Goal: Task Accomplishment & Management: Manage account settings

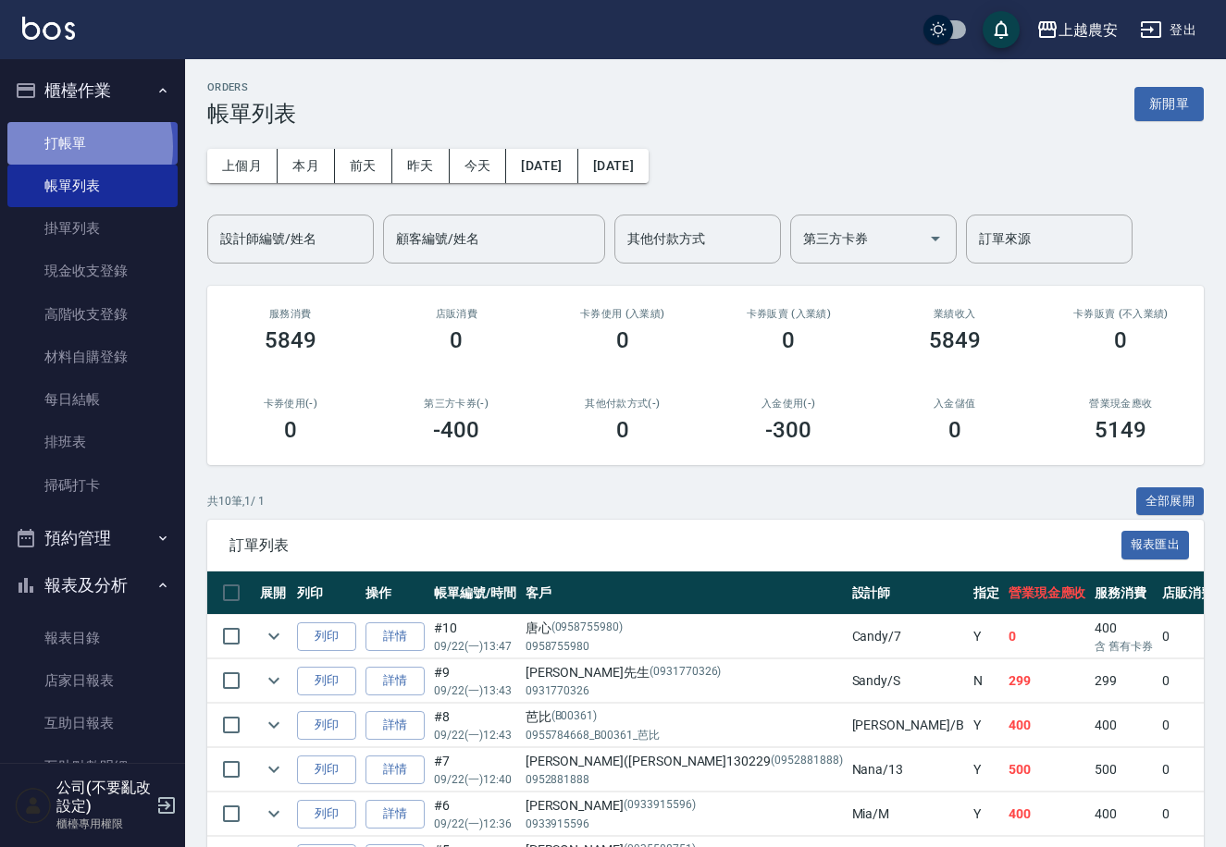
click at [56, 146] on link "打帳單" at bounding box center [92, 143] width 170 height 43
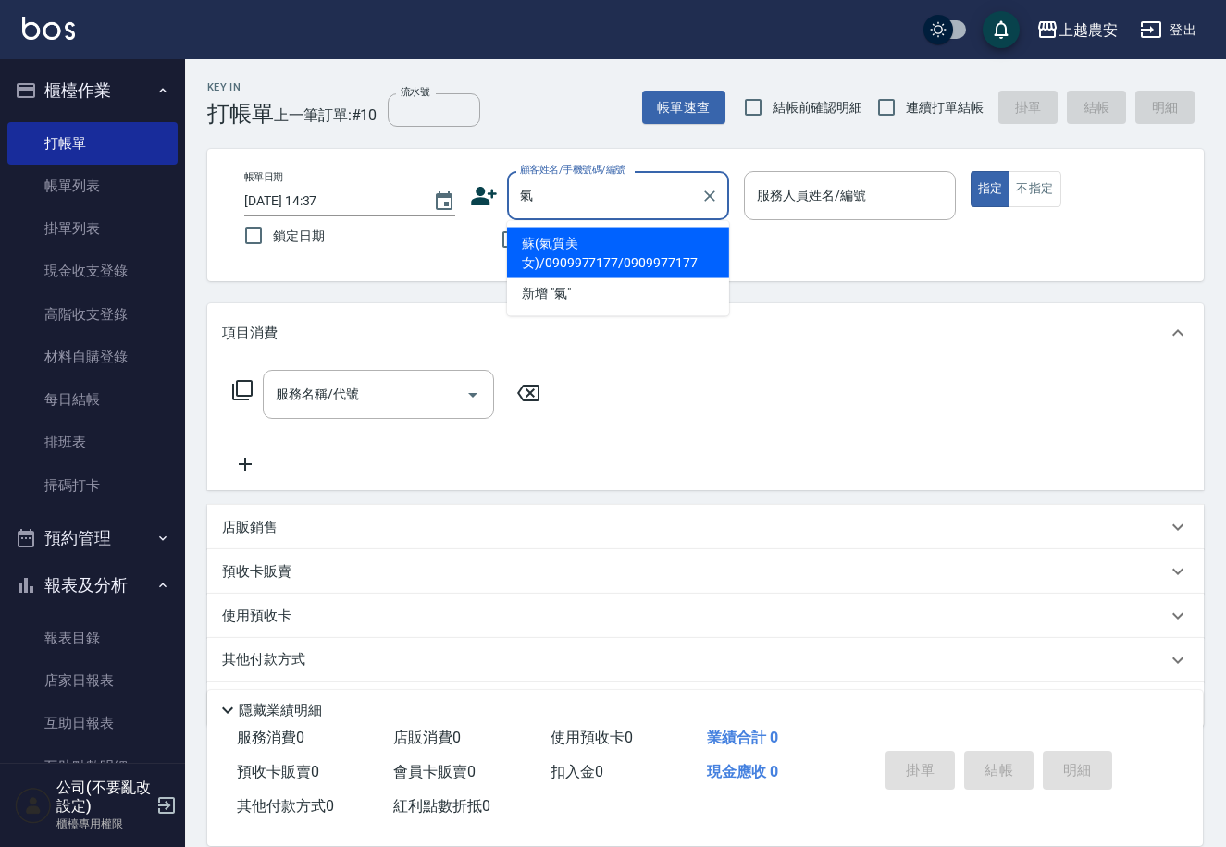
click at [567, 250] on li "蘇(氣質美女)/0909977177/0909977177" at bounding box center [618, 254] width 222 height 50
type input "蘇(氣質美女)/0909977177/0909977177"
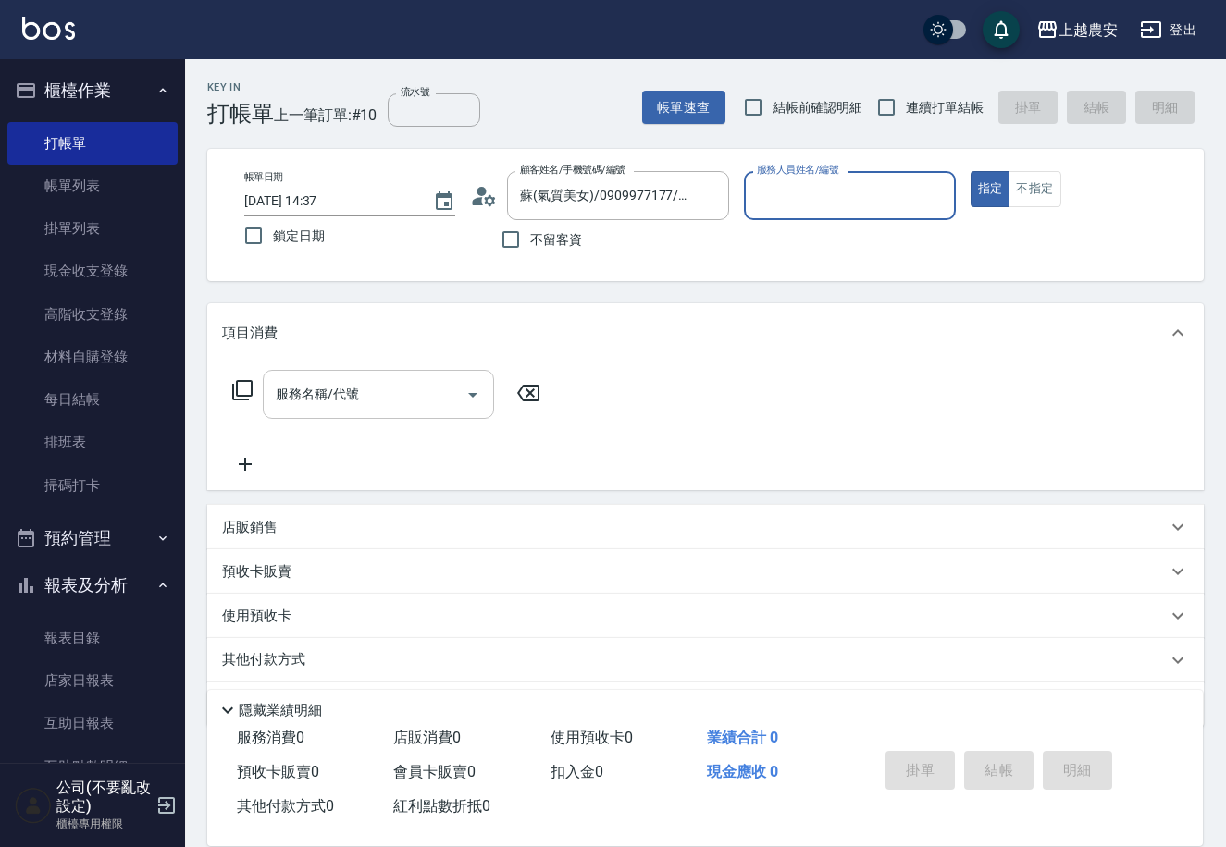
type input "黛慧-8"
click at [410, 373] on div "服務名稱/代號" at bounding box center [378, 394] width 231 height 49
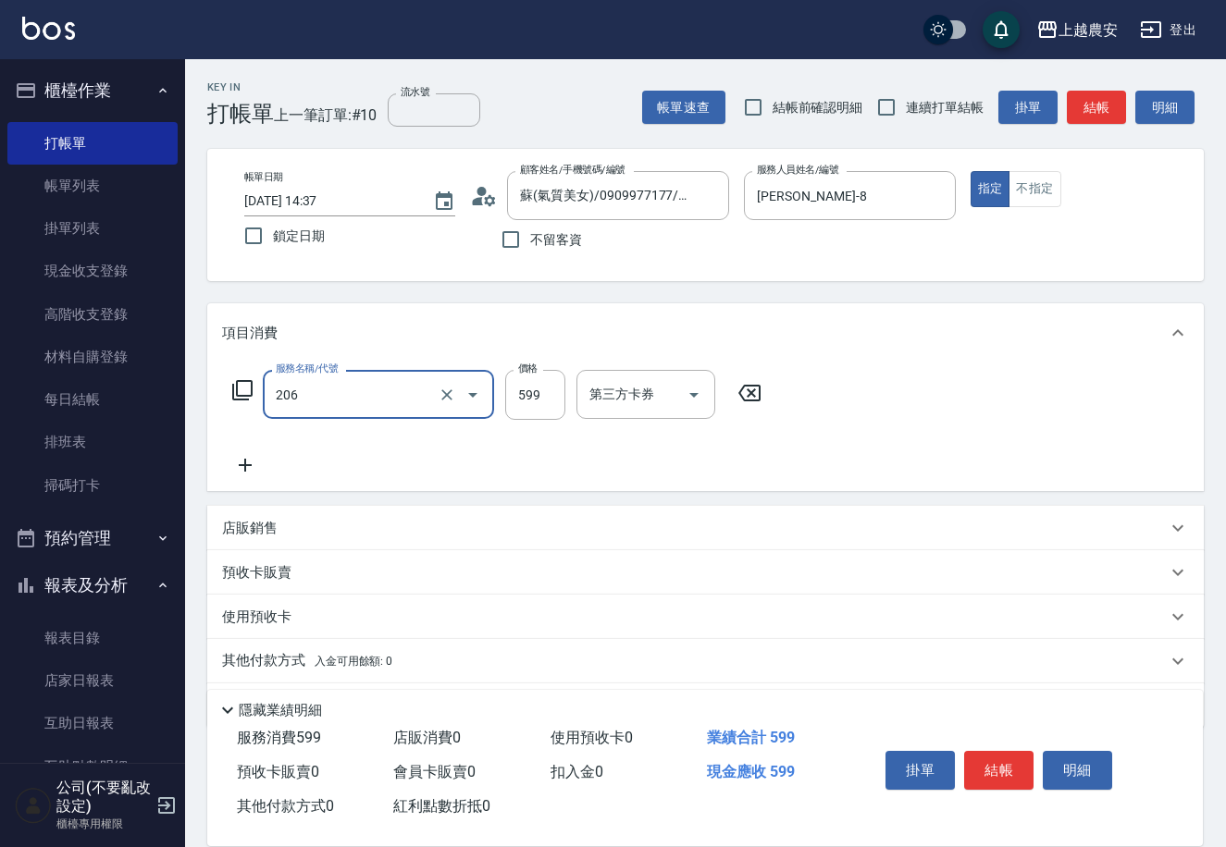
type input "洗+剪(206)"
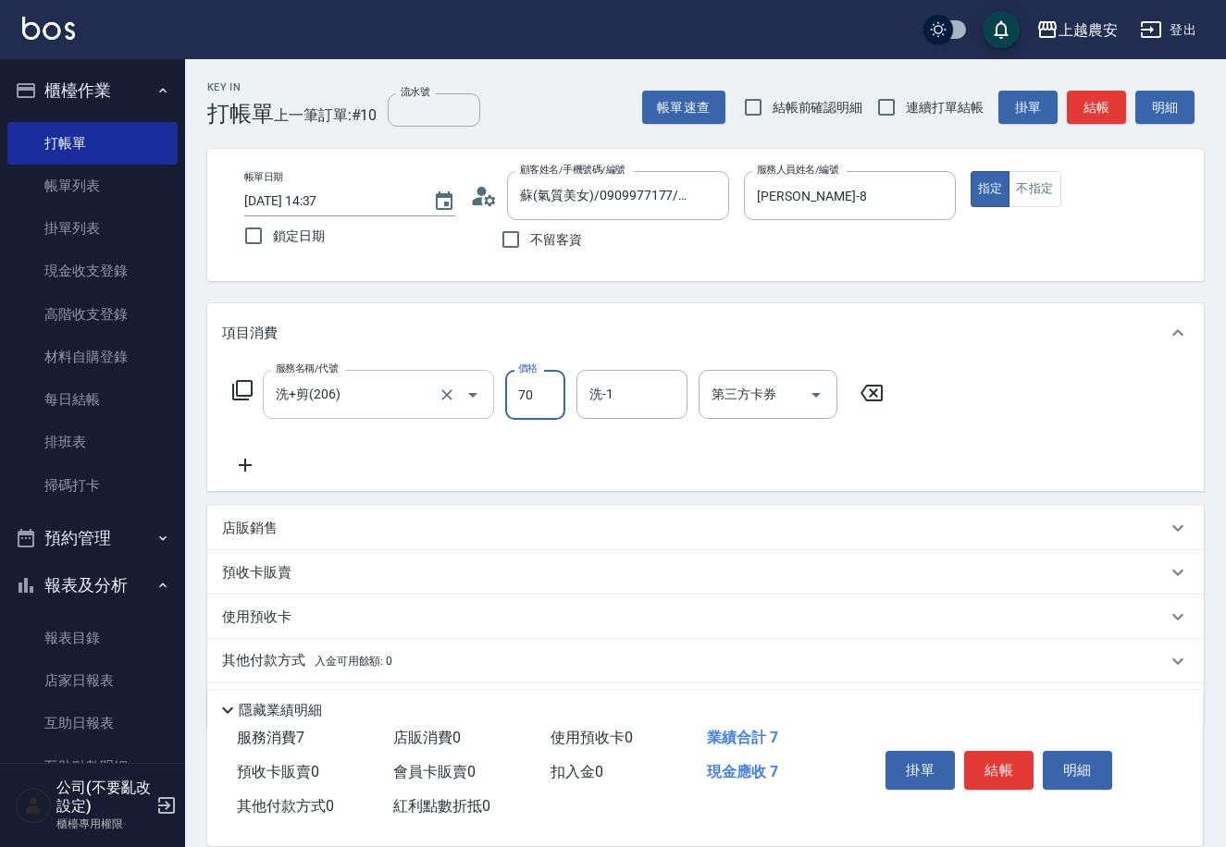
type input "700"
type input "團團-27"
drag, startPoint x: 990, startPoint y: 785, endPoint x: 1003, endPoint y: 739, distance: 48.0
click at [990, 783] on div "掛單 結帳 明細" at bounding box center [998, 773] width 241 height 58
click at [1003, 744] on div "掛單 結帳 明細" at bounding box center [998, 773] width 241 height 58
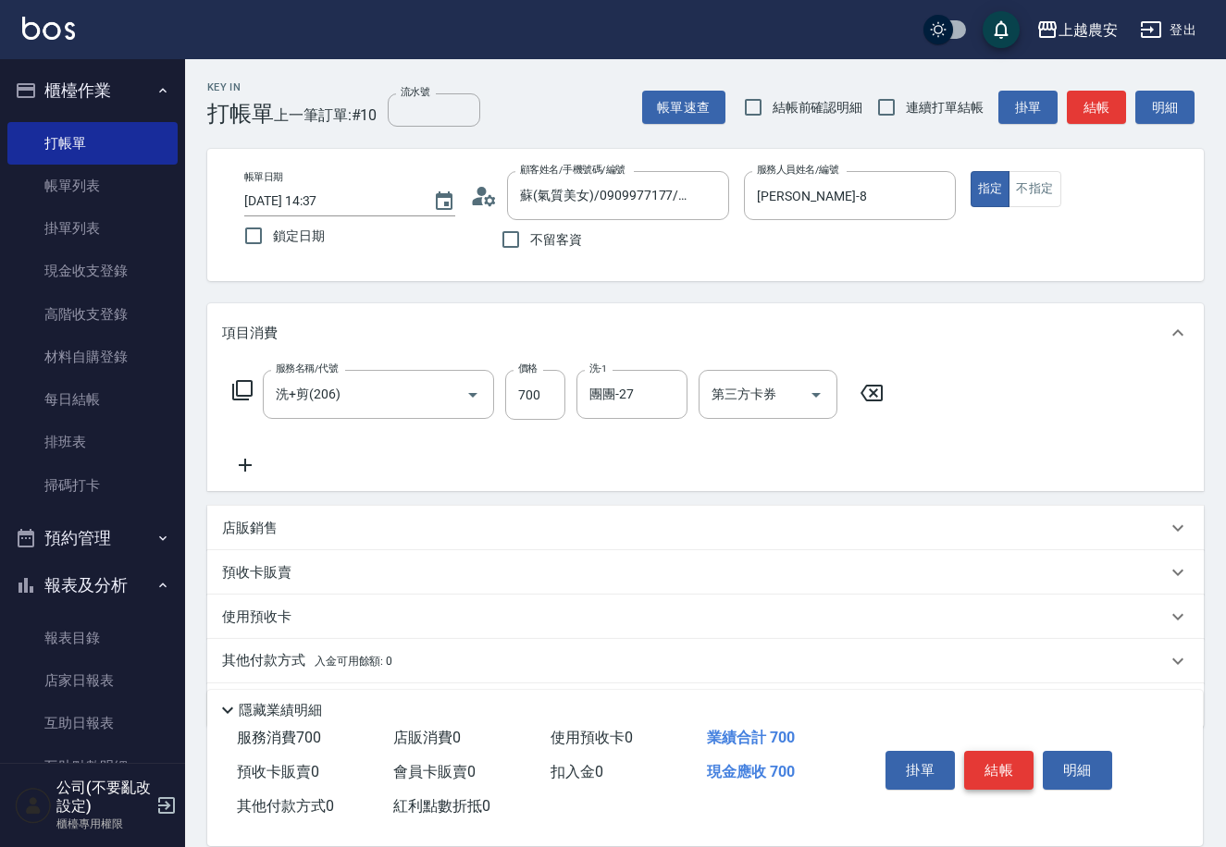
click at [1005, 752] on button "結帳" at bounding box center [998, 770] width 69 height 39
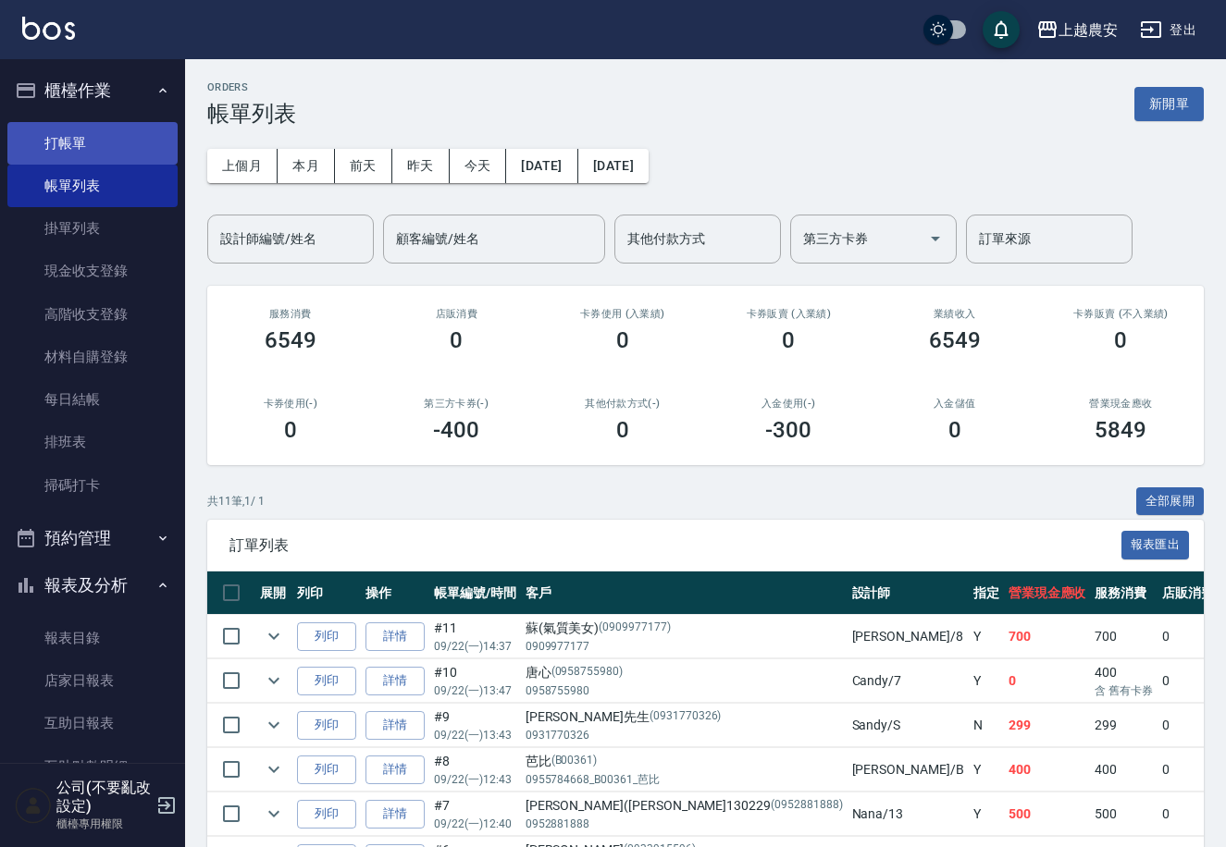
click at [62, 130] on link "打帳單" at bounding box center [92, 143] width 170 height 43
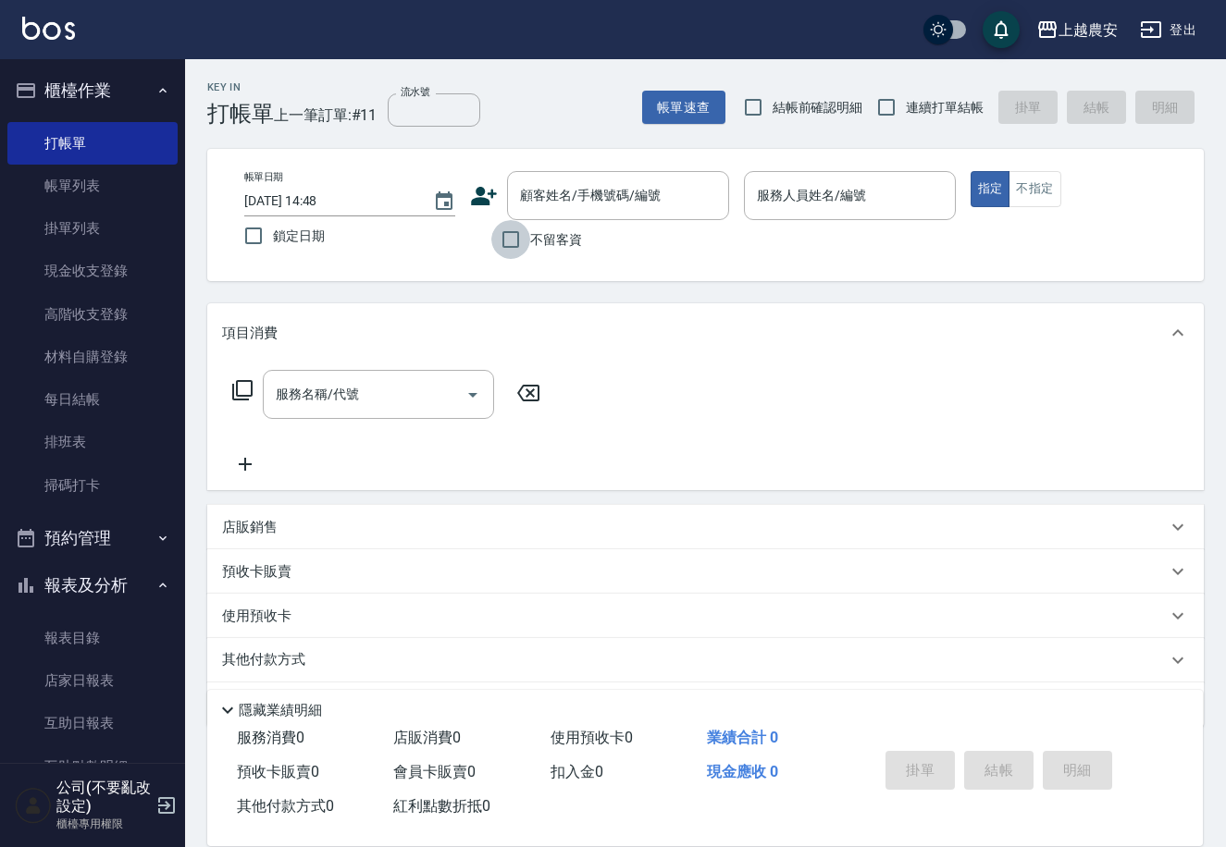
click at [501, 248] on input "不留客資" at bounding box center [510, 239] width 39 height 39
checkbox input "true"
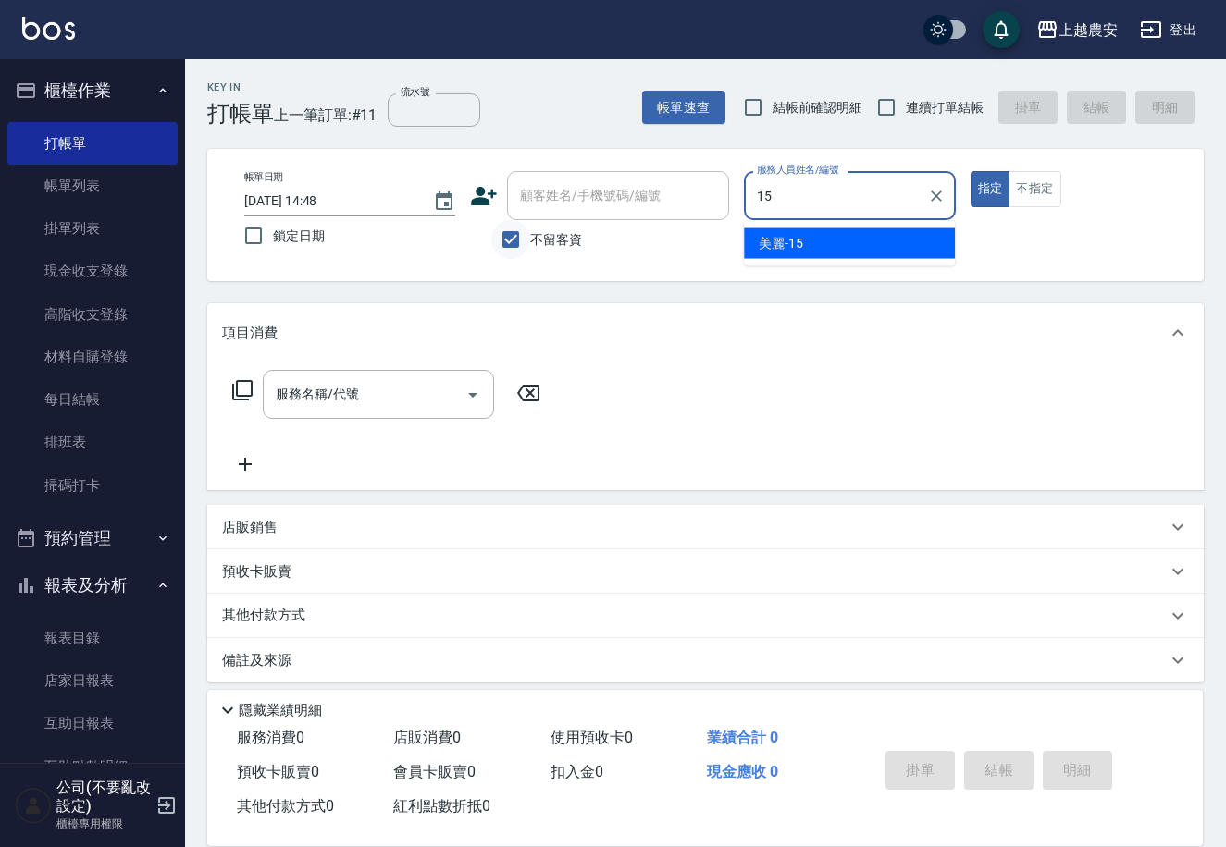
type input "15"
type button "true"
type input "美麗-15"
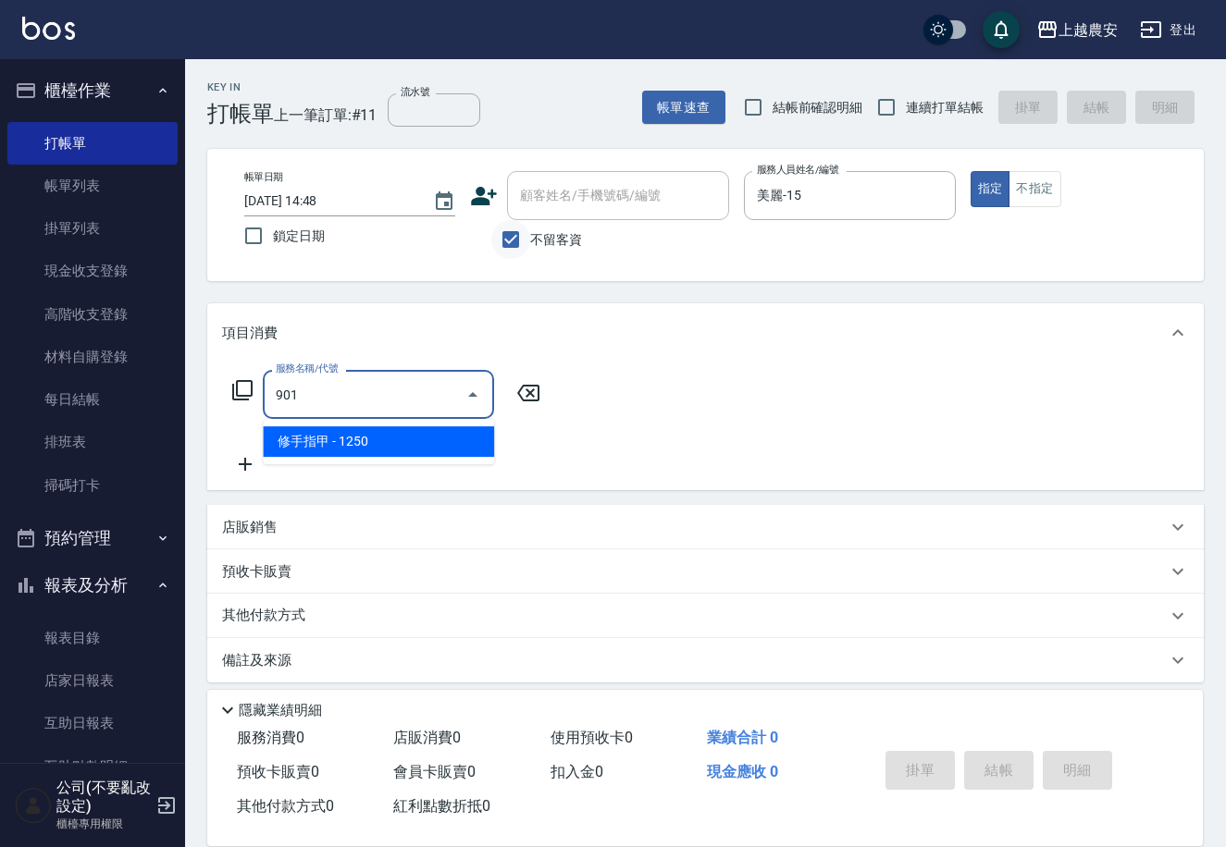
type input "修手指甲(901)"
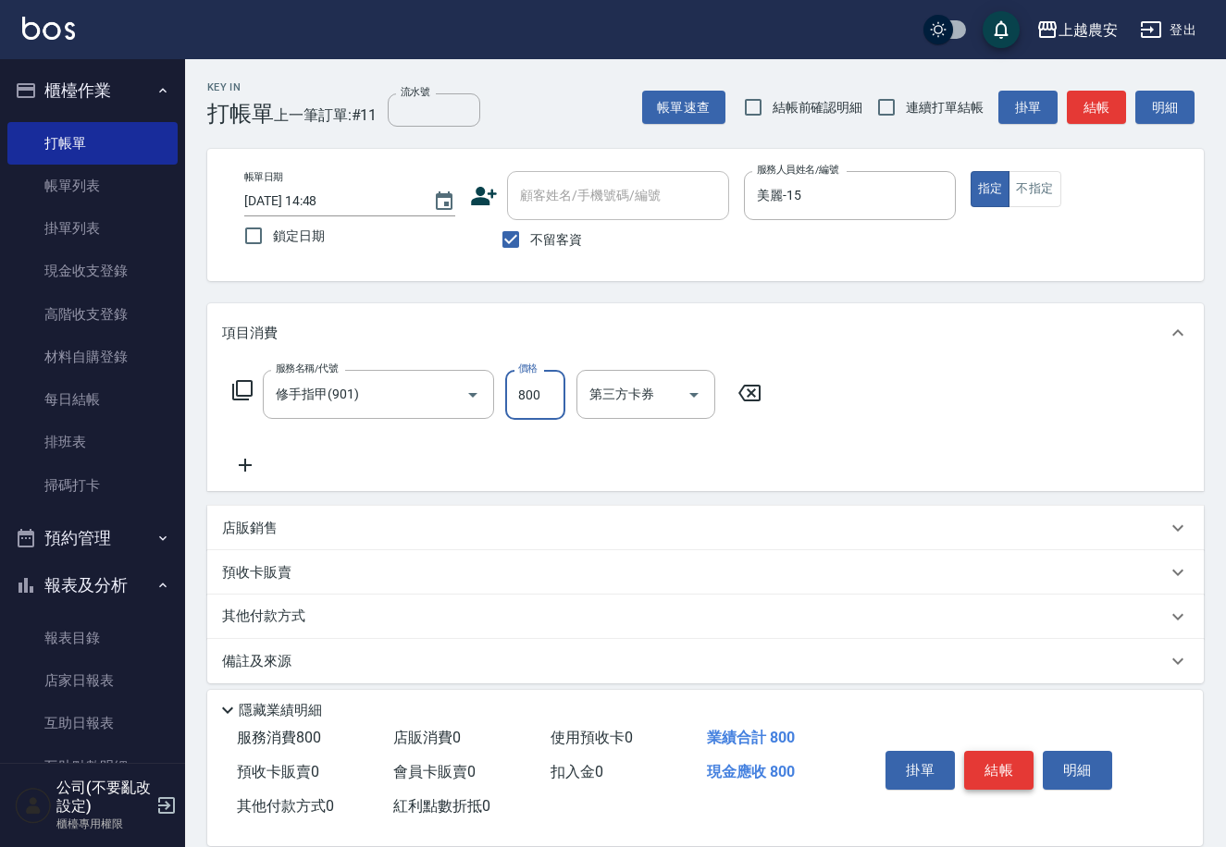
type input "800"
click at [1014, 764] on button "結帳" at bounding box center [998, 770] width 69 height 39
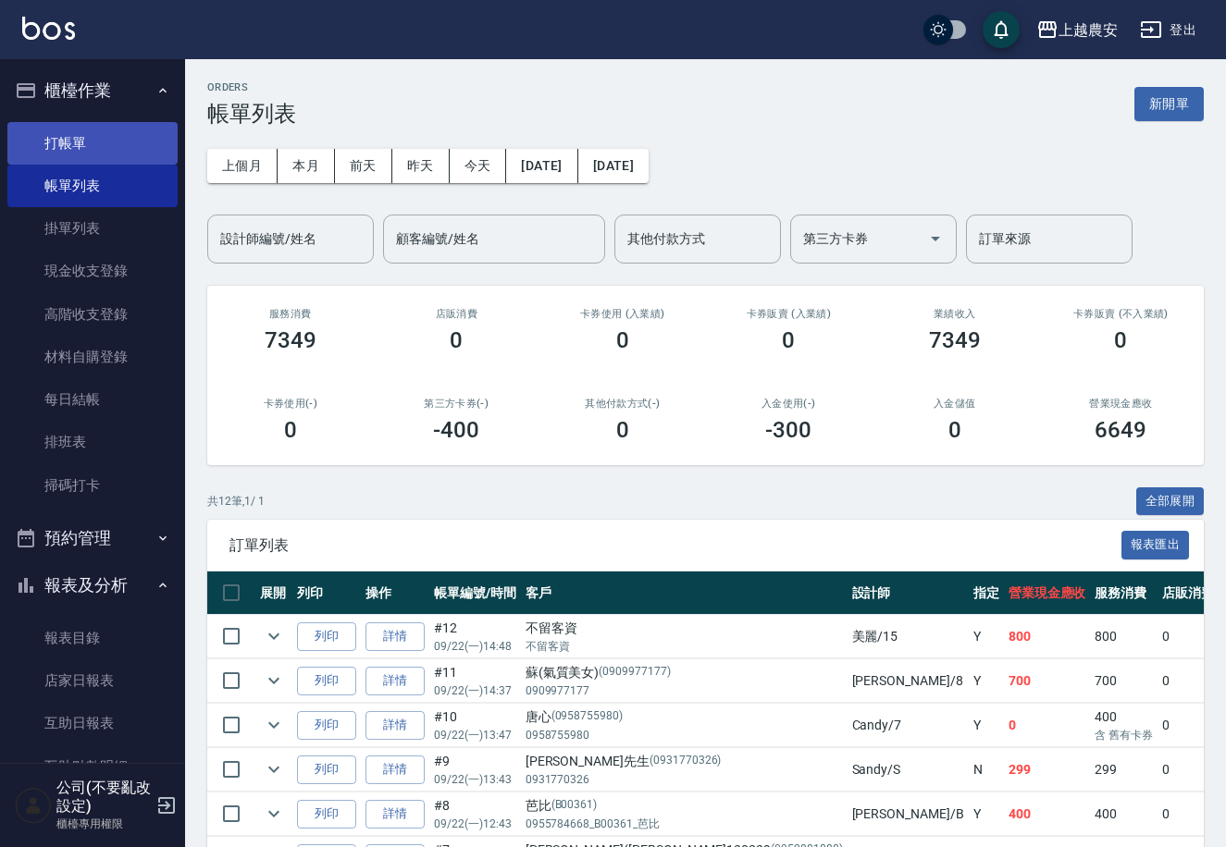
click at [71, 142] on link "打帳單" at bounding box center [92, 143] width 170 height 43
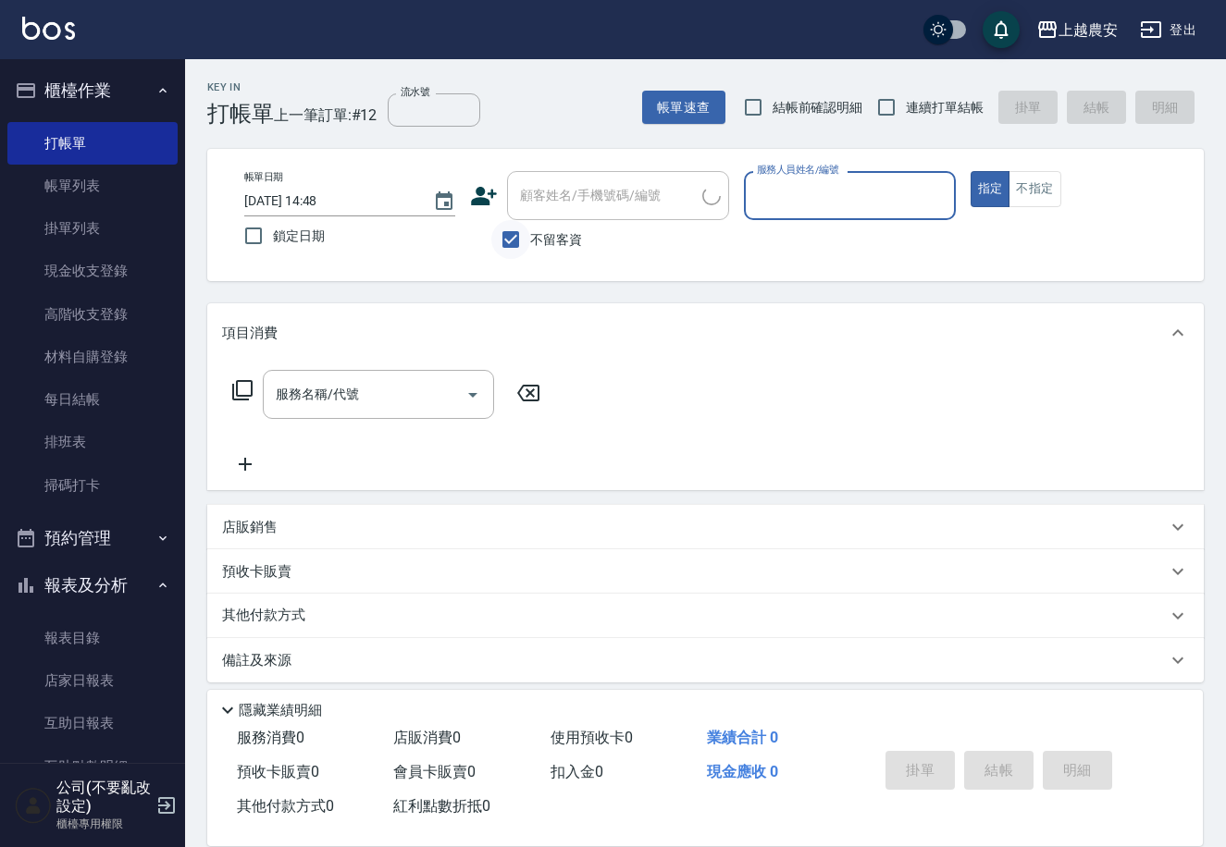
click at [520, 230] on input "不留客資" at bounding box center [510, 239] width 39 height 39
checkbox input "false"
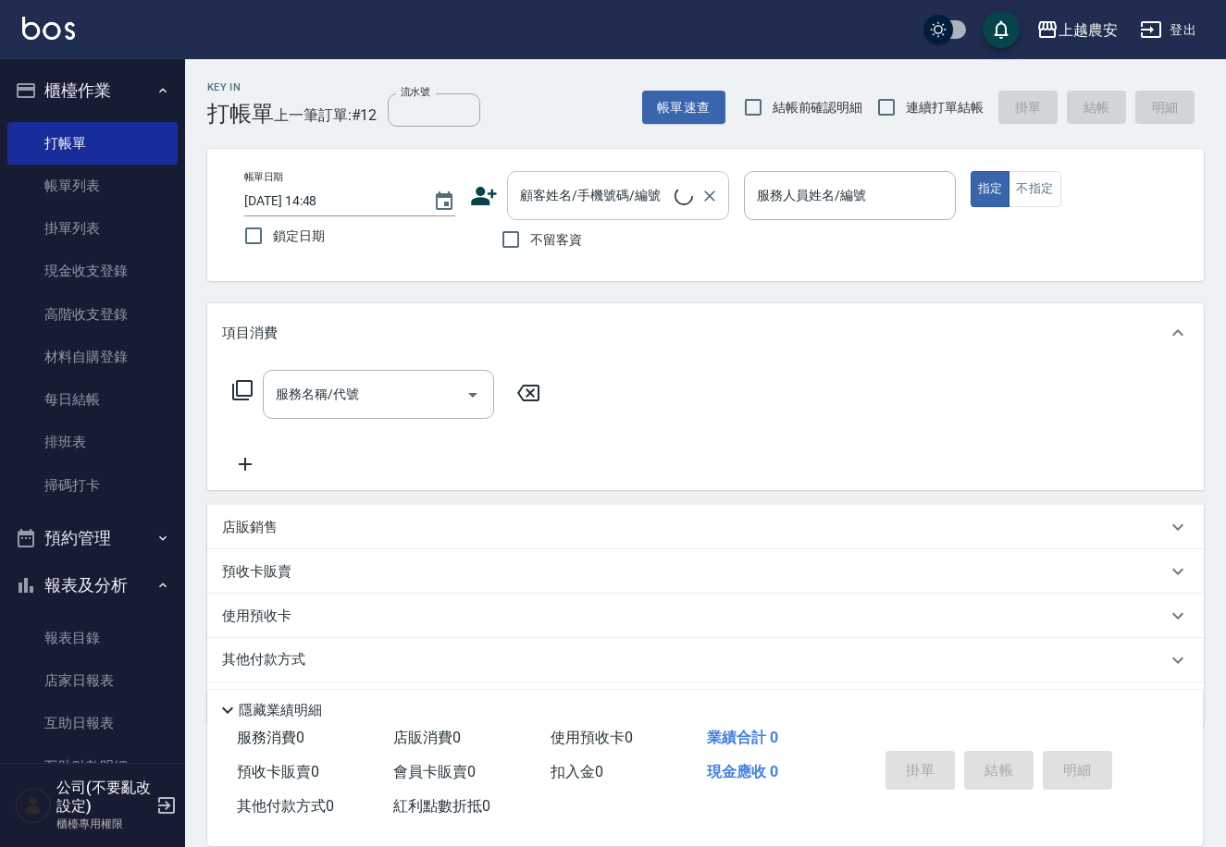
click at [528, 208] on input "顧客姓名/手機號碼/編號" at bounding box center [594, 195] width 159 height 32
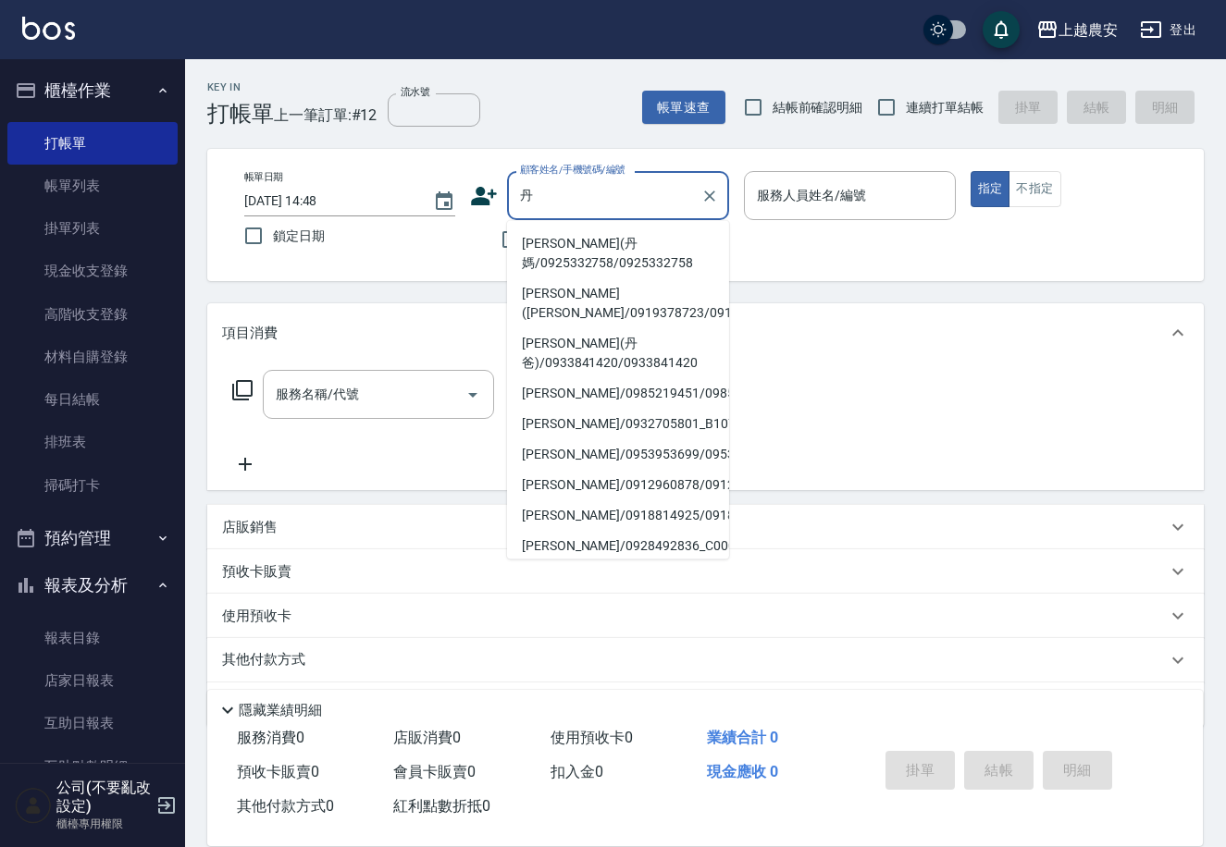
click at [555, 248] on li "詹淑菁(丹媽/0925332758/0925332758" at bounding box center [618, 254] width 222 height 50
type input "詹淑菁(丹媽/0925332758/0925332758"
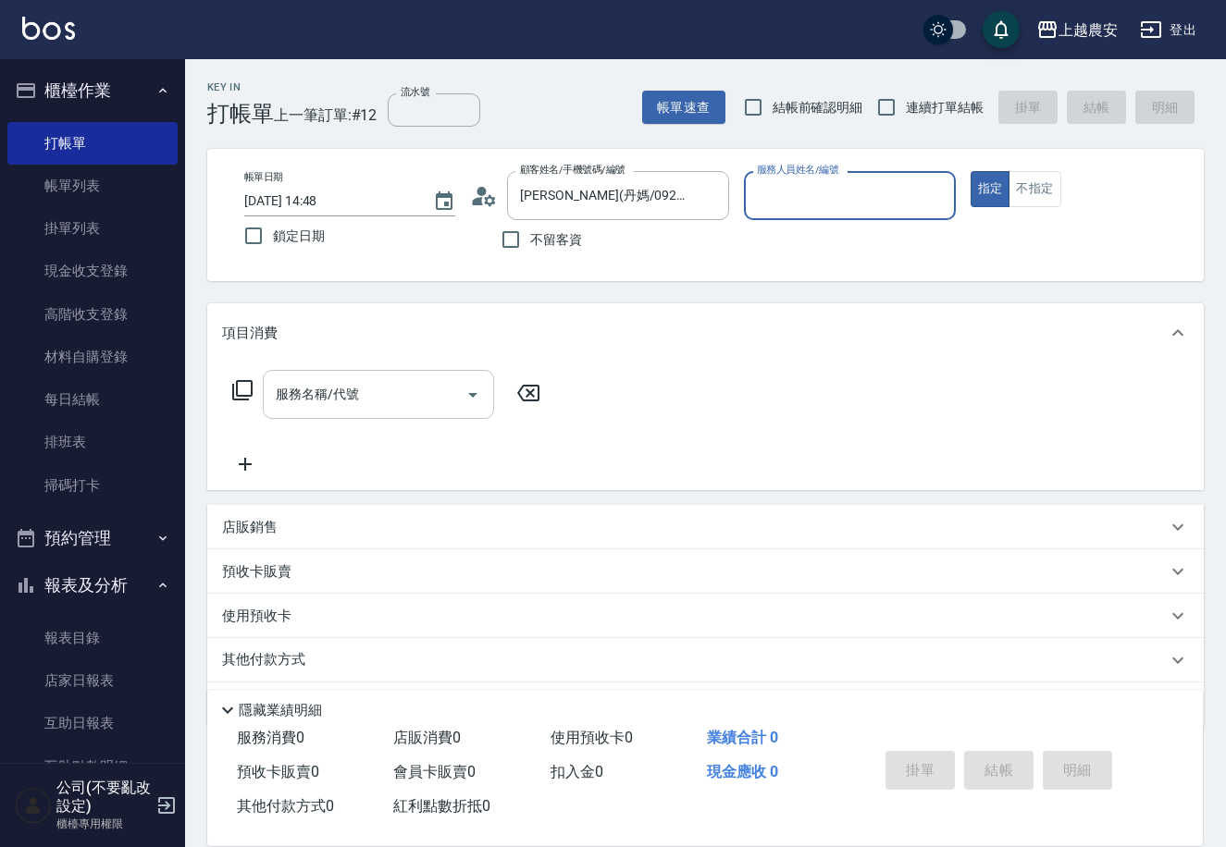
type input "Candy-7"
click at [447, 389] on input "服務名稱/代號" at bounding box center [364, 394] width 187 height 32
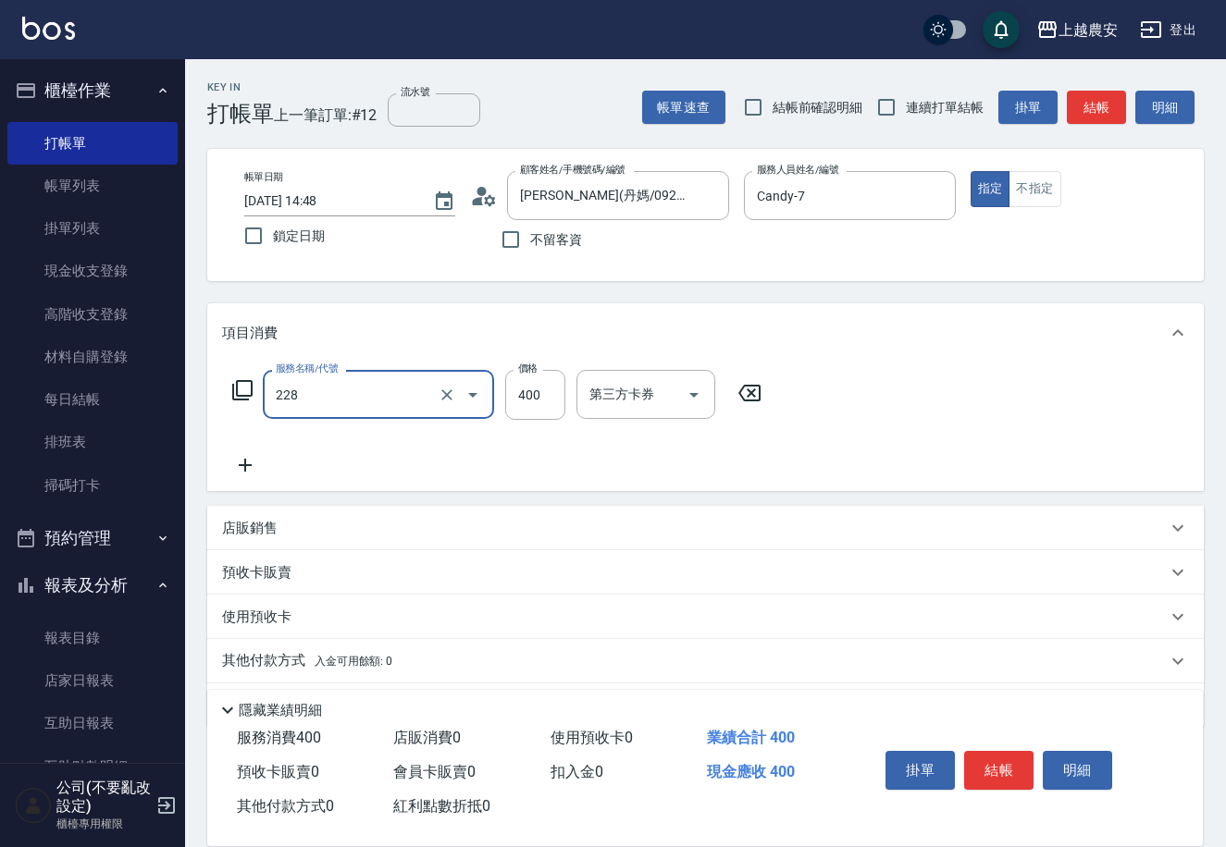
type input "洗髮(228)"
type input "酪梨-34"
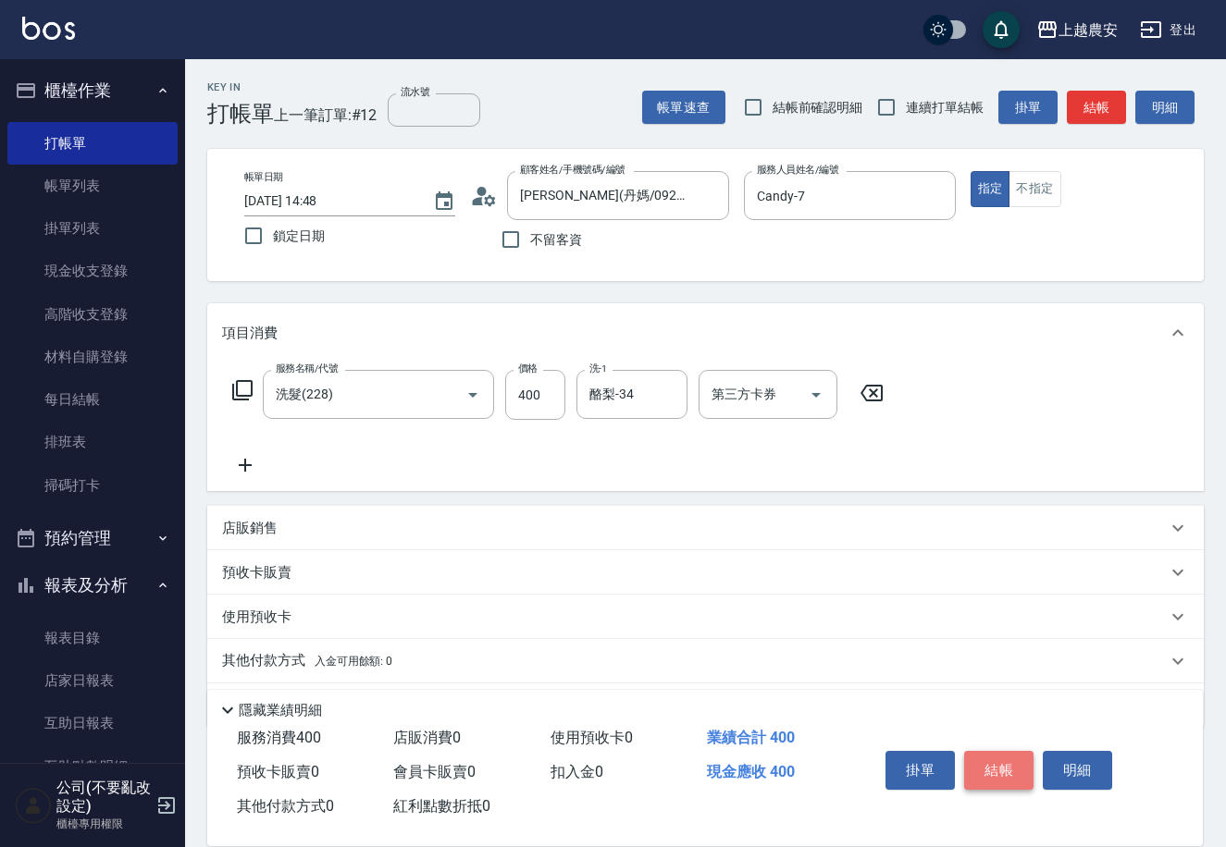
click at [980, 765] on button "結帳" at bounding box center [998, 770] width 69 height 39
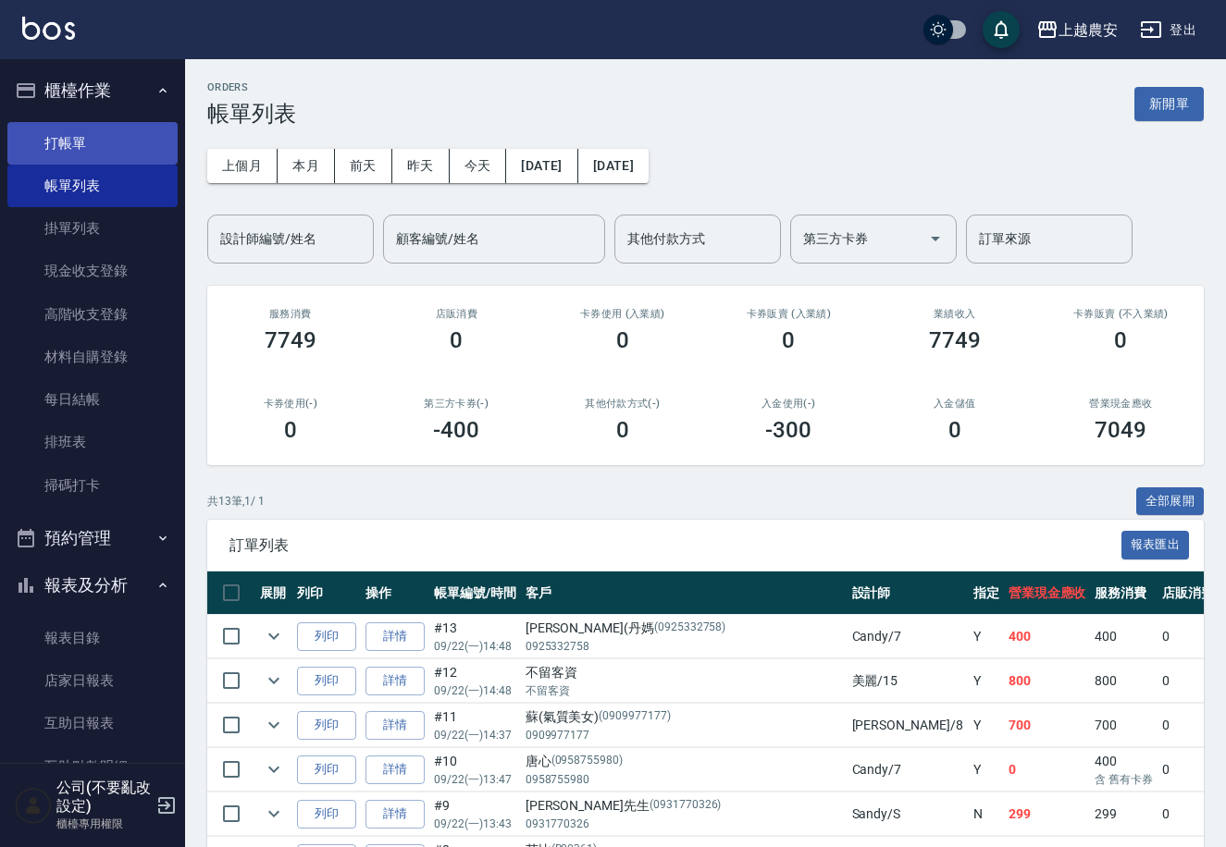
click at [83, 132] on link "打帳單" at bounding box center [92, 143] width 170 height 43
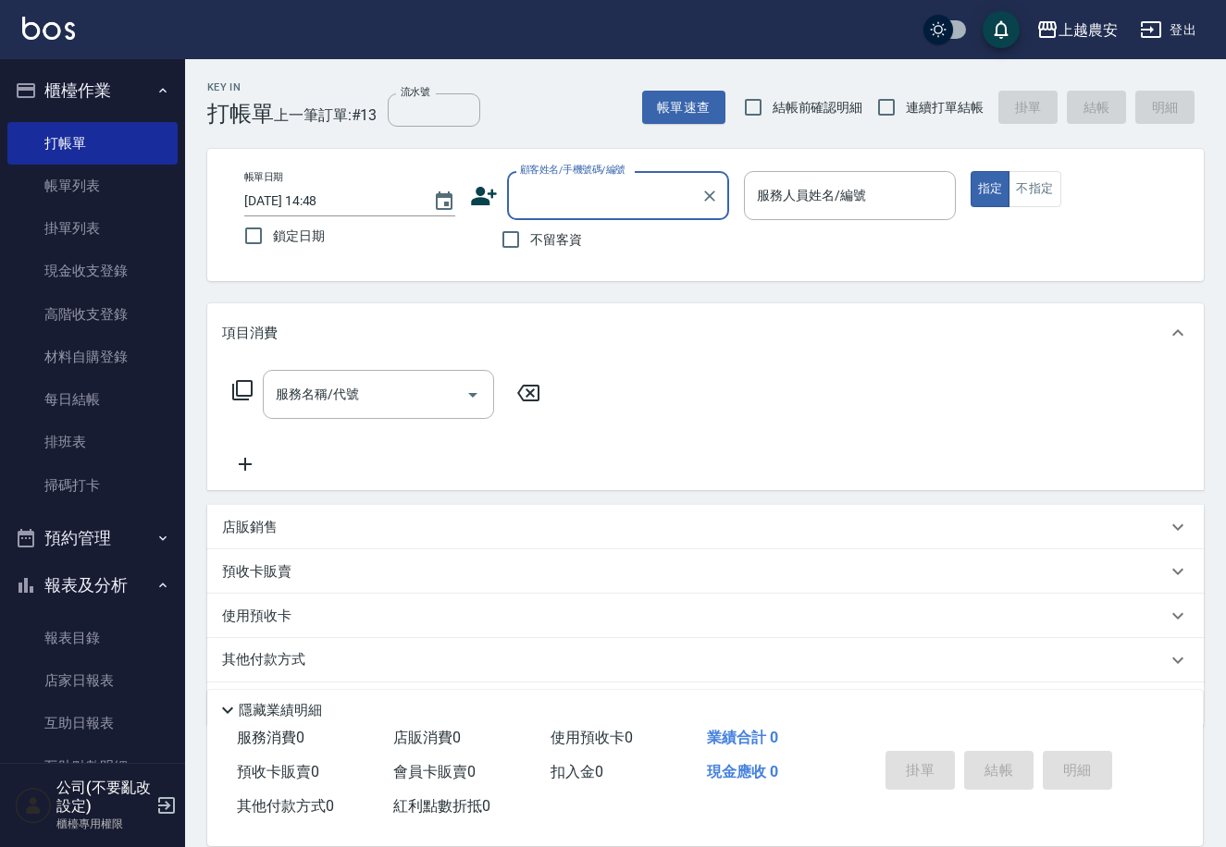
scroll to position [115, 0]
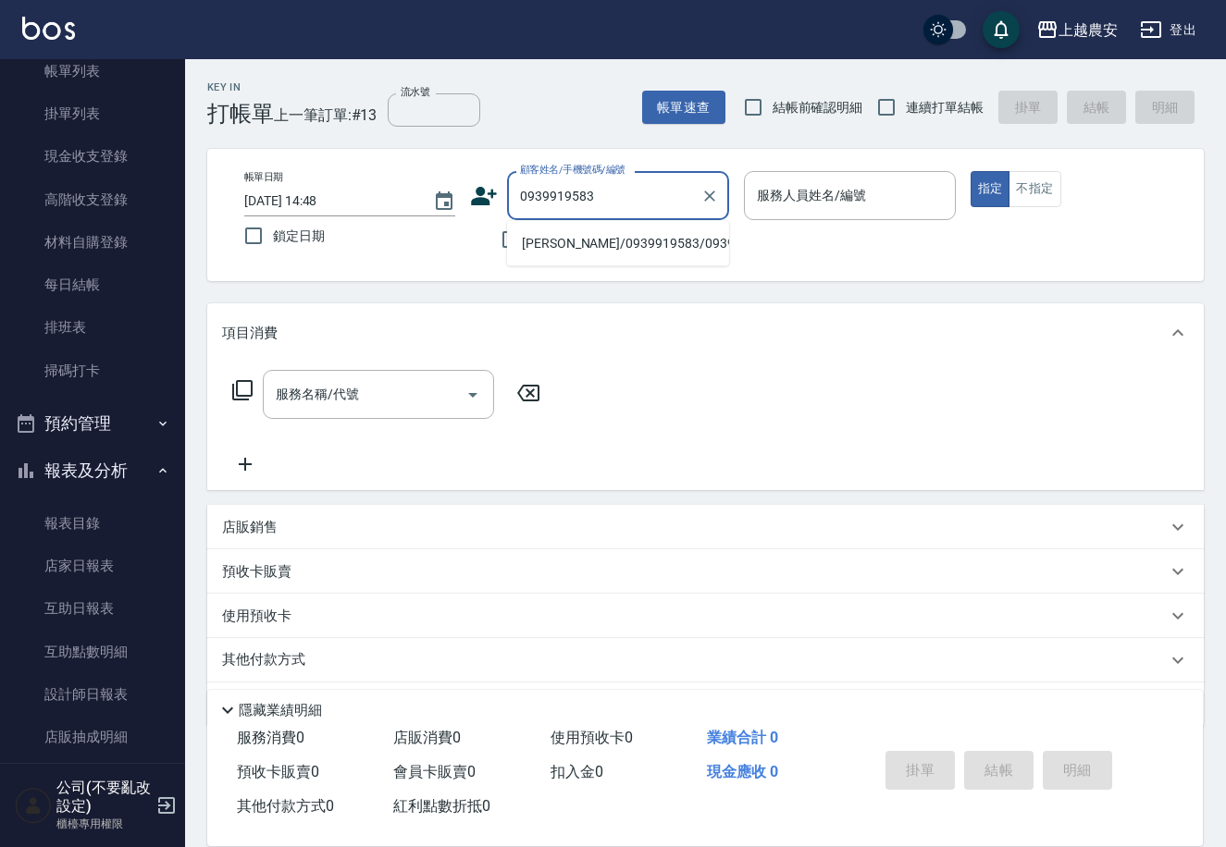
click at [575, 231] on li "[PERSON_NAME]/0939919583/0939919583" at bounding box center [618, 244] width 222 height 31
type input "[PERSON_NAME]/0939919583/0939919583"
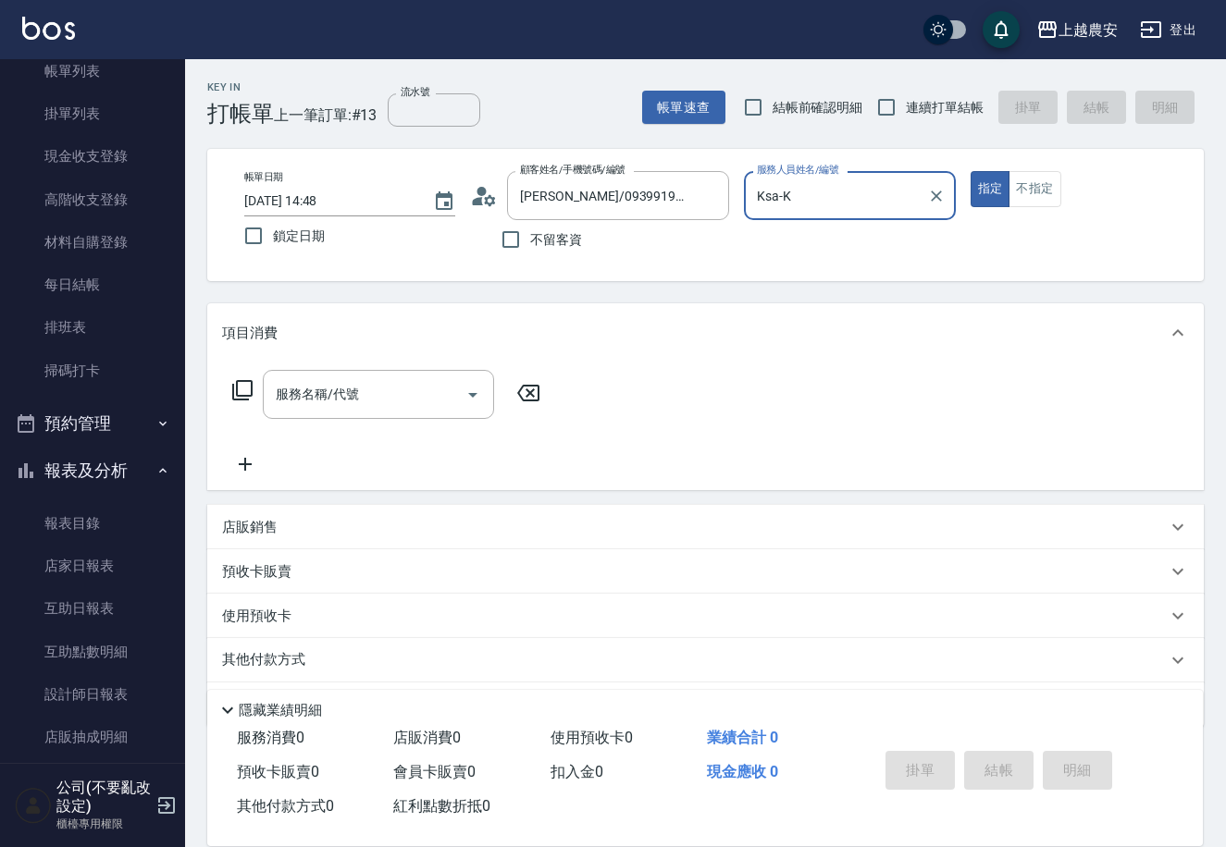
type input "Ksa-K"
click at [340, 402] on div "服務名稱/代號 服務名稱/代號" at bounding box center [378, 394] width 231 height 49
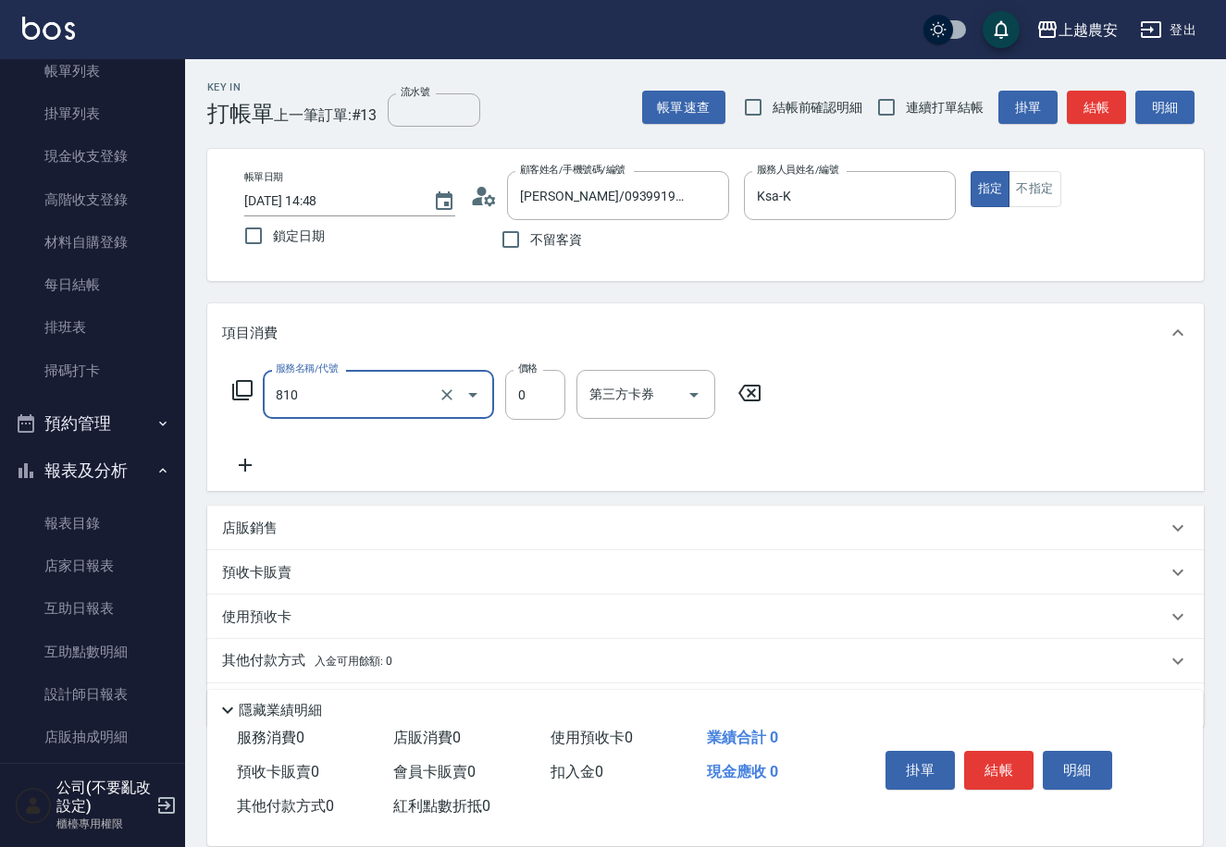
type input "頭皮護髮卡券使用(810)"
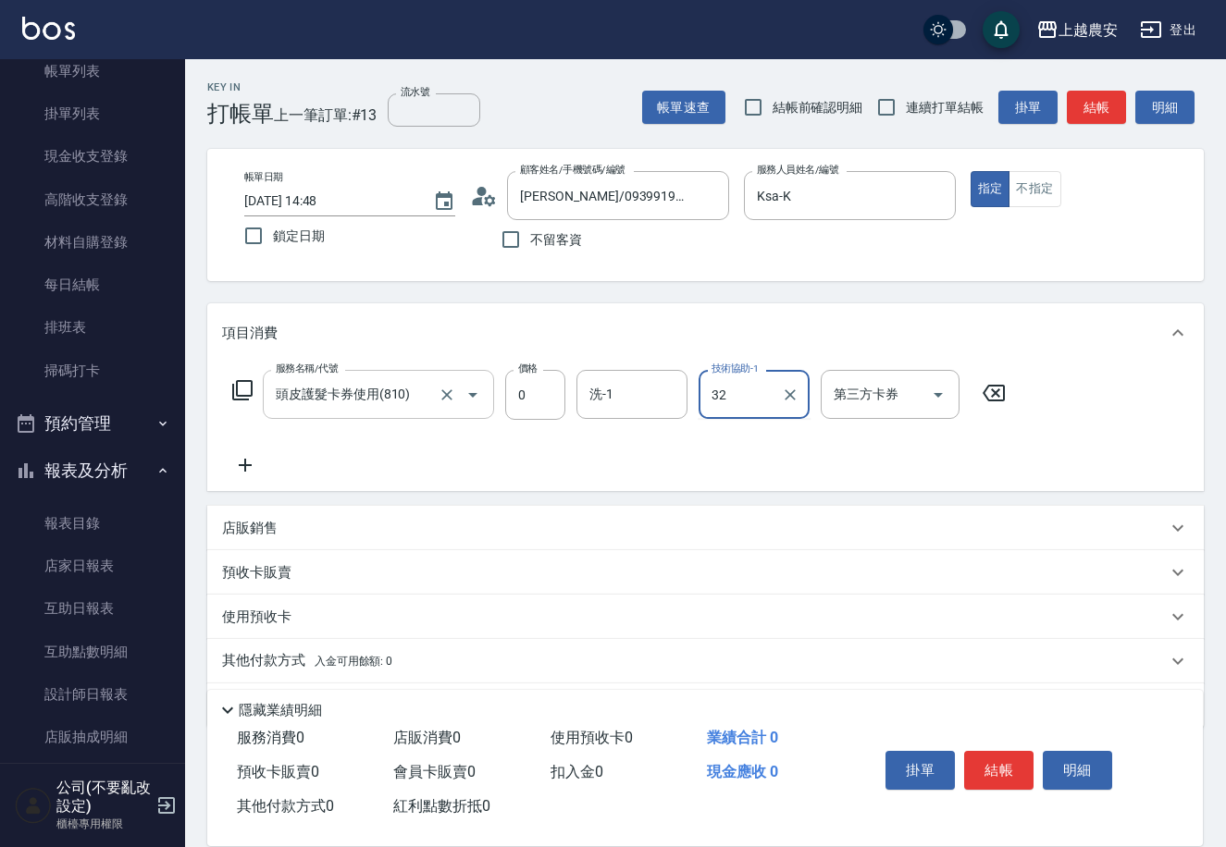
type input "[PERSON_NAME]-32"
click at [992, 761] on button "結帳" at bounding box center [998, 770] width 69 height 39
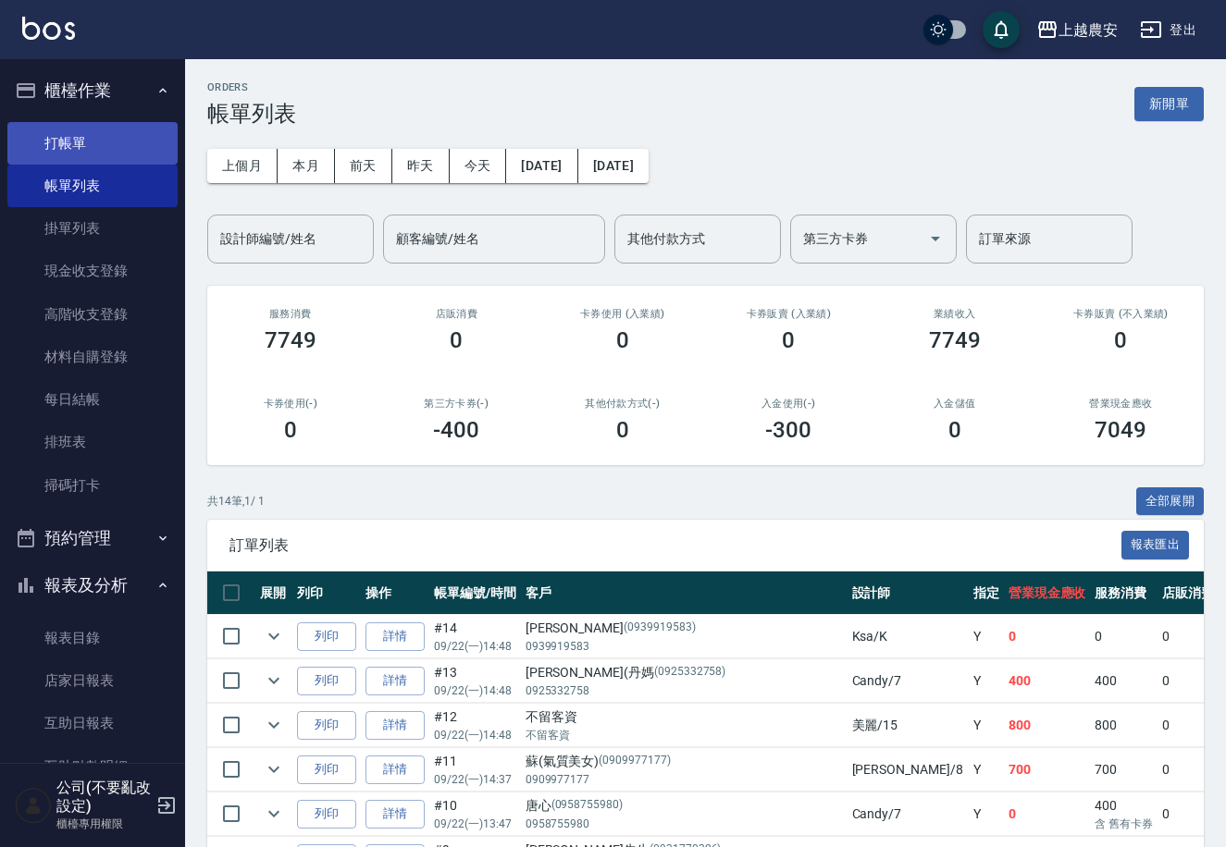
click at [73, 122] on link "打帳單" at bounding box center [92, 143] width 170 height 43
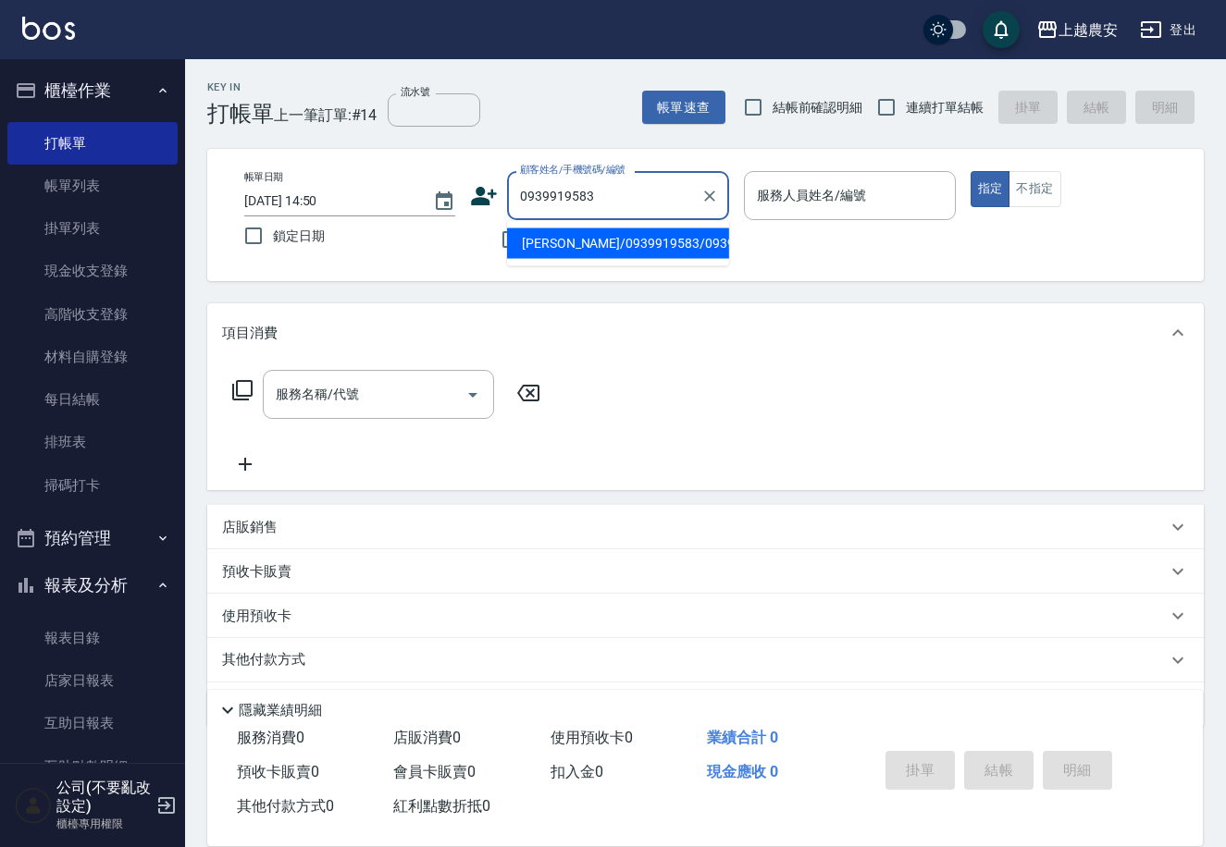
click at [584, 238] on li "陳衍潔/0939919583/0939919583" at bounding box center [618, 244] width 222 height 31
type input "陳衍潔/0939919583/0939919583"
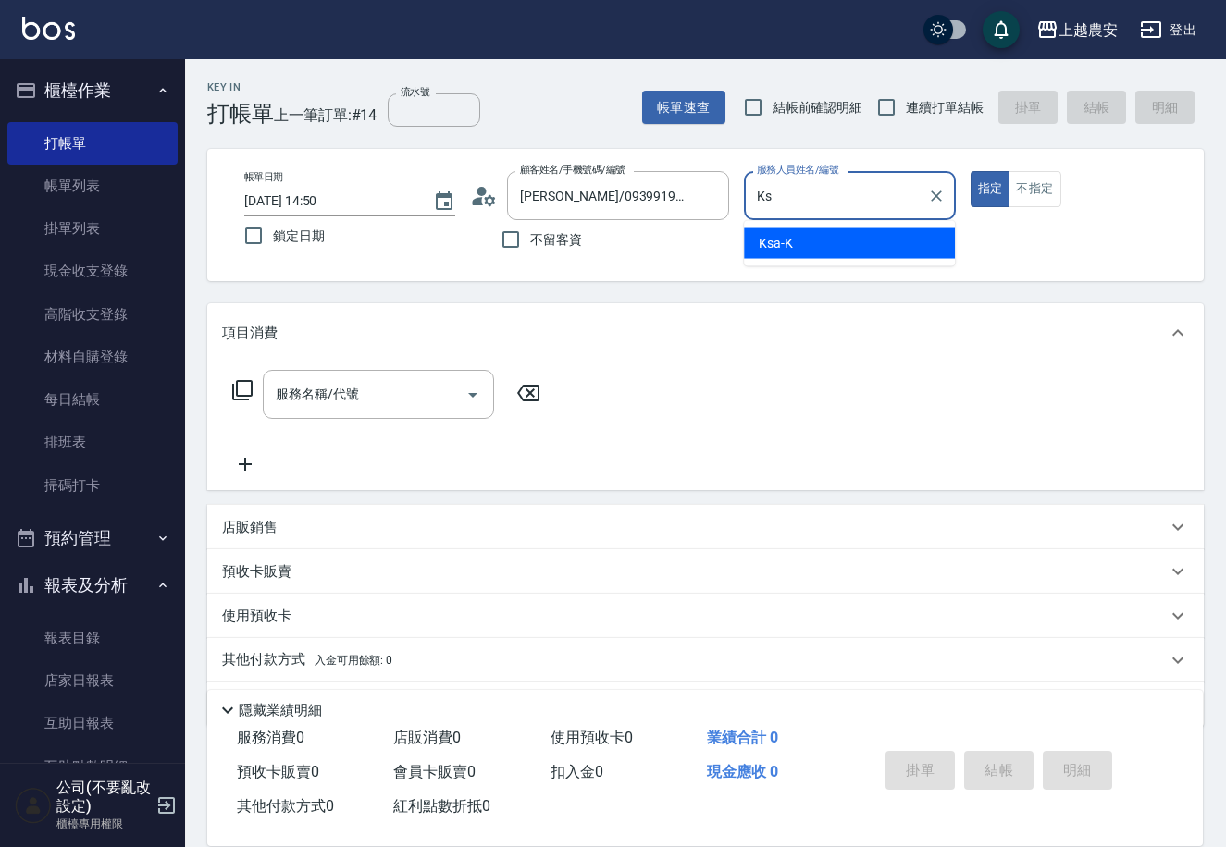
type input "K"
type input "7"
type button "true"
type input "Candy-7"
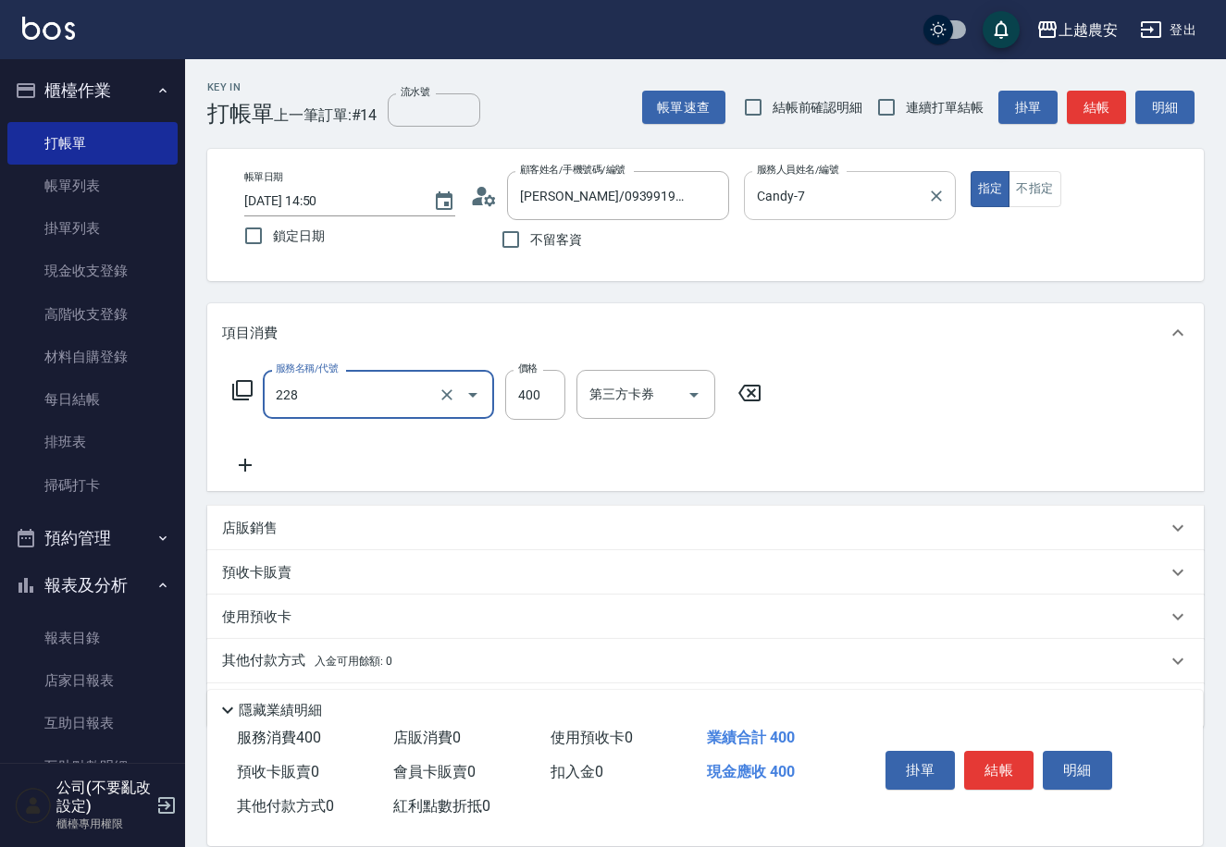
type input "洗髮(228)"
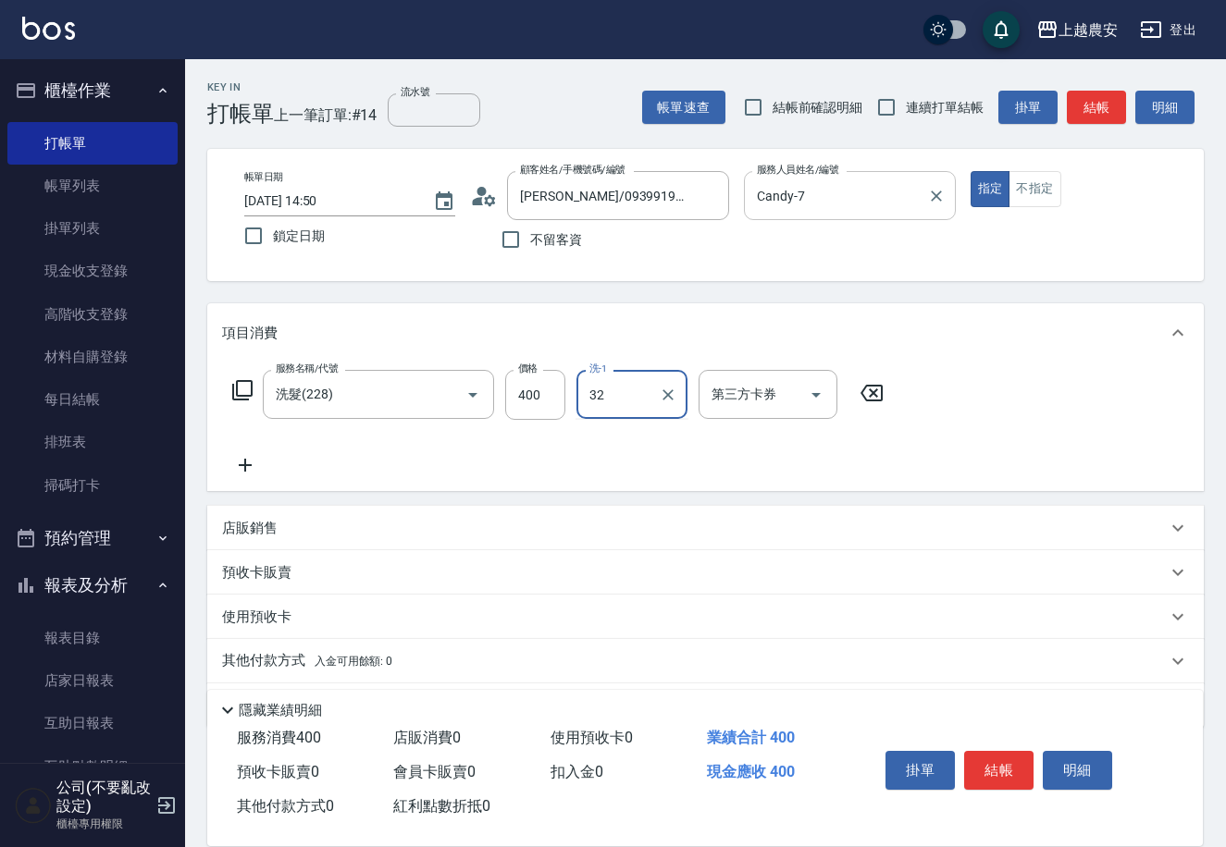
type input "林品妤-32"
click at [1010, 766] on button "結帳" at bounding box center [998, 770] width 69 height 39
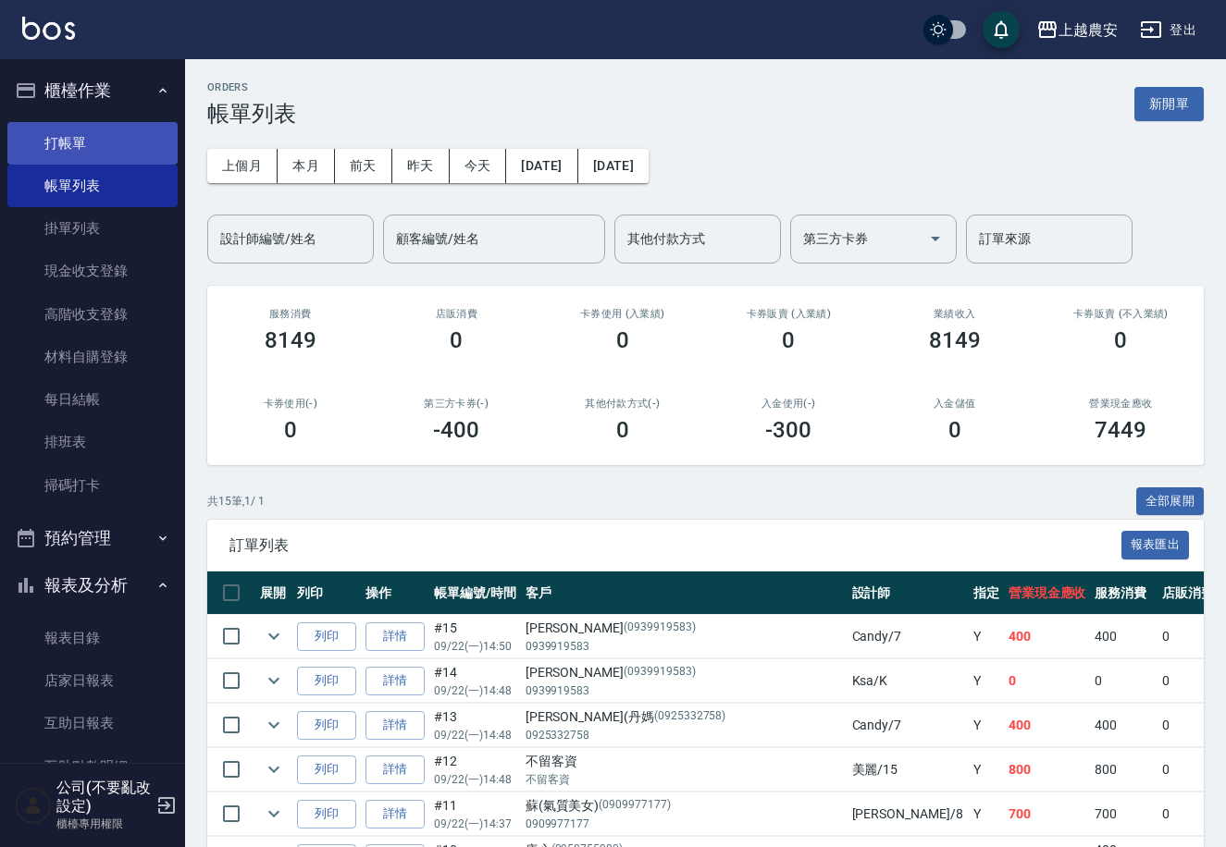
click at [67, 140] on link "打帳單" at bounding box center [92, 143] width 170 height 43
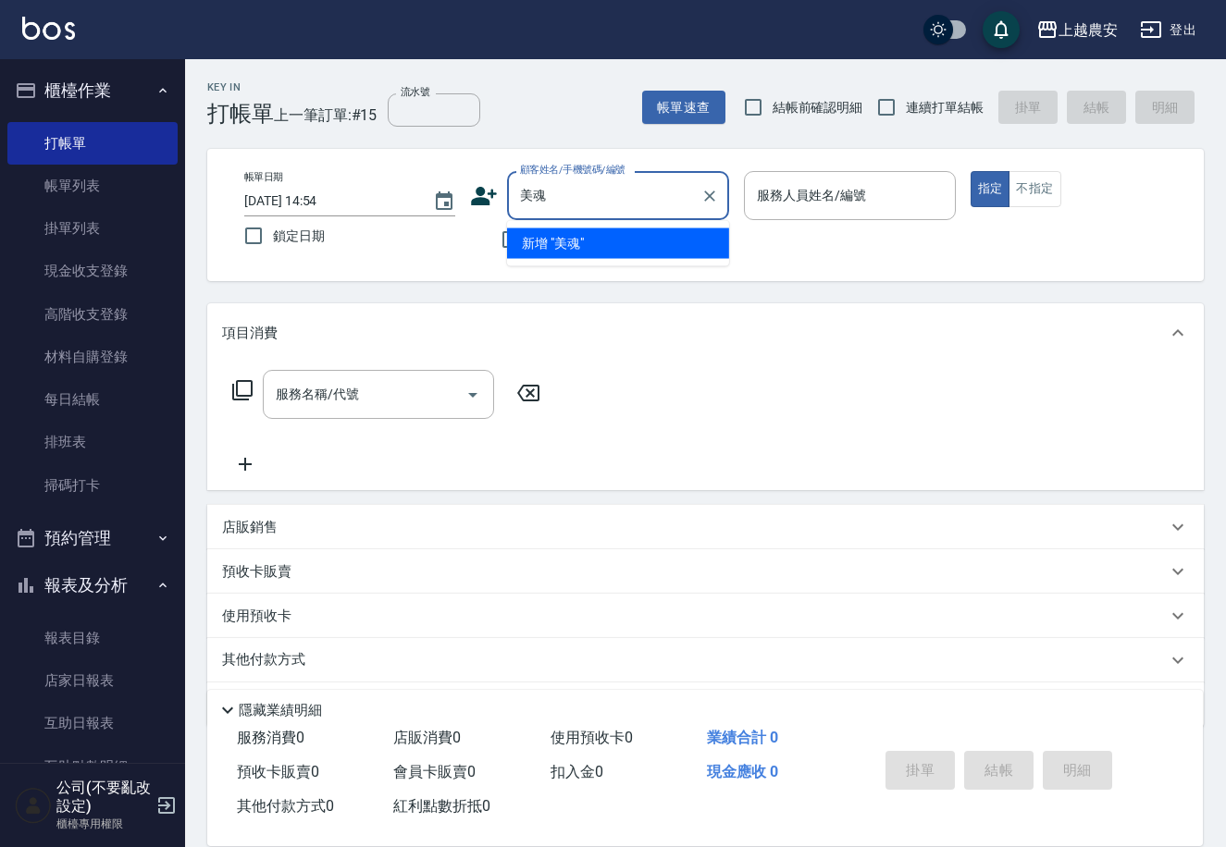
type input "魂"
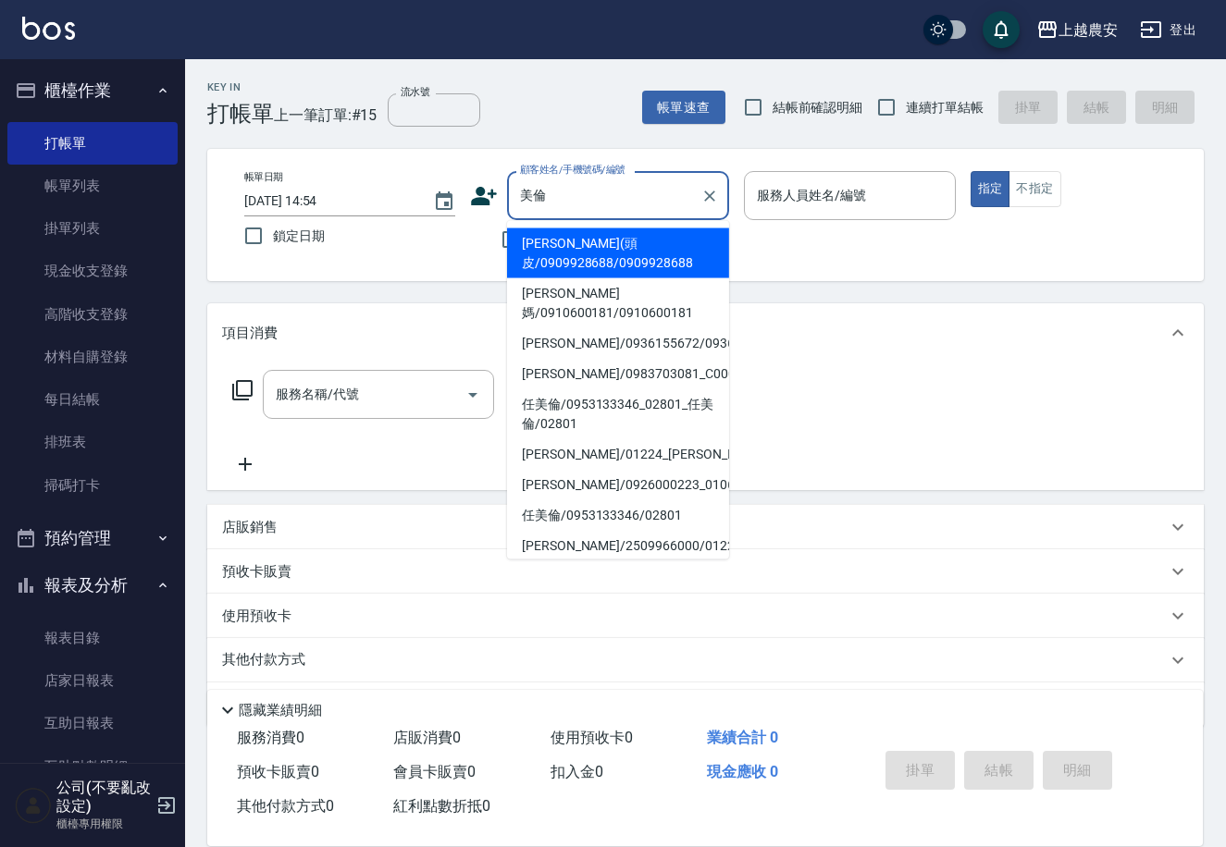
click at [545, 251] on li "吳美倫(頭皮/0909928688/0909928688" at bounding box center [618, 254] width 222 height 50
type input "吳美倫(頭皮/0909928688/0909928688"
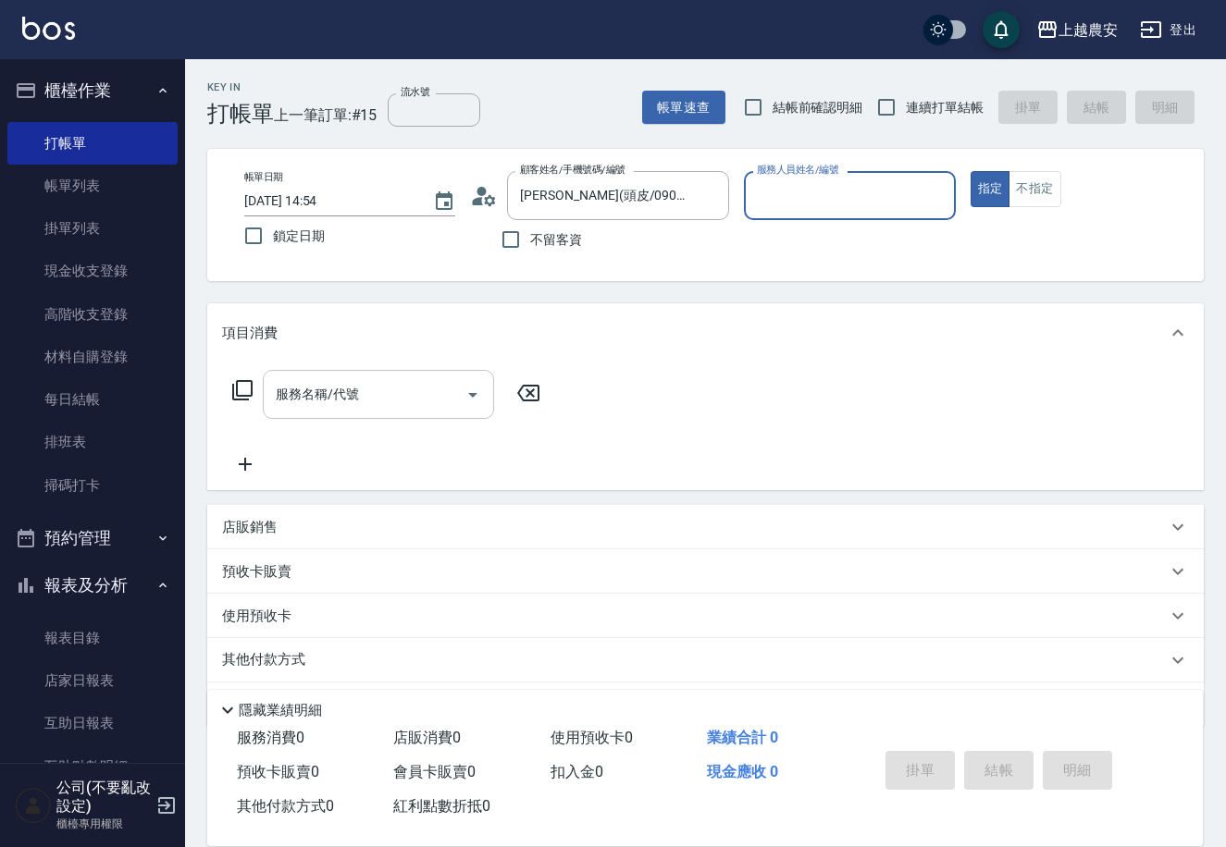
type input "美雅-B"
click at [378, 394] on input "服務名稱/代號" at bounding box center [364, 394] width 187 height 32
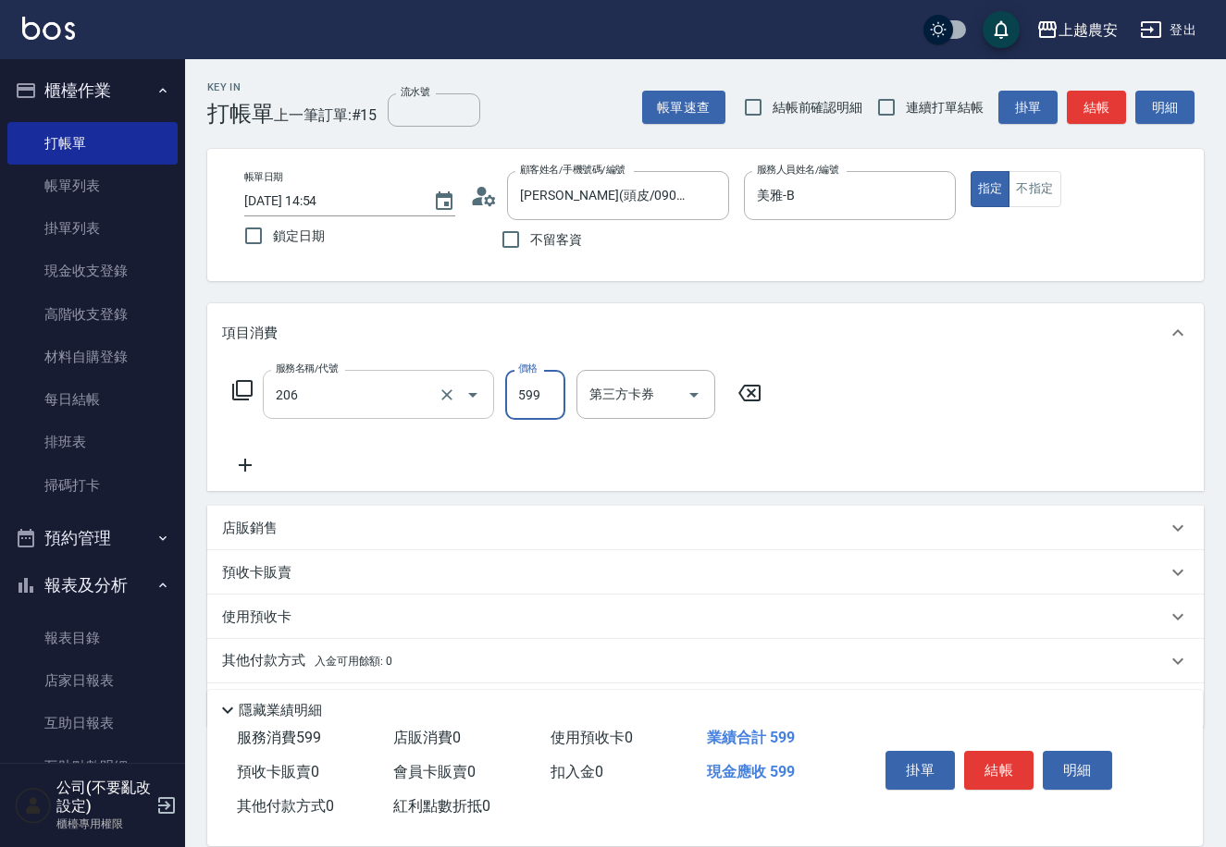
type input "洗+剪(206)"
drag, startPoint x: 507, startPoint y: 395, endPoint x: 665, endPoint y: 405, distance: 158.5
click at [665, 405] on div "服務名稱/代號 洗+剪(206) 服務名稱/代號 價格 10 價格 洗-1 洗-1 第三方卡券 第三方卡券" at bounding box center [558, 395] width 673 height 50
type input "1100"
click at [999, 760] on button "結帳" at bounding box center [998, 770] width 69 height 39
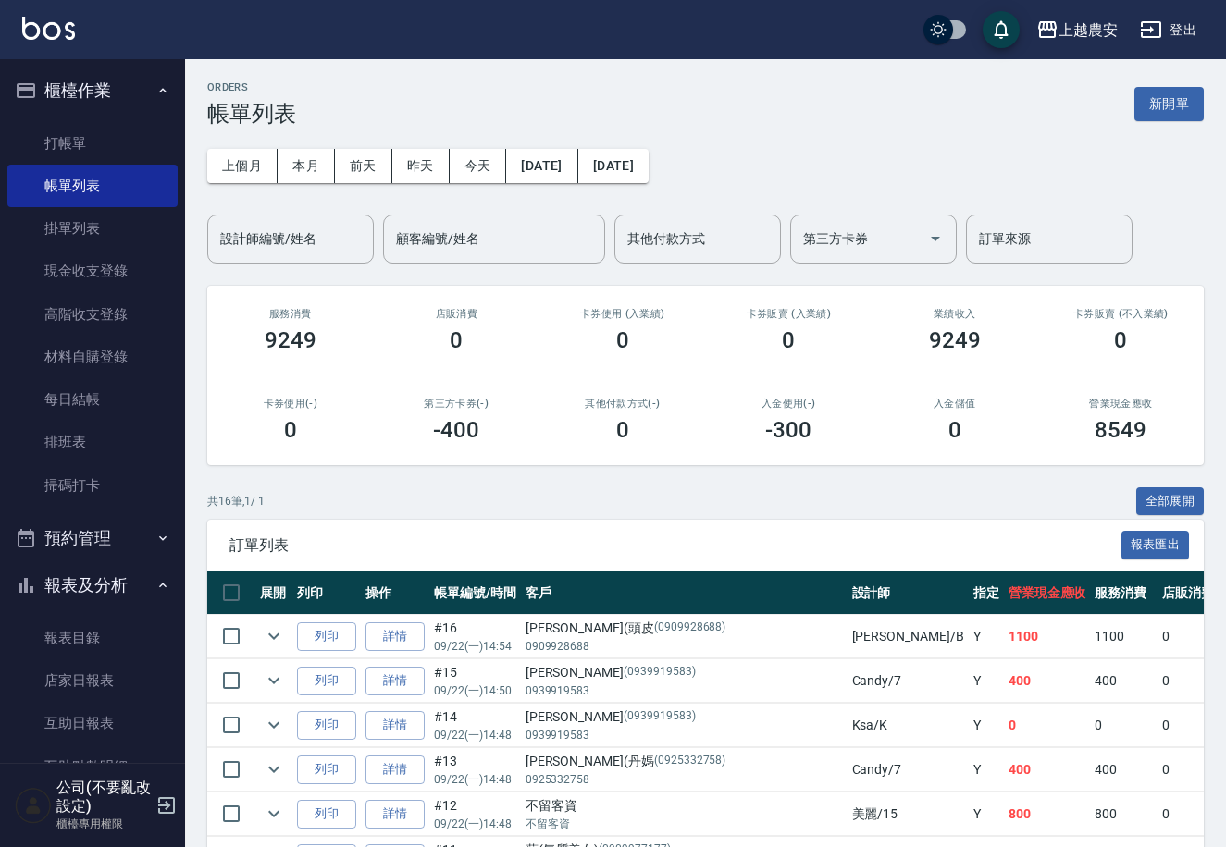
click at [1168, 33] on button "登出" at bounding box center [1167, 30] width 71 height 34
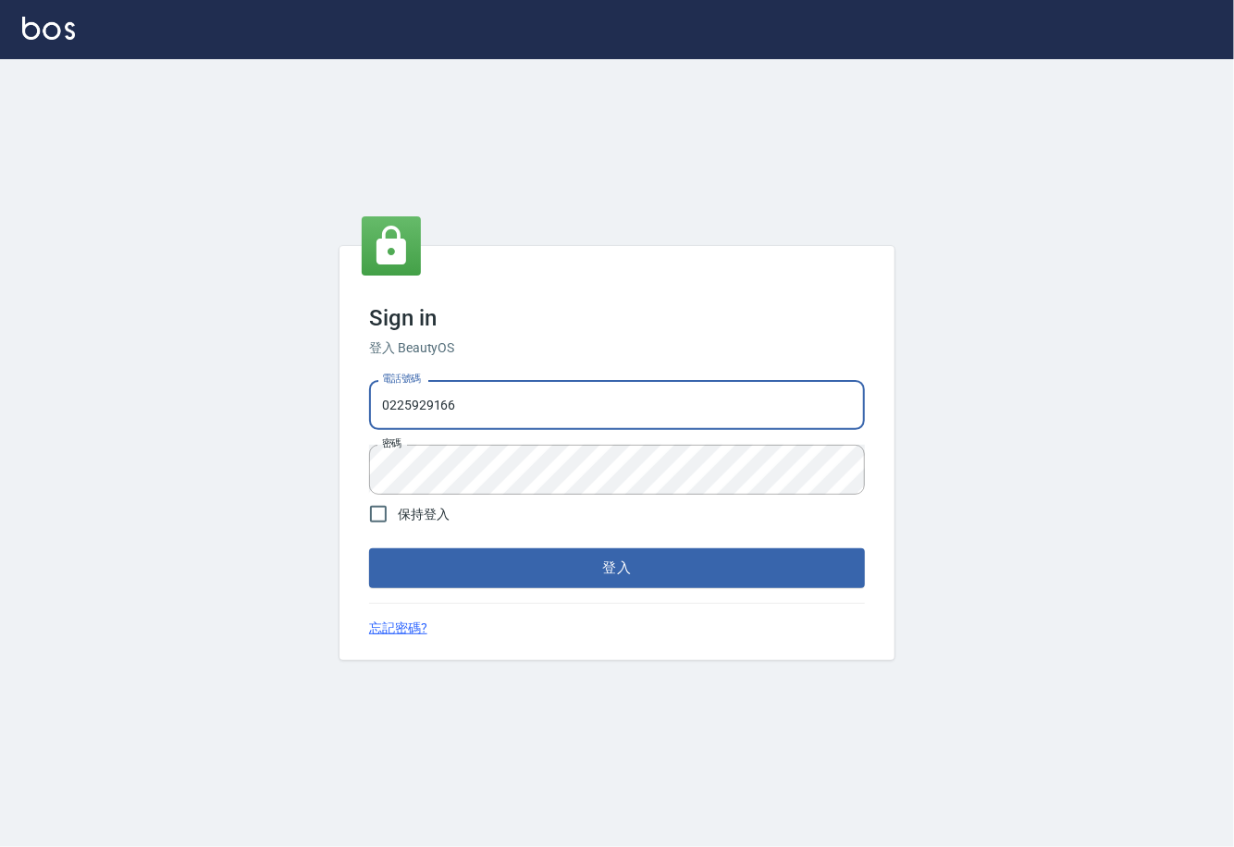
drag, startPoint x: 564, startPoint y: 405, endPoint x: 336, endPoint y: 405, distance: 228.5
click at [336, 405] on div "Sign in 登入 BeautyOS 電話號碼 0225929166 電話號碼 密碼 密碼 保持登入 登入 忘記密碼?" at bounding box center [617, 453] width 1234 height 788
type input "02148888"
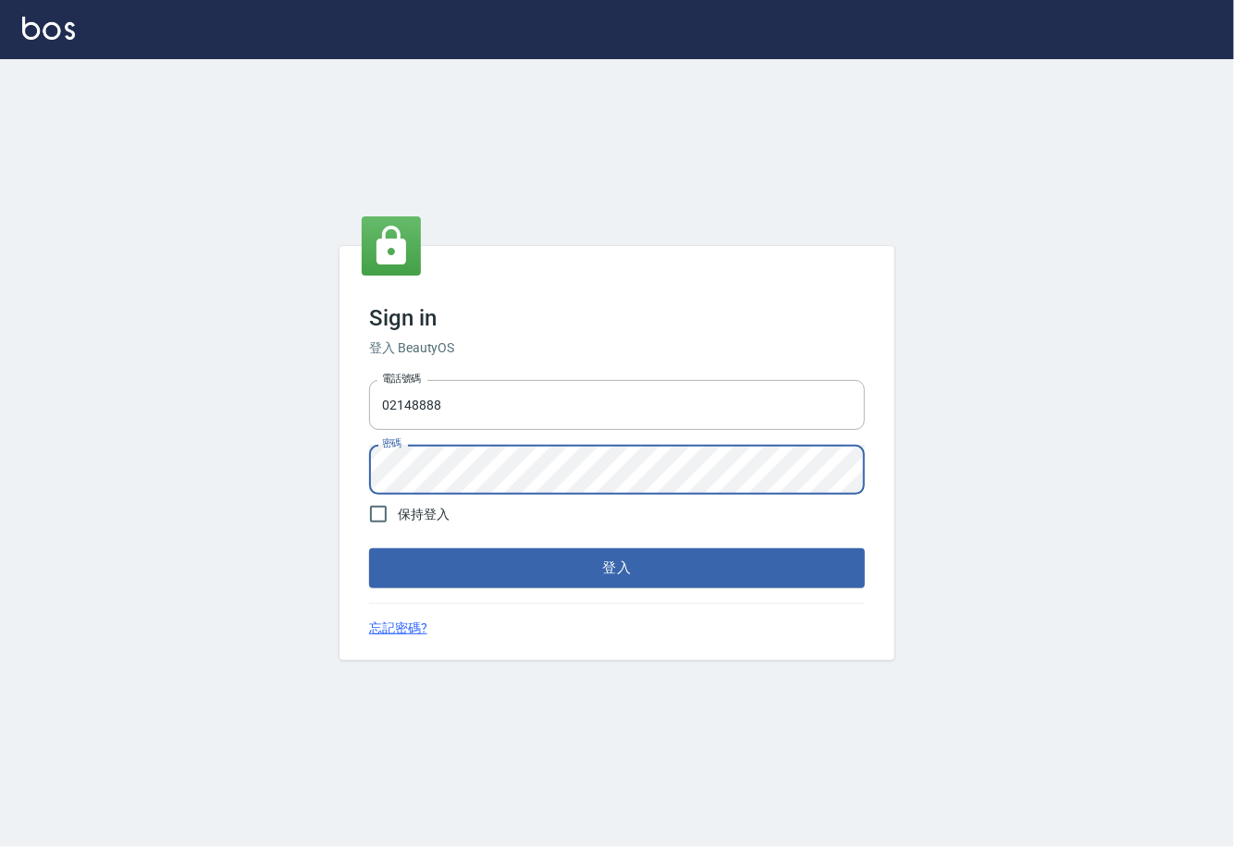
click at [341, 511] on div "Sign in 登入 BeautyOS 電話號碼 02148888 電話號碼 密碼 密碼 保持登入 登入 忘記密碼?" at bounding box center [617, 453] width 555 height 414
click at [369, 549] on button "登入" at bounding box center [617, 568] width 496 height 39
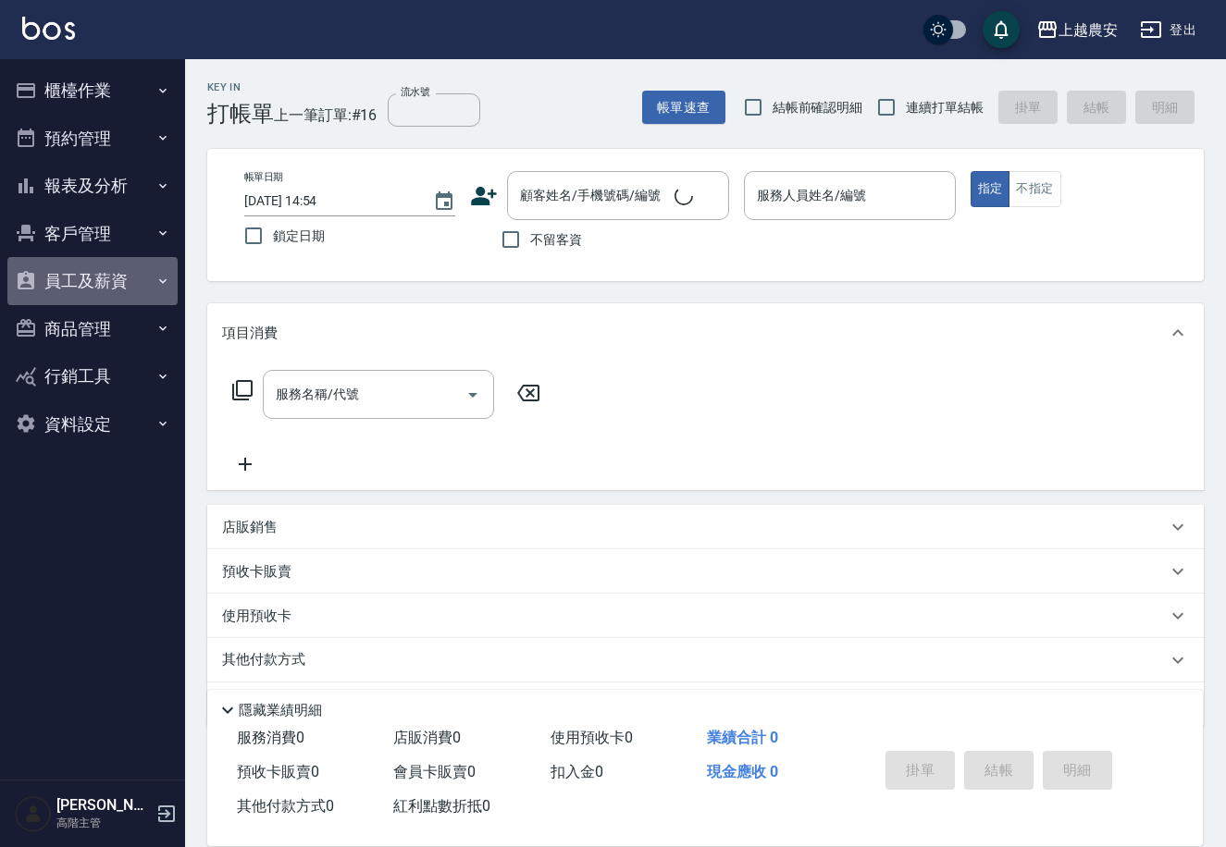
click at [58, 278] on button "員工及薪資" at bounding box center [92, 281] width 170 height 48
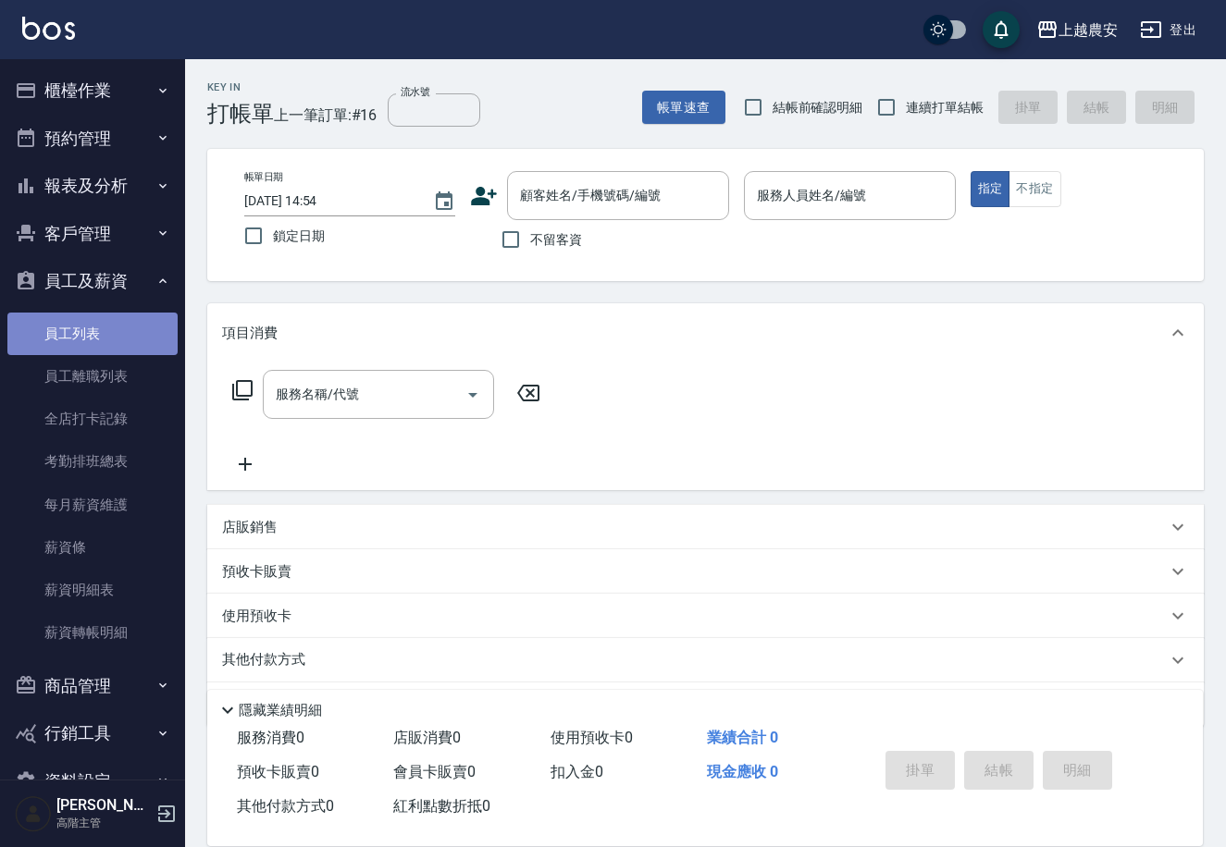
click at [111, 334] on link "員工列表" at bounding box center [92, 334] width 170 height 43
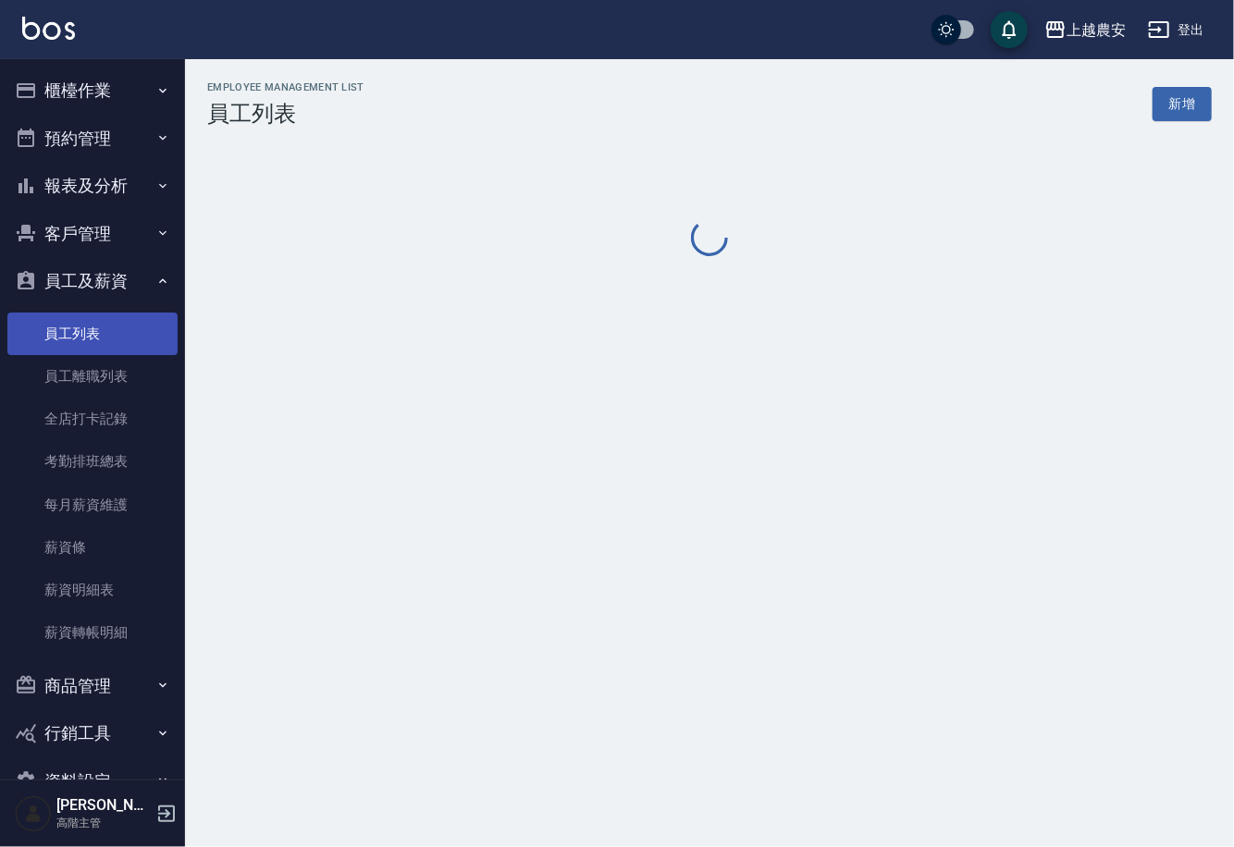
click at [111, 334] on link "員工列表" at bounding box center [92, 334] width 170 height 43
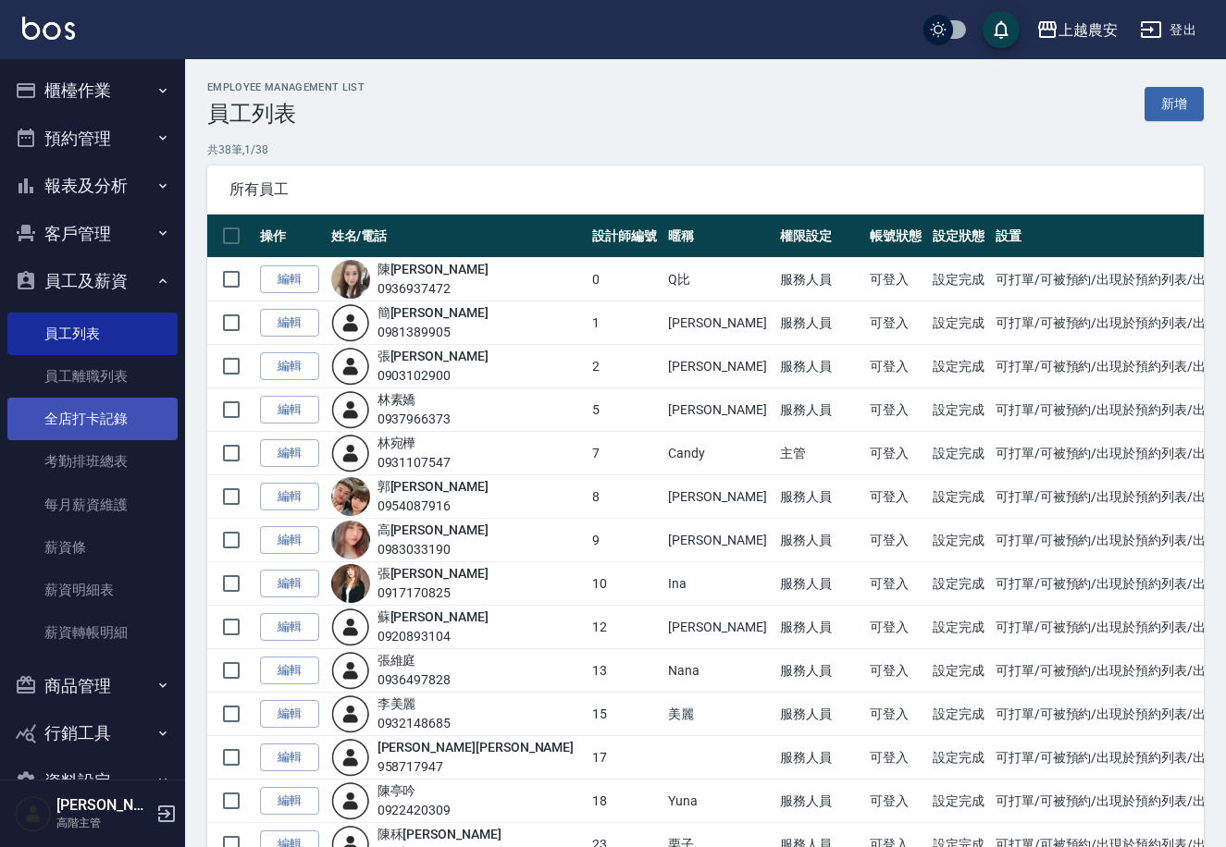
click at [116, 414] on link "全店打卡記錄" at bounding box center [92, 419] width 170 height 43
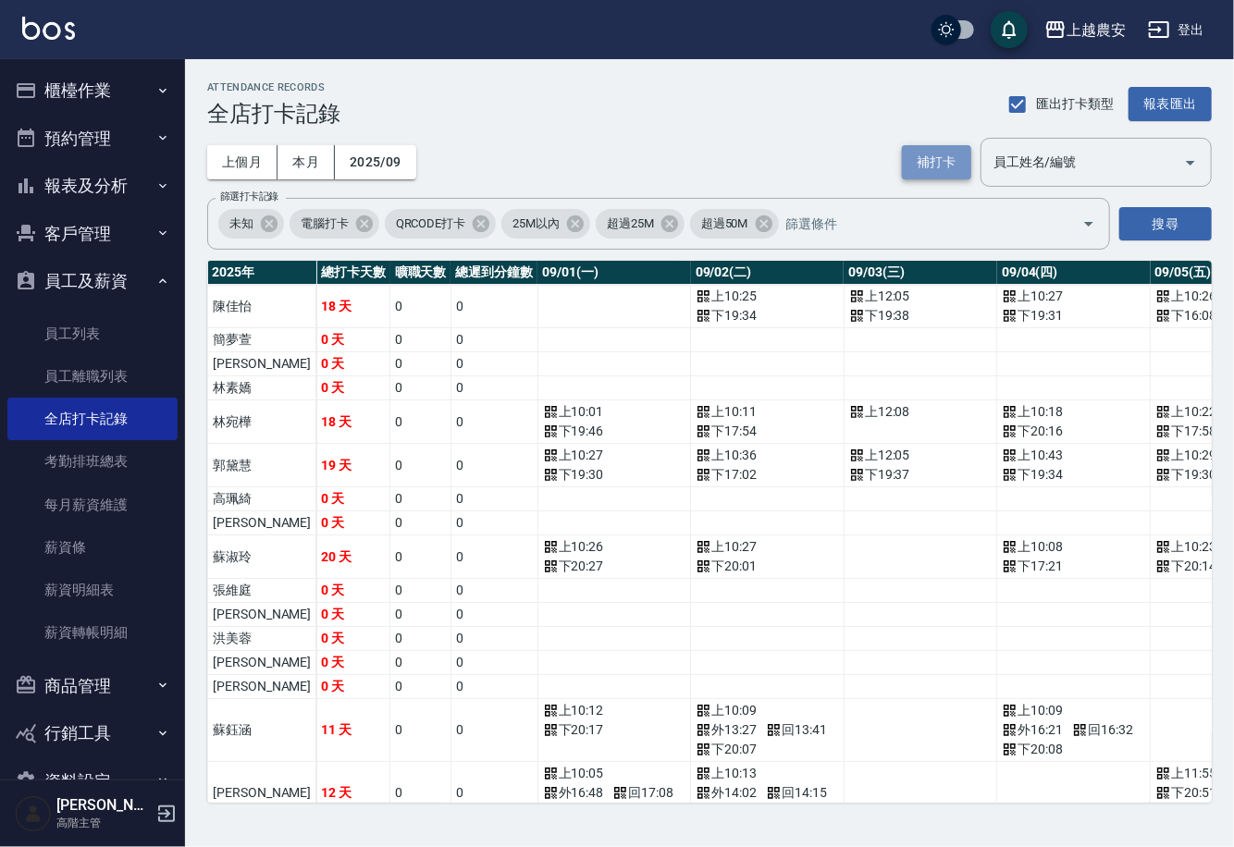
click at [919, 171] on button "補打卡" at bounding box center [936, 162] width 69 height 34
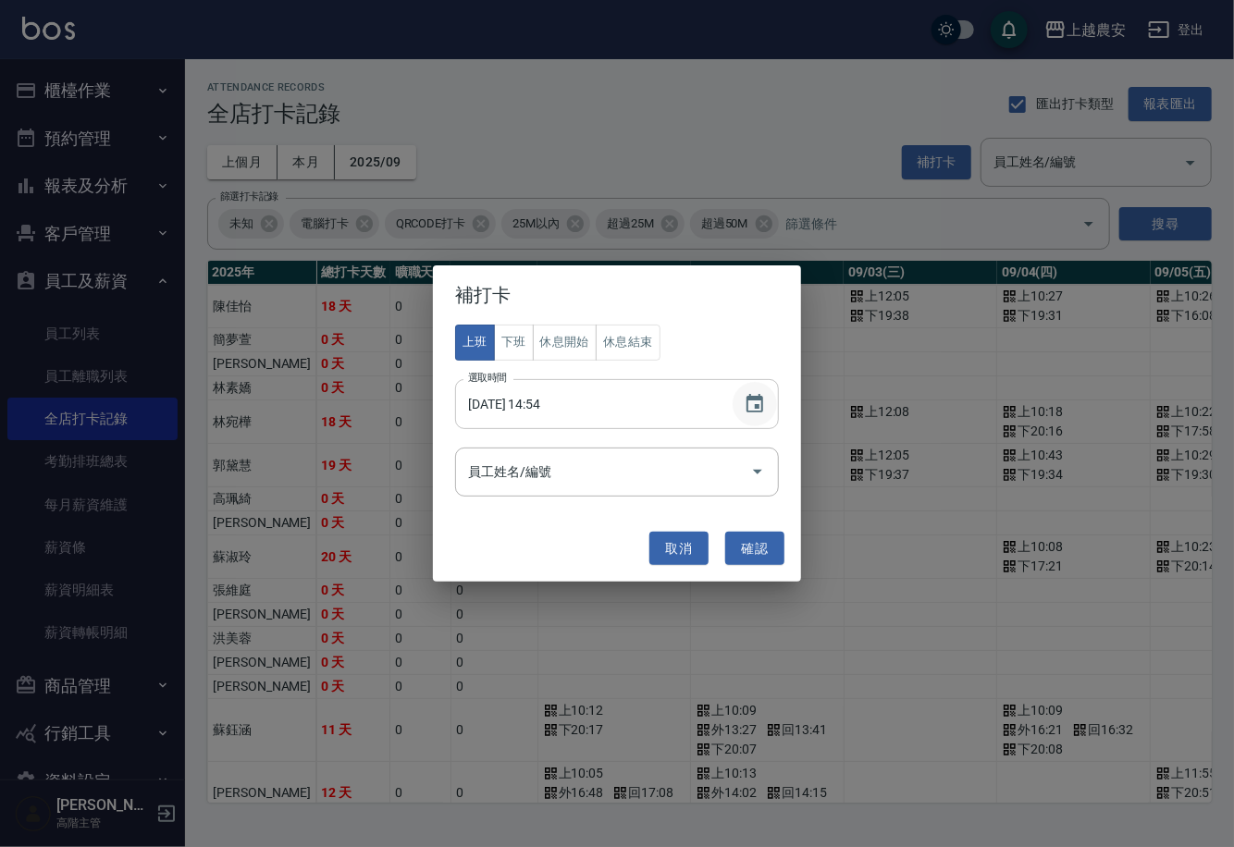
click at [748, 409] on icon "Choose date, selected date is 2025-09-22" at bounding box center [755, 404] width 22 height 22
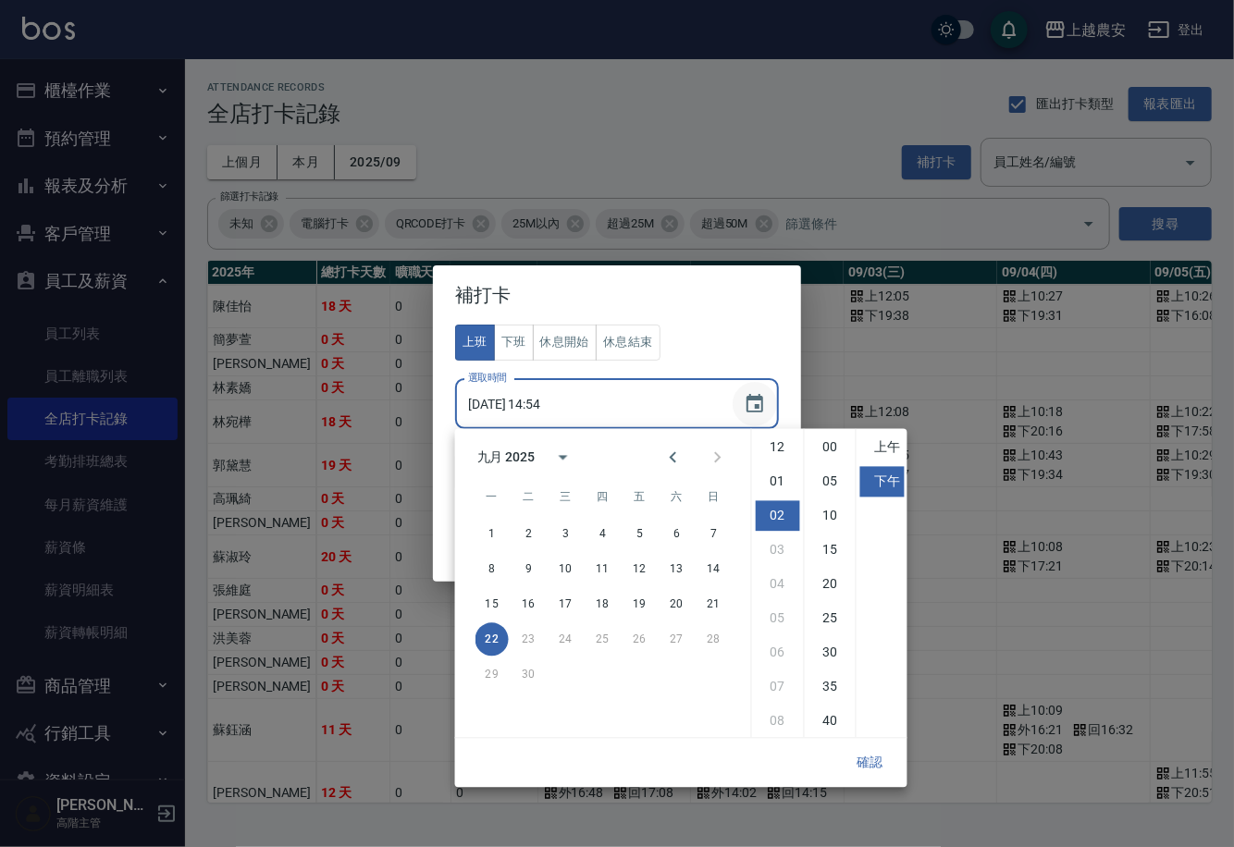
scroll to position [68, 0]
click at [711, 608] on button "21" at bounding box center [714, 604] width 33 height 33
click at [870, 487] on li "下午" at bounding box center [882, 482] width 44 height 31
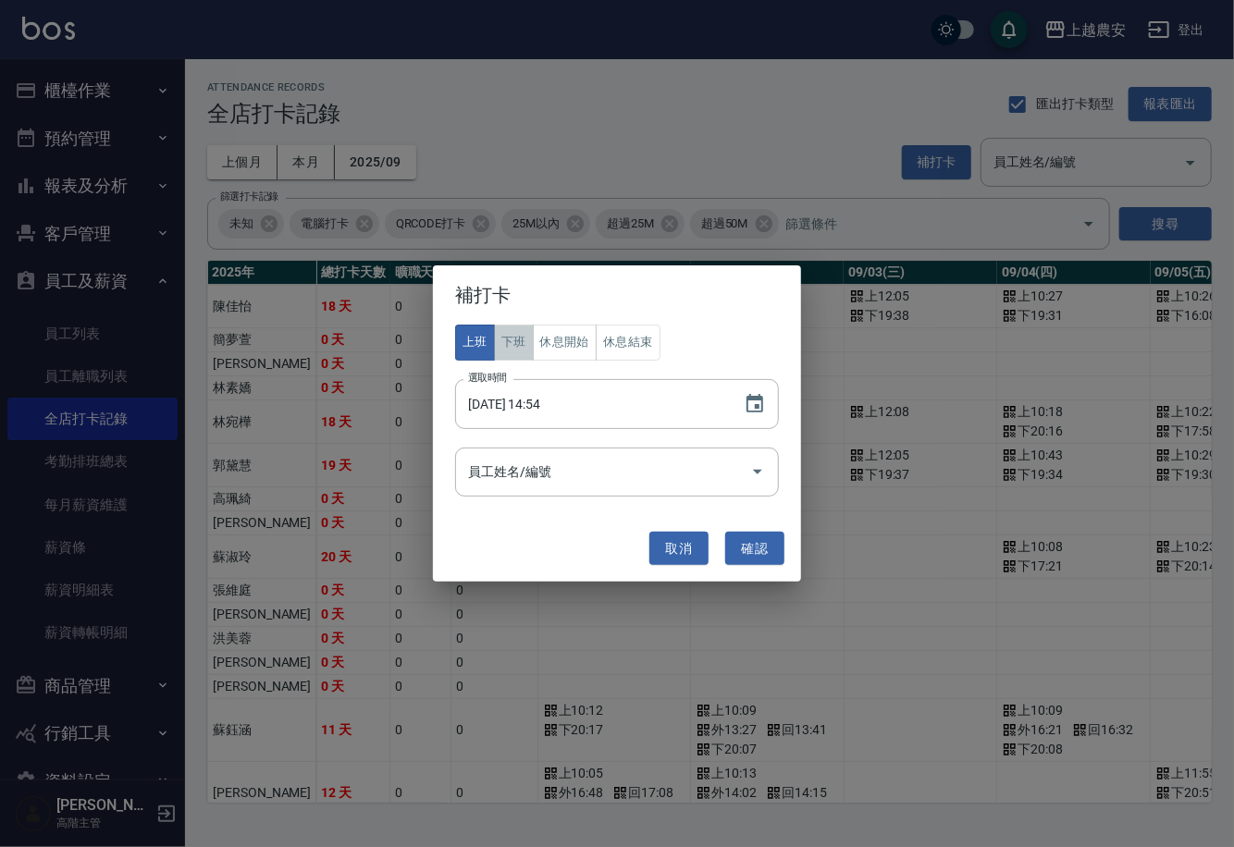
click at [515, 341] on button "下班" at bounding box center [514, 343] width 40 height 36
click at [748, 399] on icon "Choose date, selected date is 2025-09-21" at bounding box center [755, 403] width 17 height 19
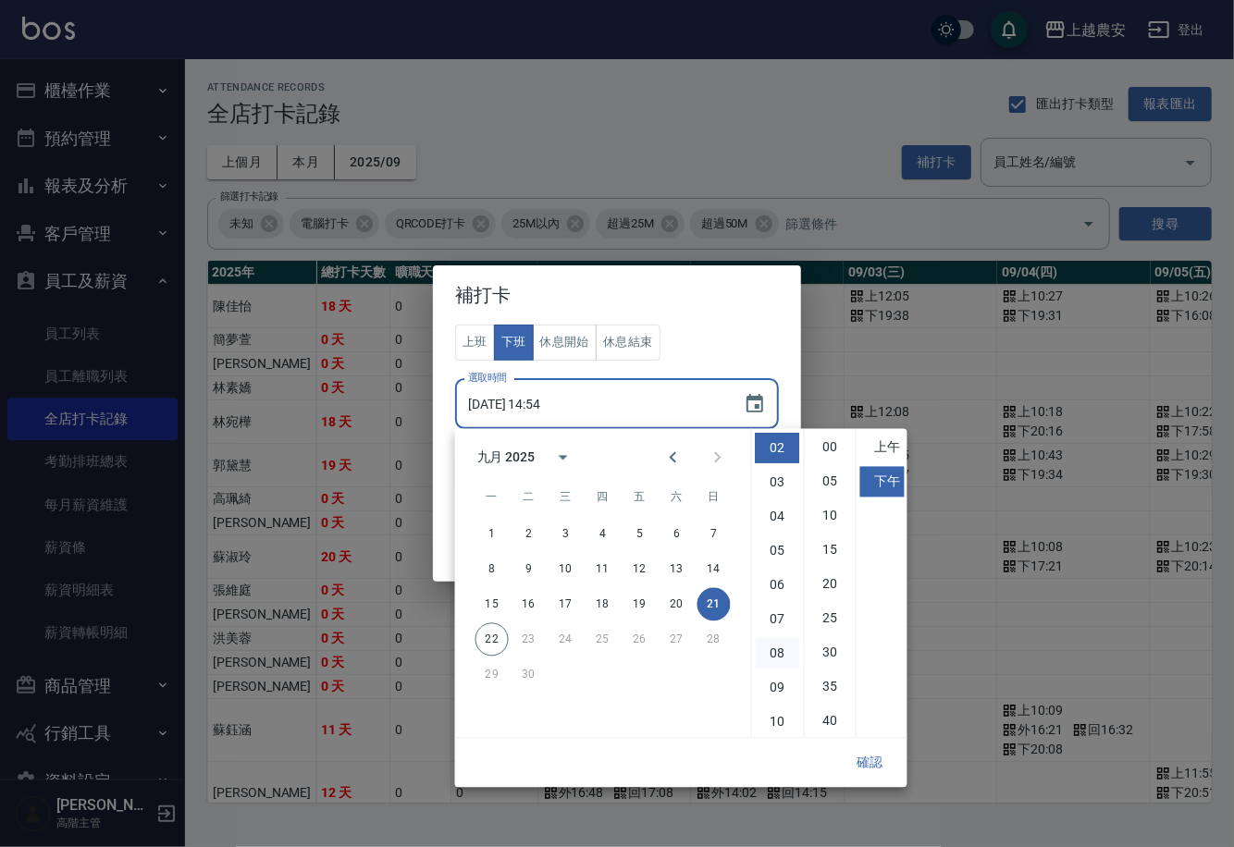
click at [779, 661] on li "08" at bounding box center [778, 654] width 44 height 31
click at [831, 453] on li "00" at bounding box center [831, 448] width 44 height 31
type input "2025/09/21 20:00"
click at [871, 757] on button "確認" at bounding box center [870, 764] width 59 height 34
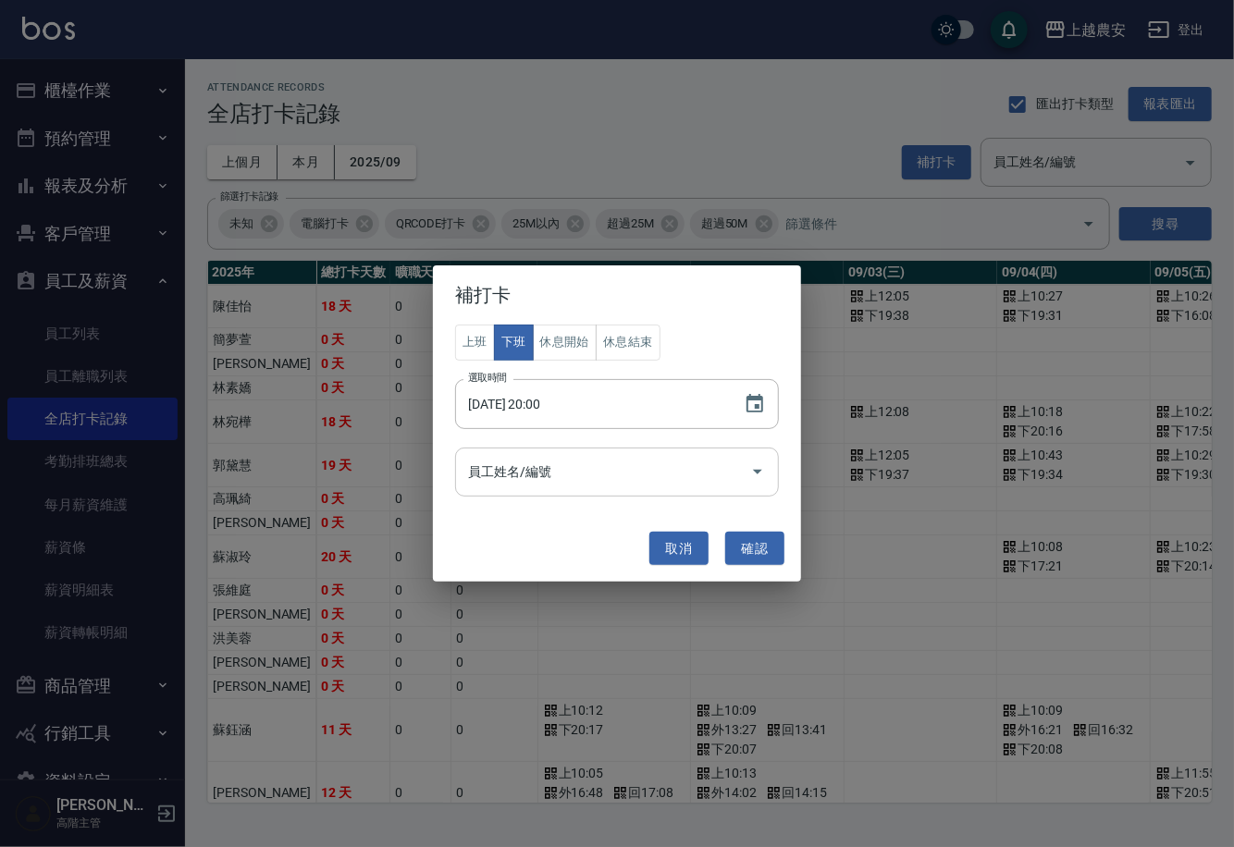
click at [545, 476] on input "員工姓名/編號" at bounding box center [602, 472] width 279 height 32
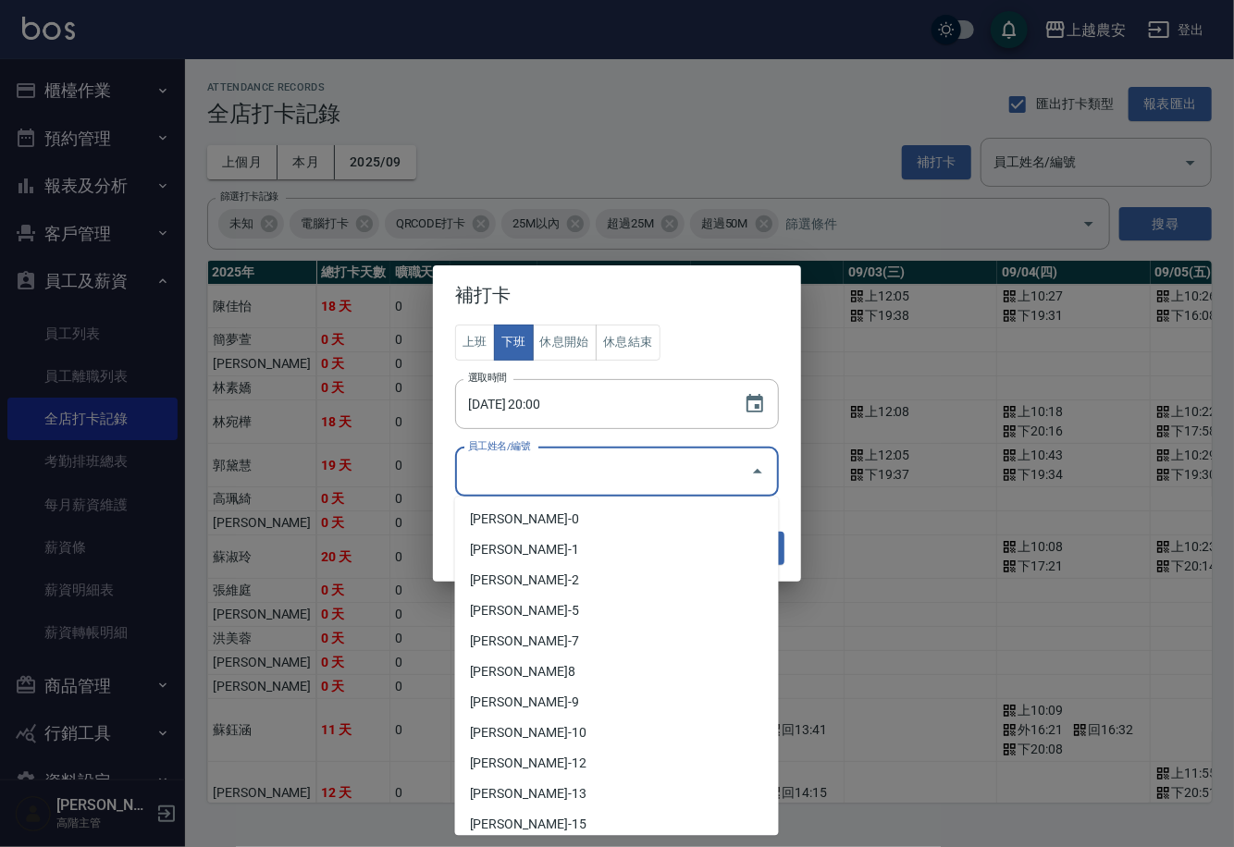
type input "l"
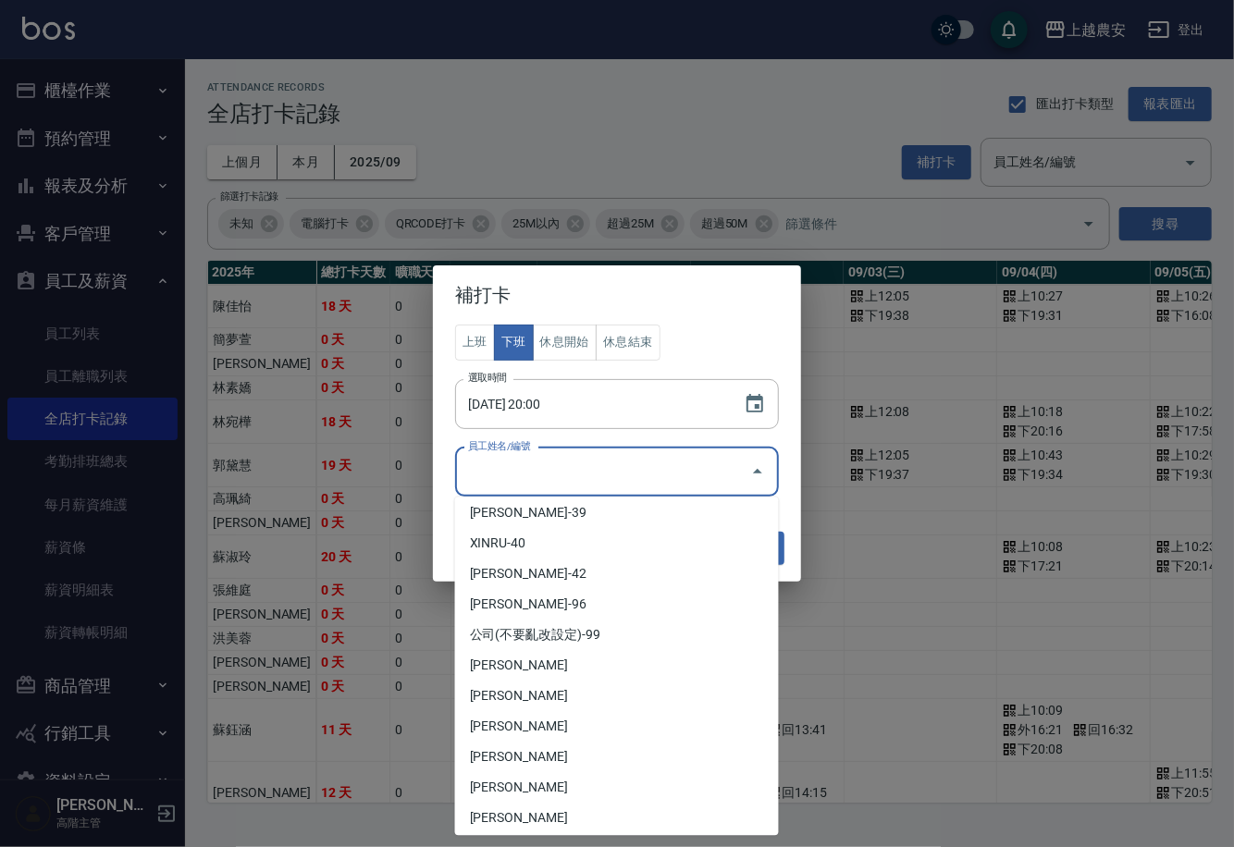
scroll to position [824, 0]
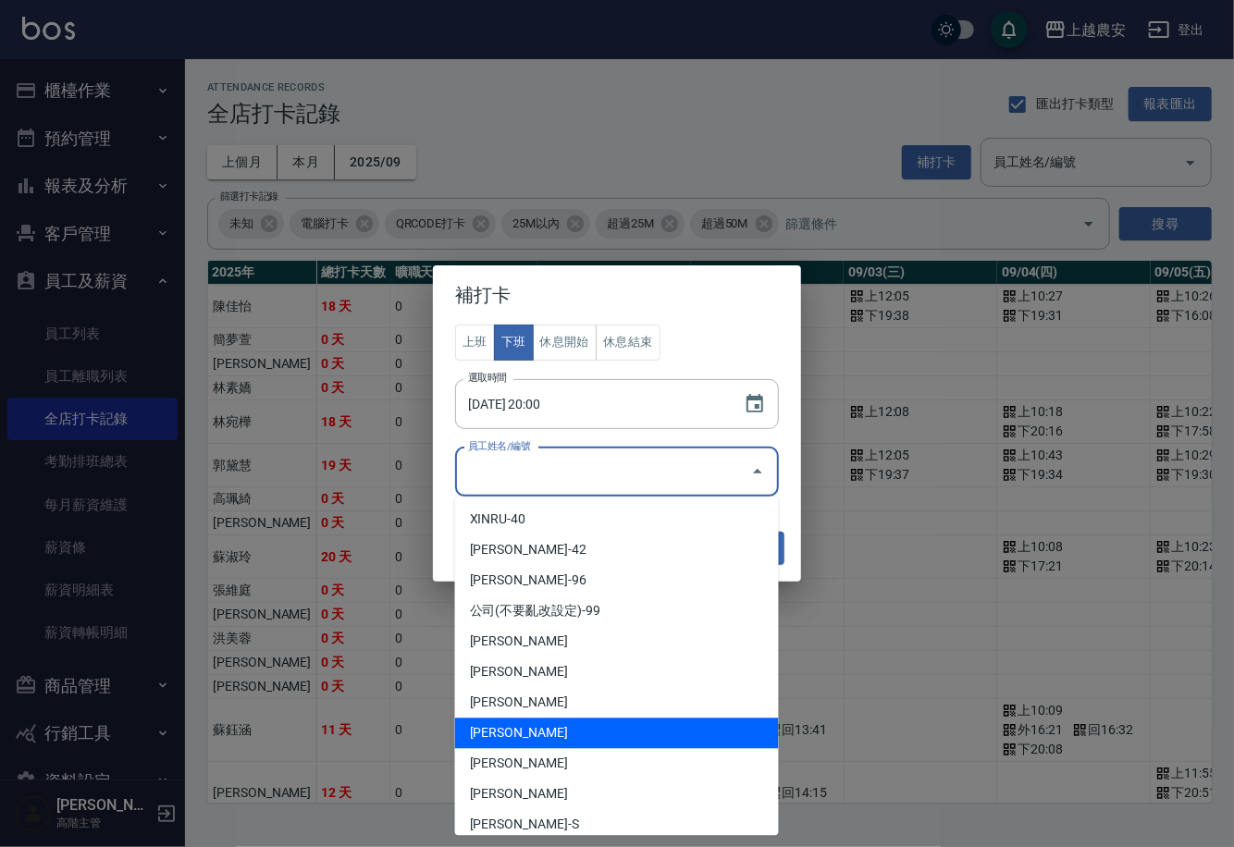
click at [679, 728] on li "溫莉娜-L" at bounding box center [617, 734] width 324 height 31
type input "溫莉娜"
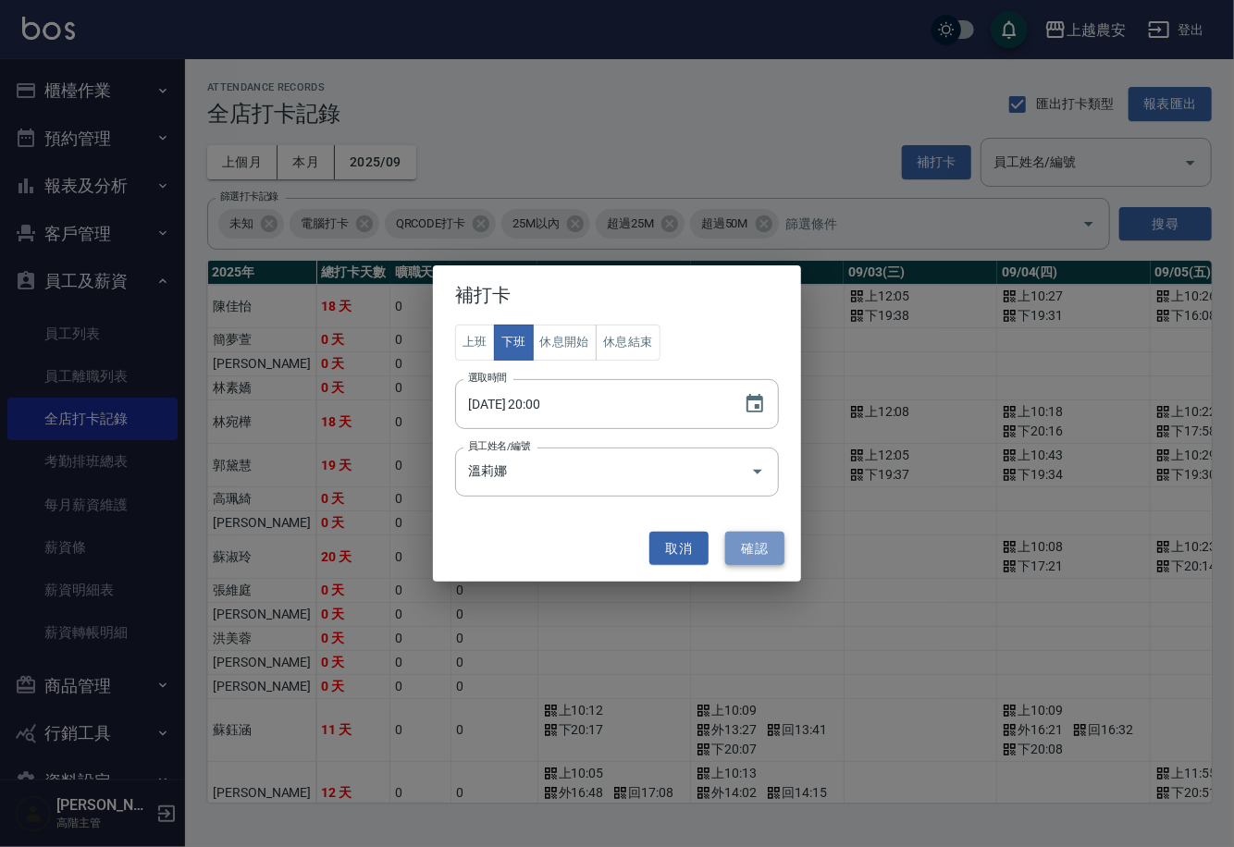
click at [748, 562] on button "確認" at bounding box center [754, 549] width 59 height 34
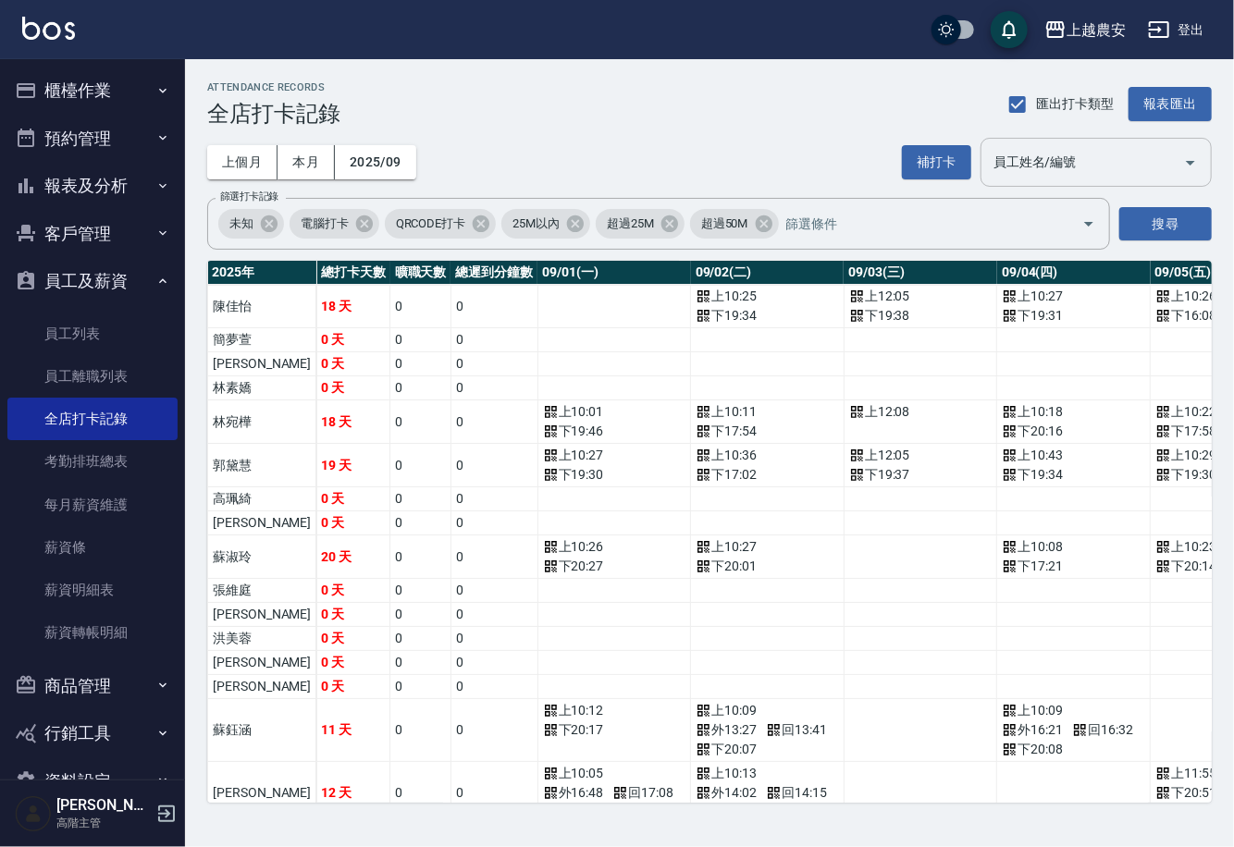
click at [1088, 144] on div "員工姓名/編號" at bounding box center [1096, 162] width 231 height 49
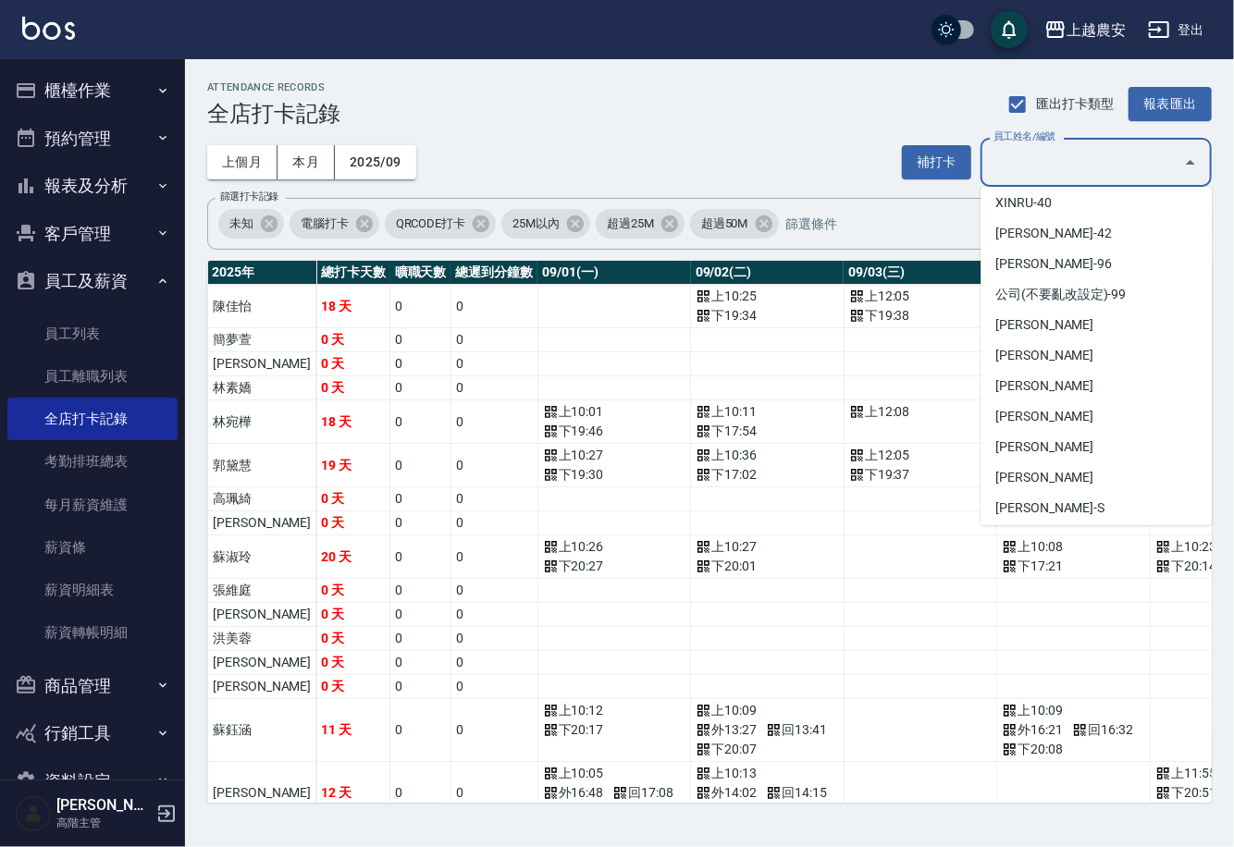
scroll to position [834, 0]
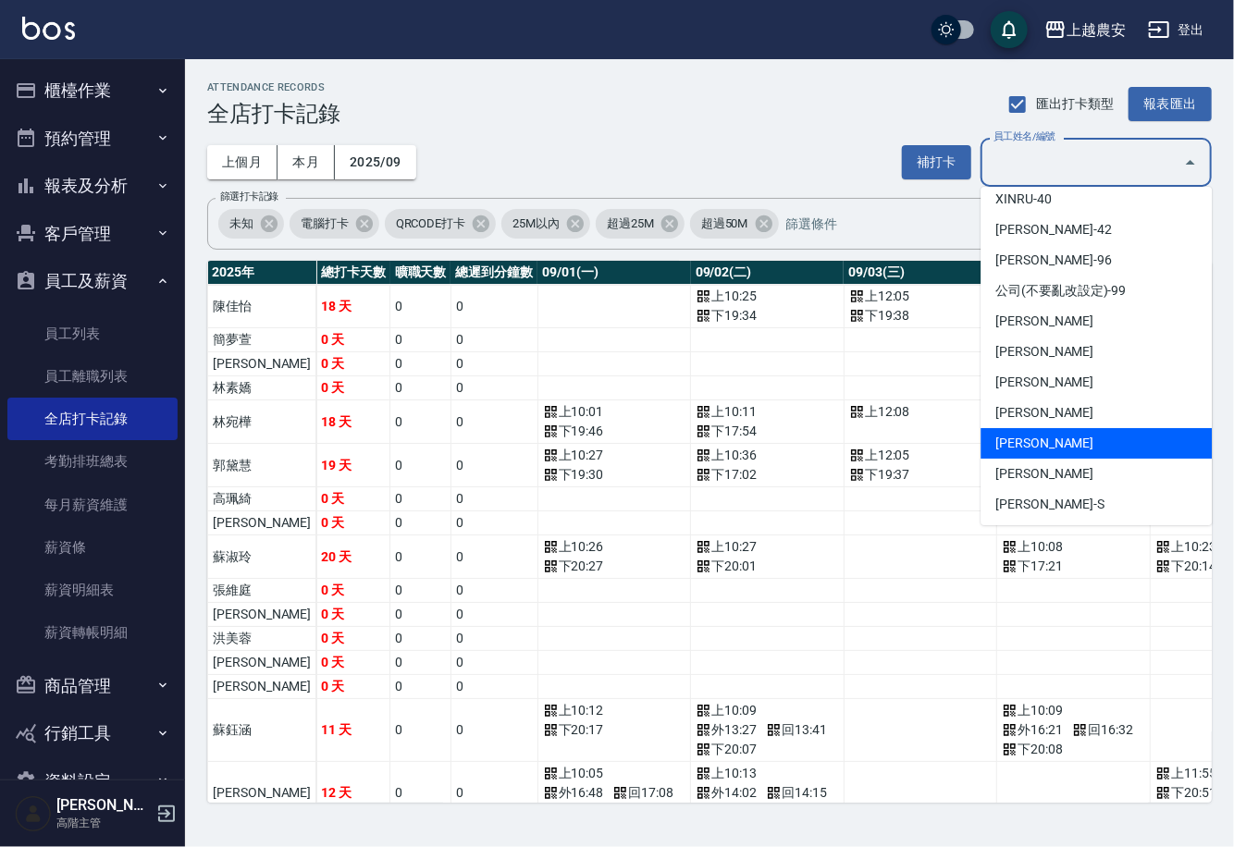
click at [1113, 428] on li "鄭鈺樺-M" at bounding box center [1096, 443] width 231 height 31
type input "鄭鈺樺"
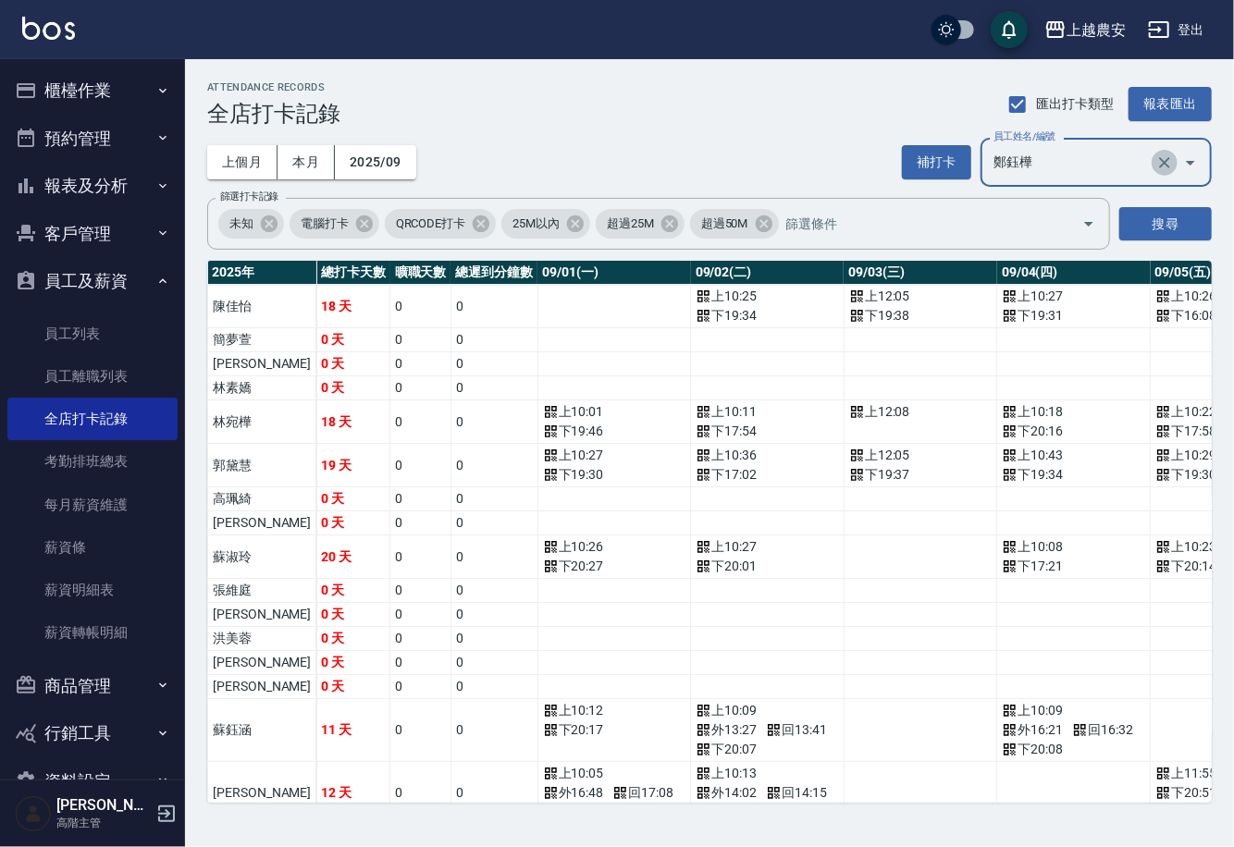
click at [1160, 157] on icon "Clear" at bounding box center [1164, 162] width 11 height 11
click at [1094, 165] on input "員工姓名/編號" at bounding box center [1082, 162] width 187 height 32
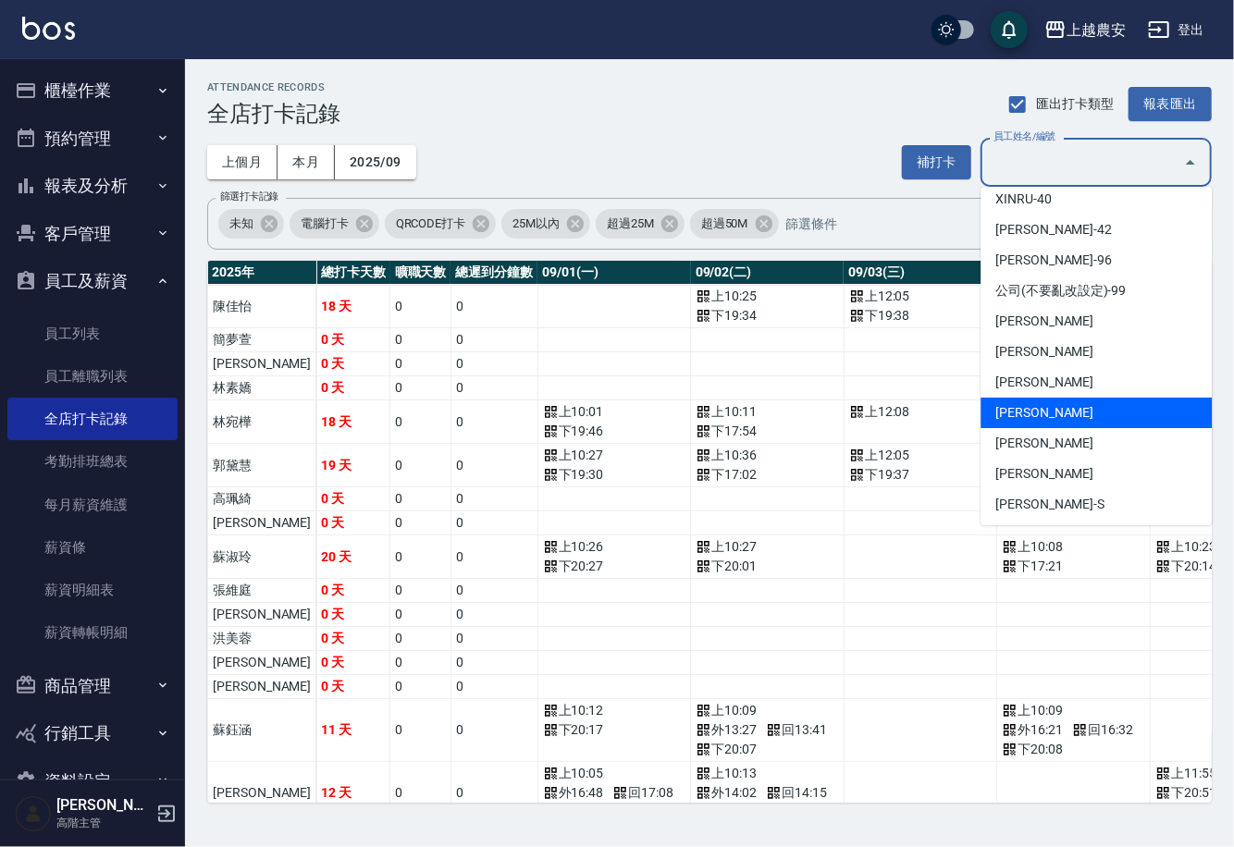
click at [1134, 414] on li "溫莉娜-L" at bounding box center [1096, 413] width 231 height 31
type input "溫莉娜"
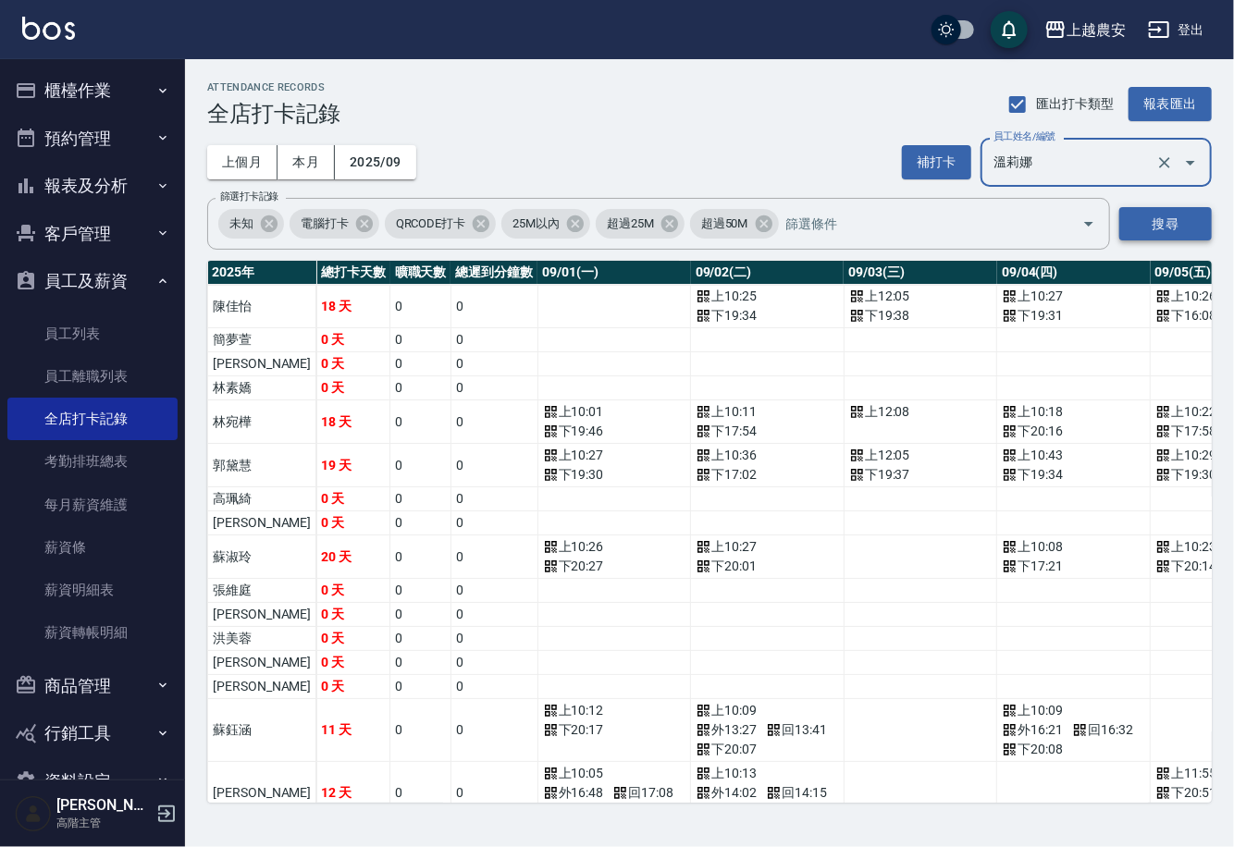
click at [1157, 219] on button "搜尋" at bounding box center [1165, 224] width 93 height 34
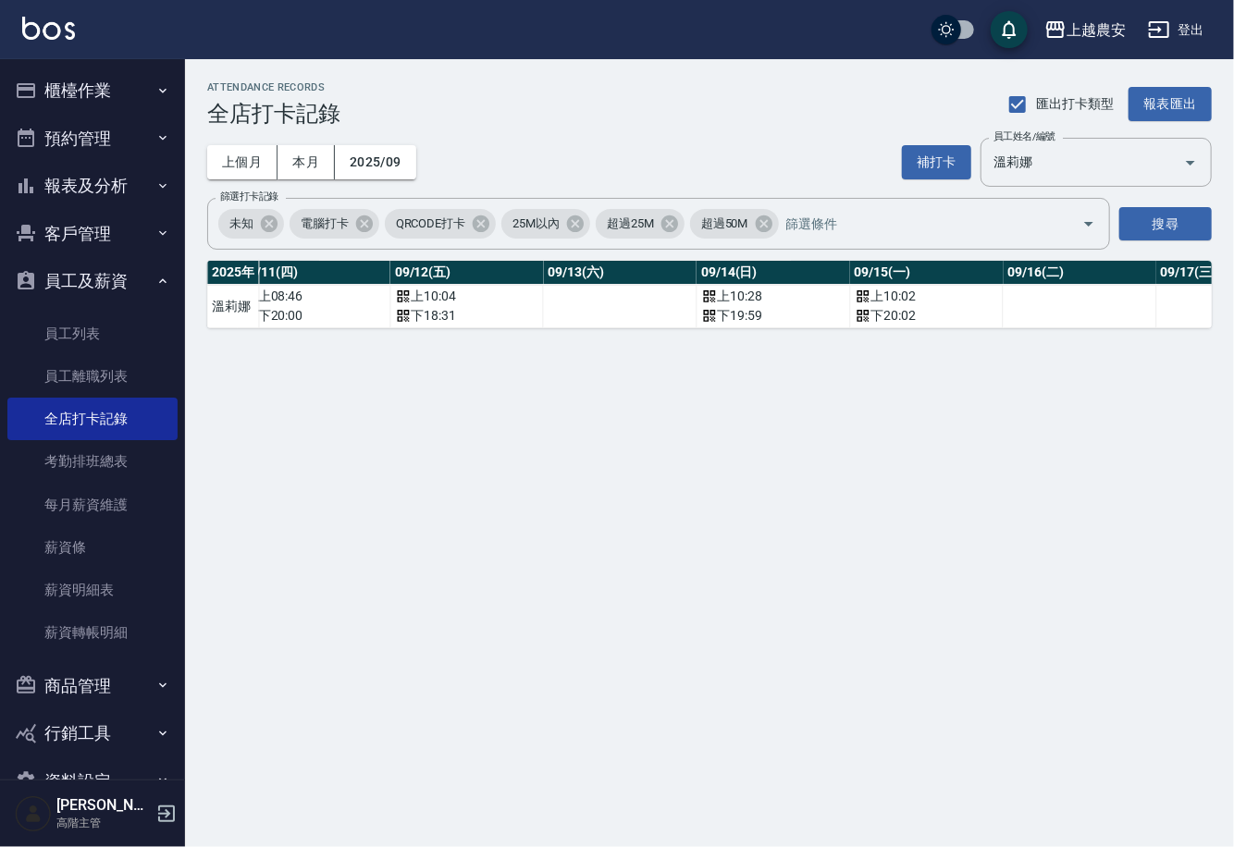
scroll to position [0, 2023]
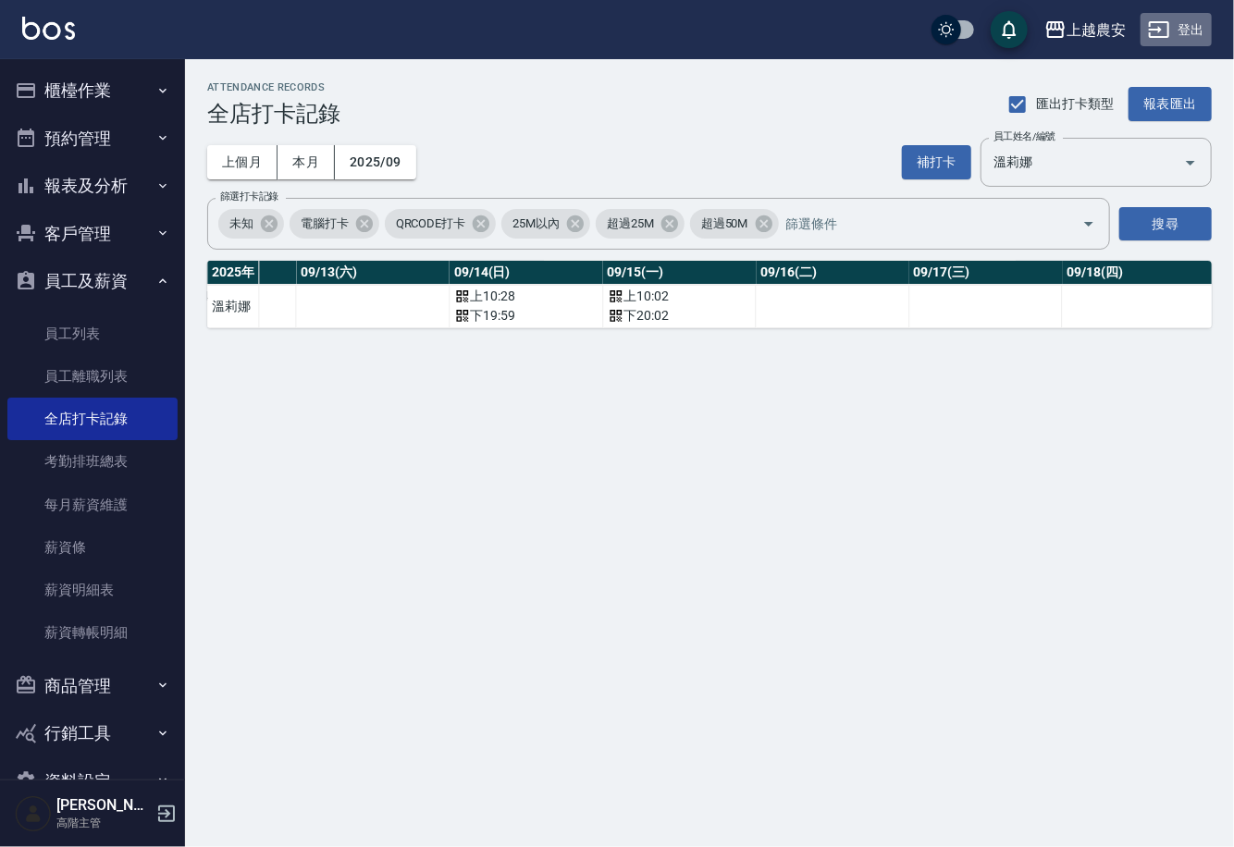
click at [1200, 16] on button "登出" at bounding box center [1176, 30] width 71 height 34
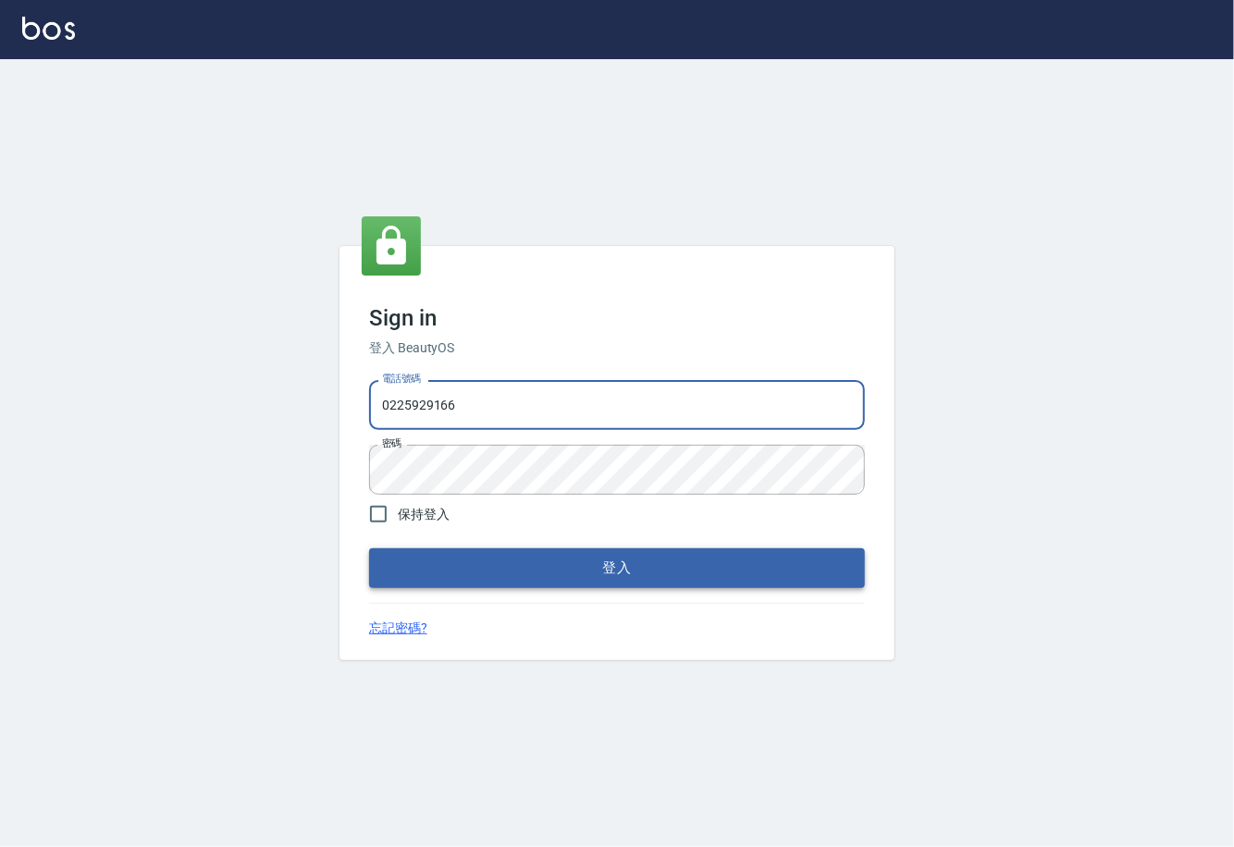
click at [589, 560] on button "登入" at bounding box center [617, 568] width 496 height 39
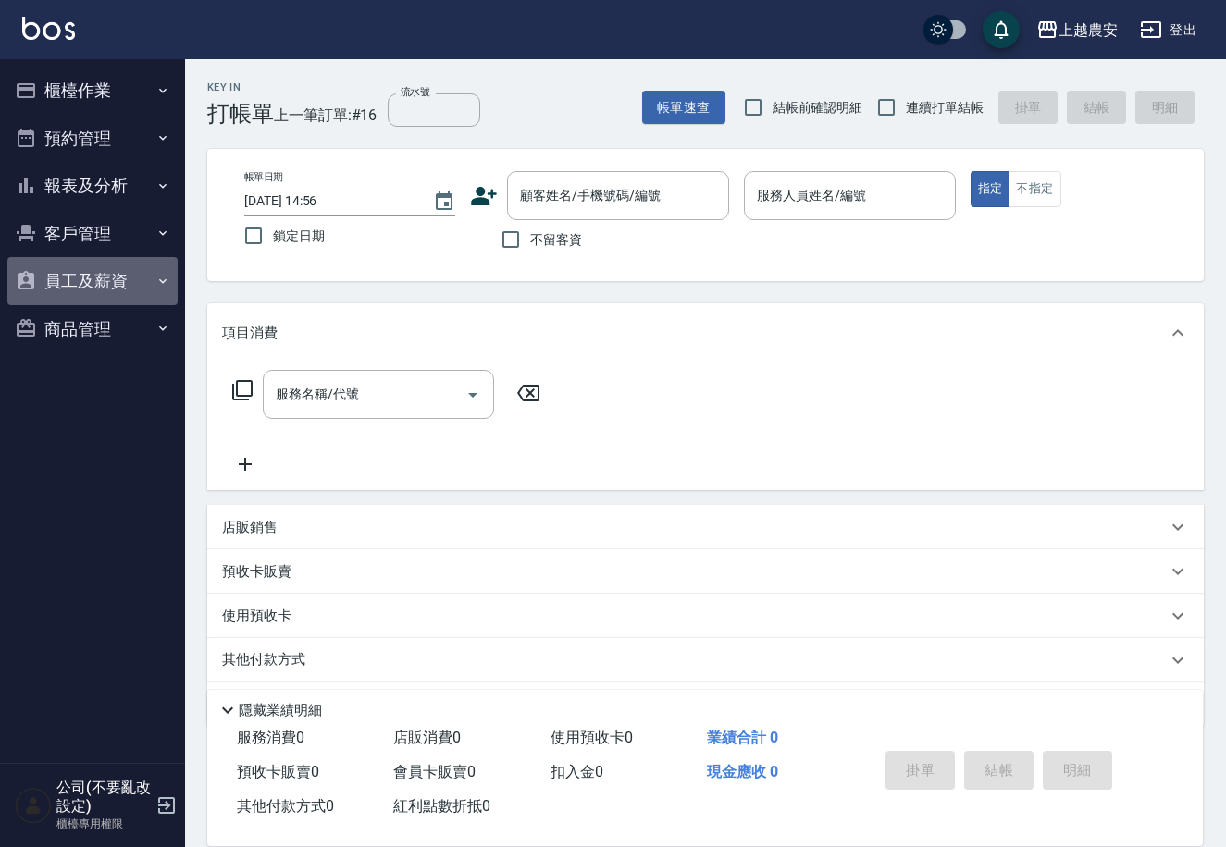
click at [82, 280] on button "員工及薪資" at bounding box center [92, 281] width 170 height 48
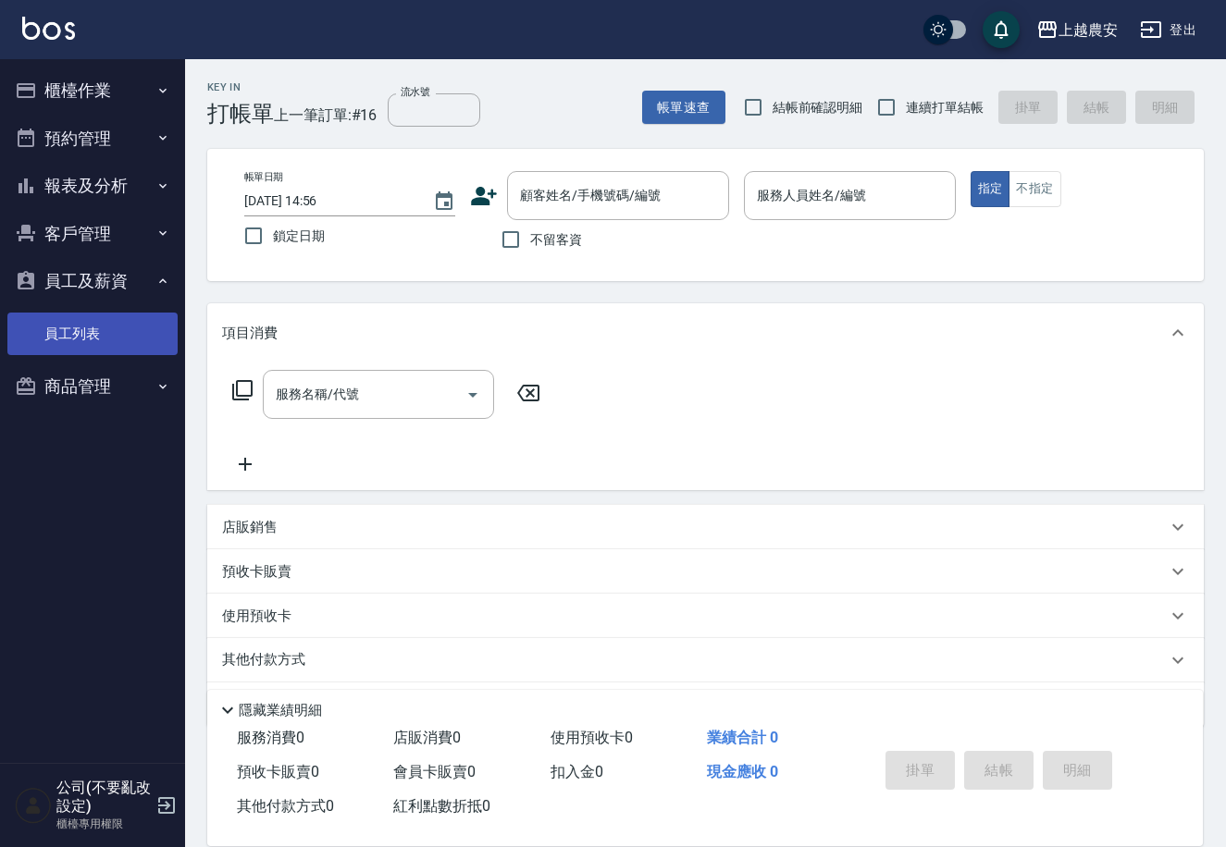
click at [84, 322] on link "員工列表" at bounding box center [92, 334] width 170 height 43
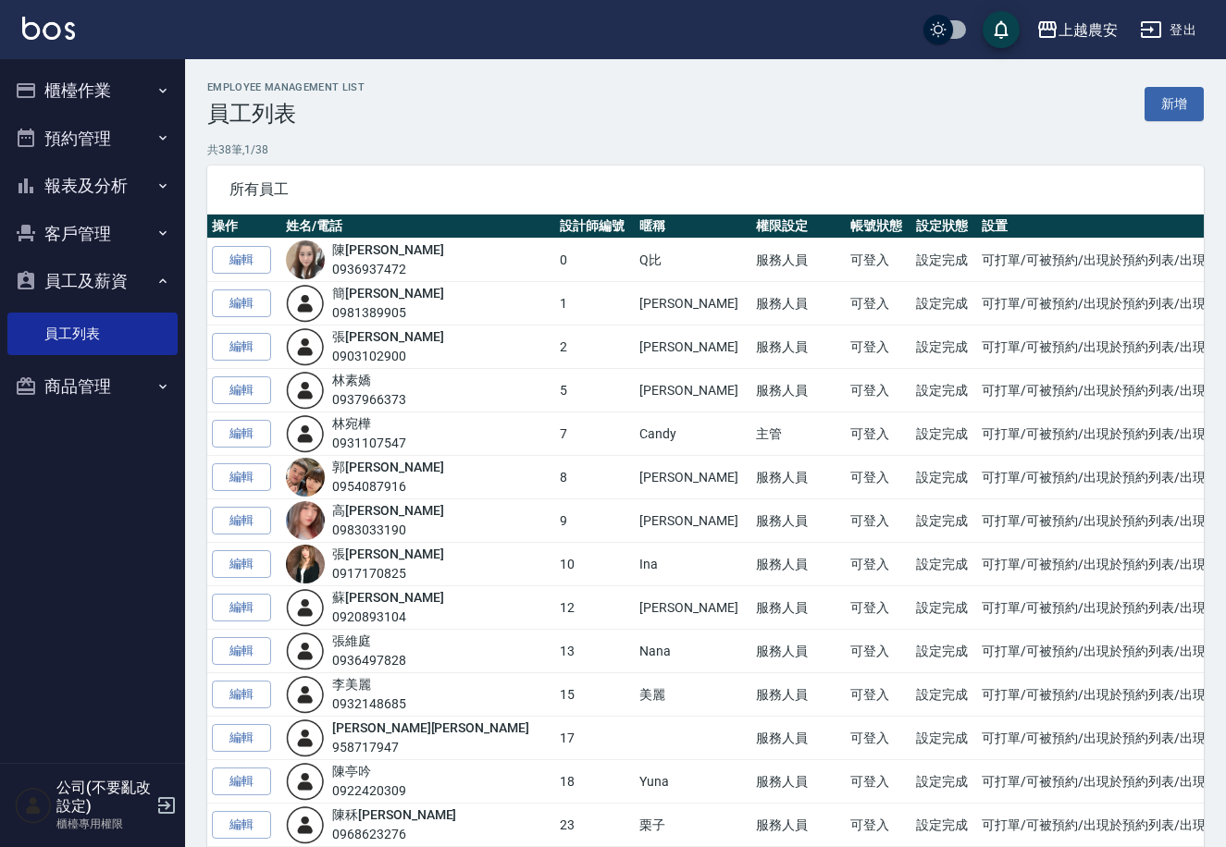
click at [108, 233] on button "客戶管理" at bounding box center [92, 234] width 170 height 48
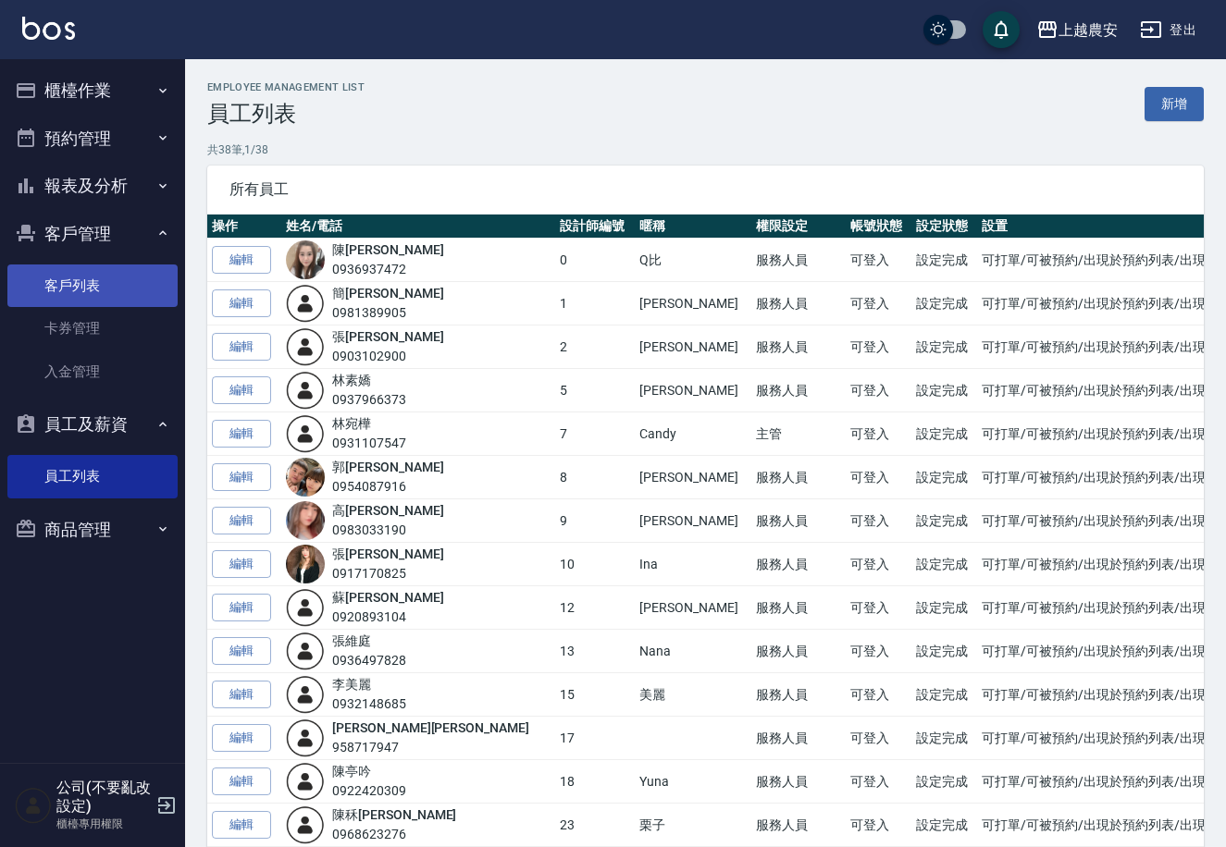
click at [90, 289] on link "客戶列表" at bounding box center [92, 286] width 170 height 43
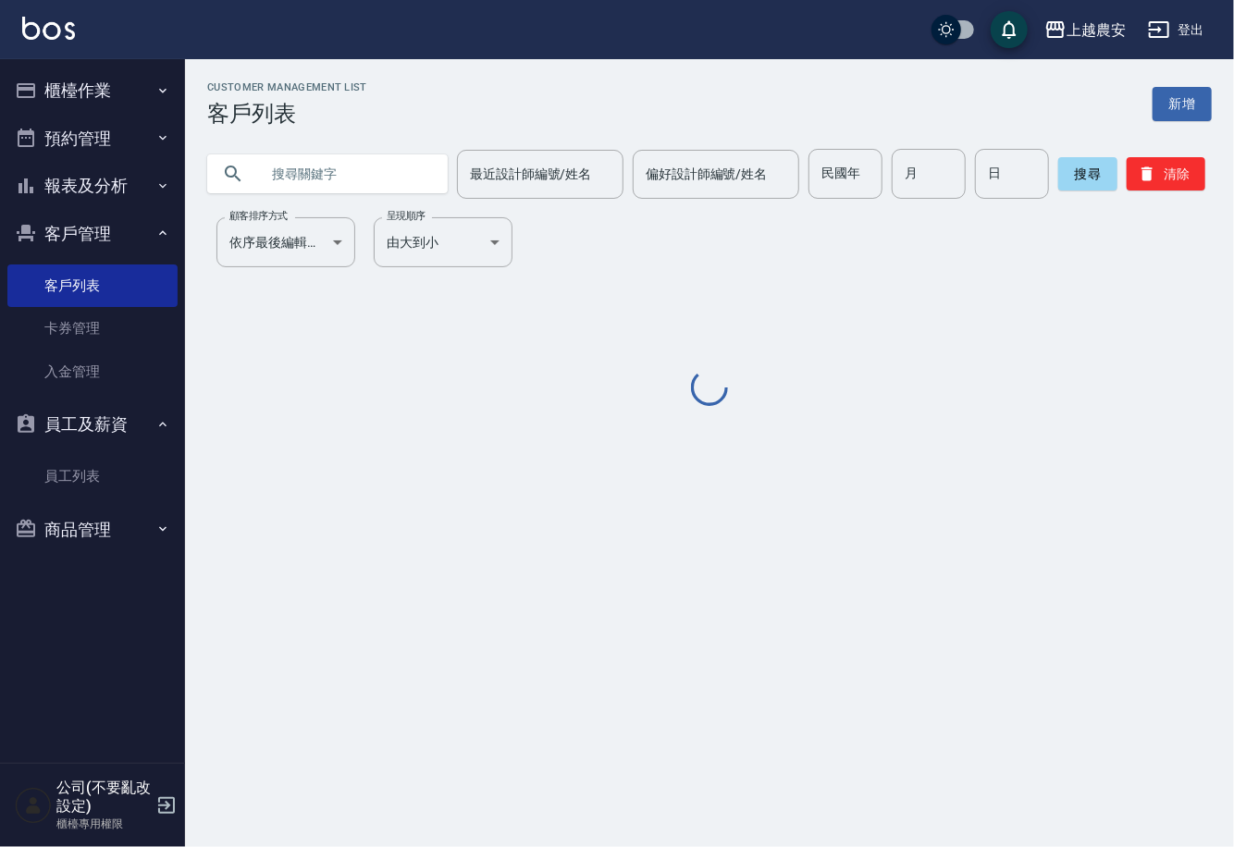
click at [354, 181] on input "text" at bounding box center [346, 174] width 174 height 50
click at [355, 173] on input "text" at bounding box center [346, 174] width 174 height 50
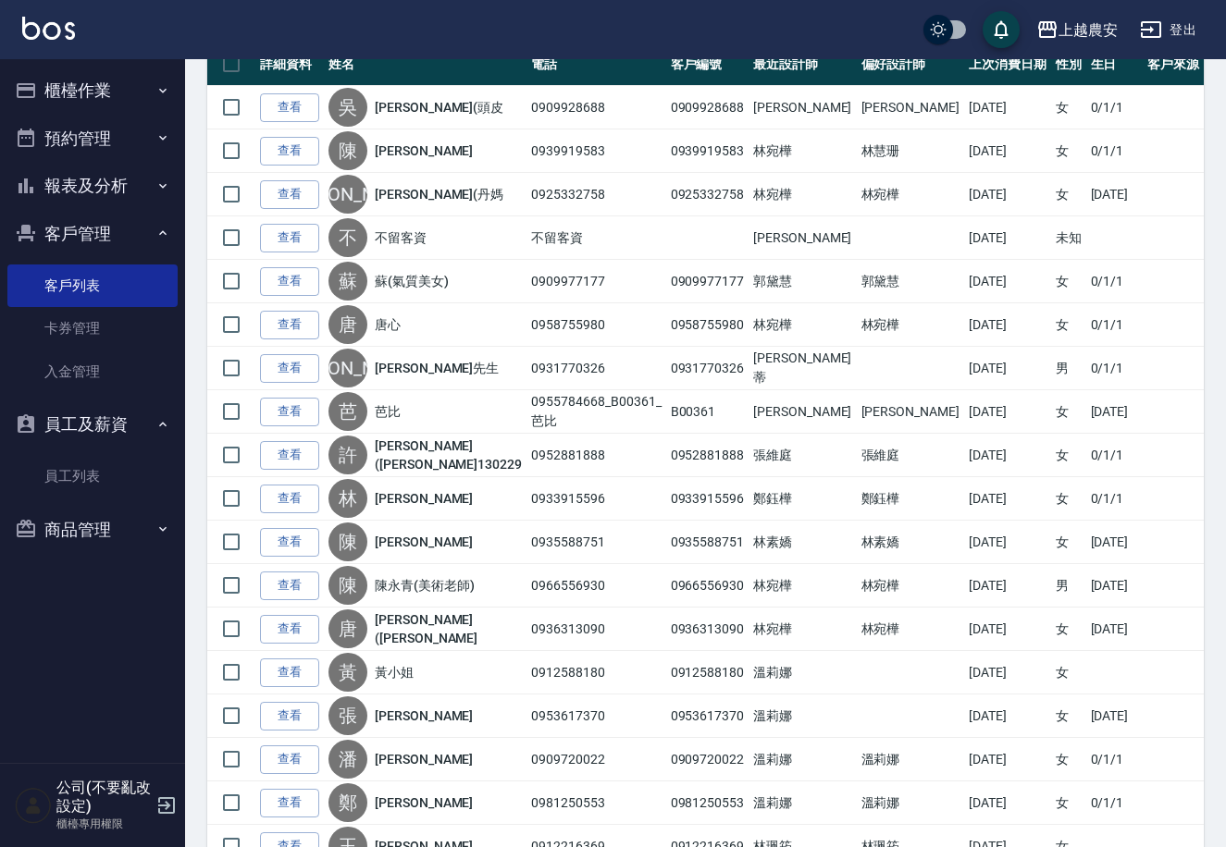
scroll to position [353, 0]
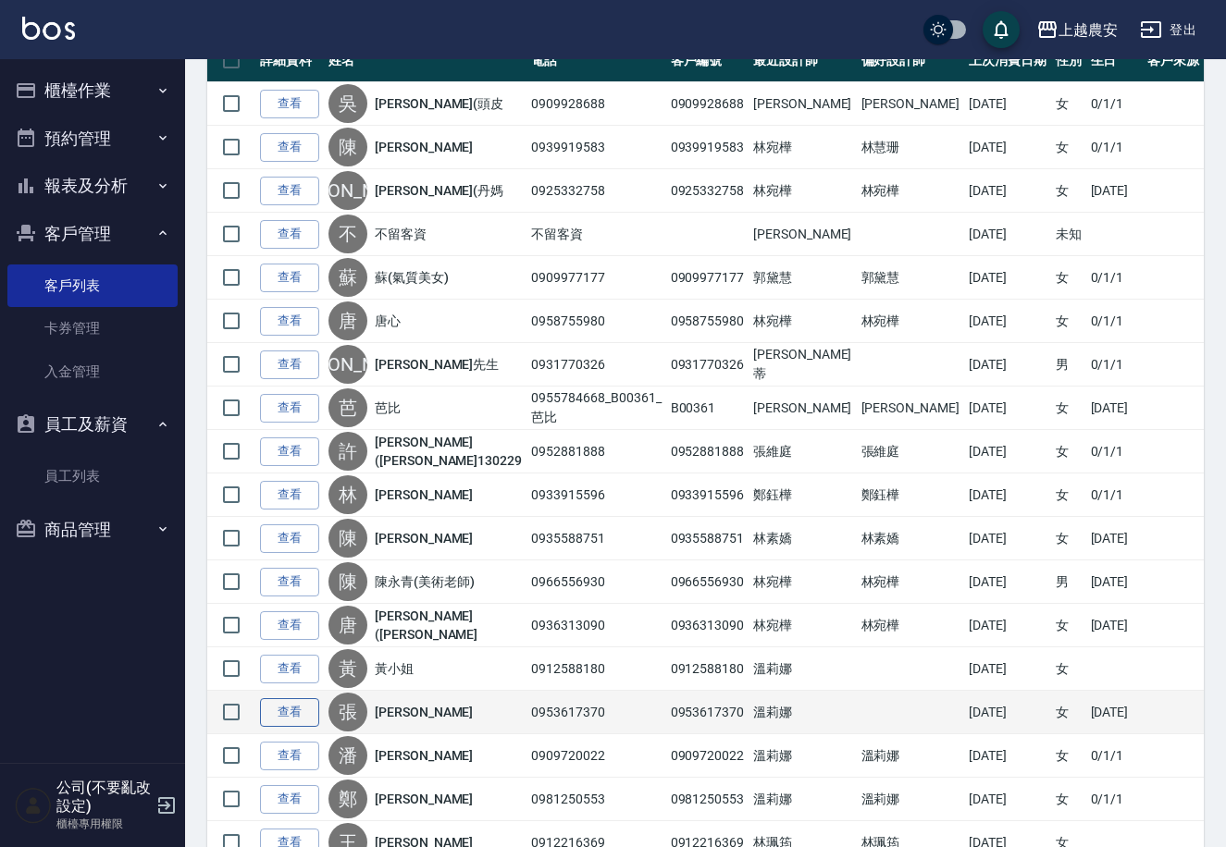
click at [278, 698] on link "查看" at bounding box center [289, 712] width 59 height 29
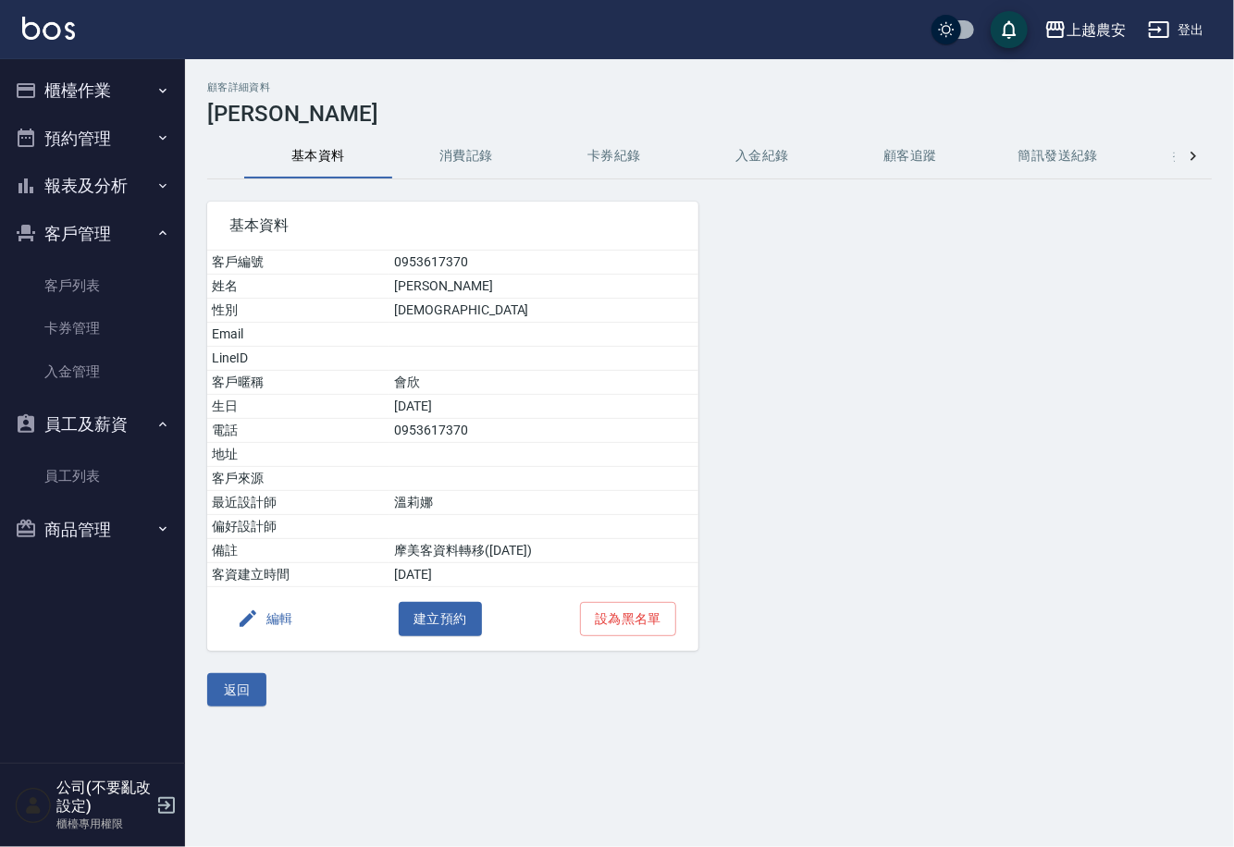
click at [452, 162] on button "消費記錄" at bounding box center [466, 156] width 148 height 44
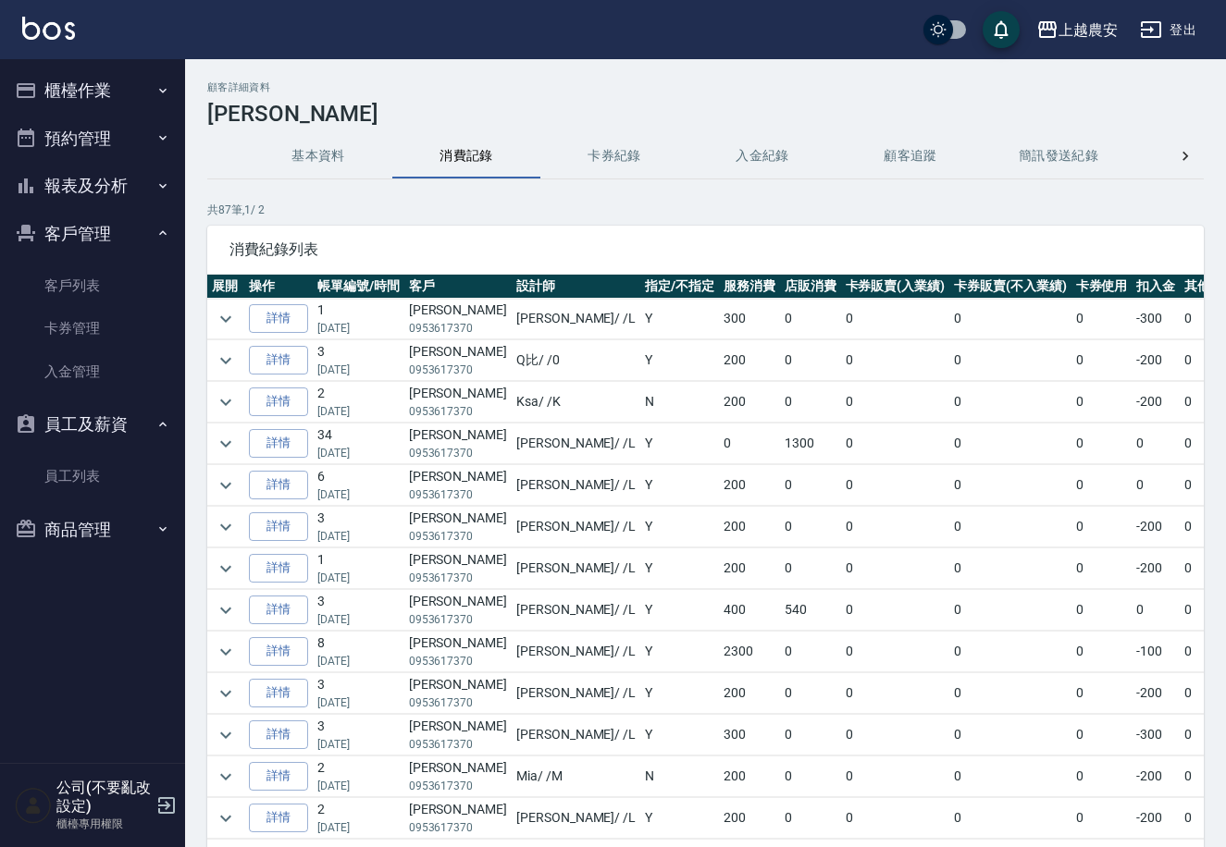
click at [108, 70] on button "櫃檯作業" at bounding box center [92, 91] width 170 height 48
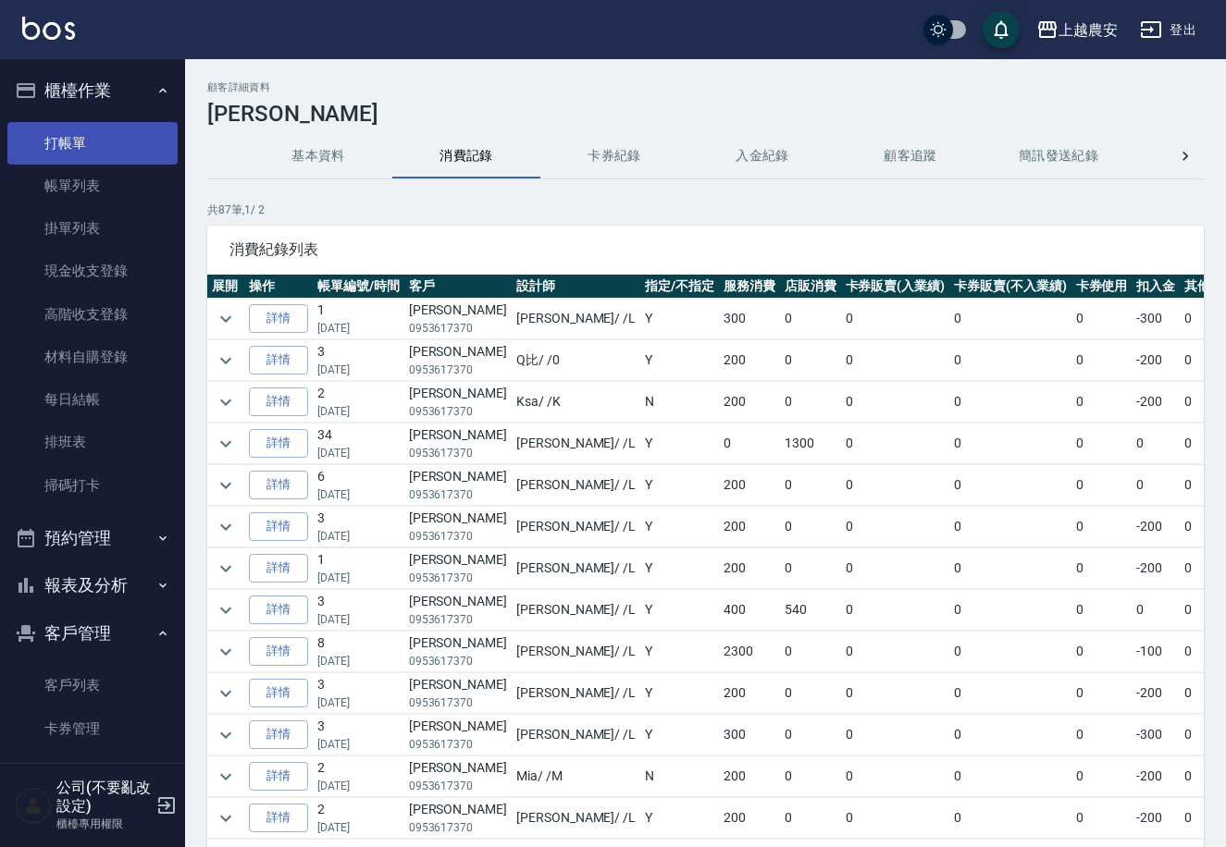
click at [101, 138] on link "打帳單" at bounding box center [92, 143] width 170 height 43
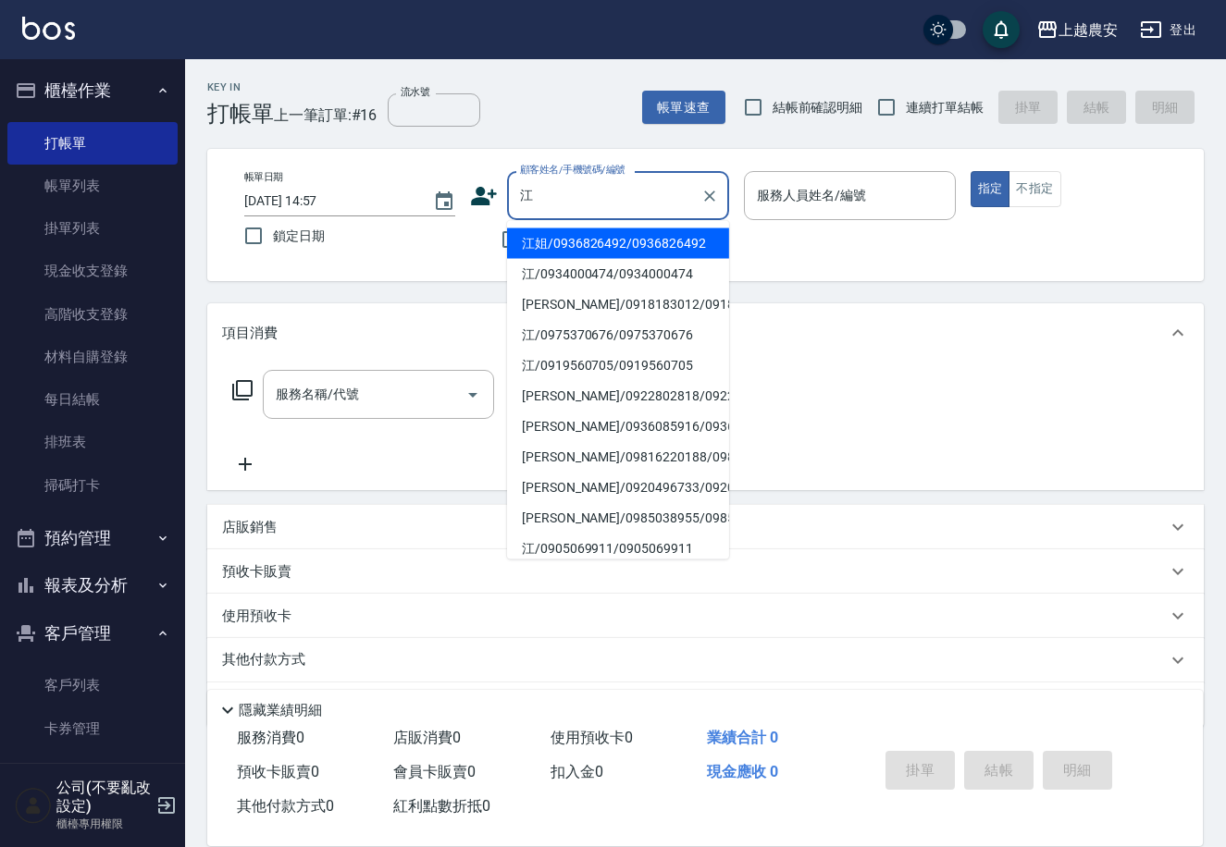
drag, startPoint x: 587, startPoint y: 251, endPoint x: 505, endPoint y: 371, distance: 145.8
click at [587, 250] on li "江姐/0936826492/0936826492" at bounding box center [618, 244] width 222 height 31
type input "江姐/0936826492/0936826492"
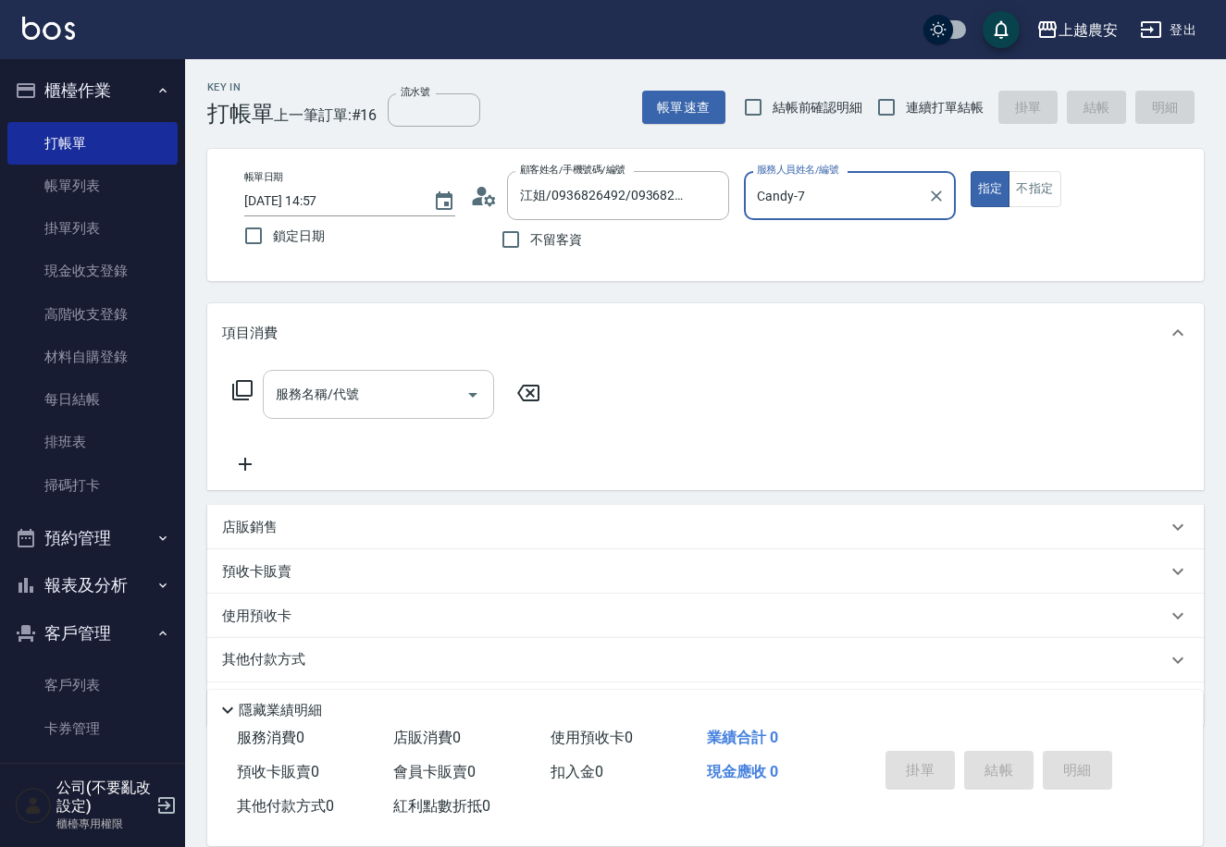
type input "Candy-7"
click at [393, 410] on input "服務名稱/代號" at bounding box center [364, 394] width 187 height 32
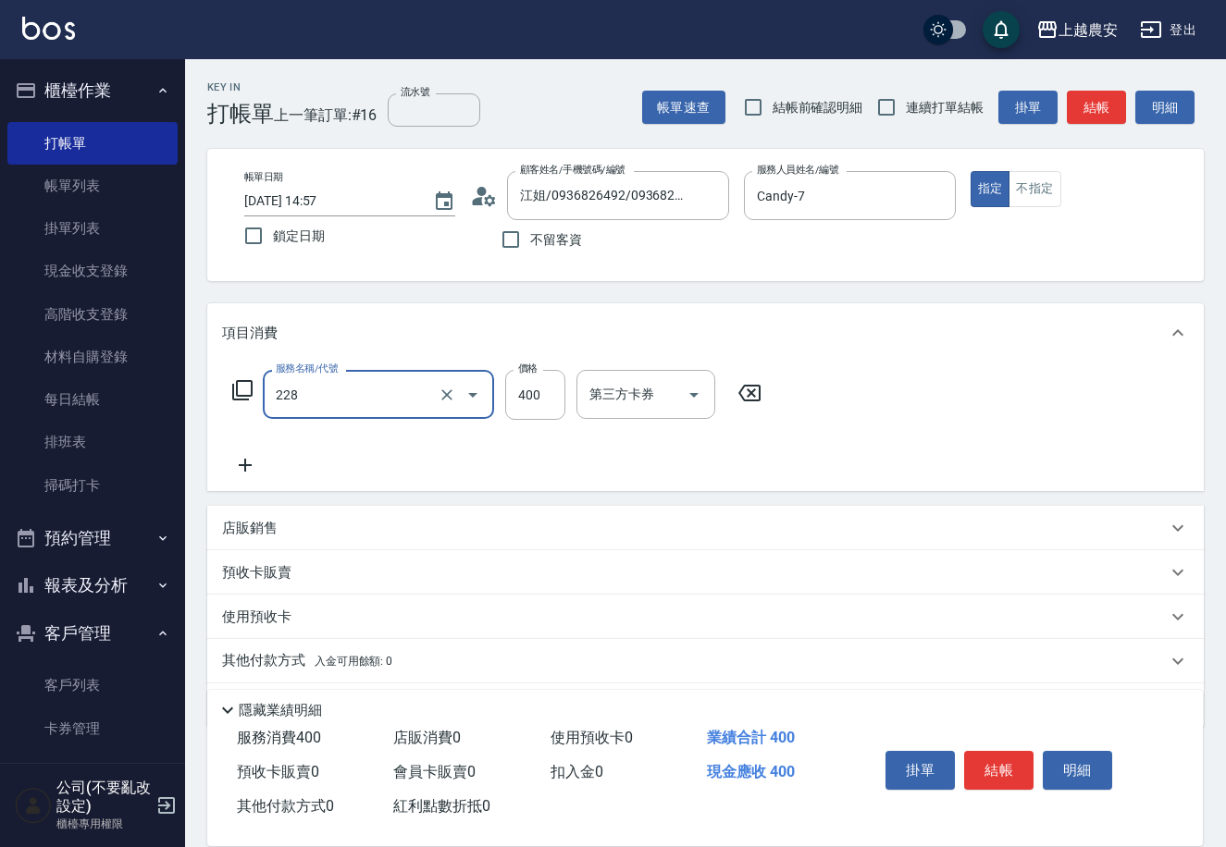
type input "洗髮(228)"
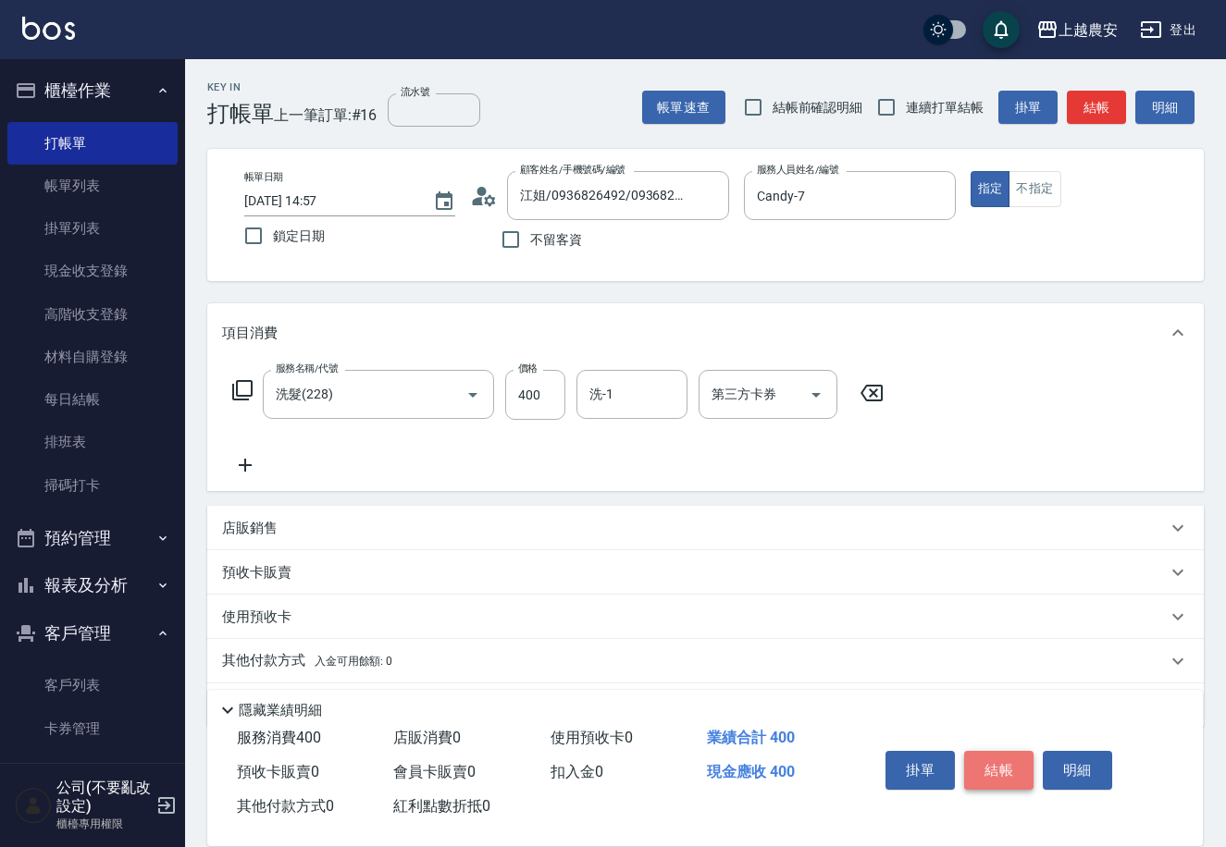
click at [983, 758] on button "結帳" at bounding box center [998, 770] width 69 height 39
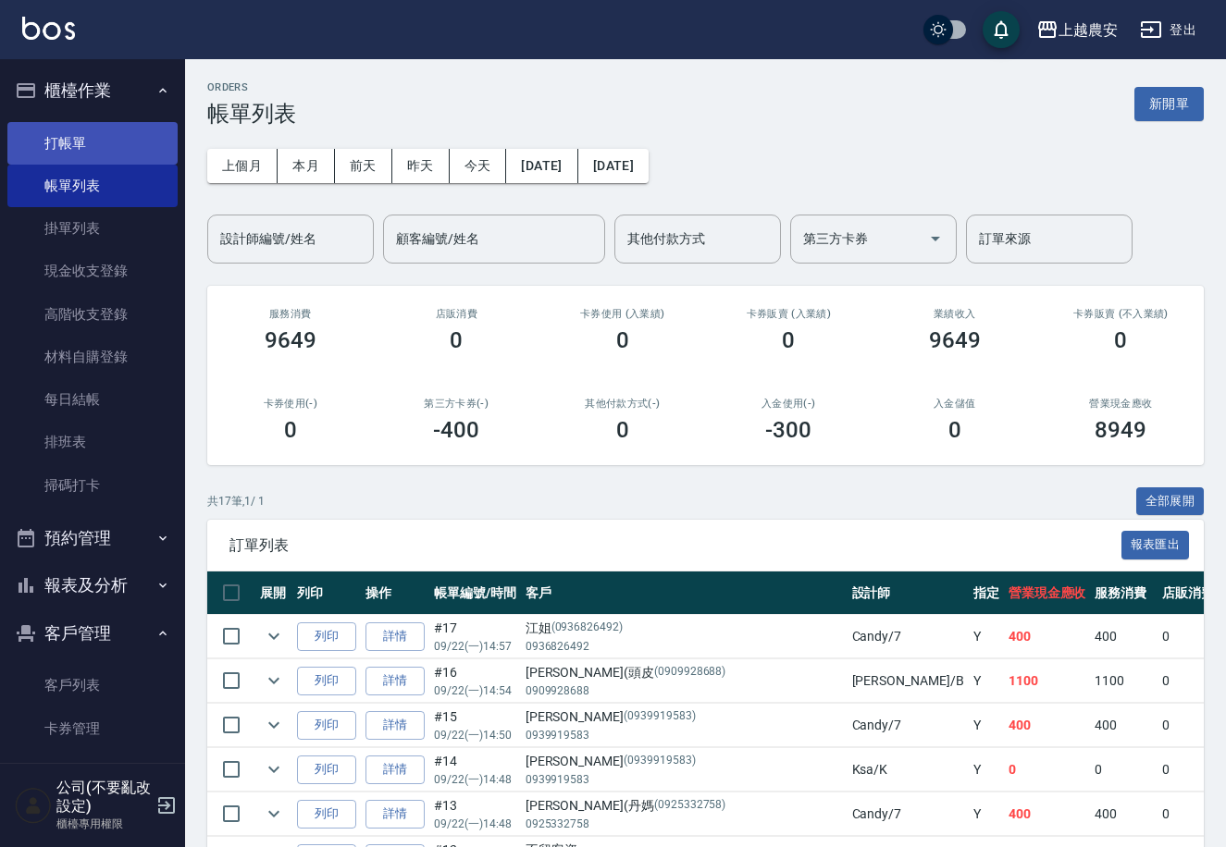
click at [97, 141] on link "打帳單" at bounding box center [92, 143] width 170 height 43
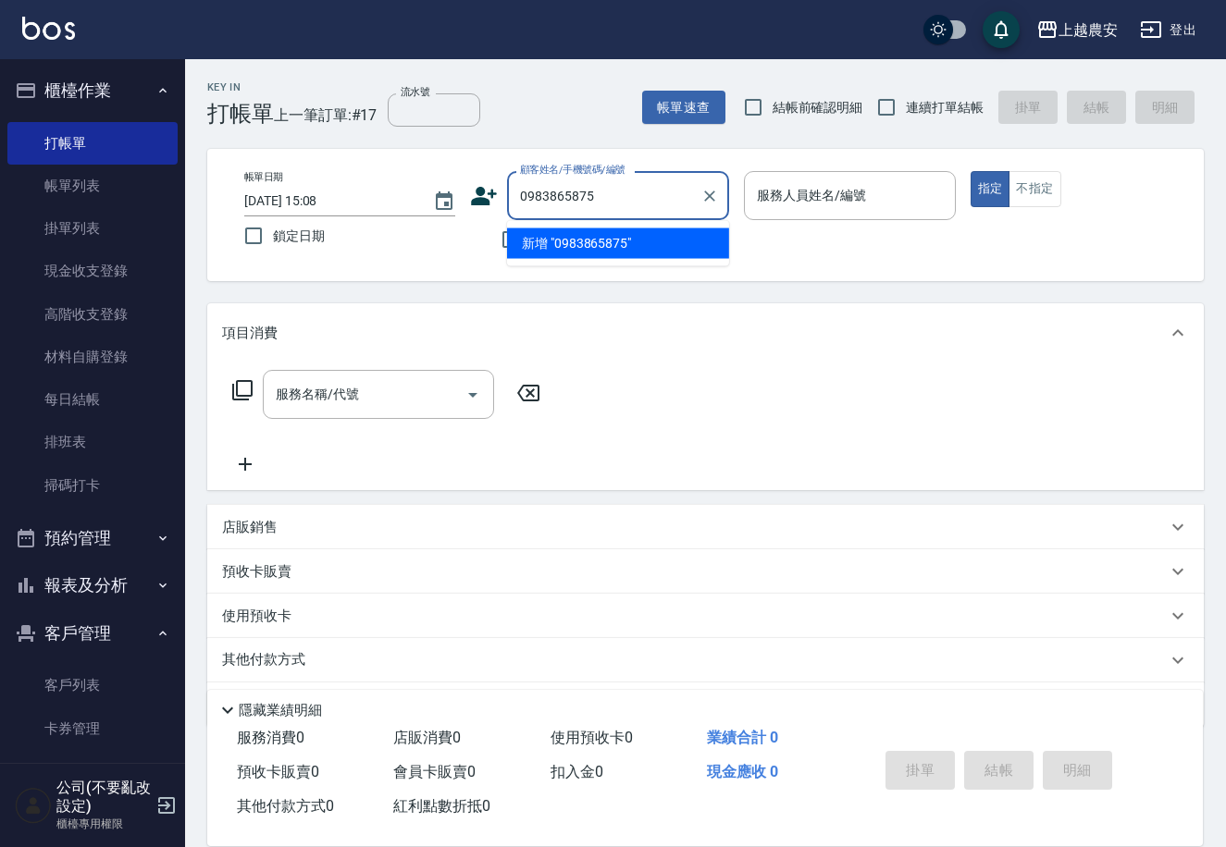
click at [589, 252] on li "新增 "0983865875"" at bounding box center [618, 244] width 222 height 31
type input "0983865875"
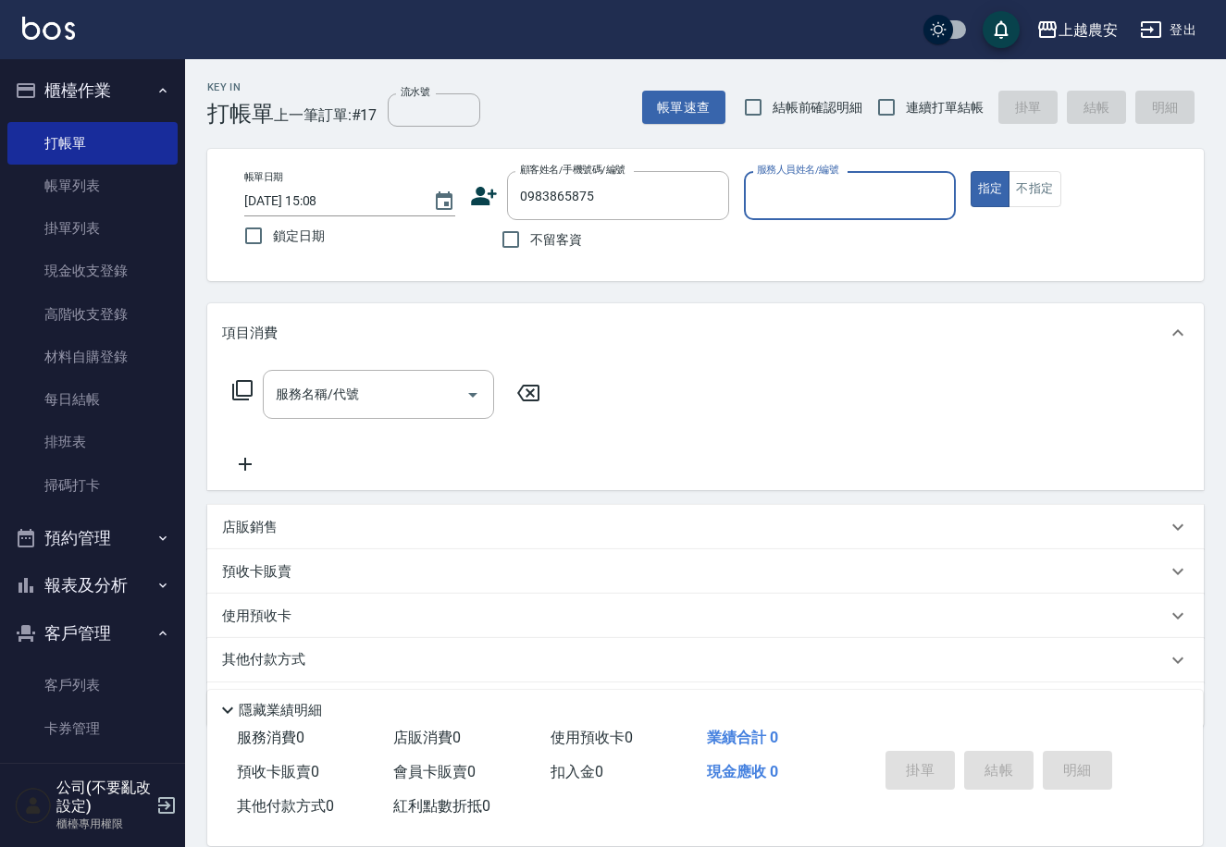
click at [476, 190] on icon at bounding box center [485, 196] width 26 height 19
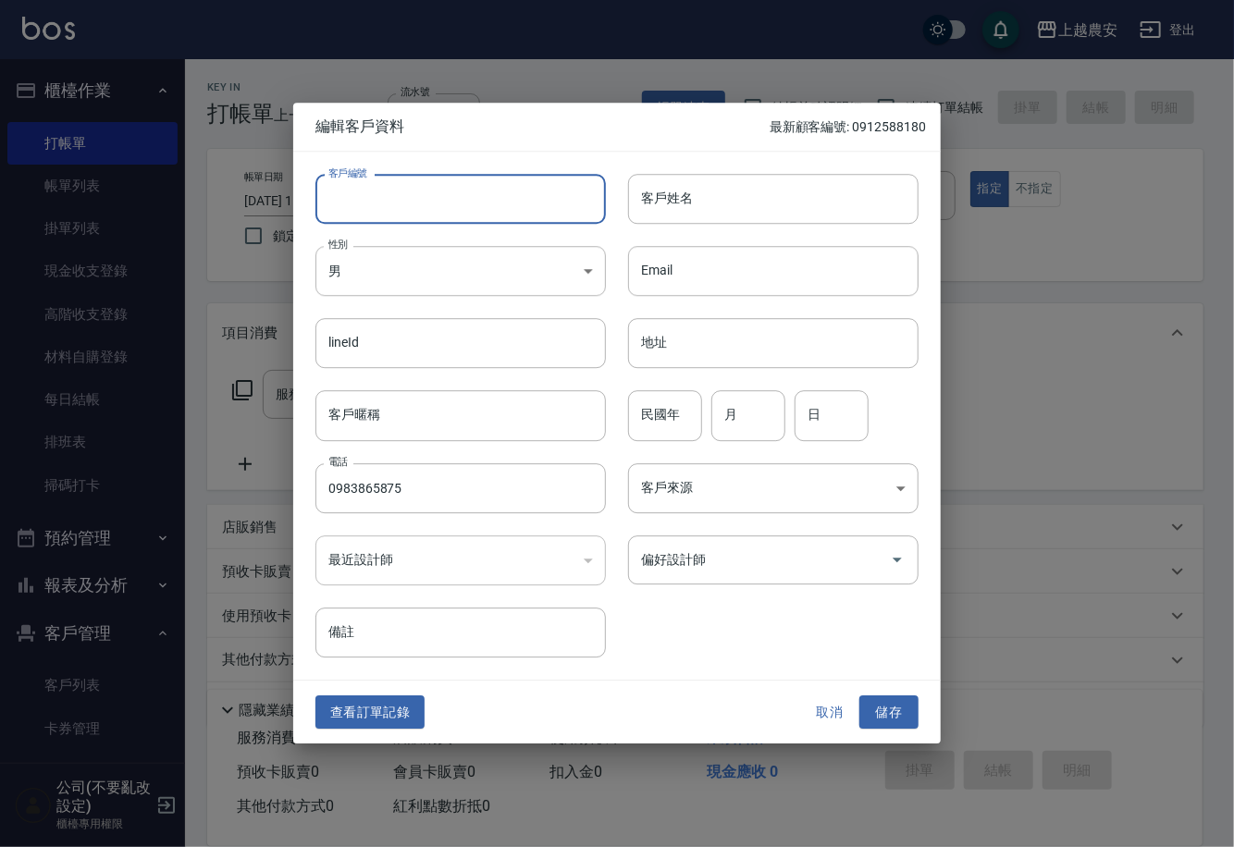
drag, startPoint x: 476, startPoint y: 190, endPoint x: 468, endPoint y: 204, distance: 17.0
click at [468, 204] on input "客戶編號" at bounding box center [460, 199] width 290 height 50
type input "0983865875"
click at [663, 194] on input "客戶姓名" at bounding box center [773, 199] width 290 height 50
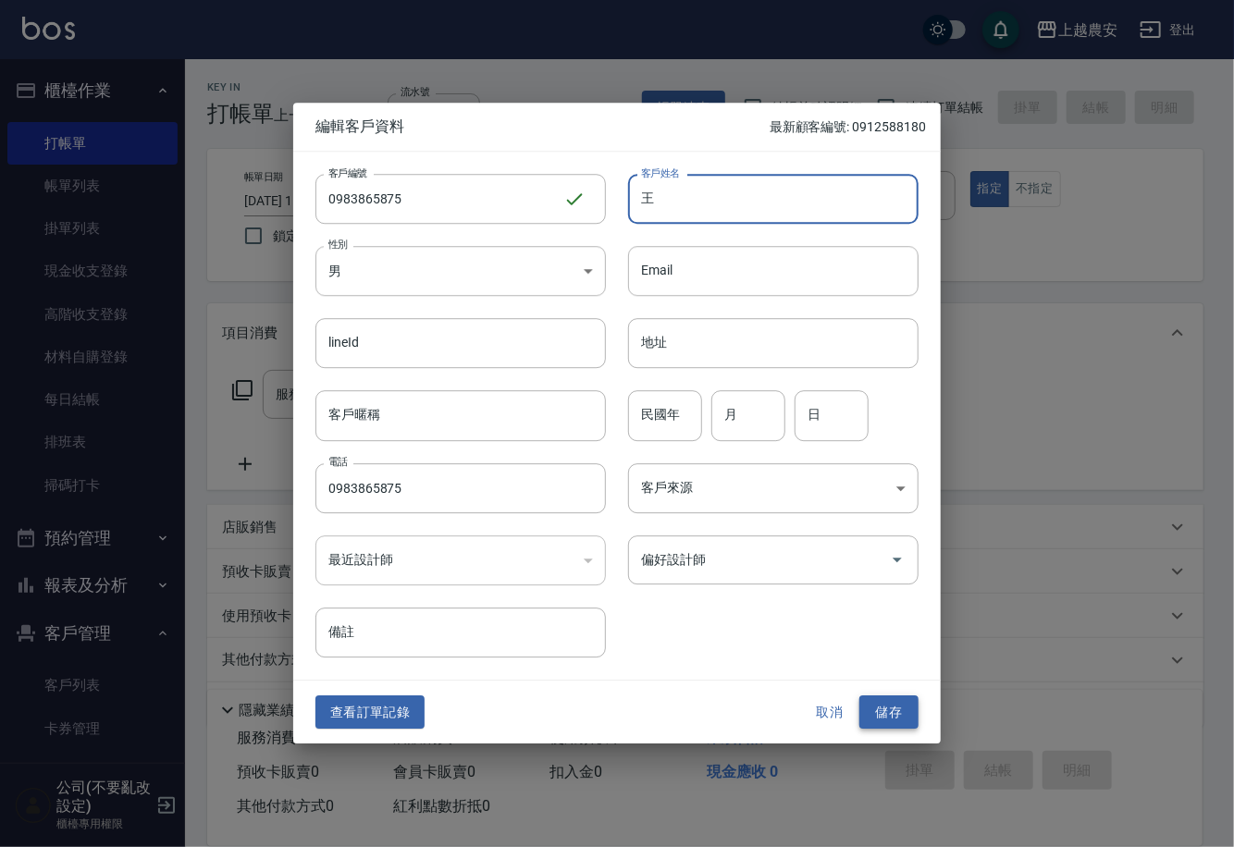
type input "王"
click at [900, 716] on button "儲存" at bounding box center [888, 713] width 59 height 34
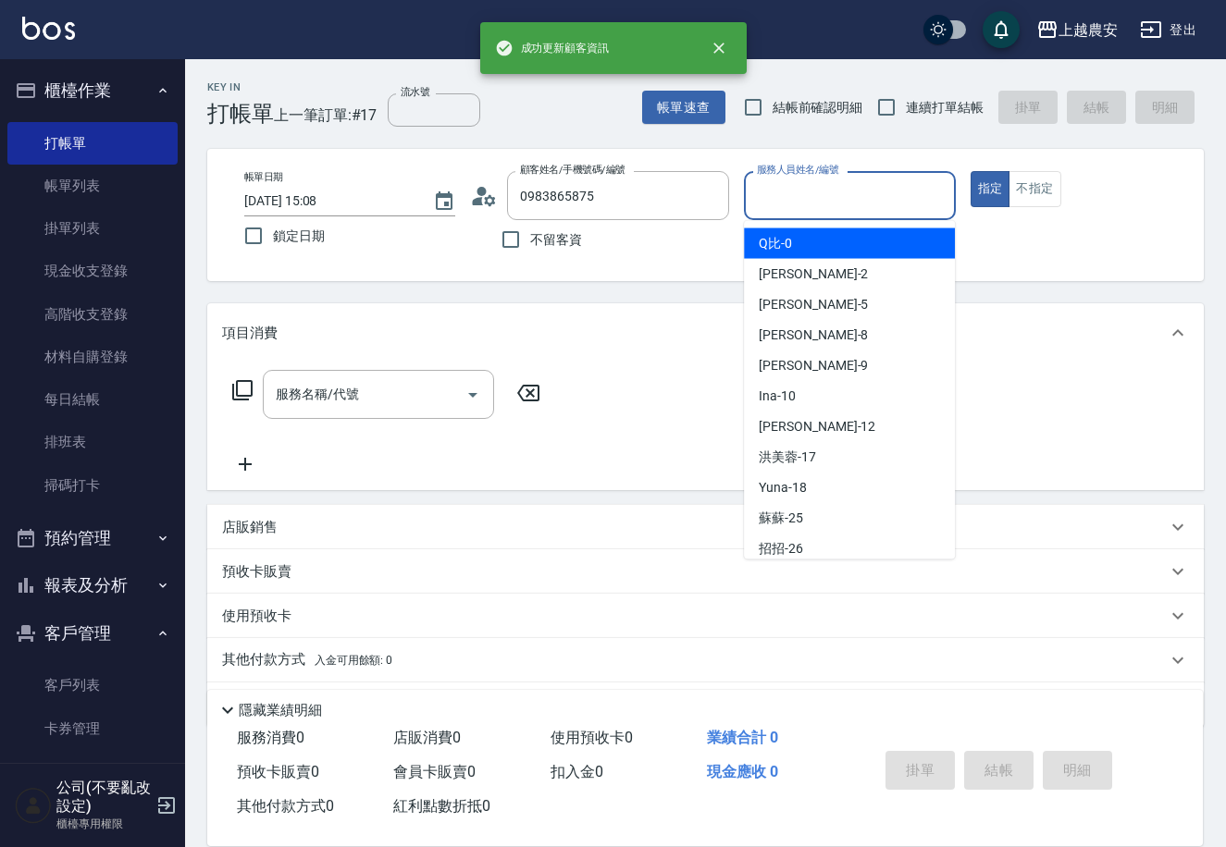
click at [763, 190] on input "服務人員姓名/編號" at bounding box center [849, 195] width 194 height 32
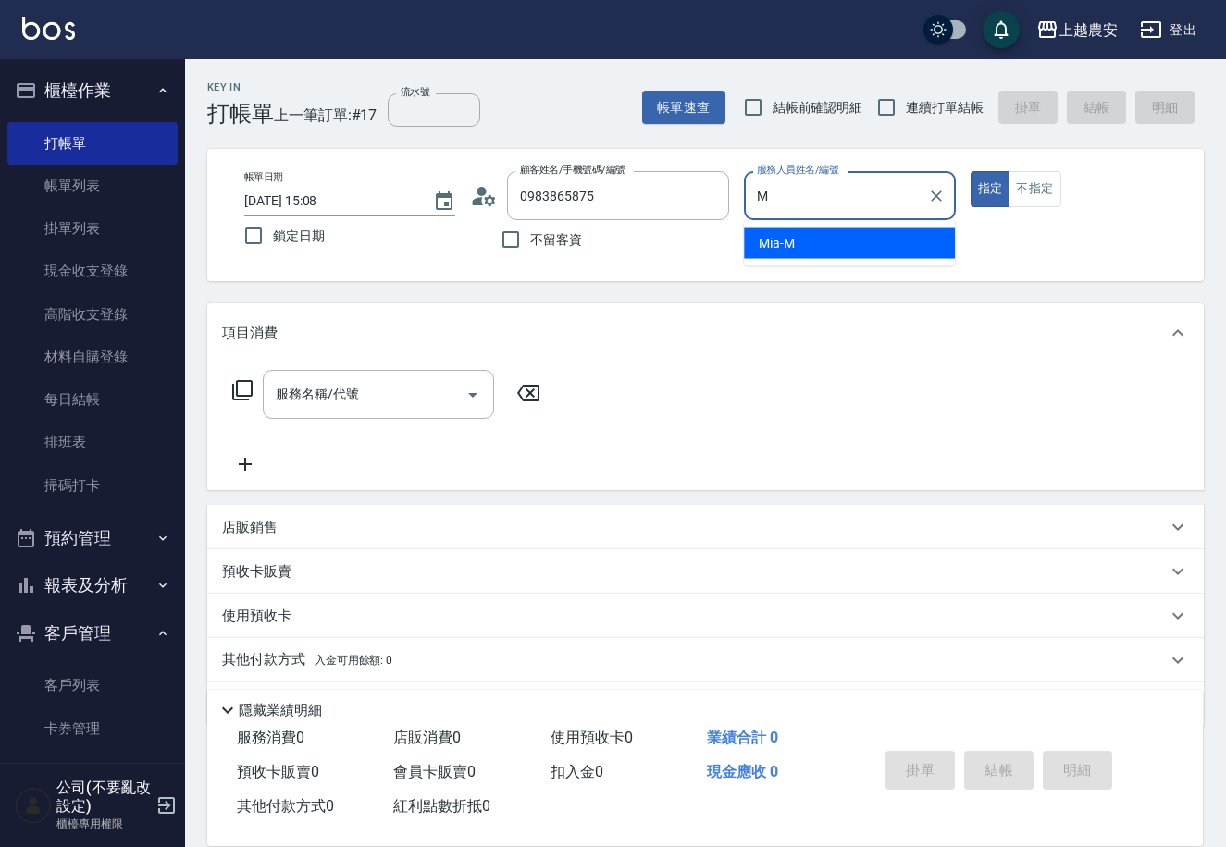
type input "Mia-M"
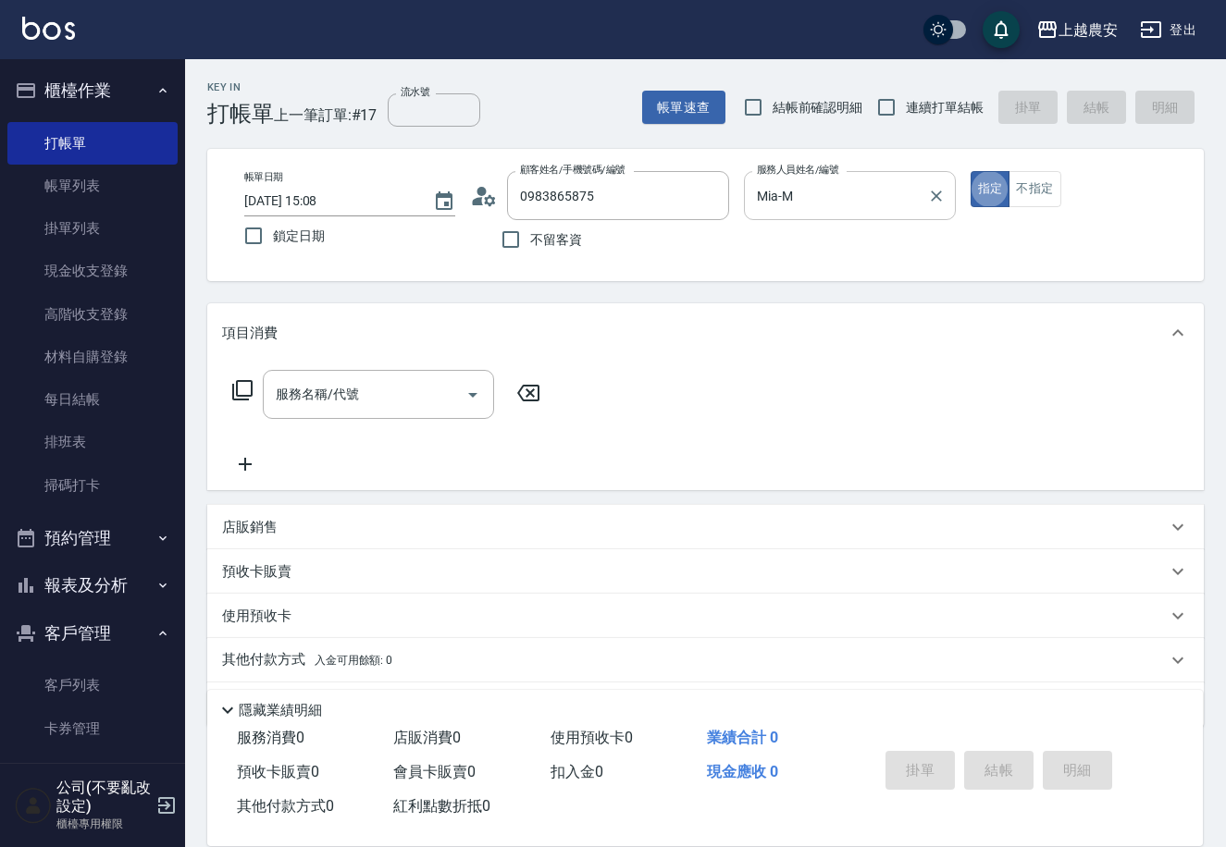
type button "true"
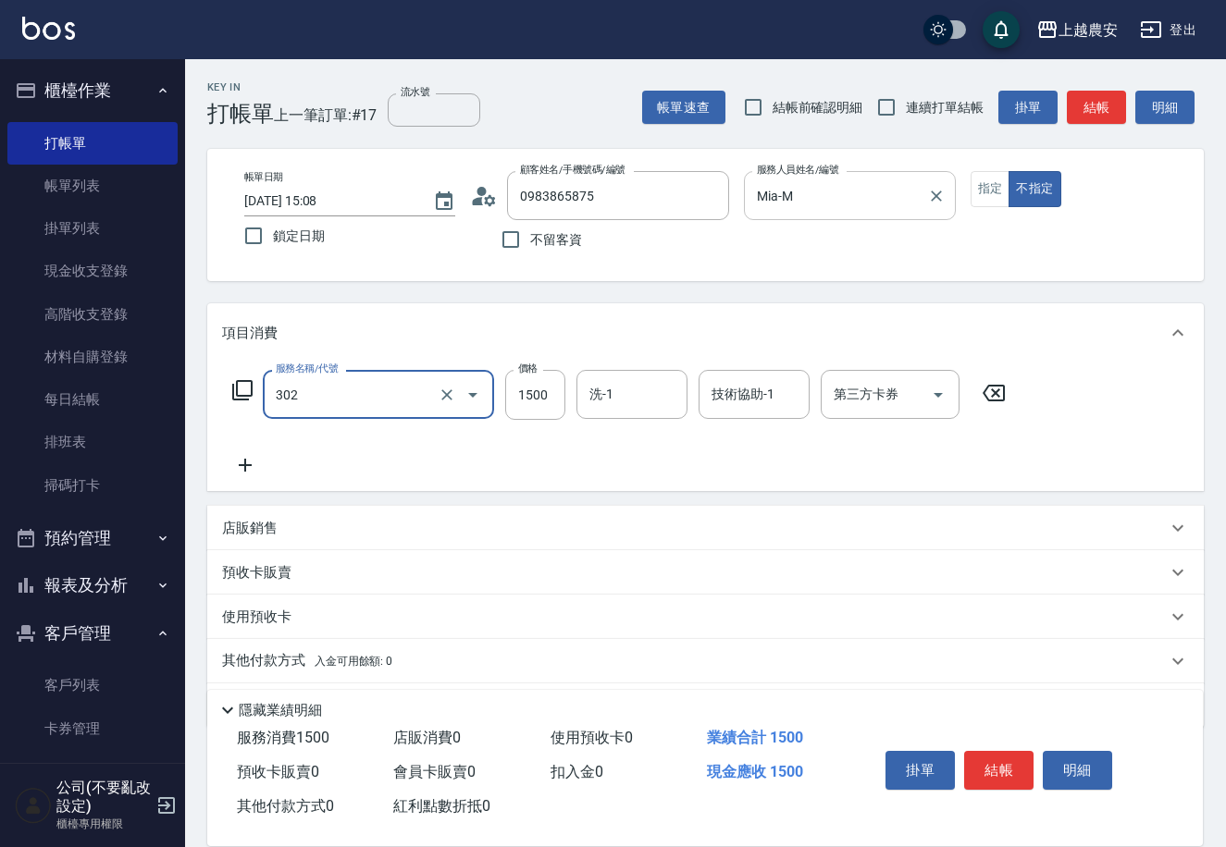
type input "燙髮1500↓(自購)(302)"
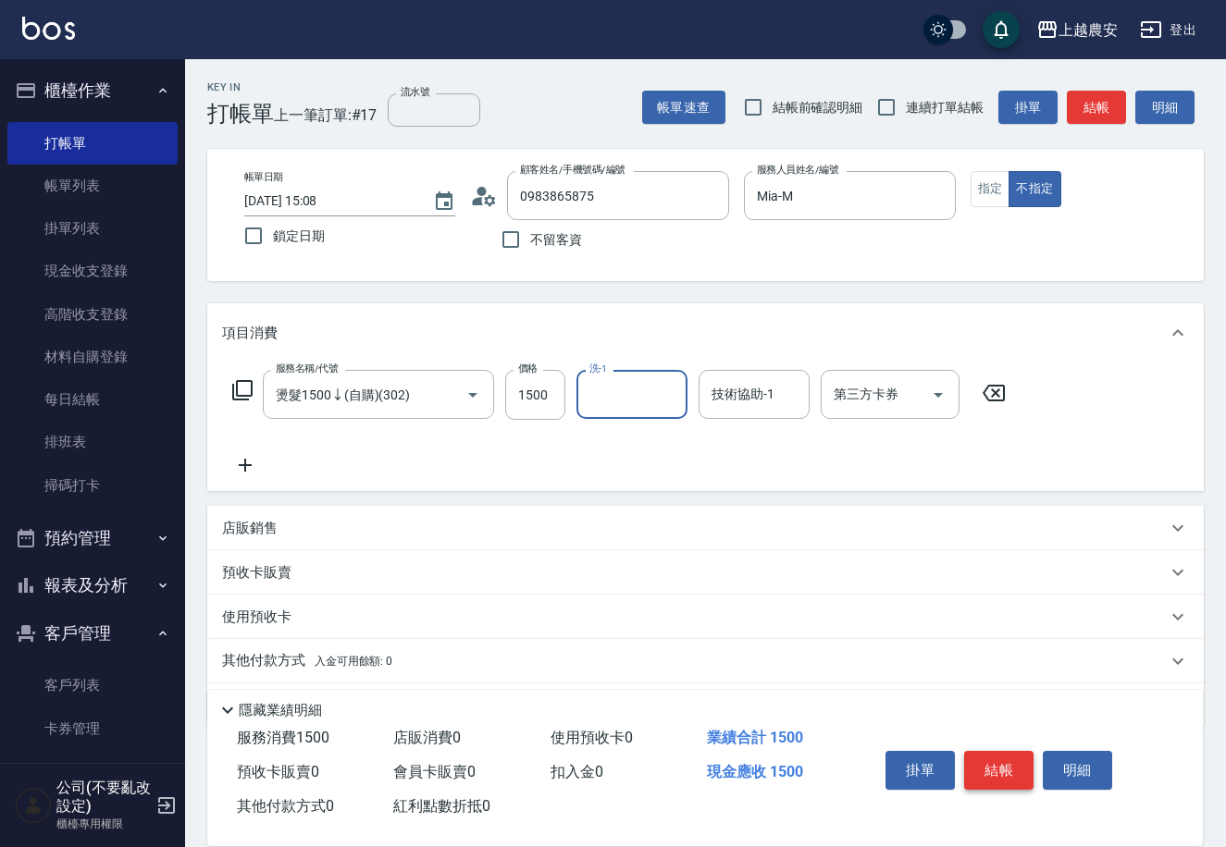
click at [1002, 773] on button "結帳" at bounding box center [998, 770] width 69 height 39
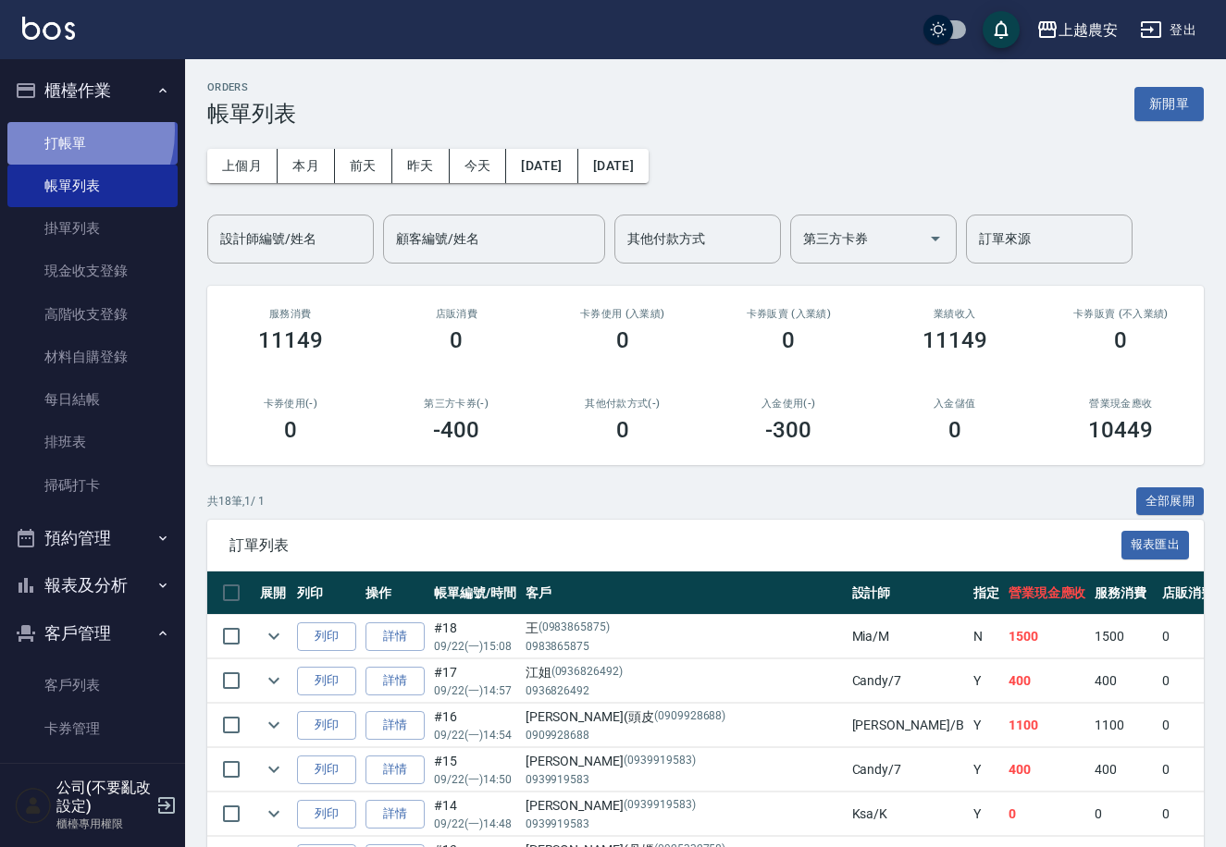
click at [56, 130] on link "打帳單" at bounding box center [92, 143] width 170 height 43
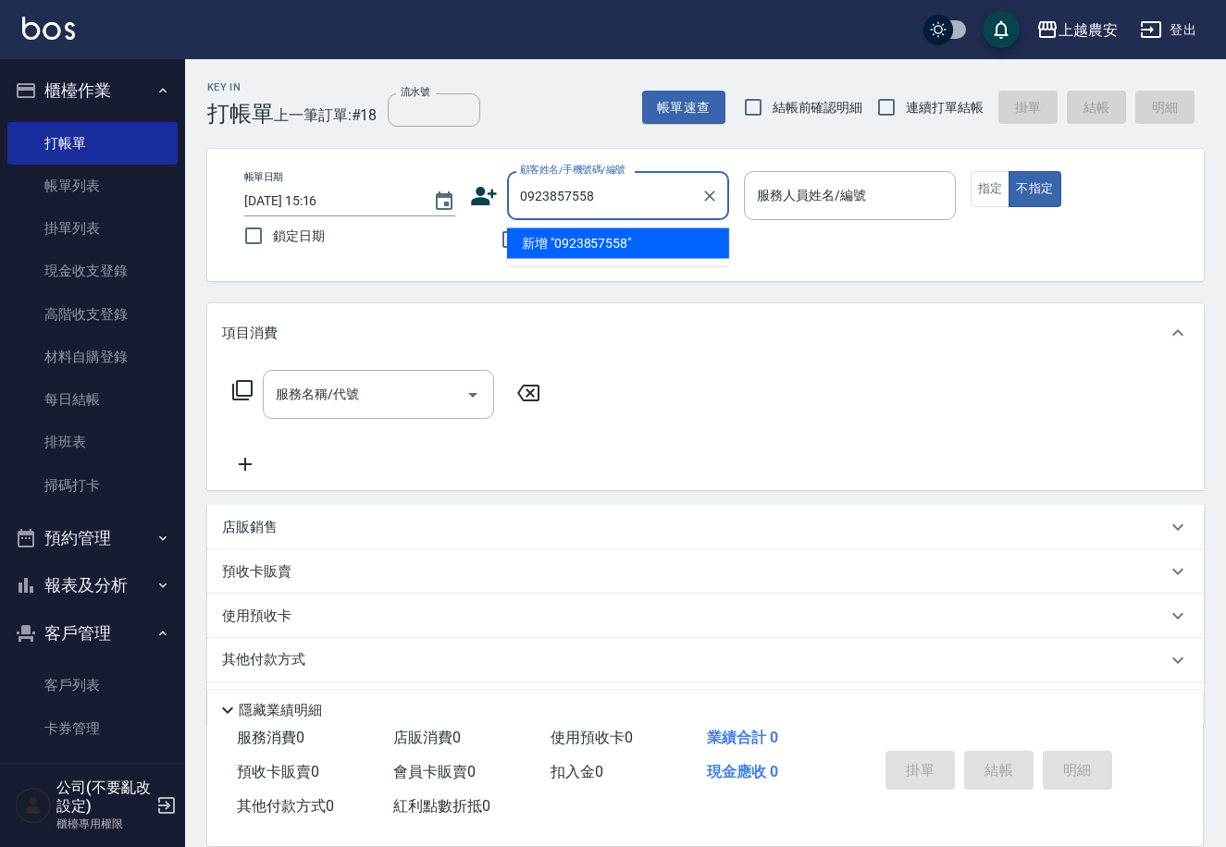
click at [584, 245] on li "新增 "0923857558"" at bounding box center [618, 244] width 222 height 31
type input "0923857558"
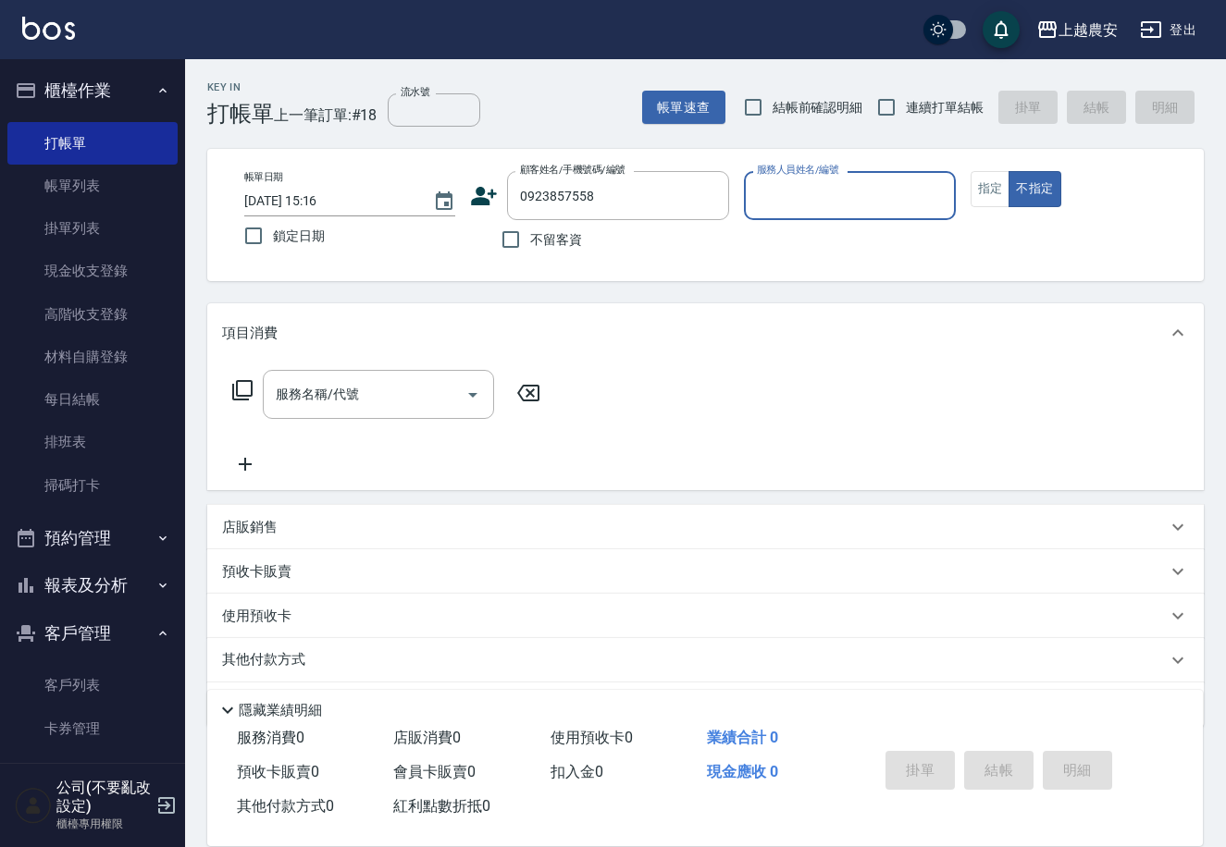
click at [486, 198] on icon at bounding box center [485, 196] width 26 height 19
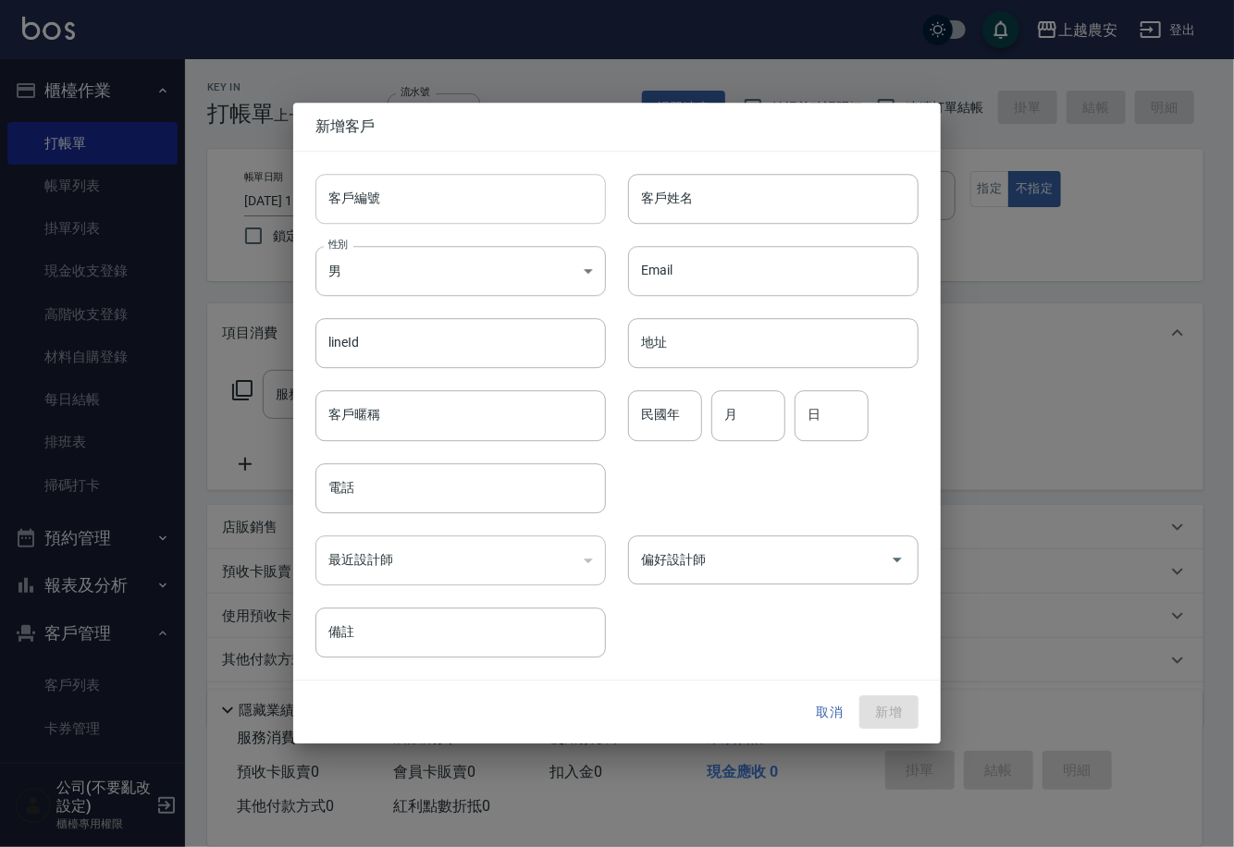
click at [478, 199] on input "客戶編號" at bounding box center [460, 199] width 290 height 50
type input "0923857558"
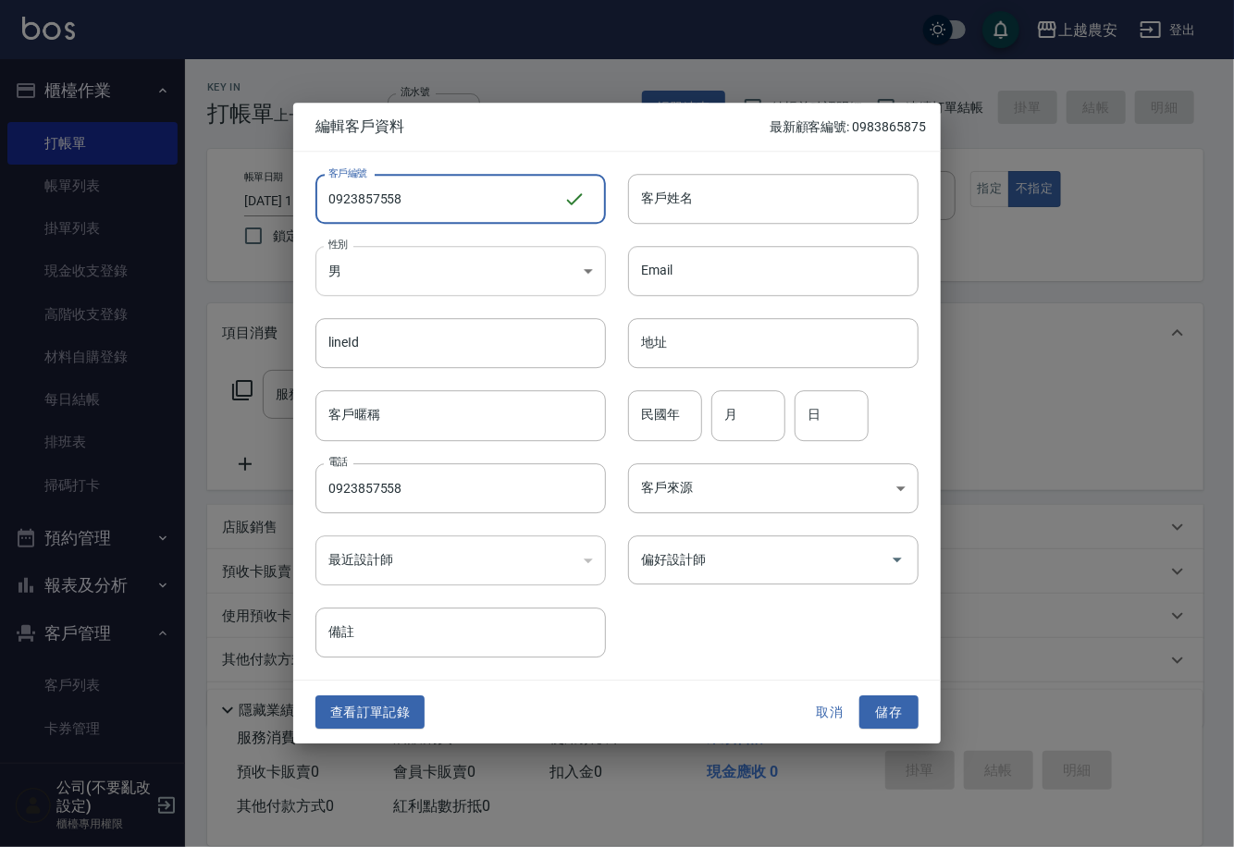
type input "0923857558"
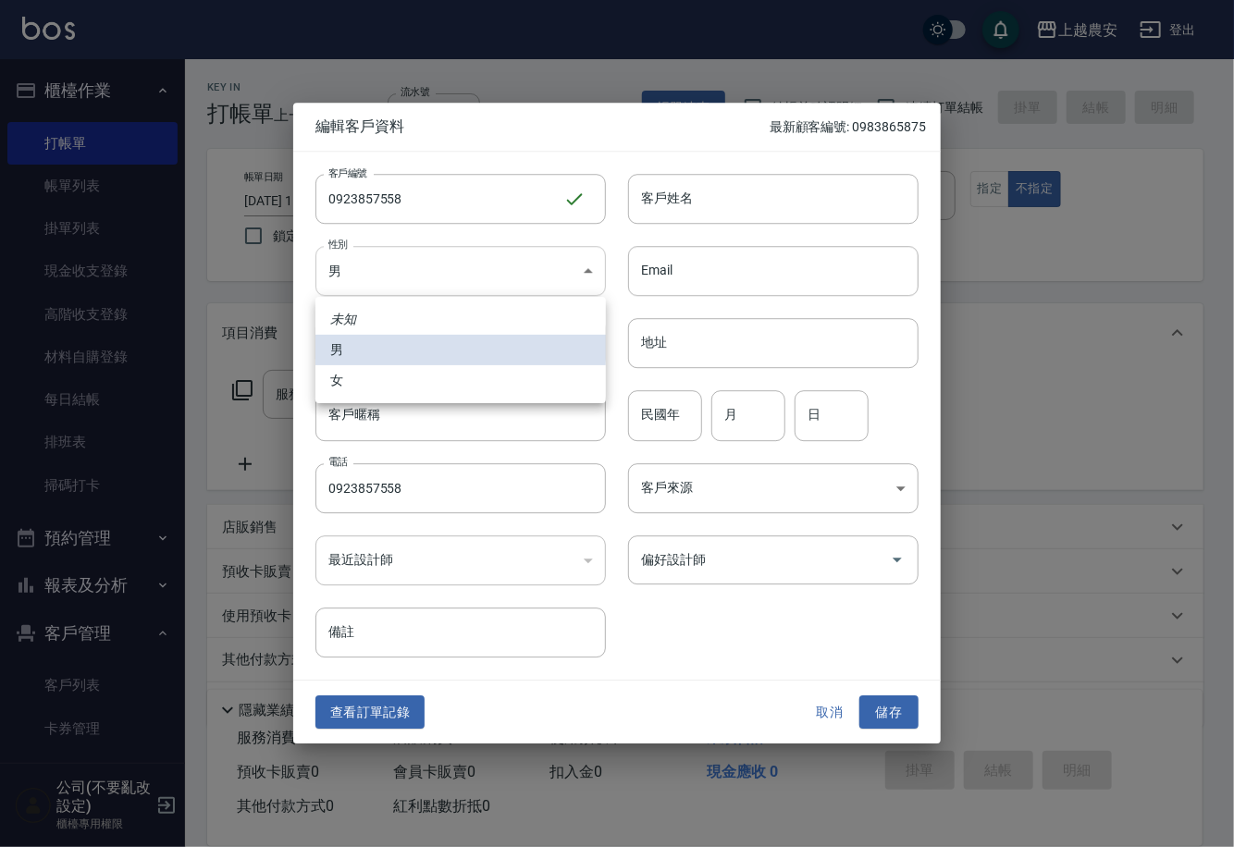
click at [389, 279] on body "上越農安 登出 櫃檯作業 打帳單 帳單列表 掛單列表 現金收支登錄 高階收支登錄 材料自購登錄 每日結帳 排班表 掃碼打卡 預約管理 預約管理 單日預約紀錄 …" at bounding box center [617, 451] width 1234 height 902
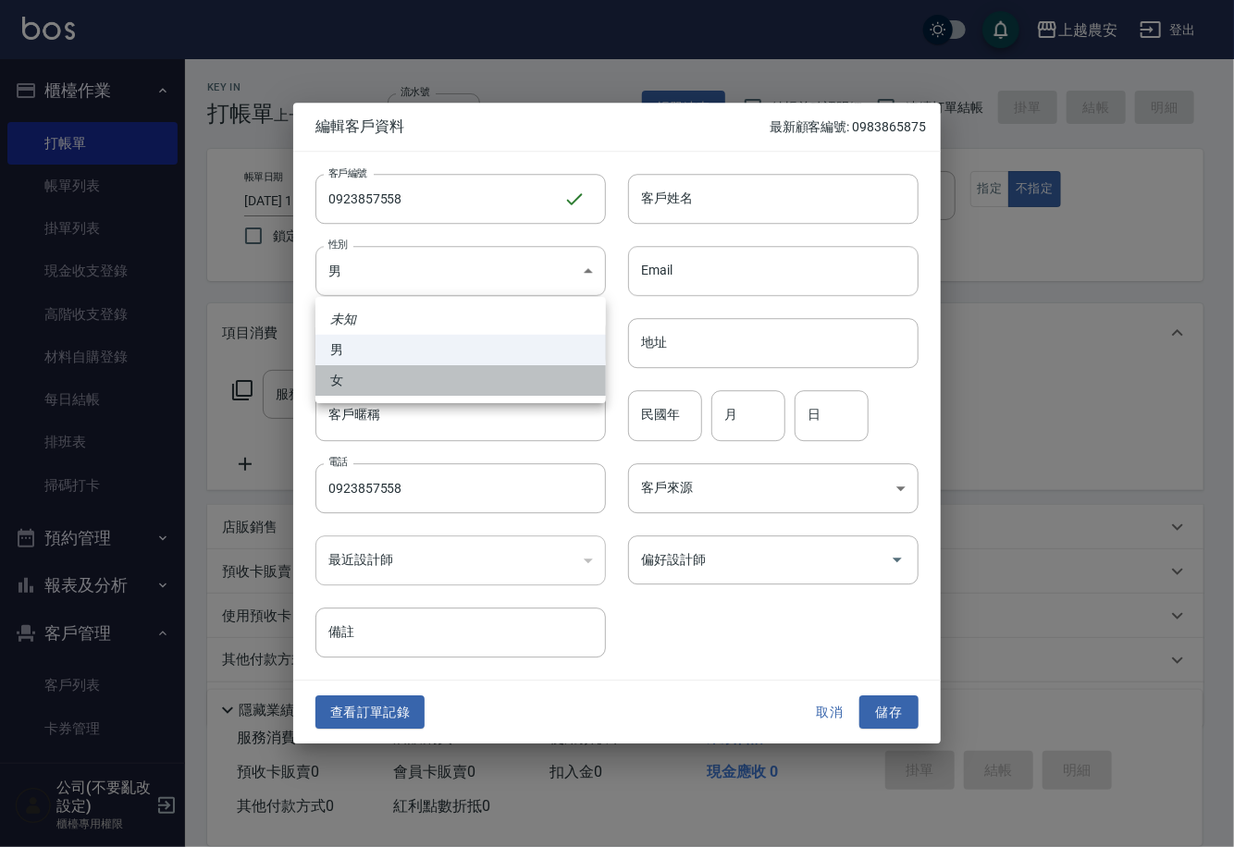
click at [355, 383] on li "女" at bounding box center [460, 380] width 290 height 31
type input "FEMALE"
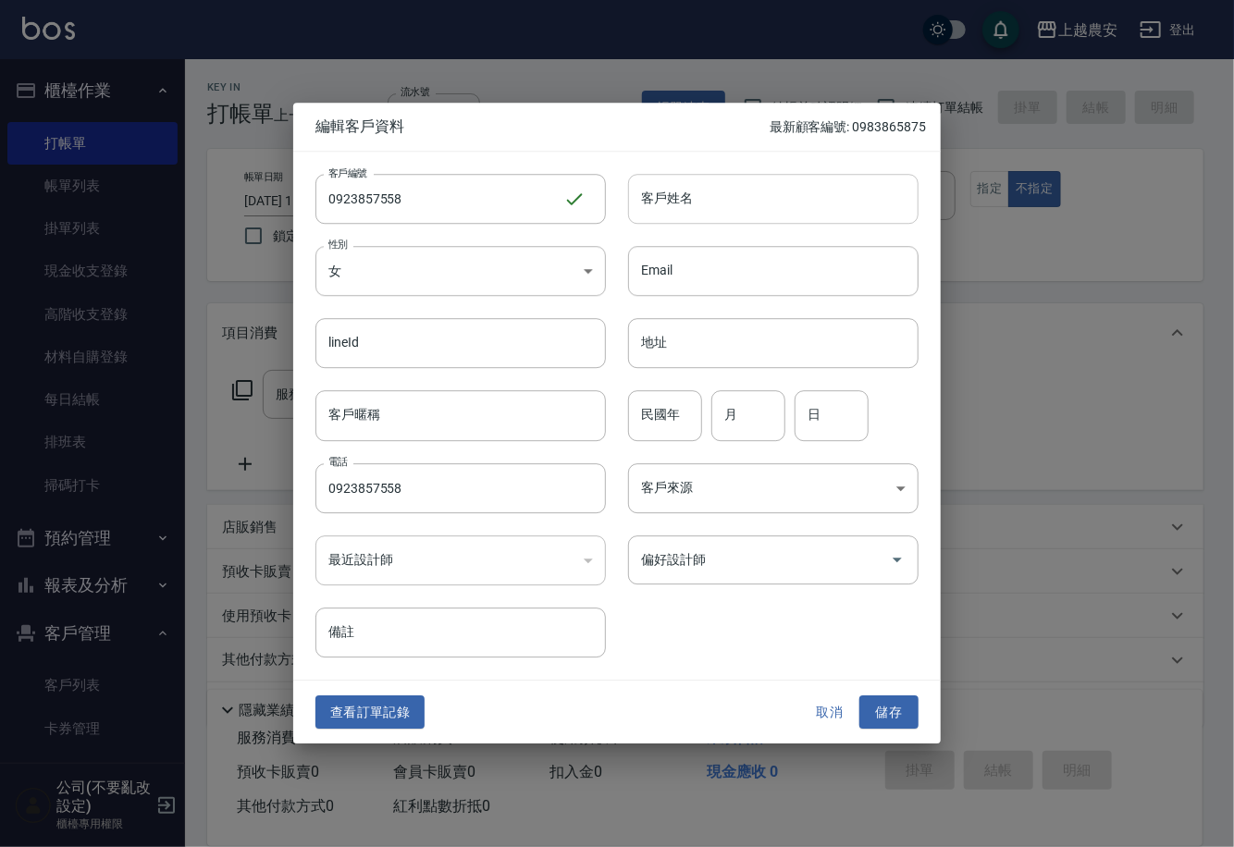
click at [778, 186] on input "客戶姓名" at bounding box center [773, 199] width 290 height 50
type input "莊"
drag, startPoint x: 885, startPoint y: 699, endPoint x: 891, endPoint y: 682, distance: 18.4
click at [884, 699] on button "儲存" at bounding box center [888, 713] width 59 height 34
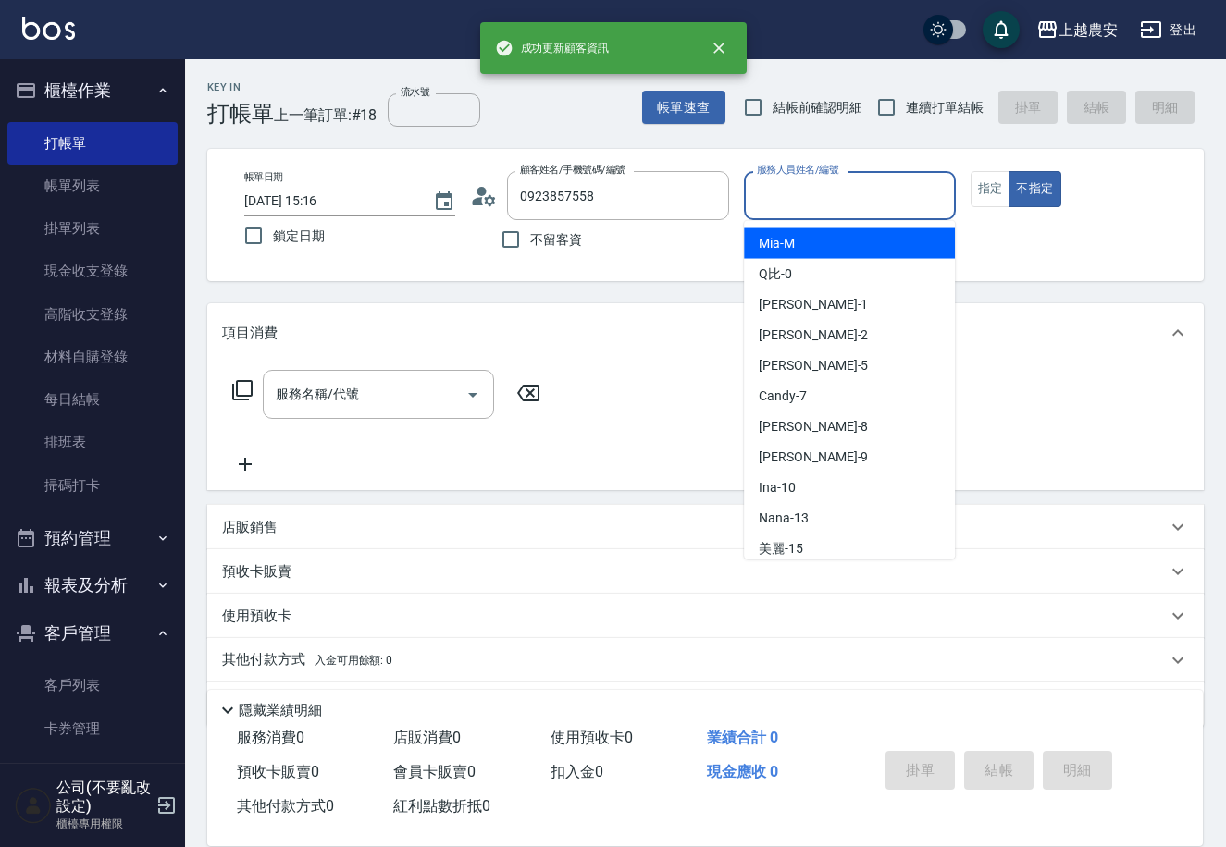
click at [847, 195] on div "服務人員姓名/編號 服務人員姓名/編號" at bounding box center [849, 195] width 211 height 49
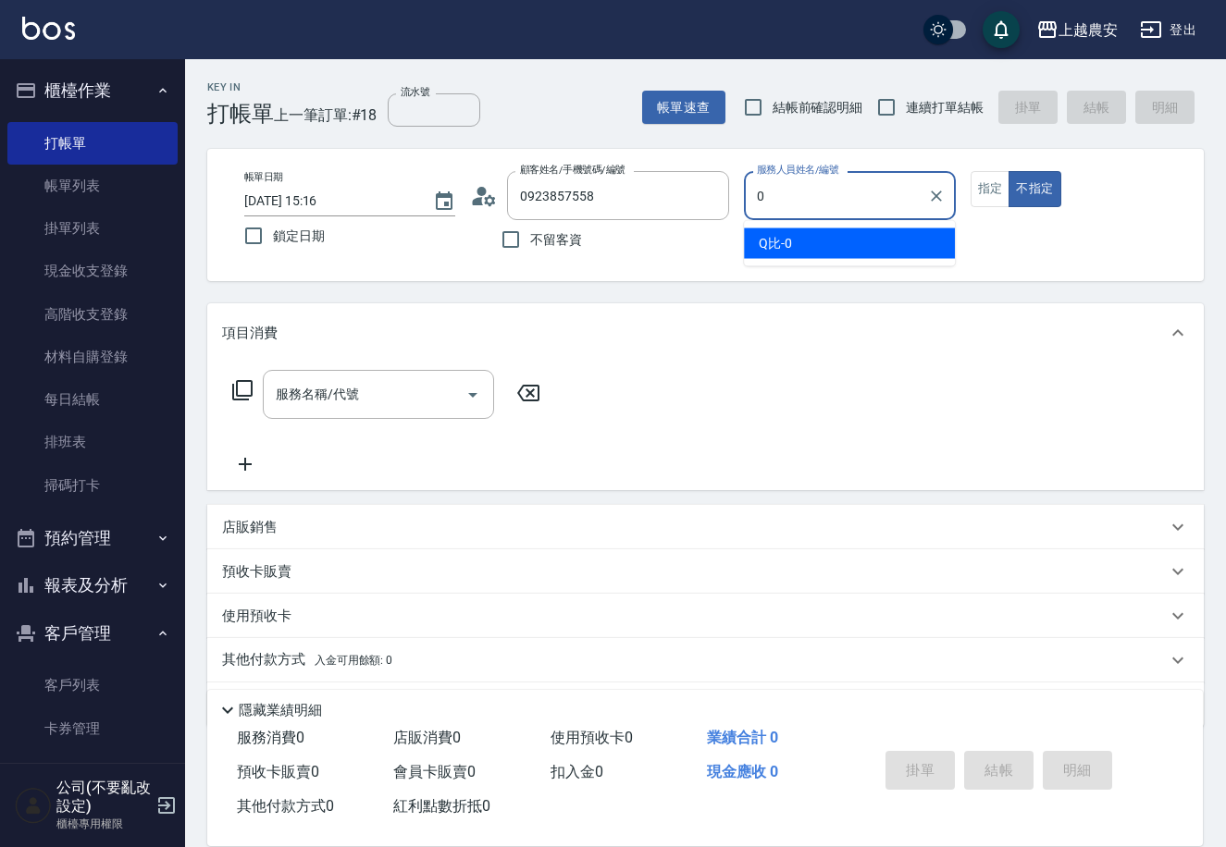
type input "Q比-0"
type button "false"
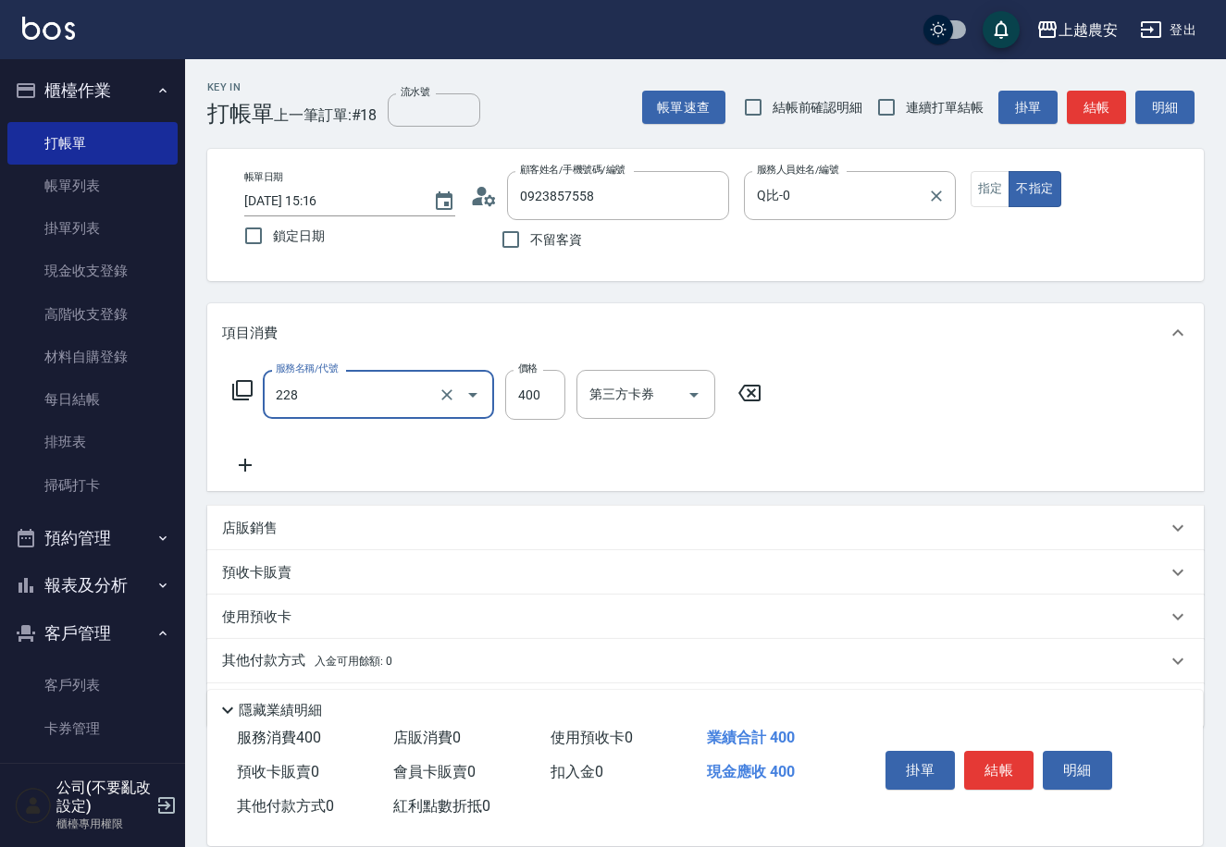
type input "洗髮(228)"
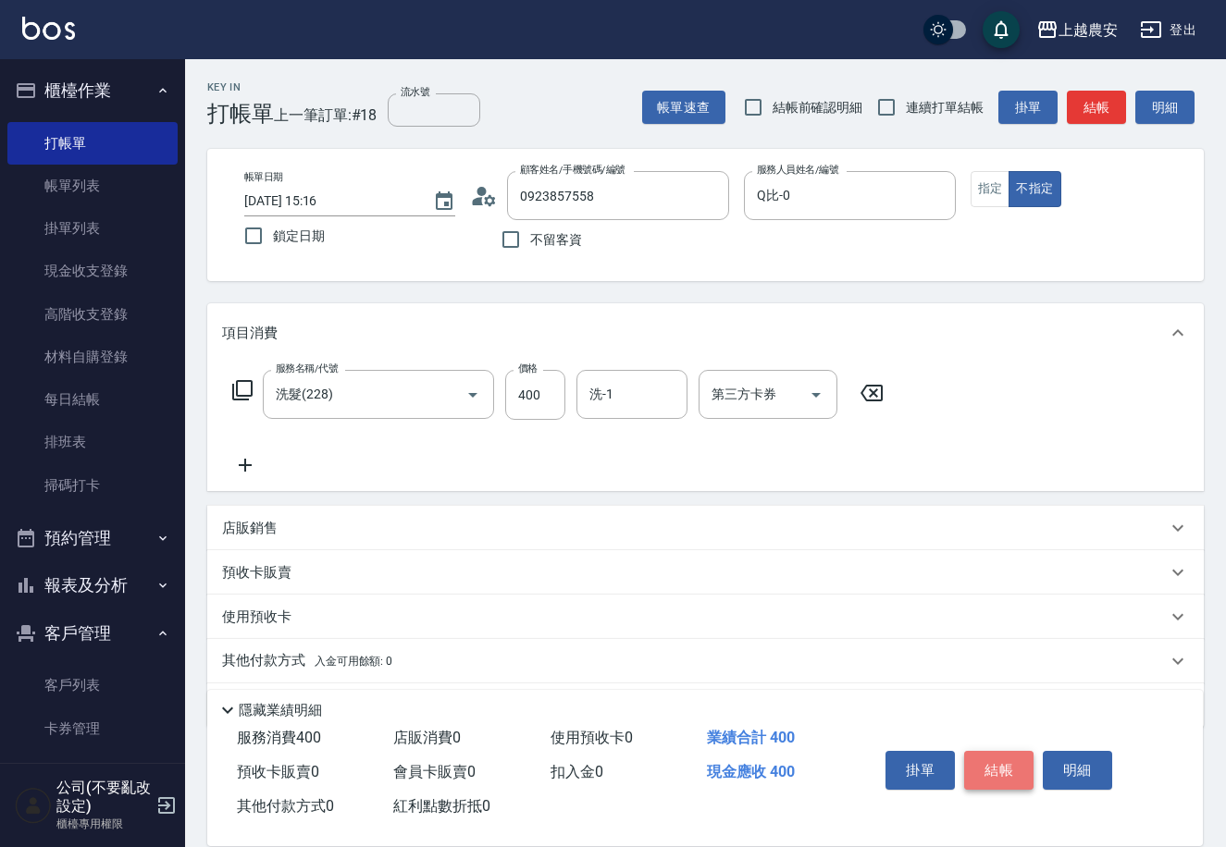
click at [999, 780] on button "結帳" at bounding box center [998, 770] width 69 height 39
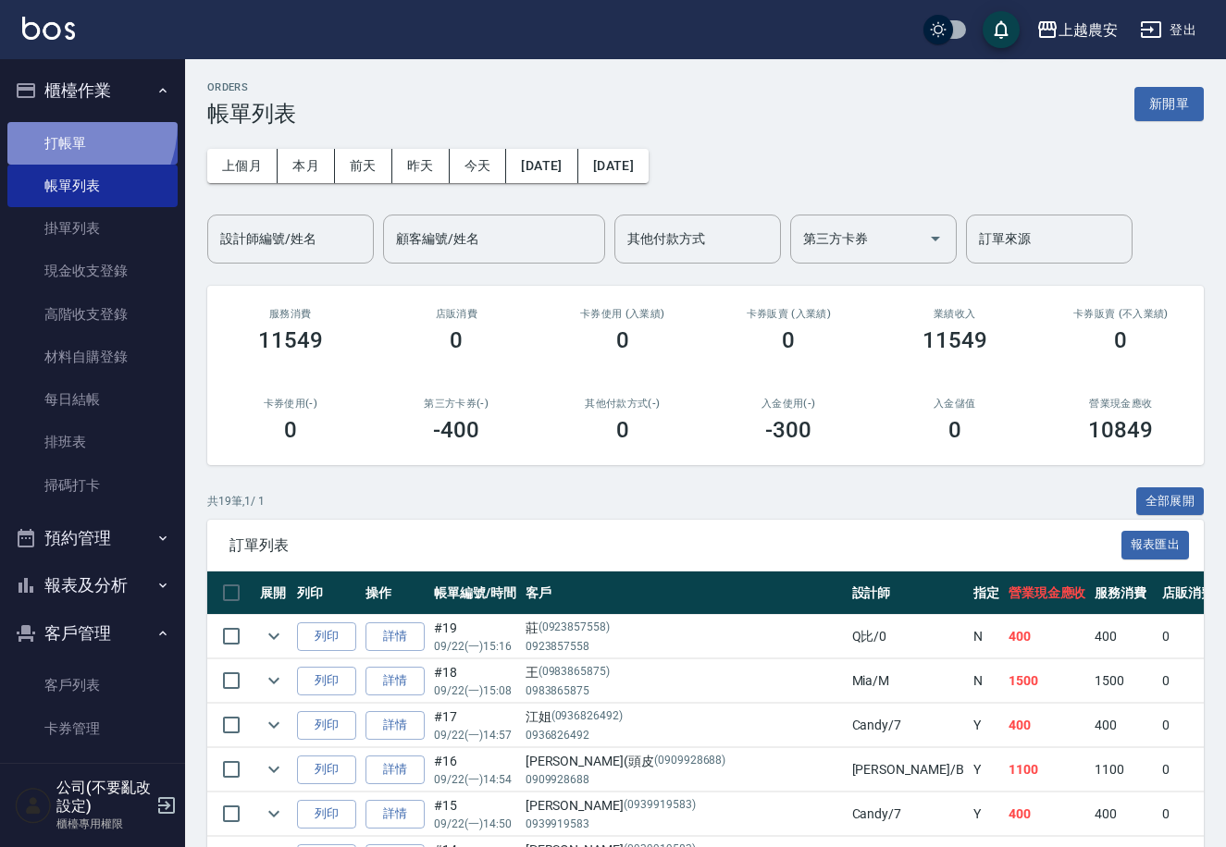
click at [55, 123] on link "打帳單" at bounding box center [92, 143] width 170 height 43
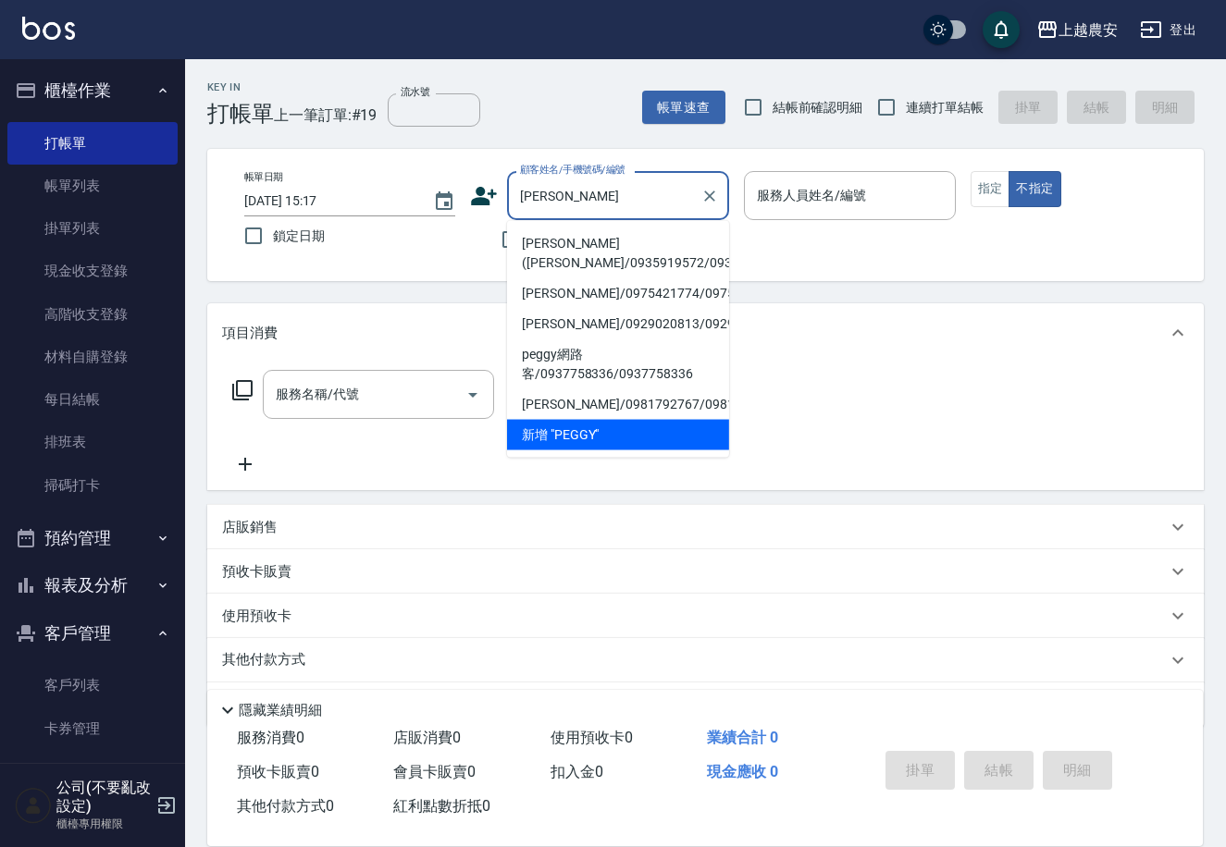
click at [589, 252] on li "田姵琪(Peggy/0935919572/0935919572" at bounding box center [618, 254] width 222 height 50
type input "田姵琪(Peggy/0935919572/0935919572"
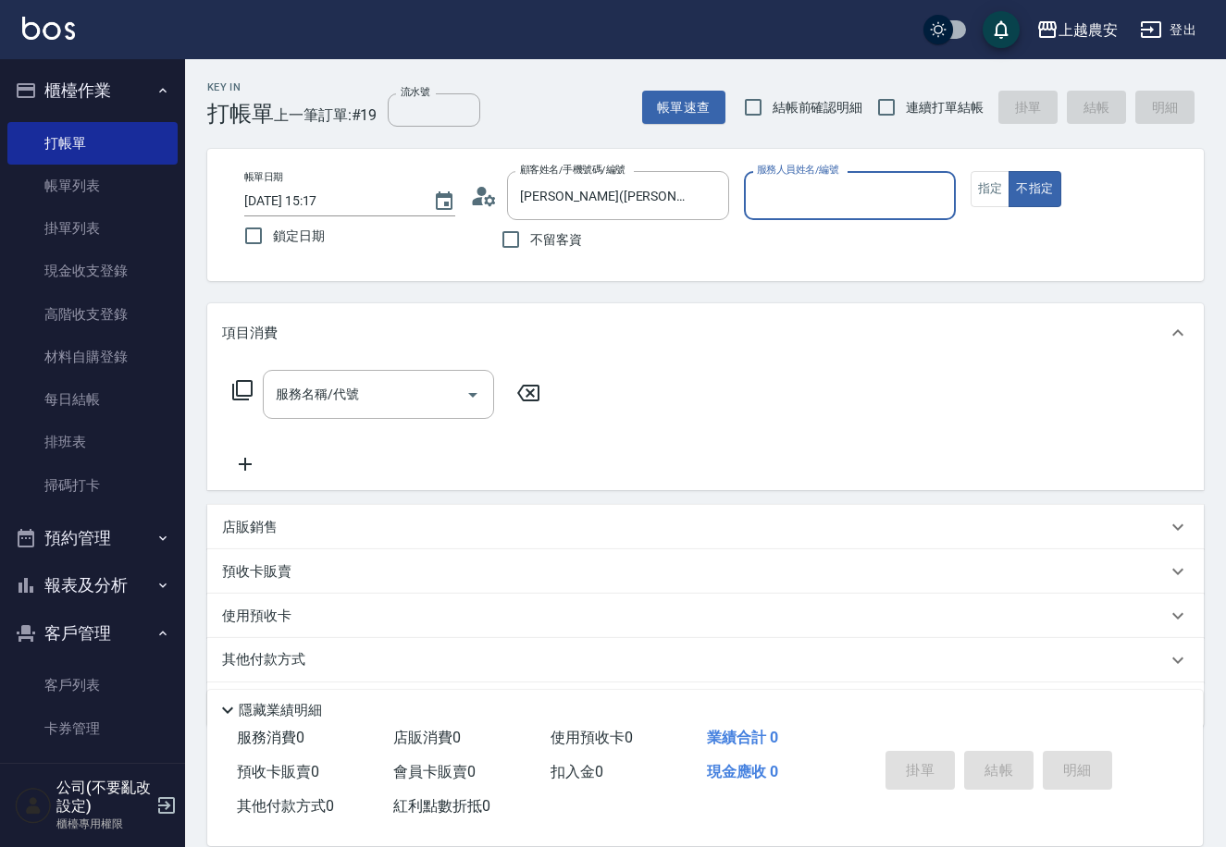
type input "Nana-13"
drag, startPoint x: 977, startPoint y: 185, endPoint x: 442, endPoint y: 382, distance: 569.9
click at [977, 186] on button "指定" at bounding box center [990, 189] width 40 height 36
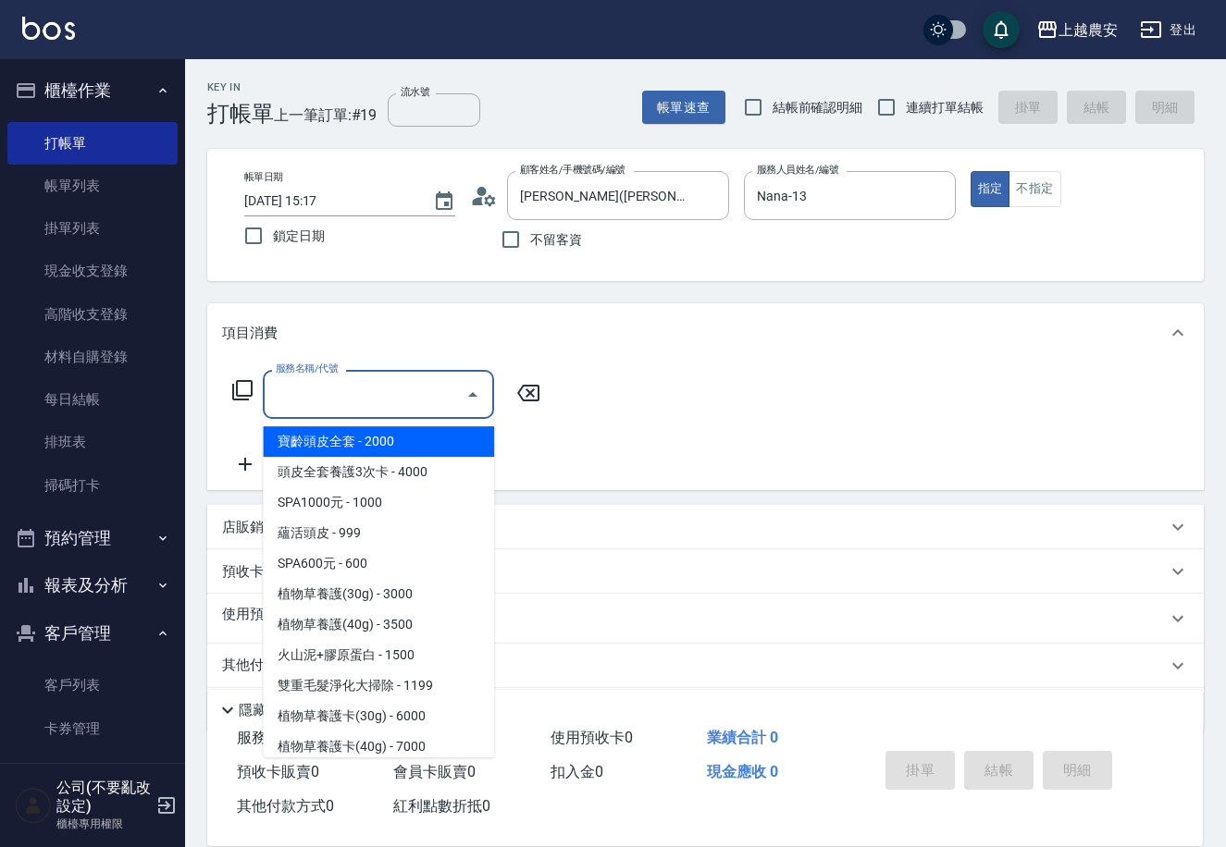
click at [404, 406] on input "服務名稱/代號" at bounding box center [364, 394] width 187 height 32
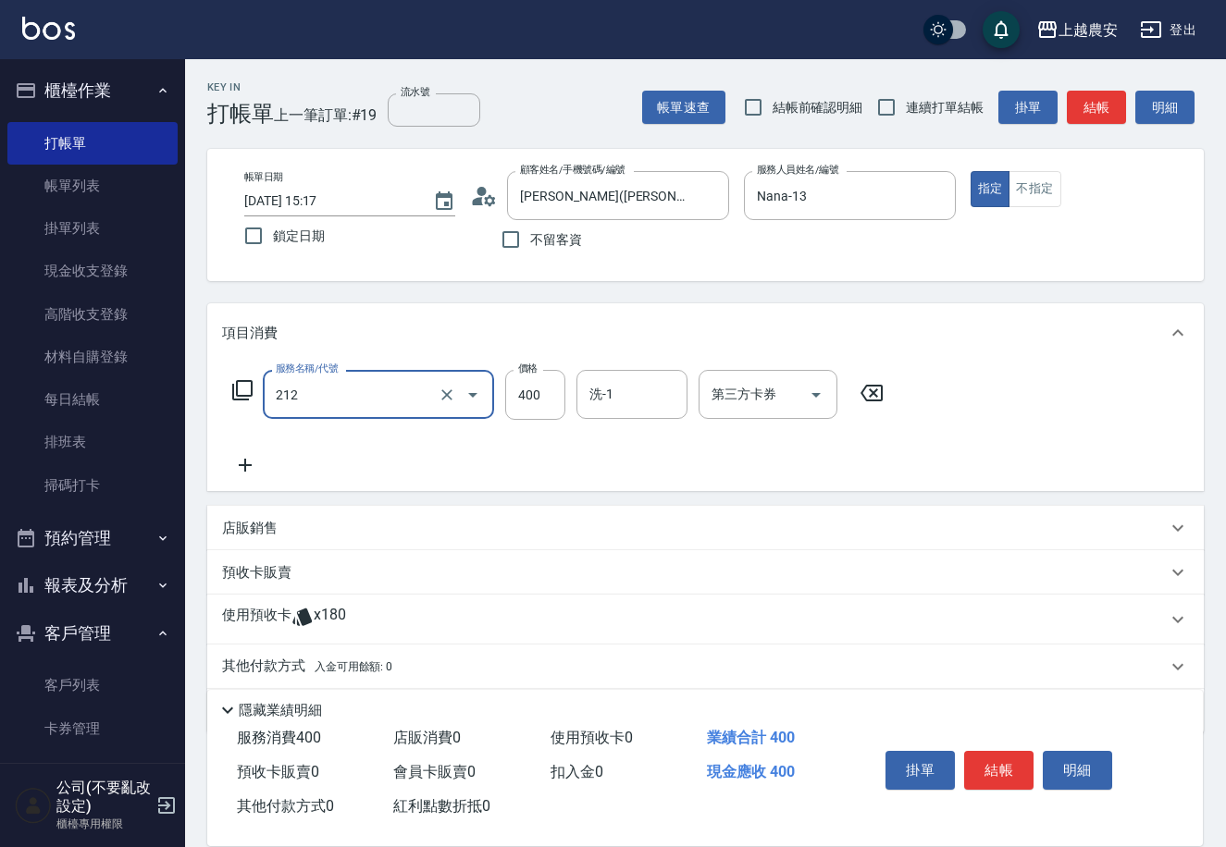
type input "洗髮券消費(212)"
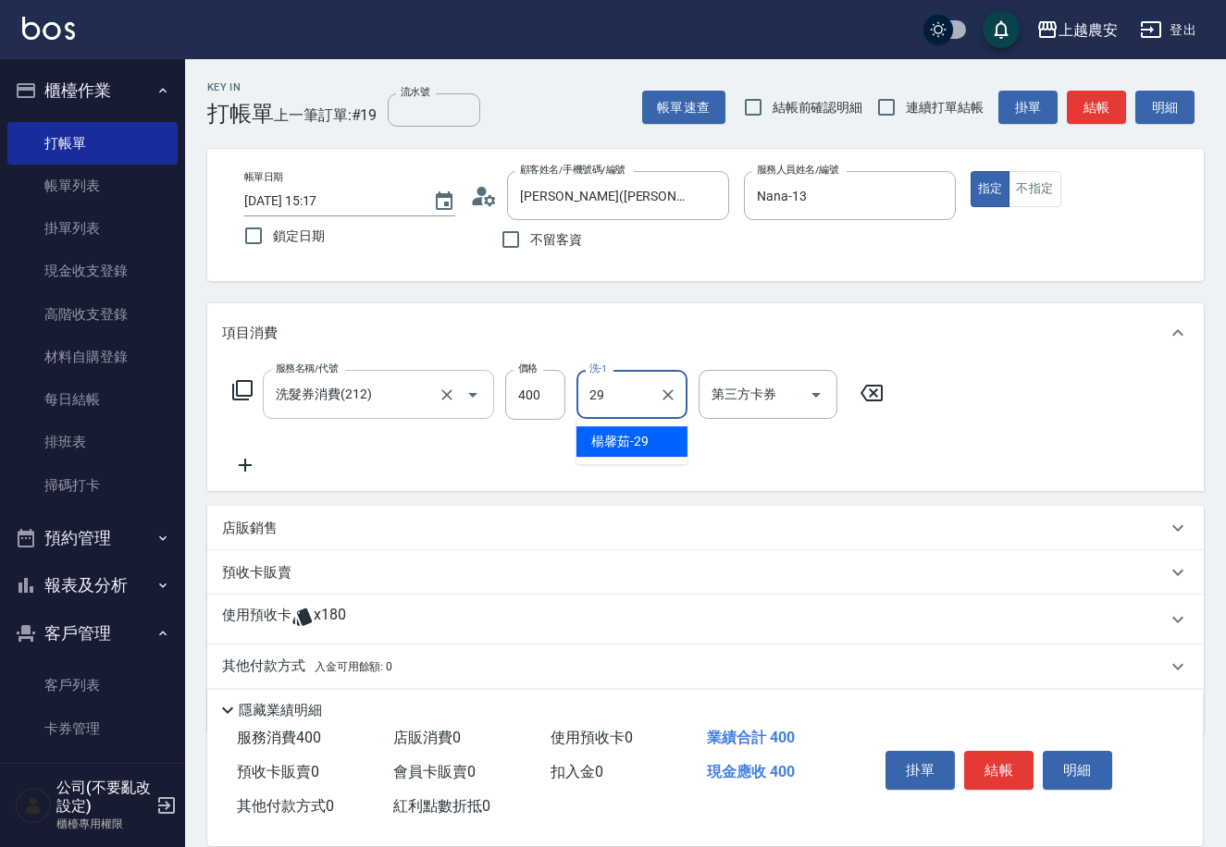
type input "楊馨茹-29"
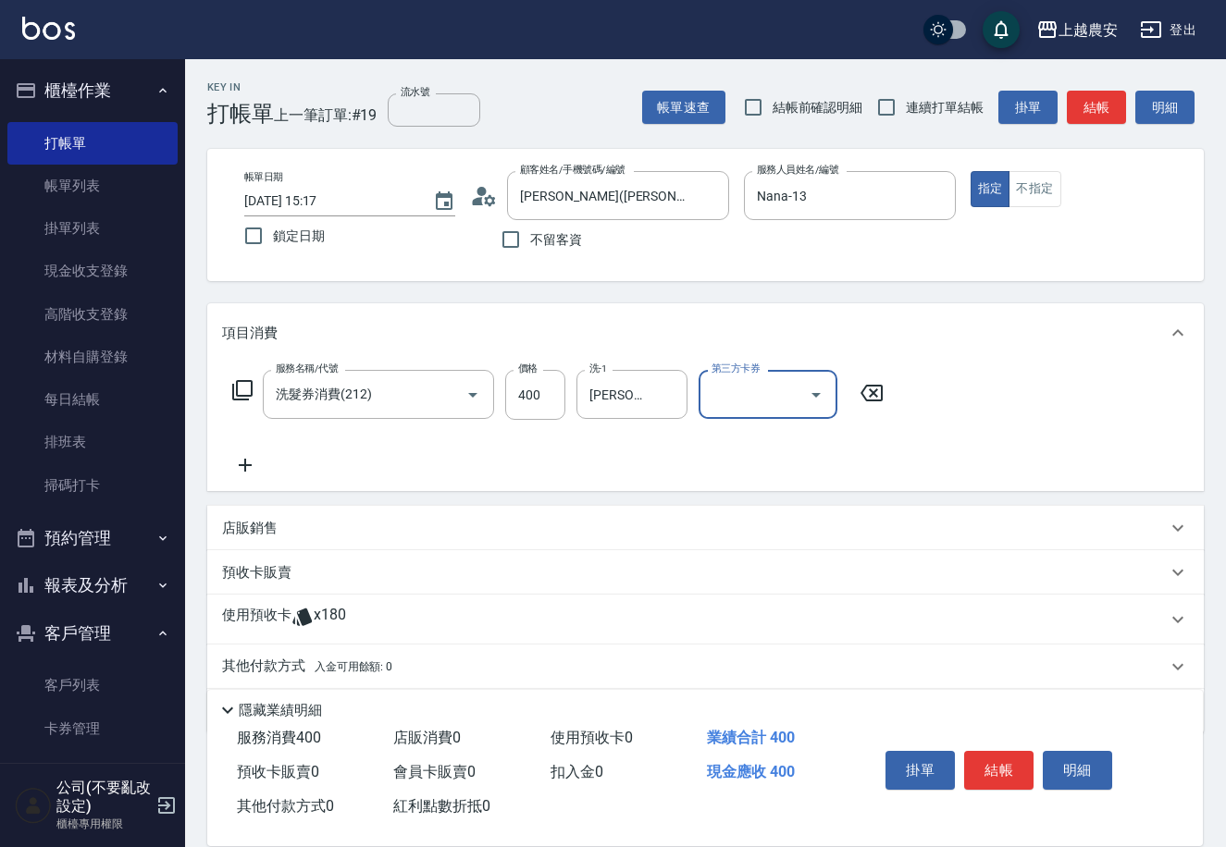
click at [758, 395] on input "第三方卡券" at bounding box center [754, 394] width 94 height 32
click at [747, 439] on span "舊有卡券" at bounding box center [767, 441] width 139 height 31
type input "舊有卡券"
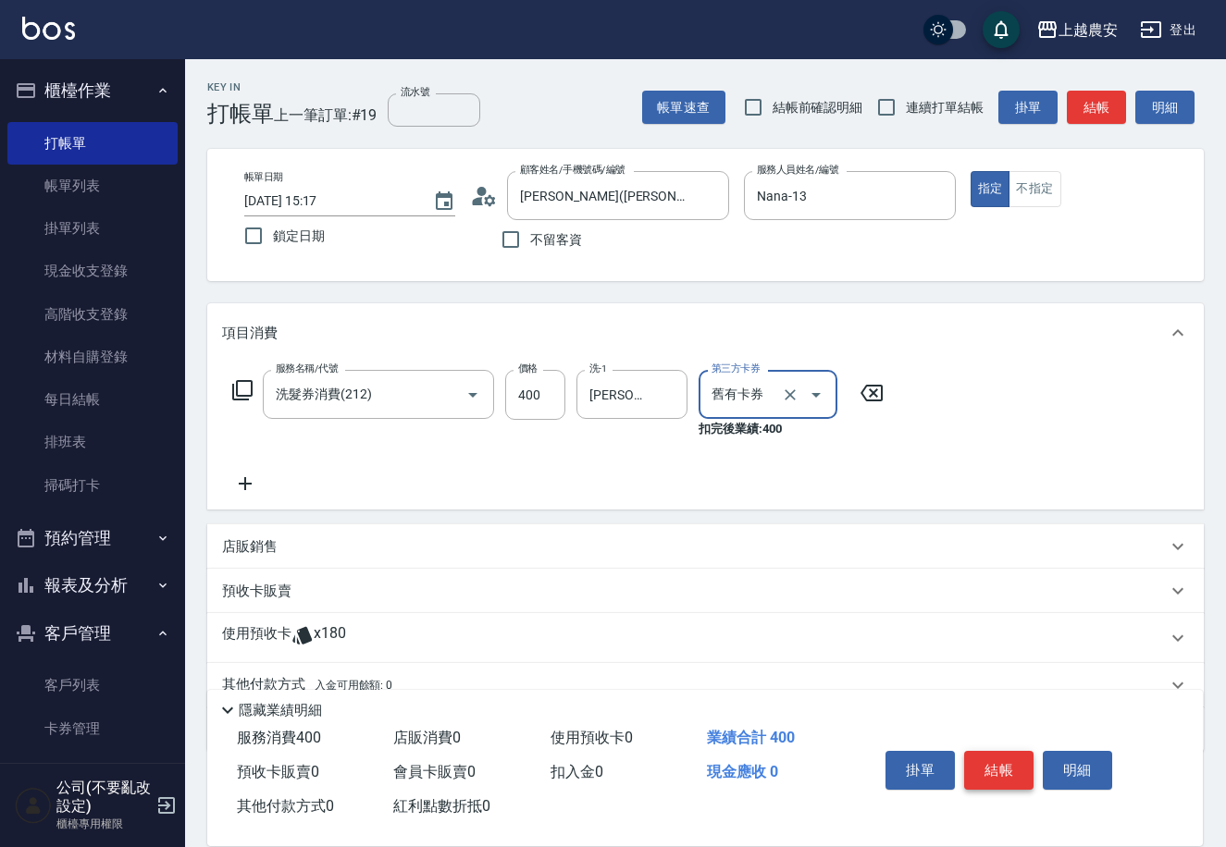
click at [1010, 767] on button "結帳" at bounding box center [998, 770] width 69 height 39
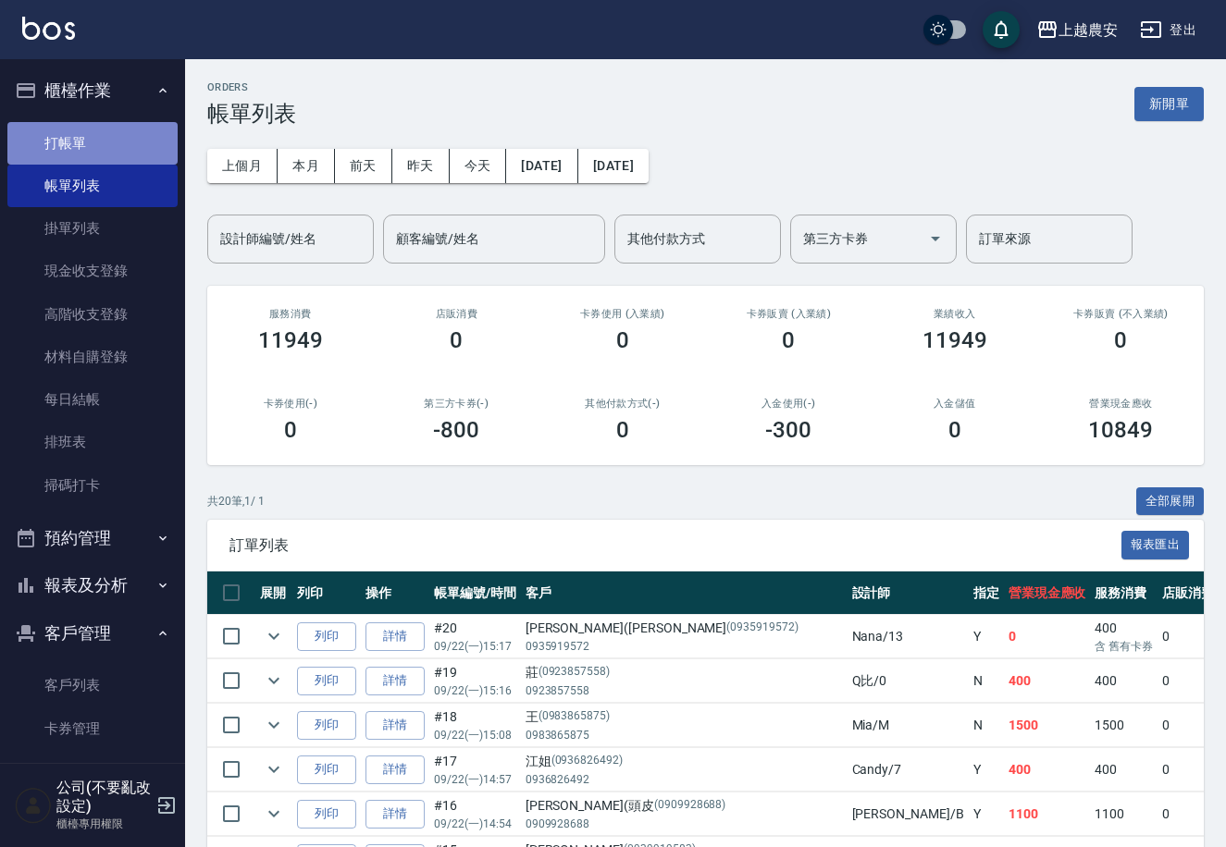
click at [99, 154] on link "打帳單" at bounding box center [92, 143] width 170 height 43
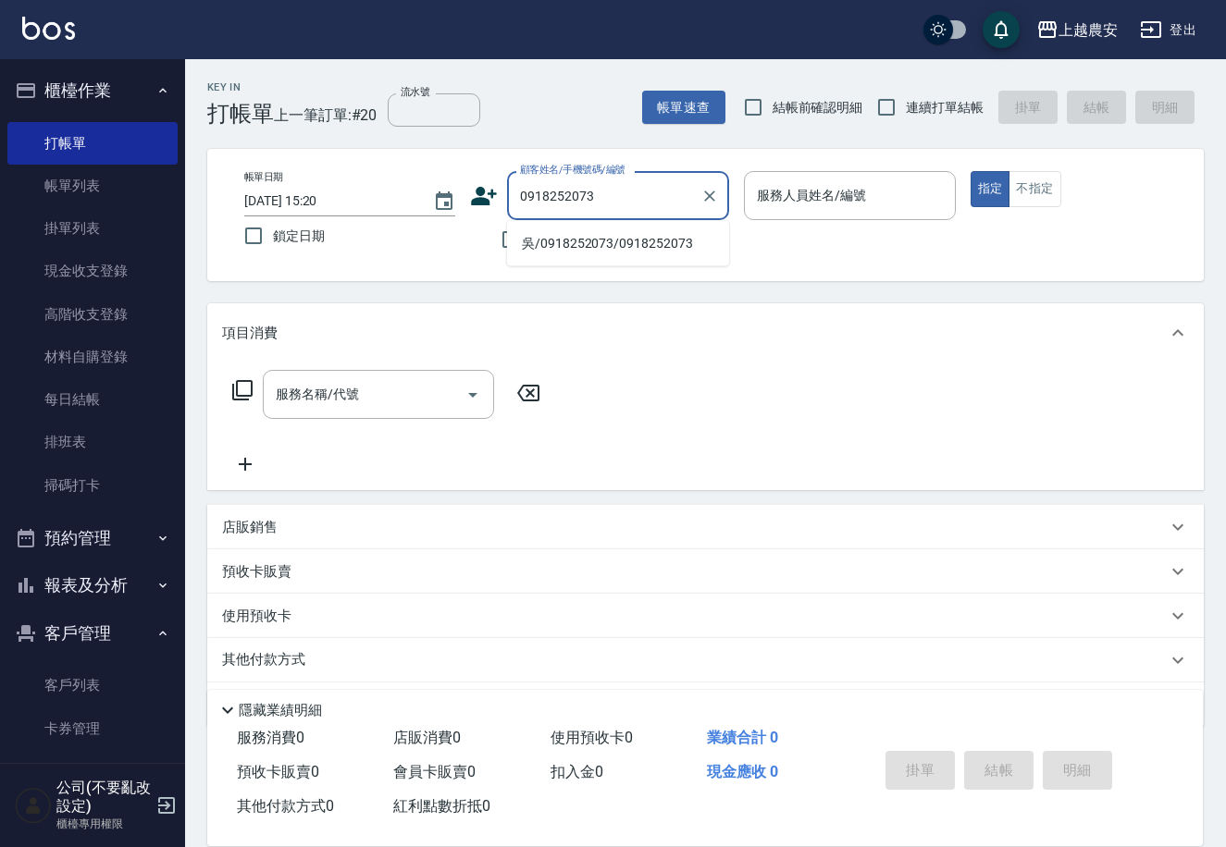
click at [571, 241] on li "吳/0918252073/0918252073" at bounding box center [618, 244] width 222 height 31
type input "吳/0918252073/0918252073"
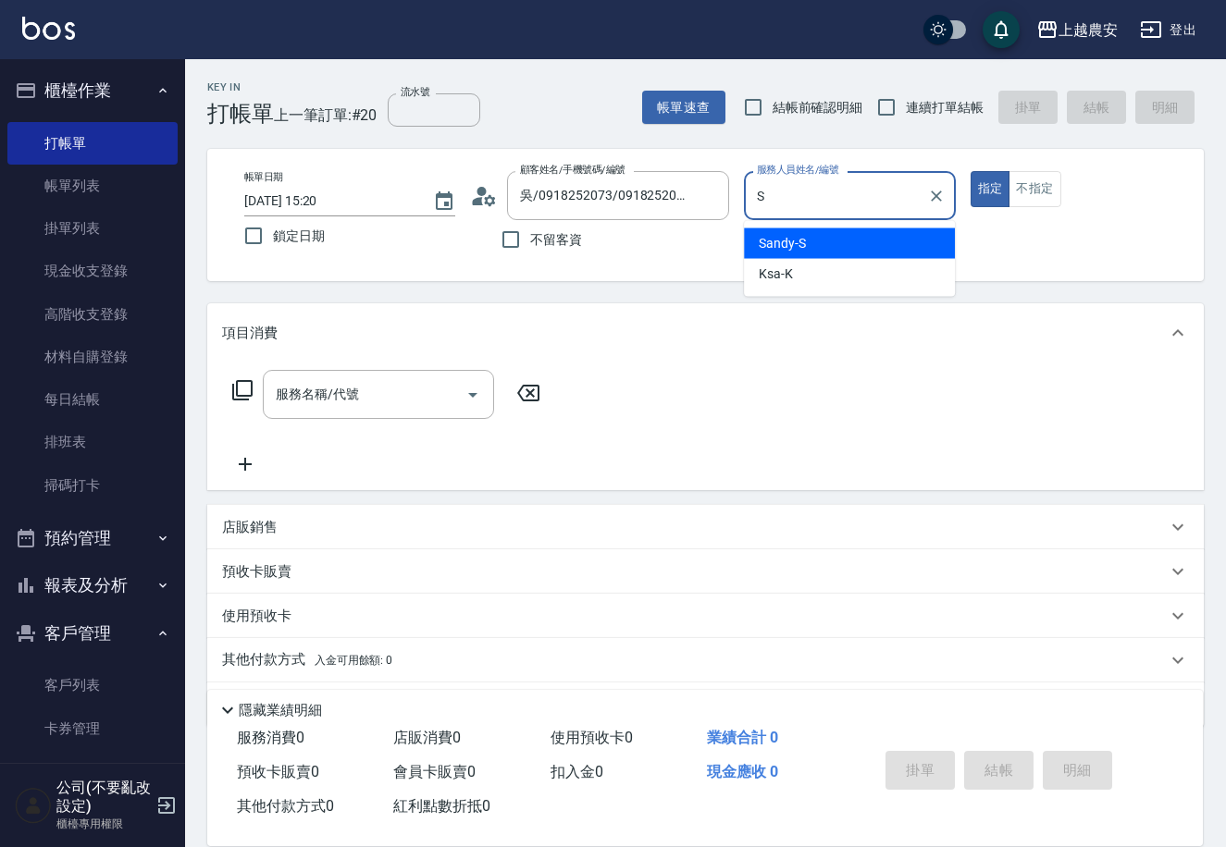
type input "S"
type button "true"
type input "Sandy-S"
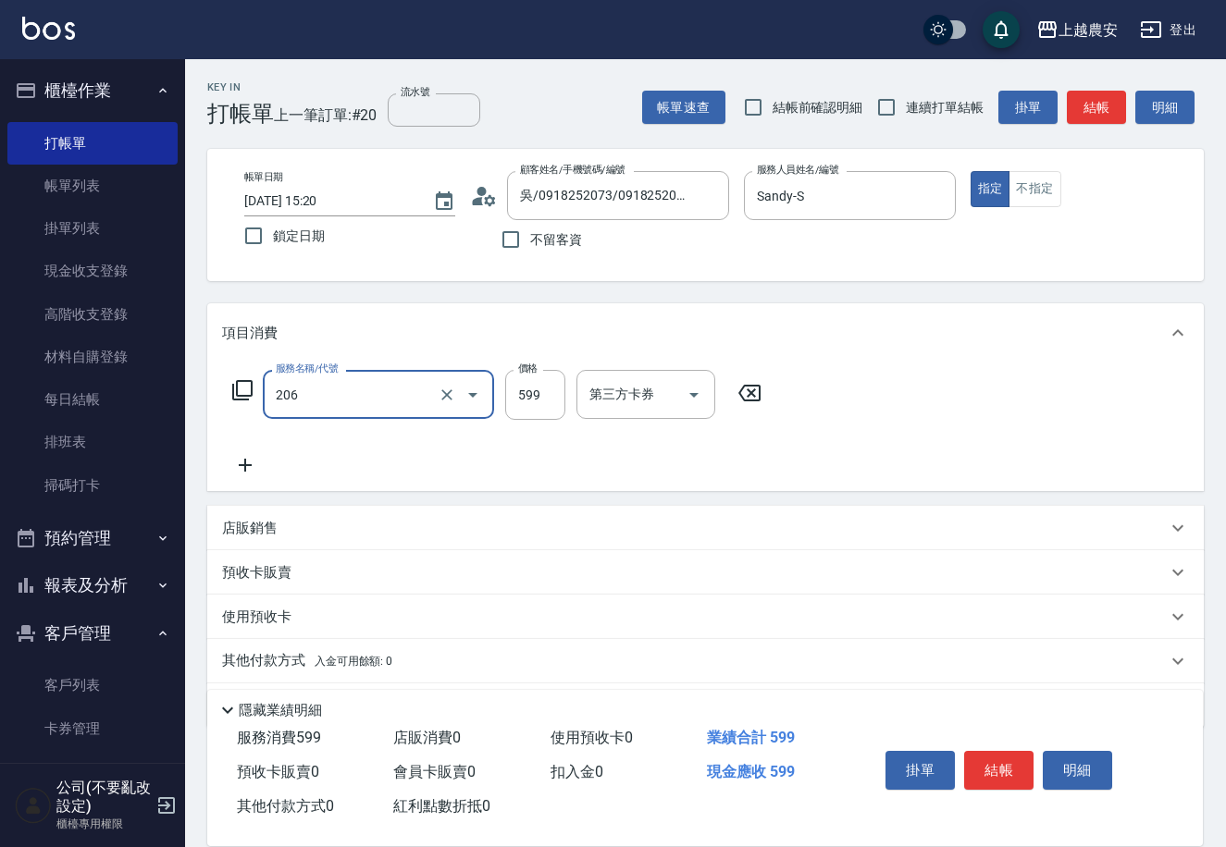
type input "洗+剪(206)"
type input "800"
click at [268, 532] on p "店販銷售" at bounding box center [250, 528] width 56 height 19
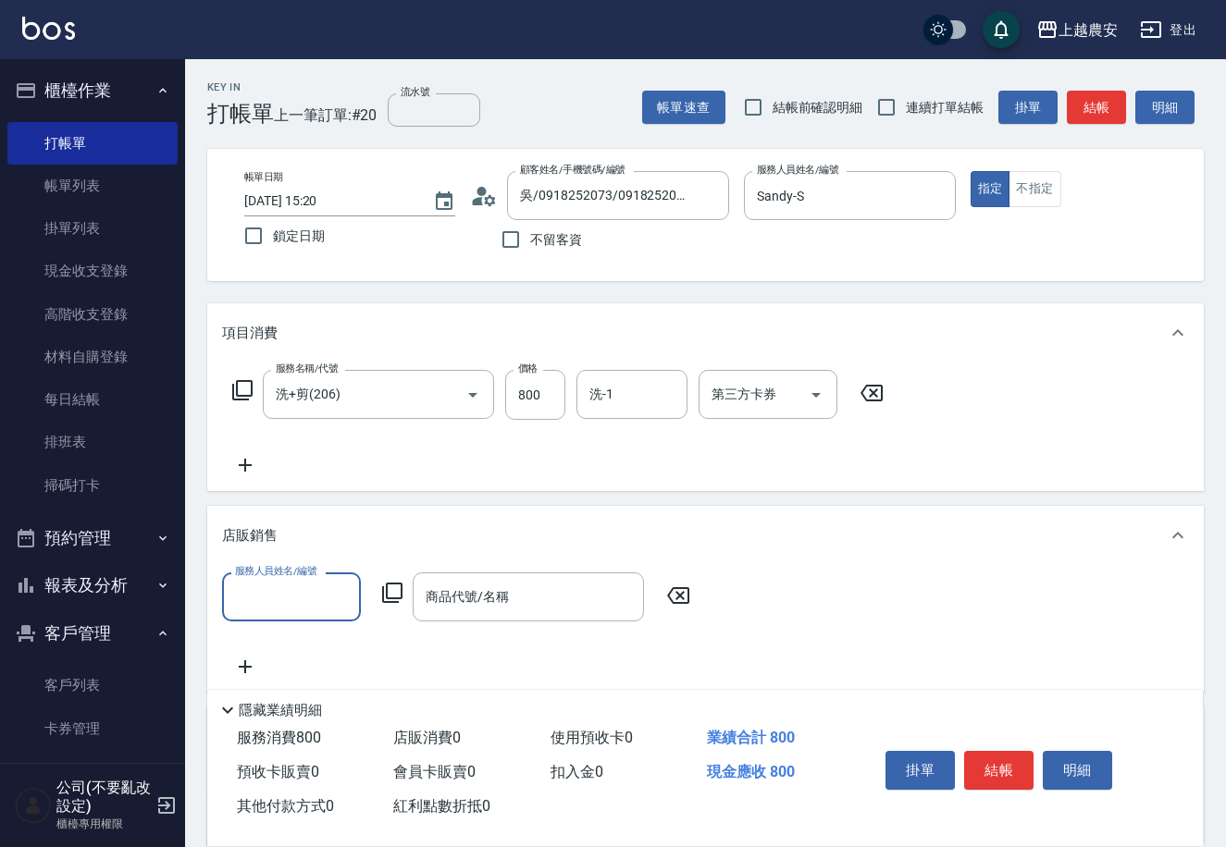
scroll to position [1, 0]
type input "Sandy-S"
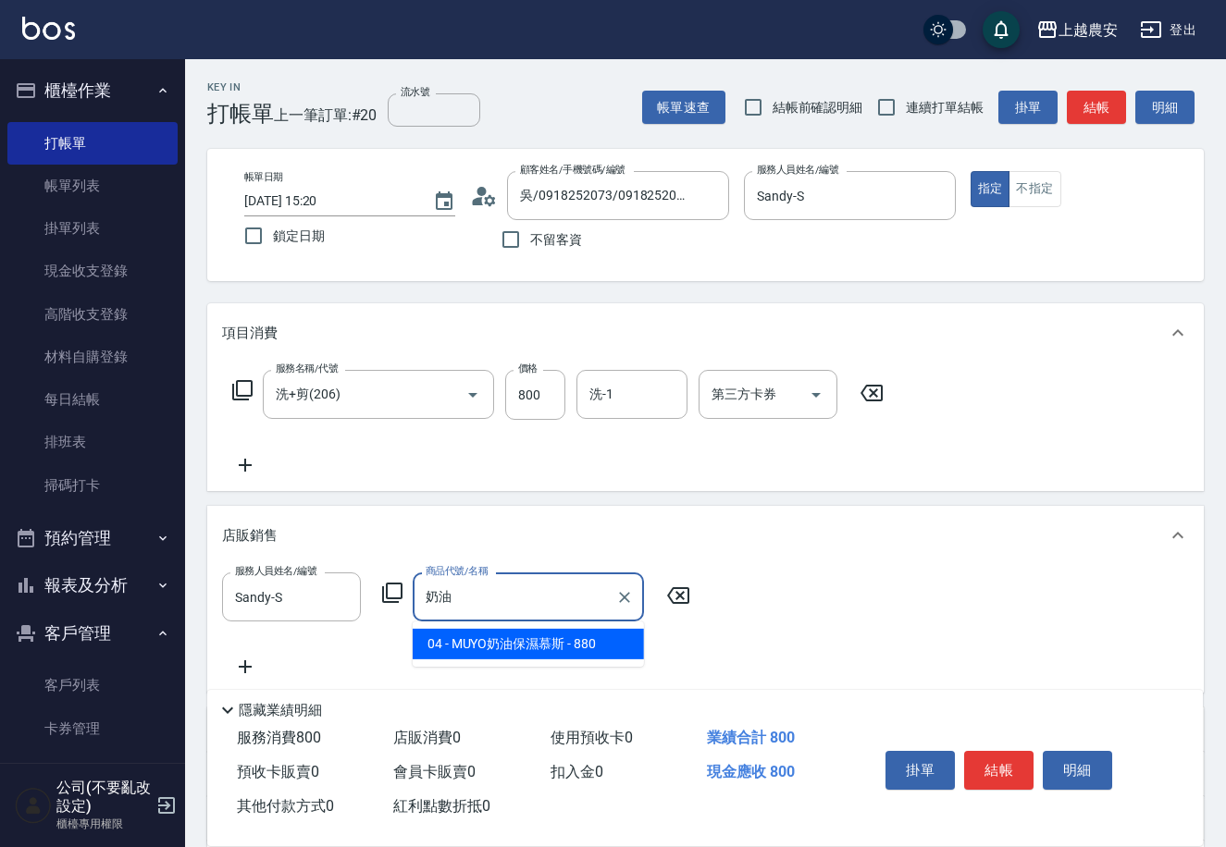
click at [543, 649] on span "04 - MUYO奶油保濕慕斯 - 880" at bounding box center [528, 644] width 231 height 31
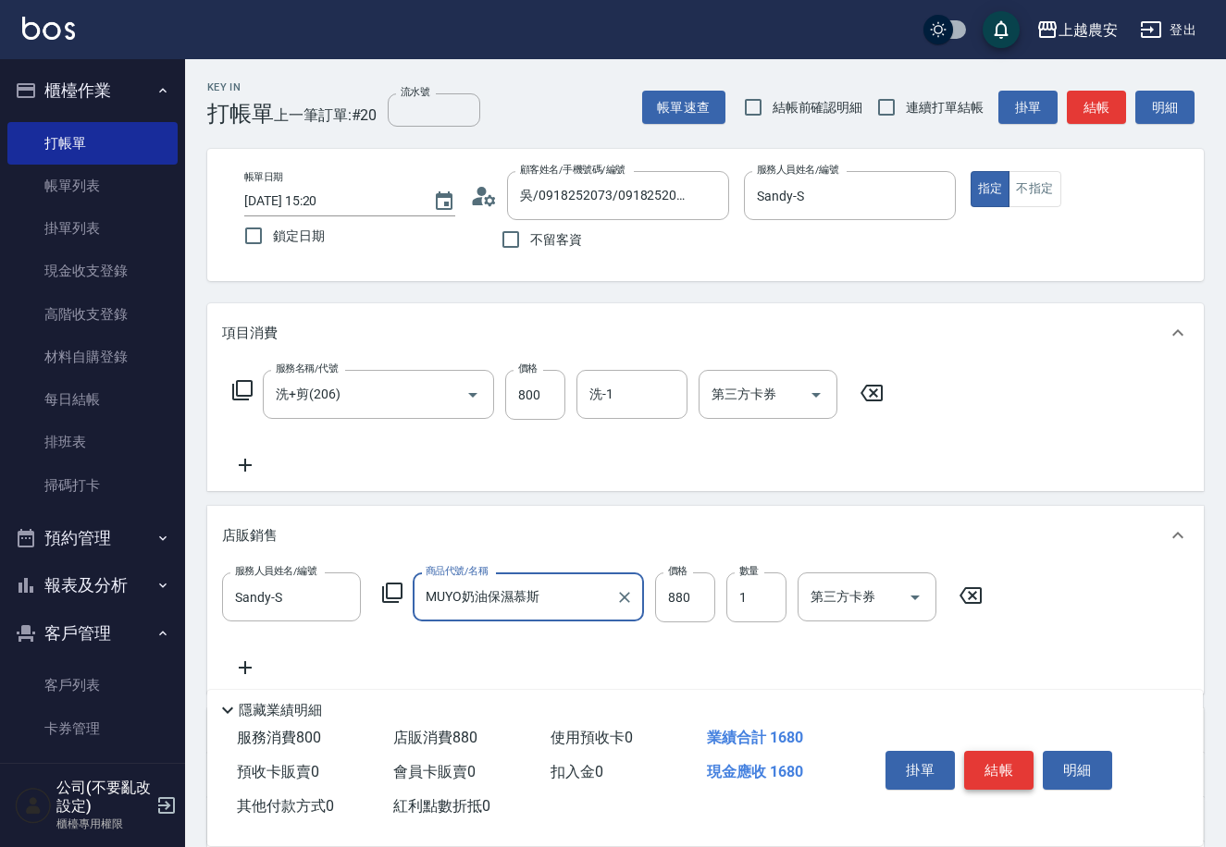
type input "MUYO奶油保濕慕斯"
click at [982, 766] on button "結帳" at bounding box center [998, 770] width 69 height 39
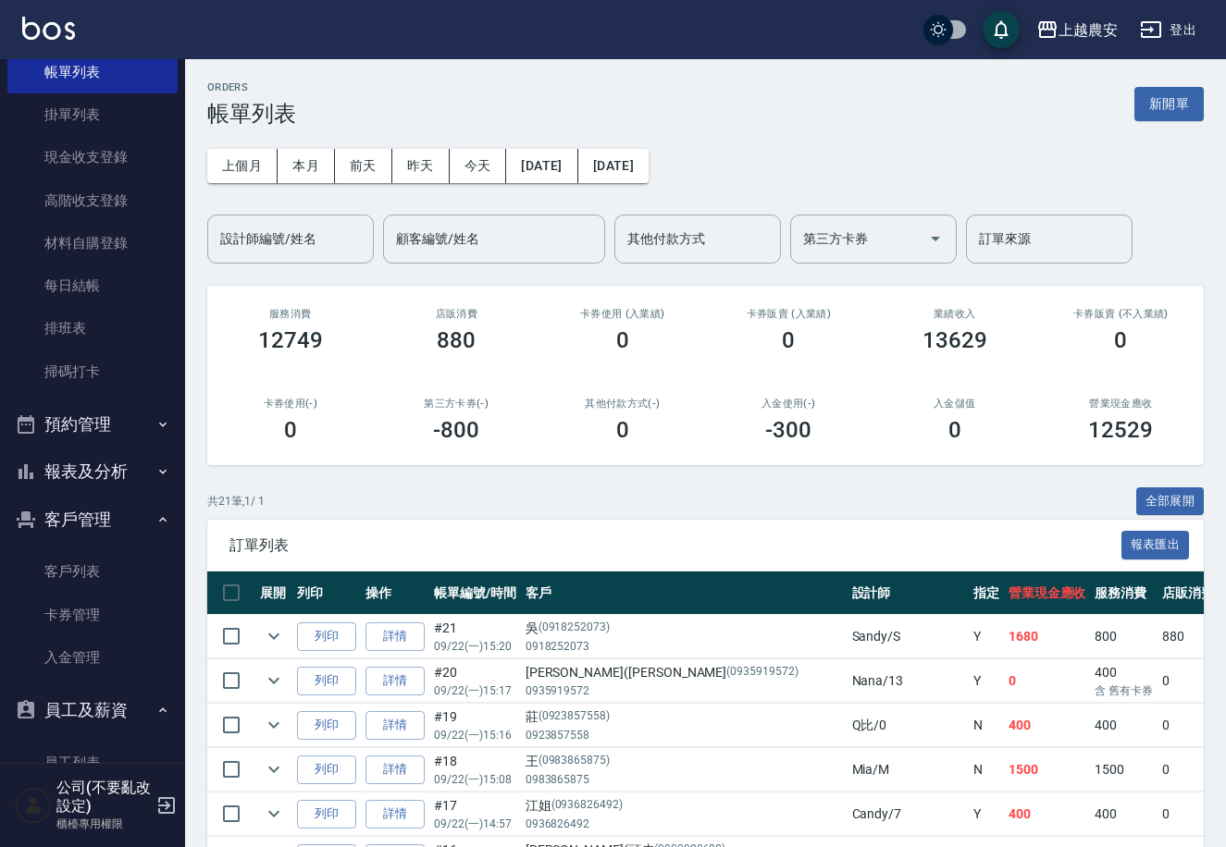
scroll to position [211, 0]
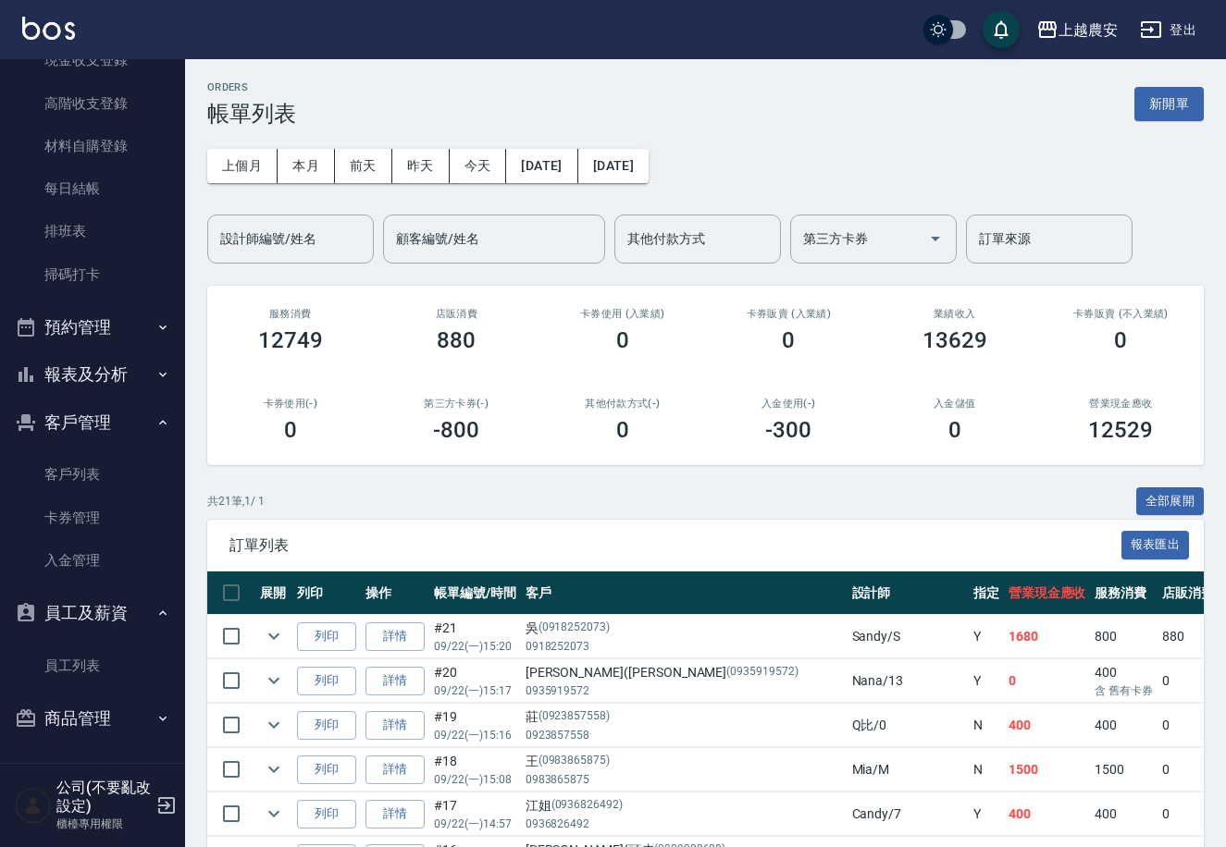
click at [86, 387] on button "報表及分析" at bounding box center [92, 375] width 170 height 48
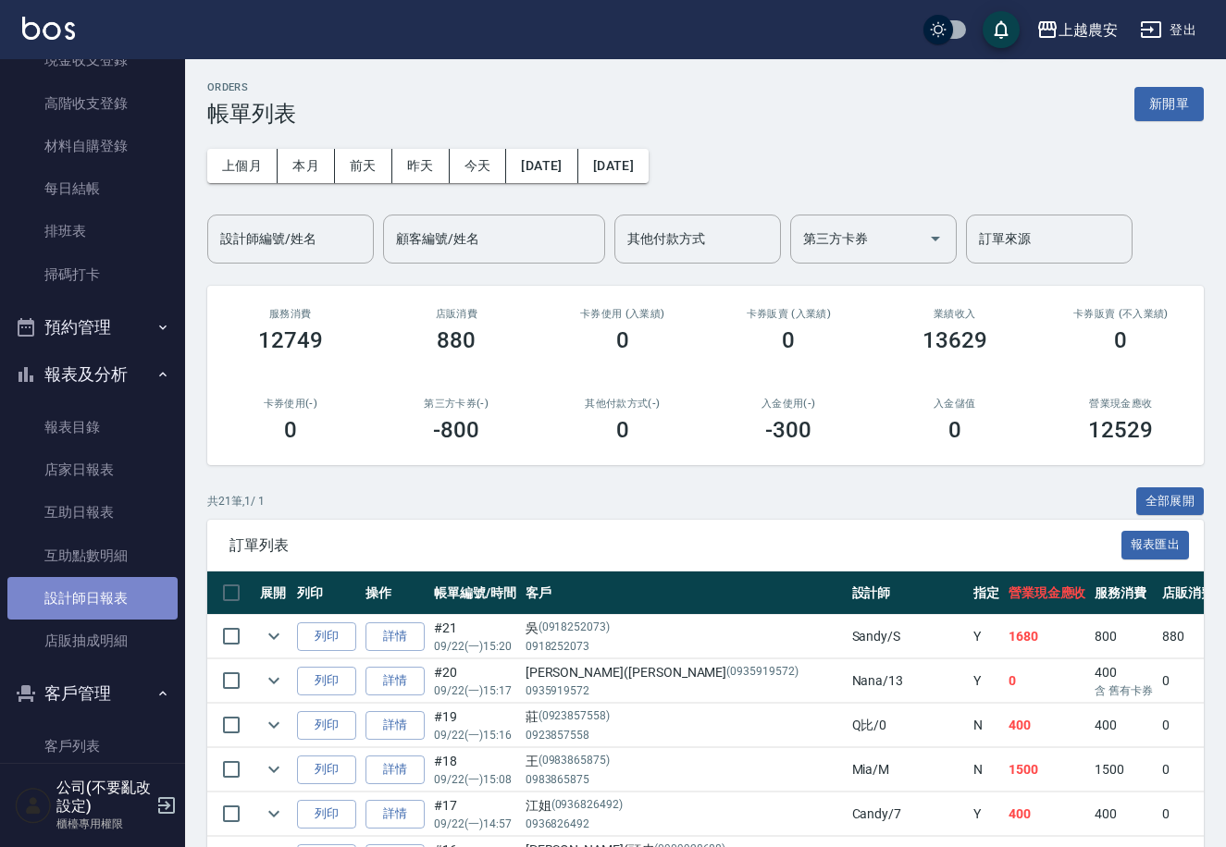
click at [93, 586] on link "設計師日報表" at bounding box center [92, 598] width 170 height 43
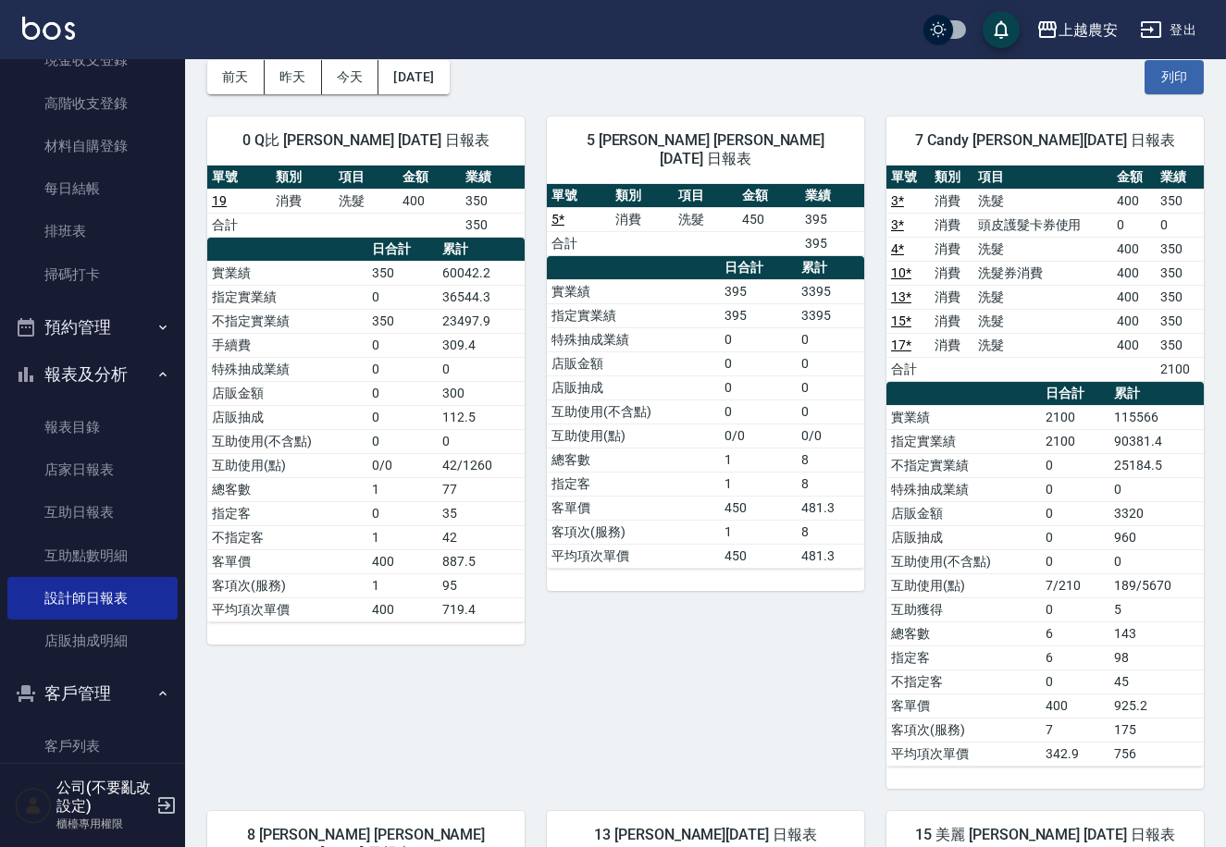
scroll to position [36, 0]
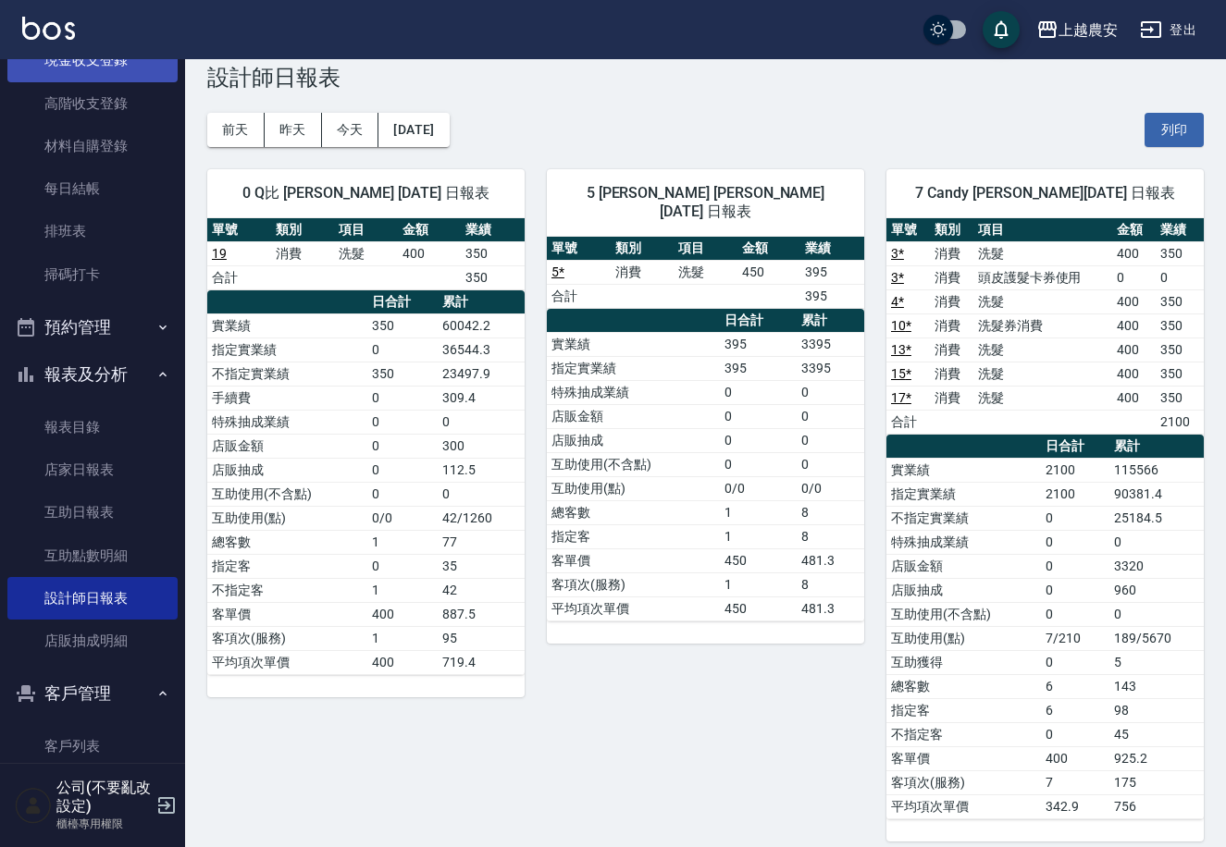
click at [111, 71] on link "現金收支登錄" at bounding box center [92, 60] width 170 height 43
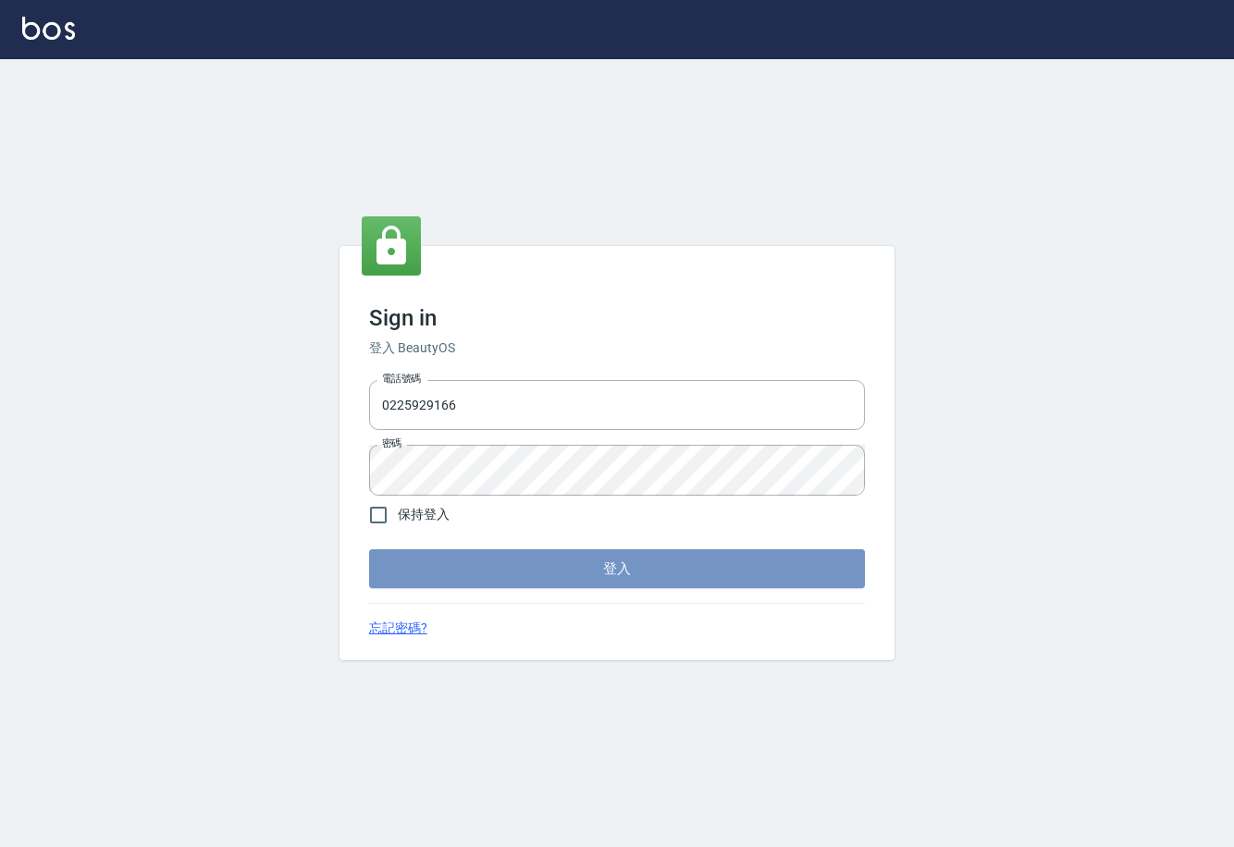
click at [625, 572] on button "登入" at bounding box center [617, 569] width 496 height 39
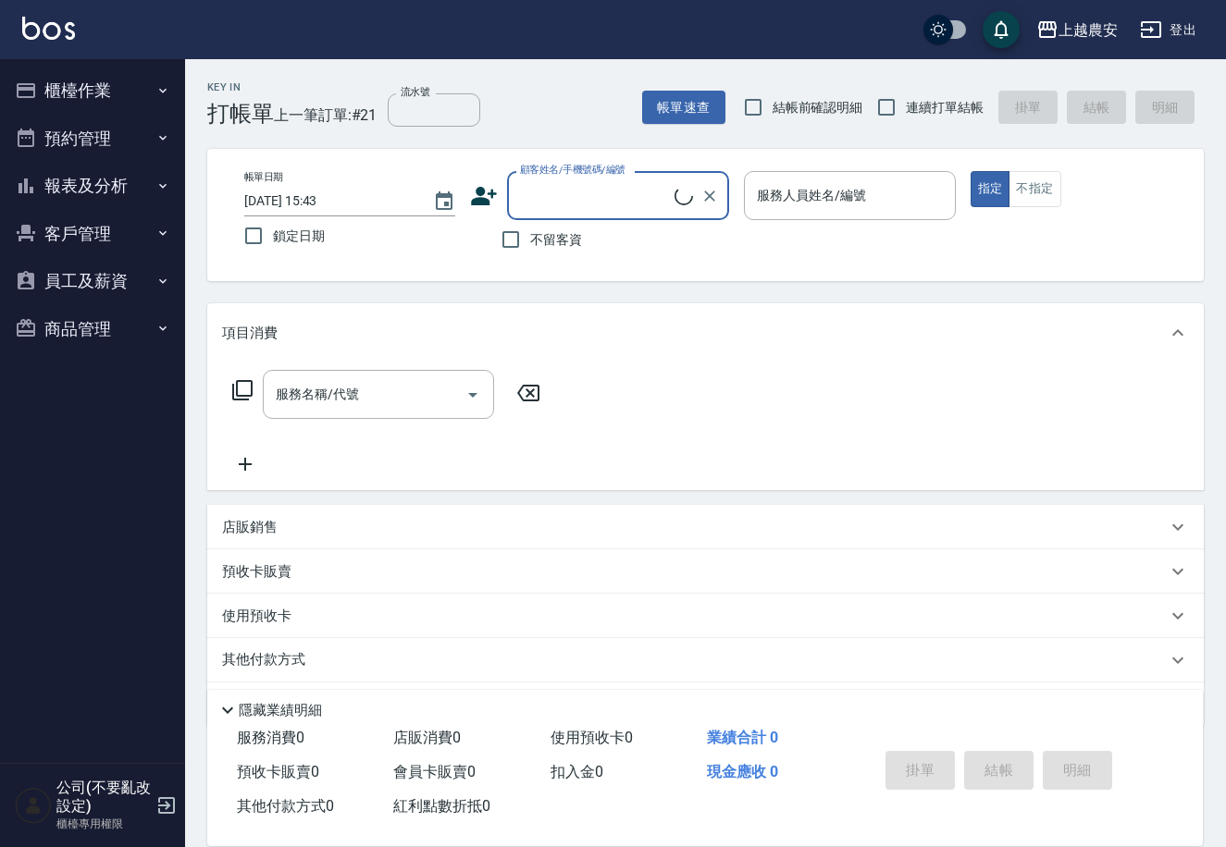
click at [58, 87] on button "櫃檯作業" at bounding box center [92, 91] width 170 height 48
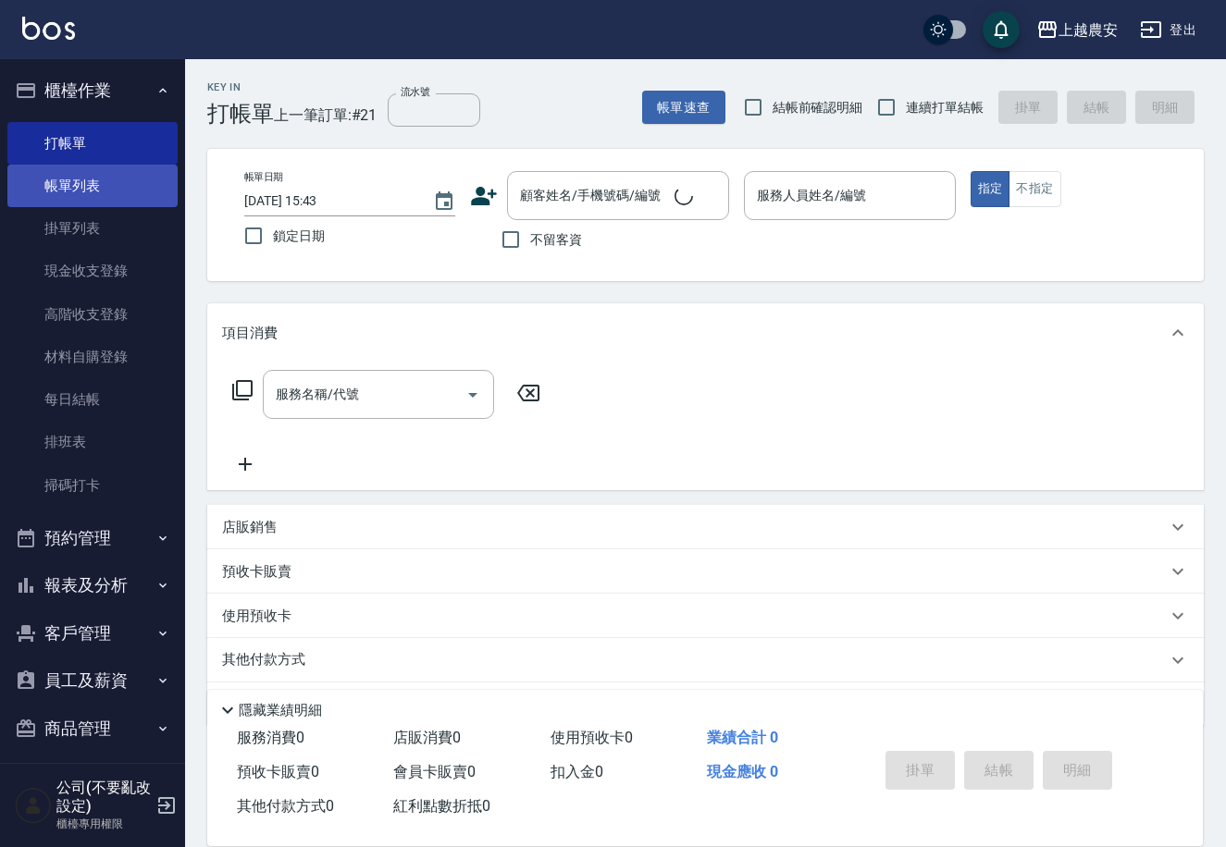
click at [117, 192] on link "帳單列表" at bounding box center [92, 186] width 170 height 43
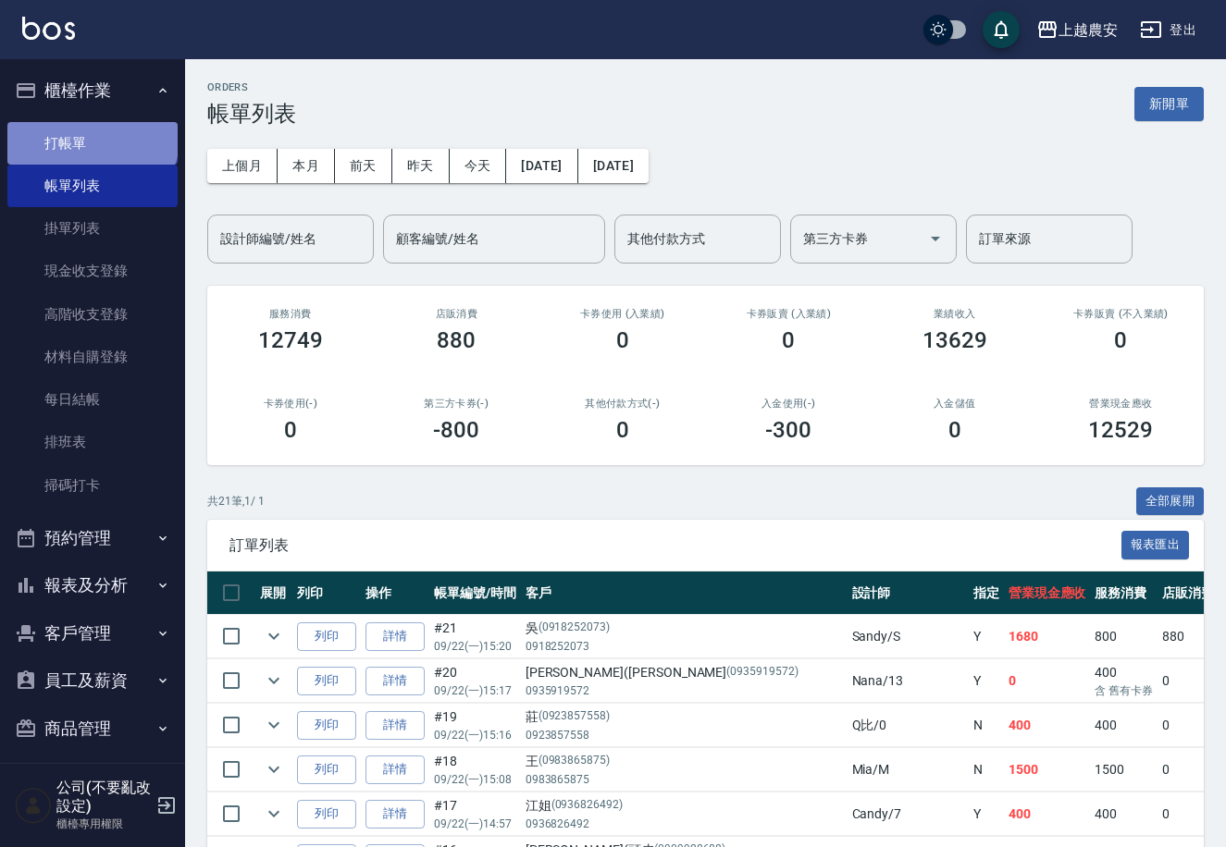
click at [91, 133] on link "打帳單" at bounding box center [92, 143] width 170 height 43
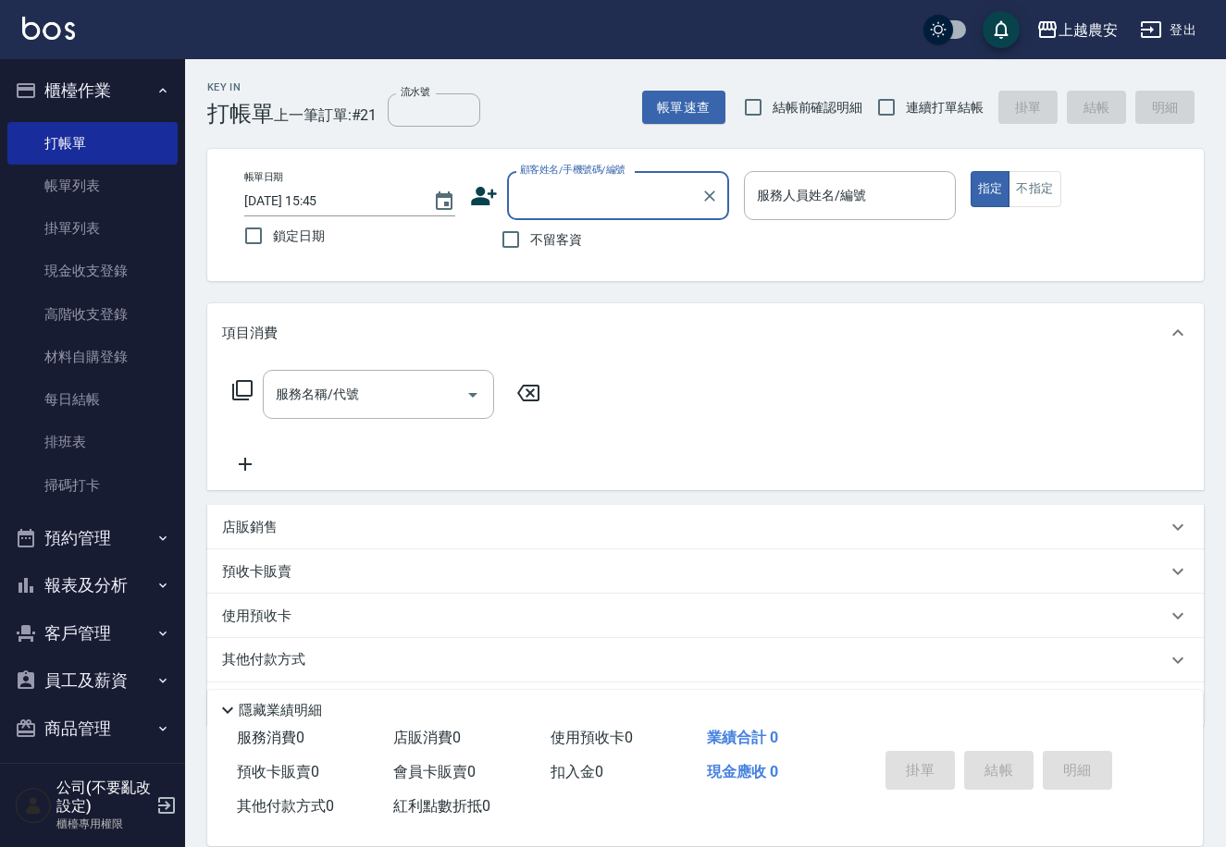
click at [607, 185] on input "顧客姓名/手機號碼/編號" at bounding box center [604, 195] width 178 height 32
click at [611, 242] on li "新增 "0988136968"" at bounding box center [618, 244] width 222 height 31
type input "0988136968"
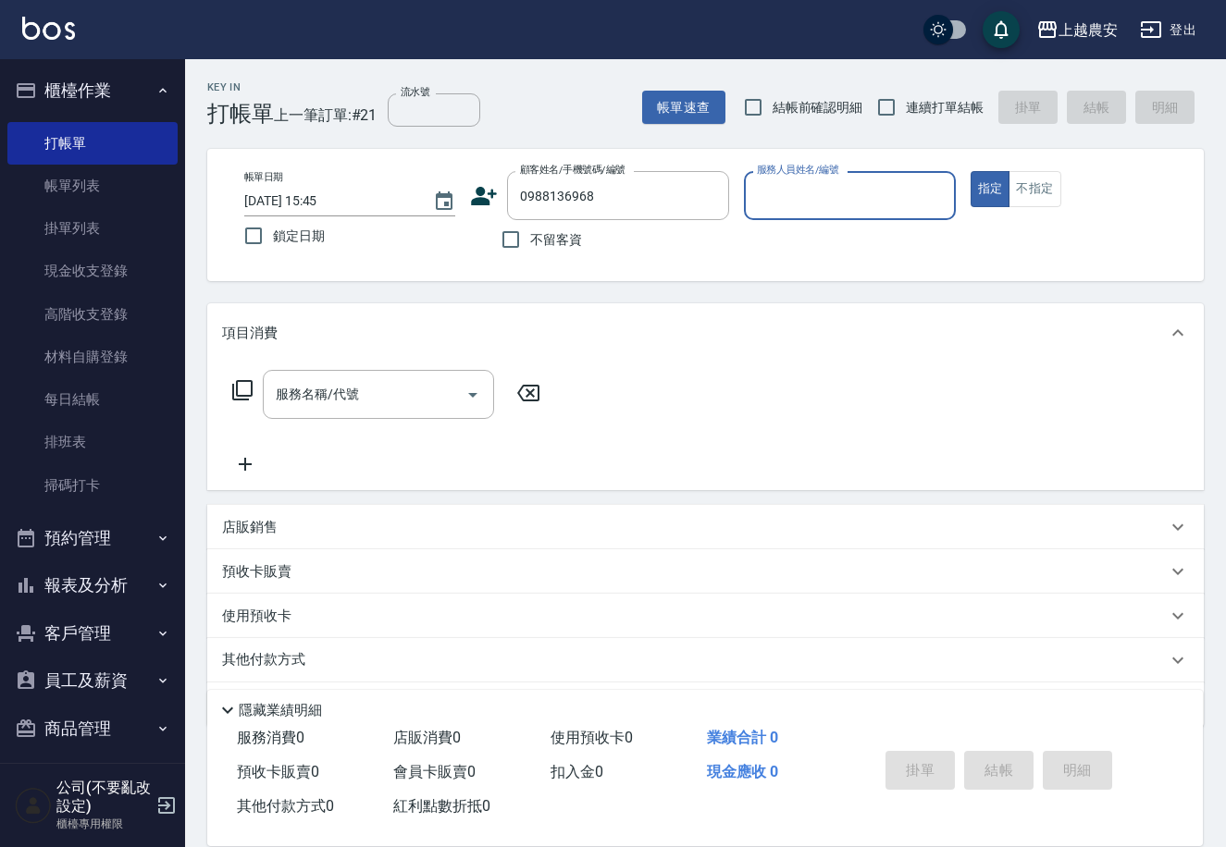
click at [484, 204] on icon at bounding box center [485, 196] width 26 height 19
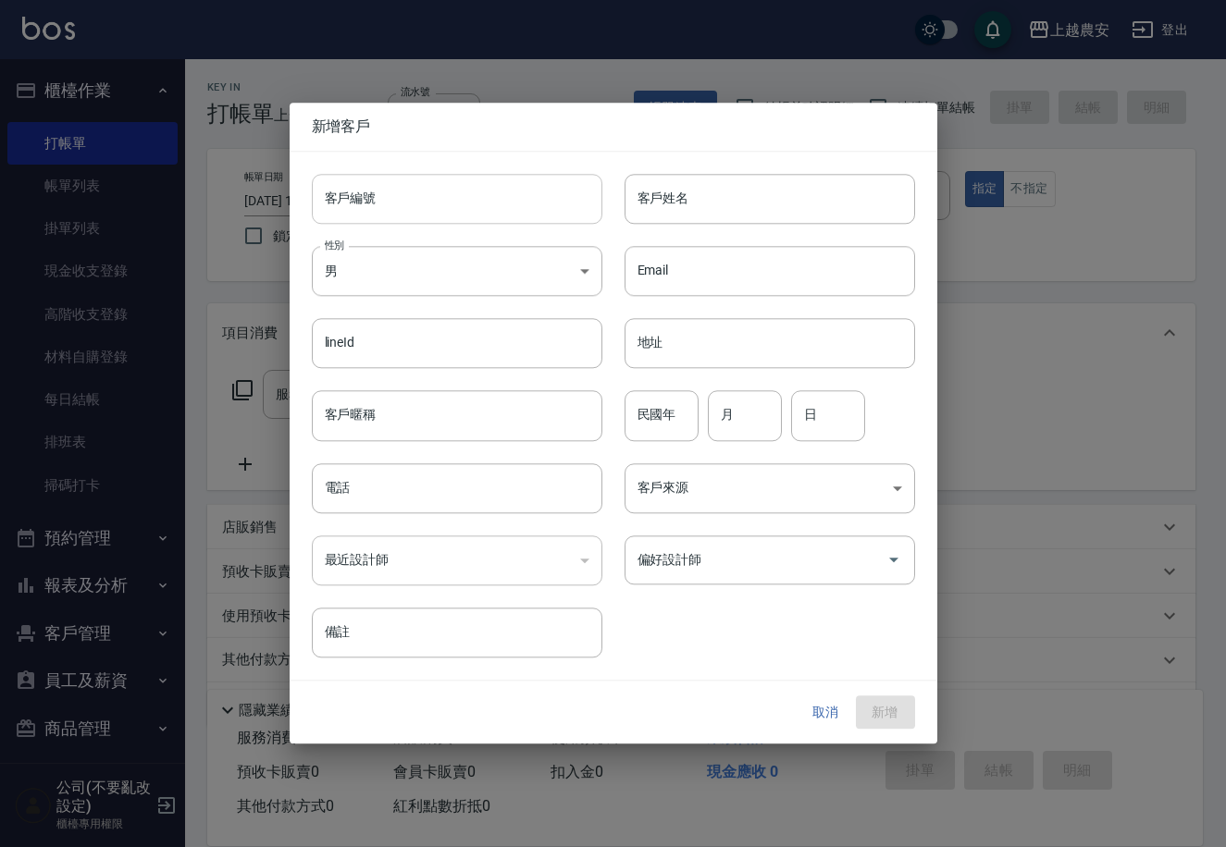
type input "0988136968"
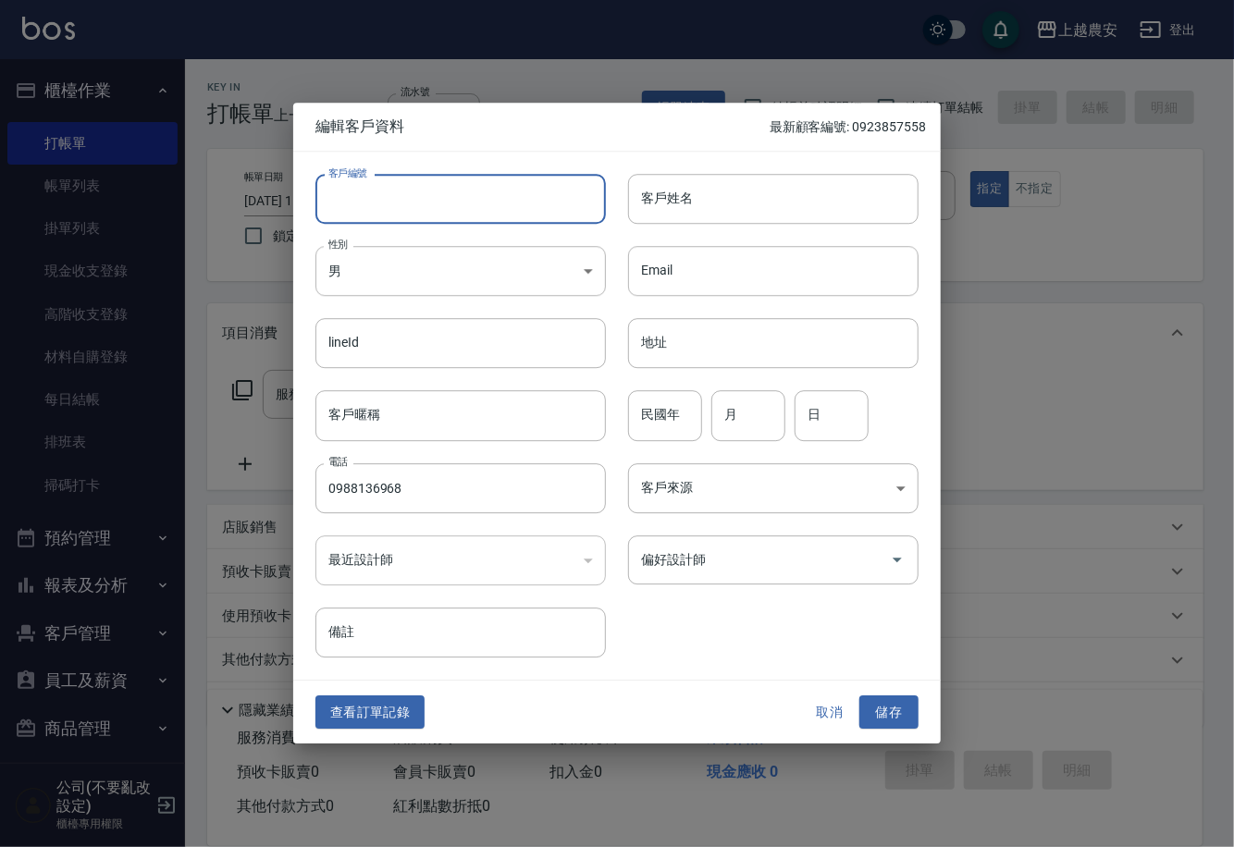
click at [487, 207] on input "客戶編號" at bounding box center [460, 199] width 290 height 50
type input "0988136968"
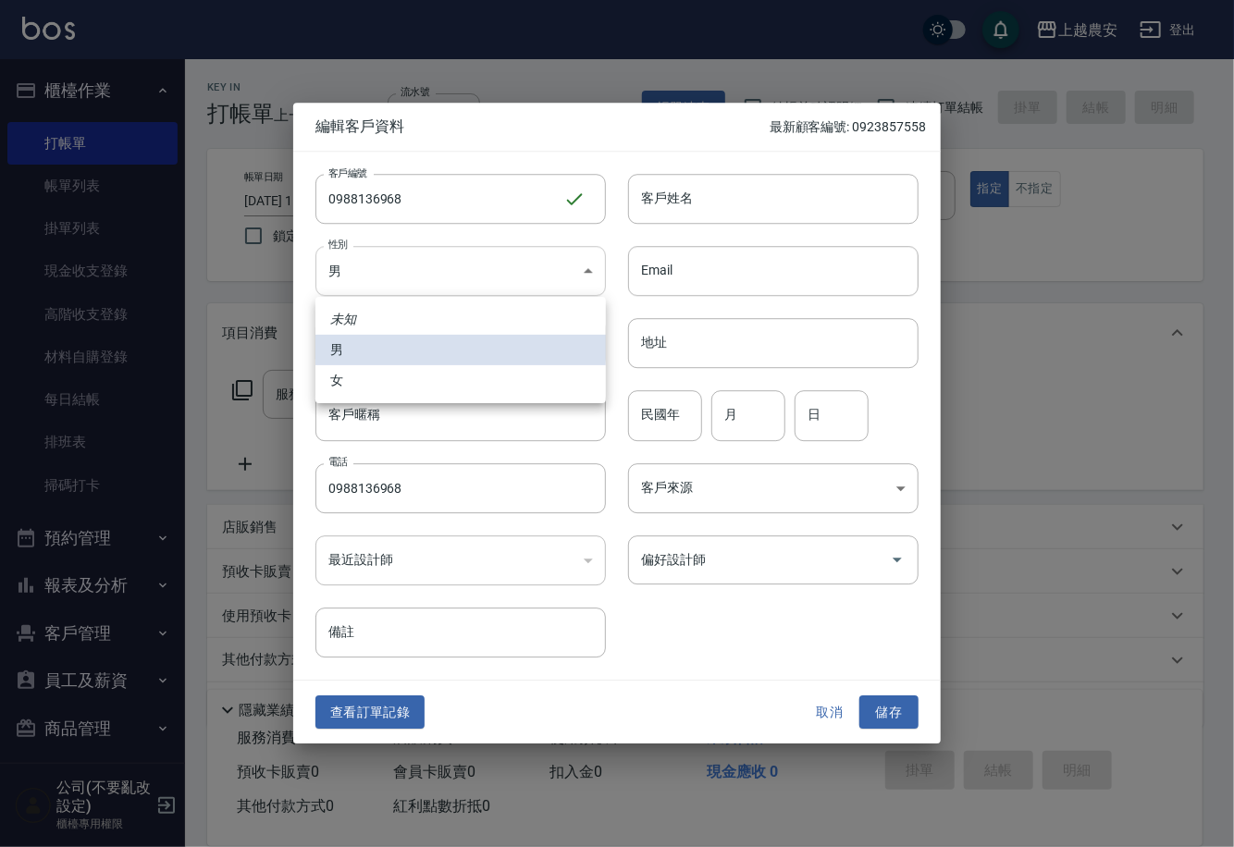
click at [420, 283] on body "上越農安 登出 櫃檯作業 打帳單 帳單列表 掛單列表 現金收支登錄 高階收支登錄 材料自購登錄 每日結帳 排班表 掃碼打卡 預約管理 預約管理 單日預約紀錄 …" at bounding box center [617, 451] width 1234 height 902
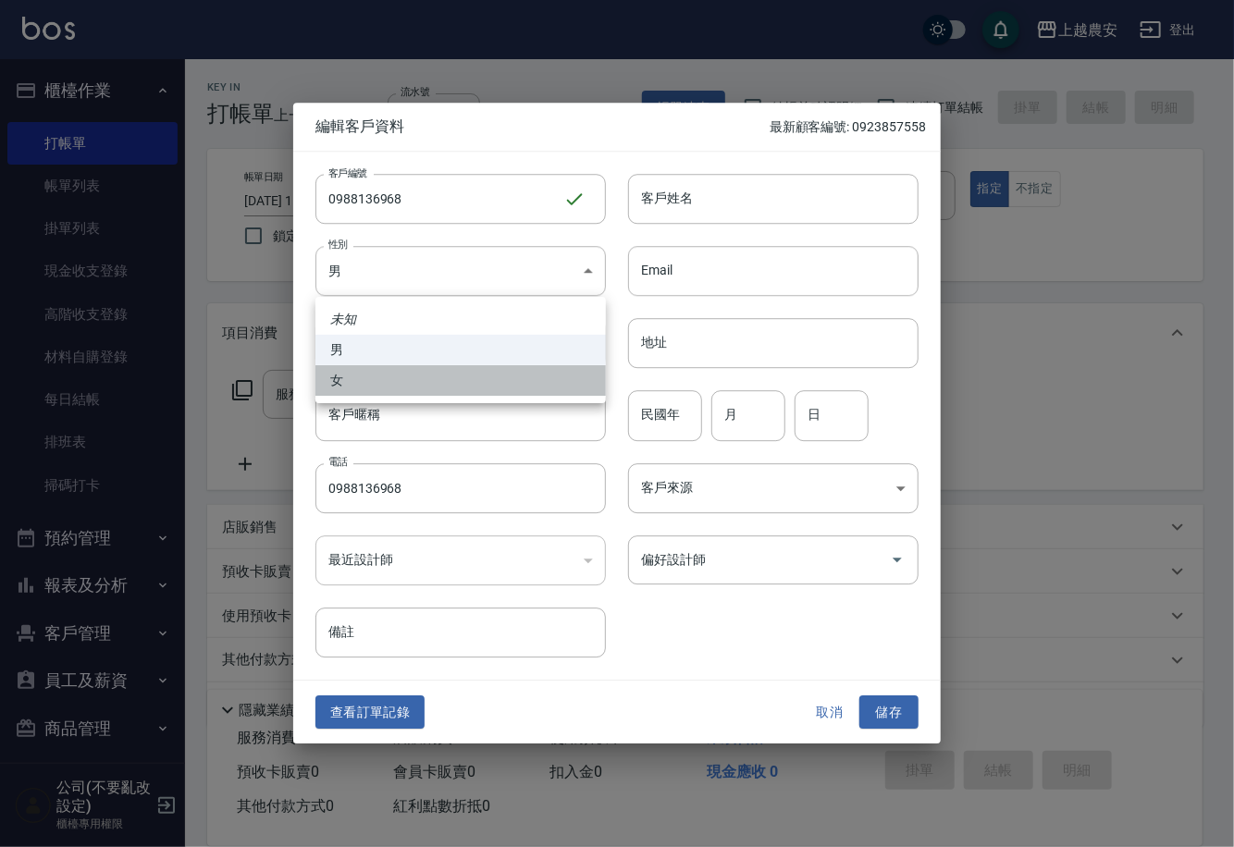
click at [406, 384] on li "女" at bounding box center [460, 380] width 290 height 31
type input "FEMALE"
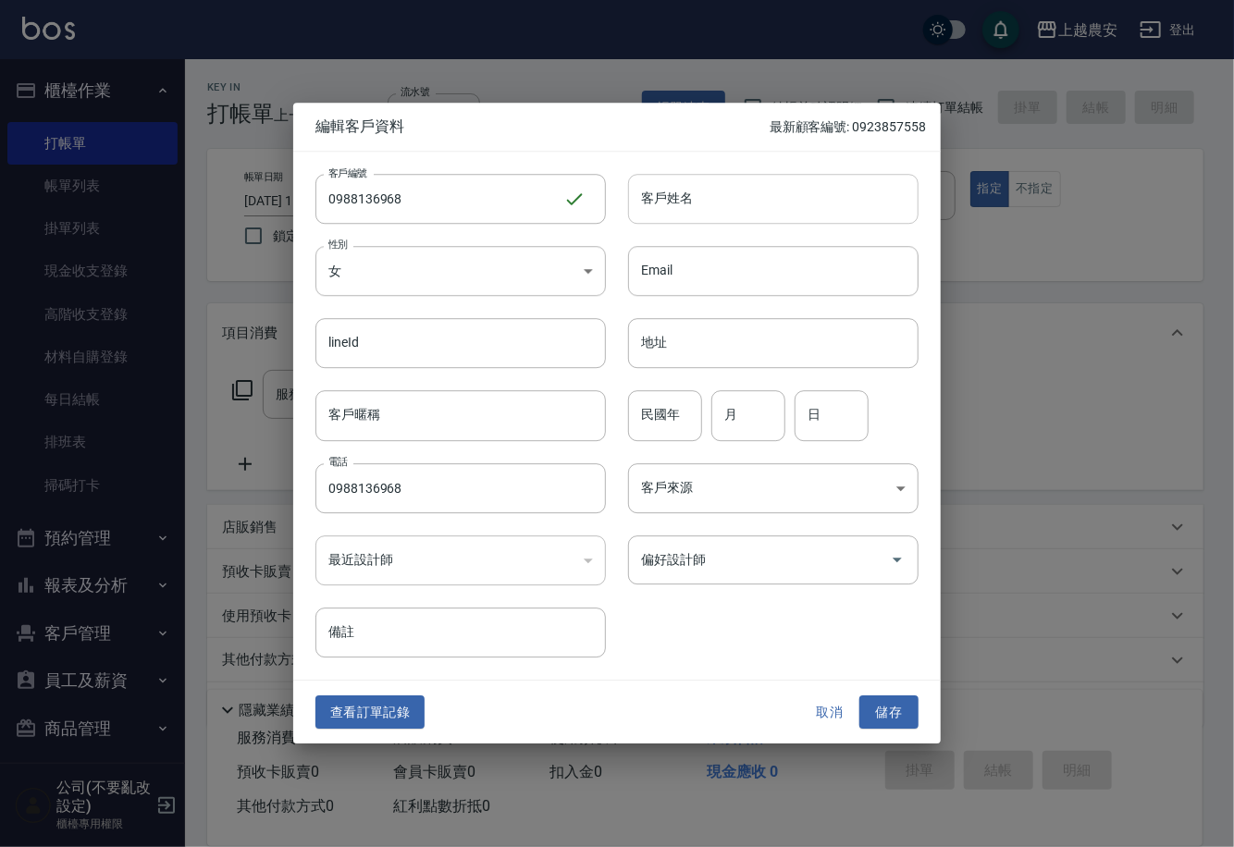
click at [635, 203] on input "客戶姓名" at bounding box center [773, 199] width 290 height 50
type input "[PERSON_NAME]"
click at [890, 711] on button "儲存" at bounding box center [888, 713] width 59 height 34
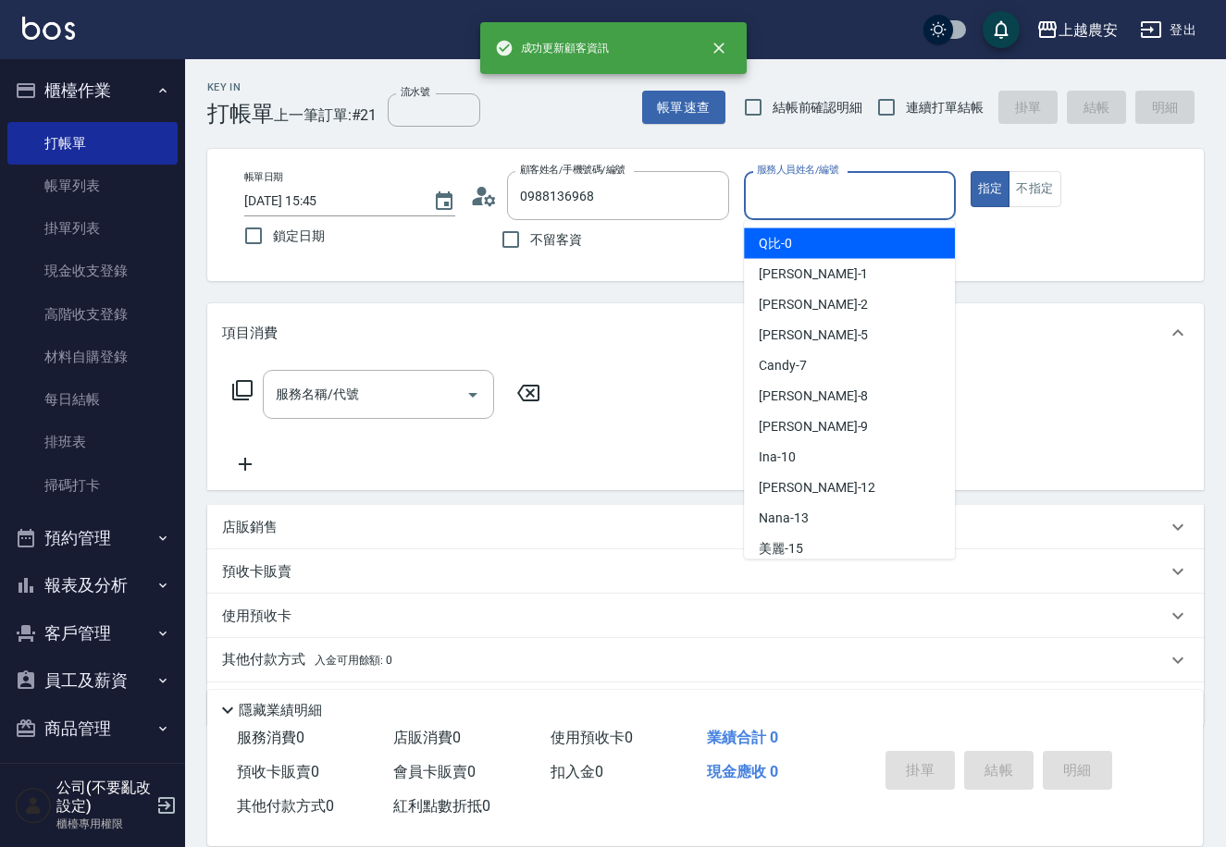
click at [806, 201] on input "服務人員姓名/編號" at bounding box center [849, 195] width 194 height 32
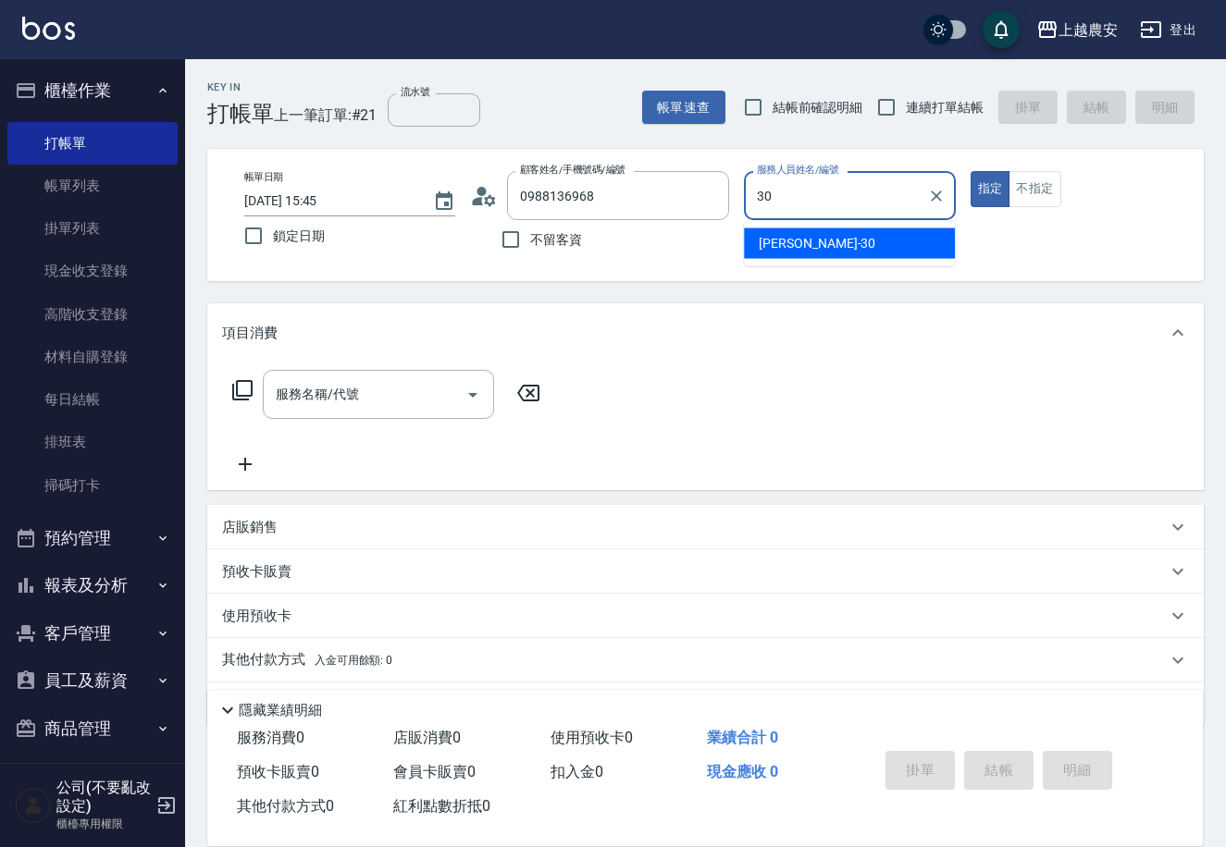
type input "30"
type button "true"
type input "珮珮-30"
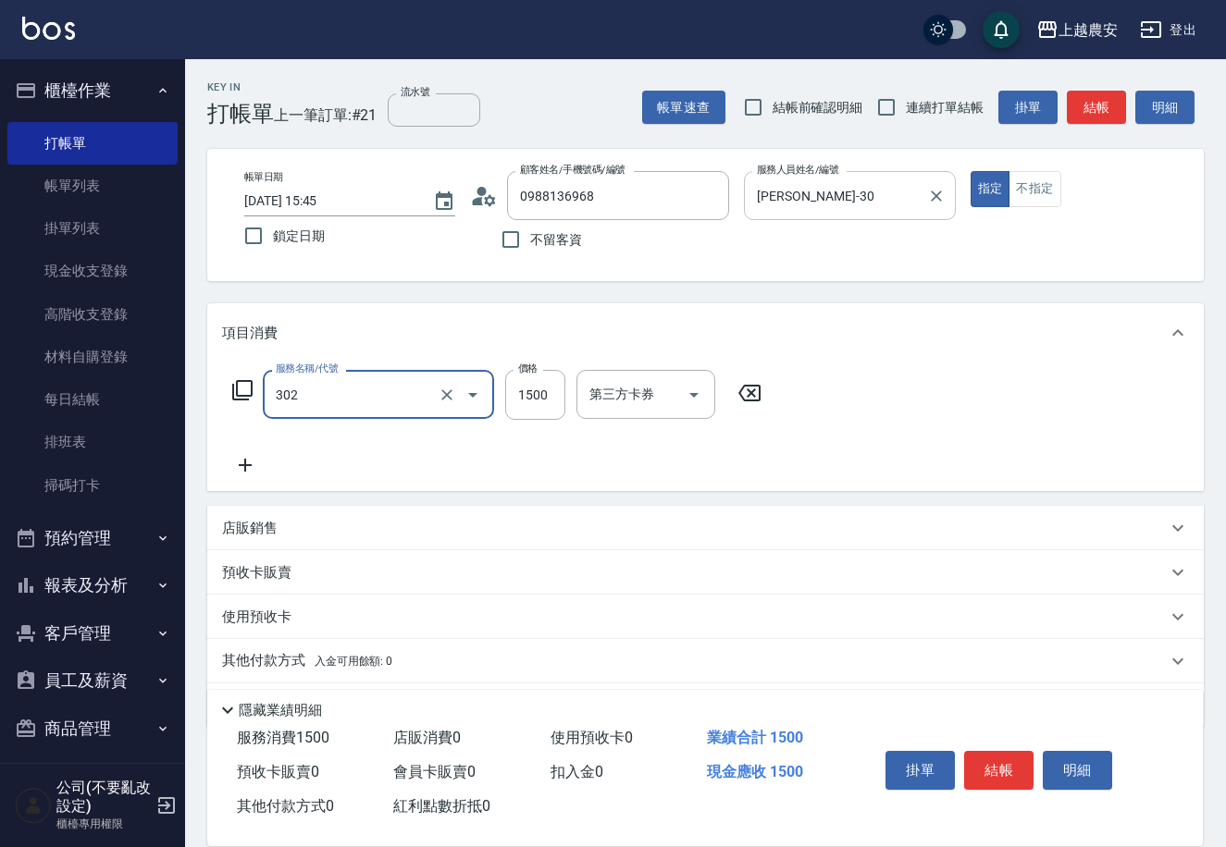
type input "燙髮1500↓(自購)(302)"
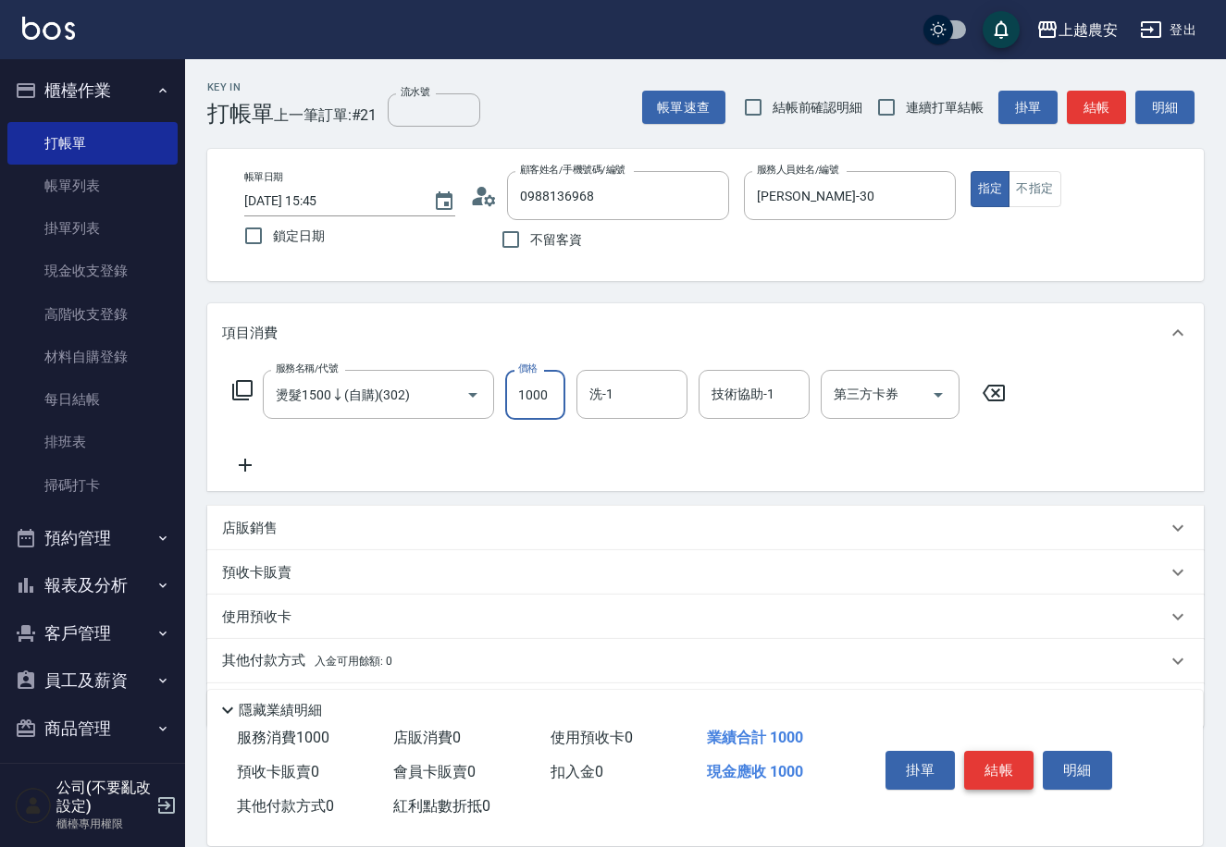
type input "1000"
click at [991, 773] on button "結帳" at bounding box center [998, 770] width 69 height 39
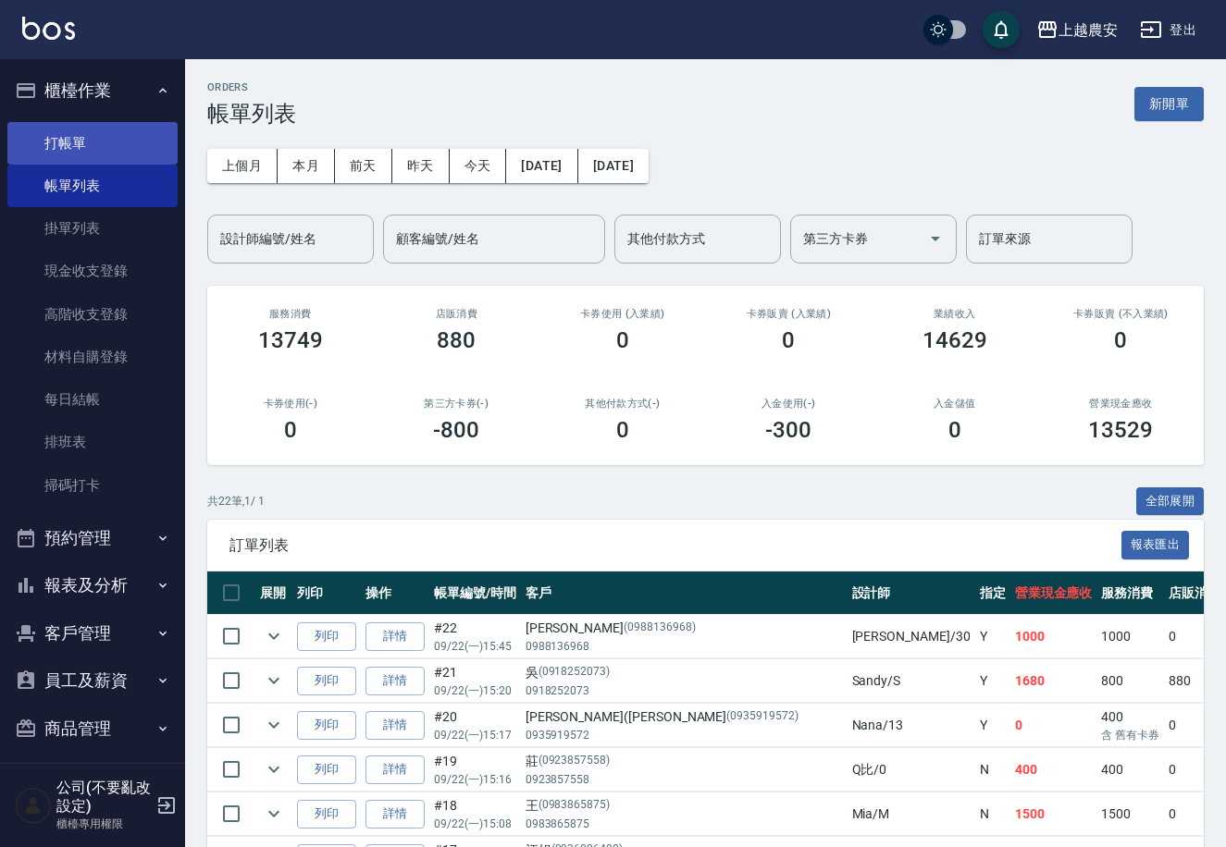
click at [63, 138] on link "打帳單" at bounding box center [92, 143] width 170 height 43
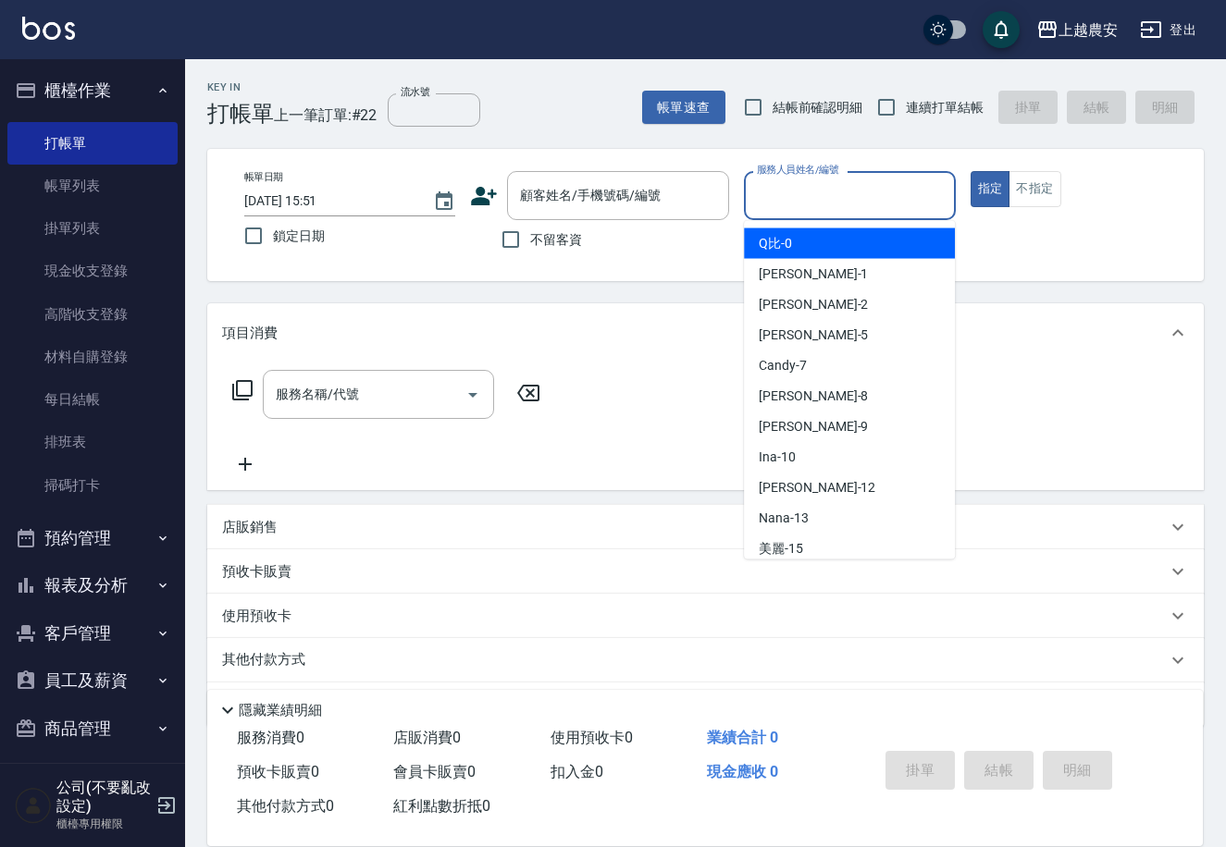
click at [757, 201] on input "服務人員姓名/編號" at bounding box center [849, 195] width 194 height 32
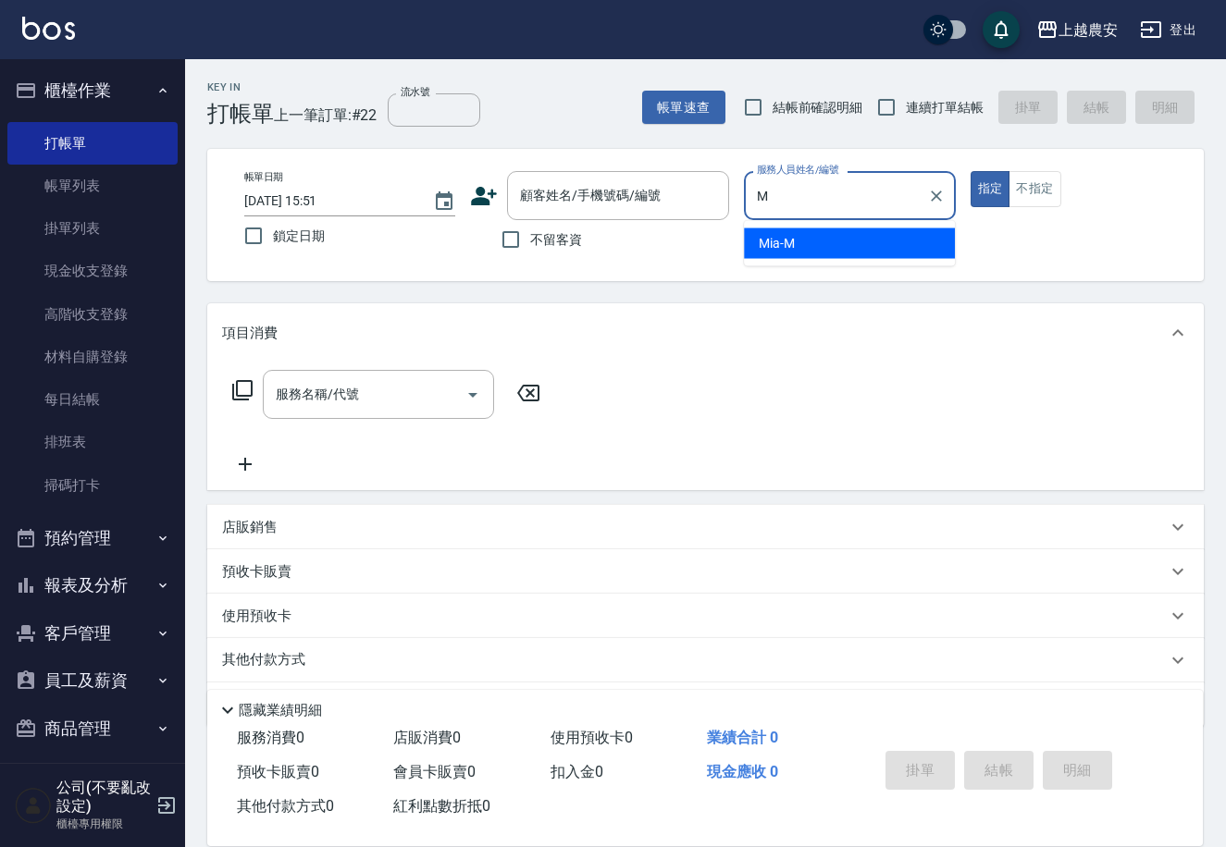
type input "Mia-M"
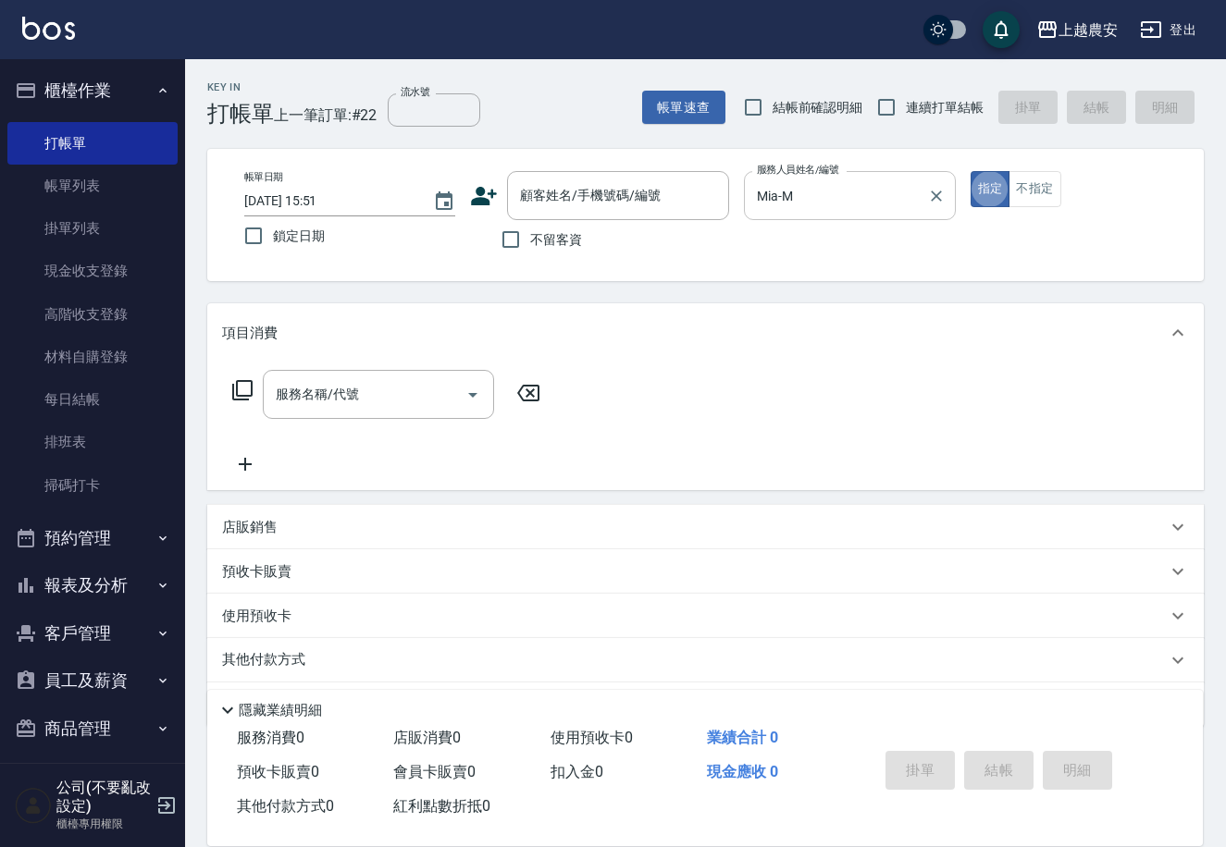
type button "true"
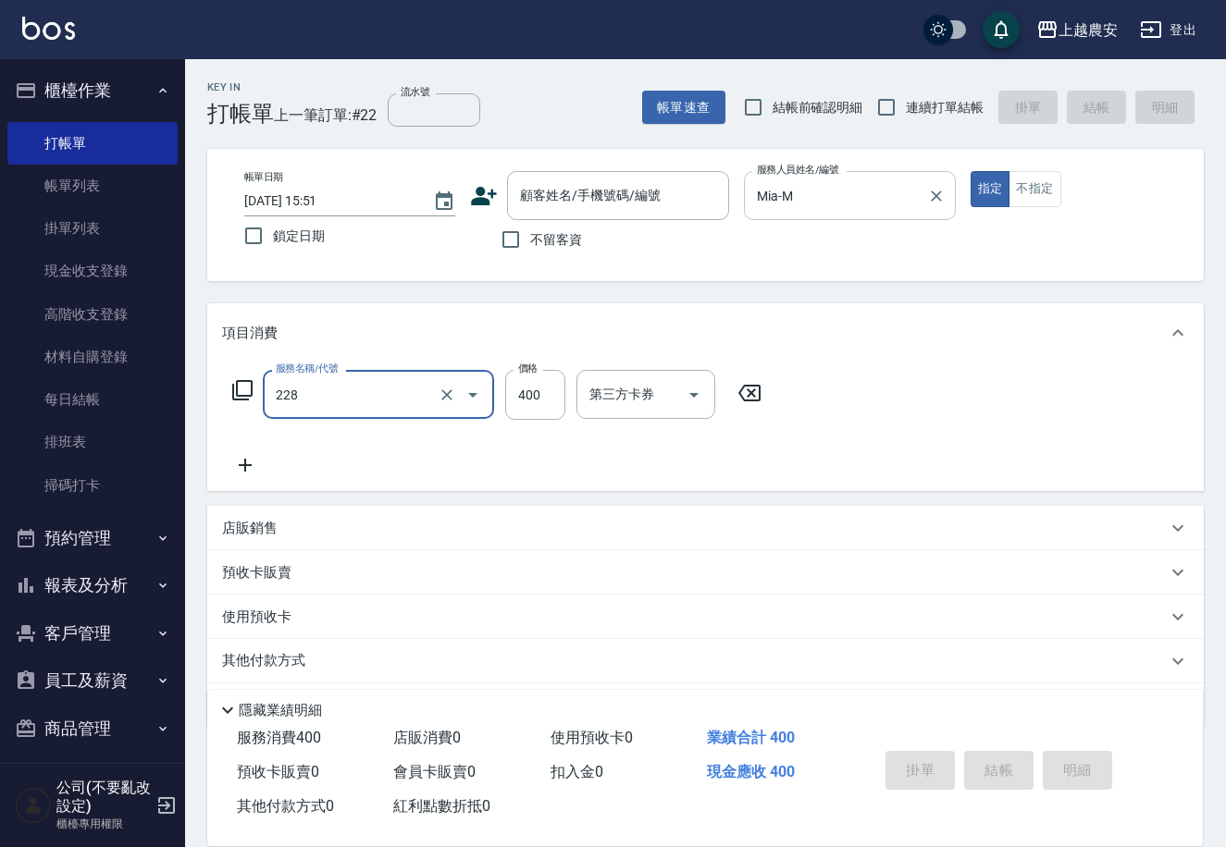
type input "洗髮(228)"
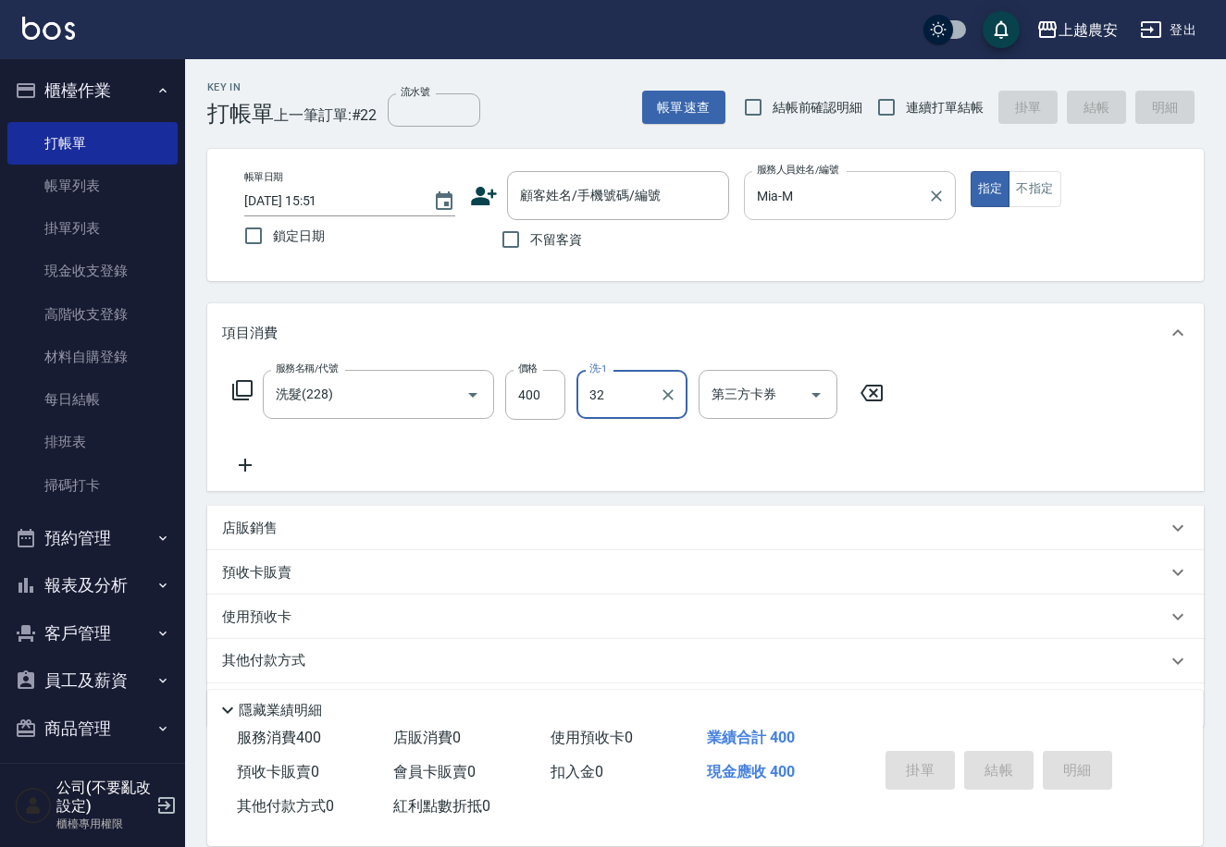
type input "林品妤-32"
click at [665, 204] on input "顧客姓名/手機號碼/編號" at bounding box center [604, 195] width 178 height 32
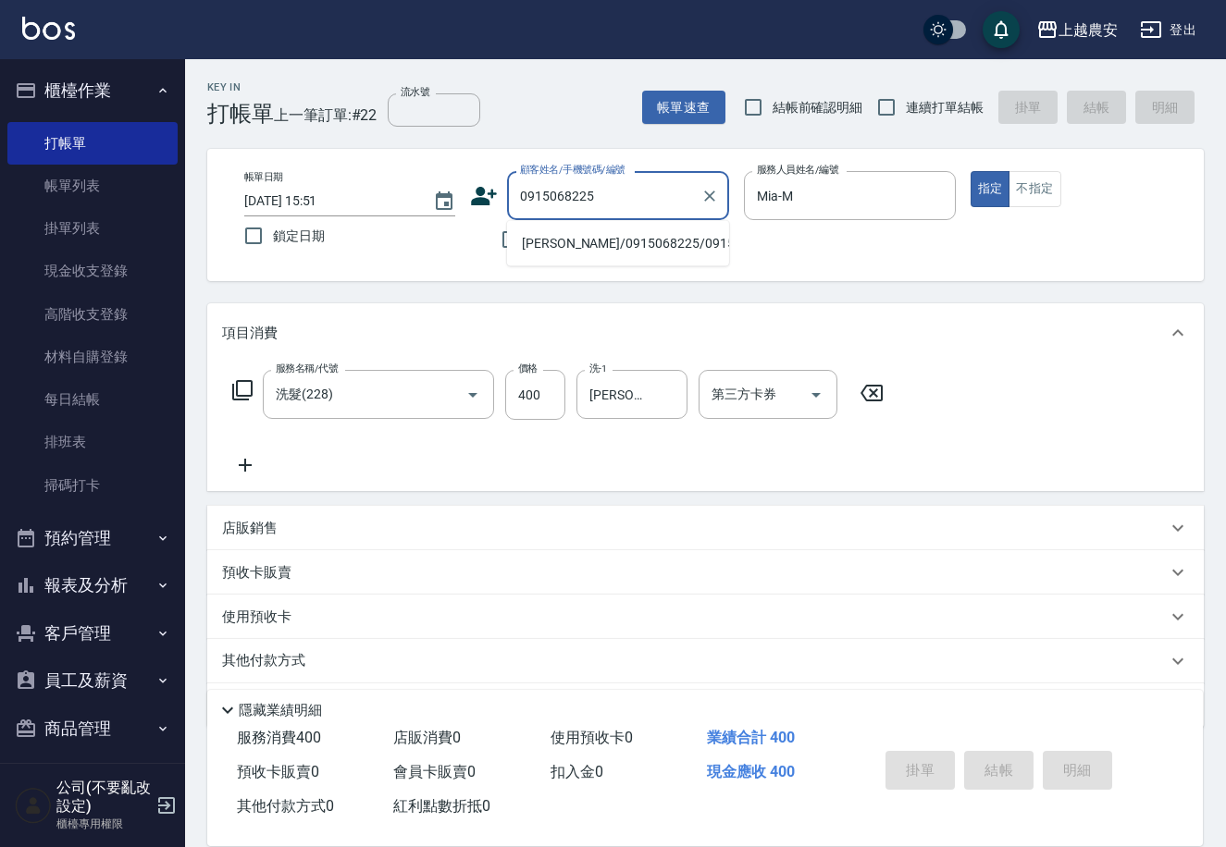
click at [609, 254] on li "[PERSON_NAME]/0915068225/0915068225" at bounding box center [618, 244] width 222 height 31
type input "[PERSON_NAME]/0915068225/0915068225"
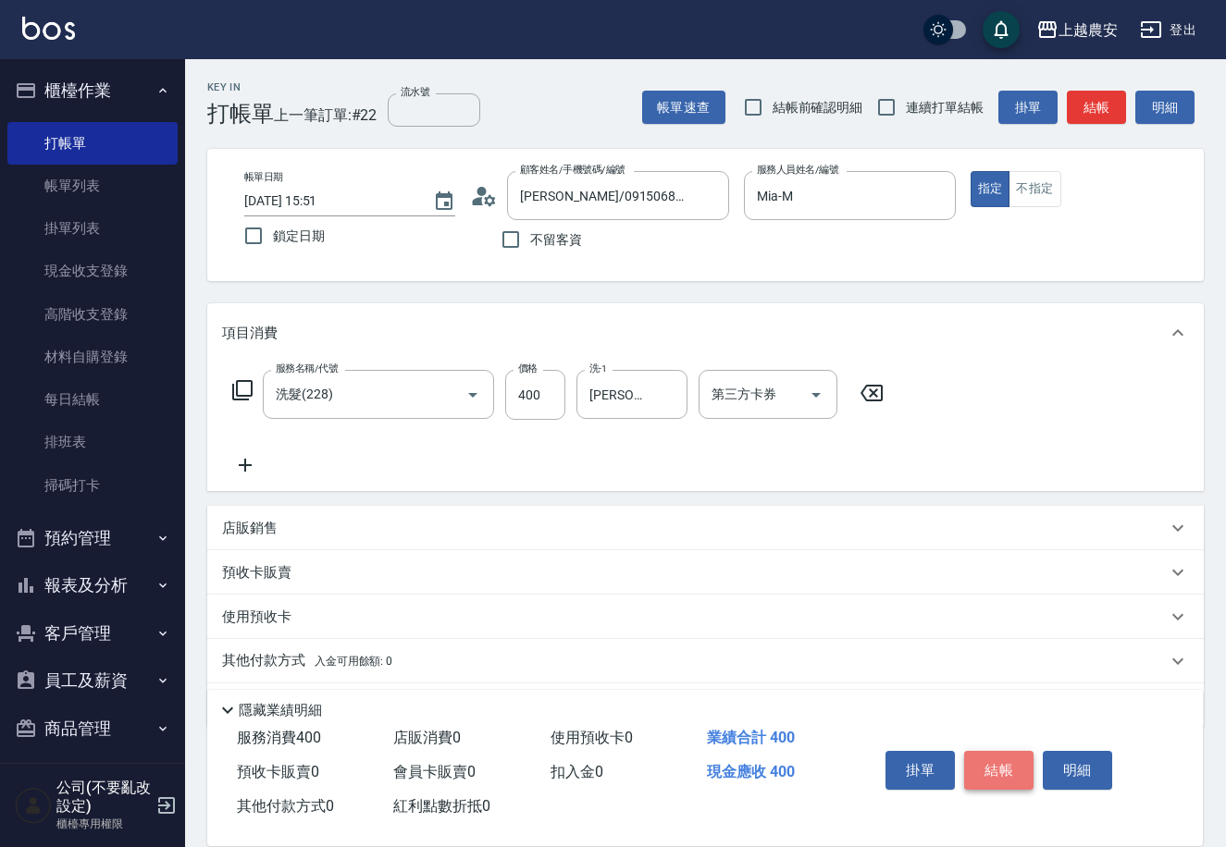
click at [993, 768] on button "結帳" at bounding box center [998, 770] width 69 height 39
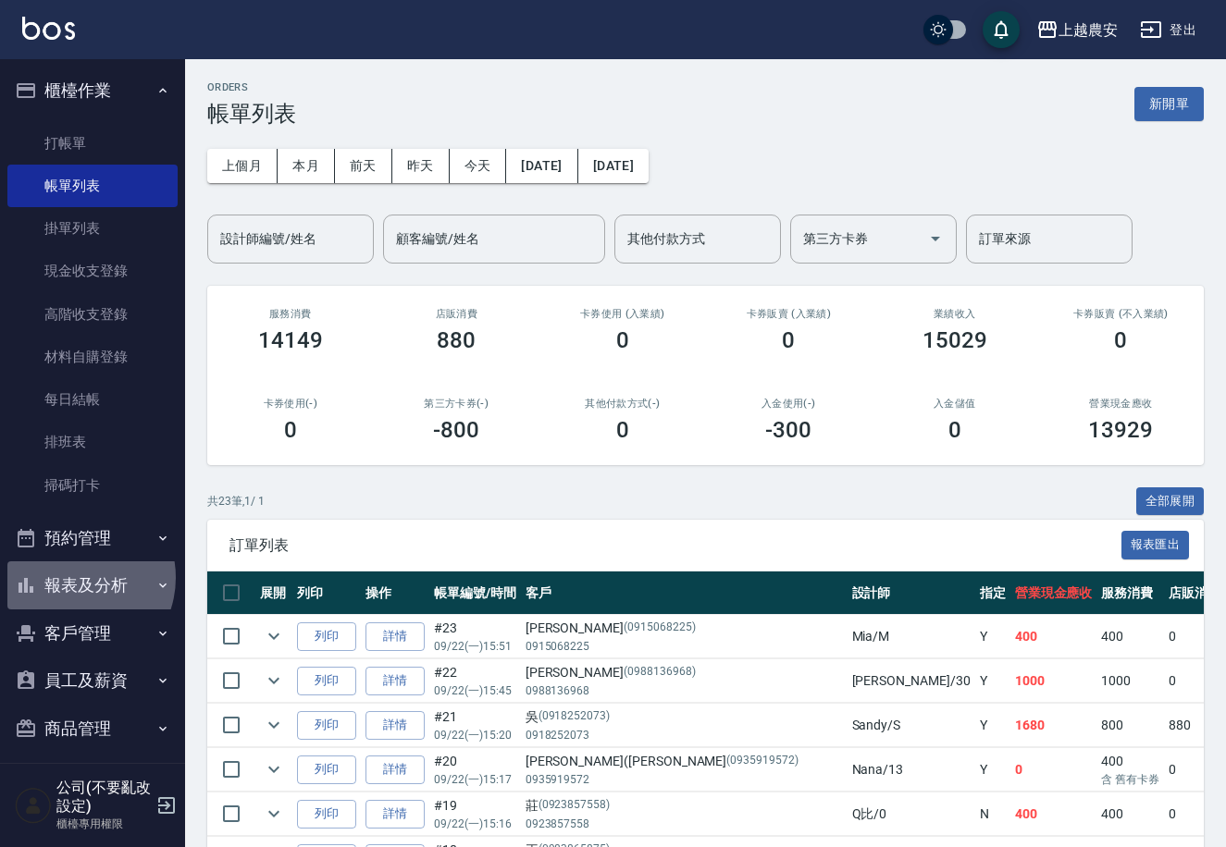
click at [71, 577] on button "報表及分析" at bounding box center [92, 586] width 170 height 48
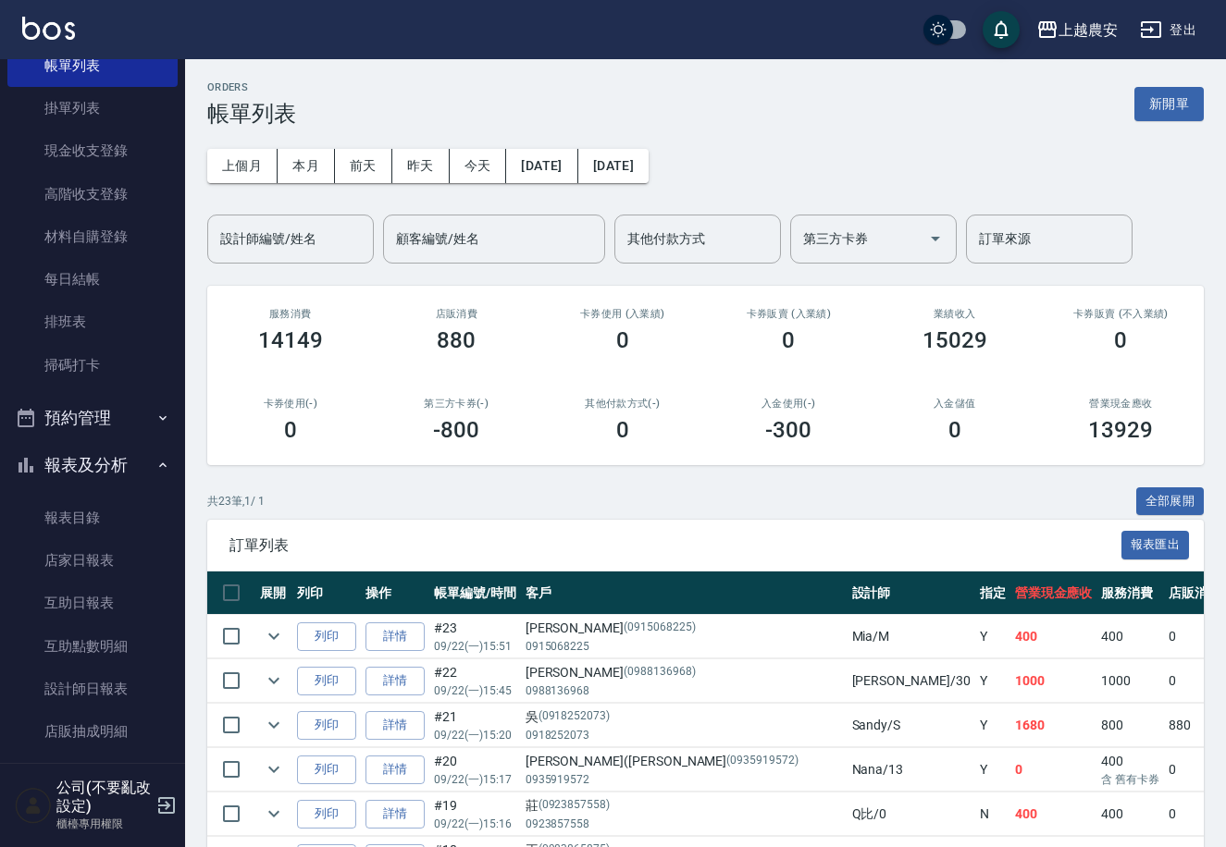
scroll to position [121, 0]
click at [102, 686] on link "設計師日報表" at bounding box center [92, 688] width 170 height 43
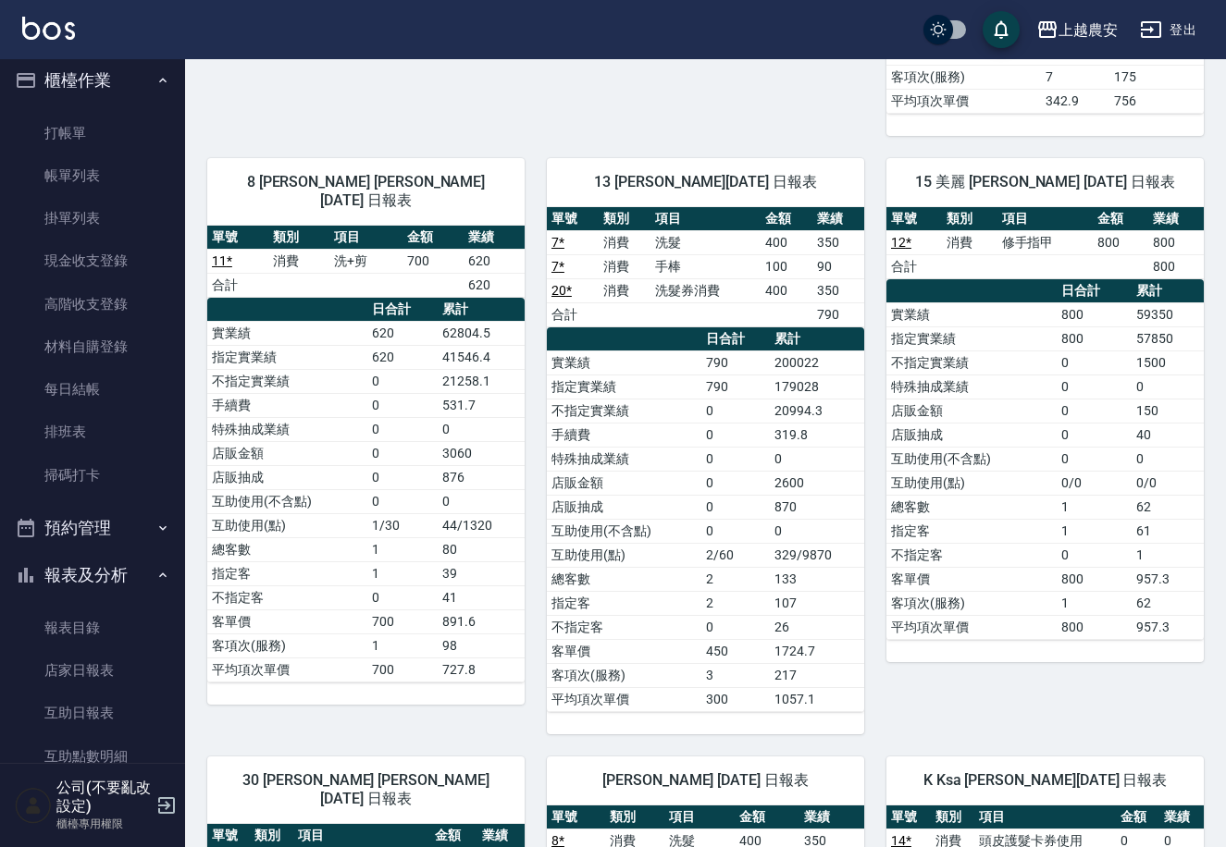
scroll to position [117, 0]
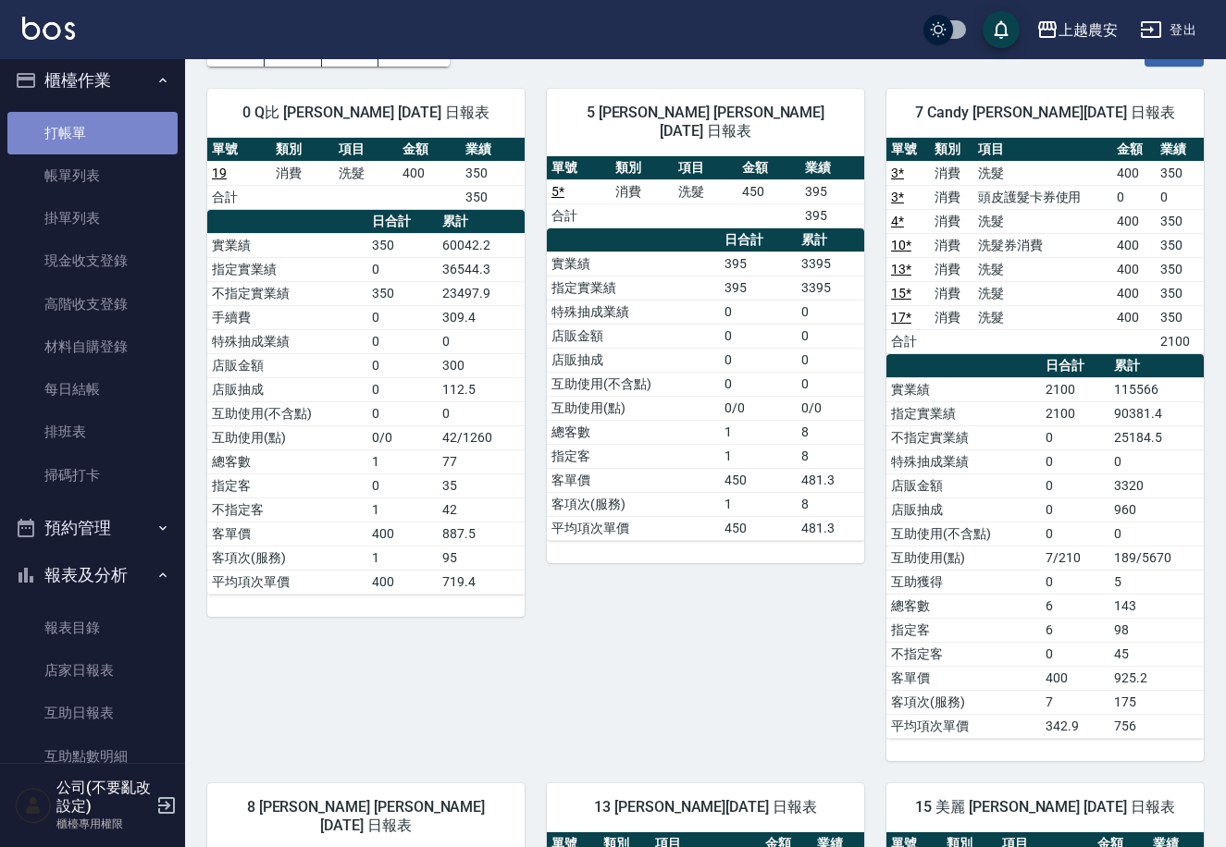
click at [102, 117] on link "打帳單" at bounding box center [92, 133] width 170 height 43
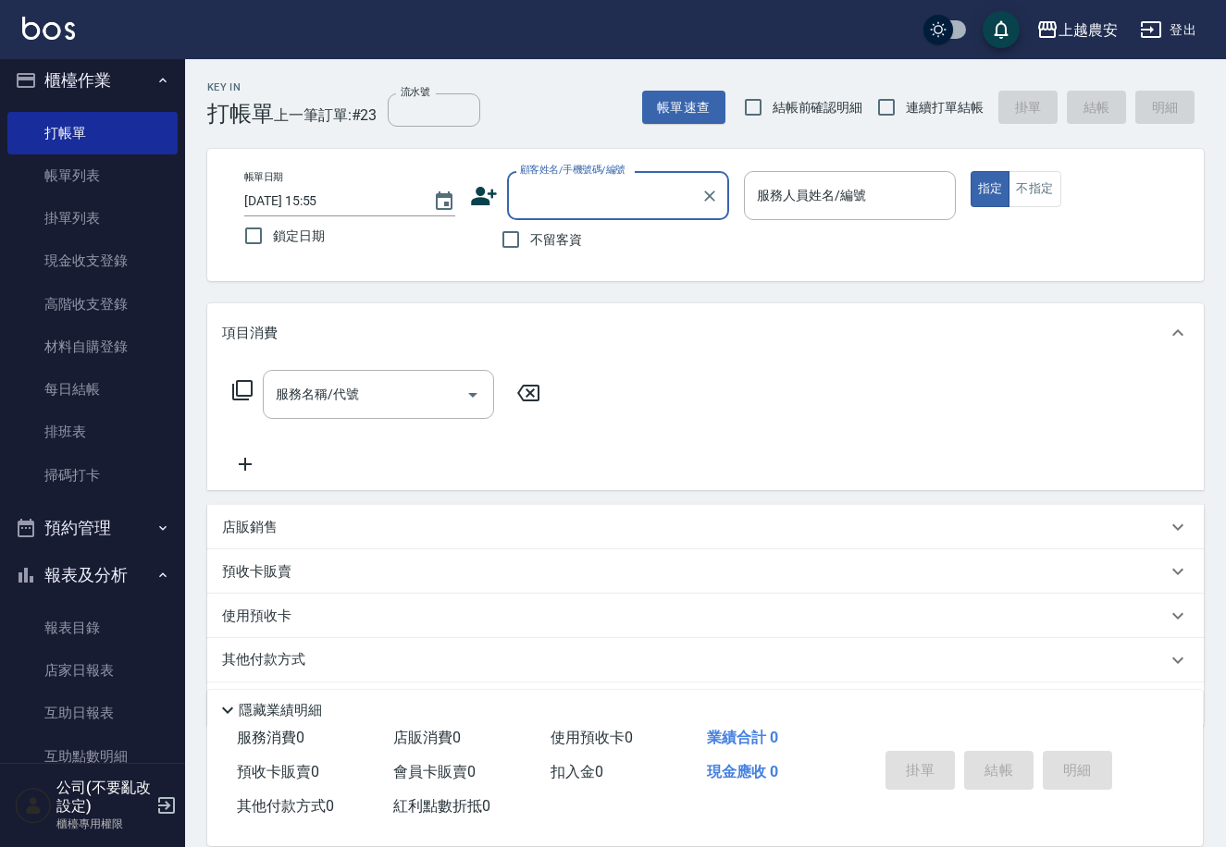
scroll to position [281, 0]
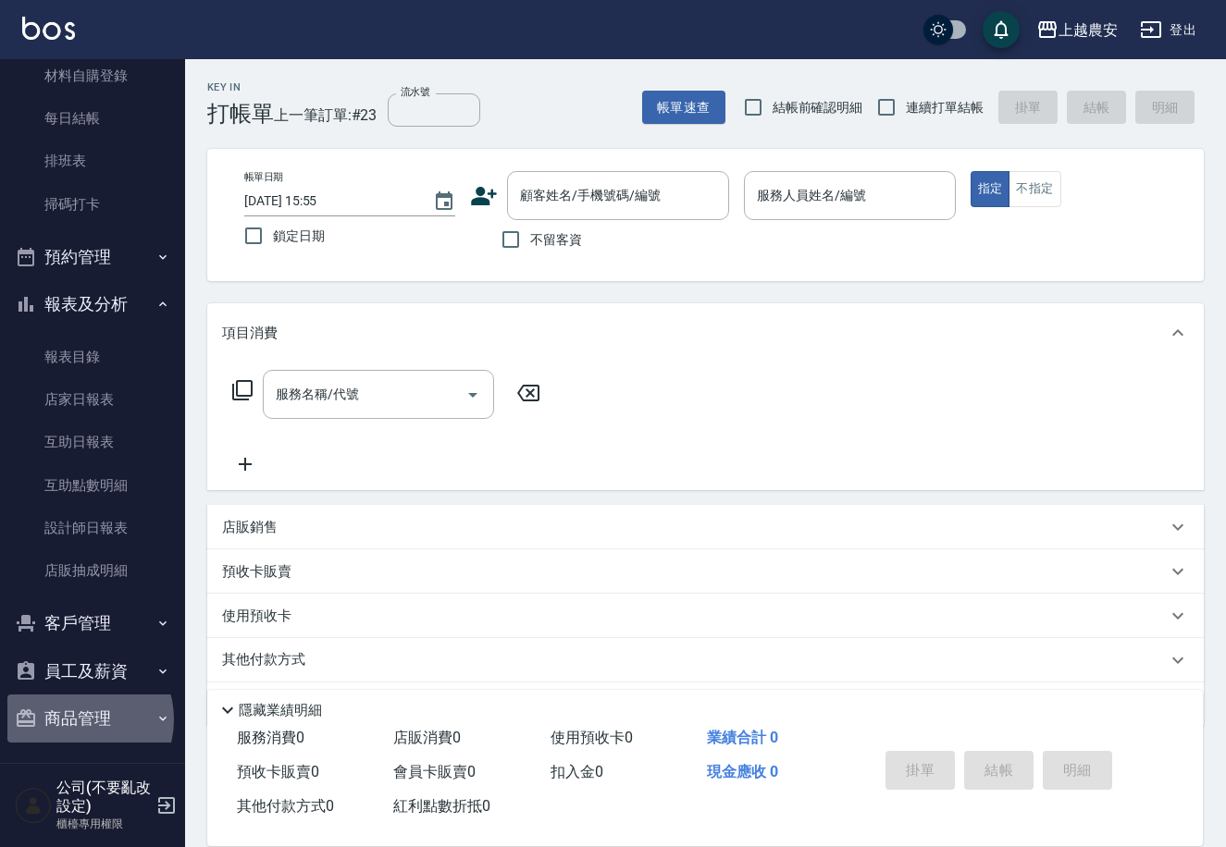
click at [77, 720] on button "商品管理" at bounding box center [92, 719] width 170 height 48
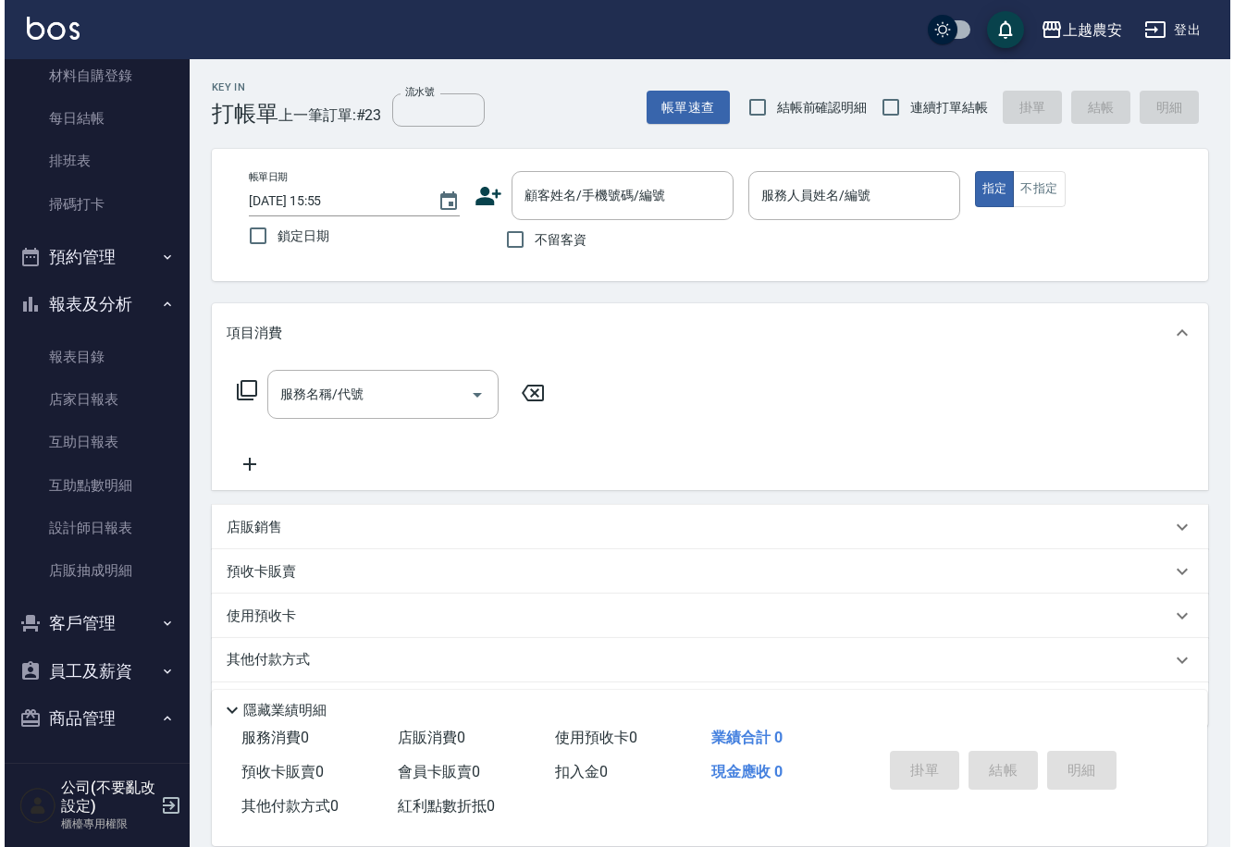
scroll to position [381, 0]
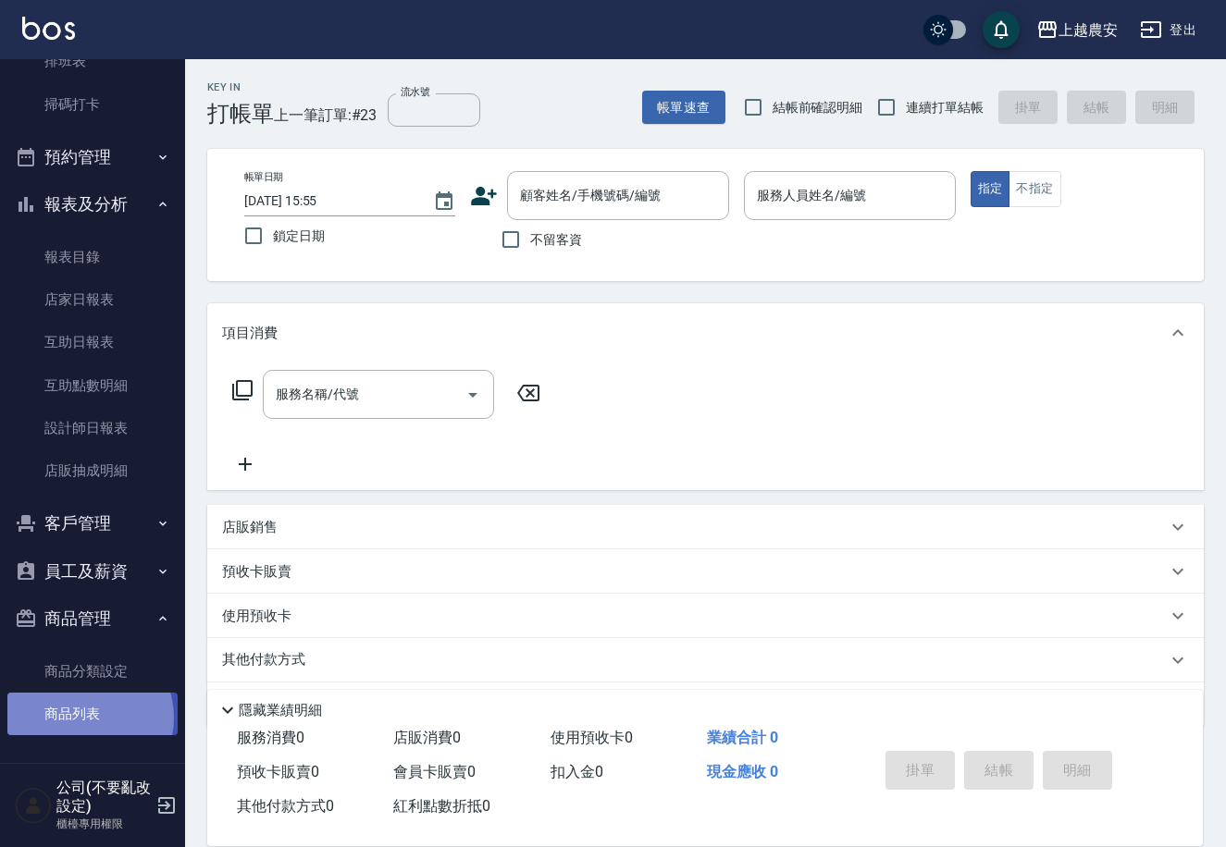
click at [83, 717] on link "商品列表" at bounding box center [92, 714] width 170 height 43
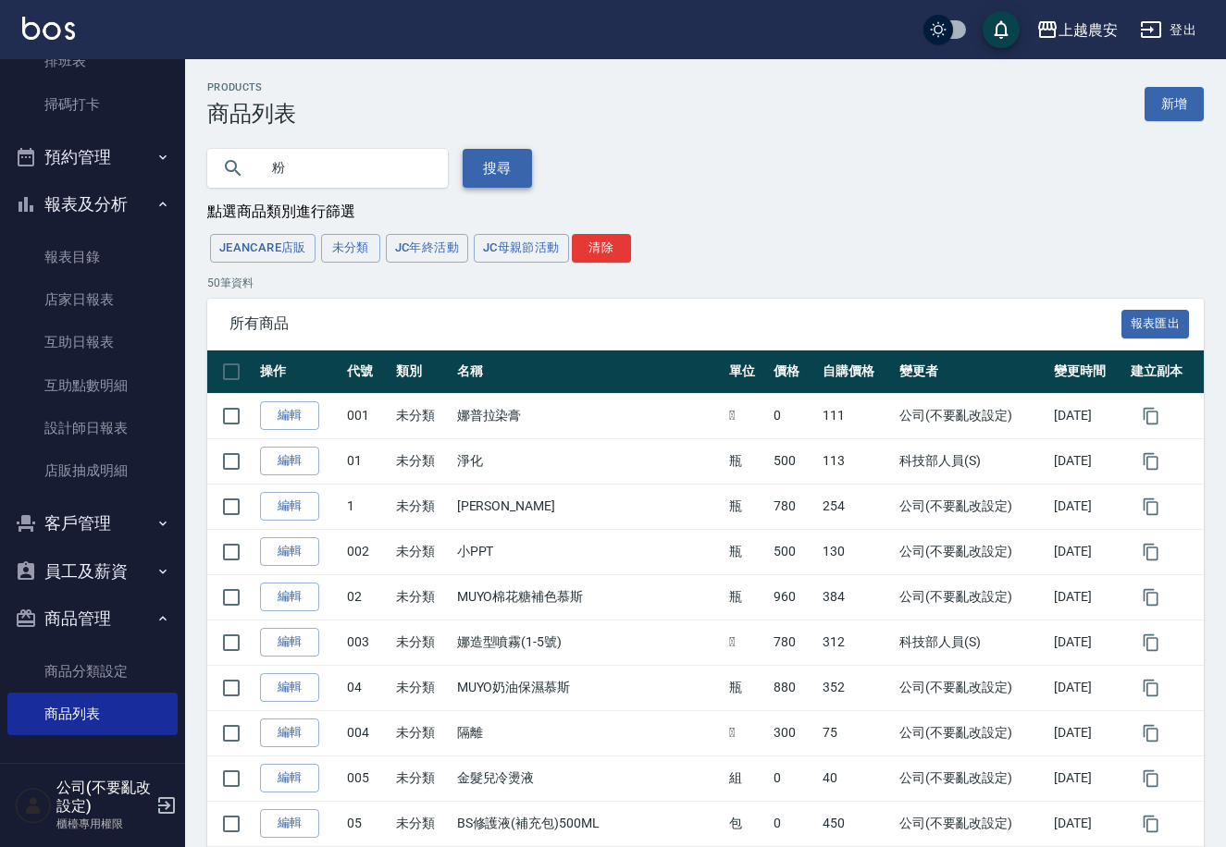
type input "粉"
click at [486, 176] on button "搜尋" at bounding box center [497, 168] width 69 height 39
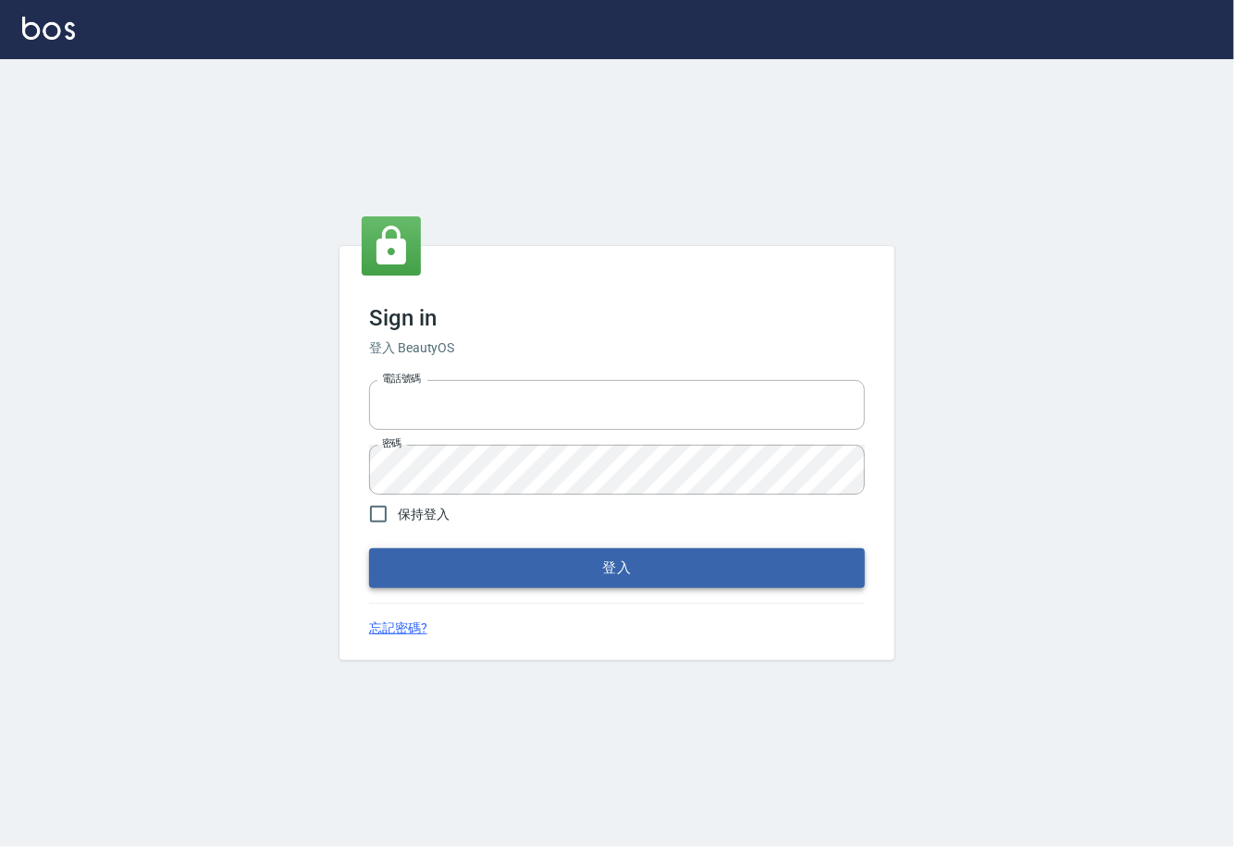
type input "0225929166"
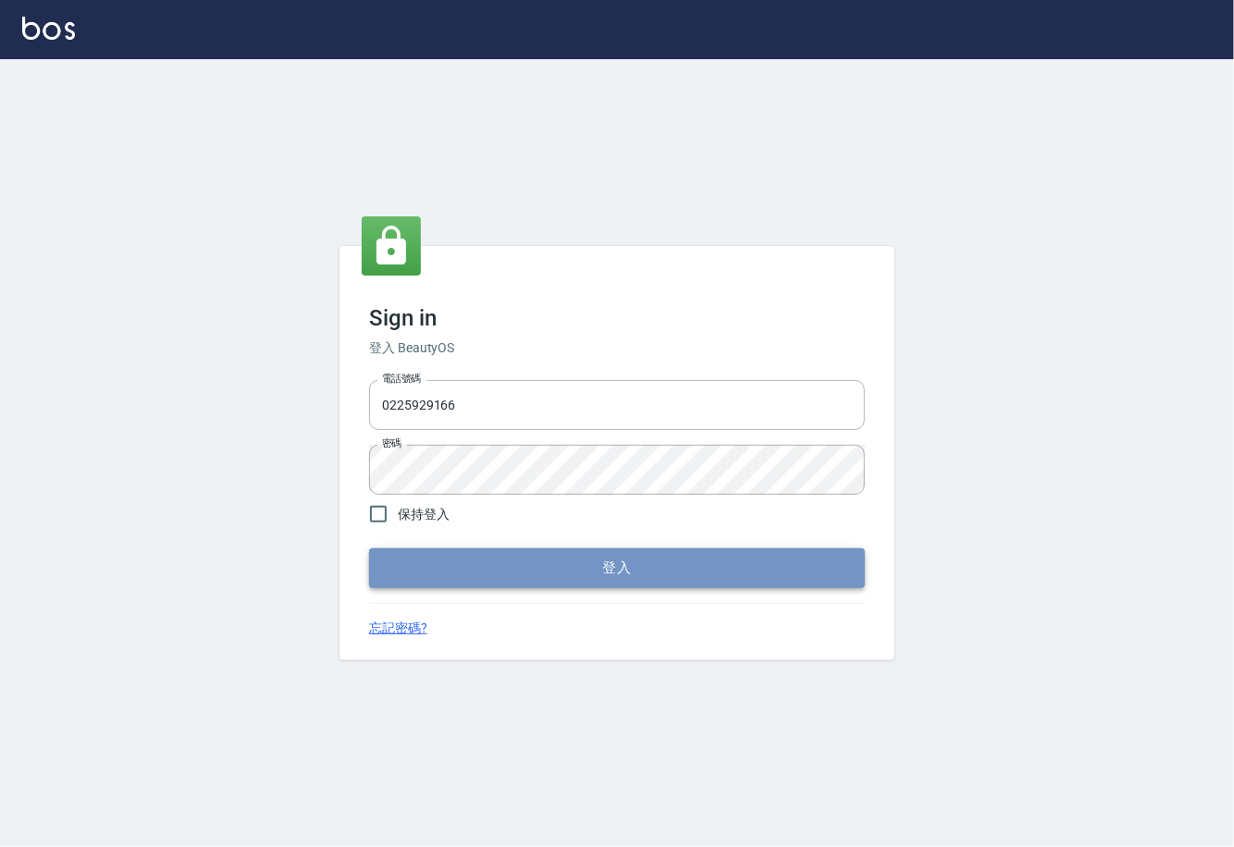
click at [628, 575] on button "登入" at bounding box center [617, 568] width 496 height 39
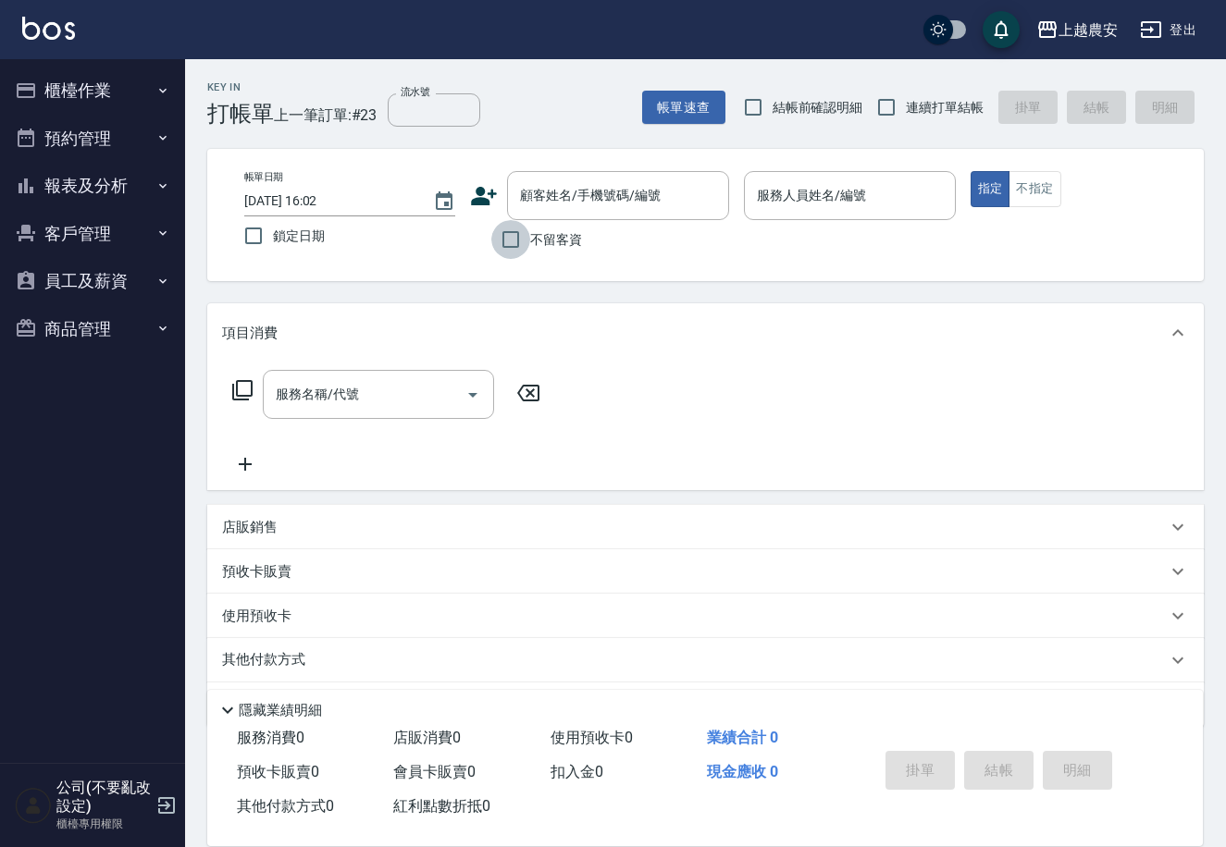
click at [509, 239] on input "不留客資" at bounding box center [510, 239] width 39 height 39
checkbox input "true"
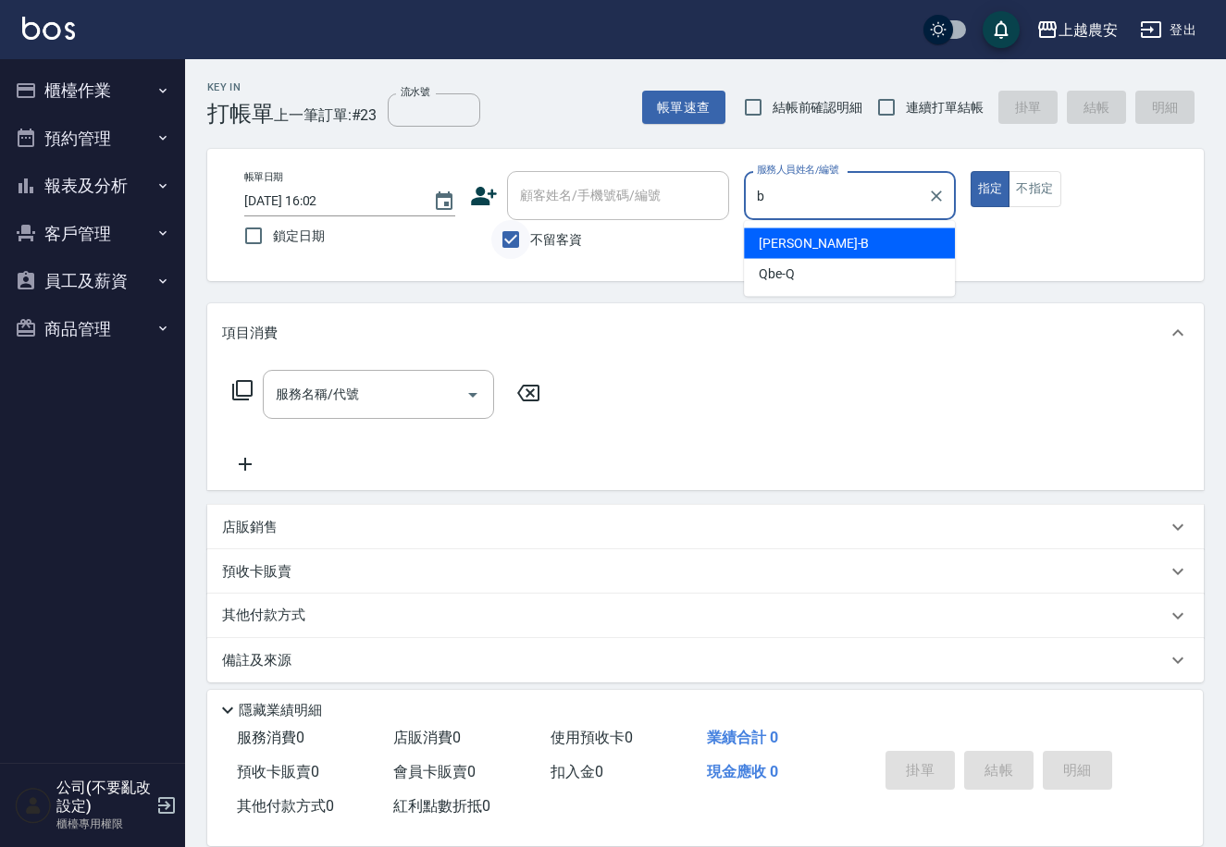
type input "美雅-B"
type button "true"
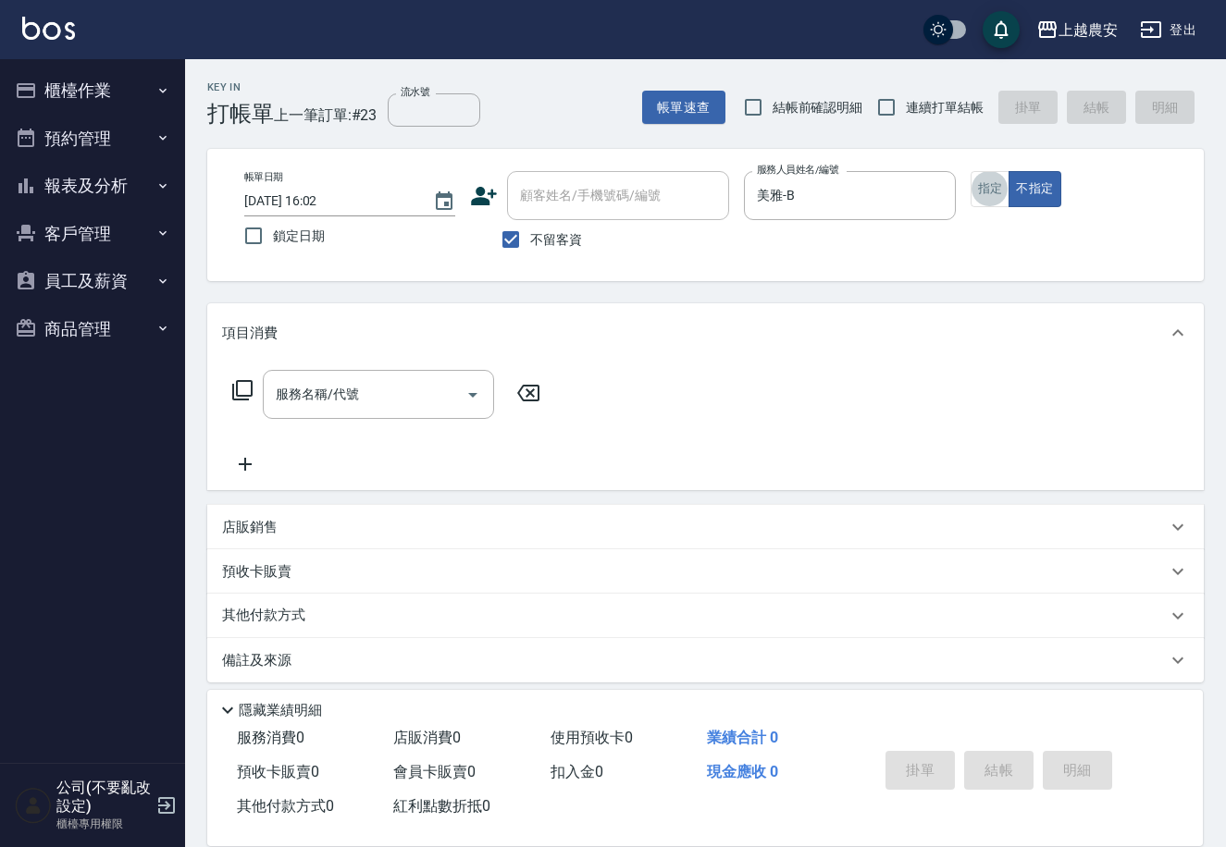
click at [231, 400] on icon at bounding box center [242, 390] width 22 height 22
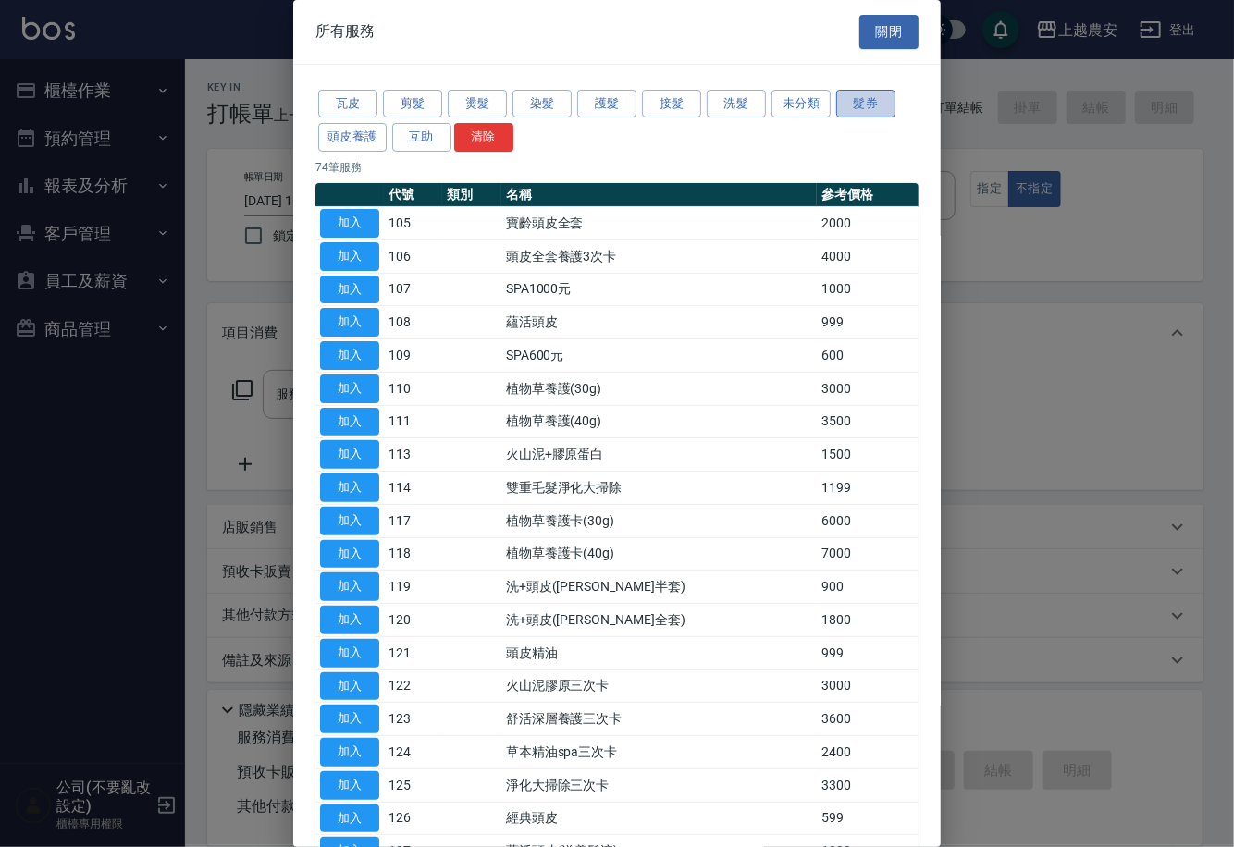
click at [864, 99] on button "髮券" at bounding box center [865, 104] width 59 height 29
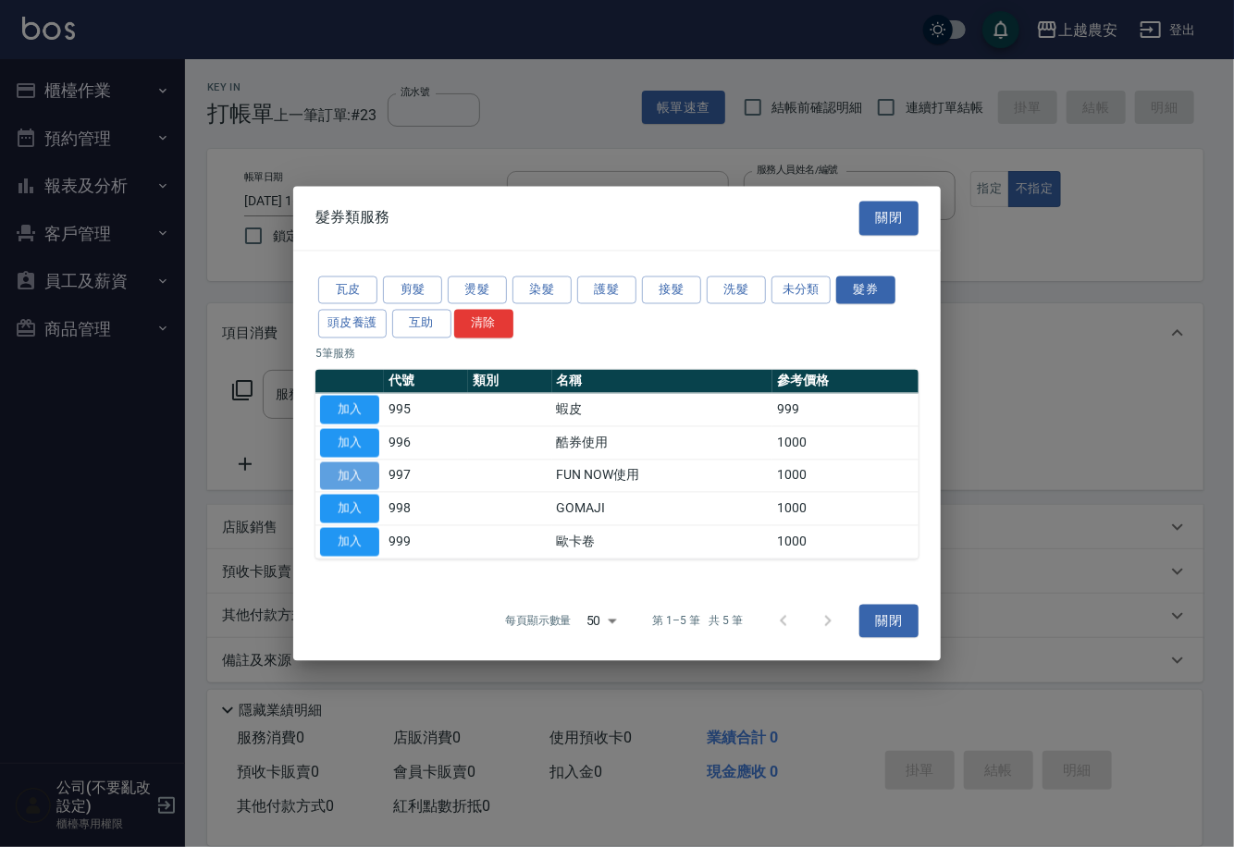
click at [368, 469] on button "加入" at bounding box center [349, 476] width 59 height 29
type input "FUN NOW使用(997)"
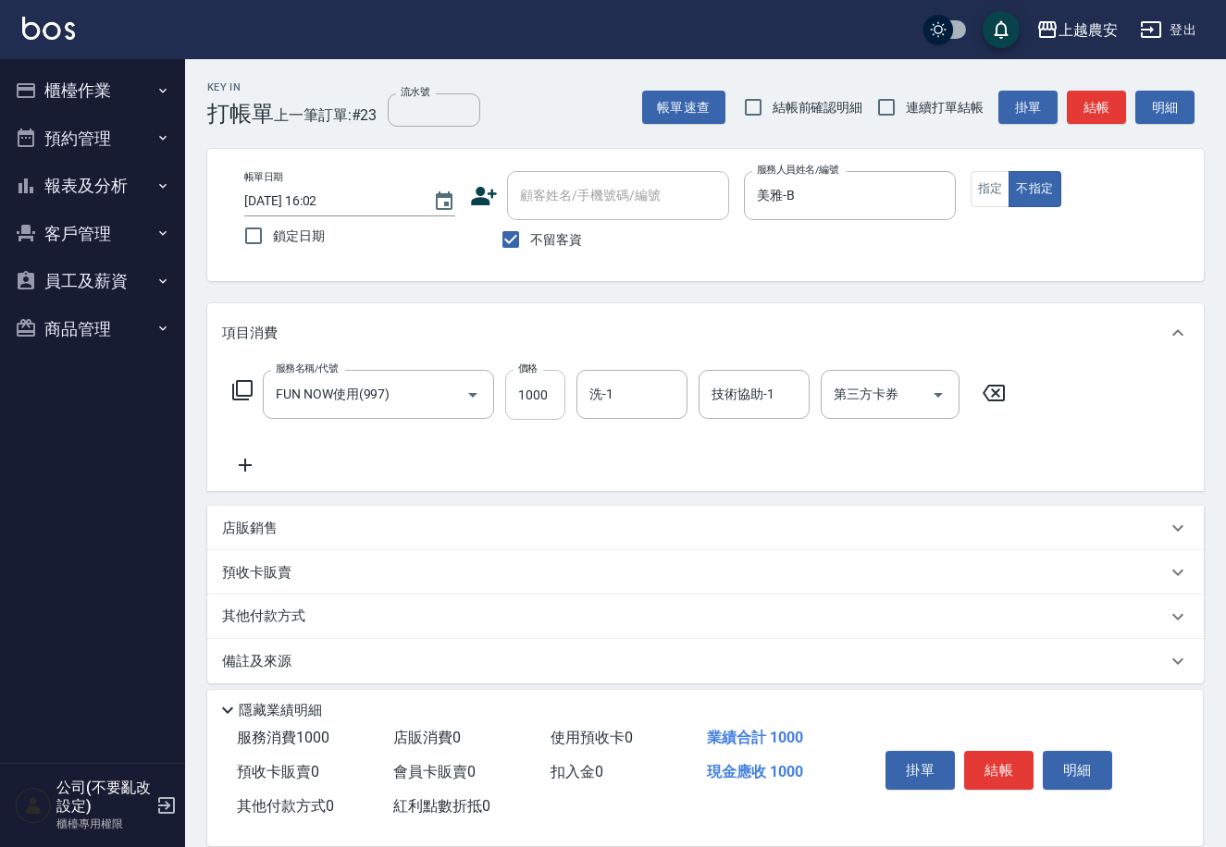
click at [525, 377] on input "1000" at bounding box center [535, 395] width 60 height 50
type input "399"
click at [650, 442] on div "[PERSON_NAME]-32" at bounding box center [631, 441] width 111 height 31
type input "[PERSON_NAME]-32"
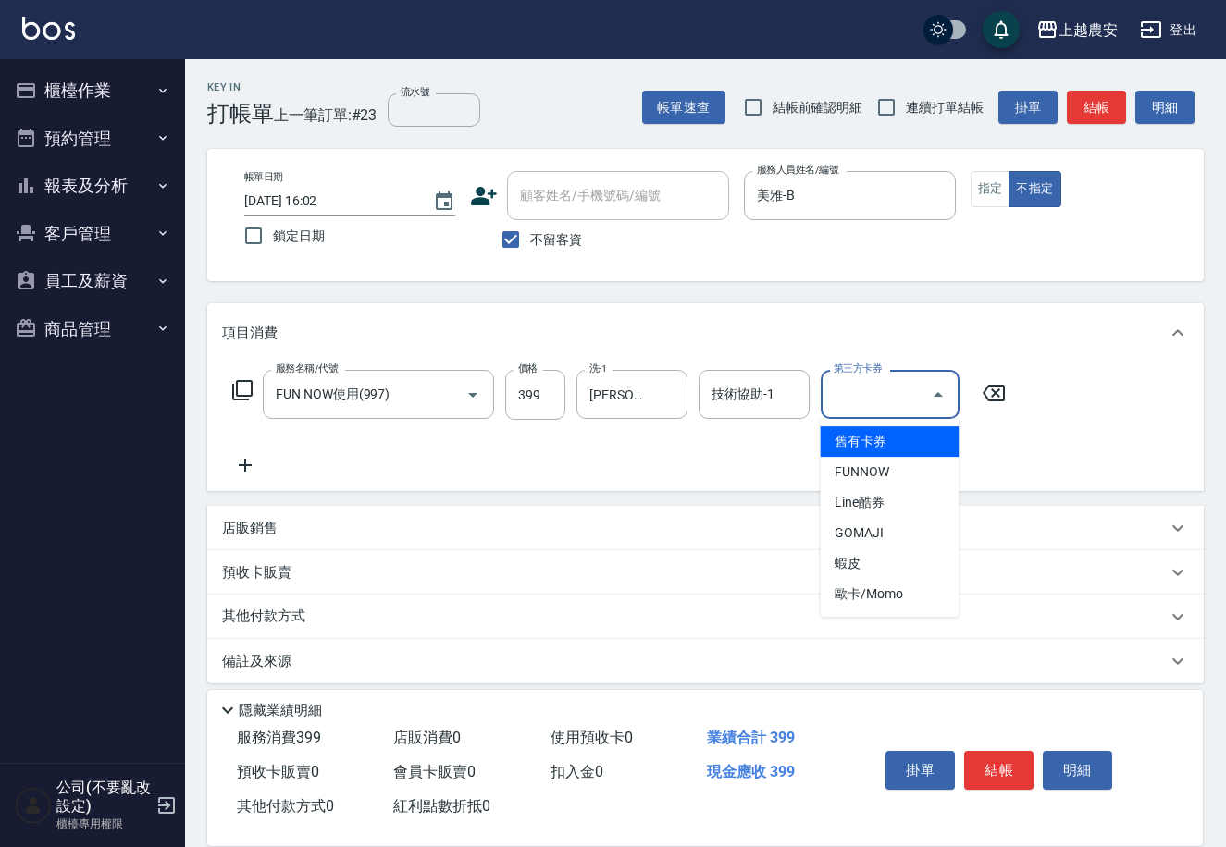
click at [841, 383] on div "第三方卡券 第三方卡券" at bounding box center [890, 394] width 139 height 49
click at [871, 479] on span "FUNNOW" at bounding box center [889, 472] width 139 height 31
type input "FUNNOW"
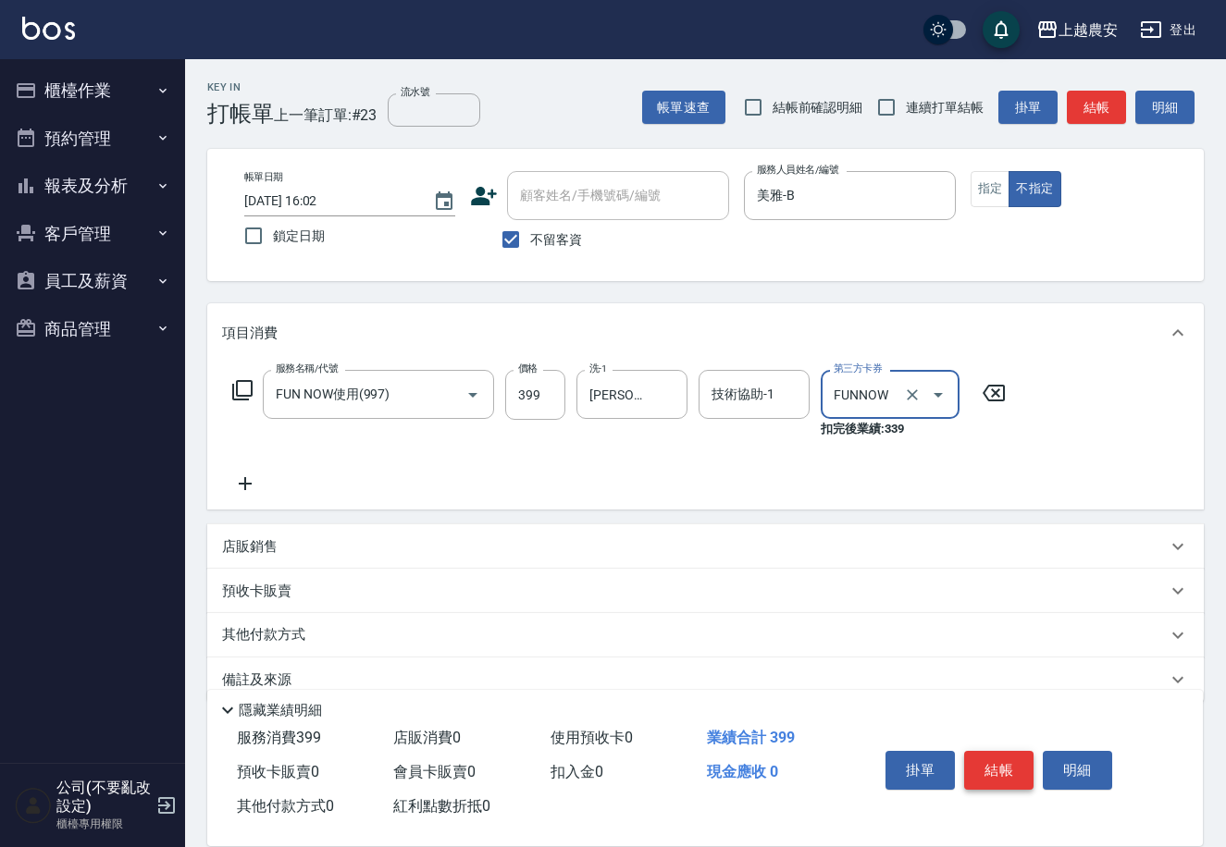
click at [993, 756] on button "結帳" at bounding box center [998, 770] width 69 height 39
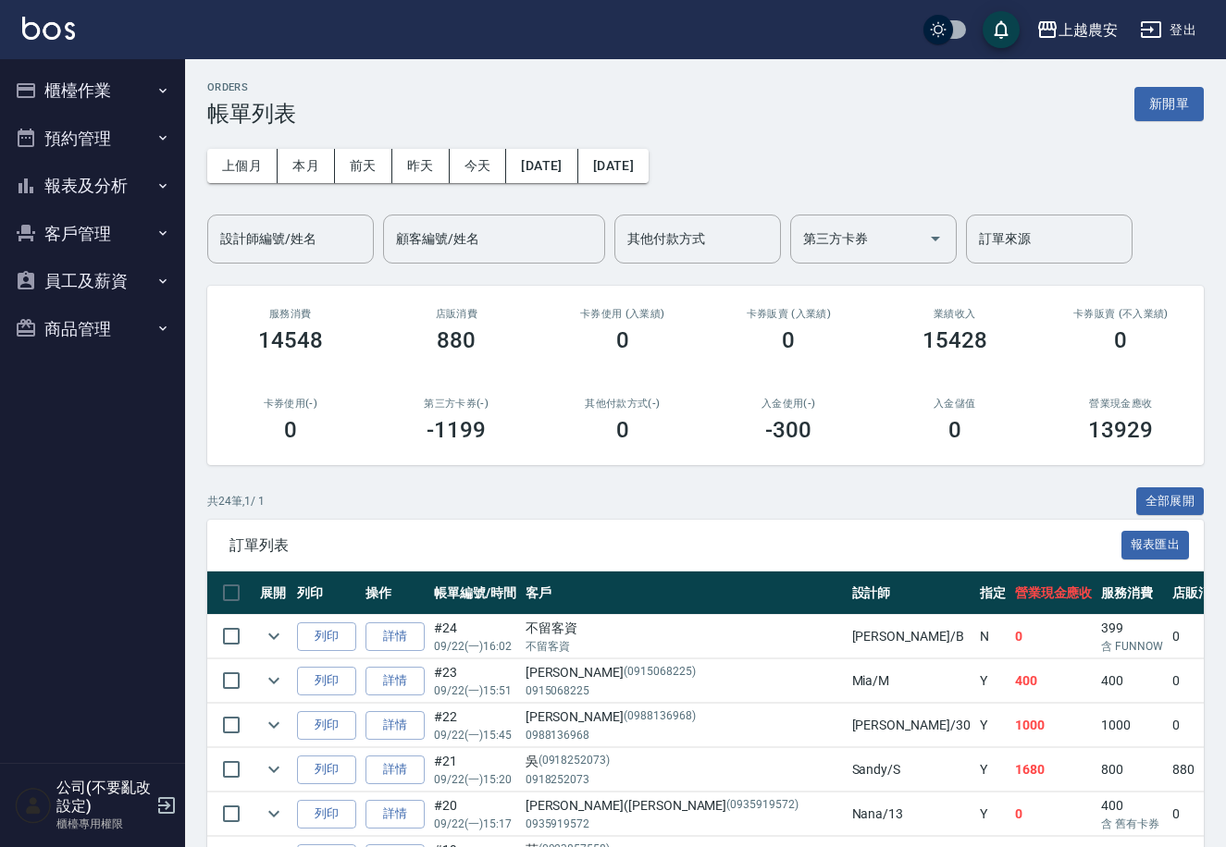
scroll to position [115, 0]
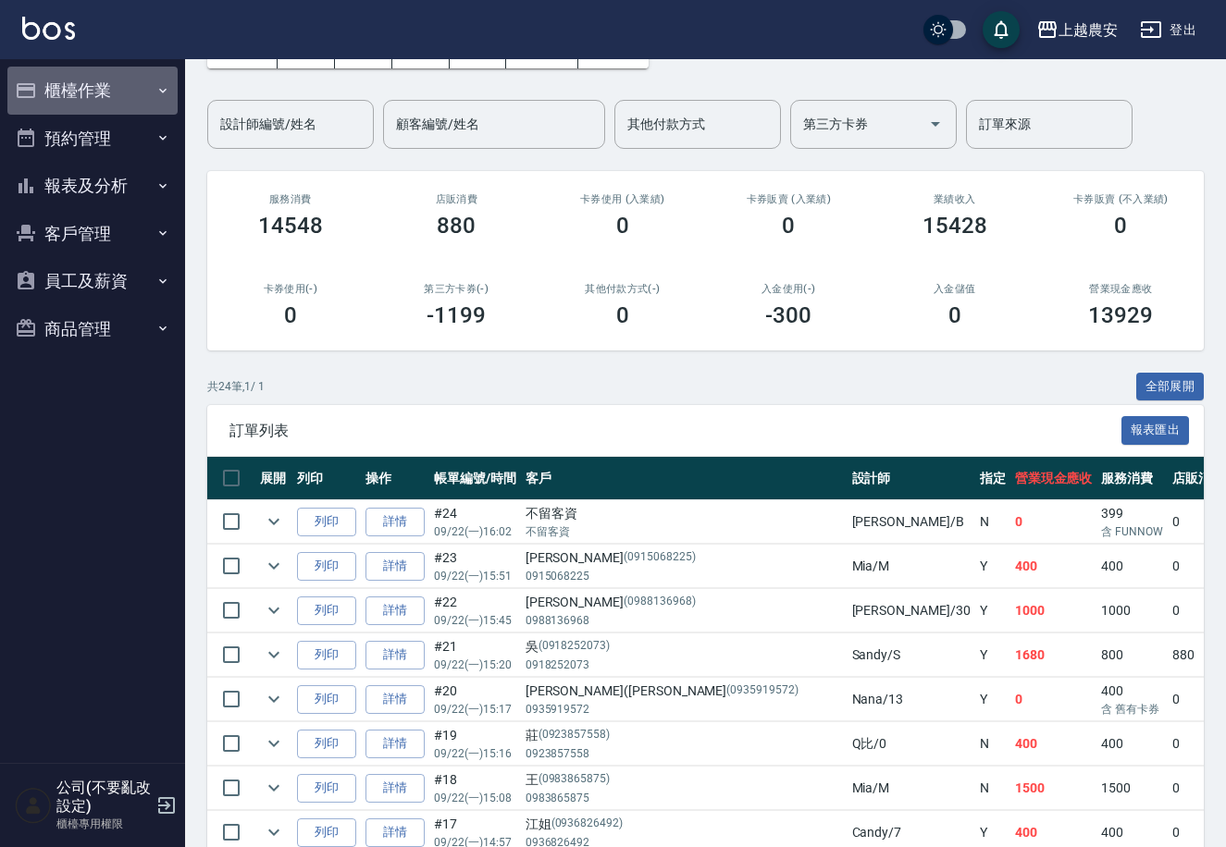
click at [93, 93] on button "櫃檯作業" at bounding box center [92, 91] width 170 height 48
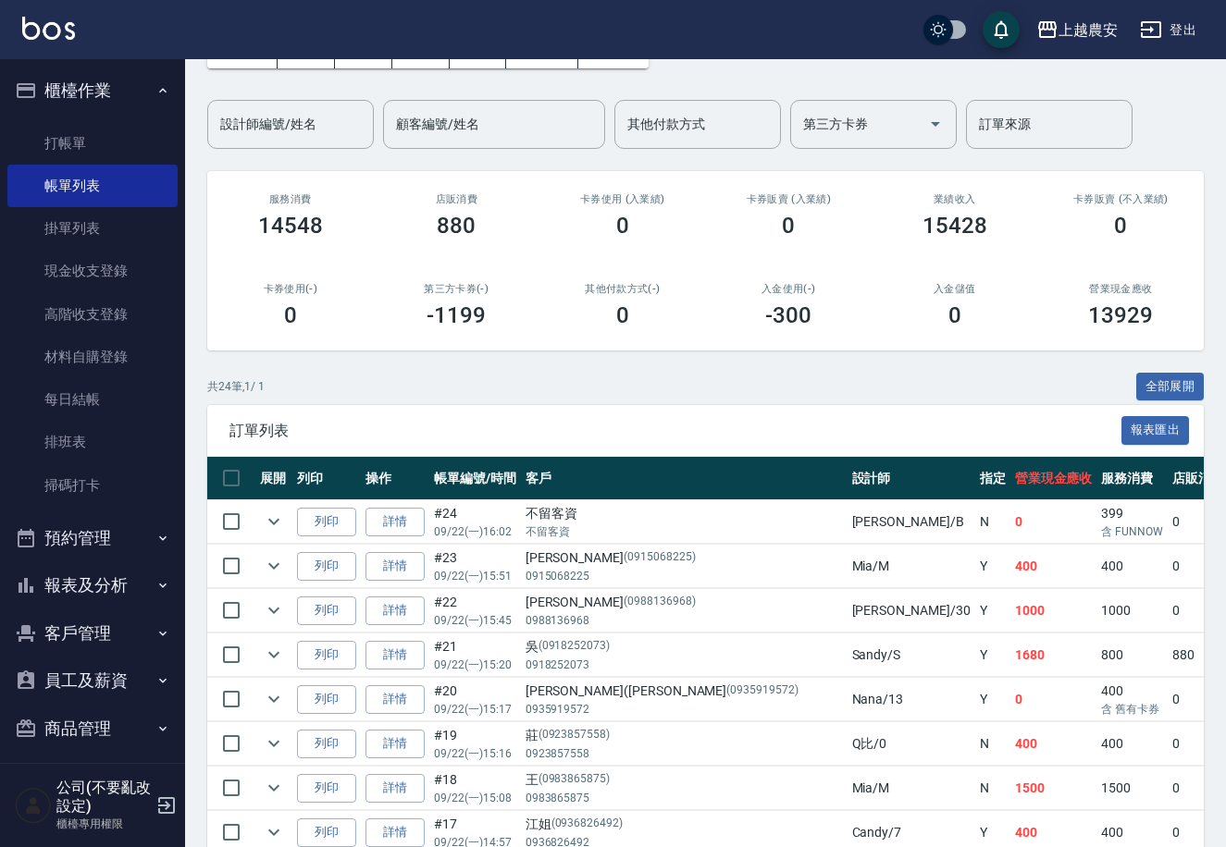
click at [101, 585] on button "報表及分析" at bounding box center [92, 586] width 170 height 48
click at [186, 694] on div "ORDERS 帳單列表 新開單 上個月 本月 [DATE] [DATE] [DATE] [DATE] [DATE] 設計師編號/姓名 設計師編號/姓名 顧客編…" at bounding box center [705, 791] width 1041 height 1694
click at [175, 661] on nav "櫃檯作業 打帳單 帳單列表 掛單列表 現金收支登錄 高階收支登錄 材料自購登錄 每日結帳 排班表 掃碼打卡 預約管理 預約管理 單日預約紀錄 單週預約紀錄 報…" at bounding box center [92, 411] width 185 height 704
click at [185, 661] on div "櫃檯作業 打帳單 帳單列表 掛單列表 現金收支登錄 高階收支登錄 材料自購登錄 每日結帳 排班表 掃碼打卡 預約管理 預約管理 單日預約紀錄 單週預約紀錄 報…" at bounding box center [93, 453] width 186 height 788
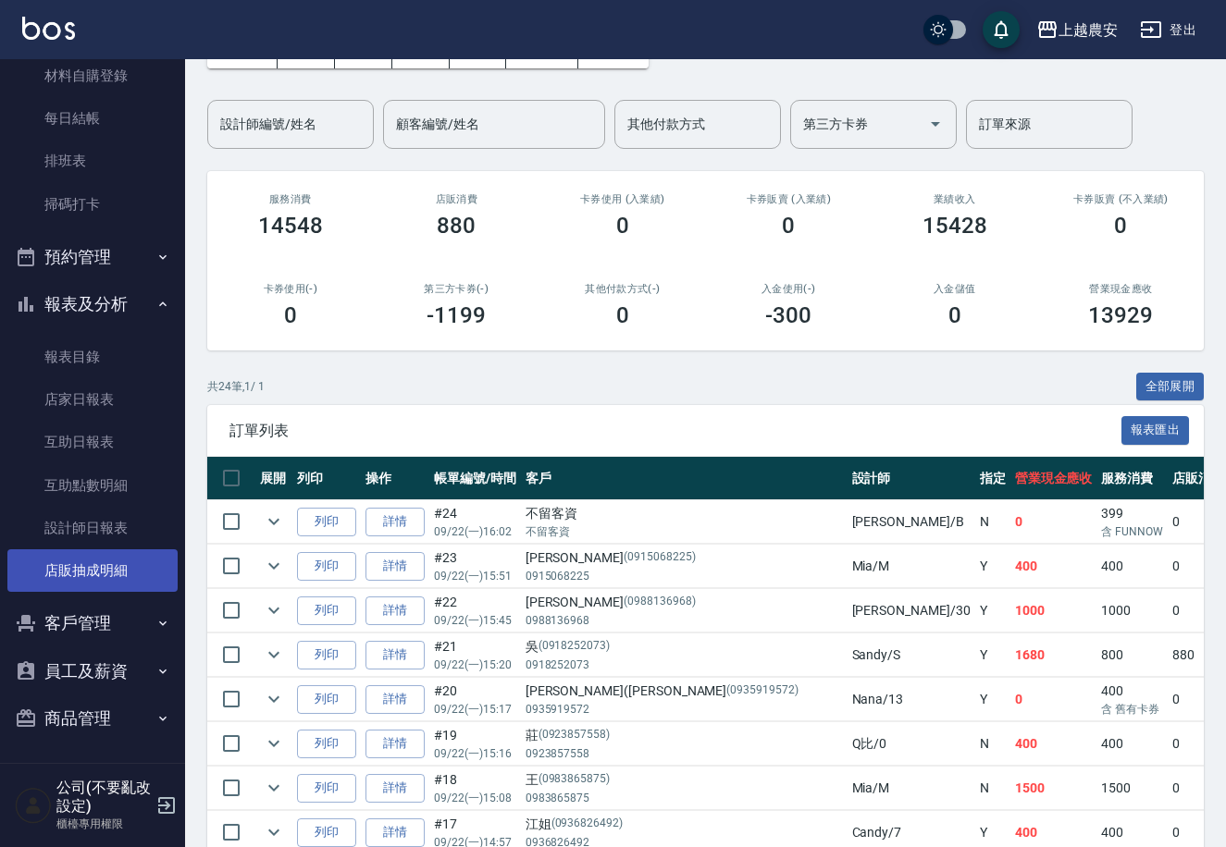
click at [57, 584] on link "店販抽成明細" at bounding box center [92, 571] width 170 height 43
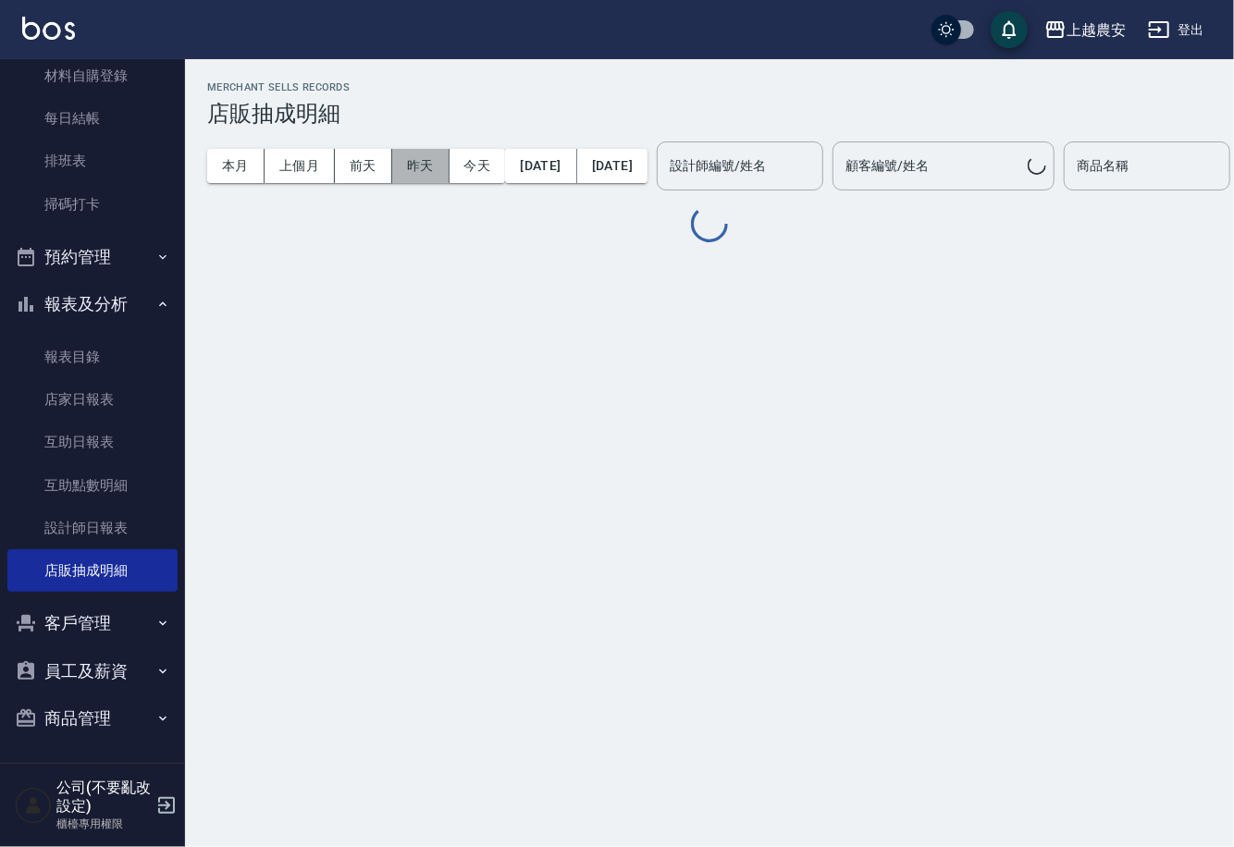
click at [417, 167] on button "昨天" at bounding box center [420, 166] width 57 height 34
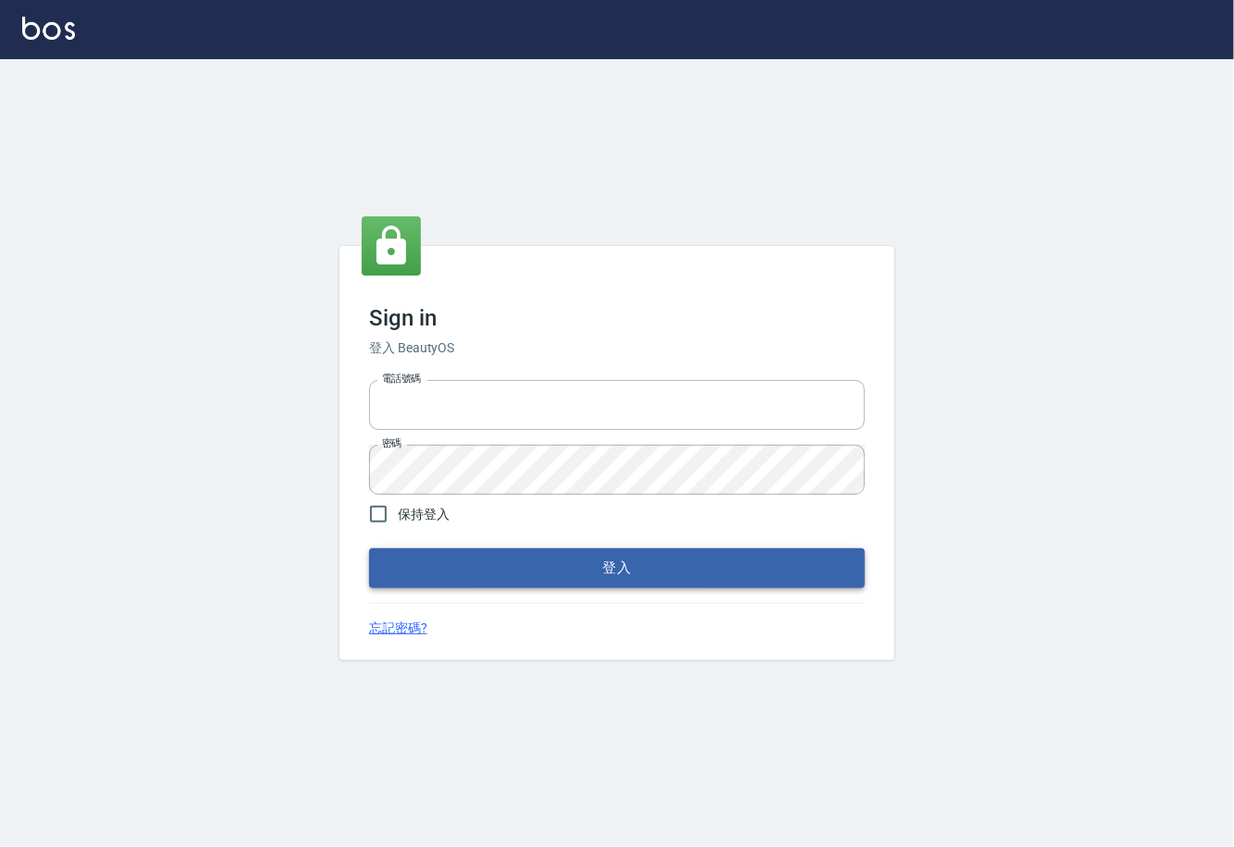
type input "0225929166"
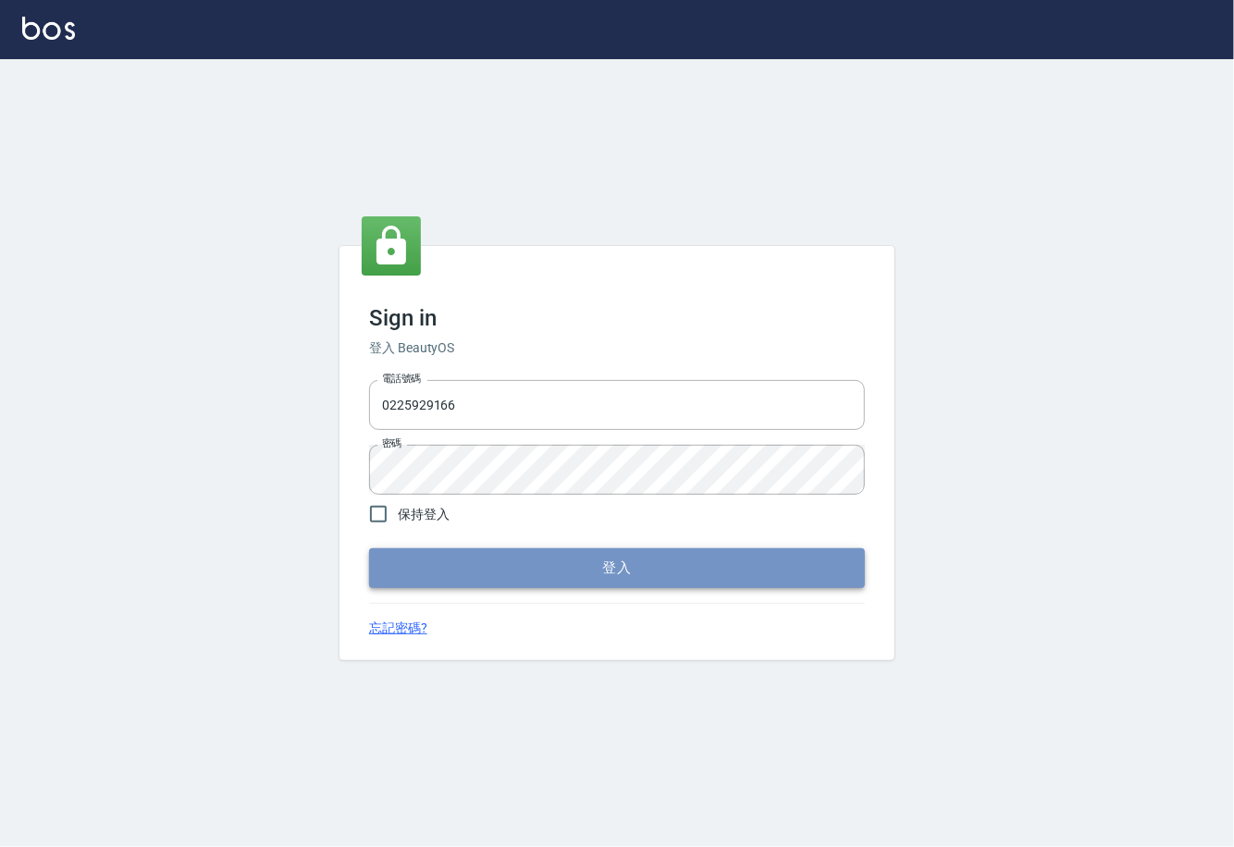
click at [615, 573] on button "登入" at bounding box center [617, 568] width 496 height 39
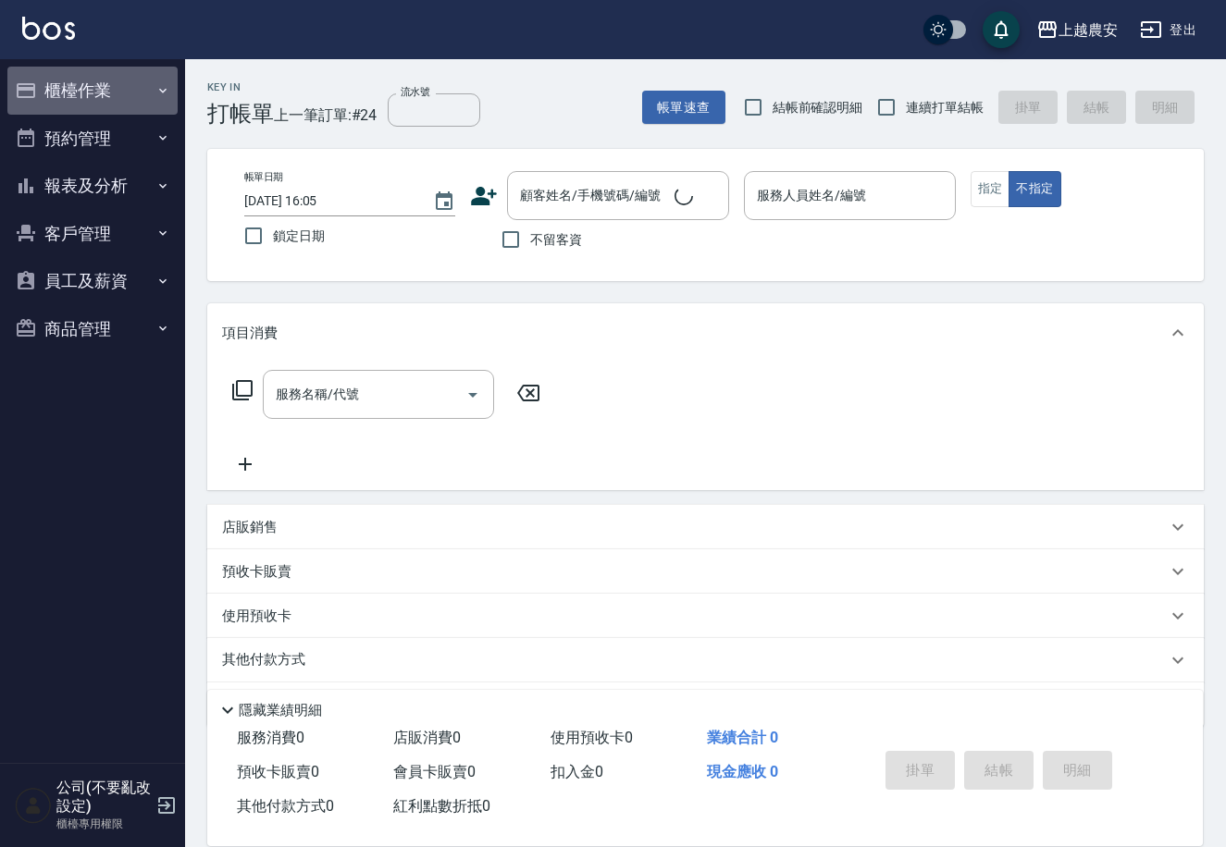
click at [105, 87] on button "櫃檯作業" at bounding box center [92, 91] width 170 height 48
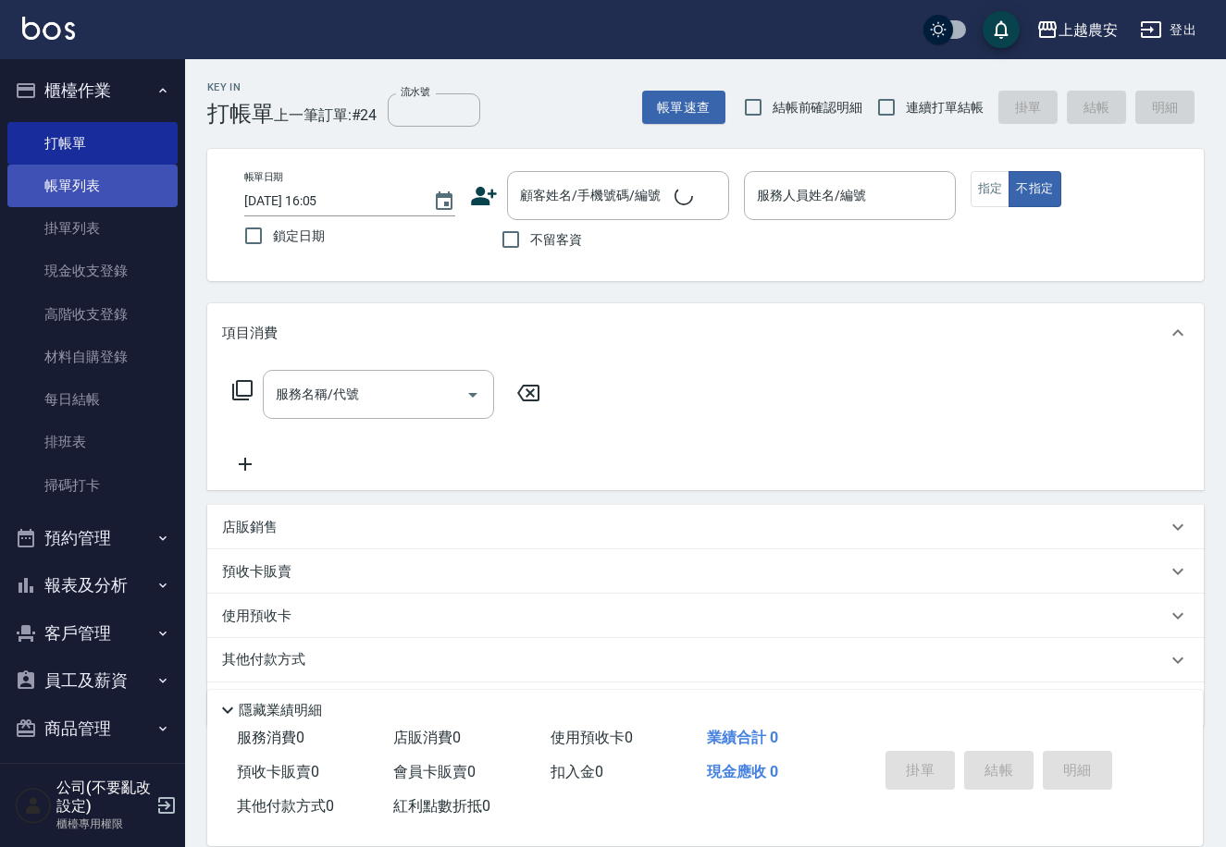
click at [98, 194] on link "帳單列表" at bounding box center [92, 186] width 170 height 43
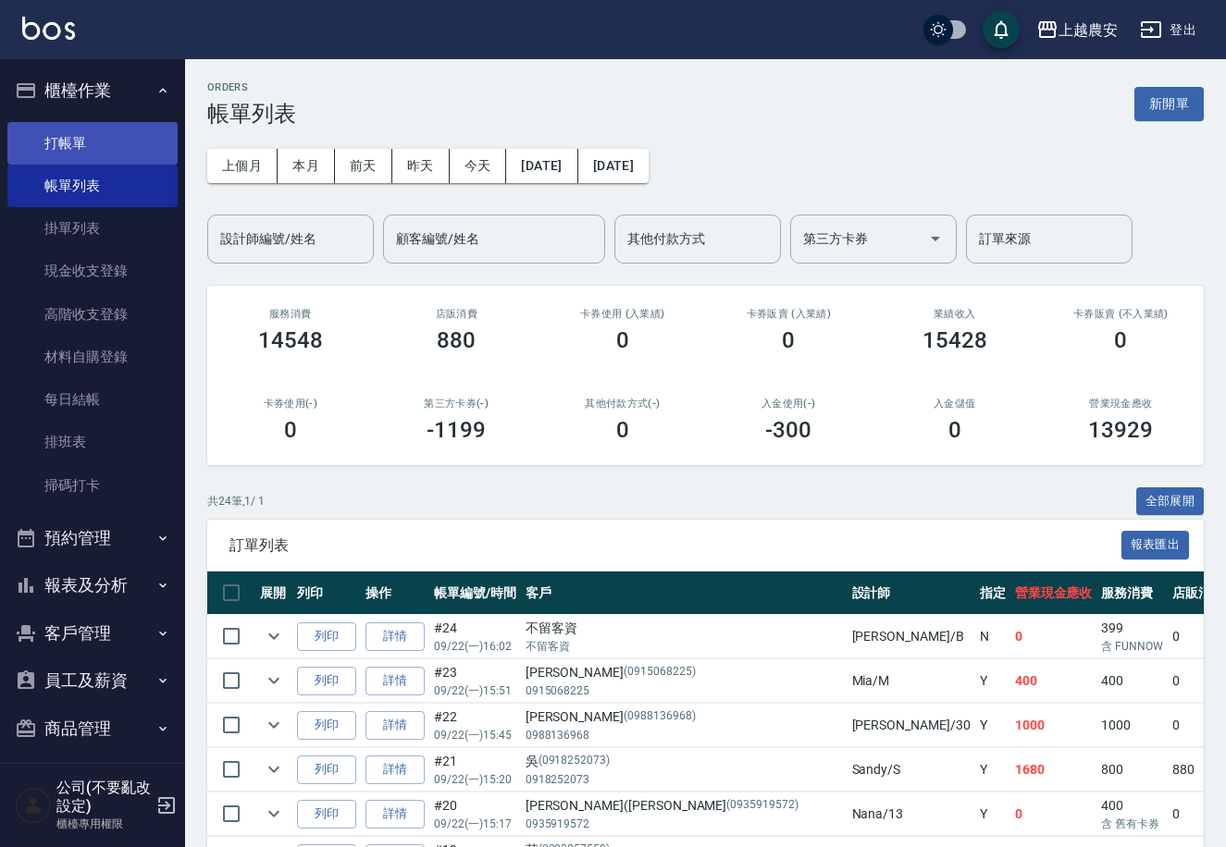
click at [73, 125] on link "打帳單" at bounding box center [92, 143] width 170 height 43
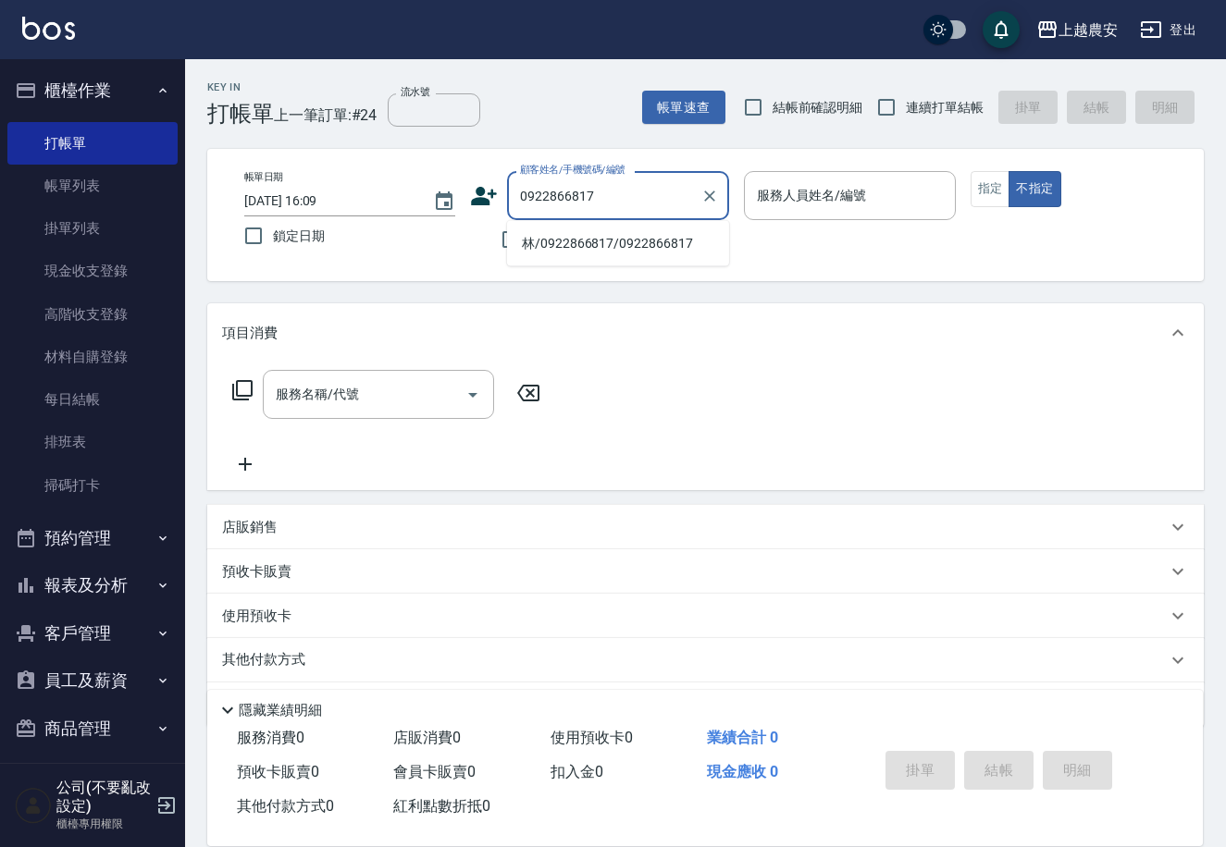
click at [599, 241] on li "林/0922866817/0922866817" at bounding box center [618, 244] width 222 height 31
type input "林/0922866817/0922866817"
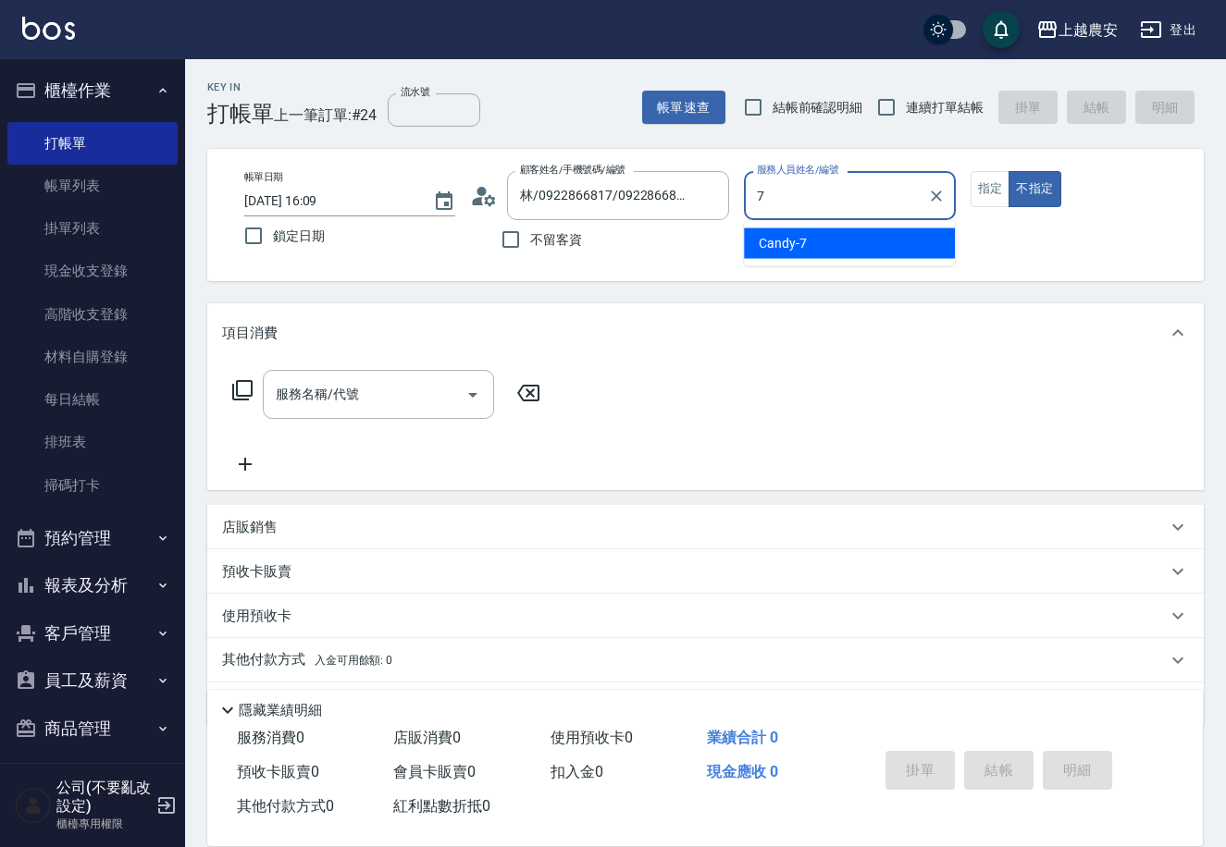
type input "Candy-7"
type button "false"
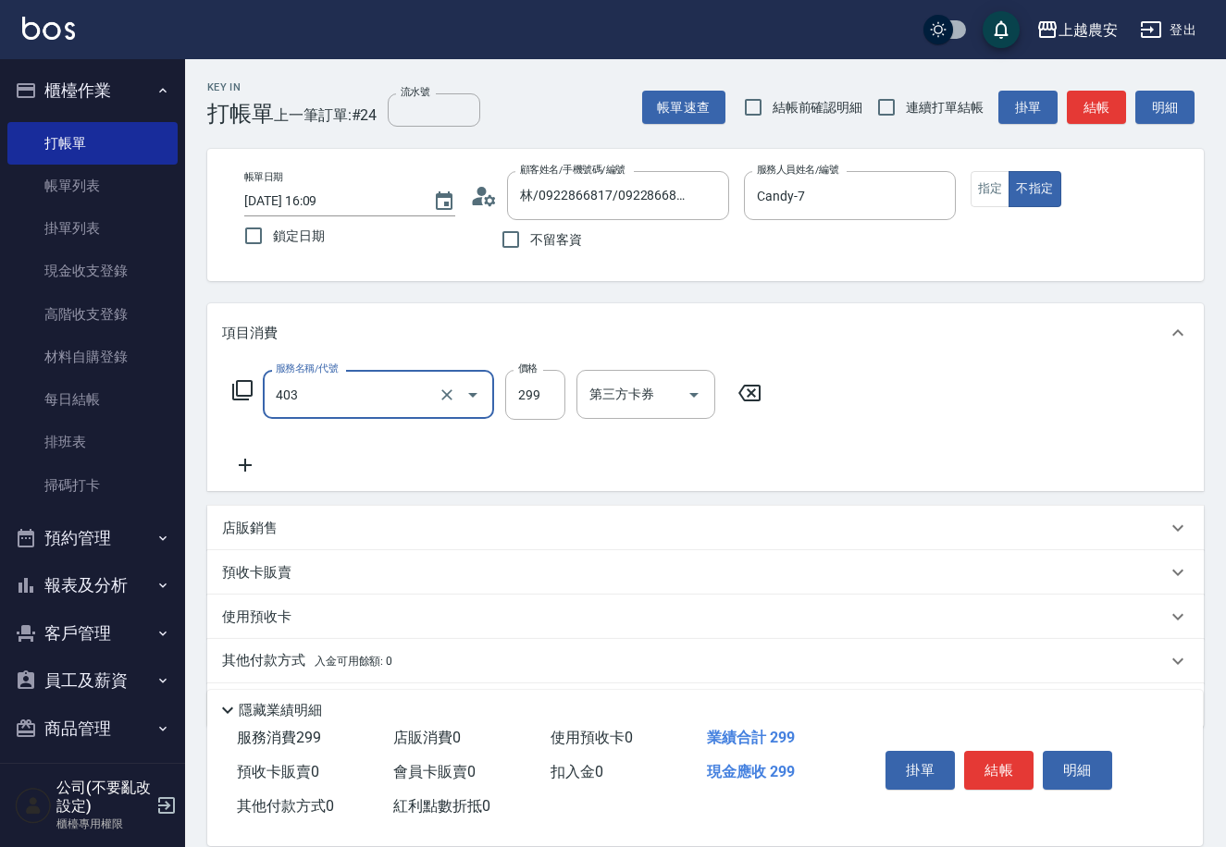
type input "剪髮(403)"
click at [995, 761] on button "結帳" at bounding box center [998, 770] width 69 height 39
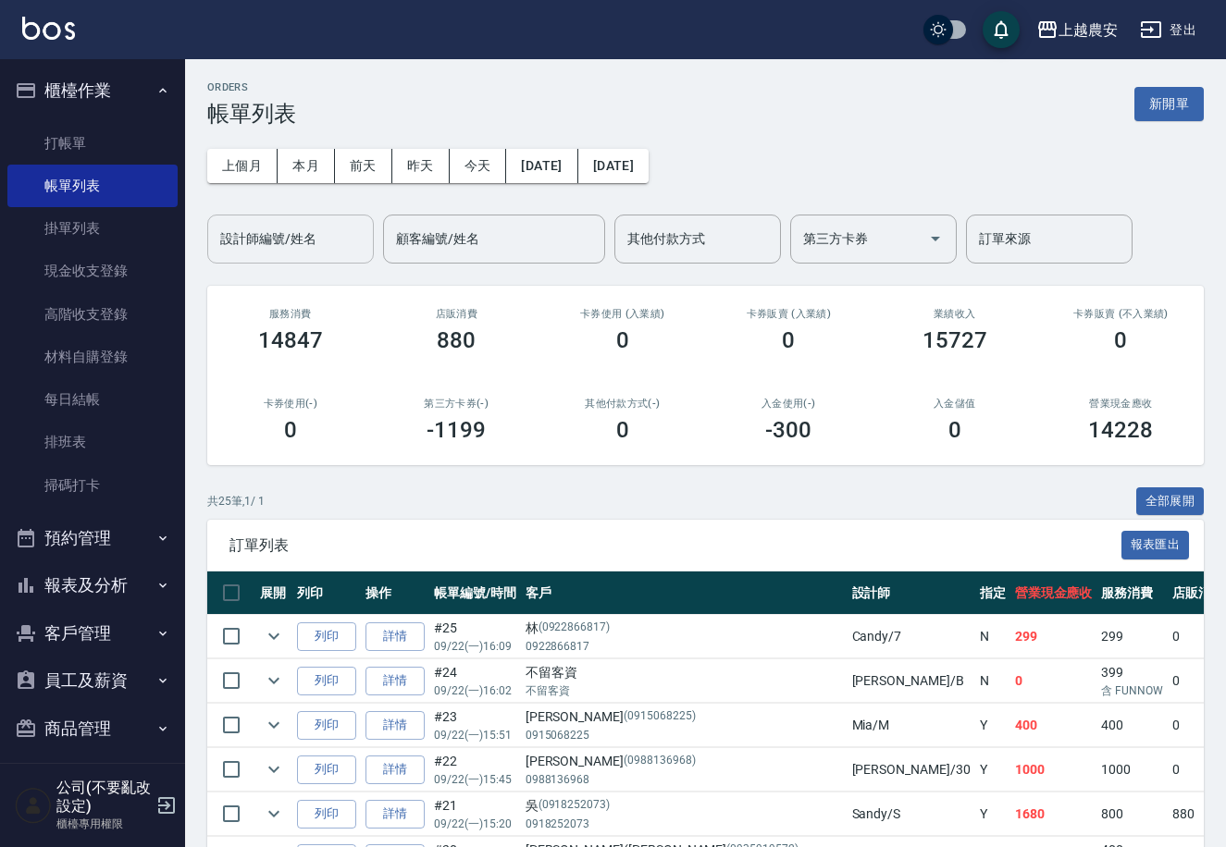
click at [342, 258] on div "設計師編號/姓名" at bounding box center [290, 239] width 167 height 49
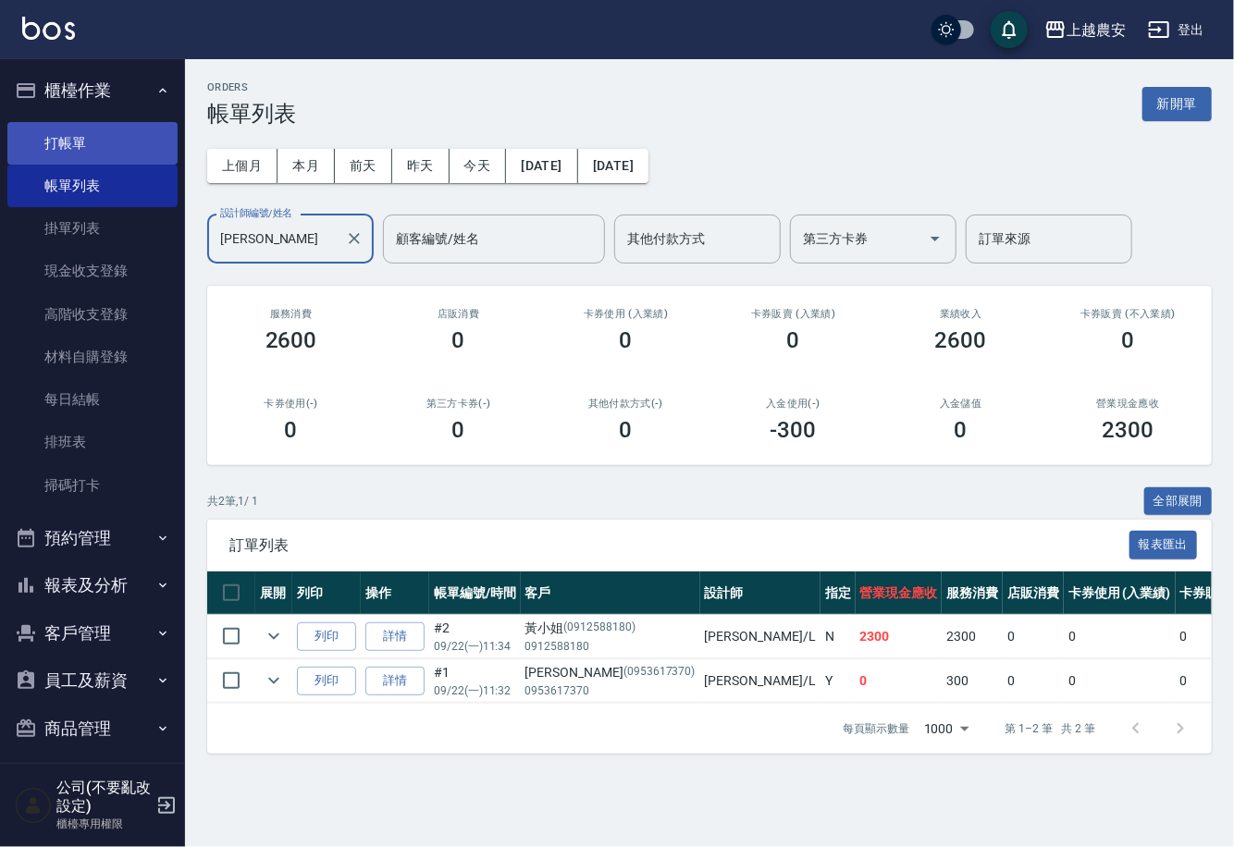
type input "Lina-L"
click at [68, 125] on link "打帳單" at bounding box center [92, 143] width 170 height 43
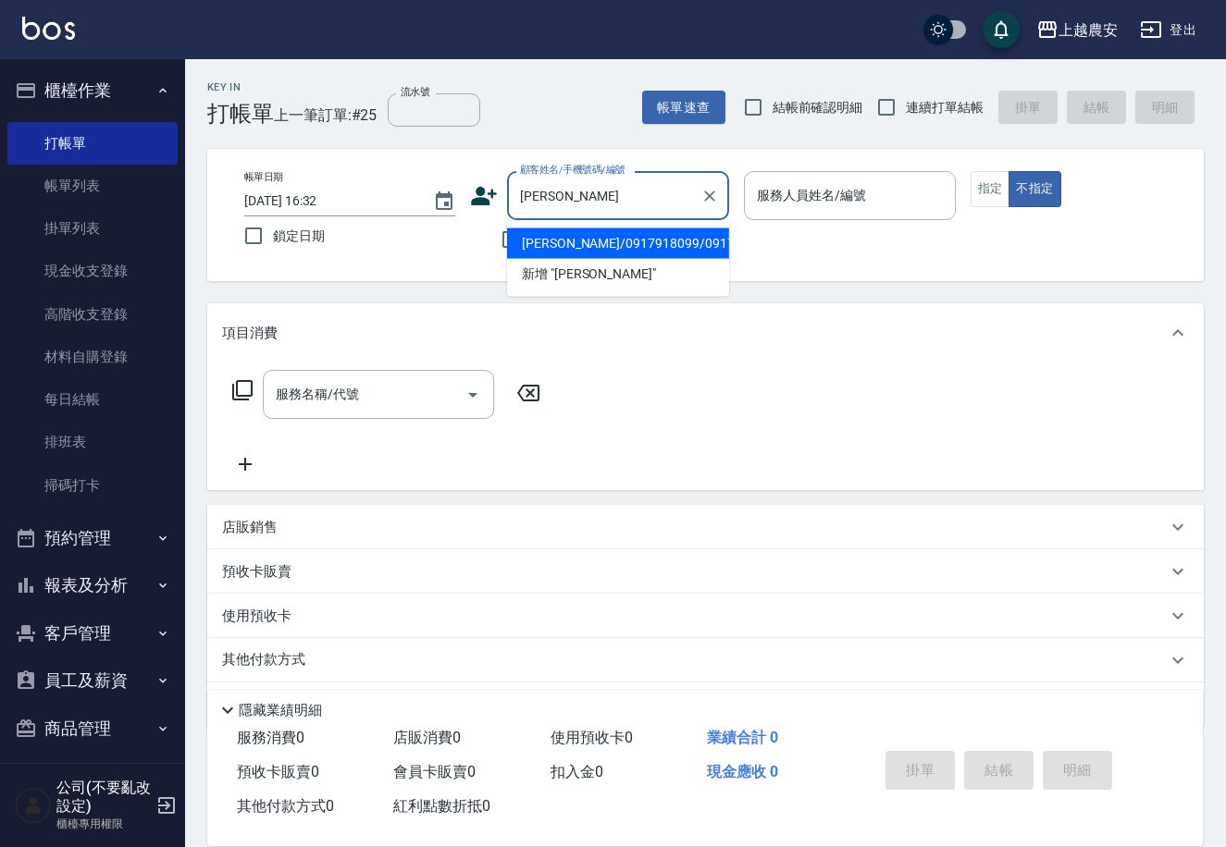
click at [549, 244] on li "蕭廷偉/0917918099/0917918099" at bounding box center [618, 244] width 222 height 31
type input "蕭廷偉/0917918099/0917918099"
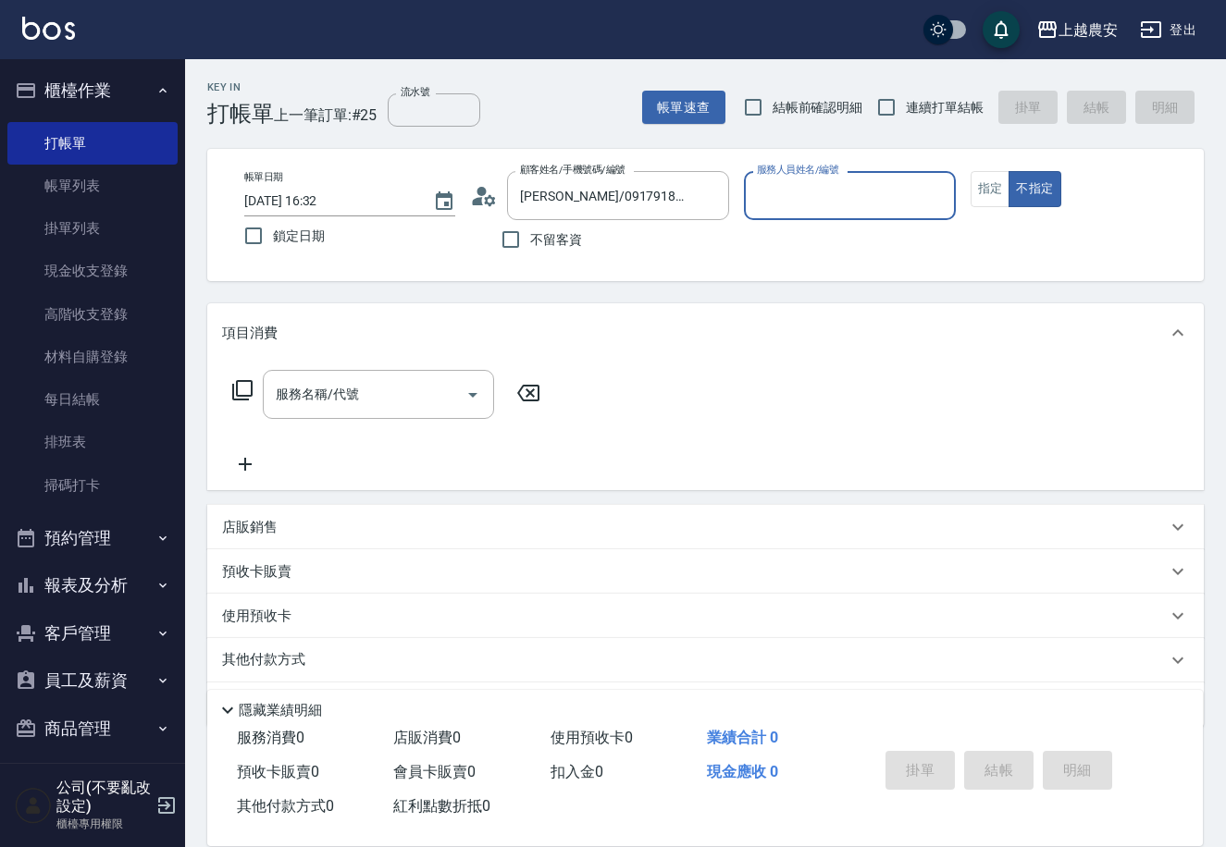
type input "Lina-L"
click at [981, 183] on button "指定" at bounding box center [990, 189] width 40 height 36
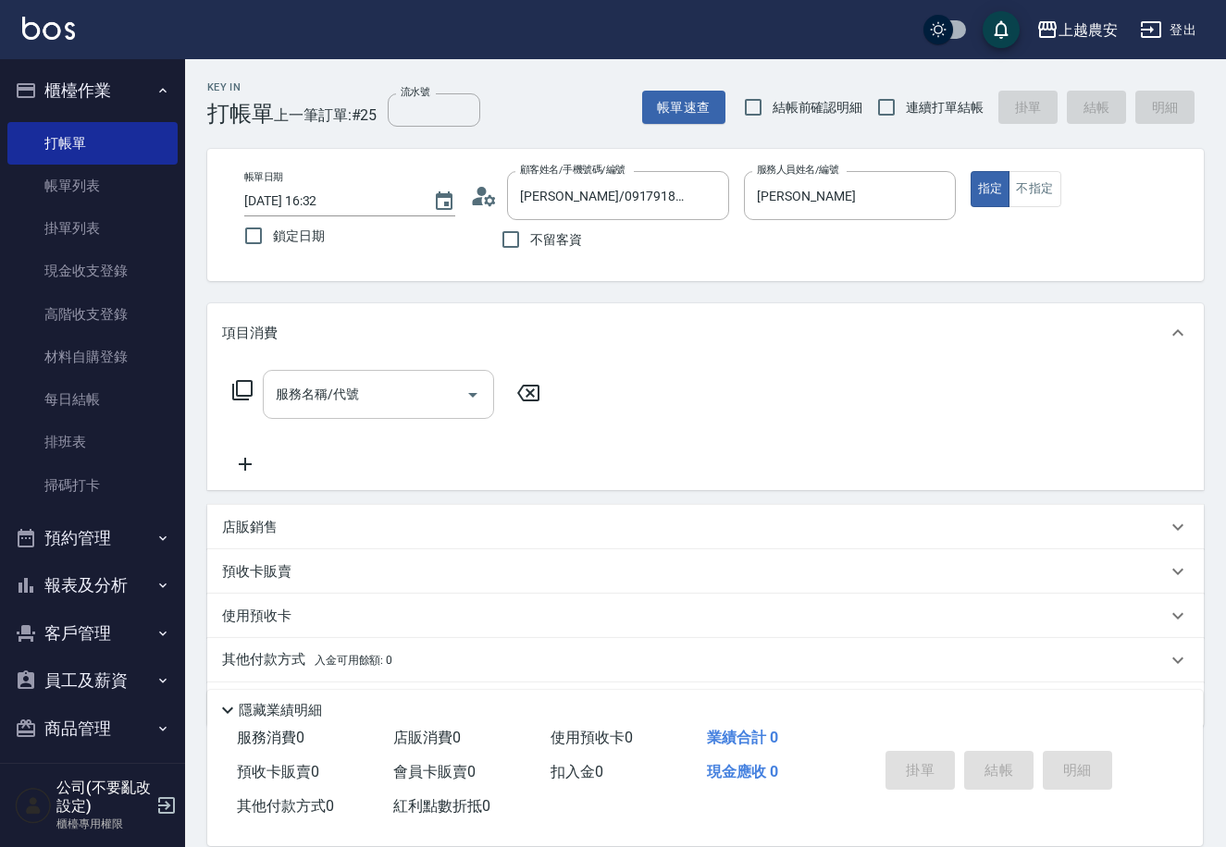
click at [422, 404] on input "服務名稱/代號" at bounding box center [364, 394] width 187 height 32
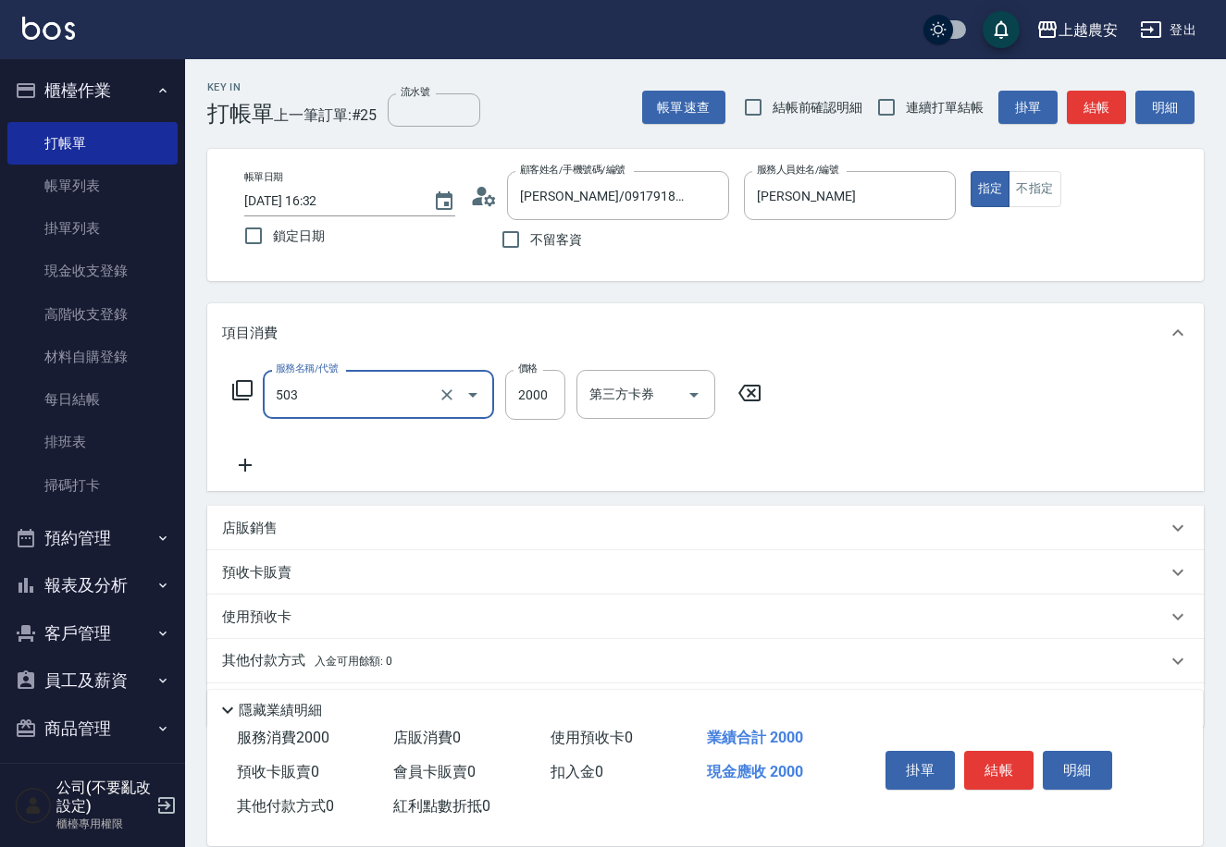
type input "染髮1500↑(503)"
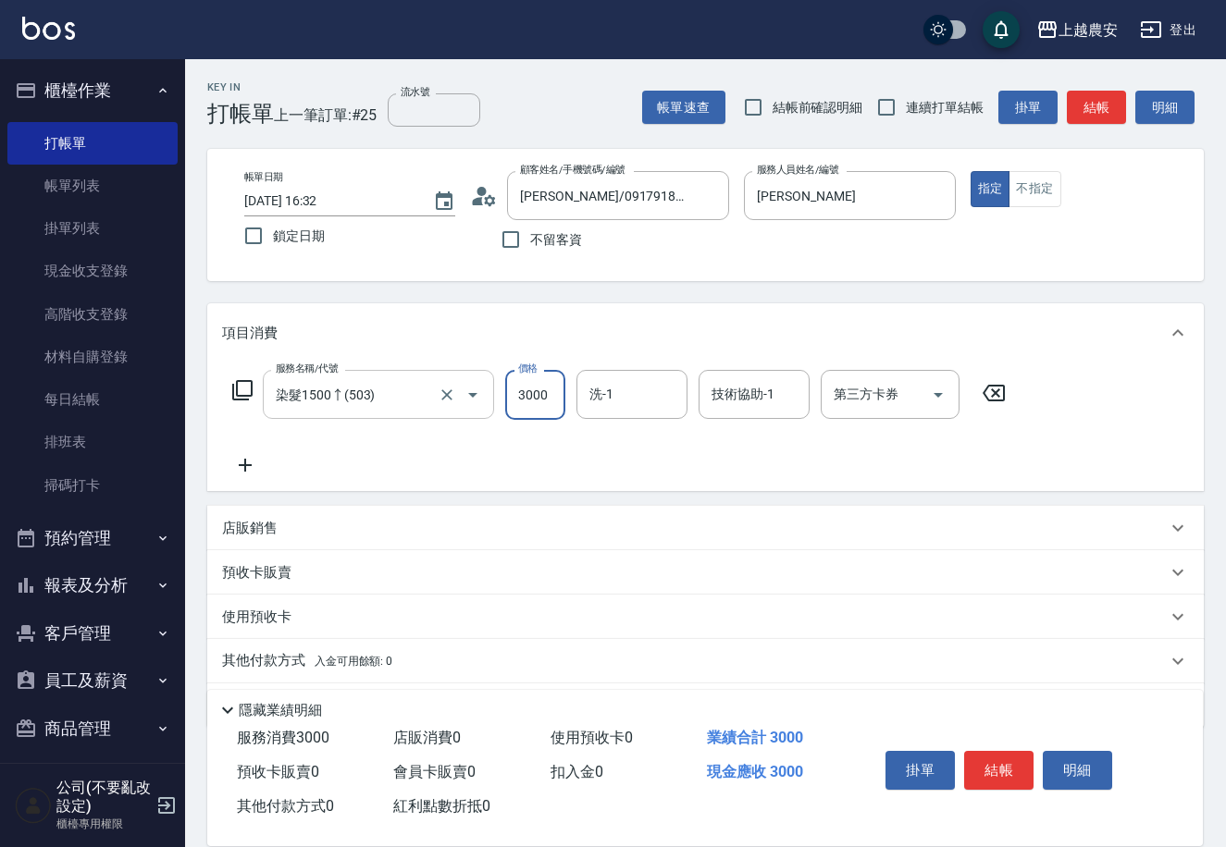
type input "3000"
type input "蘇蘇-25"
click at [987, 763] on button "結帳" at bounding box center [998, 770] width 69 height 39
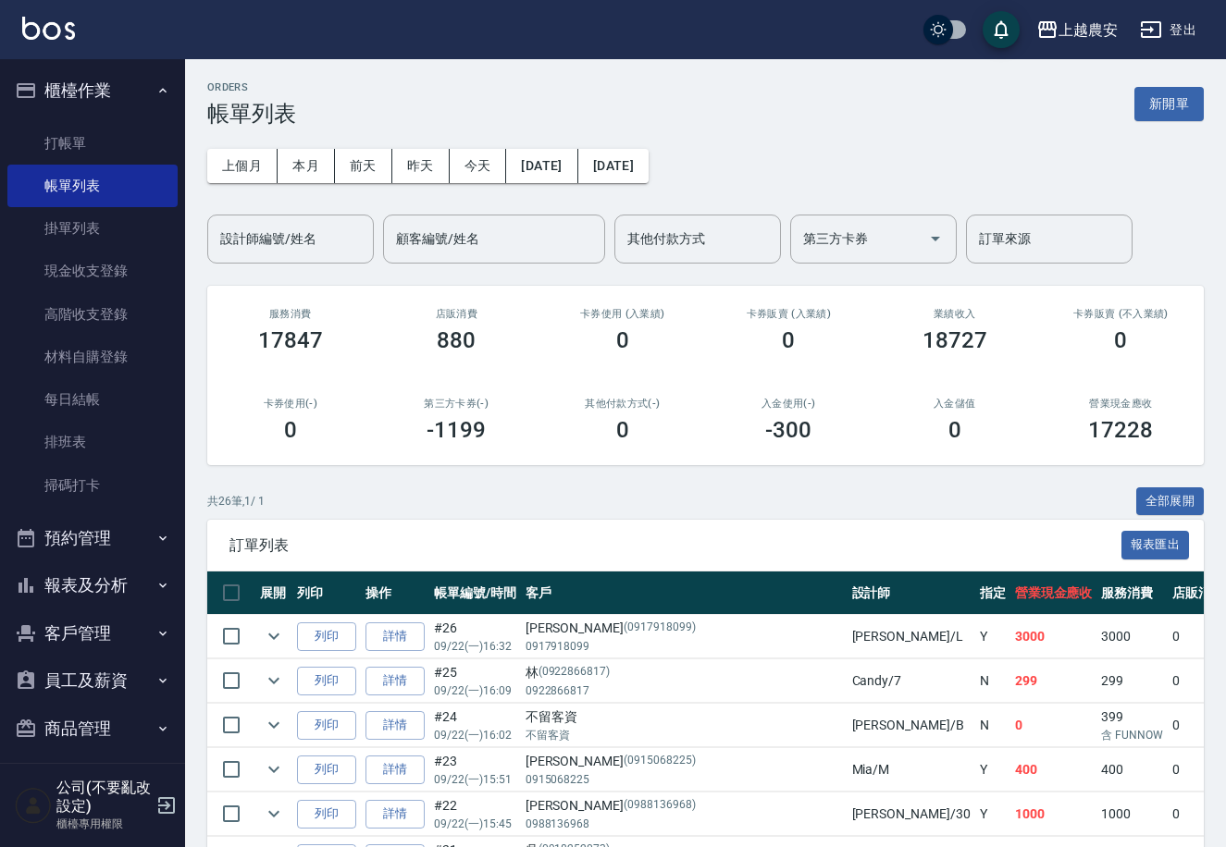
click at [109, 738] on button "商品管理" at bounding box center [92, 729] width 170 height 48
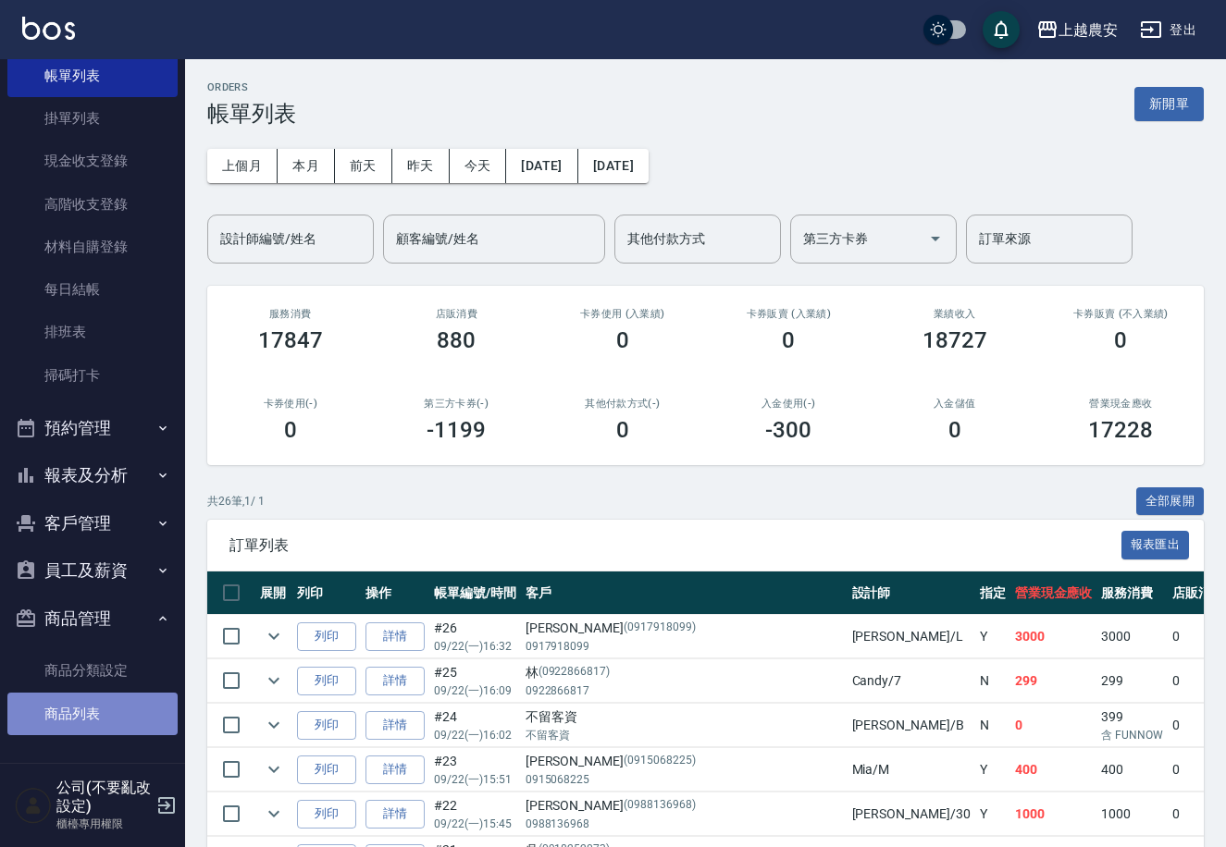
click at [118, 722] on link "商品列表" at bounding box center [92, 714] width 170 height 43
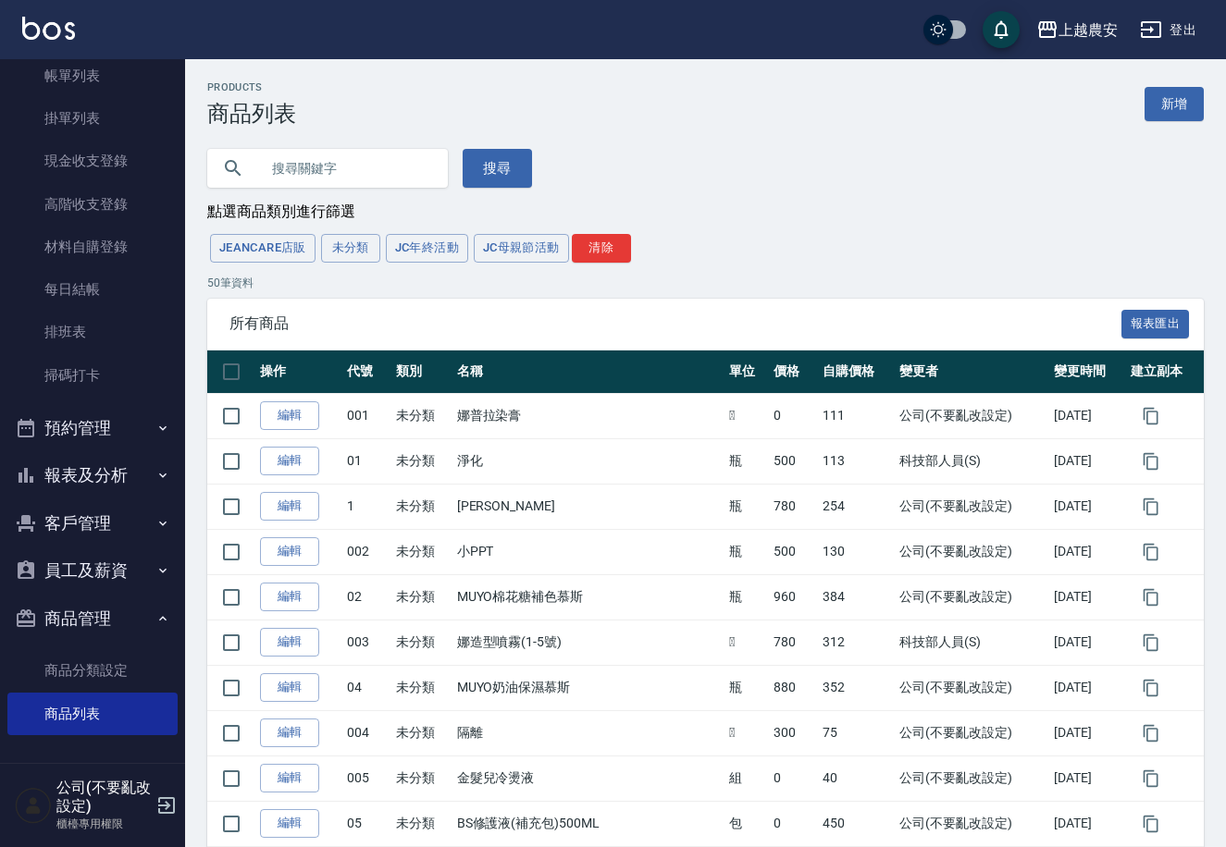
click at [314, 166] on input "text" at bounding box center [346, 168] width 174 height 50
type input "500"
click at [482, 164] on button "搜尋" at bounding box center [497, 168] width 69 height 39
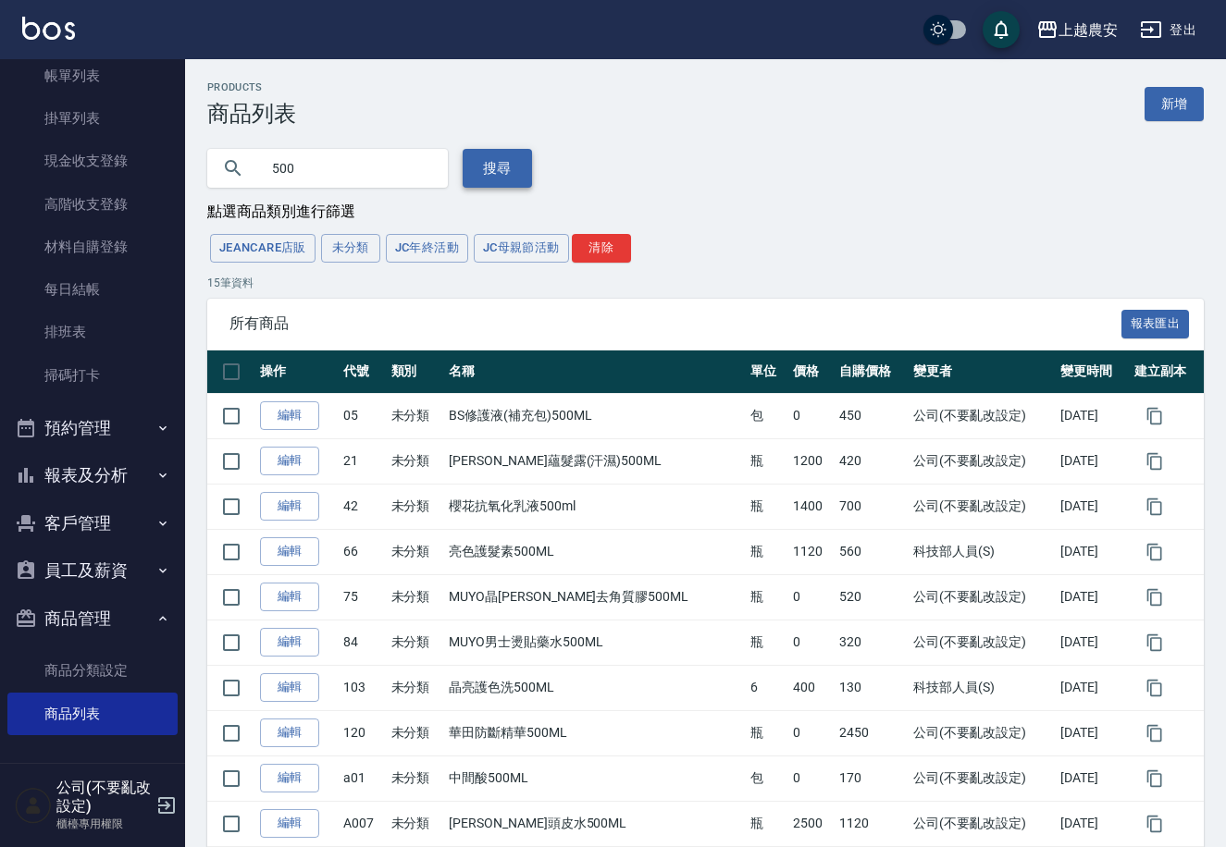
click at [486, 163] on button "搜尋" at bounding box center [497, 168] width 69 height 39
click at [477, 163] on button "搜尋" at bounding box center [497, 168] width 69 height 39
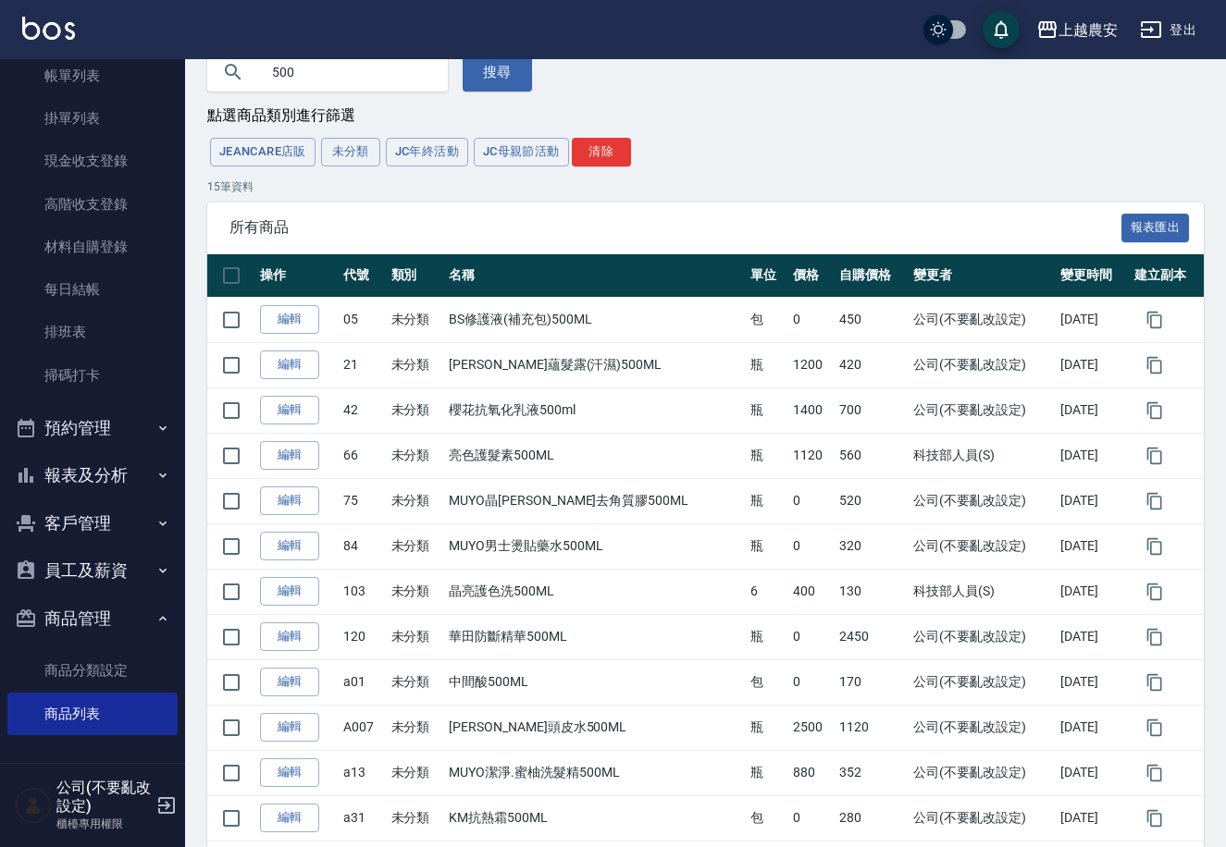
scroll to position [130, 0]
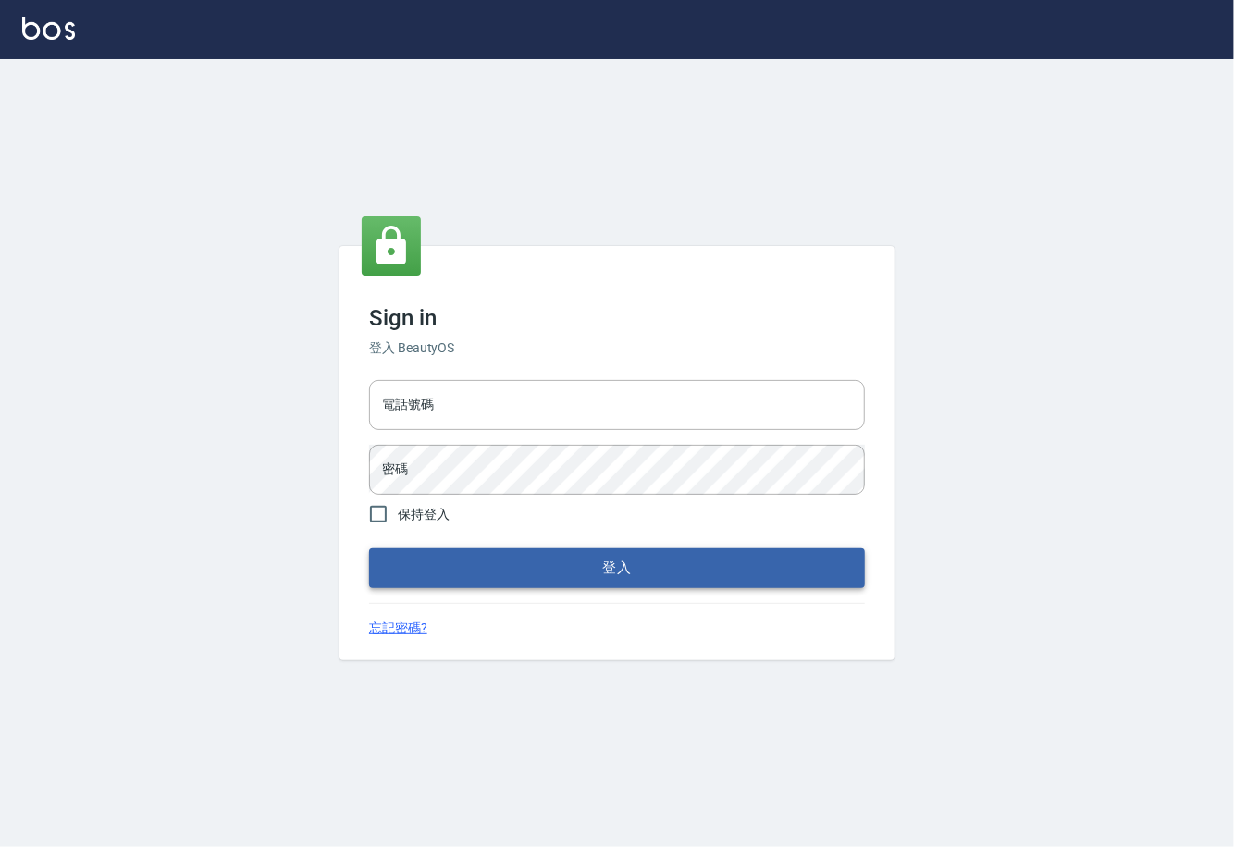
type input "0225929166"
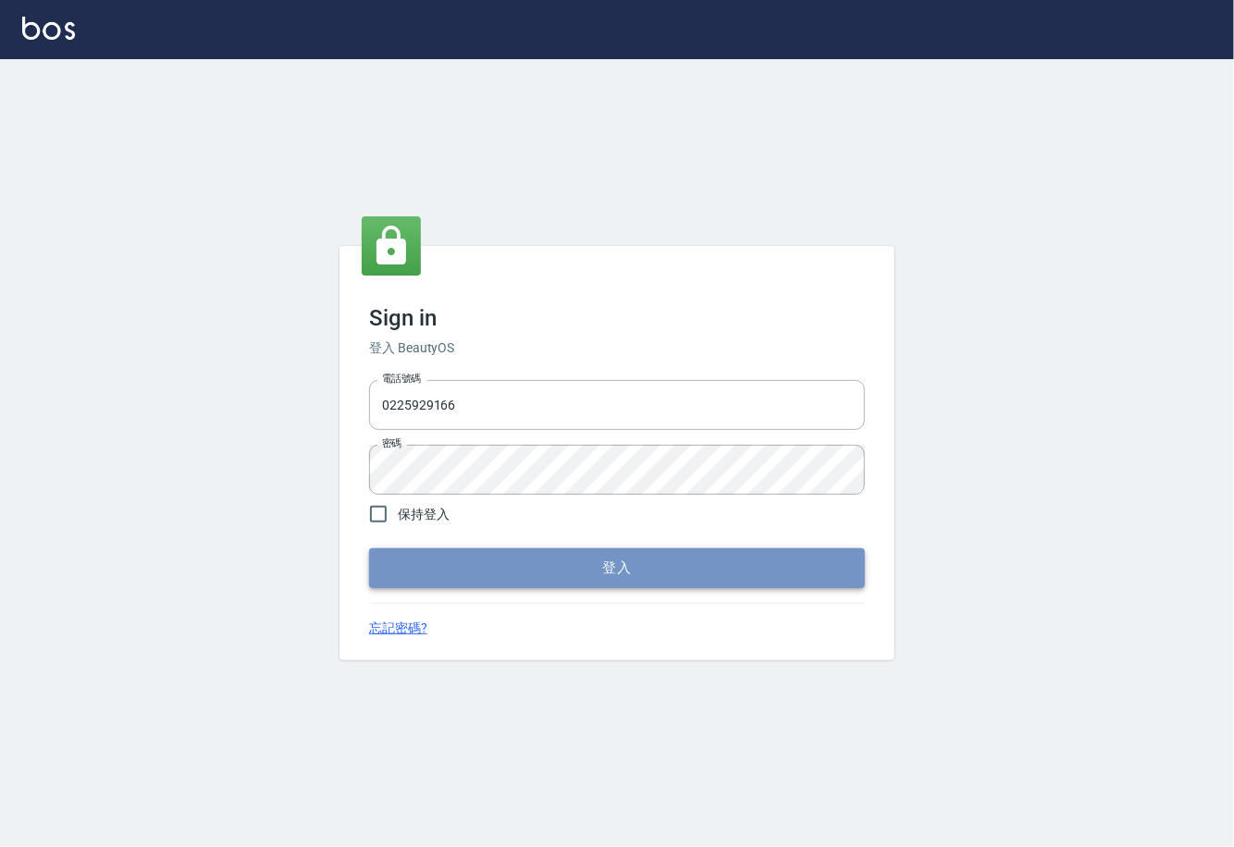
click at [633, 572] on button "登入" at bounding box center [617, 568] width 496 height 39
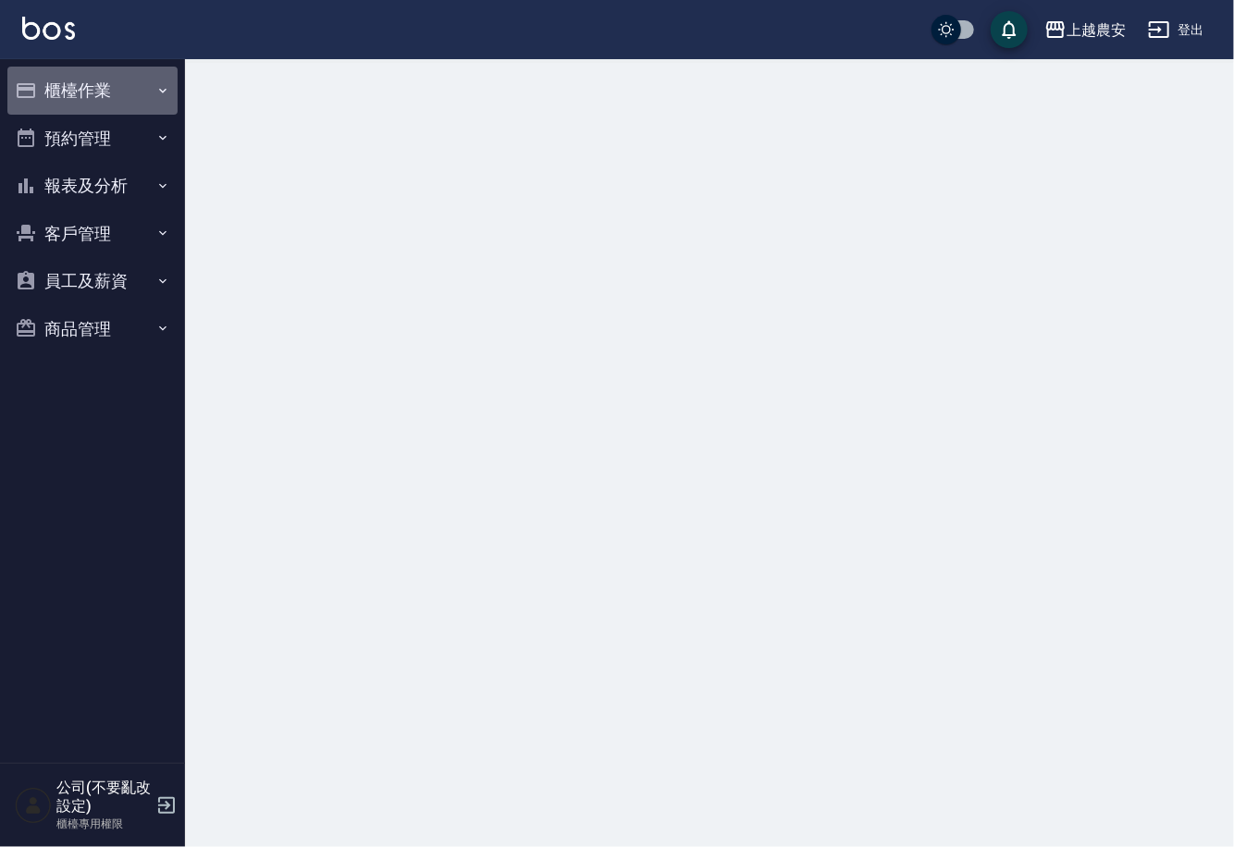
click at [78, 94] on button "櫃檯作業" at bounding box center [92, 91] width 170 height 48
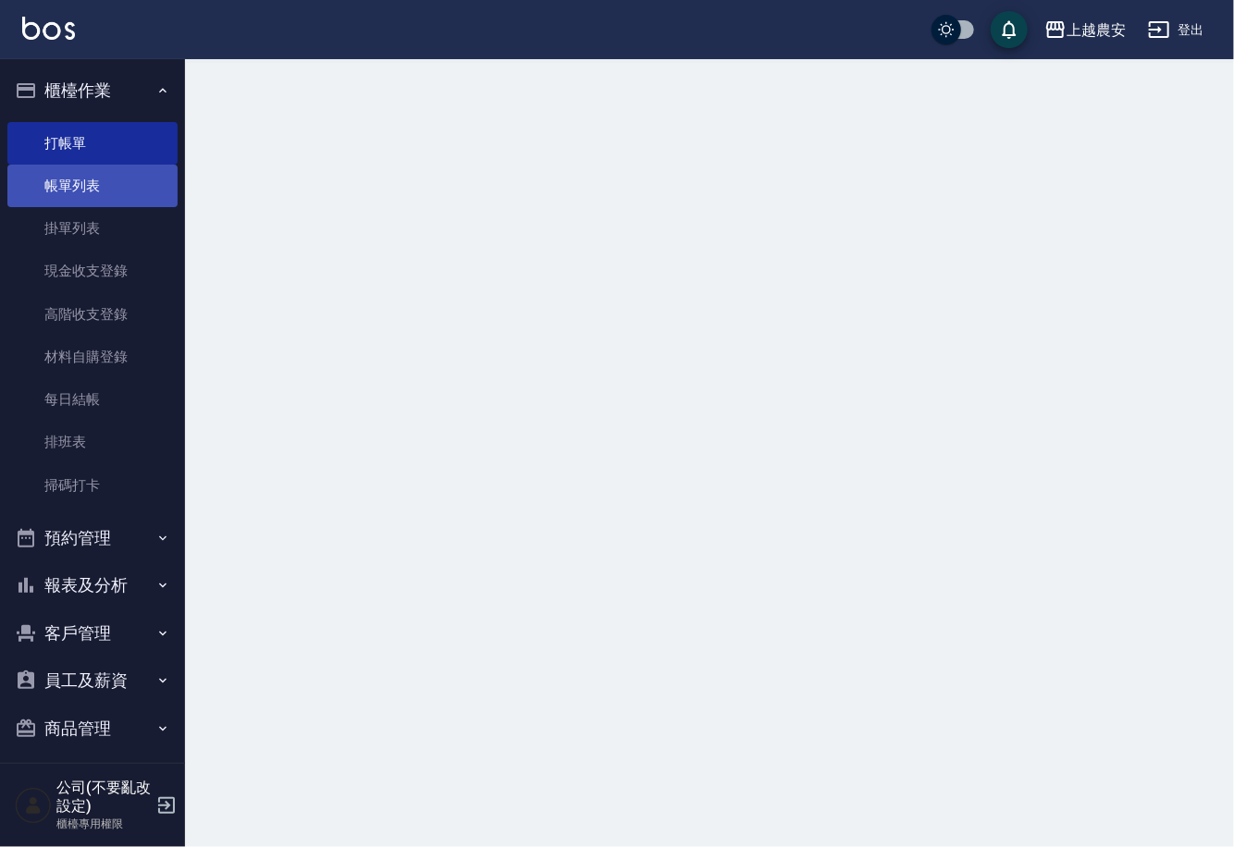
click at [87, 179] on link "帳單列表" at bounding box center [92, 186] width 170 height 43
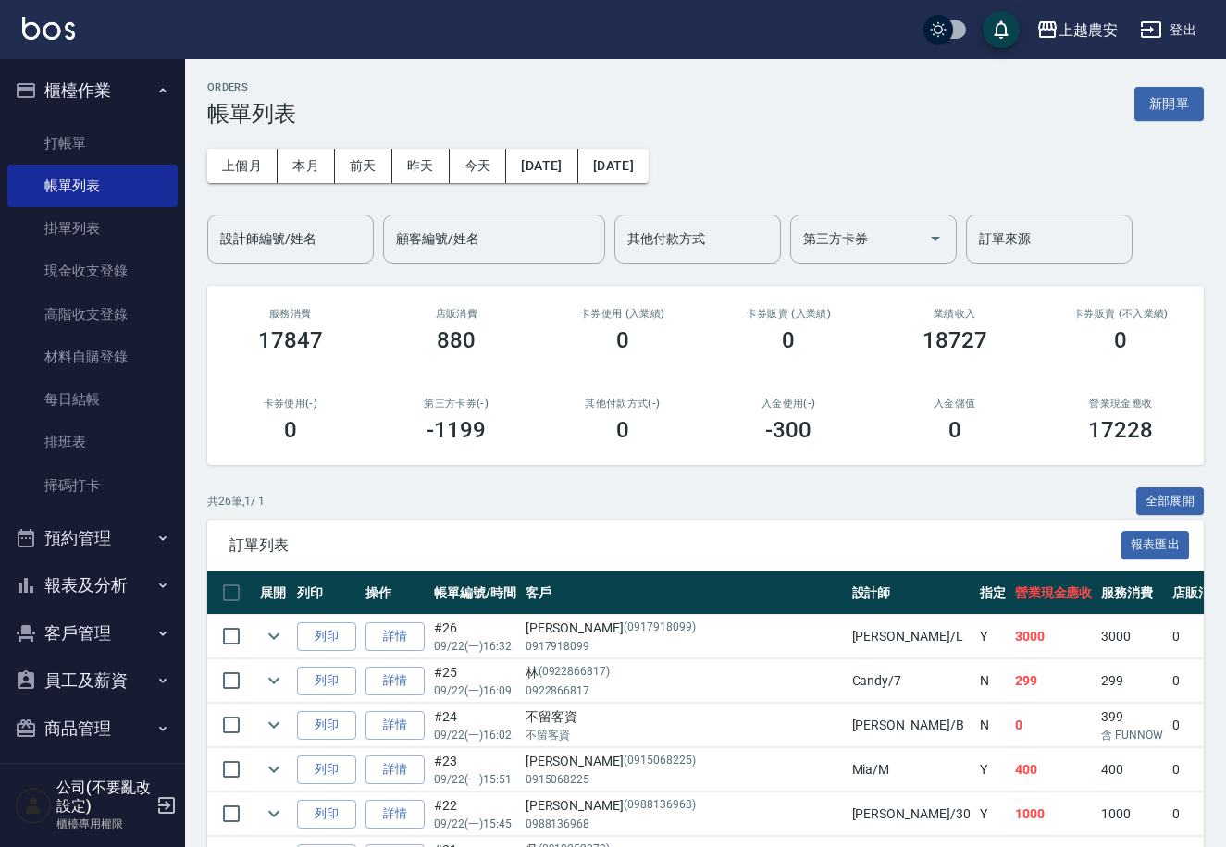
scroll to position [230, 0]
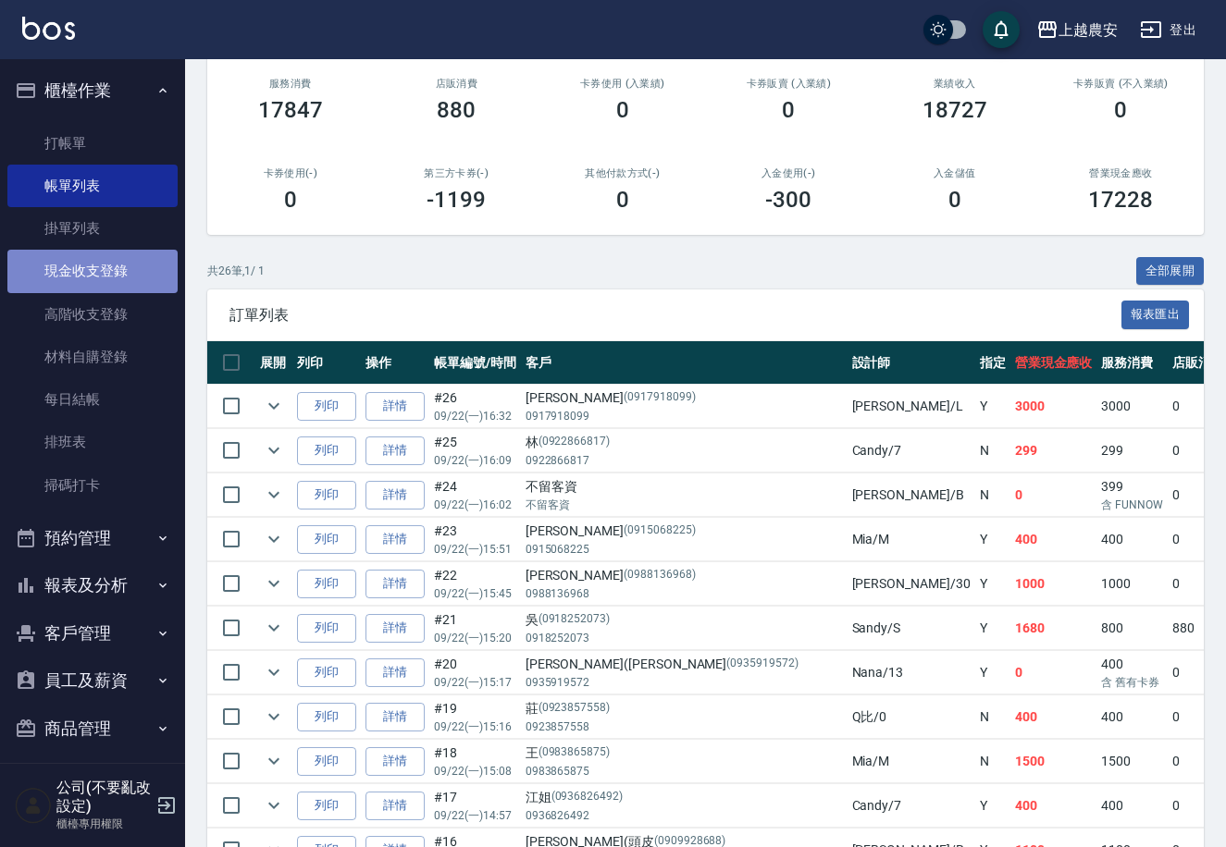
click at [116, 270] on link "現金收支登錄" at bounding box center [92, 271] width 170 height 43
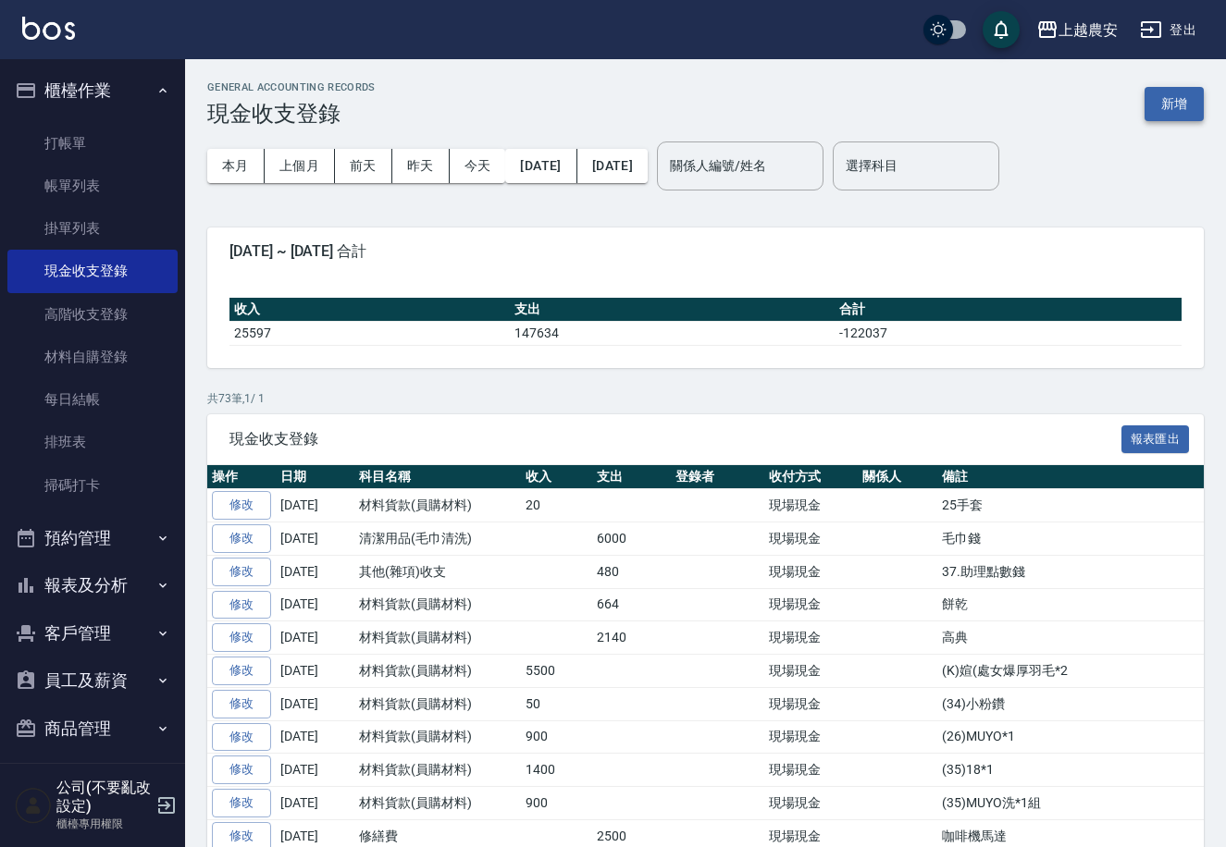
click at [1197, 107] on button "新增" at bounding box center [1173, 104] width 59 height 34
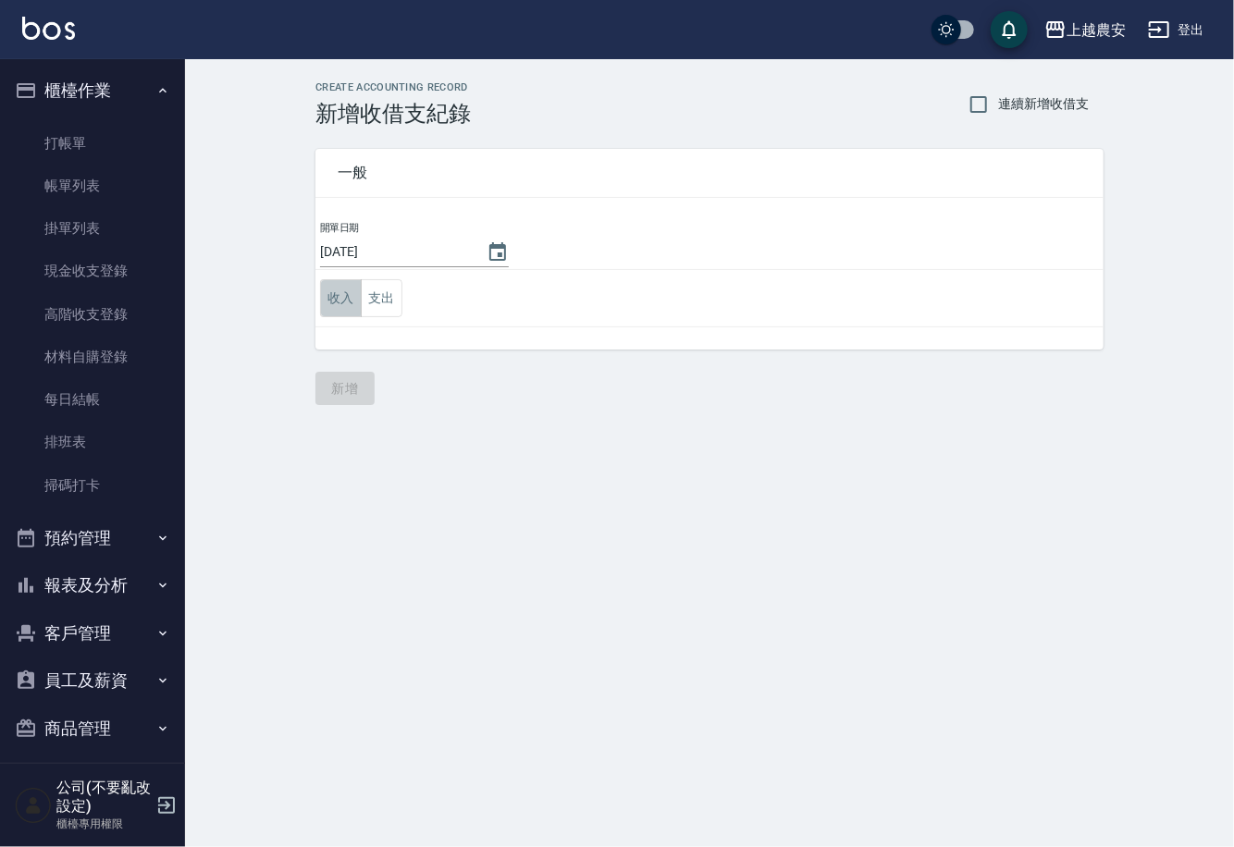
click at [340, 294] on button "收入" at bounding box center [341, 298] width 42 height 38
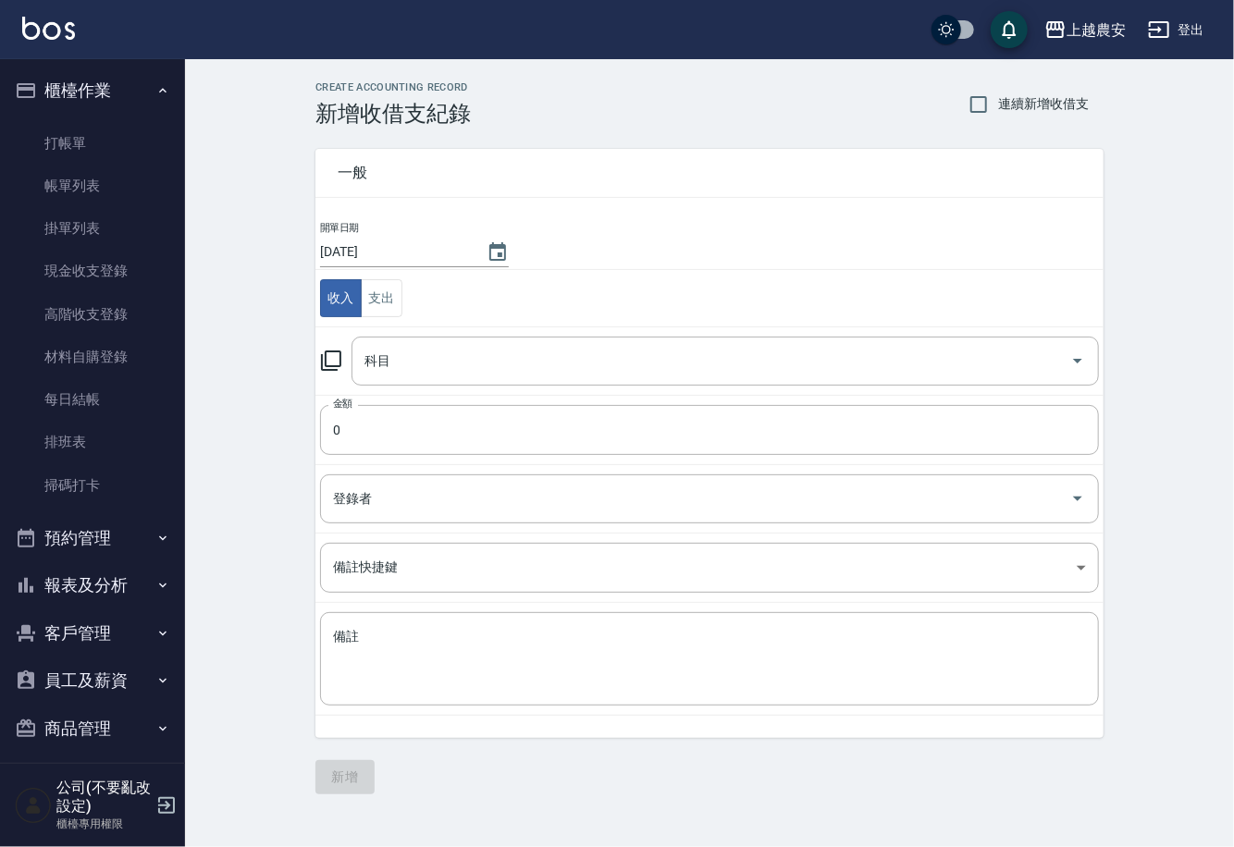
click at [335, 356] on icon at bounding box center [331, 361] width 22 height 22
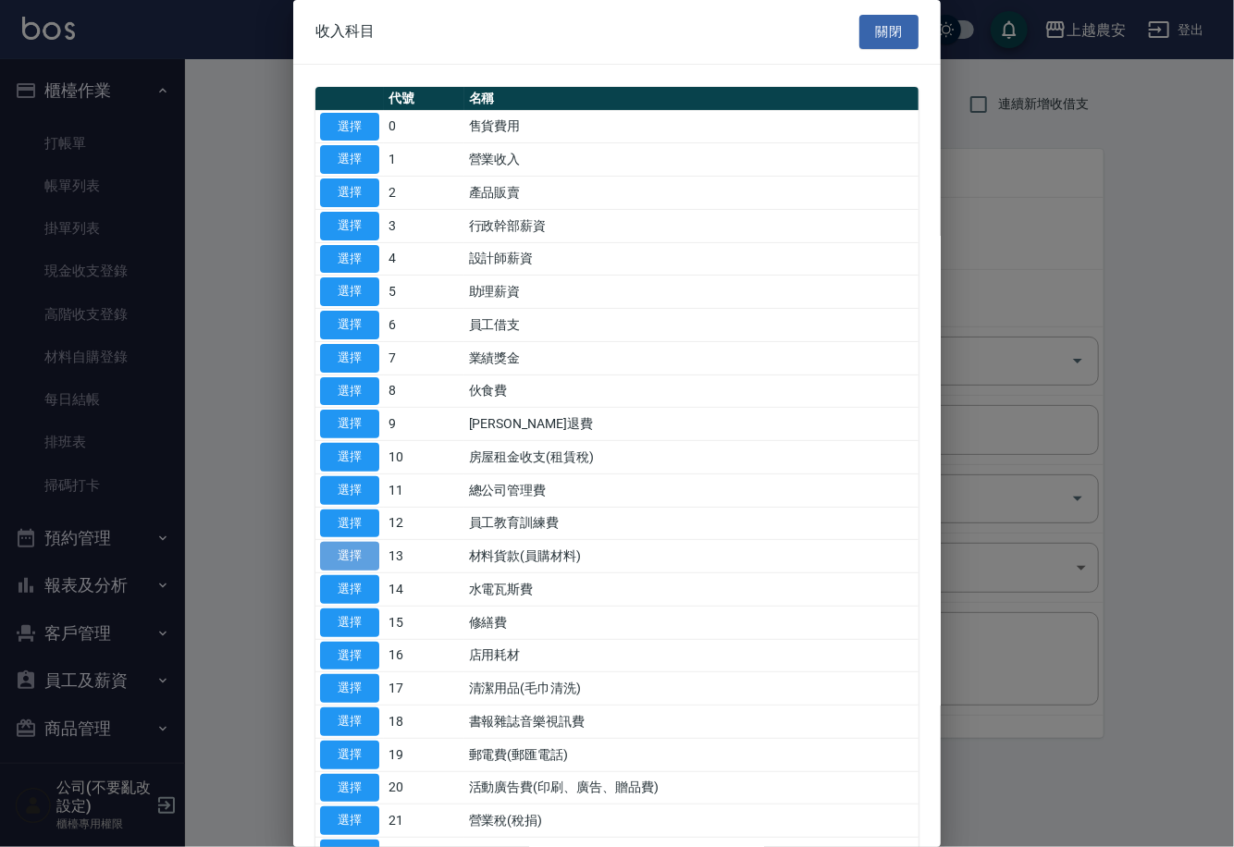
click at [352, 552] on button "選擇" at bounding box center [349, 556] width 59 height 29
type input "13 材料貨款(員購材料)"
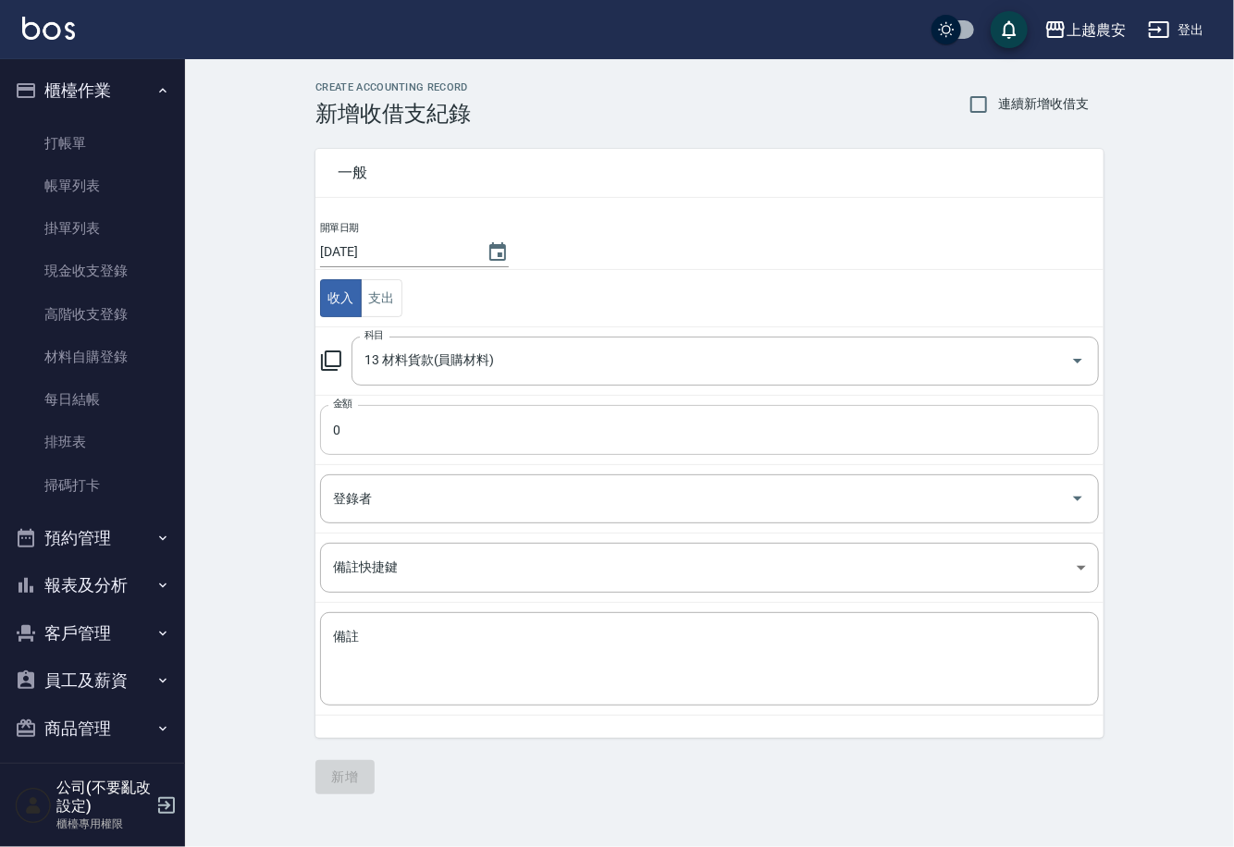
click at [365, 445] on input "0" at bounding box center [709, 430] width 779 height 50
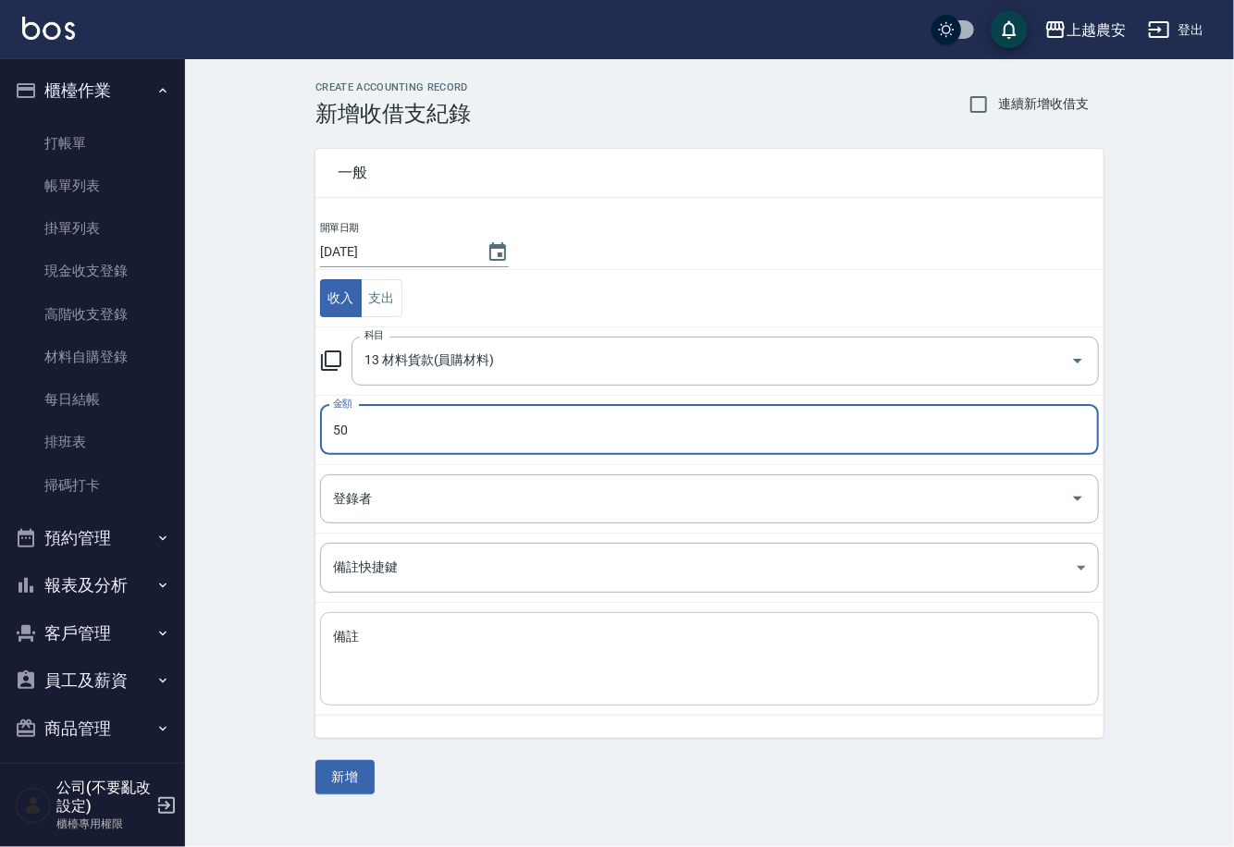
type input "50"
click at [390, 649] on textarea "備註" at bounding box center [709, 659] width 753 height 63
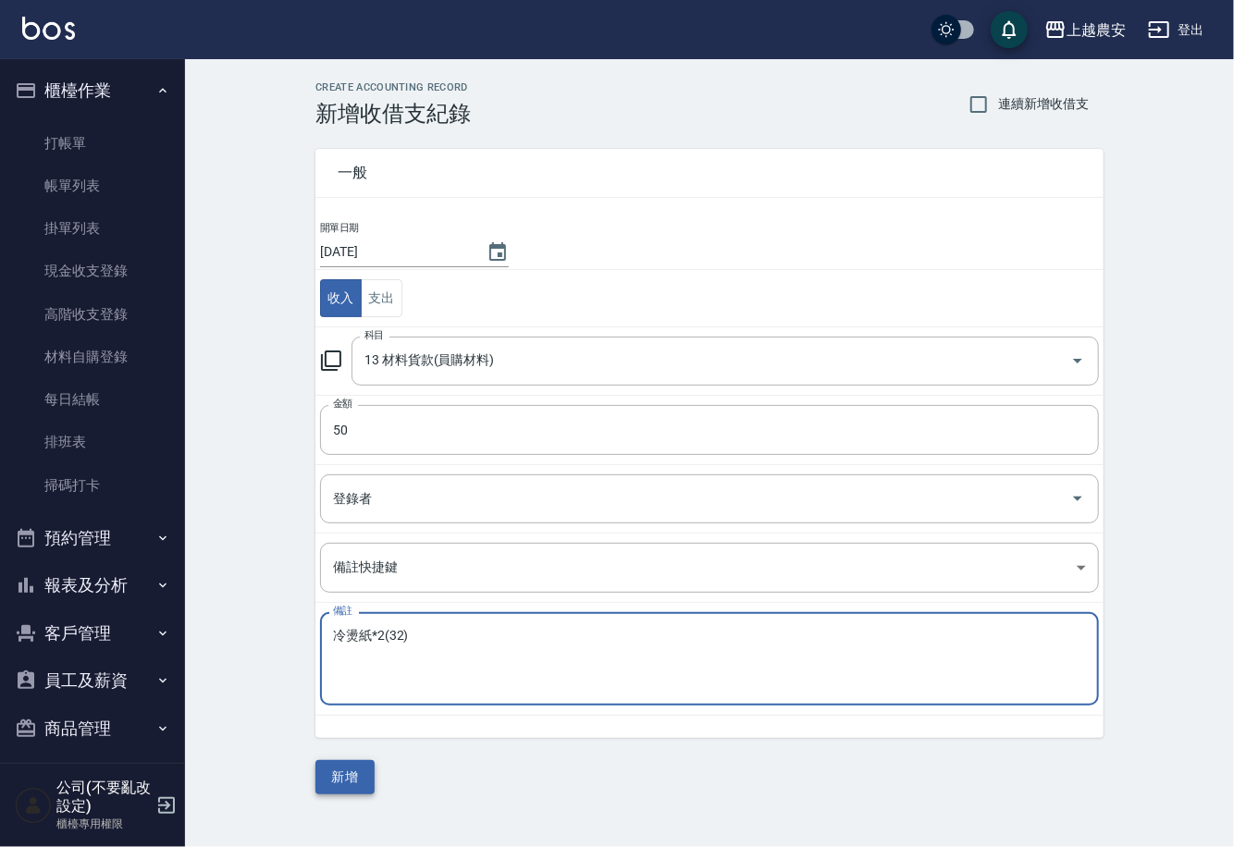
type textarea "冷燙紙*2(32)"
click at [349, 781] on button "新增" at bounding box center [344, 777] width 59 height 34
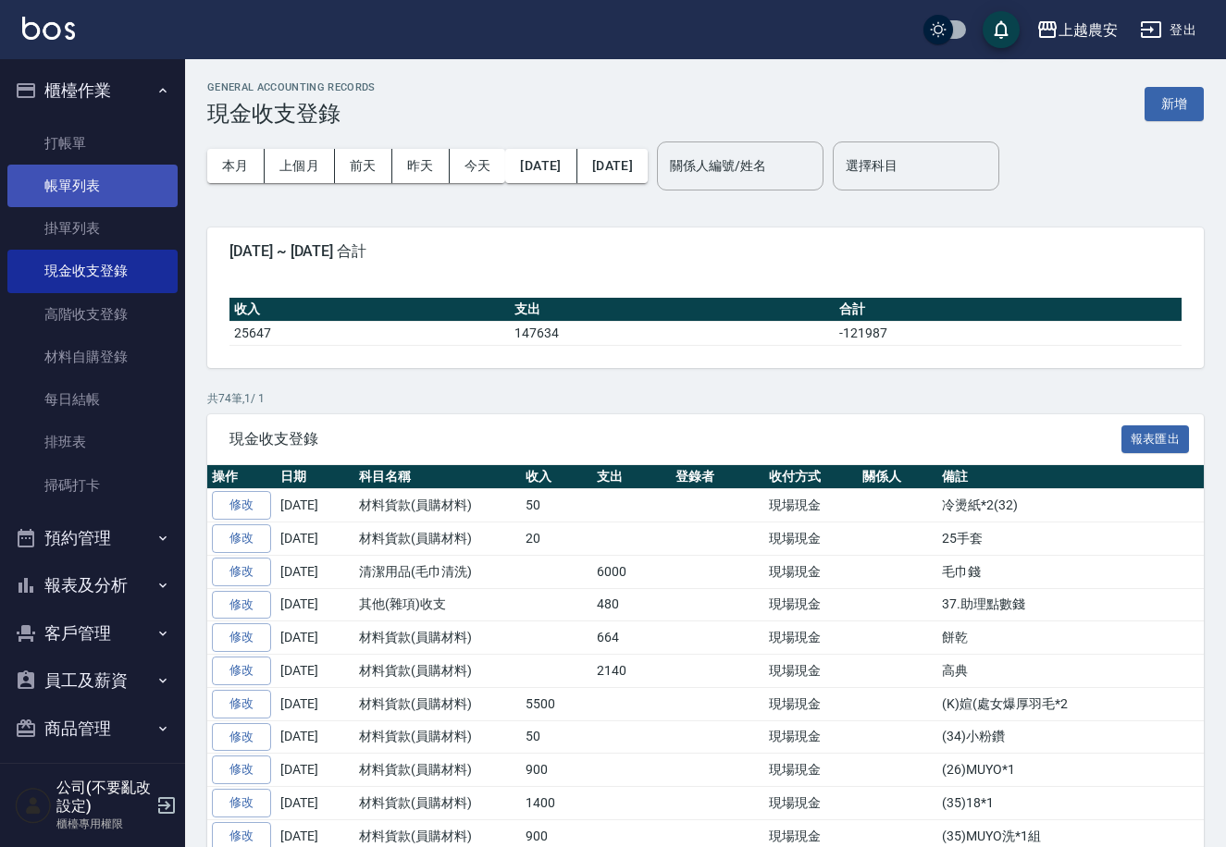
click at [68, 194] on link "帳單列表" at bounding box center [92, 186] width 170 height 43
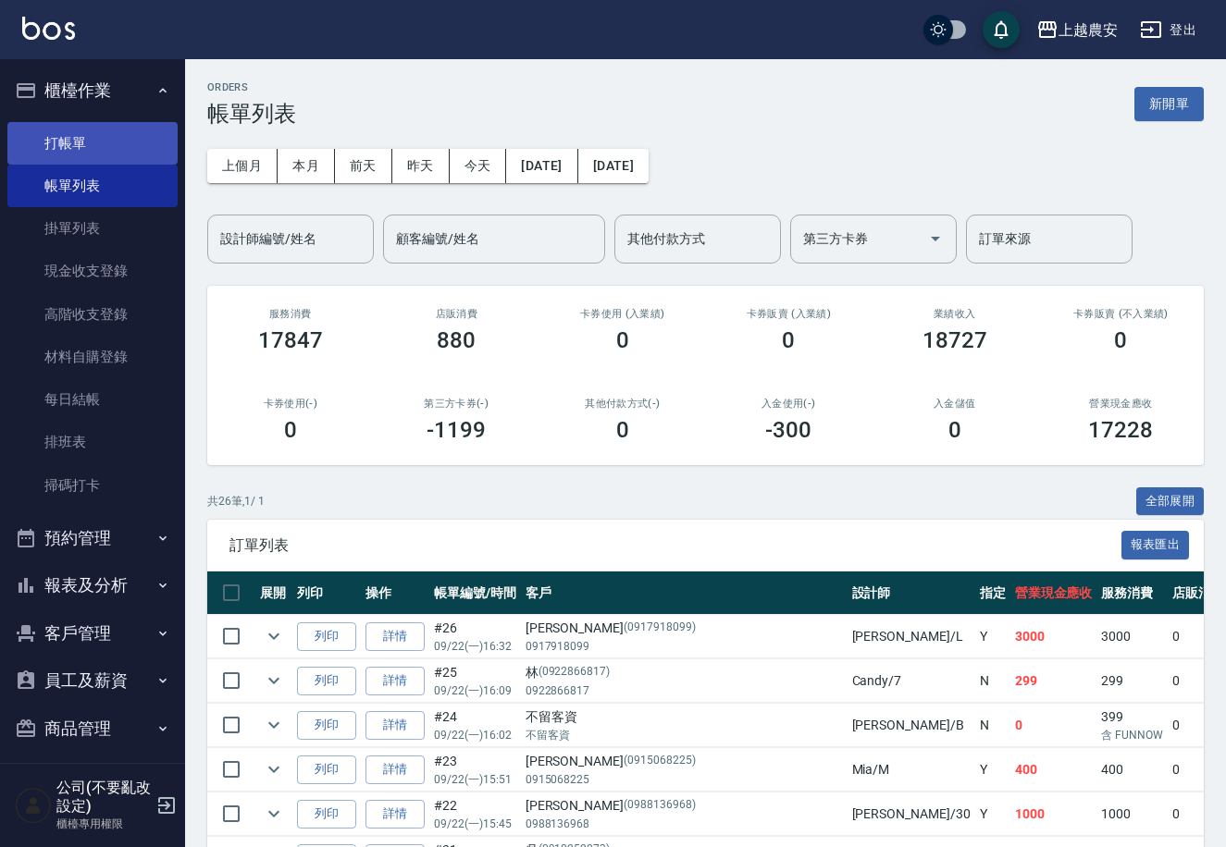
click at [79, 143] on link "打帳單" at bounding box center [92, 143] width 170 height 43
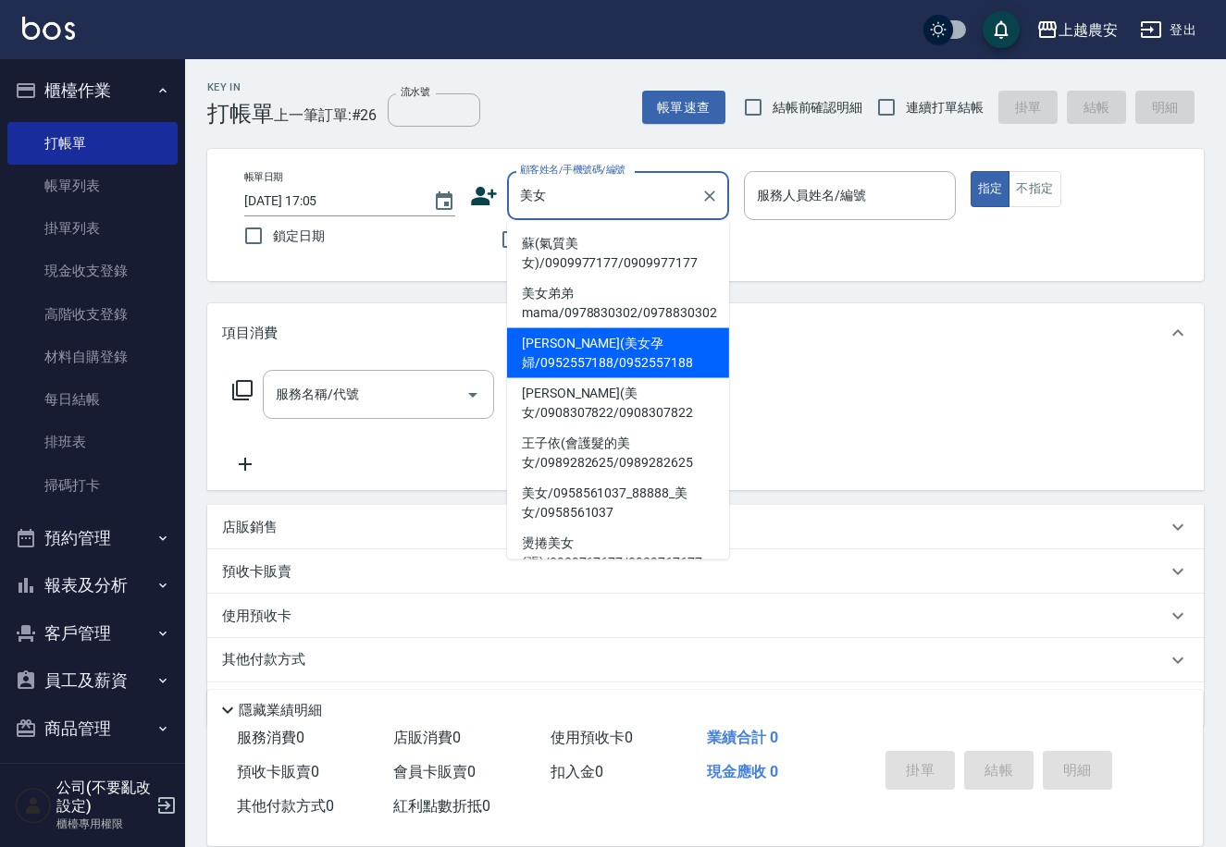
click at [562, 357] on li "[PERSON_NAME](美女孕婦/0952557188/0952557188" at bounding box center [618, 353] width 222 height 50
type input "[PERSON_NAME](美女孕婦/0952557188/0952557188"
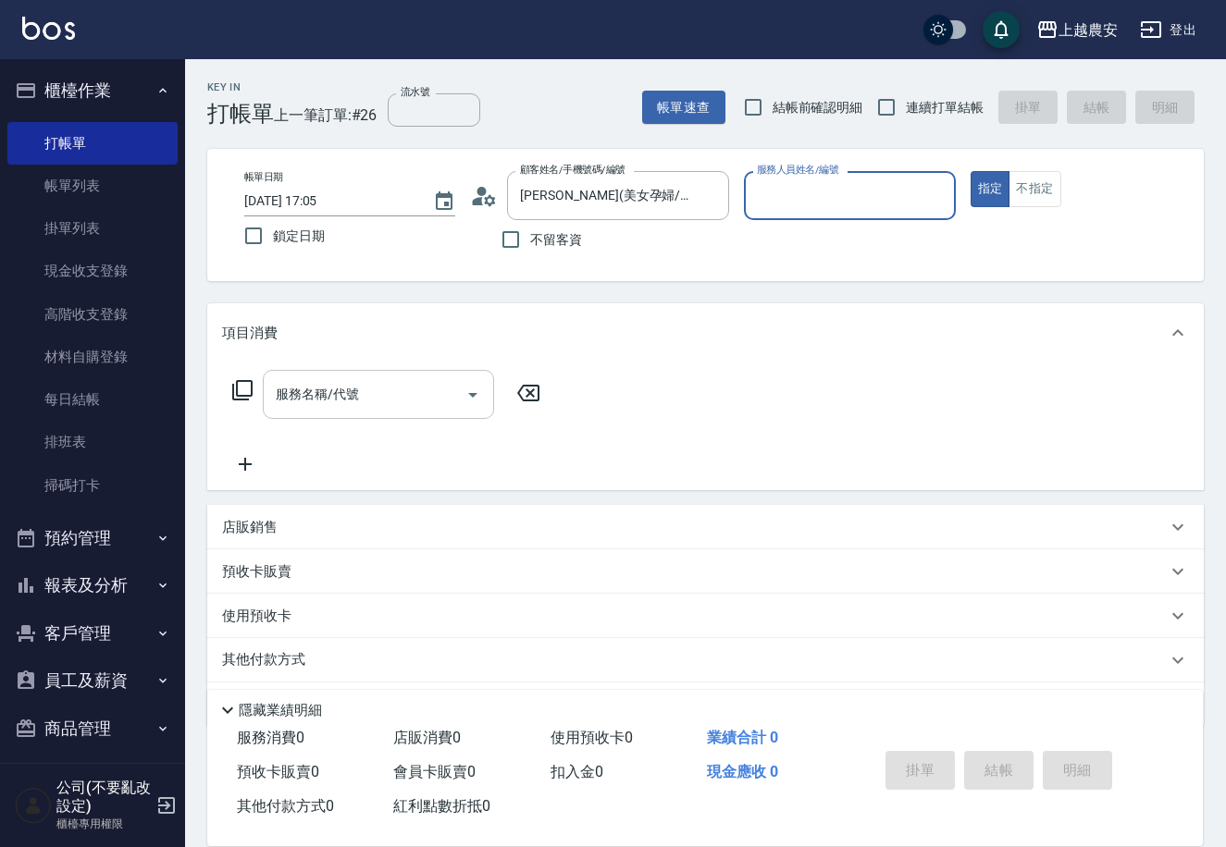
type input "Nana-13"
click at [338, 400] on div "服務名稱/代號 服務名稱/代號" at bounding box center [378, 394] width 231 height 49
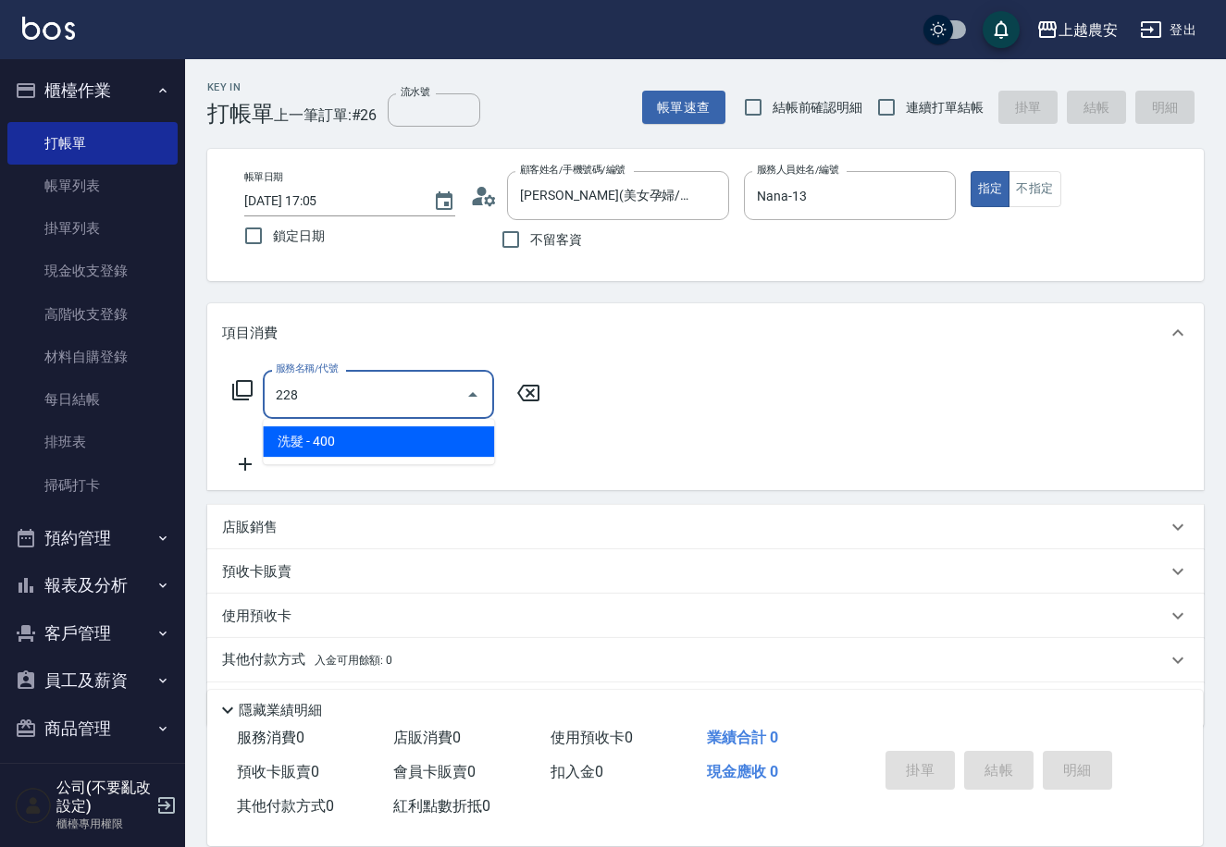
type input "洗髮(228)"
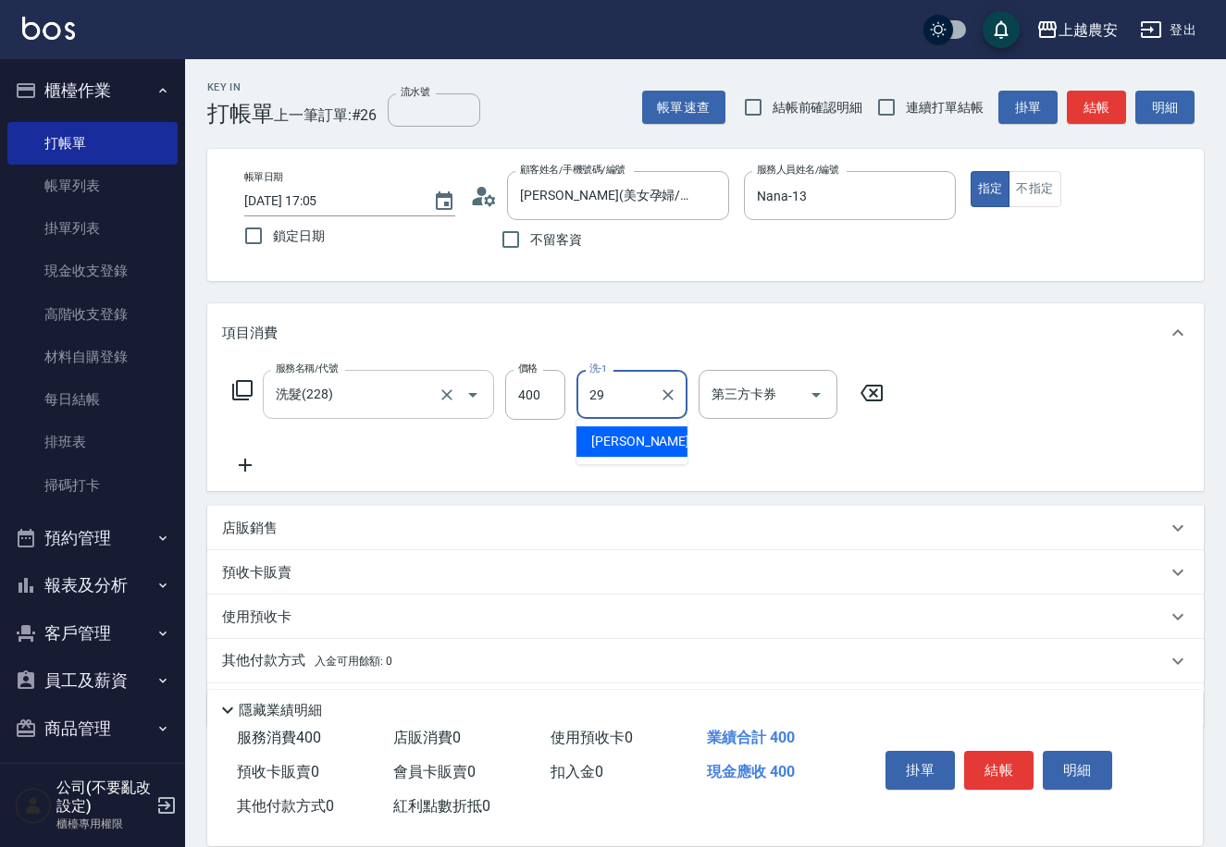
type input "[PERSON_NAME]-29"
click at [989, 762] on button "結帳" at bounding box center [998, 770] width 69 height 39
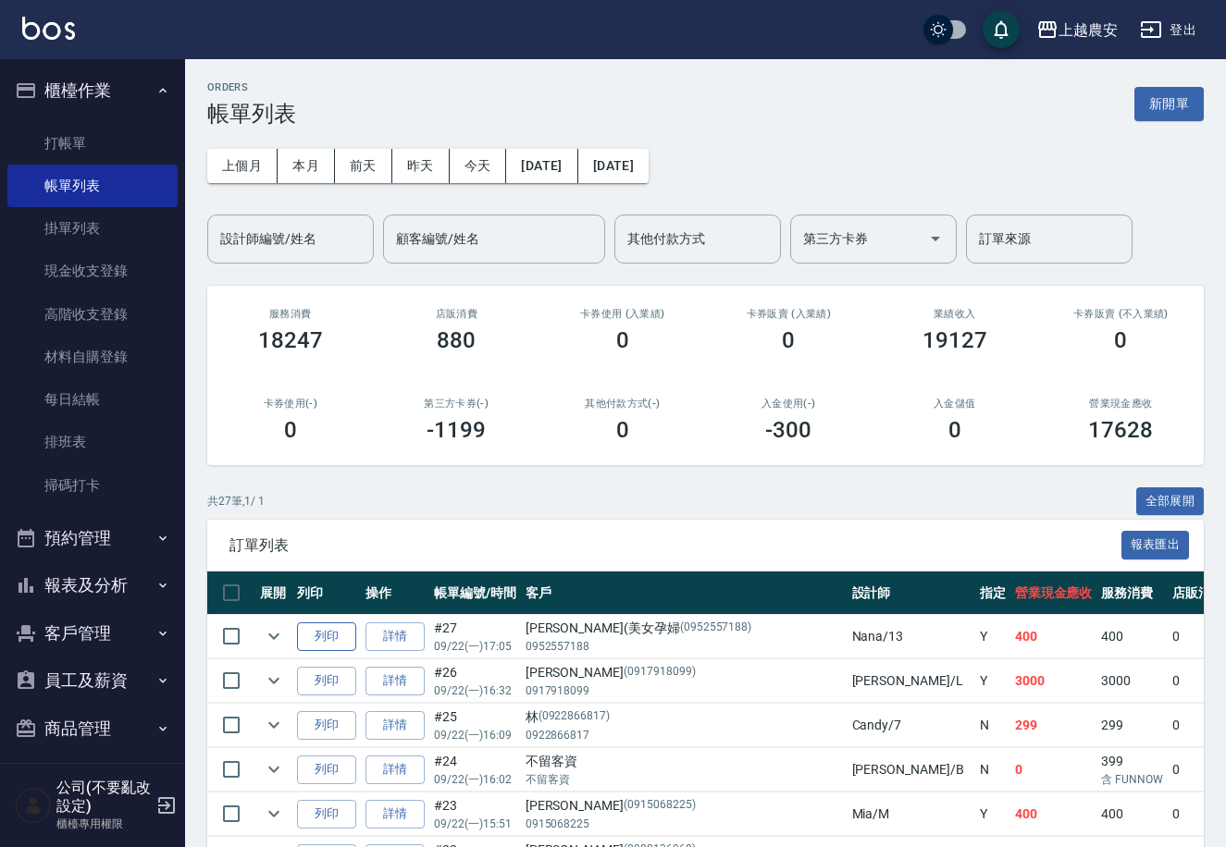
click at [341, 632] on button "列印" at bounding box center [326, 637] width 59 height 29
click at [85, 634] on button "客戶管理" at bounding box center [92, 634] width 170 height 48
click at [100, 673] on link "客戶列表" at bounding box center [92, 685] width 170 height 43
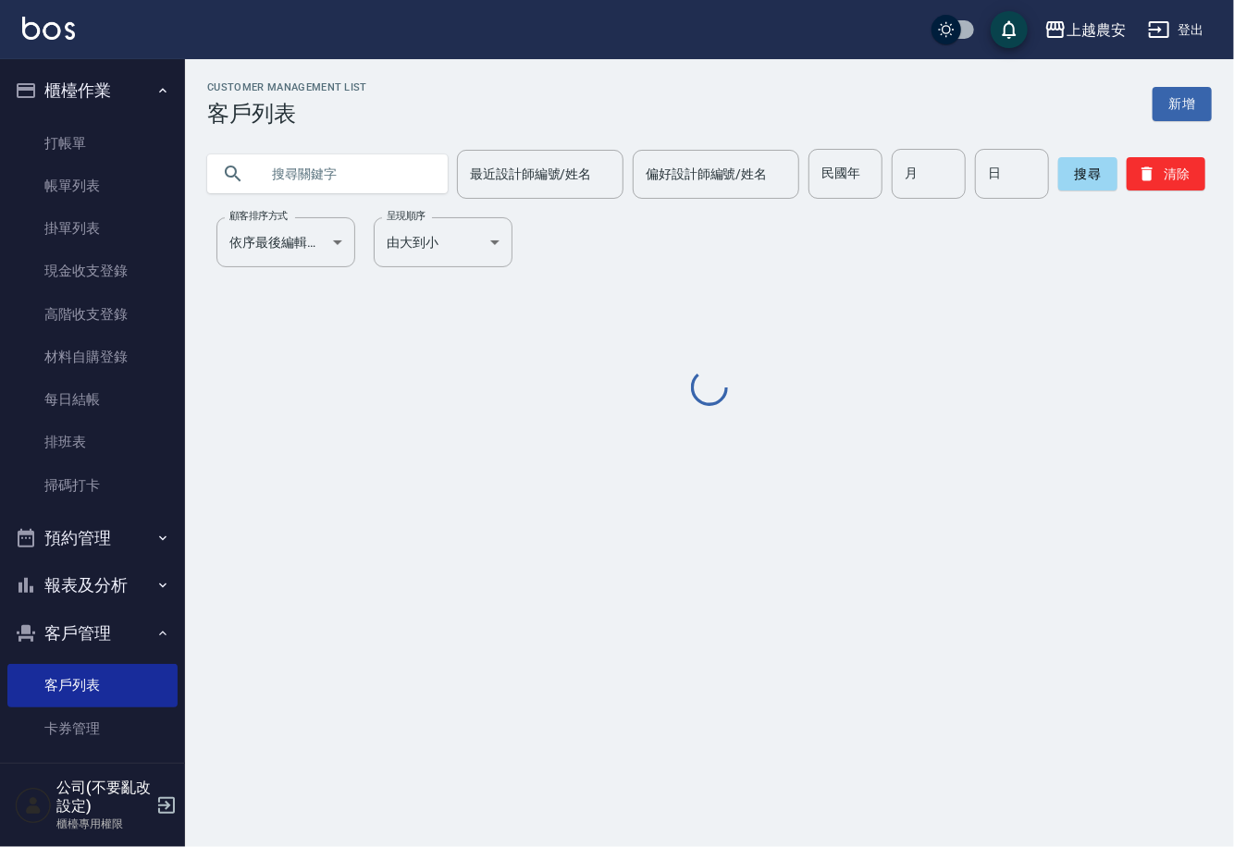
click at [313, 182] on input "text" at bounding box center [346, 174] width 174 height 50
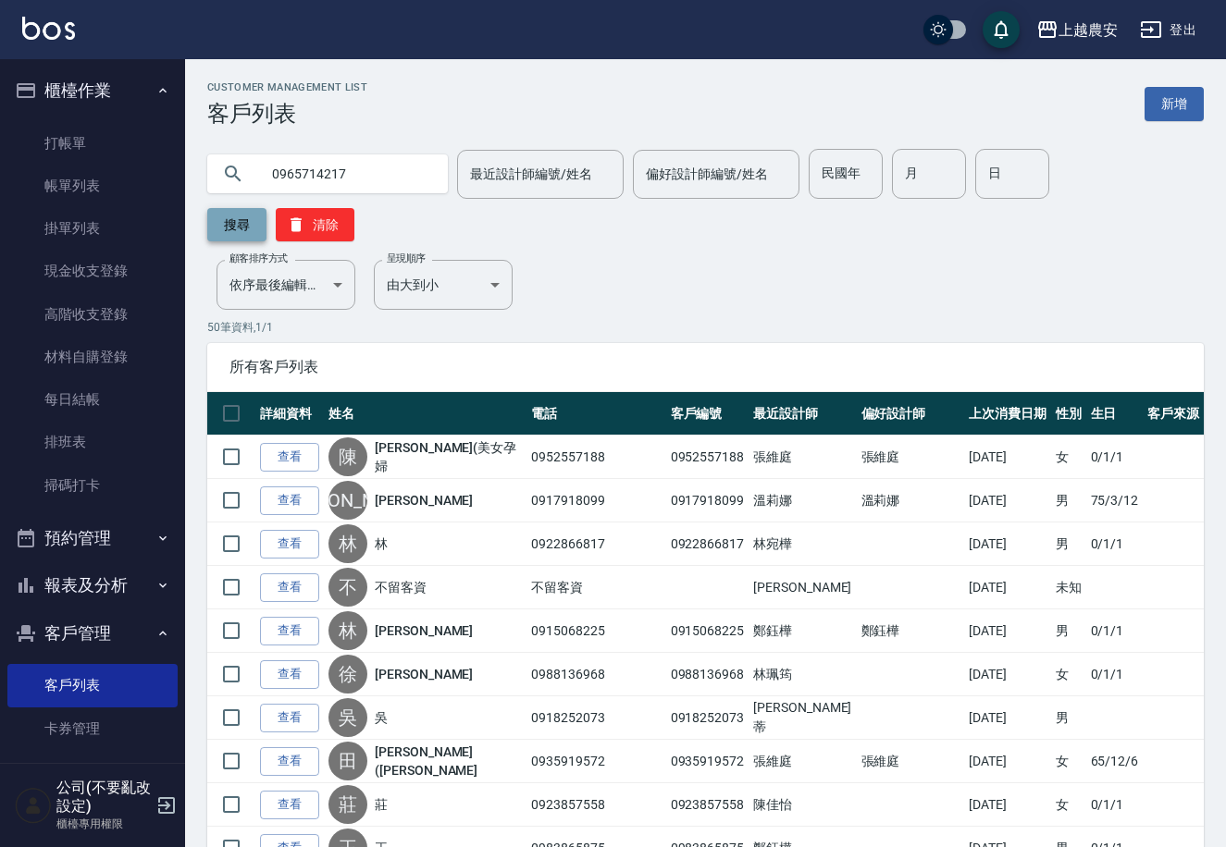
type input "0965714217"
click at [266, 208] on button "搜尋" at bounding box center [236, 224] width 59 height 33
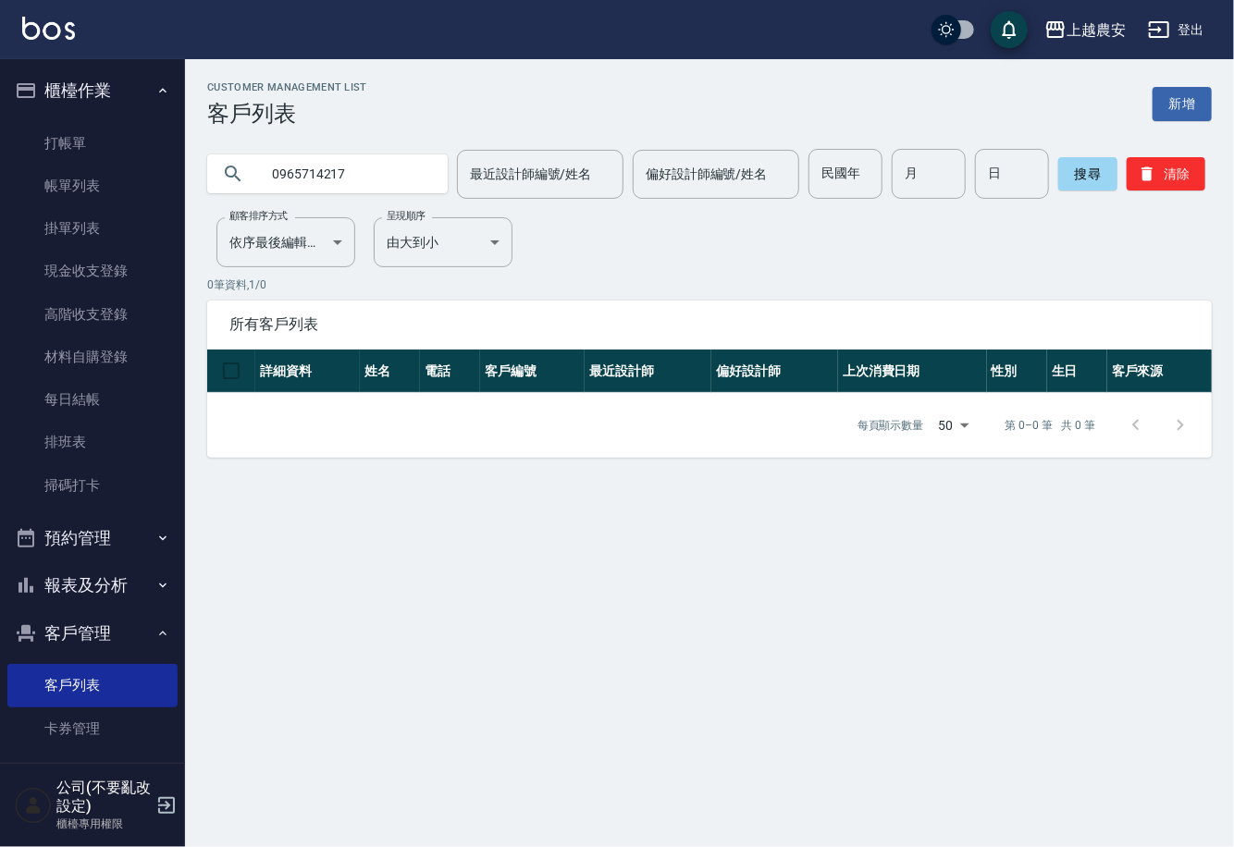
drag, startPoint x: 372, startPoint y: 178, endPoint x: 258, endPoint y: 194, distance: 115.0
click at [259, 194] on input "0965714217" at bounding box center [346, 174] width 174 height 50
type input "0963714217"
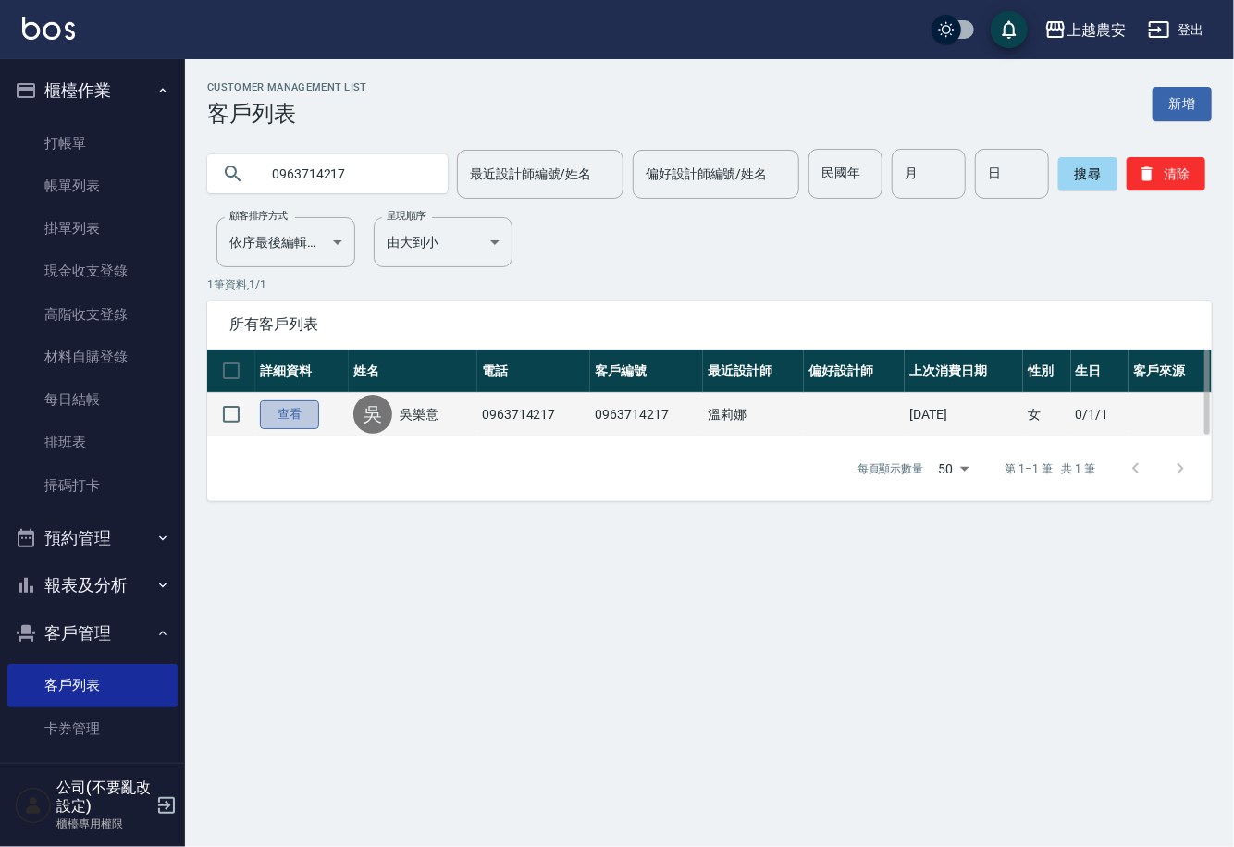
click at [297, 418] on link "查看" at bounding box center [289, 415] width 59 height 29
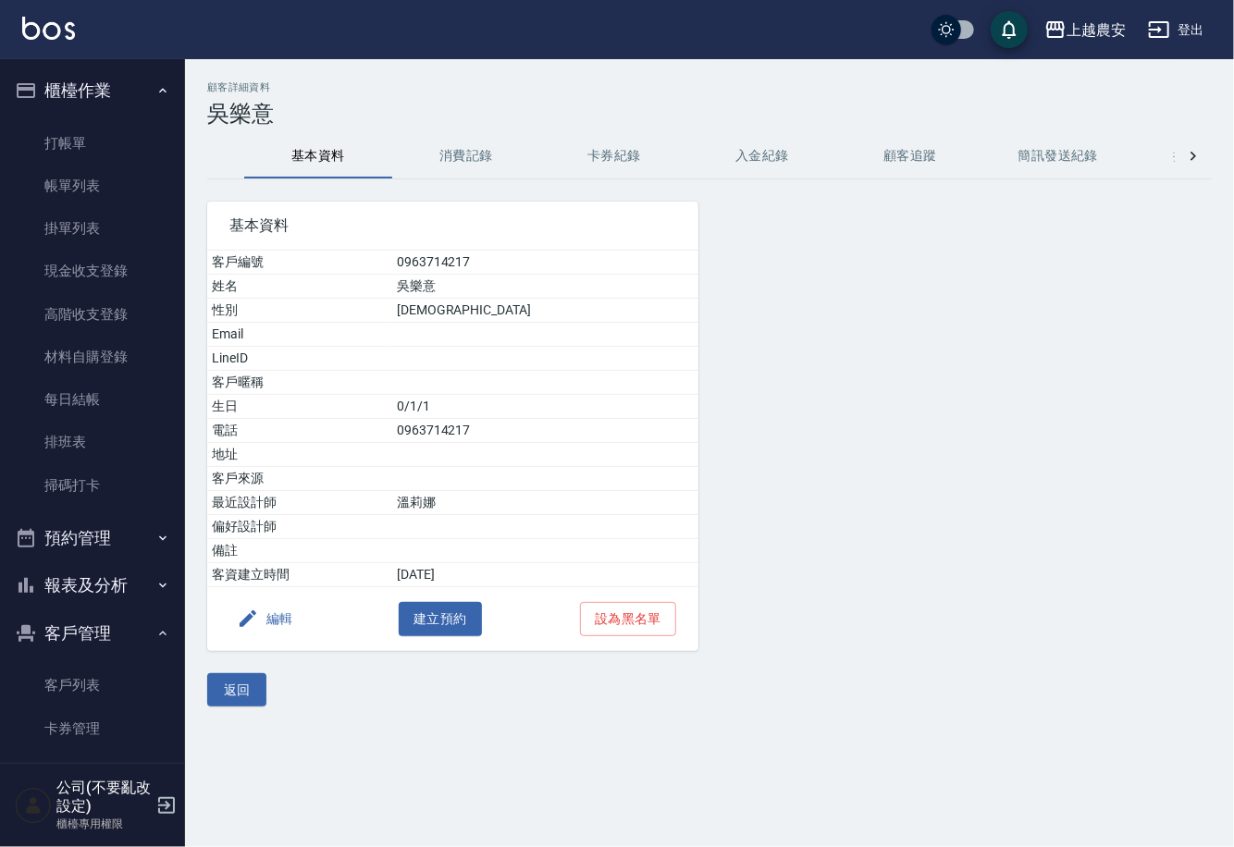
click at [480, 151] on button "消費記錄" at bounding box center [466, 156] width 148 height 44
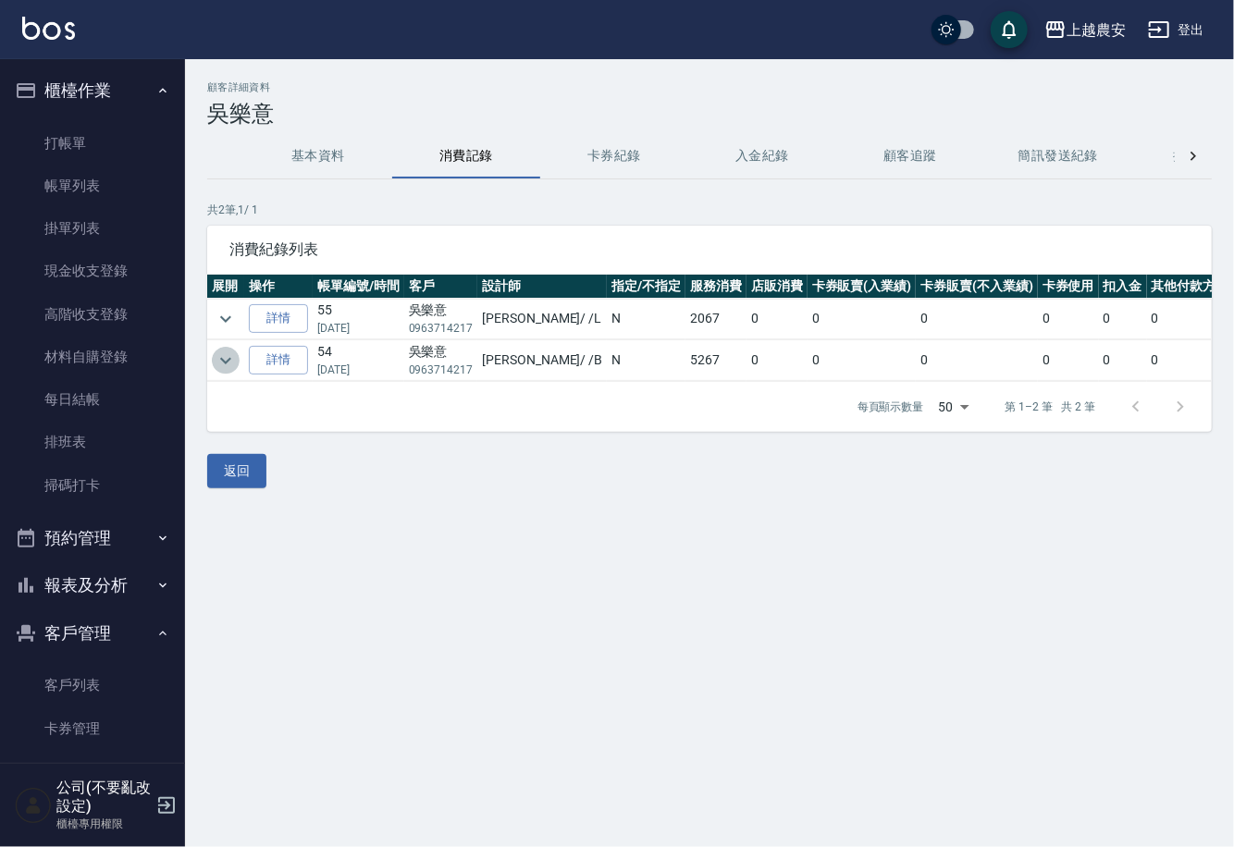
click at [228, 360] on icon "expand row" at bounding box center [225, 360] width 11 height 6
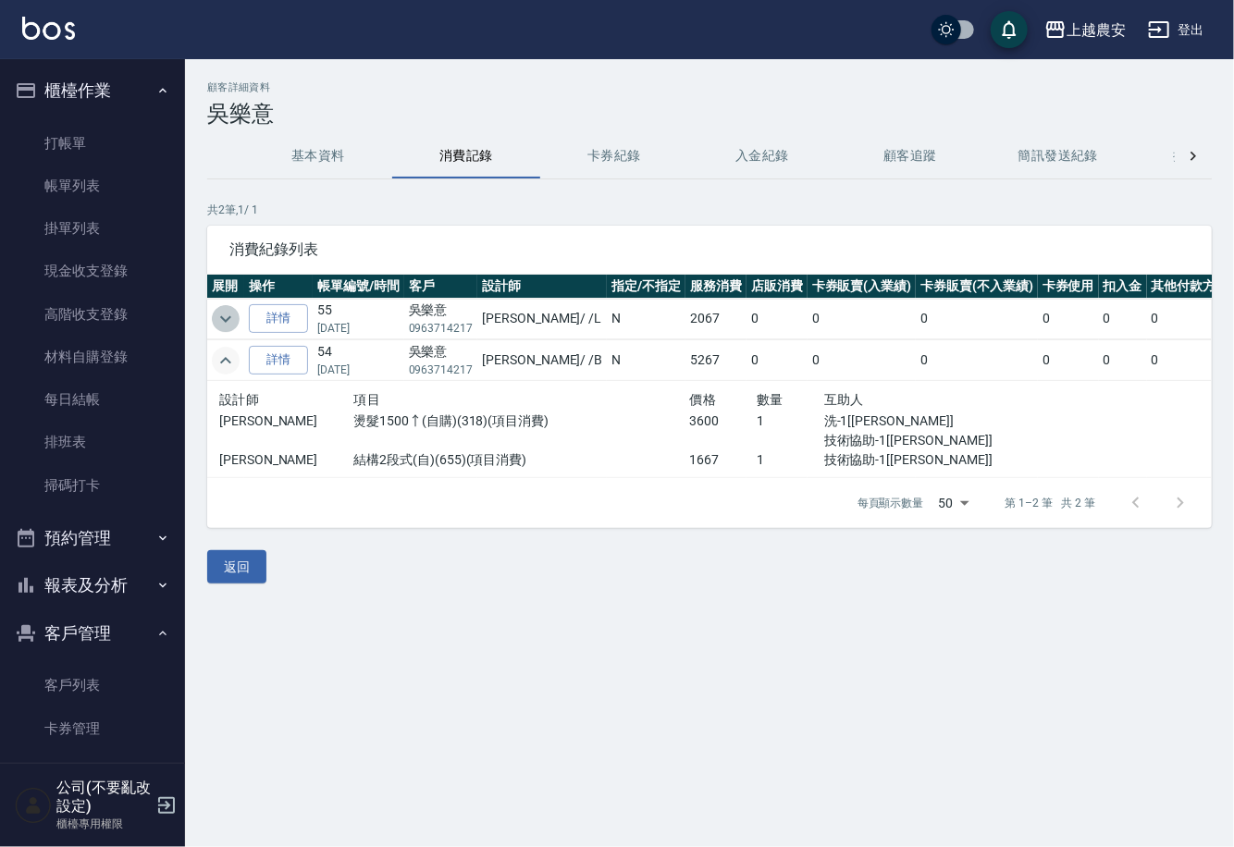
click at [218, 316] on icon "expand row" at bounding box center [226, 319] width 22 height 22
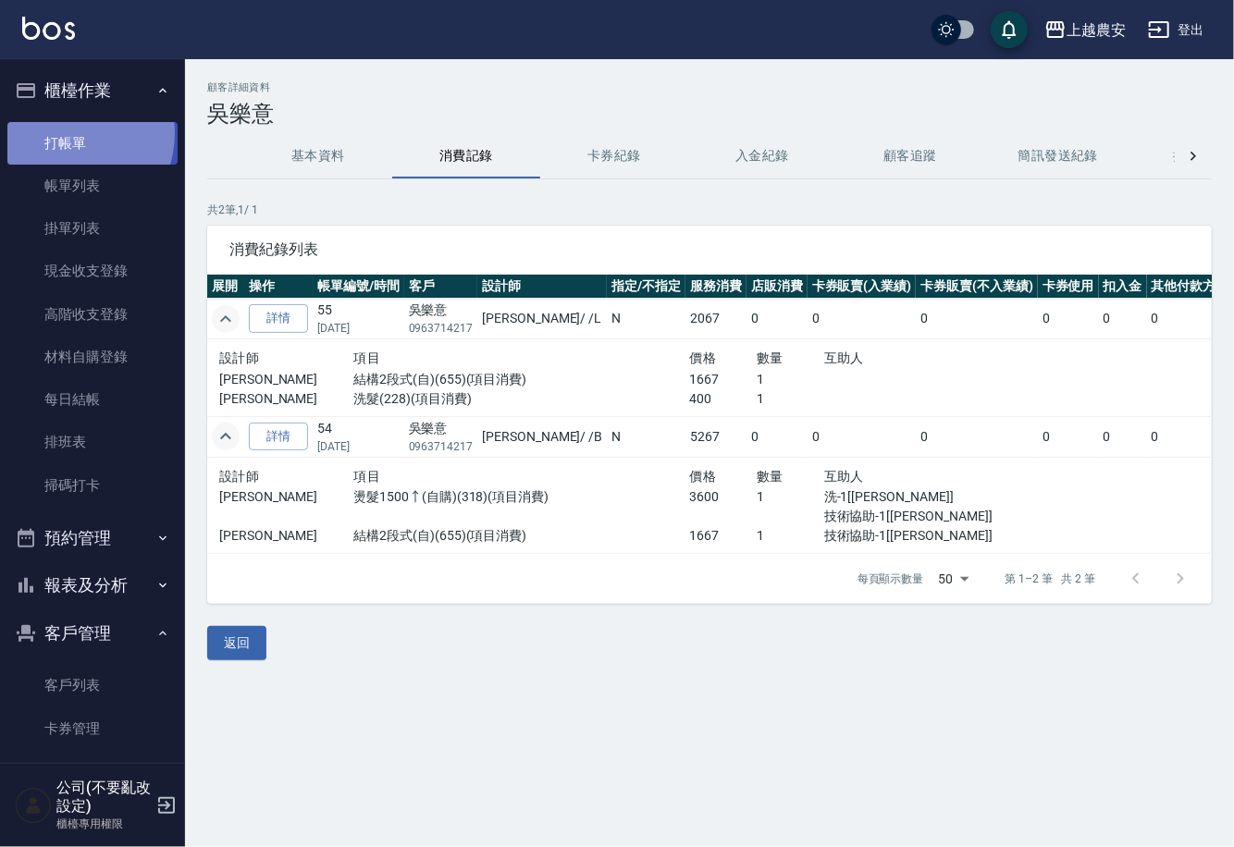
click at [64, 132] on link "打帳單" at bounding box center [92, 143] width 170 height 43
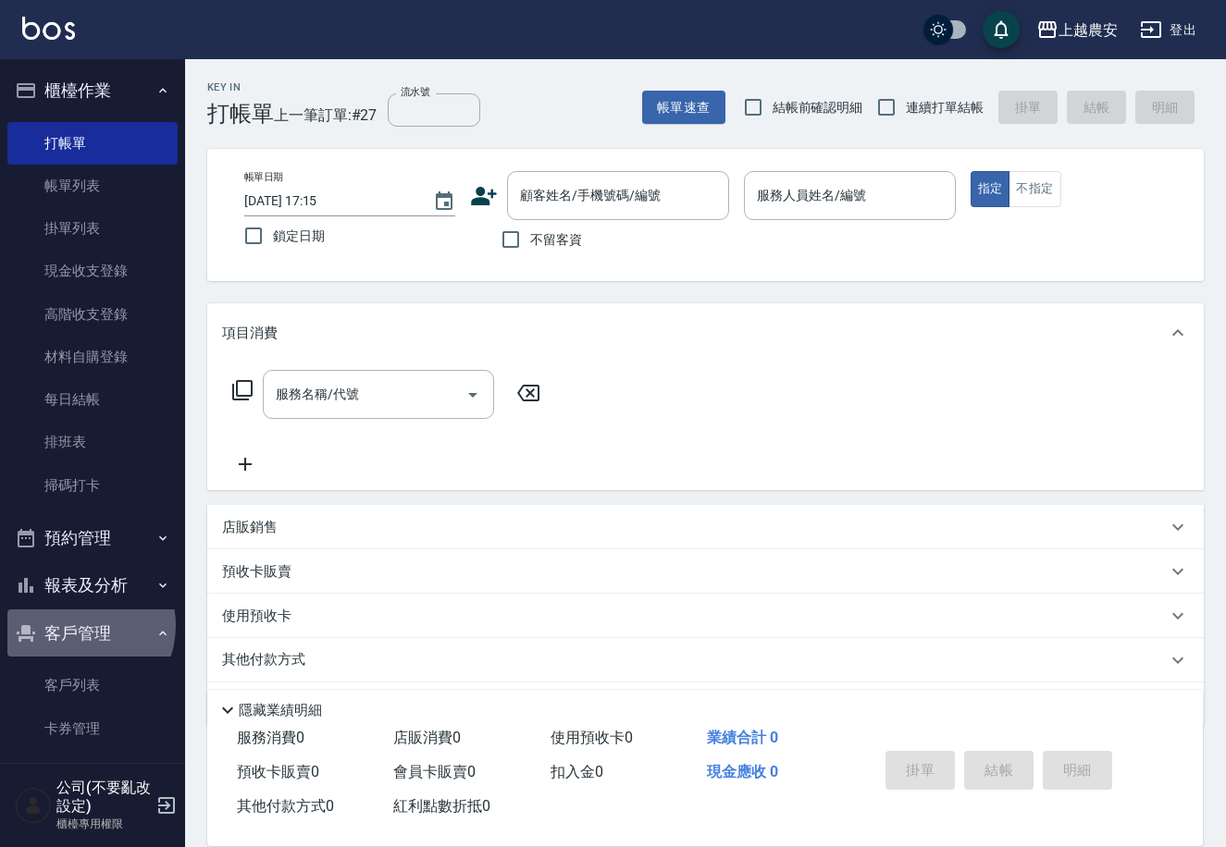
click at [76, 626] on button "客戶管理" at bounding box center [92, 634] width 170 height 48
click at [77, 619] on button "客戶管理" at bounding box center [92, 634] width 170 height 48
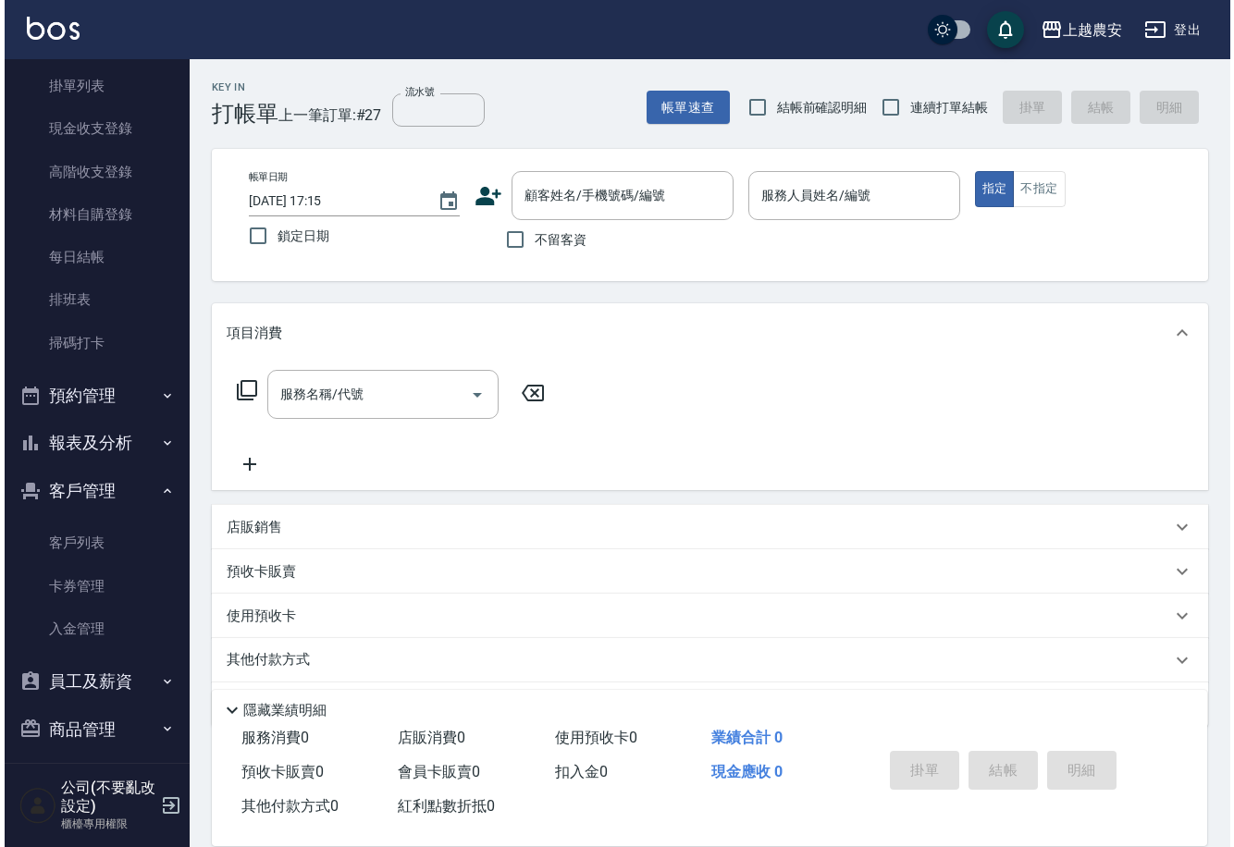
scroll to position [153, 0]
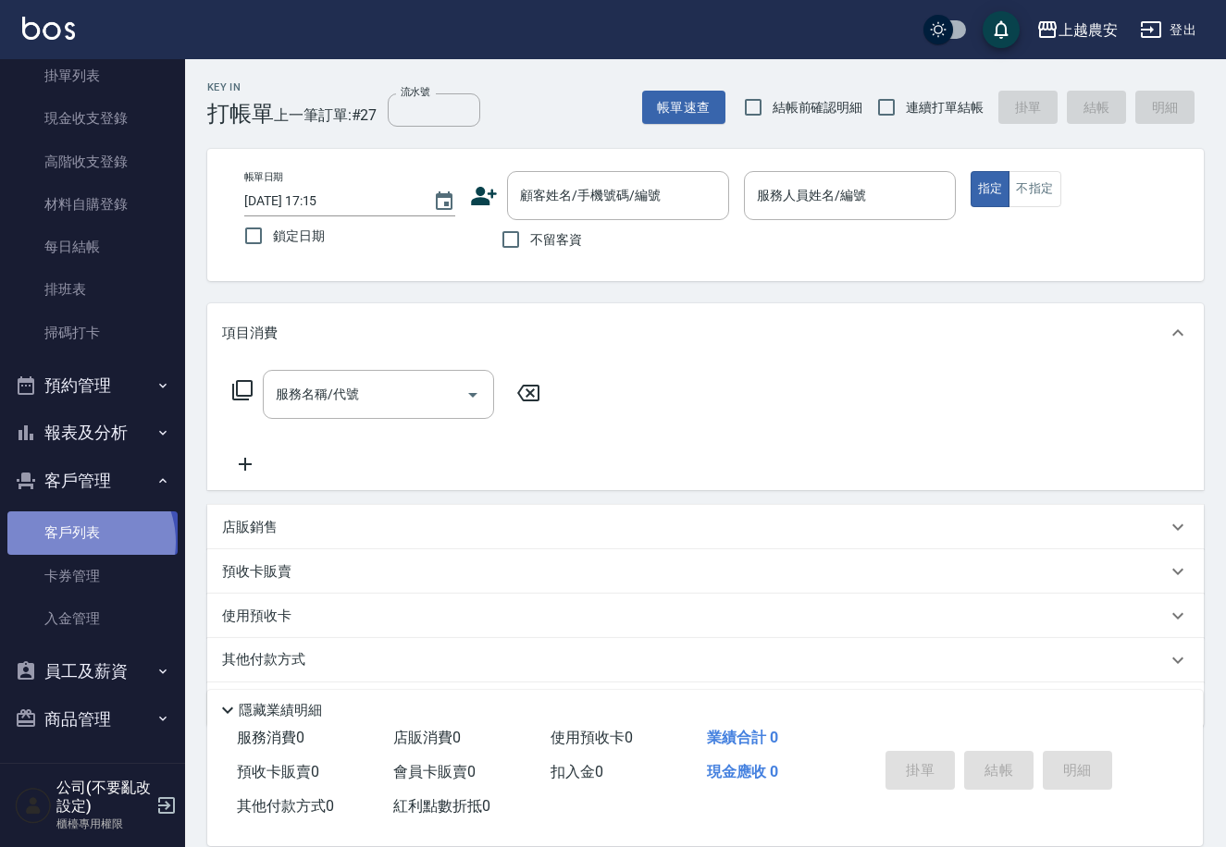
click at [80, 541] on link "客戶列表" at bounding box center [92, 533] width 170 height 43
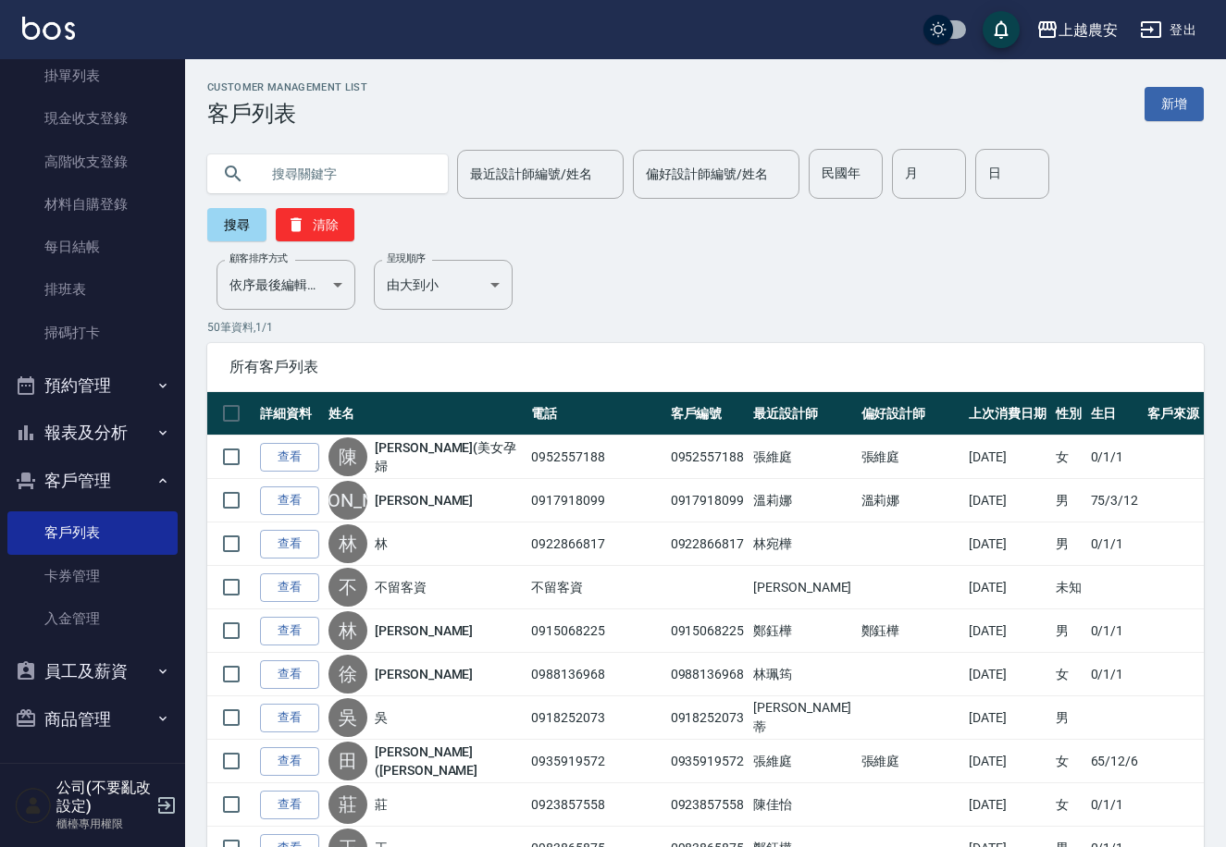
click at [361, 185] on input "text" at bounding box center [346, 174] width 174 height 50
type input "吳樂"
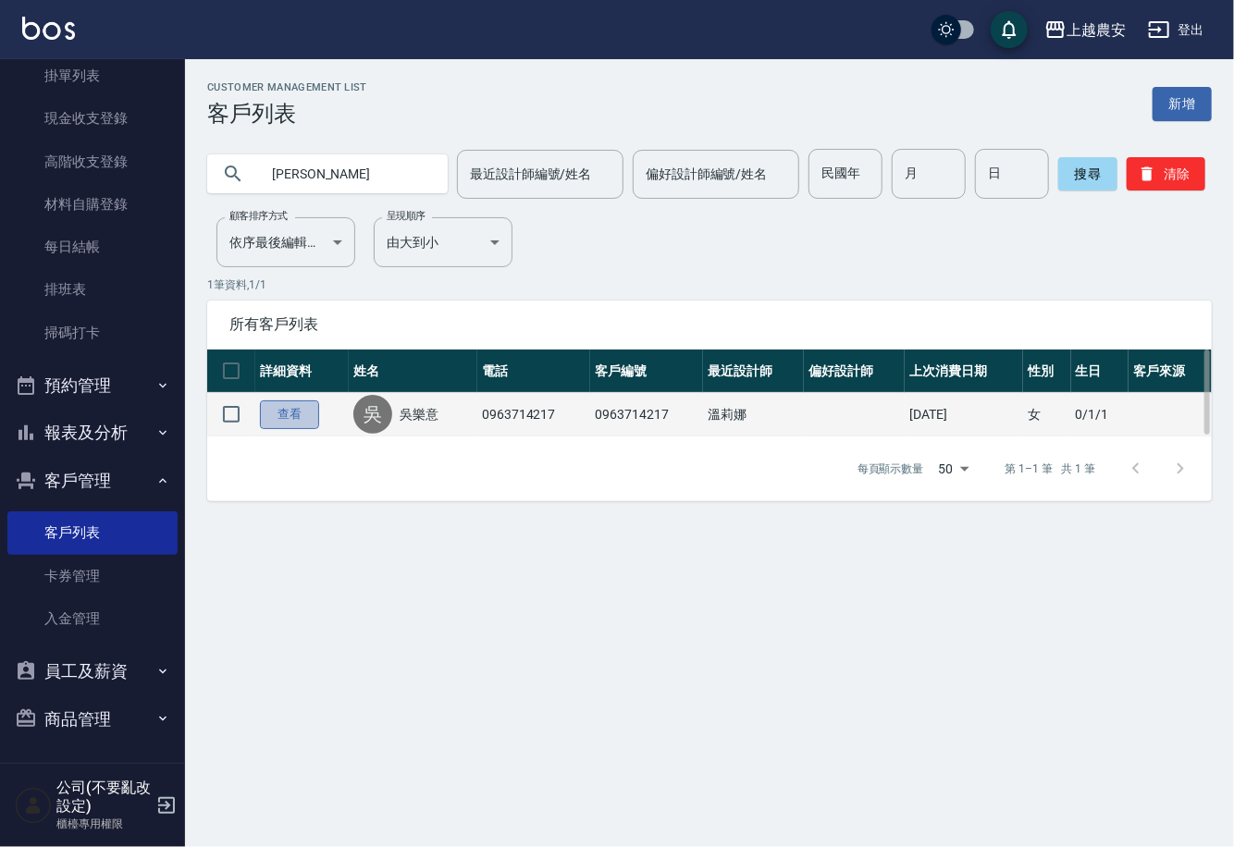
click at [284, 419] on link "查看" at bounding box center [289, 415] width 59 height 29
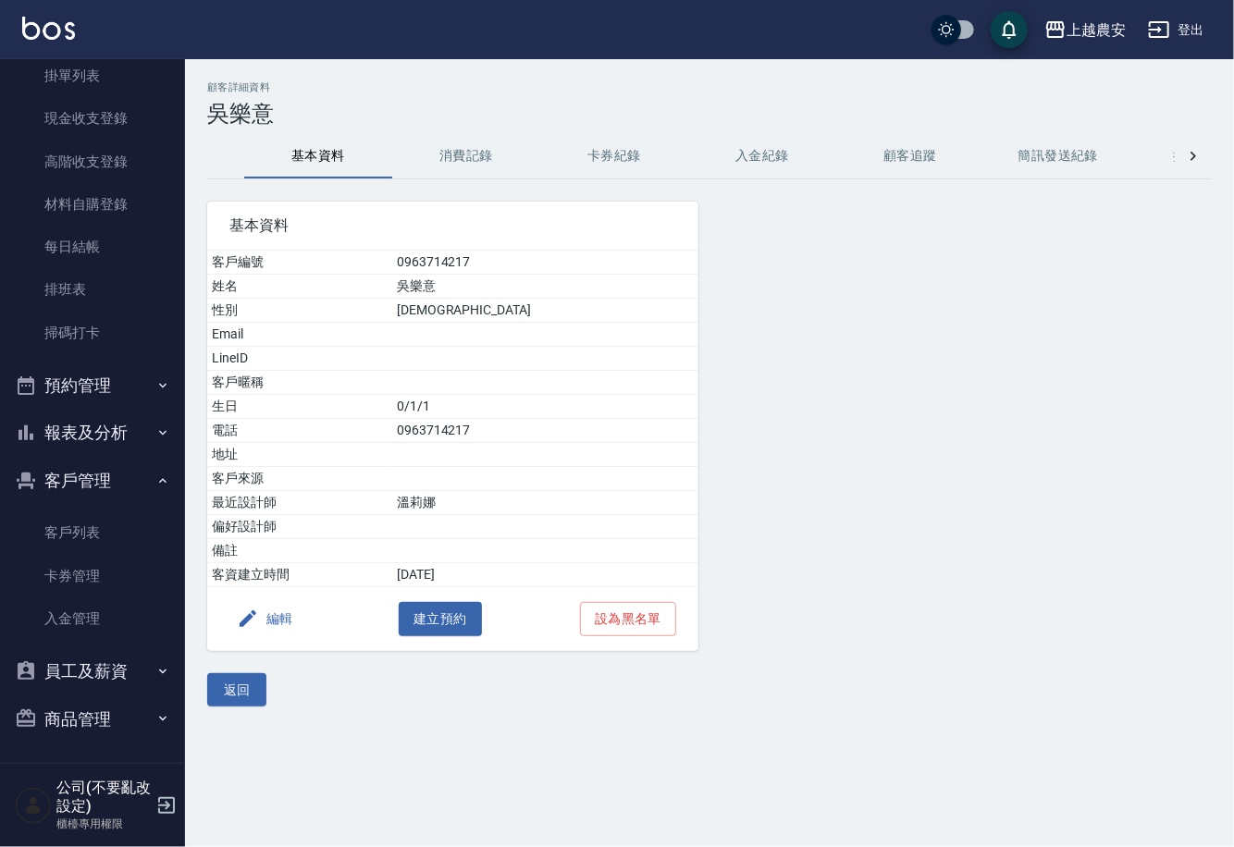
click at [468, 138] on button "消費記錄" at bounding box center [466, 156] width 148 height 44
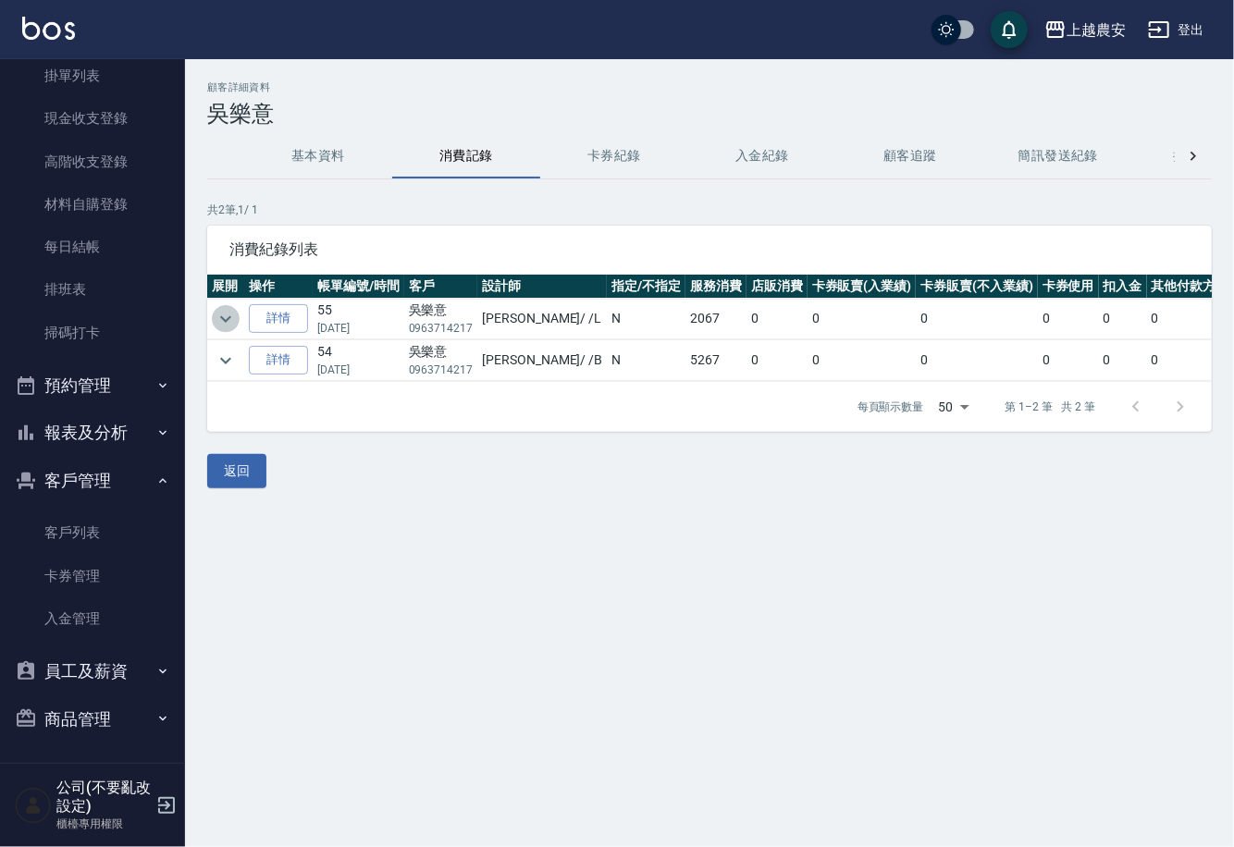
click at [229, 315] on icon "expand row" at bounding box center [226, 319] width 22 height 22
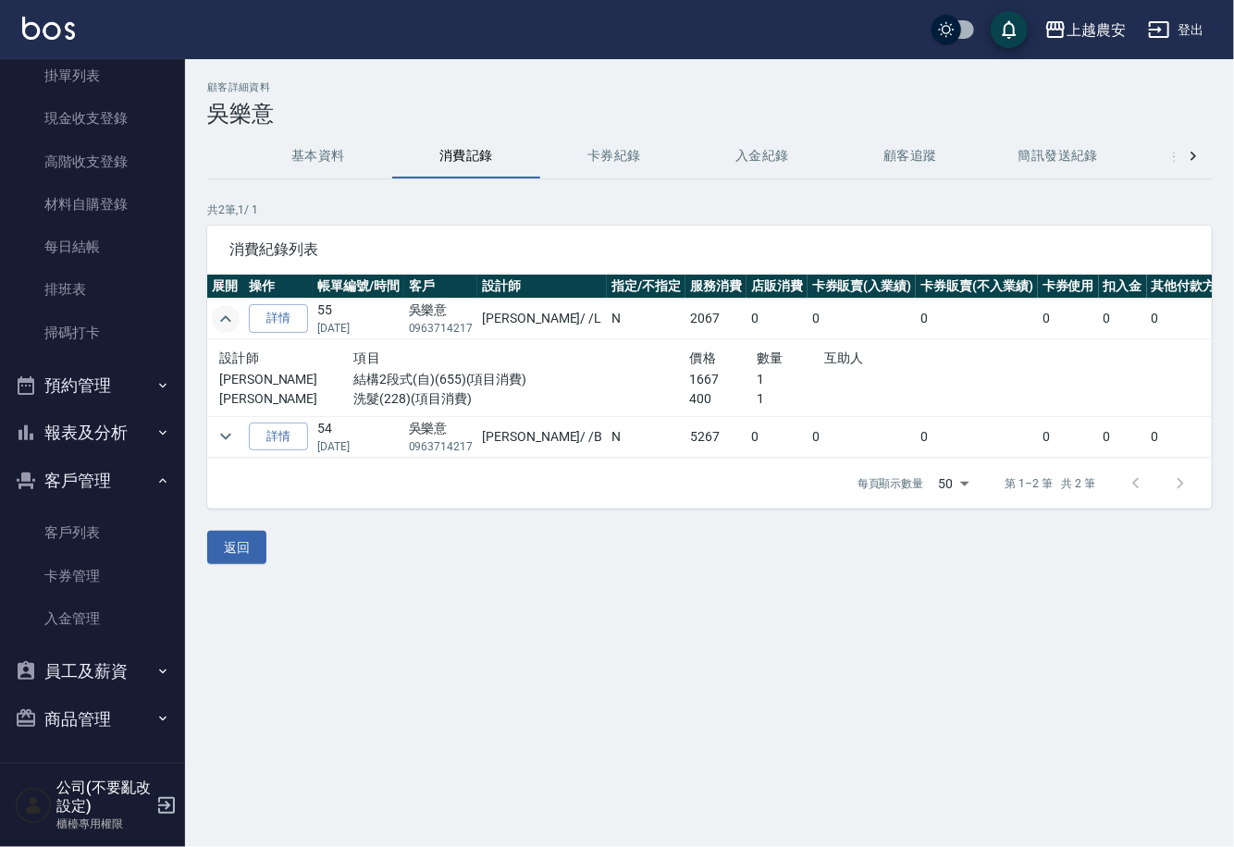
click at [229, 315] on icon "expand row" at bounding box center [226, 319] width 22 height 22
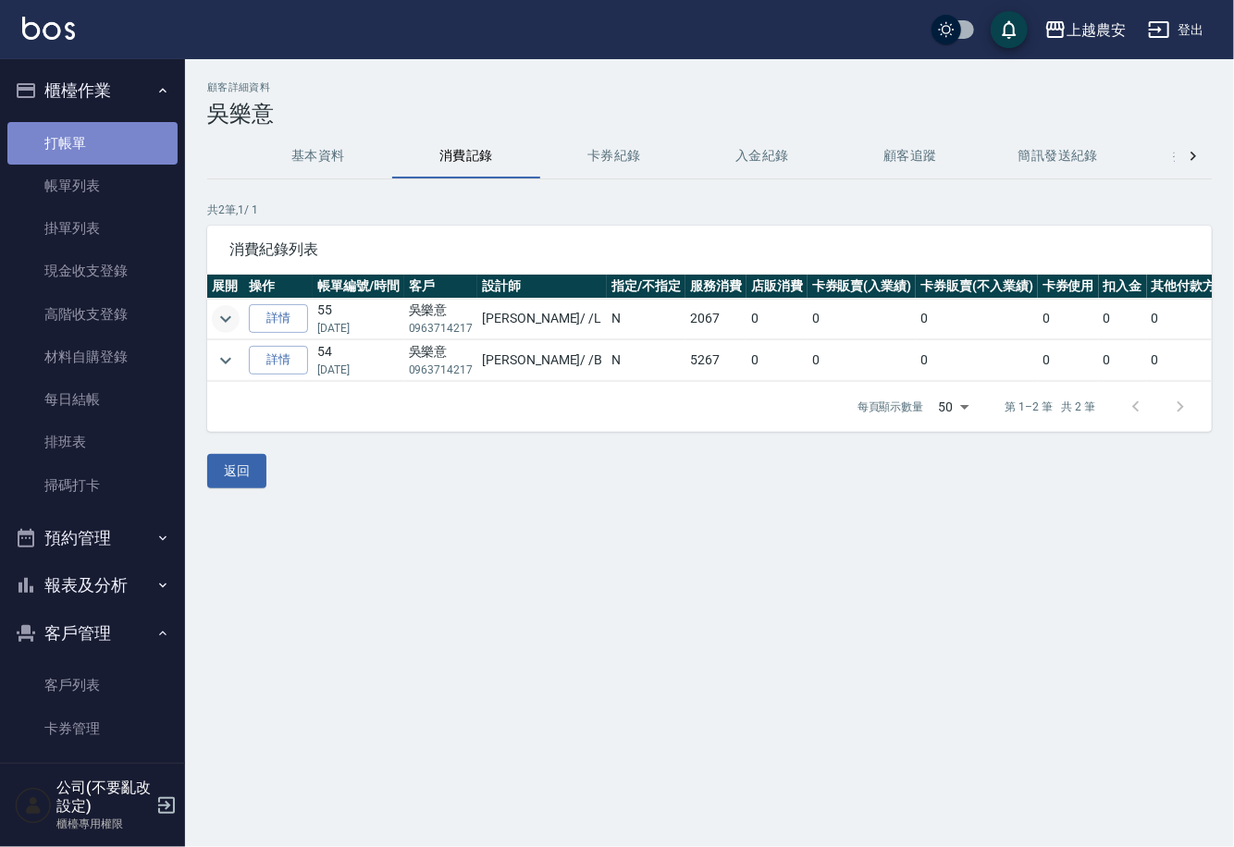
click at [126, 140] on link "打帳單" at bounding box center [92, 143] width 170 height 43
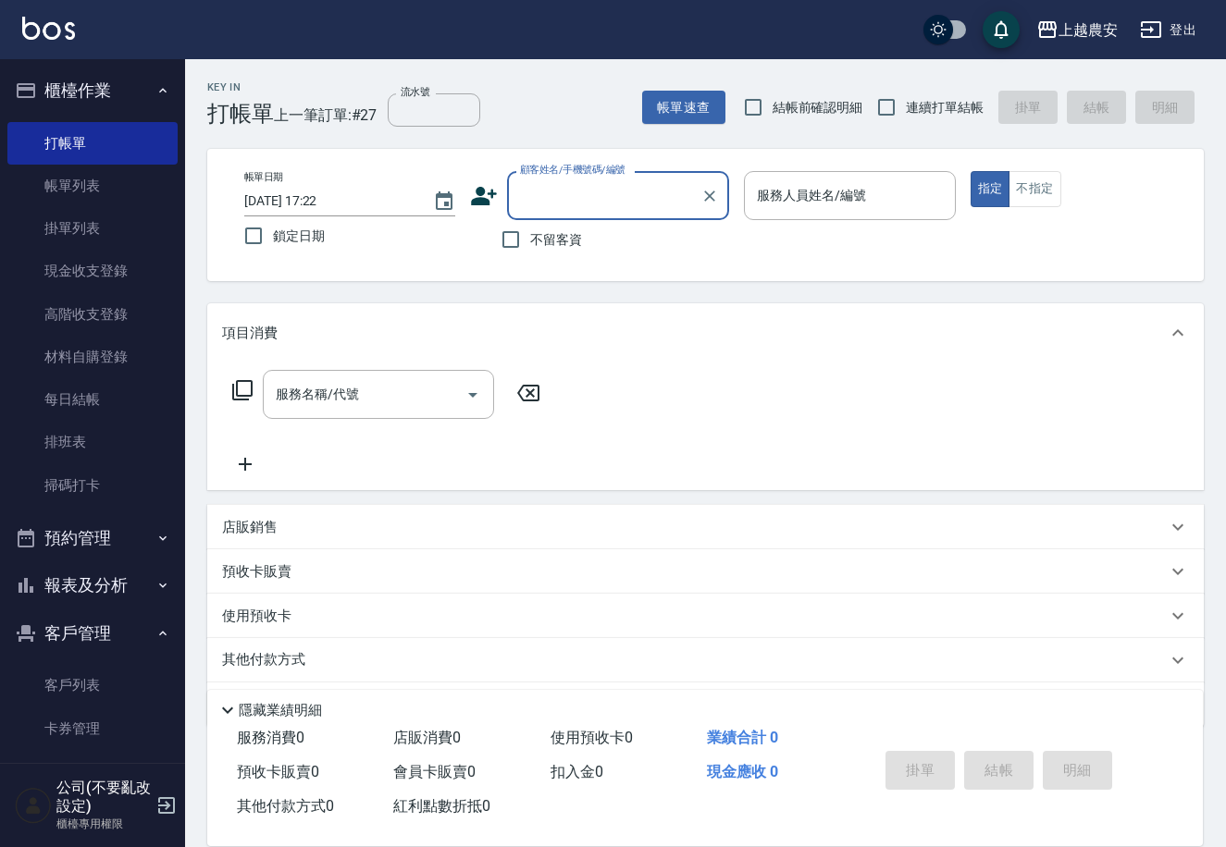
scroll to position [153, 0]
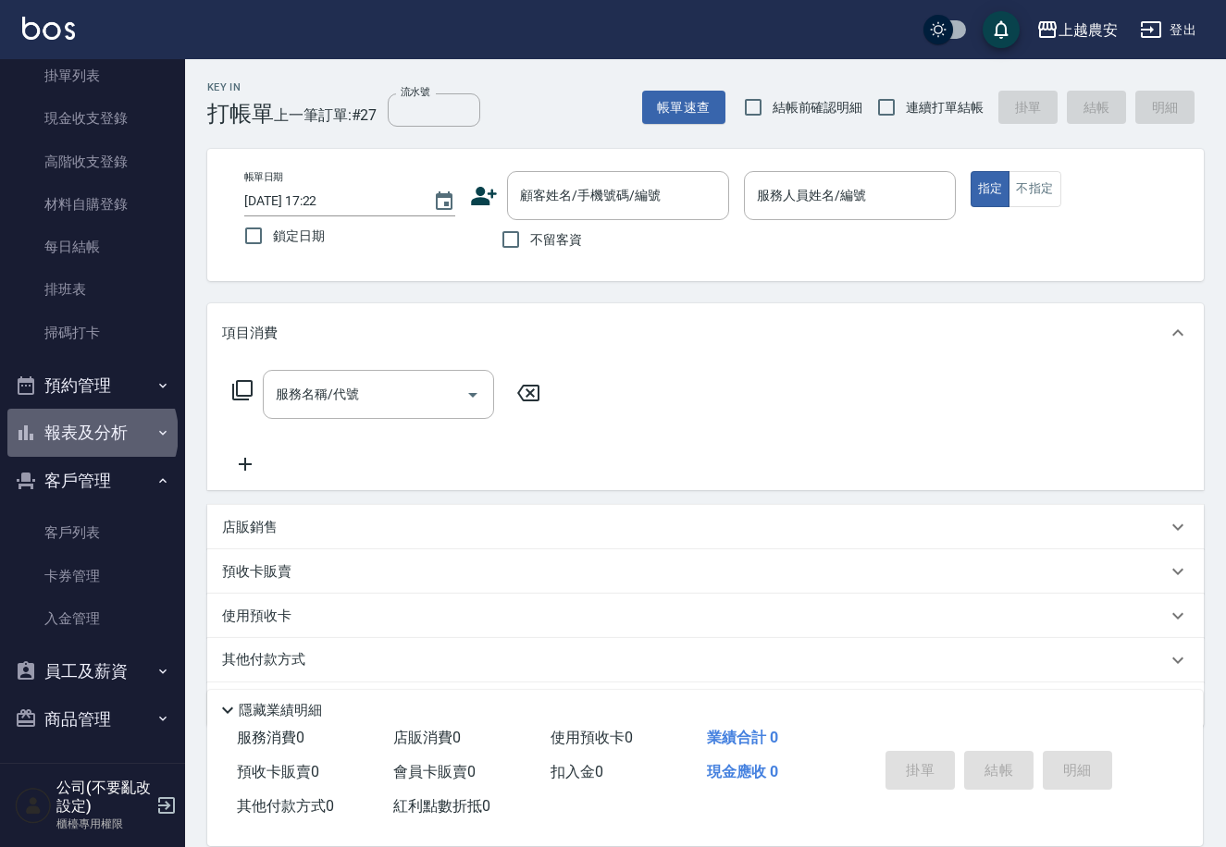
click at [91, 433] on button "報表及分析" at bounding box center [92, 433] width 170 height 48
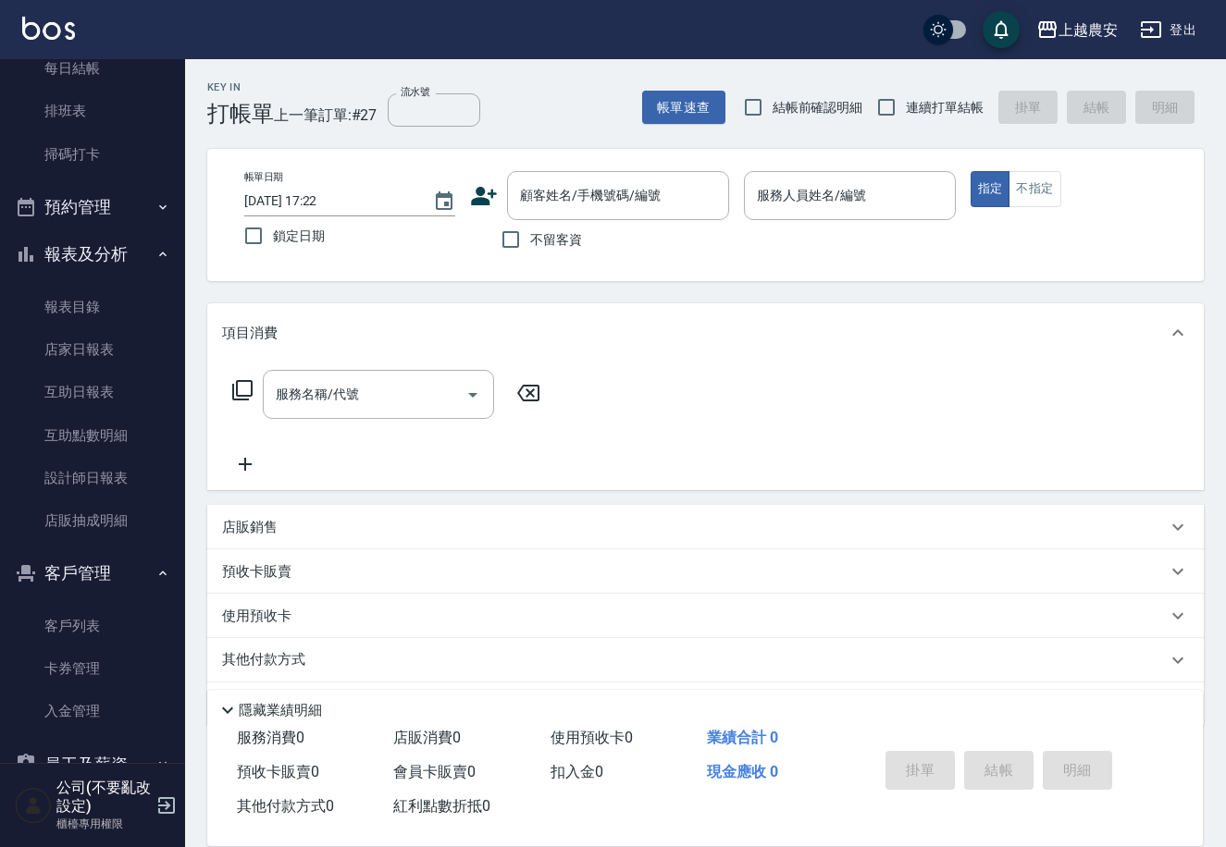
scroll to position [425, 0]
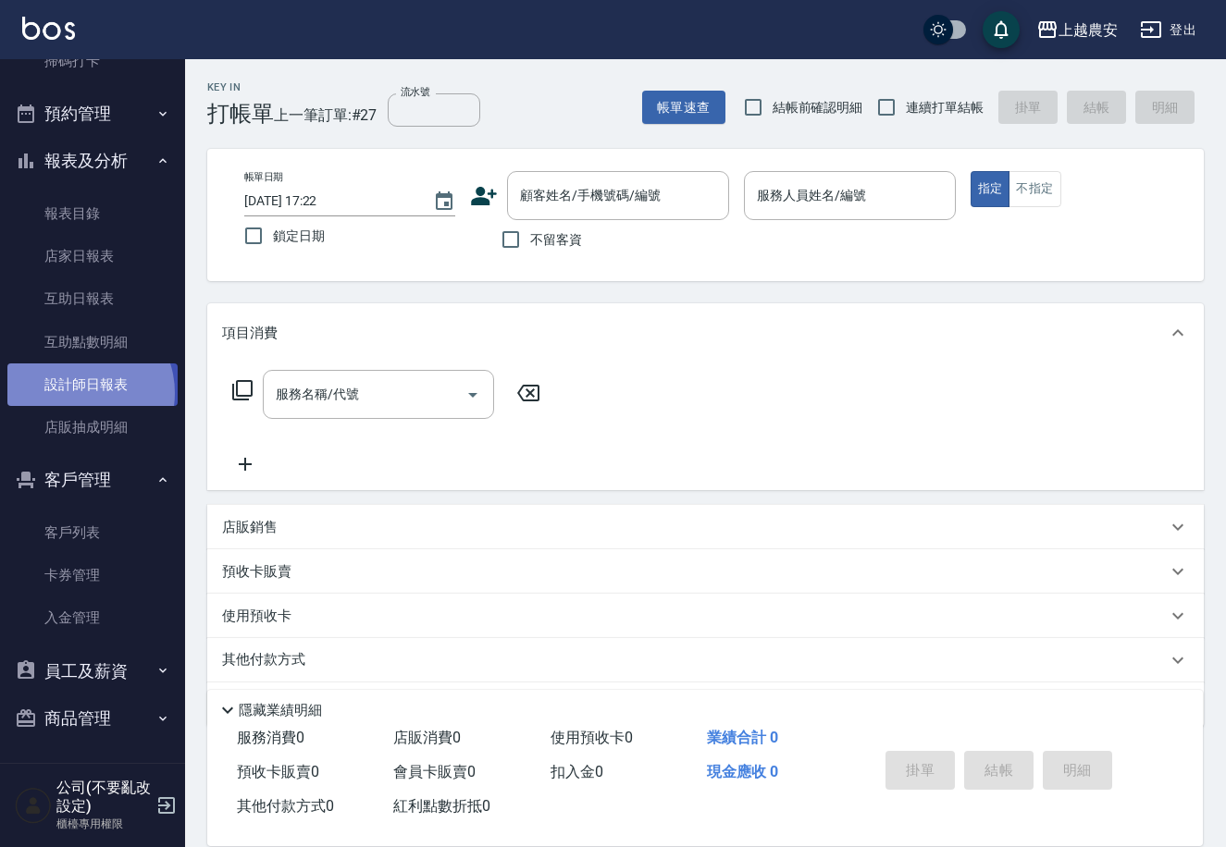
click at [77, 392] on link "設計師日報表" at bounding box center [92, 385] width 170 height 43
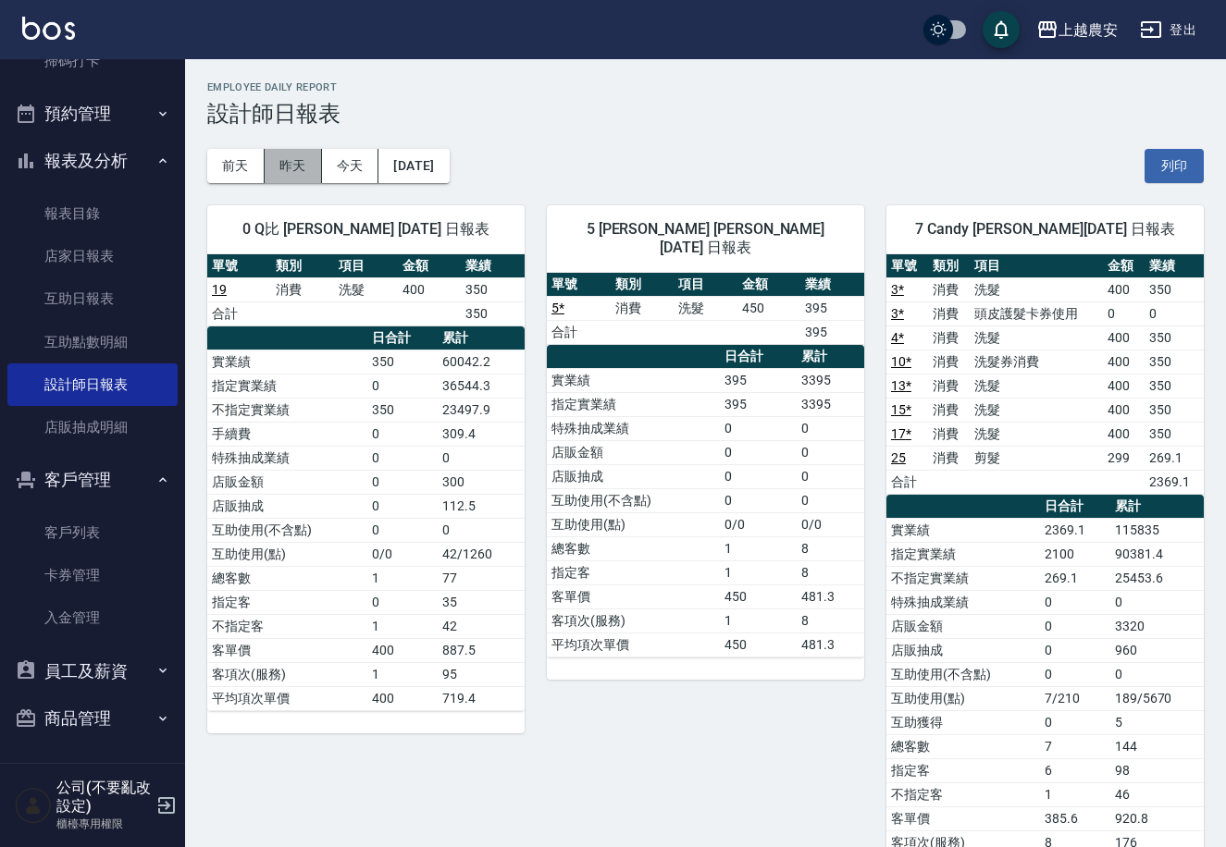
click at [280, 174] on button "昨天" at bounding box center [293, 166] width 57 height 34
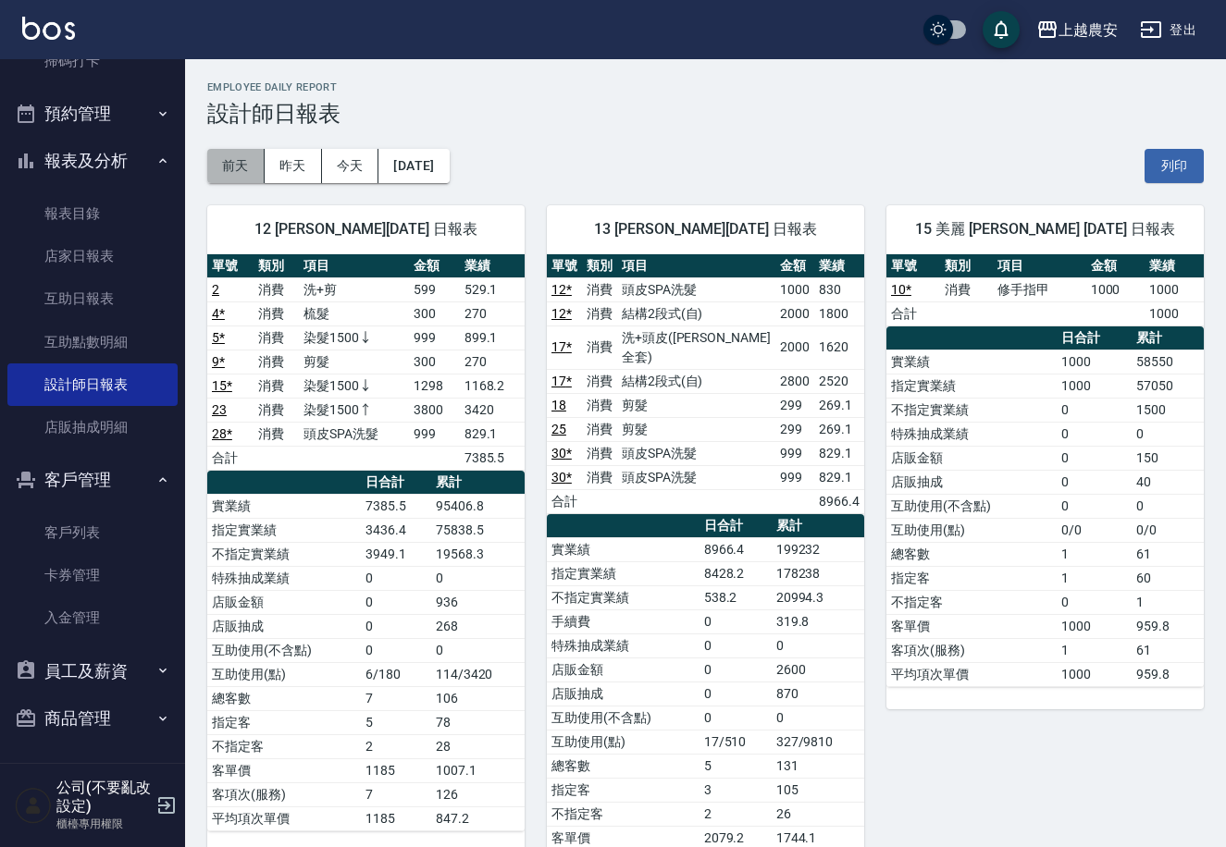
click at [235, 165] on button "前天" at bounding box center [235, 166] width 57 height 34
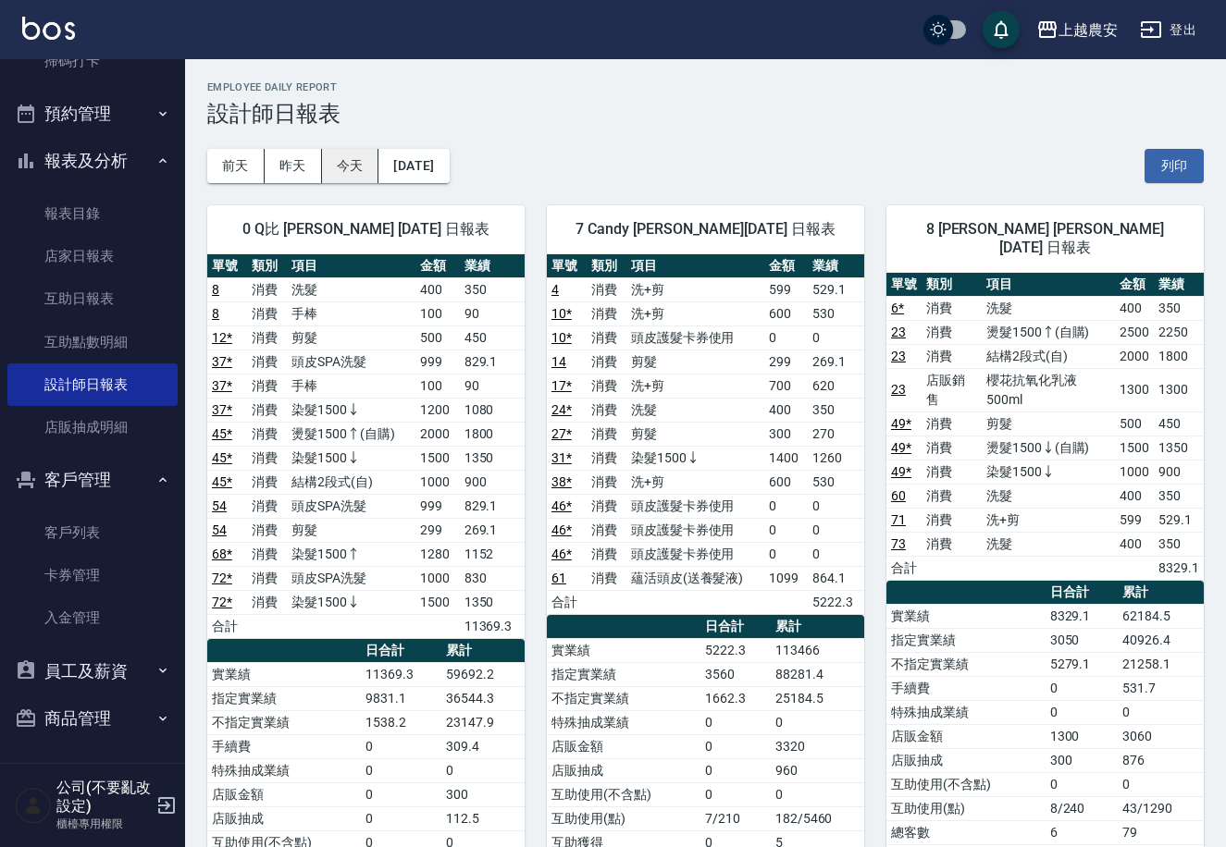
click at [345, 160] on button "今天" at bounding box center [350, 166] width 57 height 34
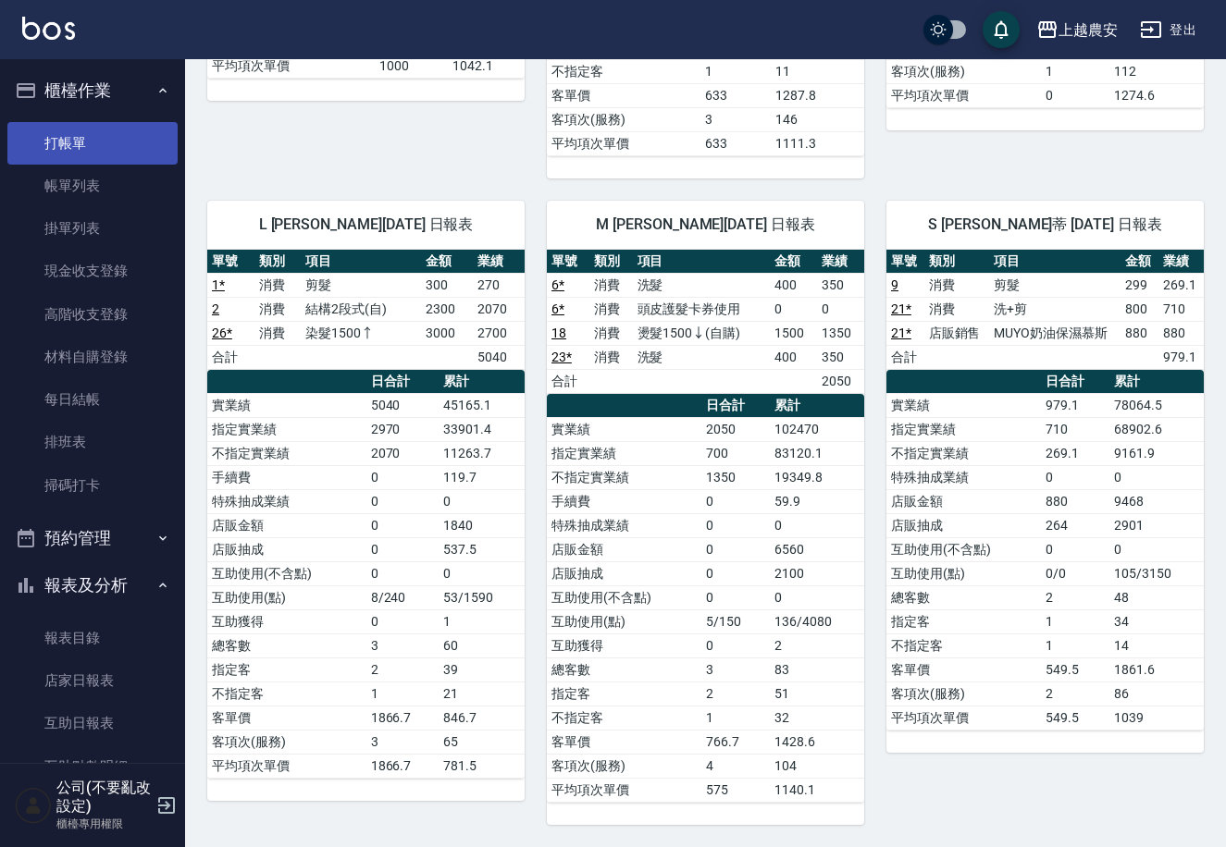
click at [93, 128] on link "打帳單" at bounding box center [92, 143] width 170 height 43
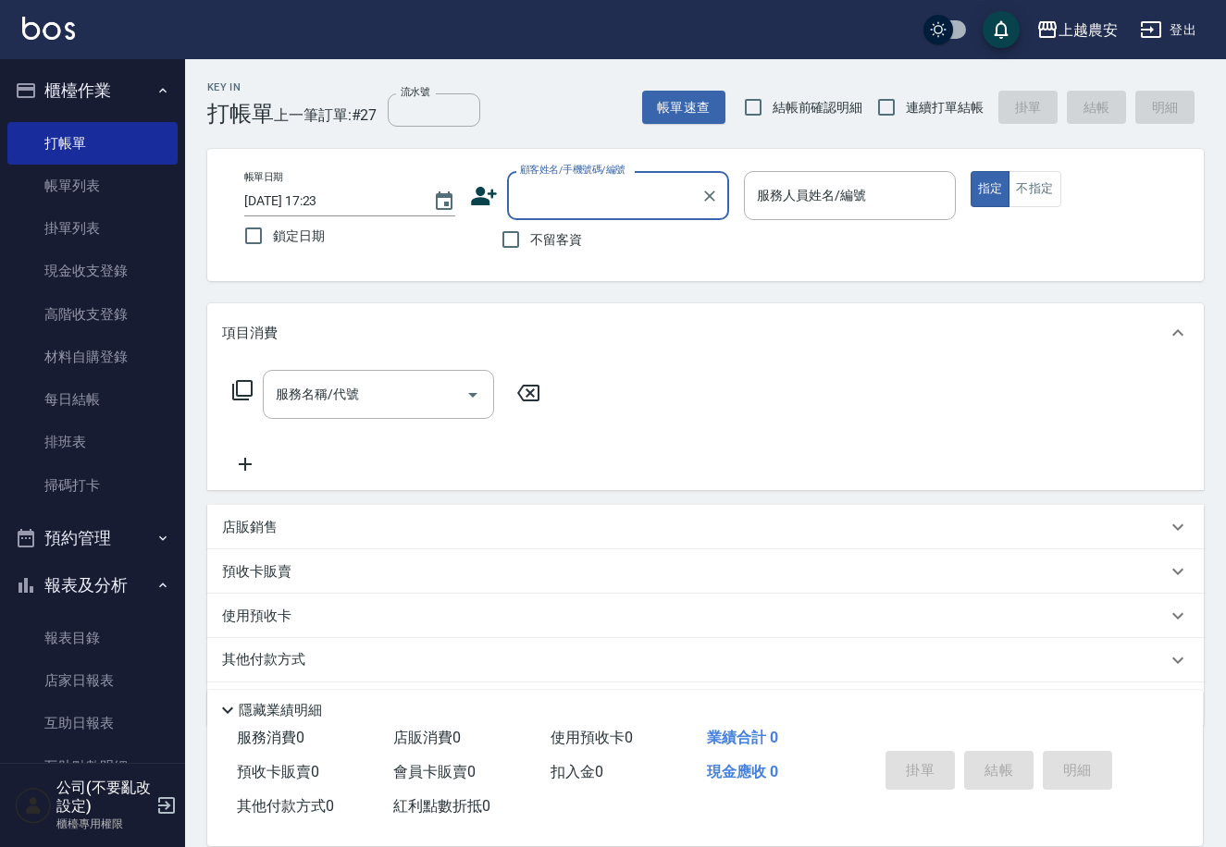
scroll to position [425, 0]
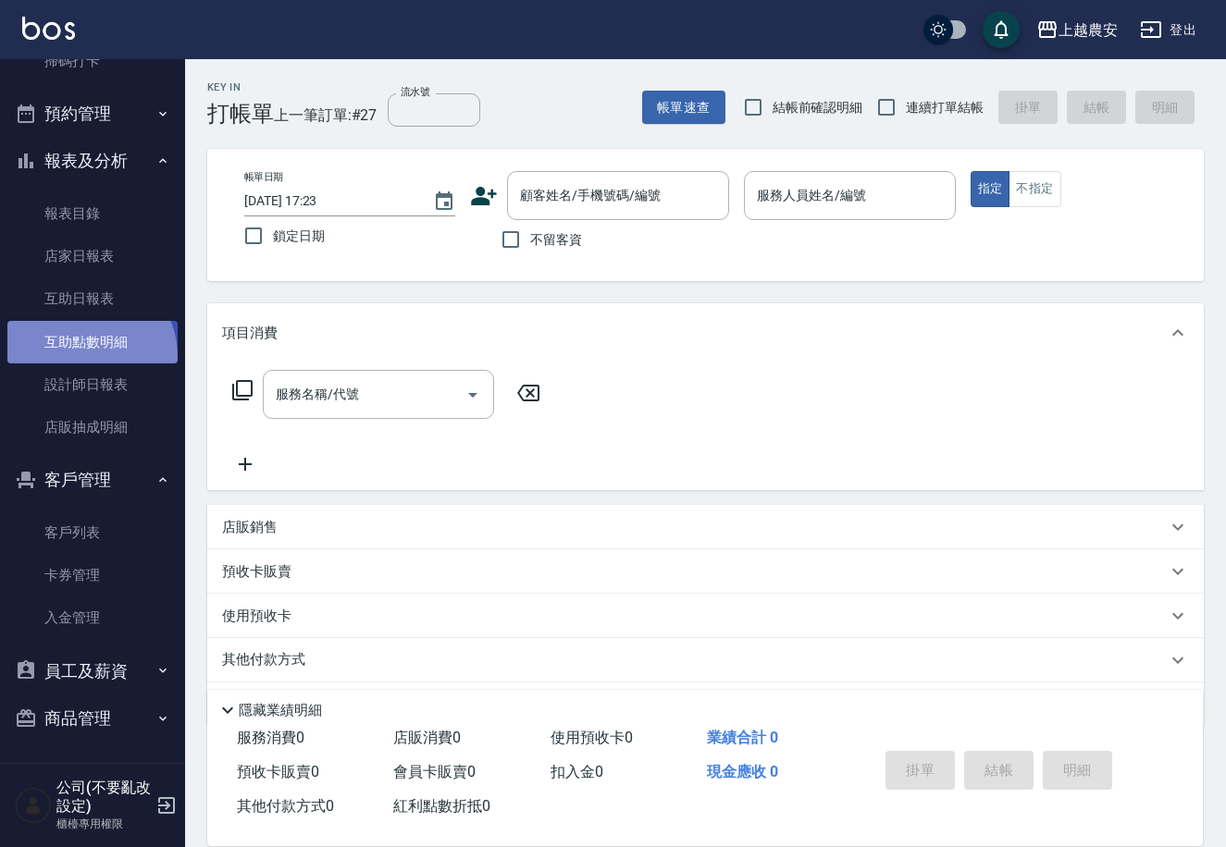
click at [80, 357] on link "互助點數明細" at bounding box center [92, 342] width 170 height 43
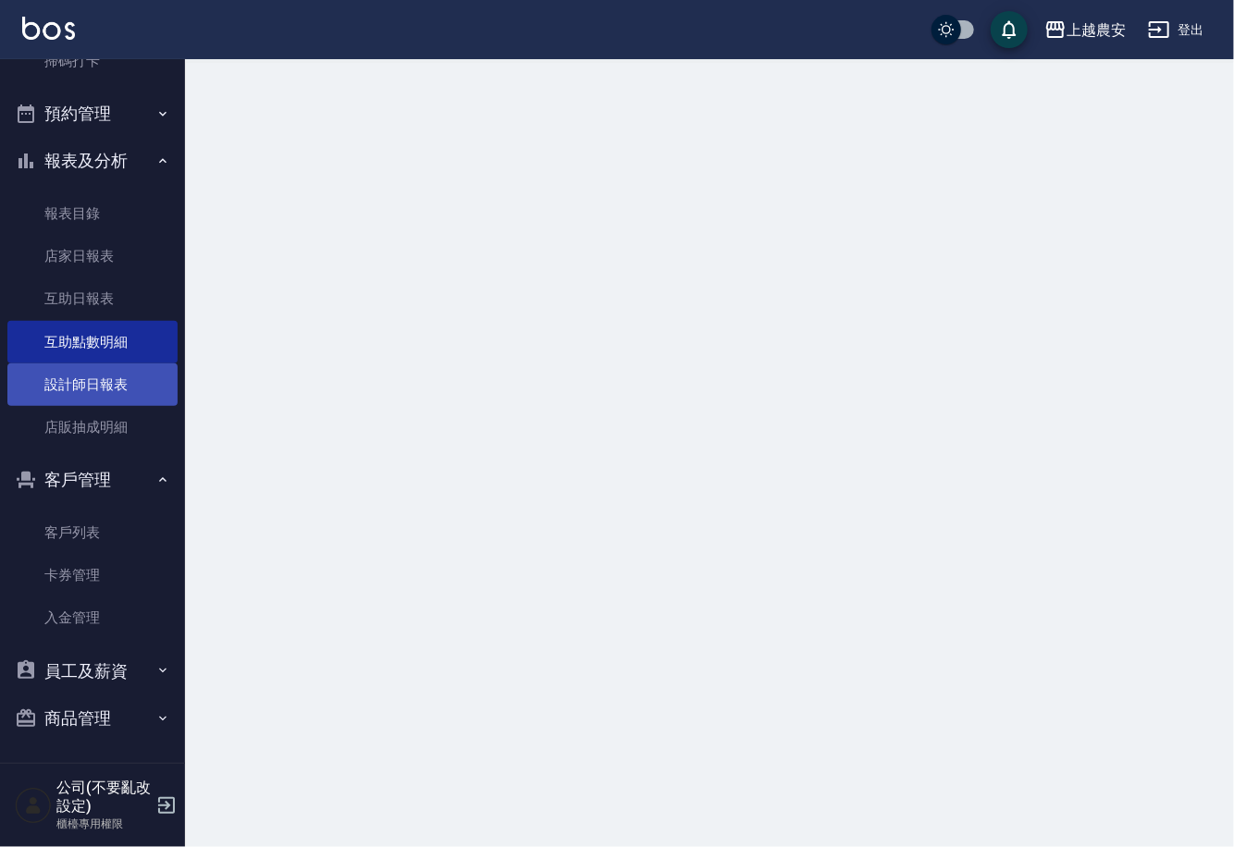
click at [79, 381] on link "設計師日報表" at bounding box center [92, 385] width 170 height 43
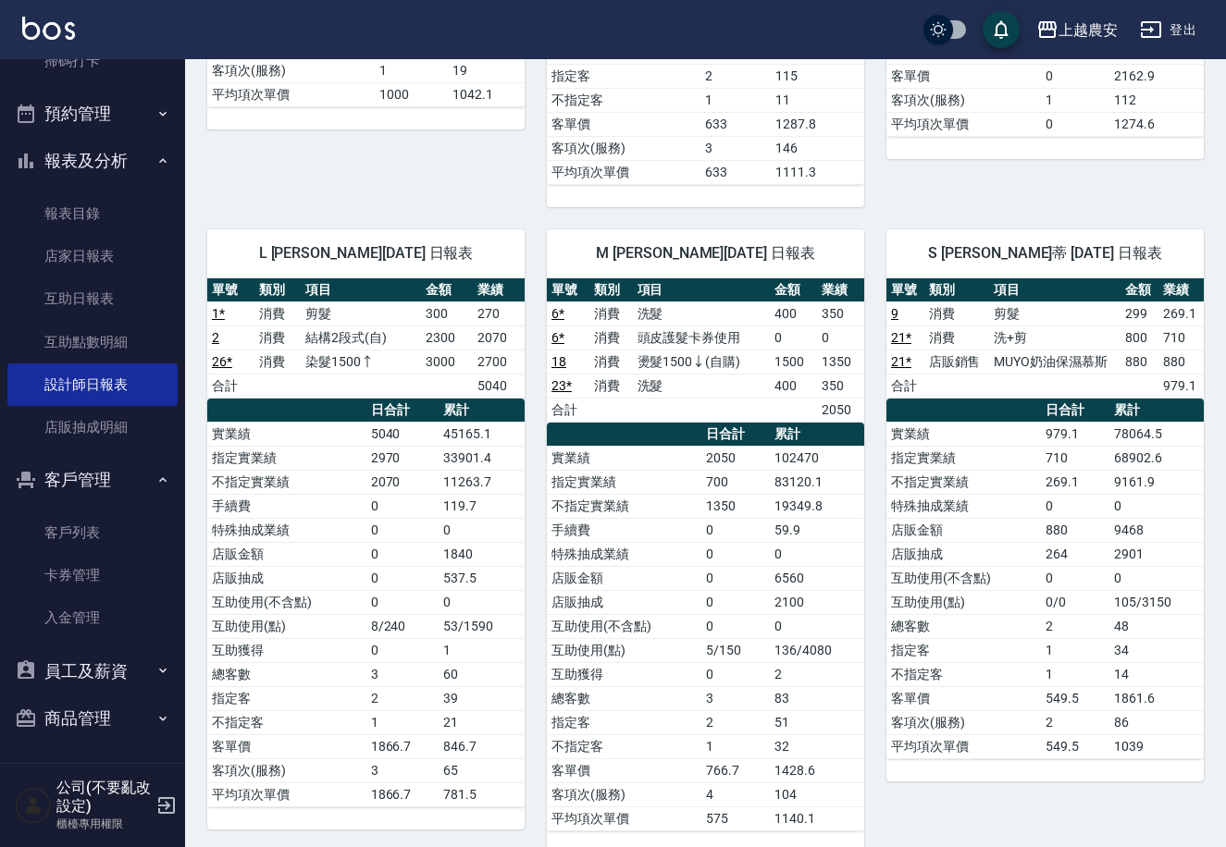
scroll to position [1945, 0]
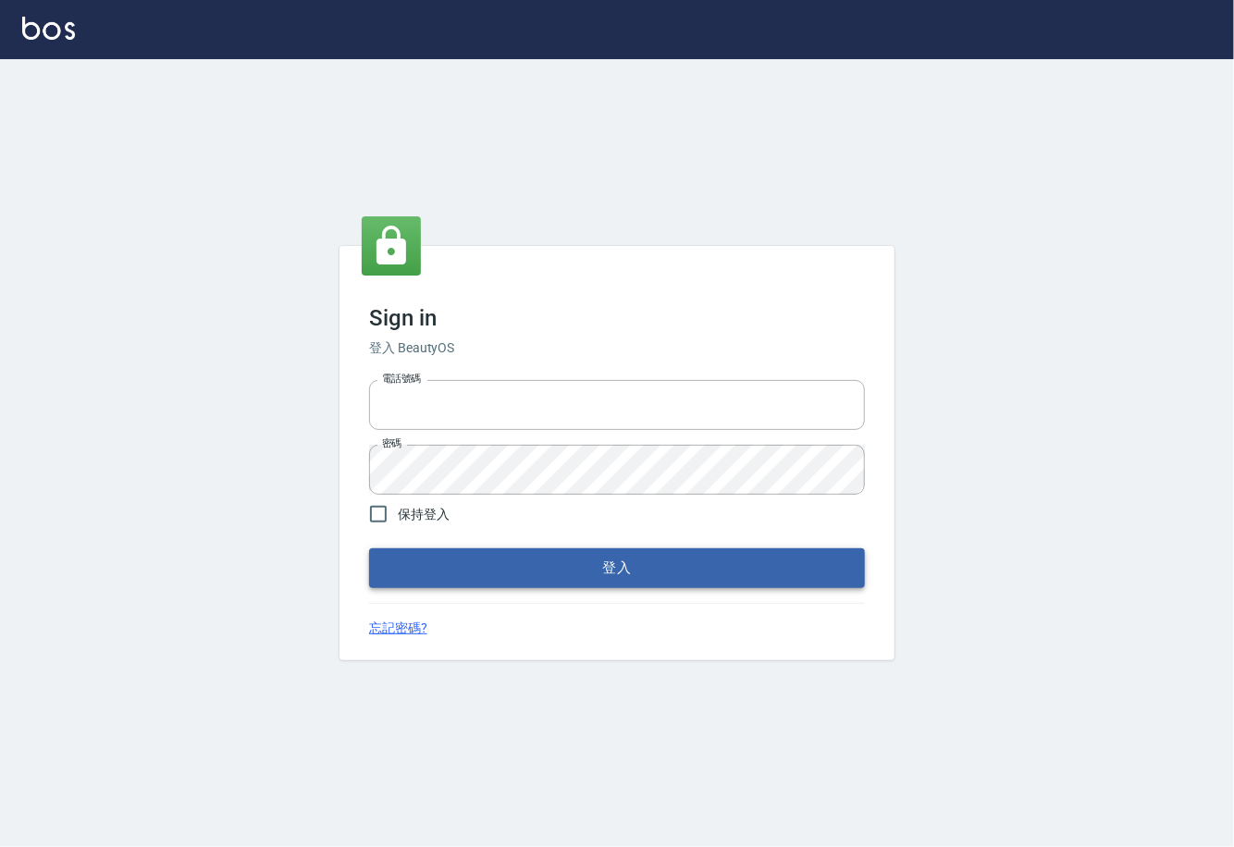
type input "0225929166"
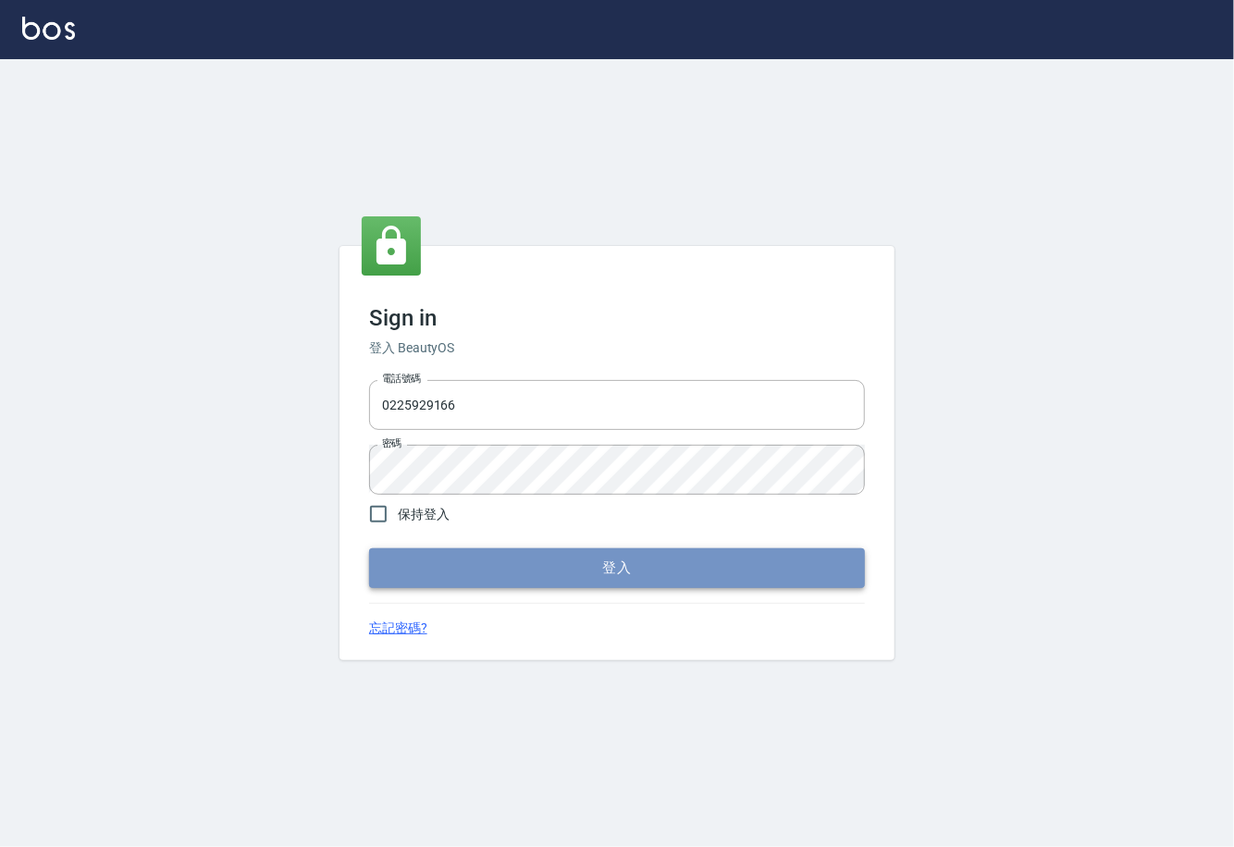
click at [624, 571] on button "登入" at bounding box center [617, 568] width 496 height 39
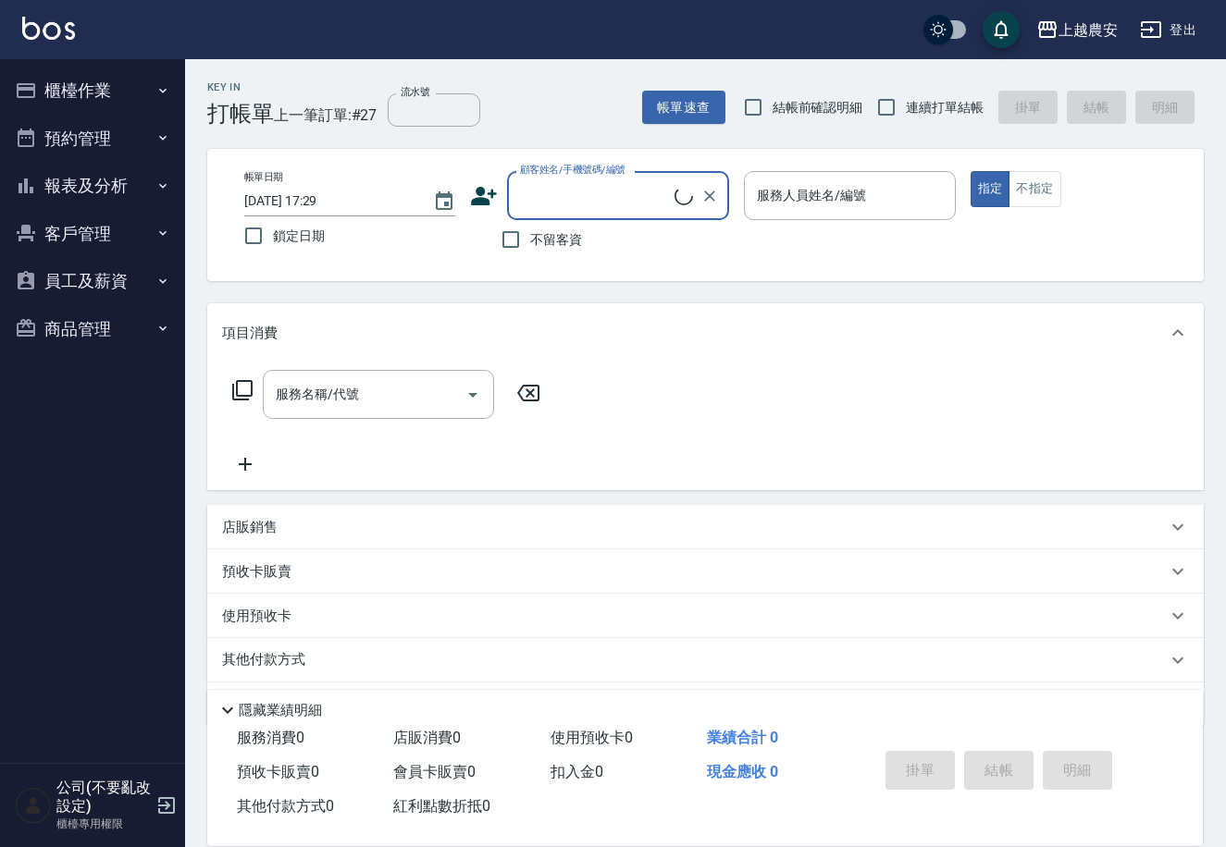
click at [89, 93] on button "櫃檯作業" at bounding box center [92, 91] width 170 height 48
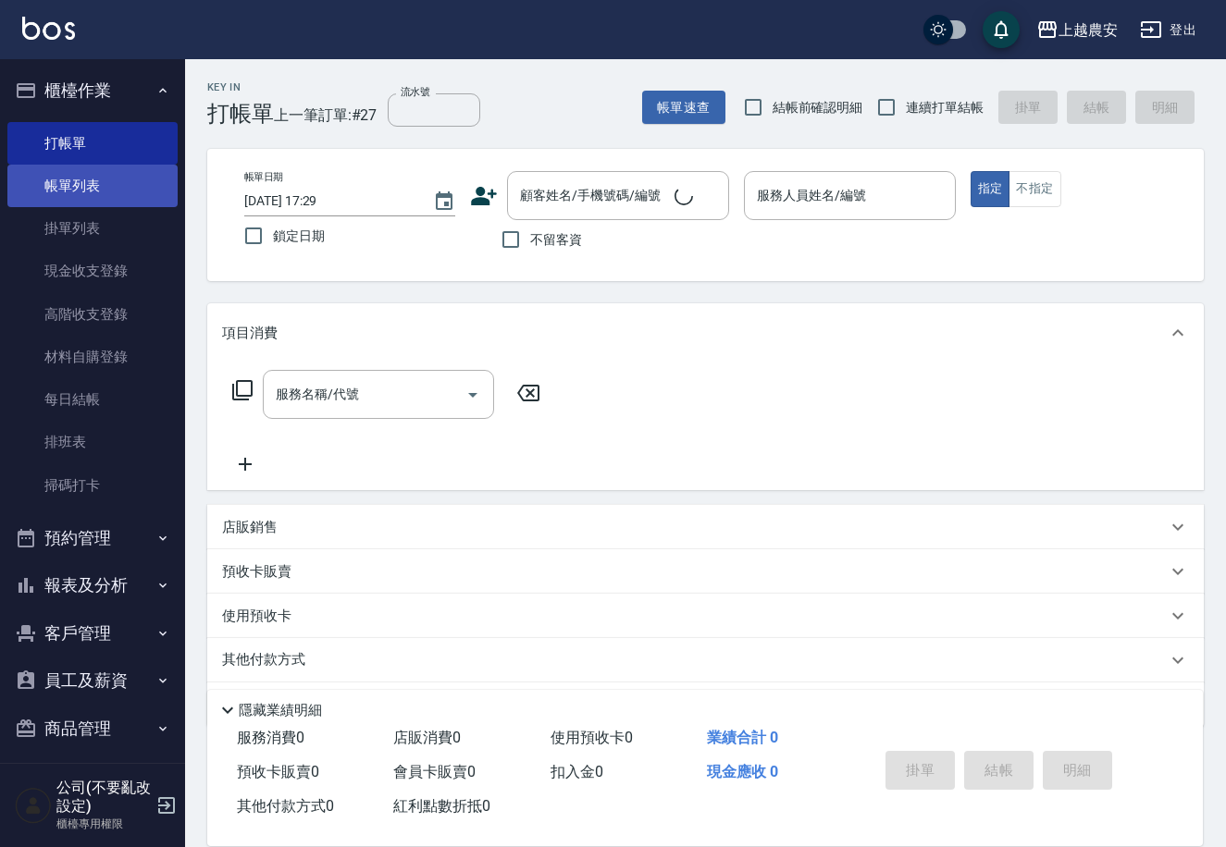
click at [117, 186] on link "帳單列表" at bounding box center [92, 186] width 170 height 43
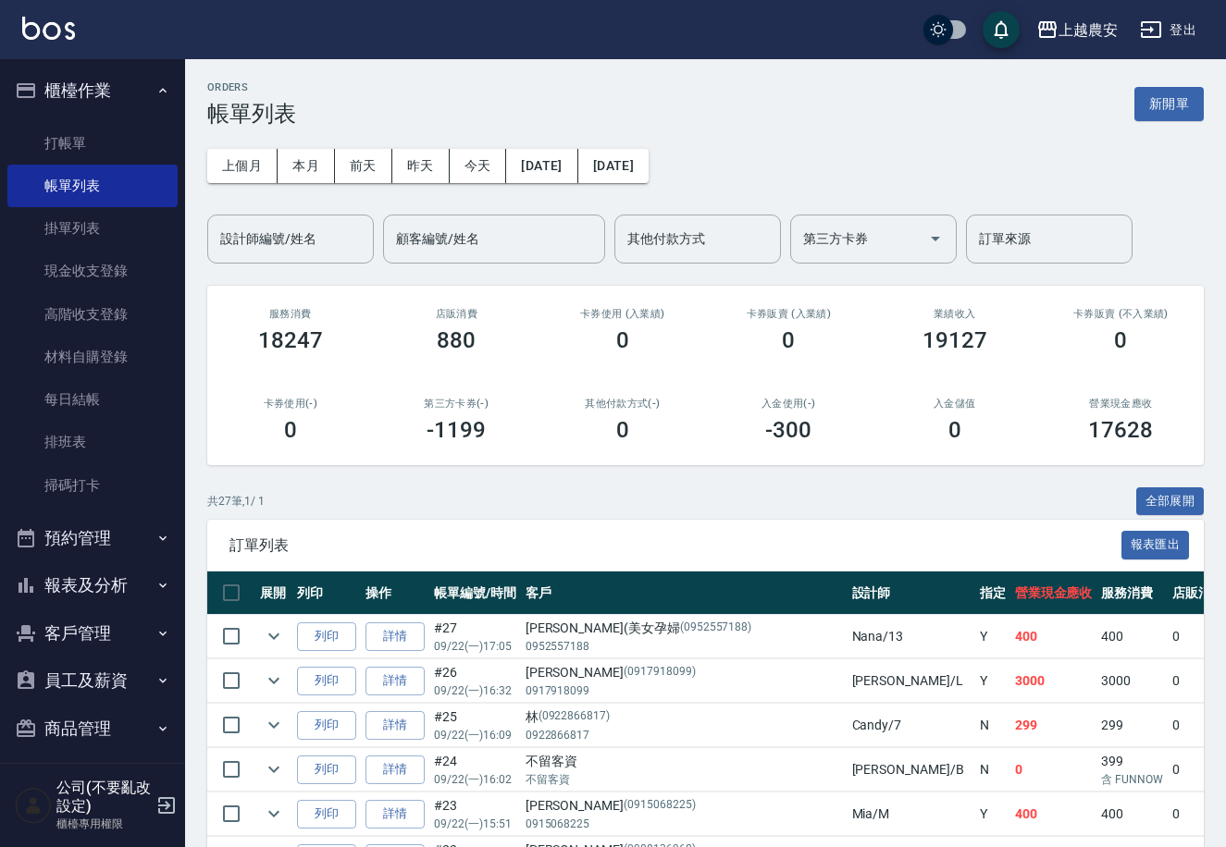
click at [80, 141] on link "打帳單" at bounding box center [92, 143] width 170 height 43
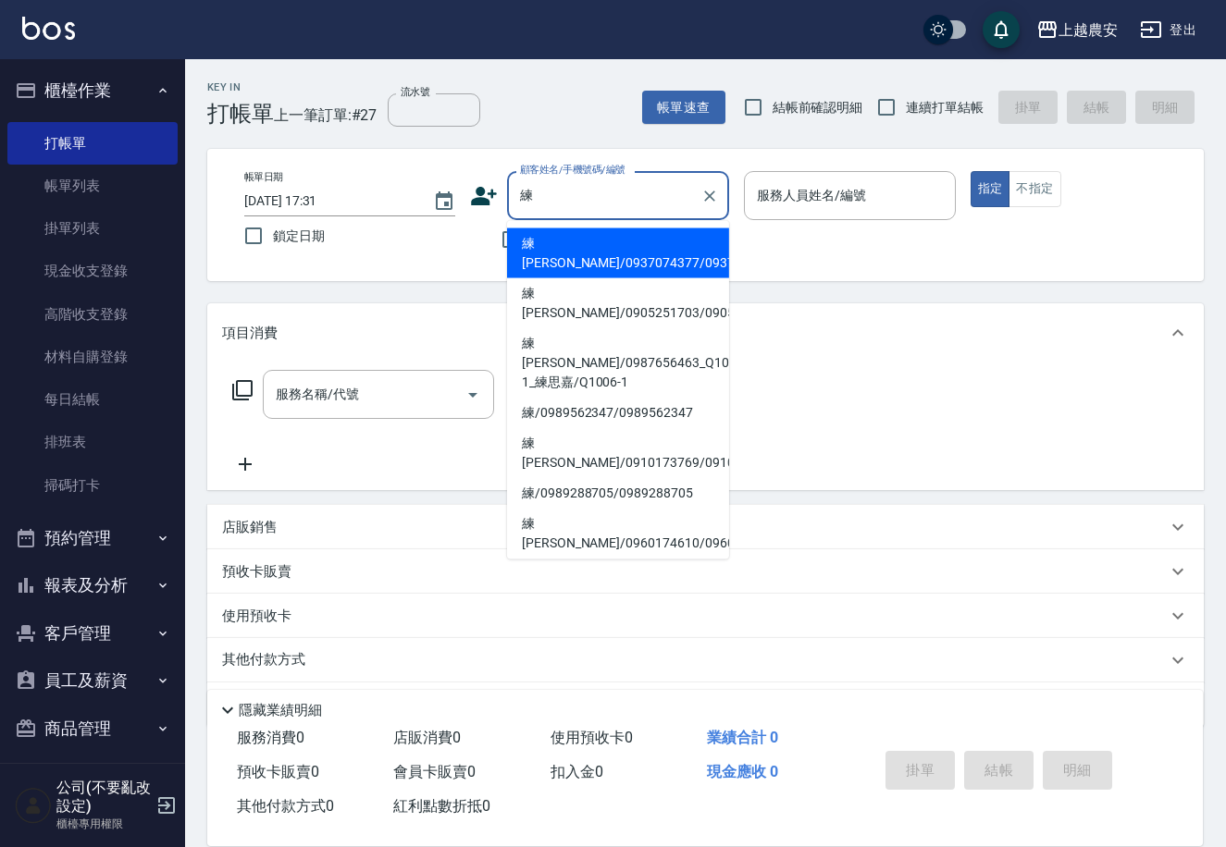
click at [621, 236] on li "練[PERSON_NAME]/0937074377/0937074377" at bounding box center [618, 254] width 222 height 50
type input "練[PERSON_NAME]/0937074377/0937074377"
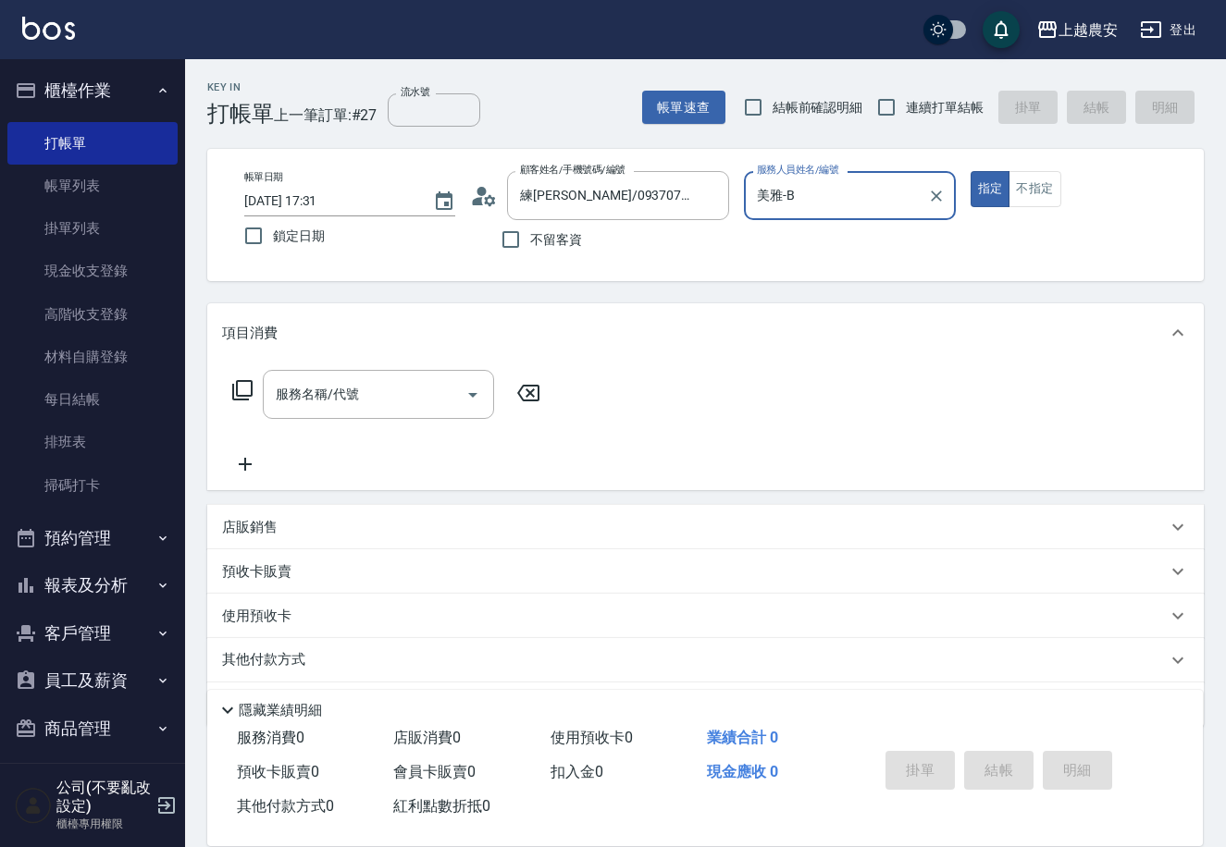
type input "美雅-B"
click at [334, 411] on div "服務名稱/代號" at bounding box center [378, 394] width 231 height 49
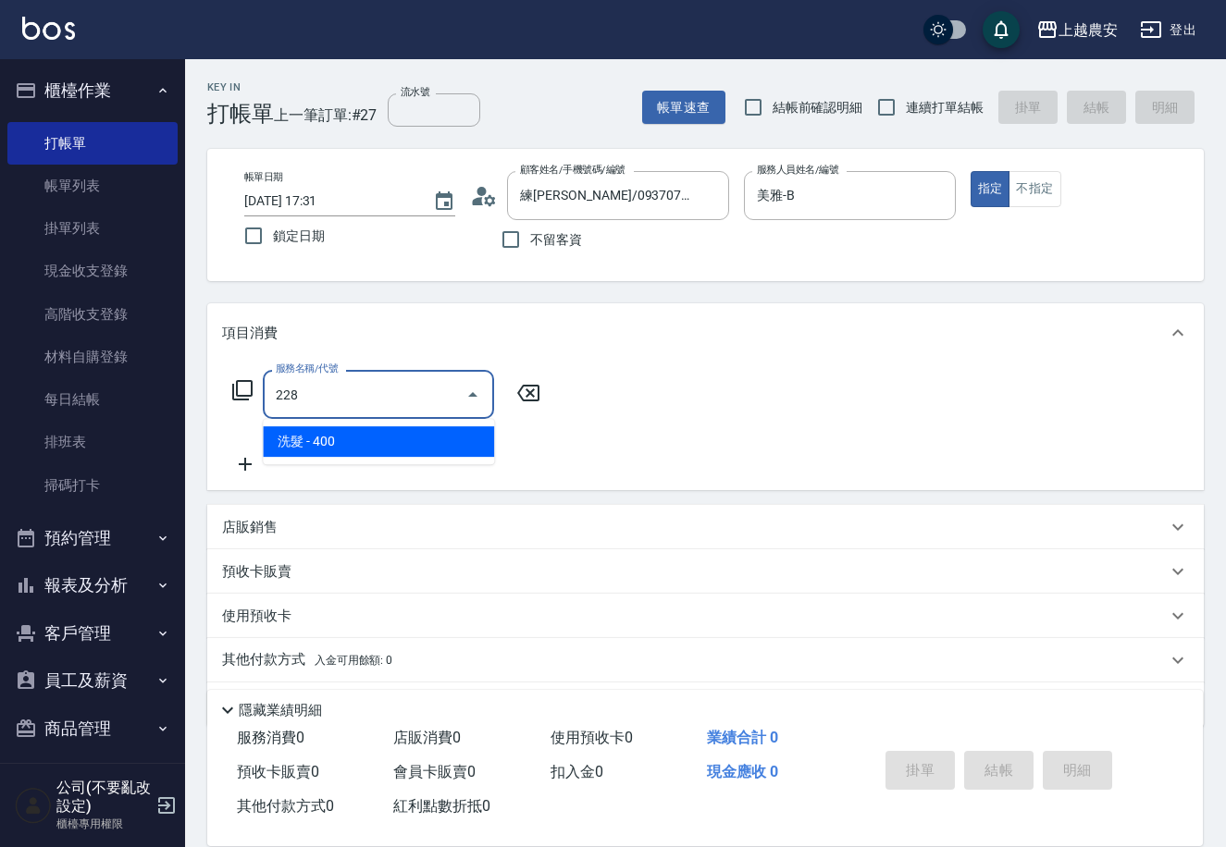
type input "洗髮(228)"
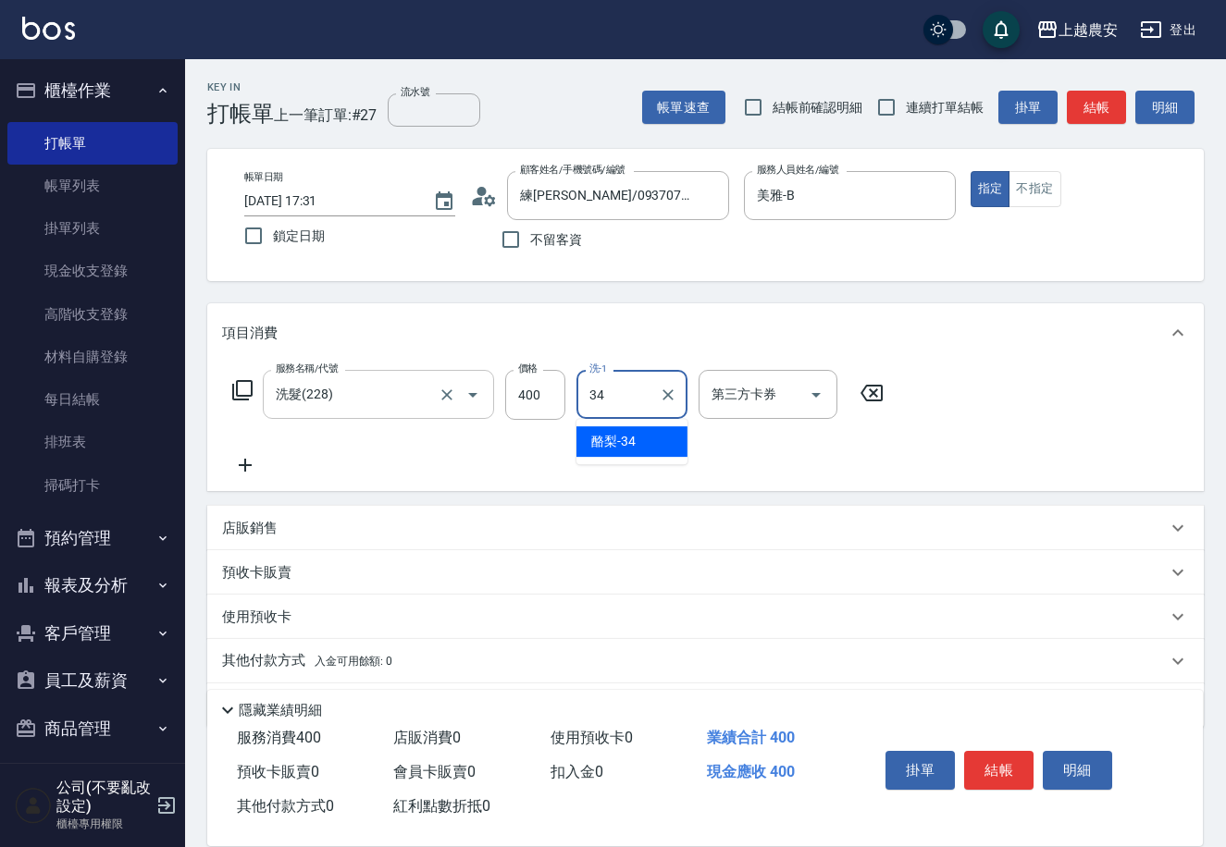
type input "酪梨-34"
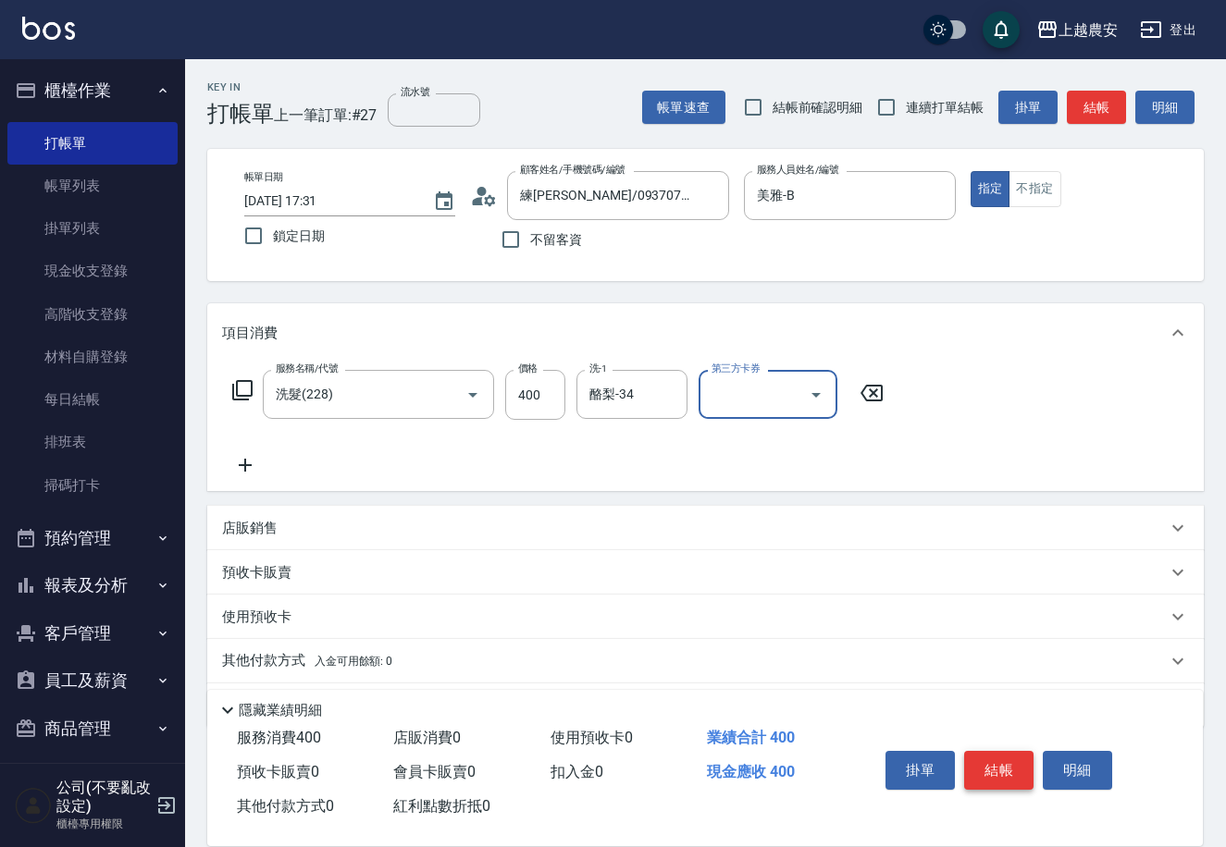
click at [1004, 764] on button "結帳" at bounding box center [998, 770] width 69 height 39
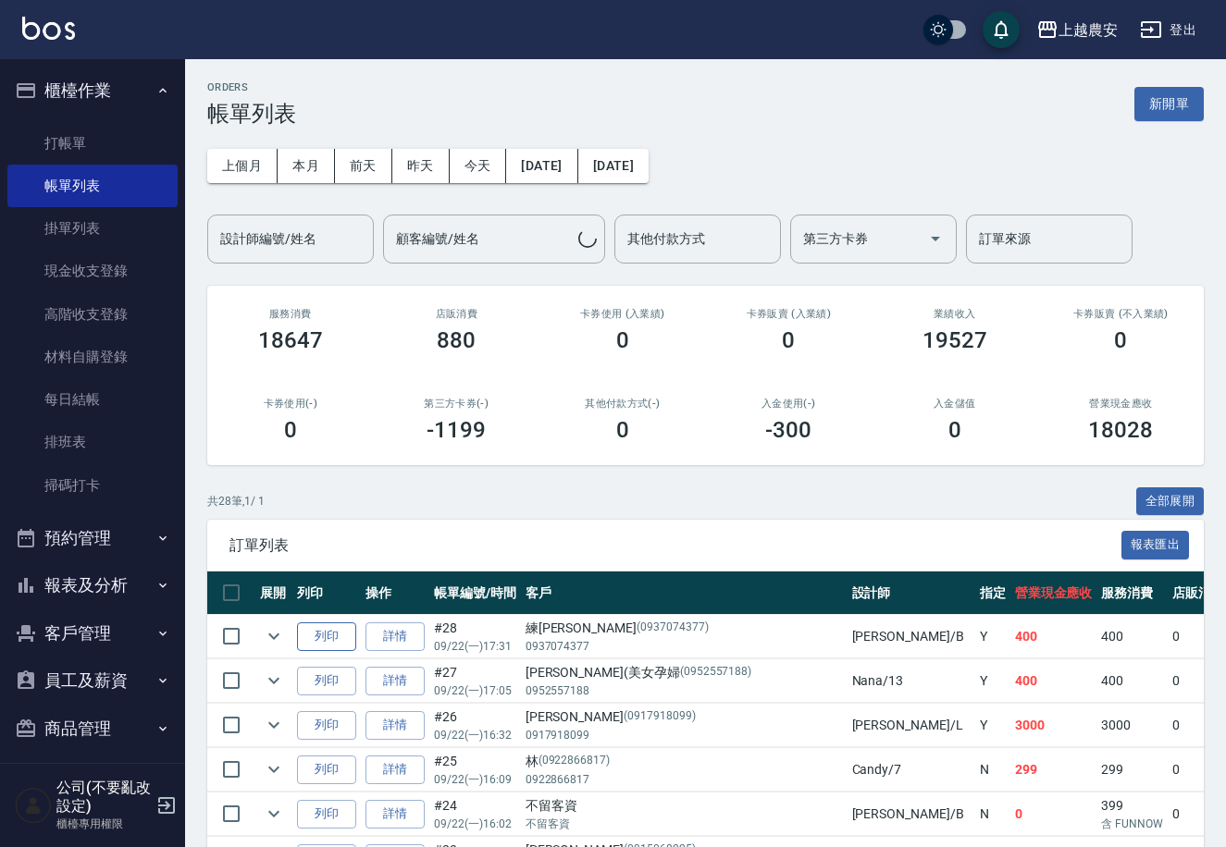
click at [327, 638] on button "列印" at bounding box center [326, 637] width 59 height 29
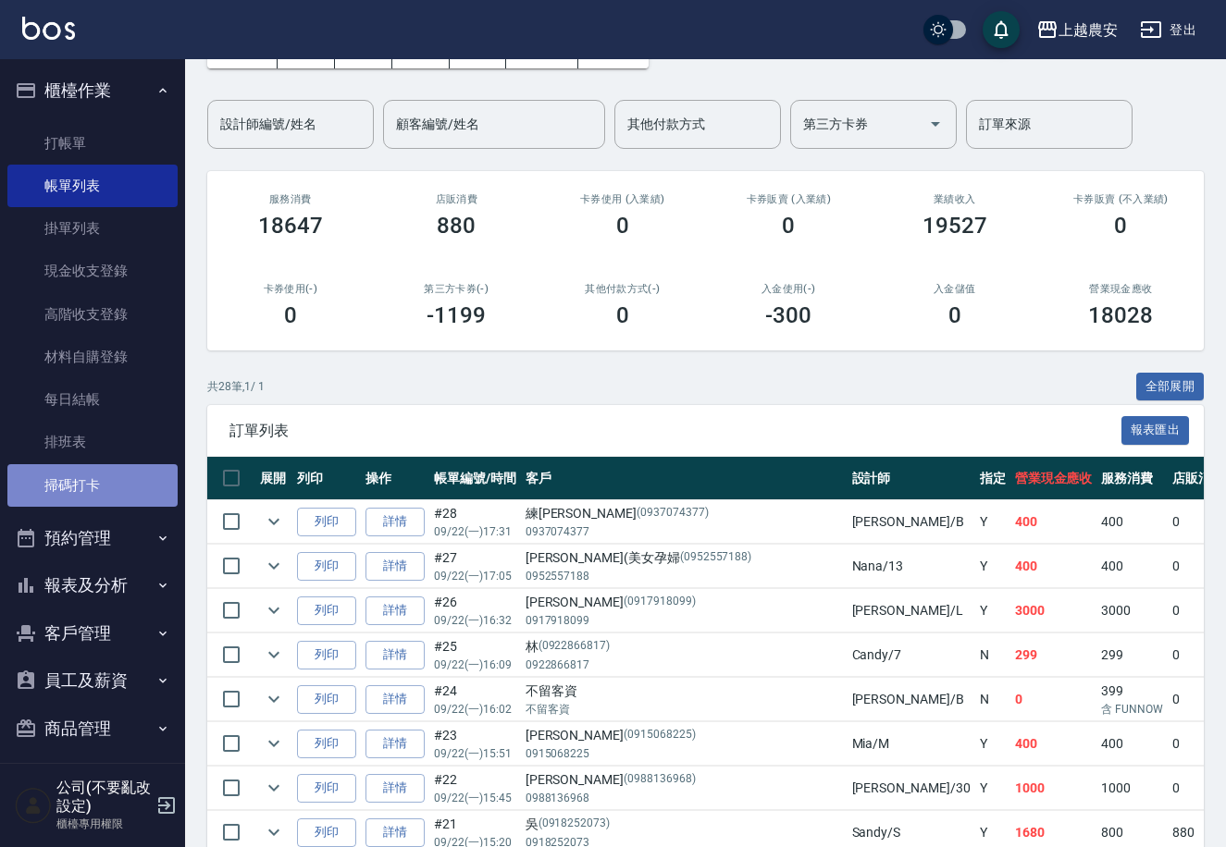
click at [101, 489] on link "掃碼打卡" at bounding box center [92, 485] width 170 height 43
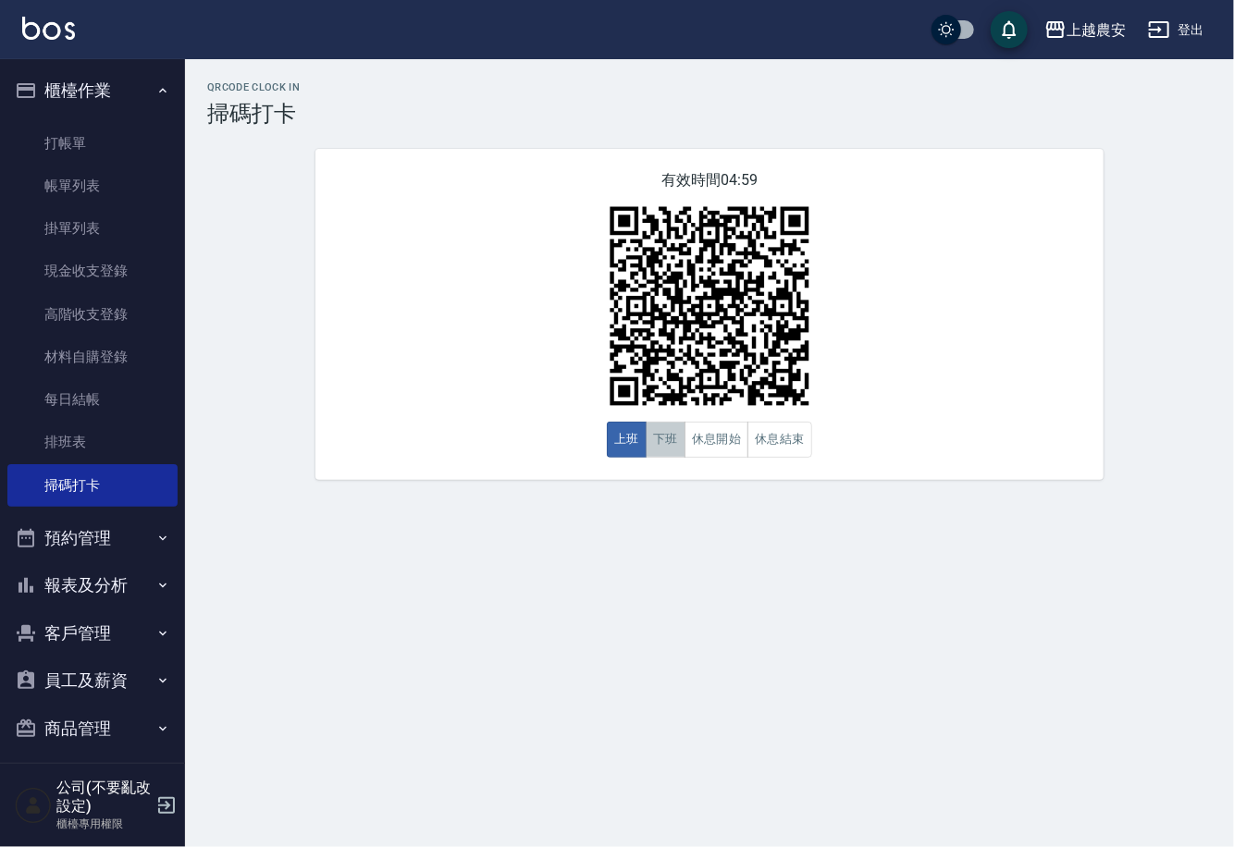
click at [661, 438] on button "下班" at bounding box center [666, 440] width 40 height 36
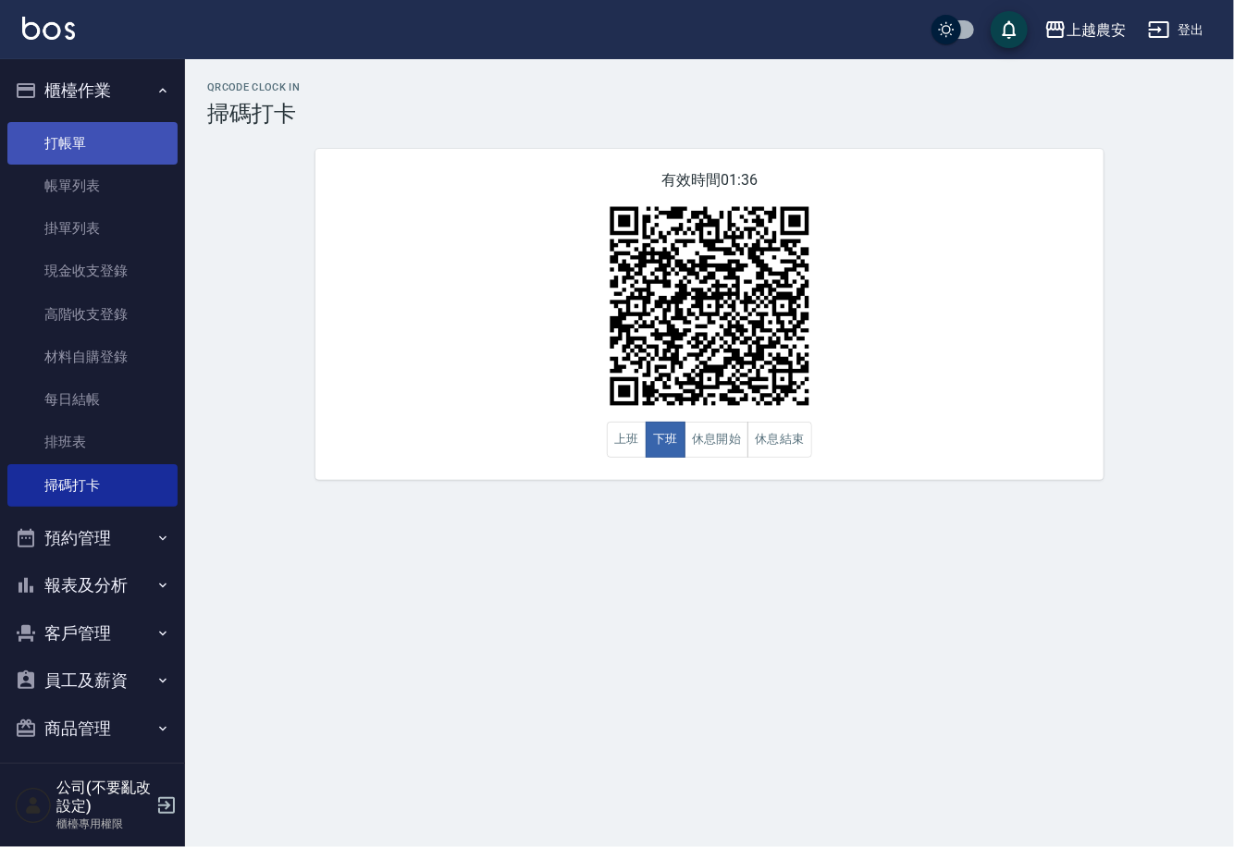
click at [68, 146] on link "打帳單" at bounding box center [92, 143] width 170 height 43
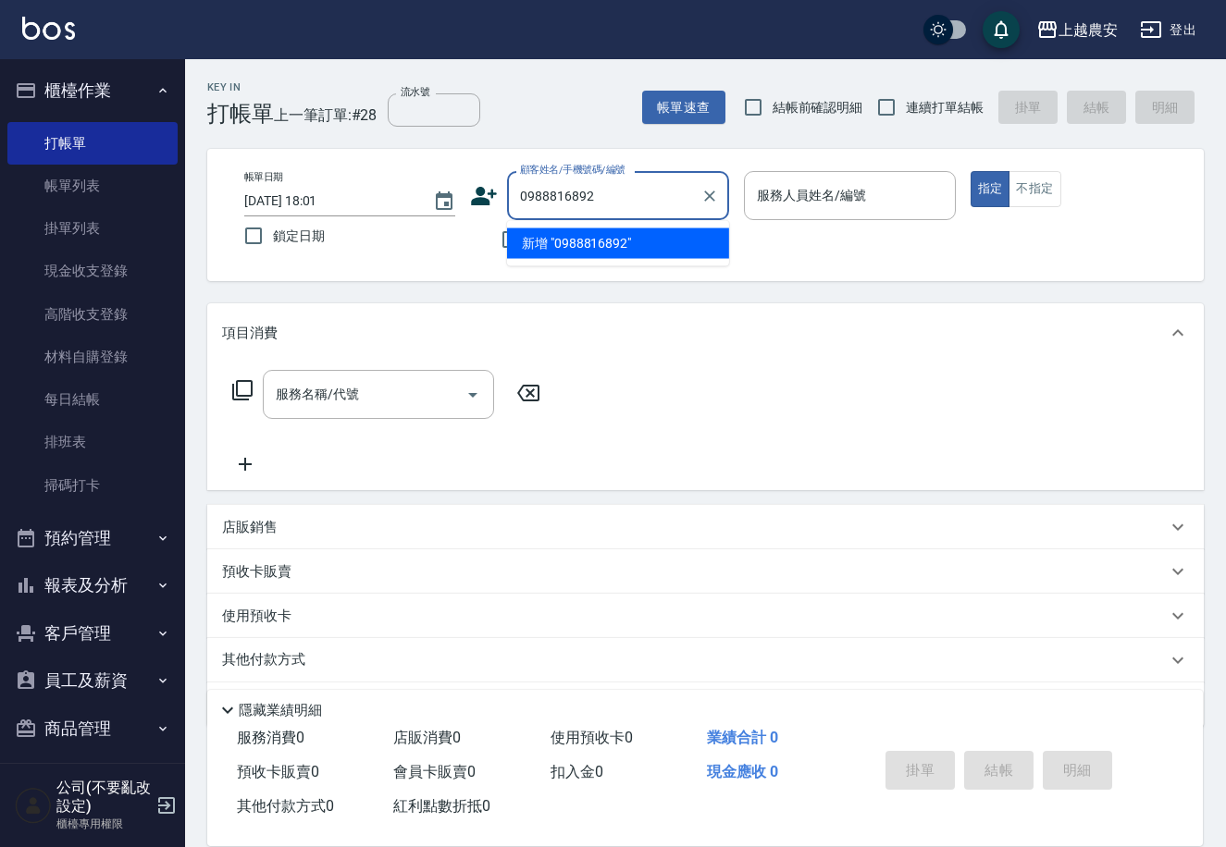
drag, startPoint x: 627, startPoint y: 194, endPoint x: 503, endPoint y: 166, distance: 127.2
click at [517, 200] on input "0988816892" at bounding box center [604, 195] width 178 height 32
click at [581, 236] on li "[PERSON_NAME]/0988810892/0988810892" at bounding box center [618, 244] width 222 height 31
type input "[PERSON_NAME]/0988810892/0988810892"
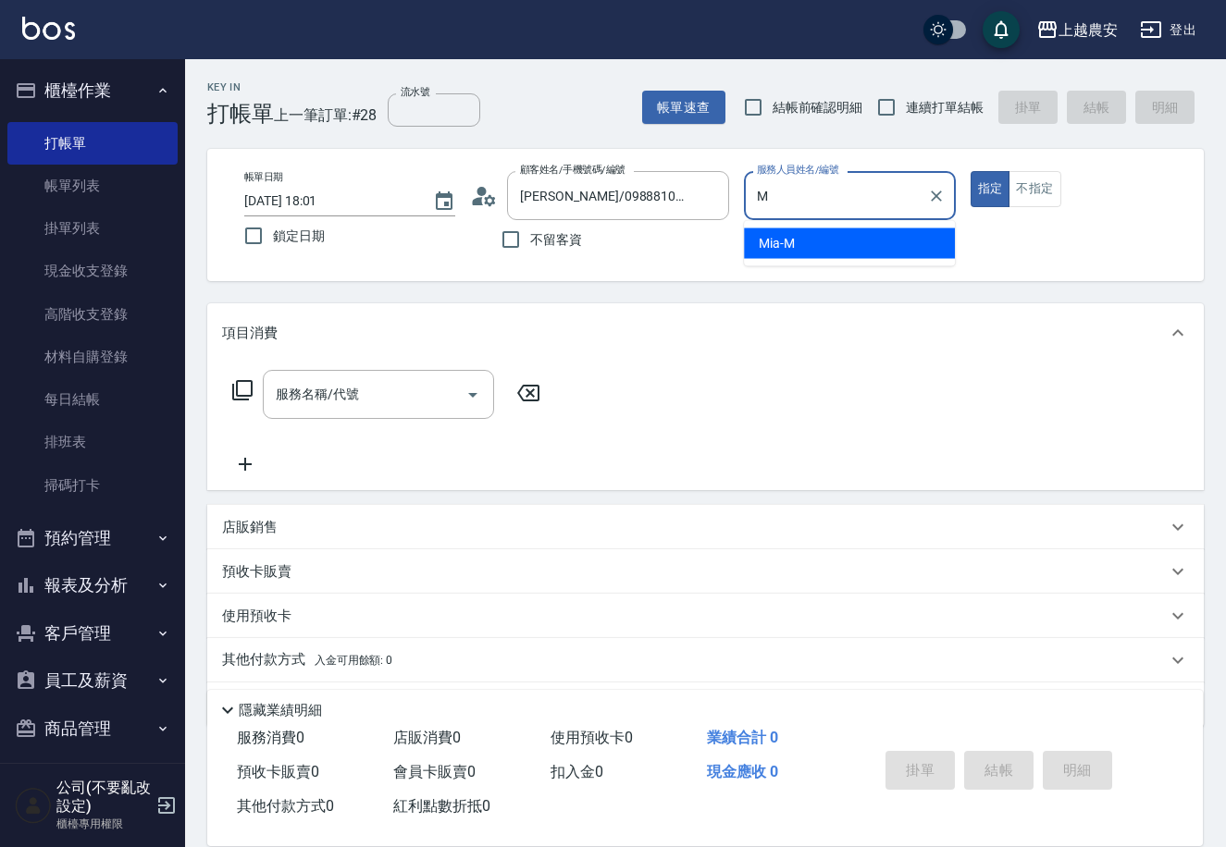
type input "Mia-M"
type button "true"
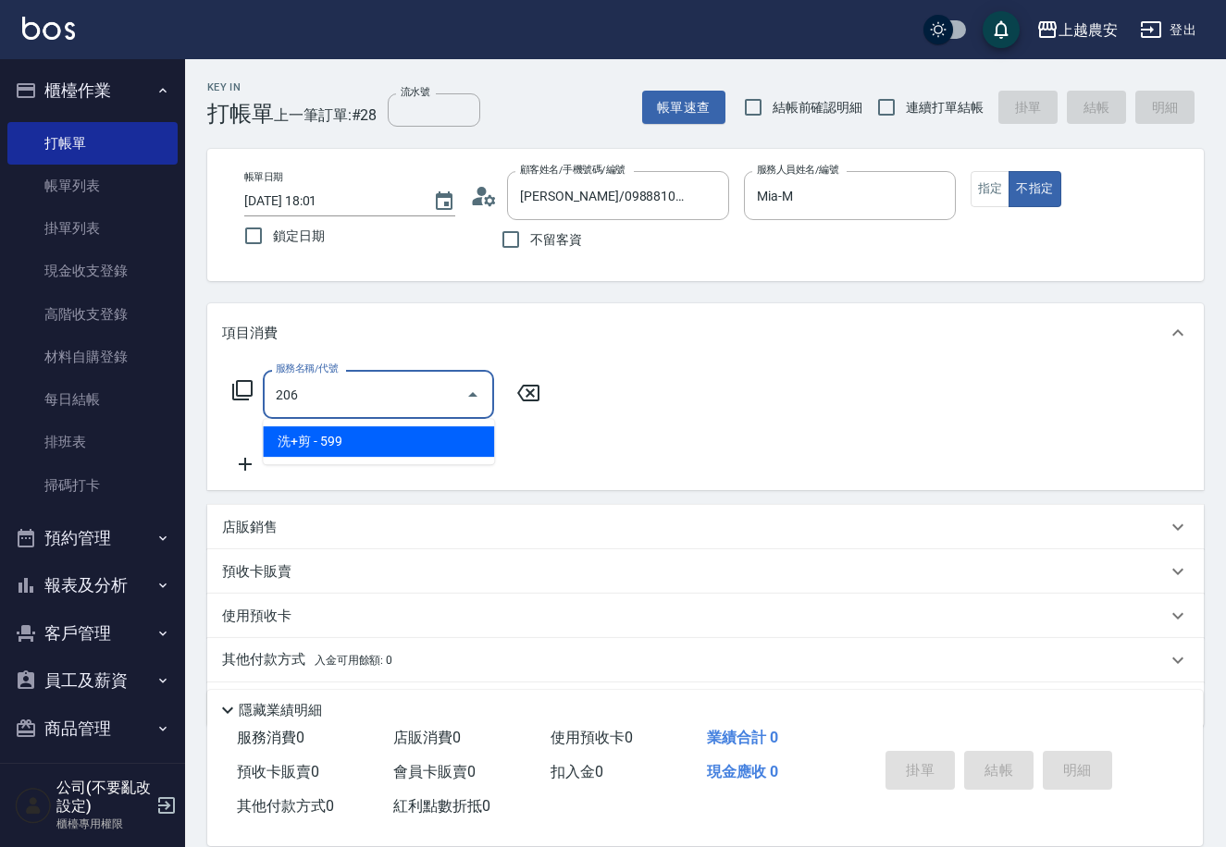
type input "洗+剪(206)"
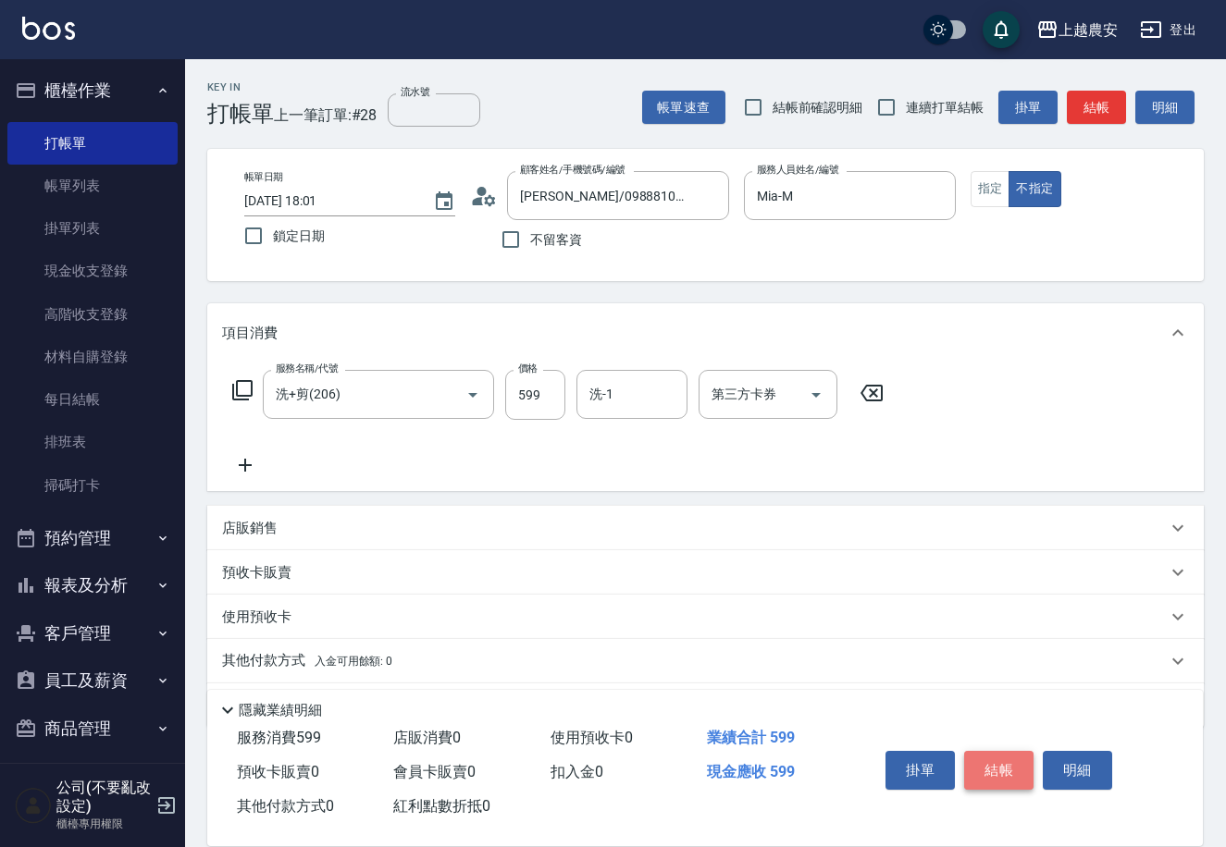
click at [989, 766] on button "結帳" at bounding box center [998, 770] width 69 height 39
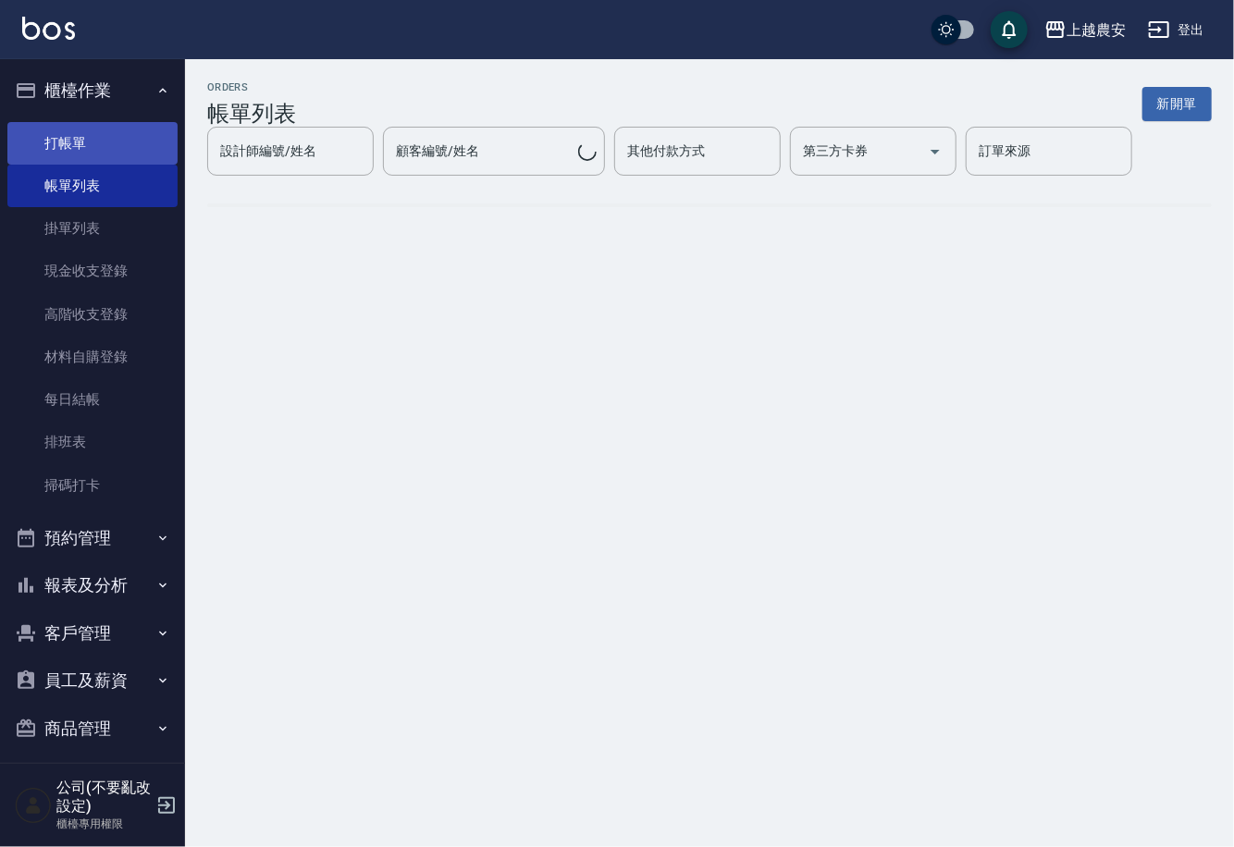
click at [94, 138] on link "打帳單" at bounding box center [92, 143] width 170 height 43
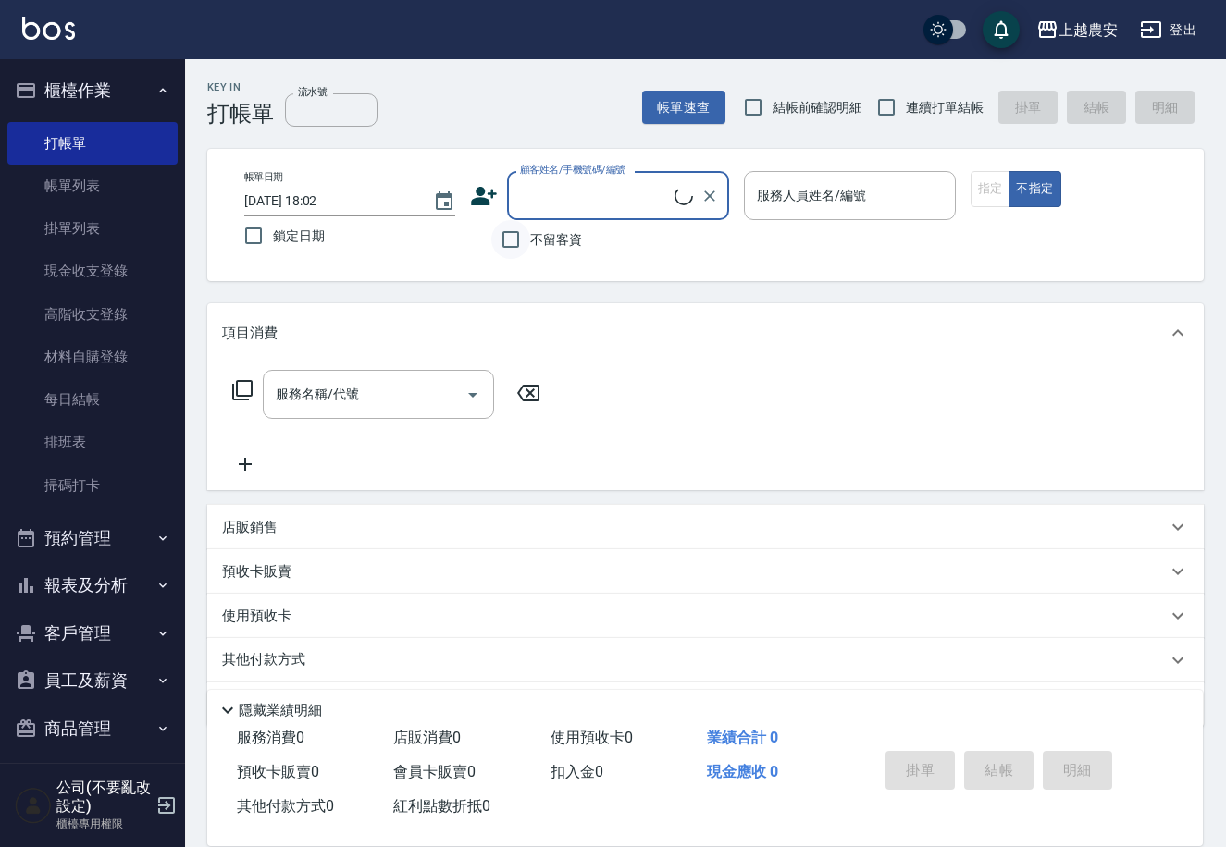
click at [516, 241] on input "不留客資" at bounding box center [510, 239] width 39 height 39
checkbox input "true"
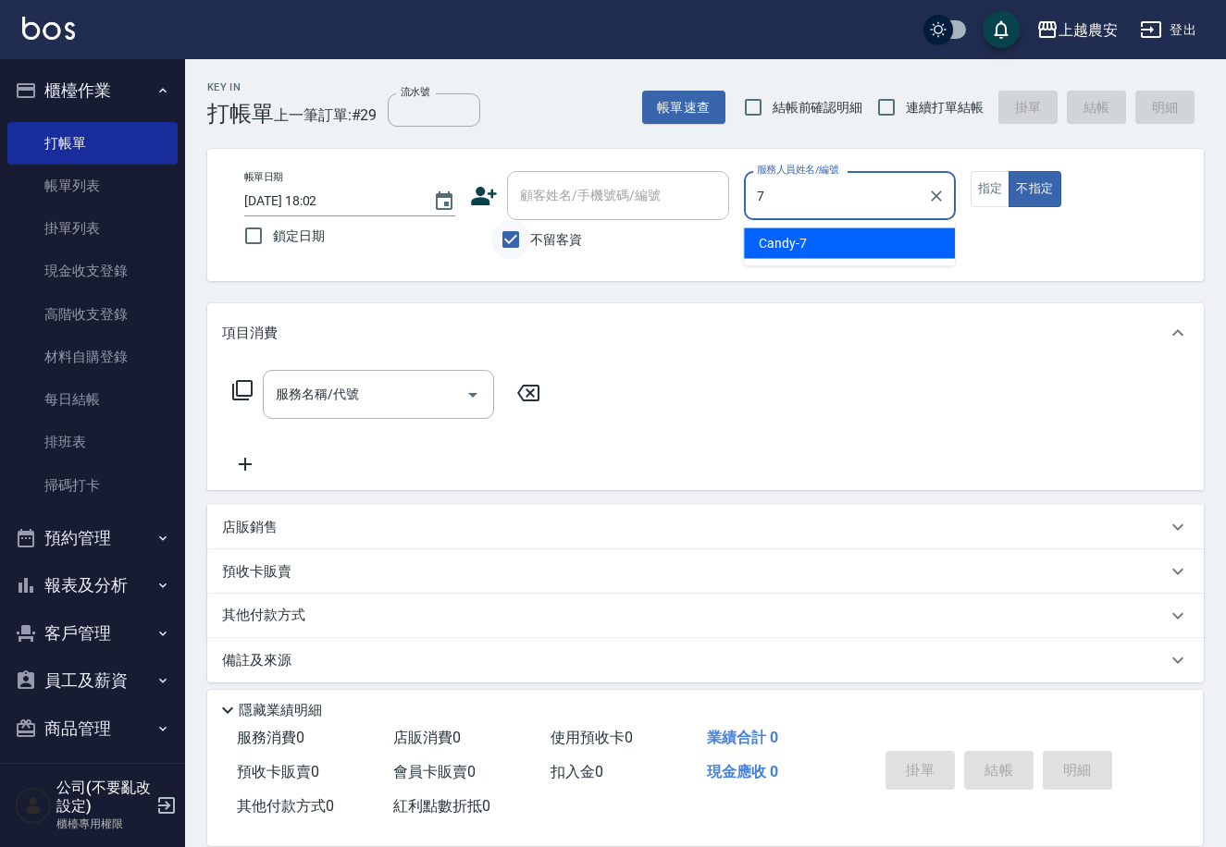
type input "Candy-7"
type button "false"
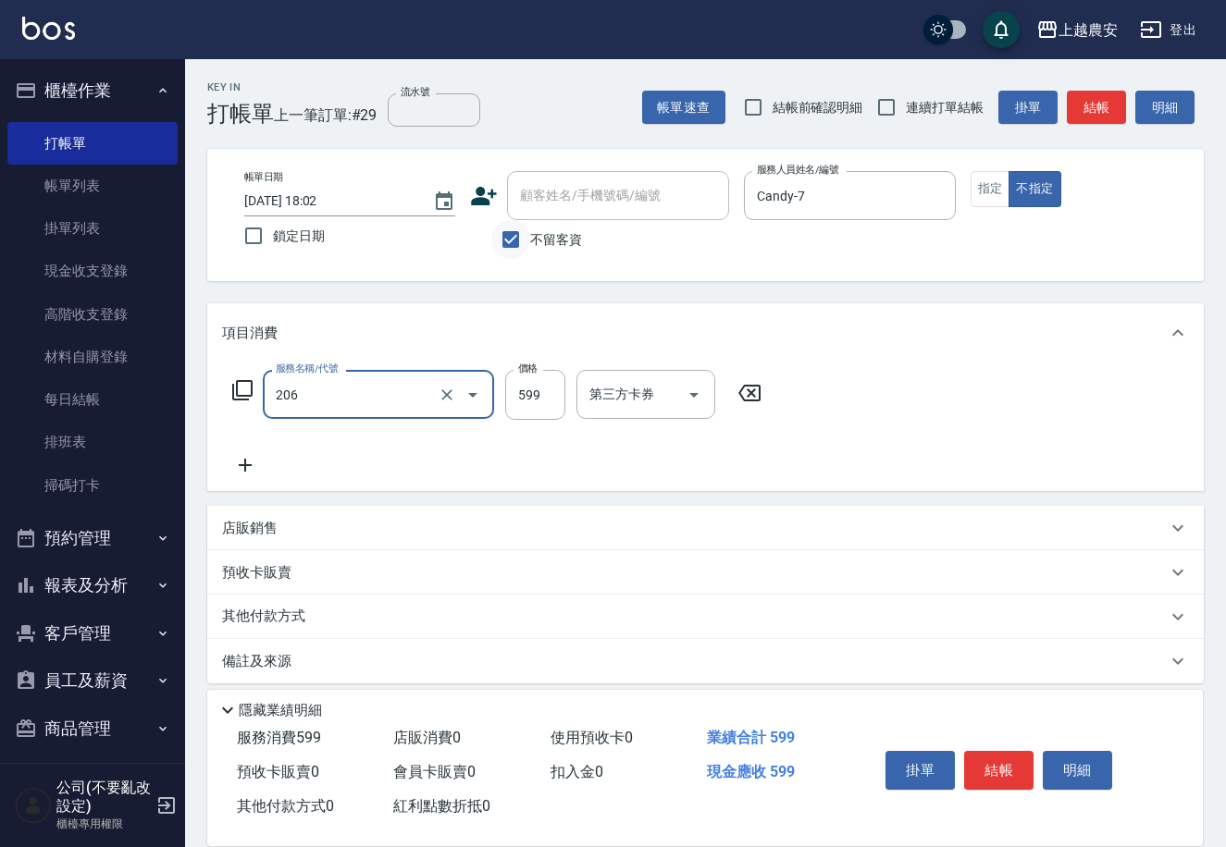
type input "洗+剪(206)"
click at [998, 757] on button "結帳" at bounding box center [998, 770] width 69 height 39
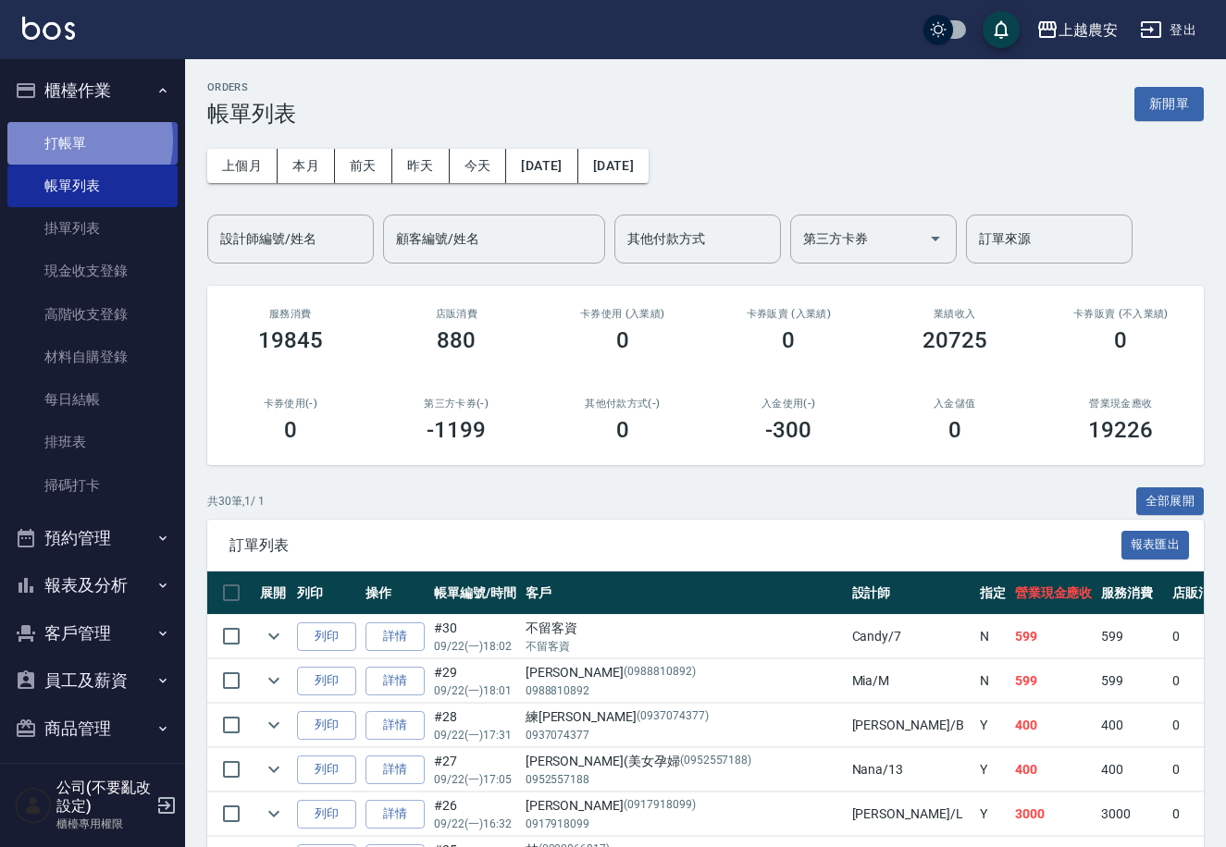
click at [58, 137] on link "打帳單" at bounding box center [92, 143] width 170 height 43
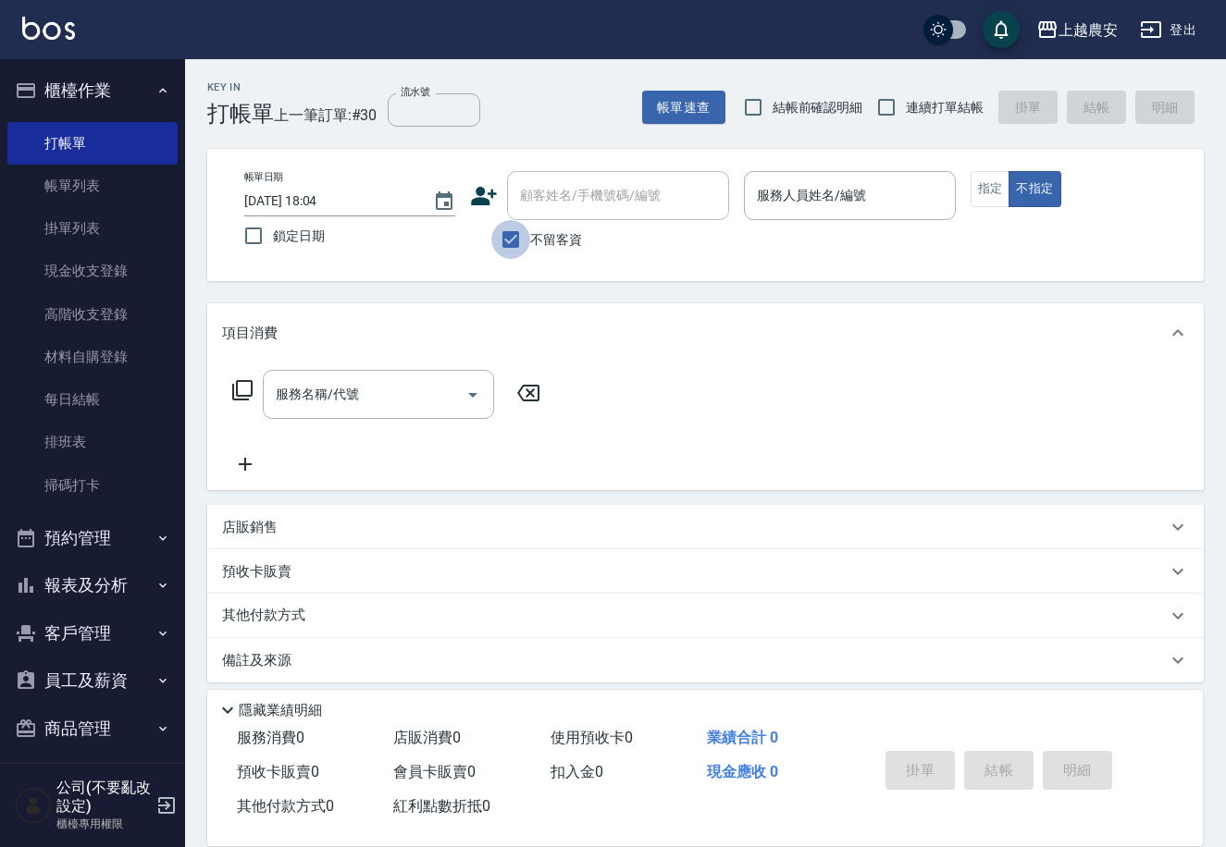
click at [514, 242] on input "不留客資" at bounding box center [510, 239] width 39 height 39
checkbox input "false"
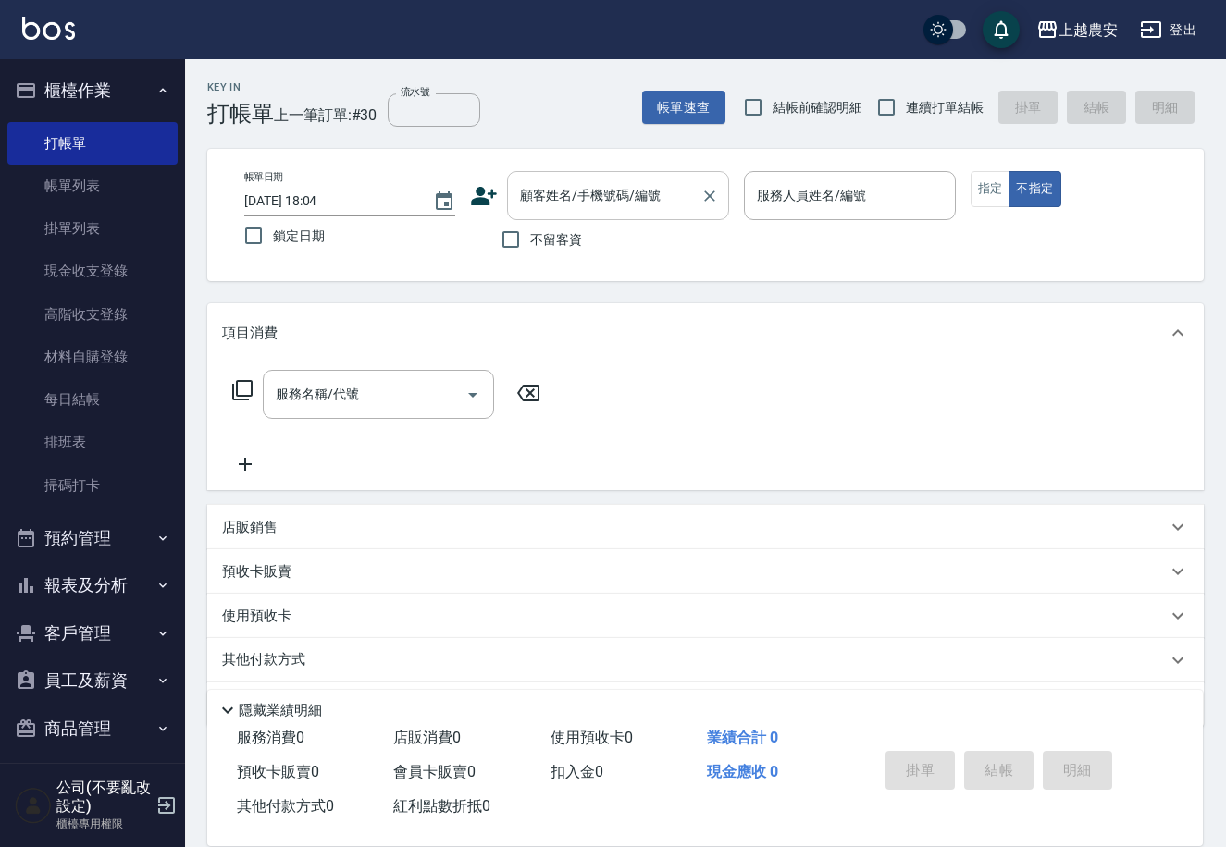
click at [524, 214] on div "顧客姓名/手機號碼/編號" at bounding box center [618, 195] width 222 height 49
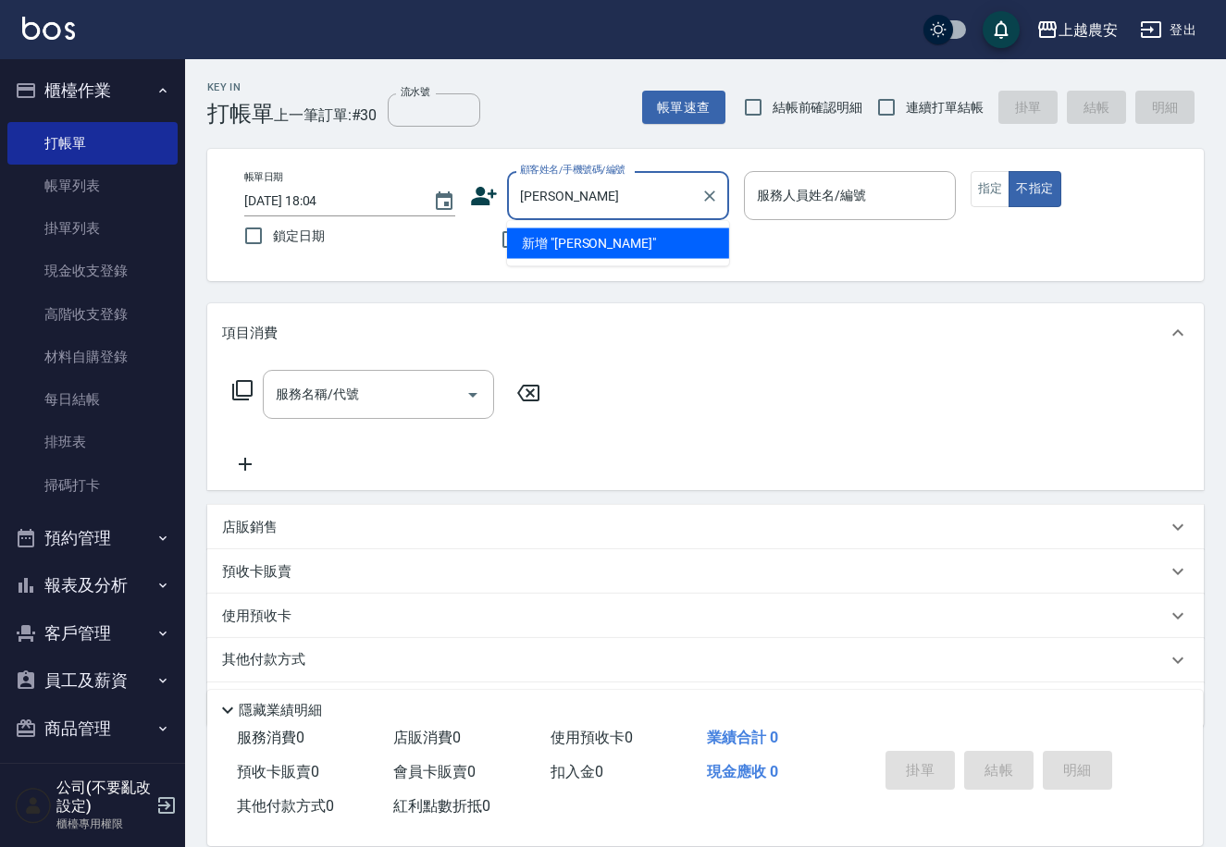
type input "李"
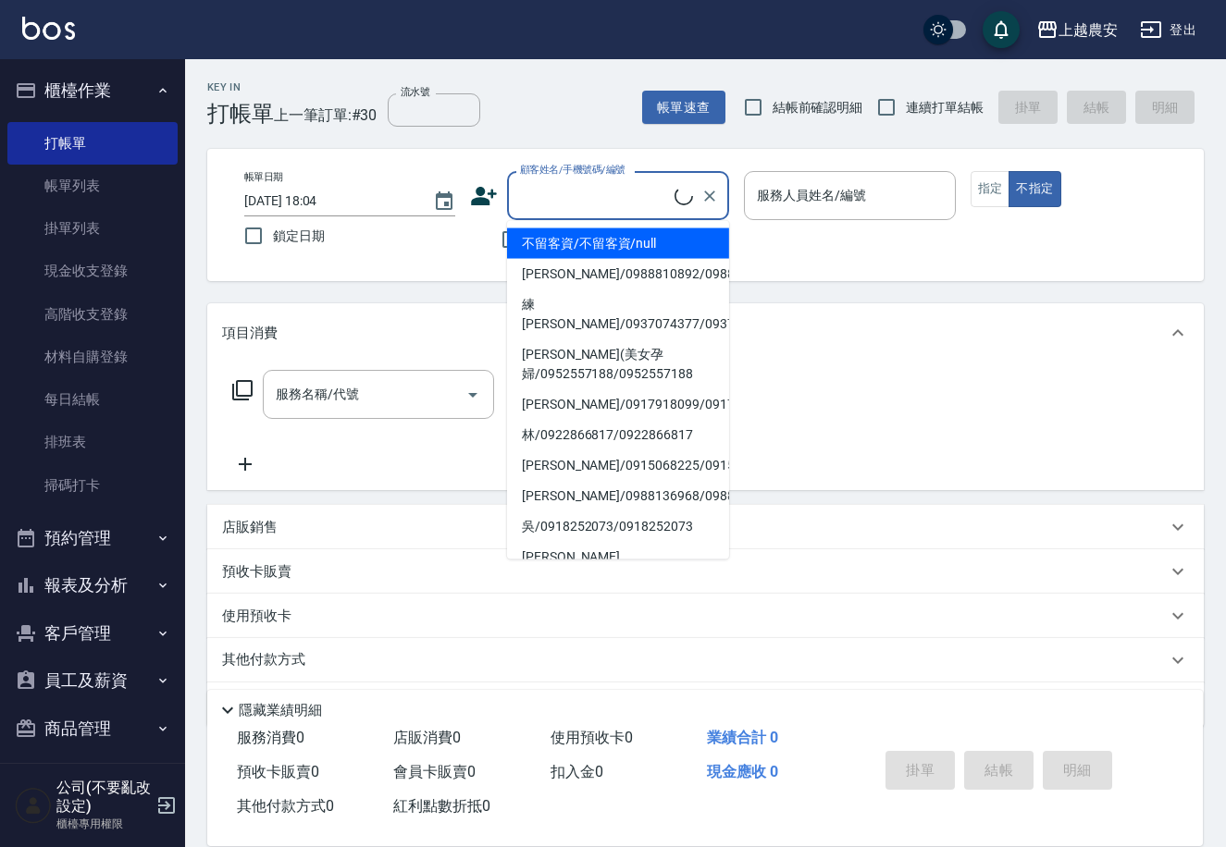
click at [869, 310] on div "項目消費" at bounding box center [705, 332] width 996 height 59
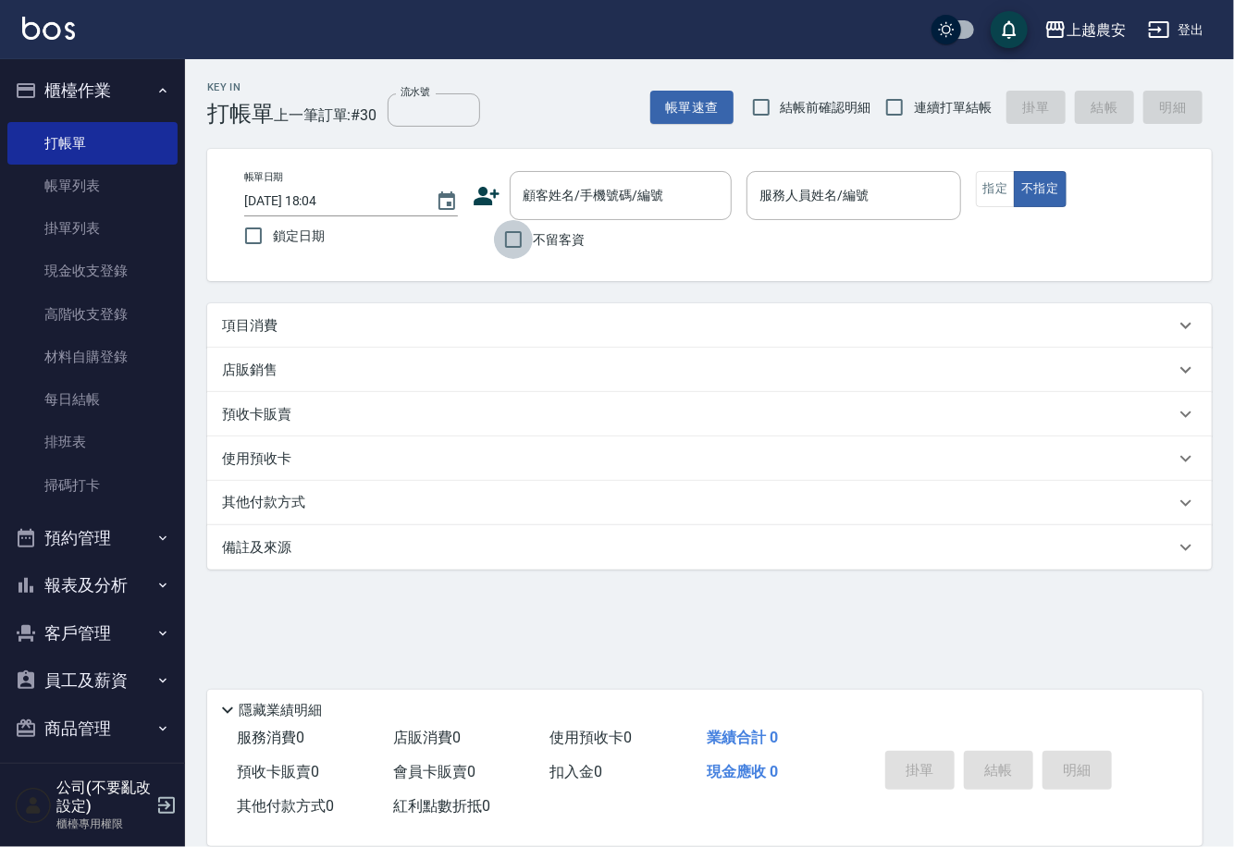
click at [518, 245] on input "不留客資" at bounding box center [513, 239] width 39 height 39
checkbox input "true"
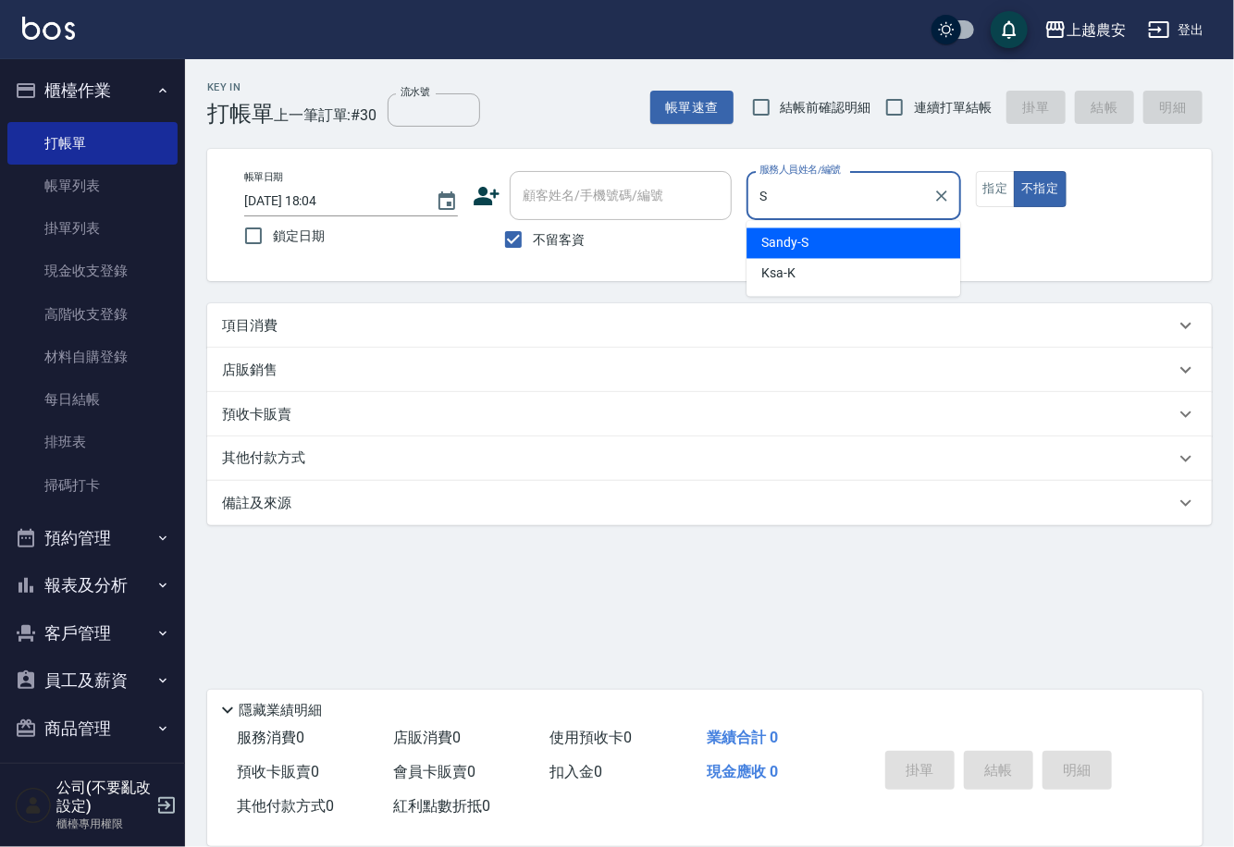
type input "Sandy-S"
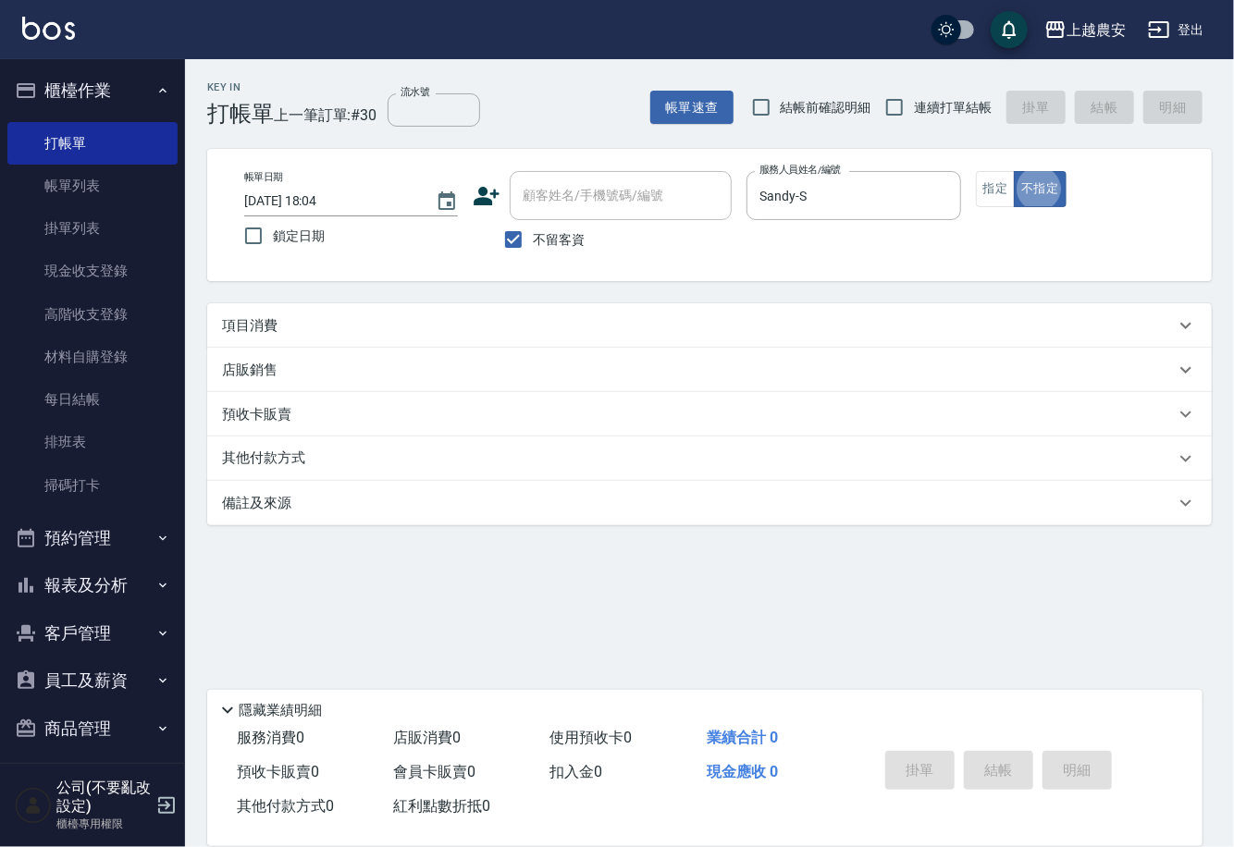
type button "false"
click at [1014, 171] on button "不指定" at bounding box center [1040, 189] width 52 height 36
click at [255, 339] on div "項目消費" at bounding box center [709, 325] width 1005 height 44
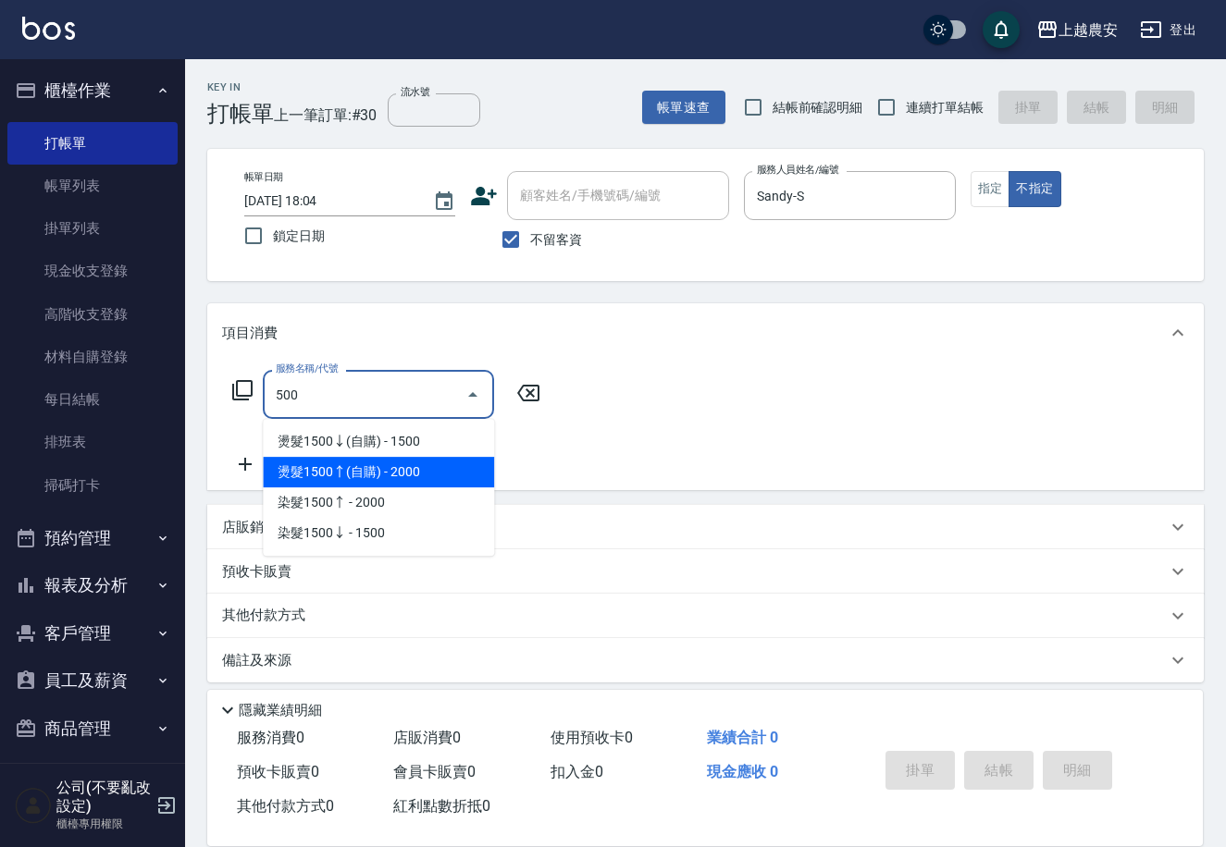
type input "500"
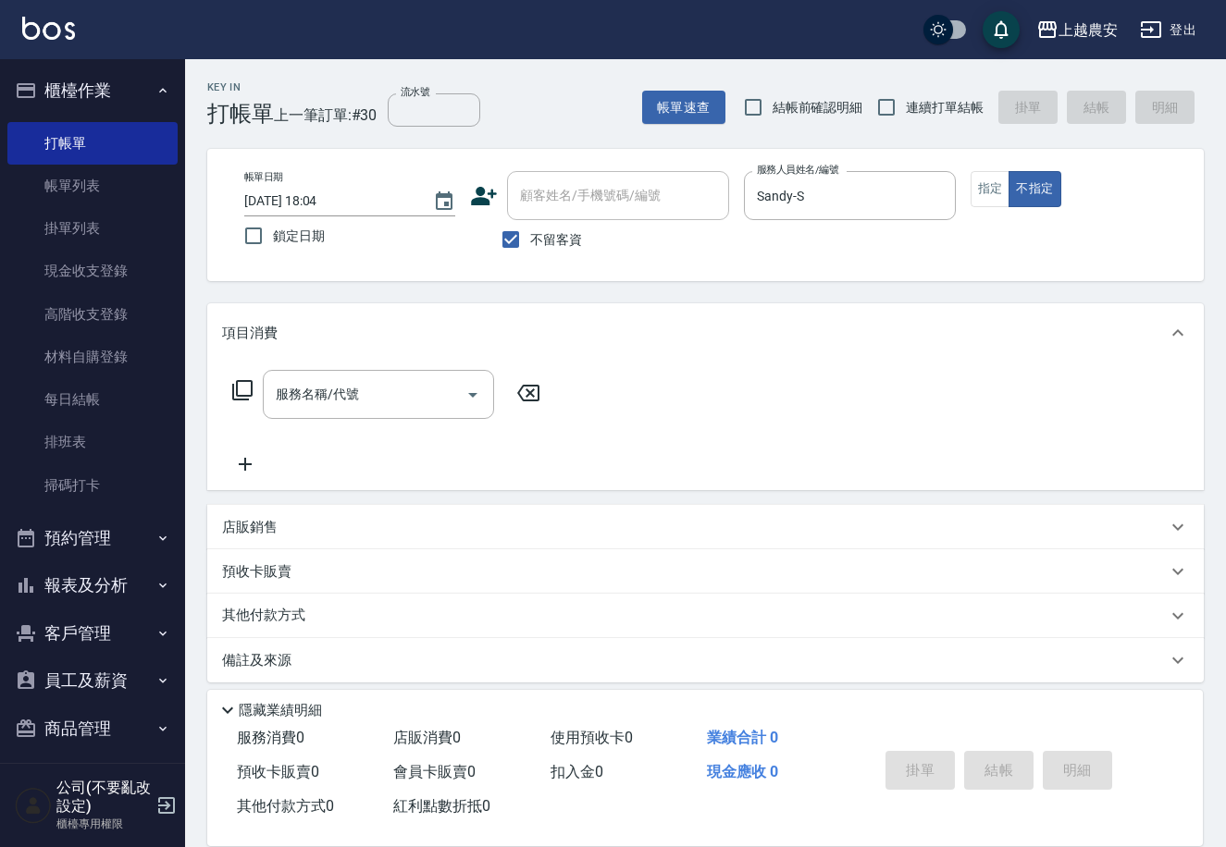
click at [523, 391] on icon at bounding box center [528, 393] width 46 height 22
click at [258, 533] on p "店販銷售" at bounding box center [250, 527] width 56 height 19
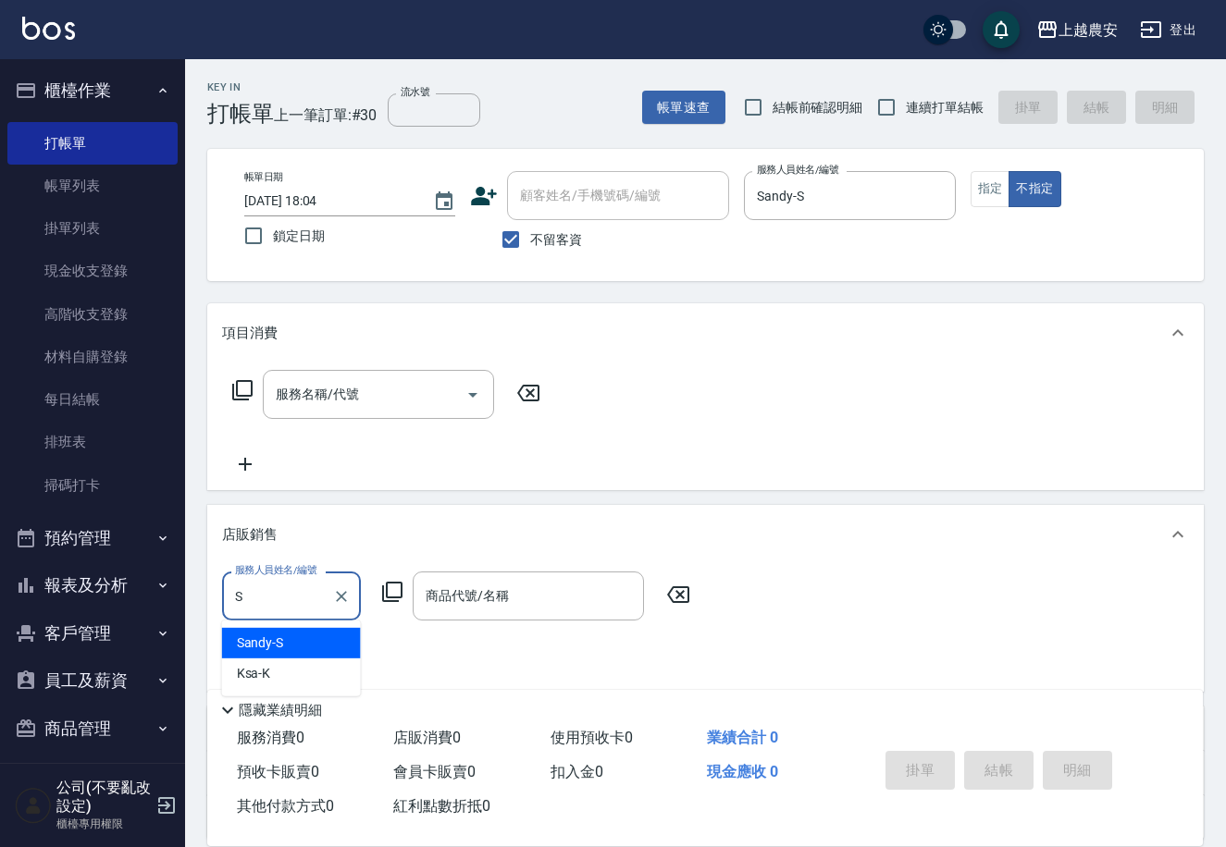
type input "Sandy-S"
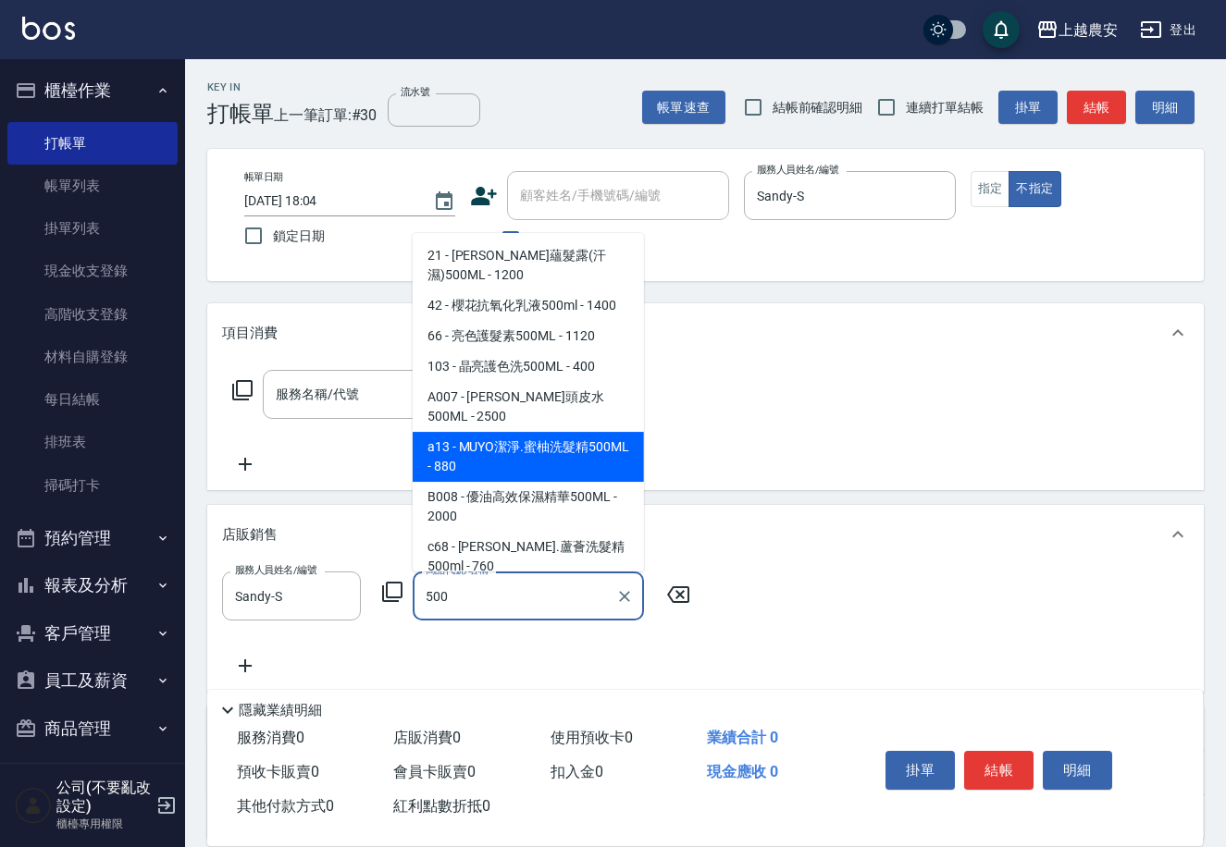
click at [499, 432] on span "a13 - MUYO潔淨.蜜柚洗髮精500ML - 880" at bounding box center [528, 457] width 231 height 50
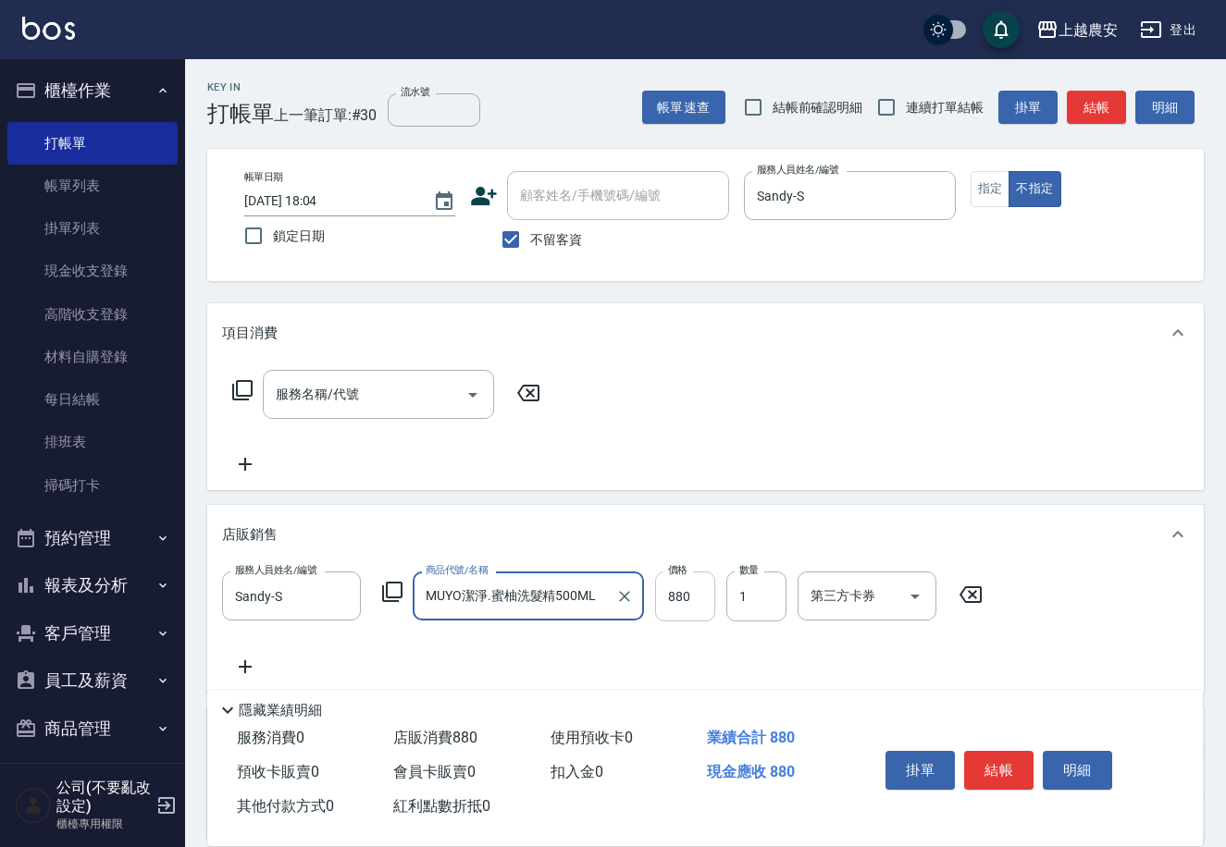
type input "MUYO潔淨.蜜柚洗髮精500ML"
click at [664, 595] on input "880" at bounding box center [685, 597] width 60 height 50
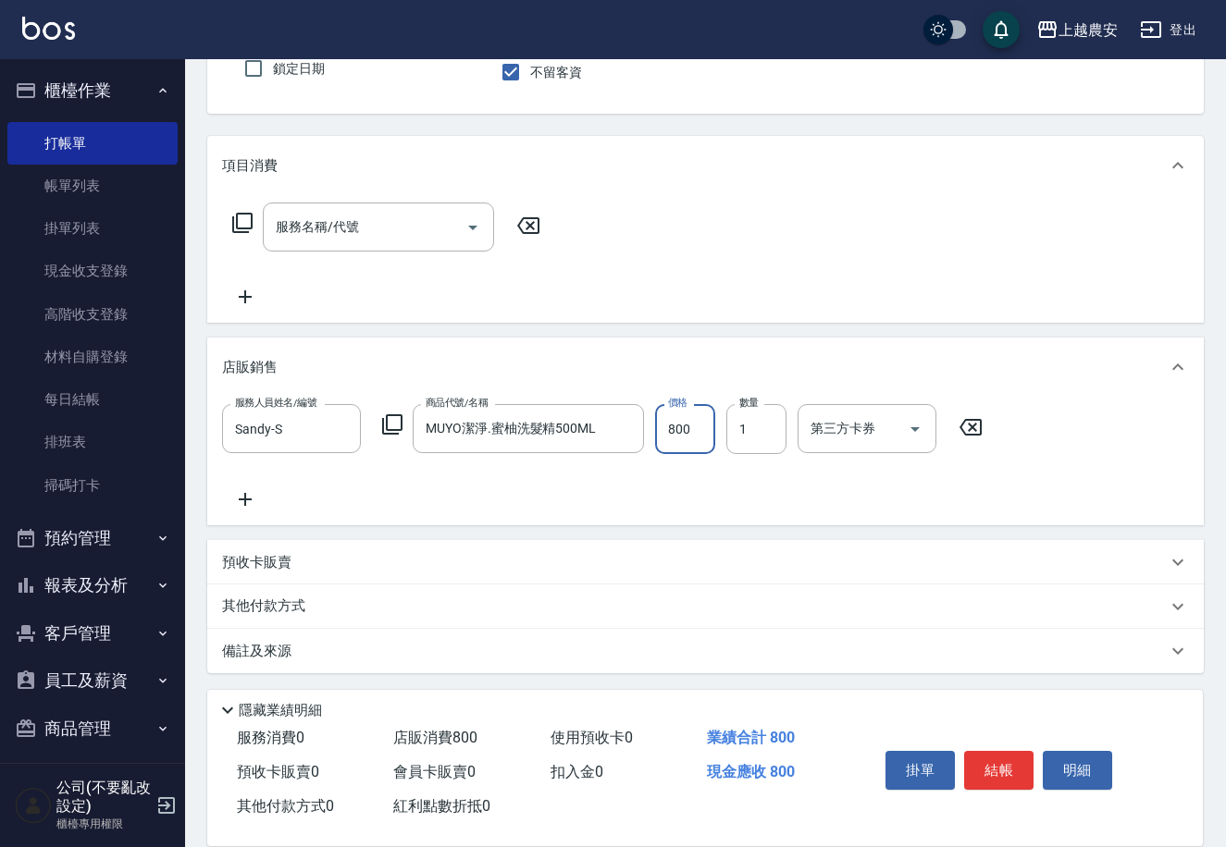
type input "800"
click at [306, 611] on p "其他付款方式" at bounding box center [268, 607] width 93 height 20
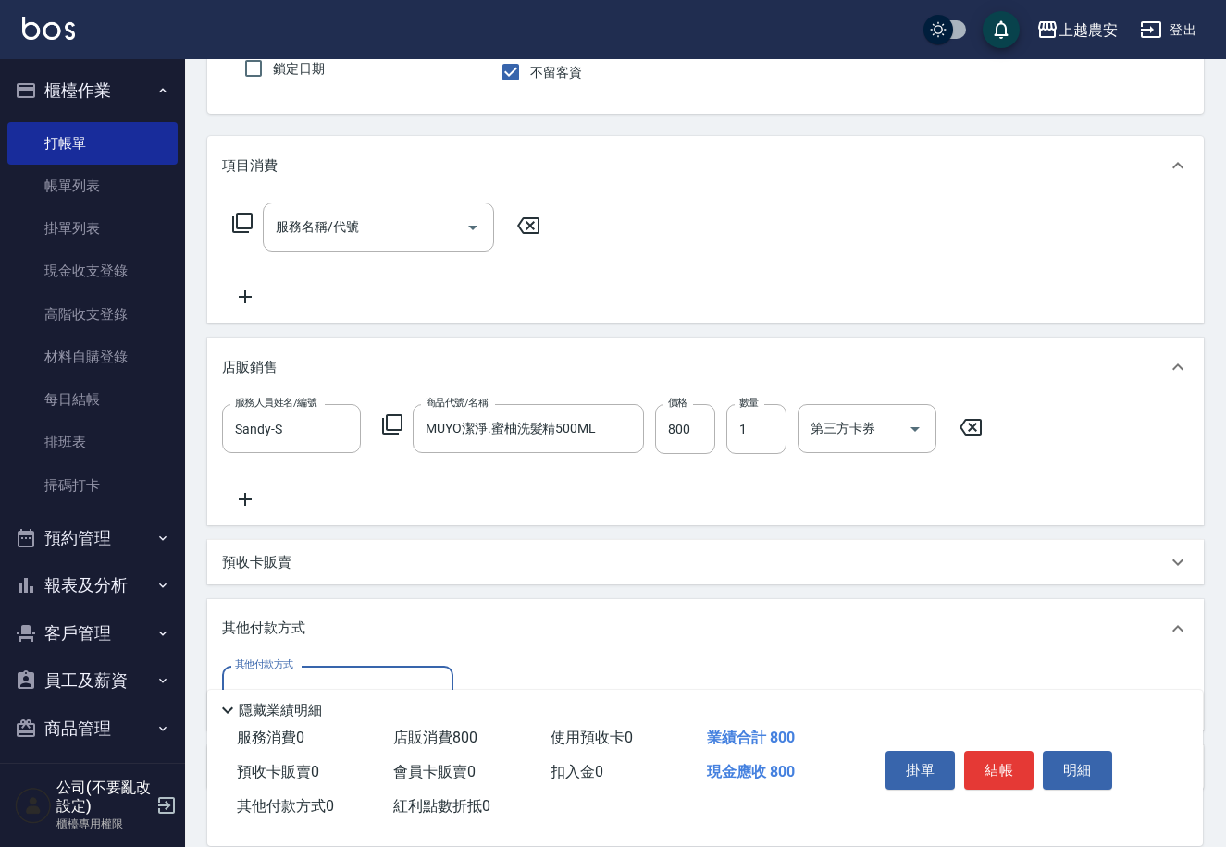
scroll to position [283, 0]
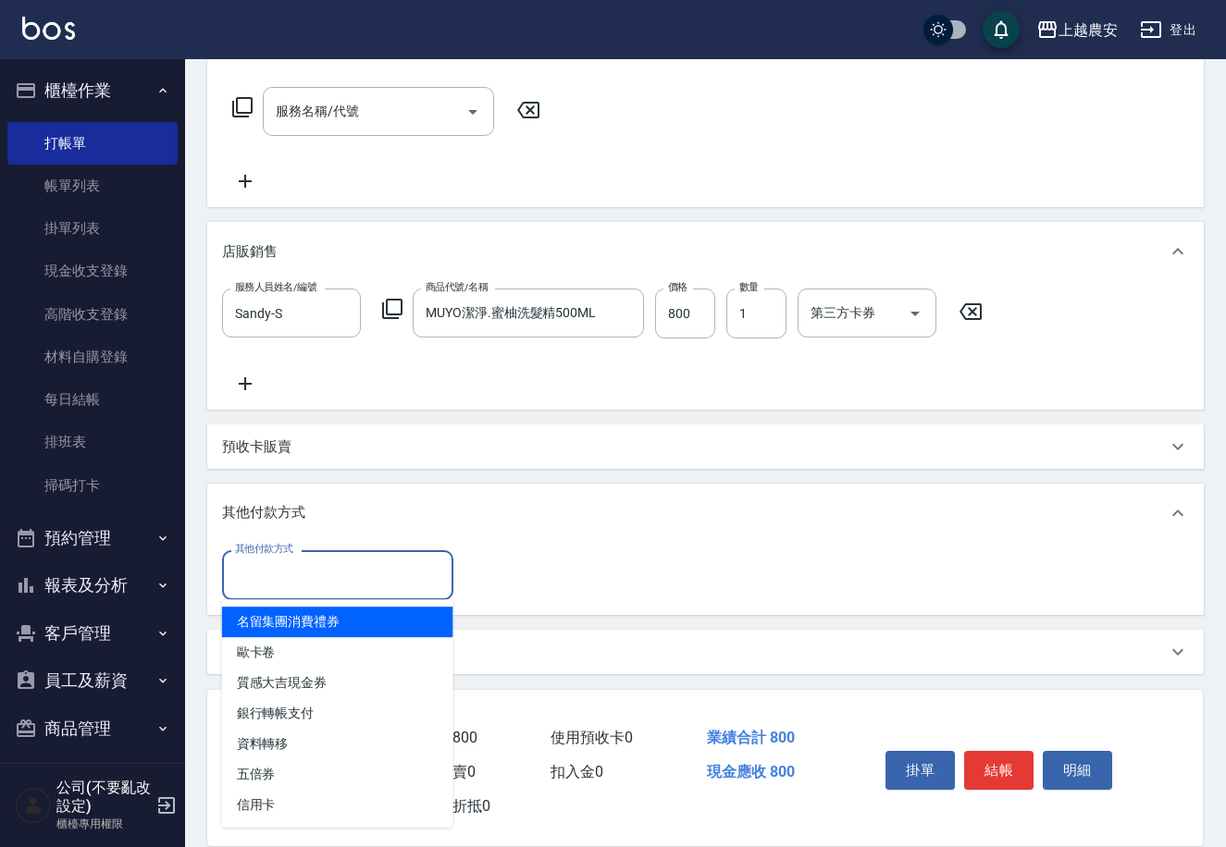
click at [287, 583] on input "其他付款方式" at bounding box center [337, 575] width 215 height 32
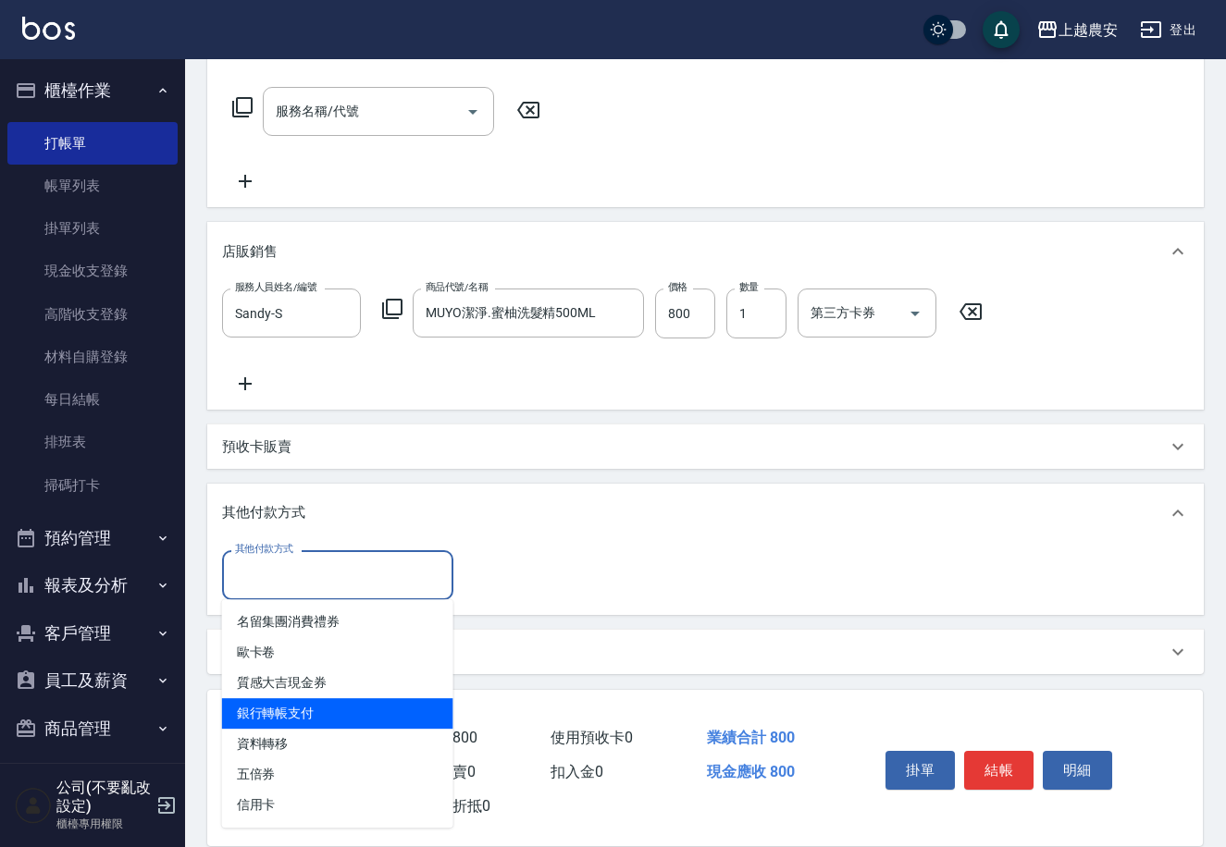
click at [298, 709] on span "銀行轉帳支付" at bounding box center [337, 713] width 231 height 31
type input "銀行轉帳支付"
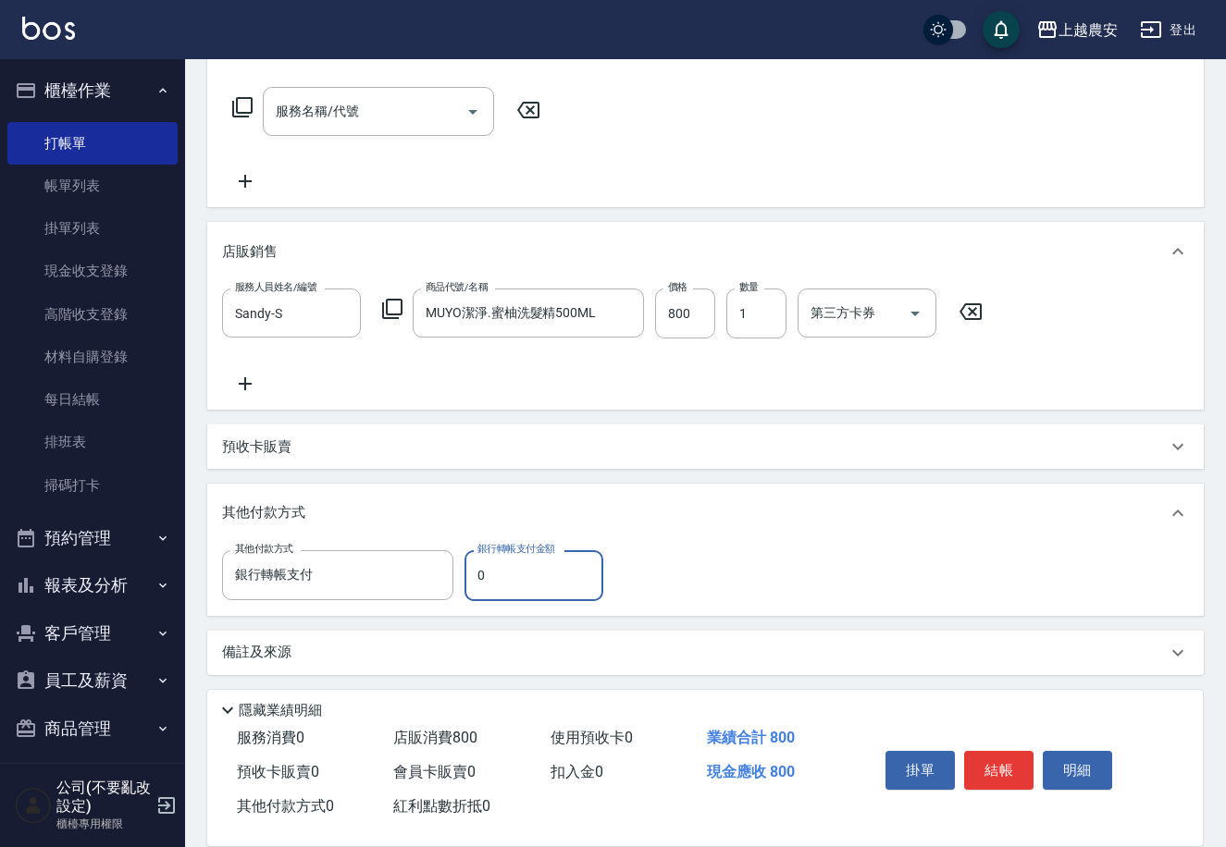
drag, startPoint x: 469, startPoint y: 568, endPoint x: 486, endPoint y: 567, distance: 16.7
click at [486, 567] on input "0" at bounding box center [533, 575] width 139 height 50
type input "800"
click at [987, 762] on button "結帳" at bounding box center [998, 770] width 69 height 39
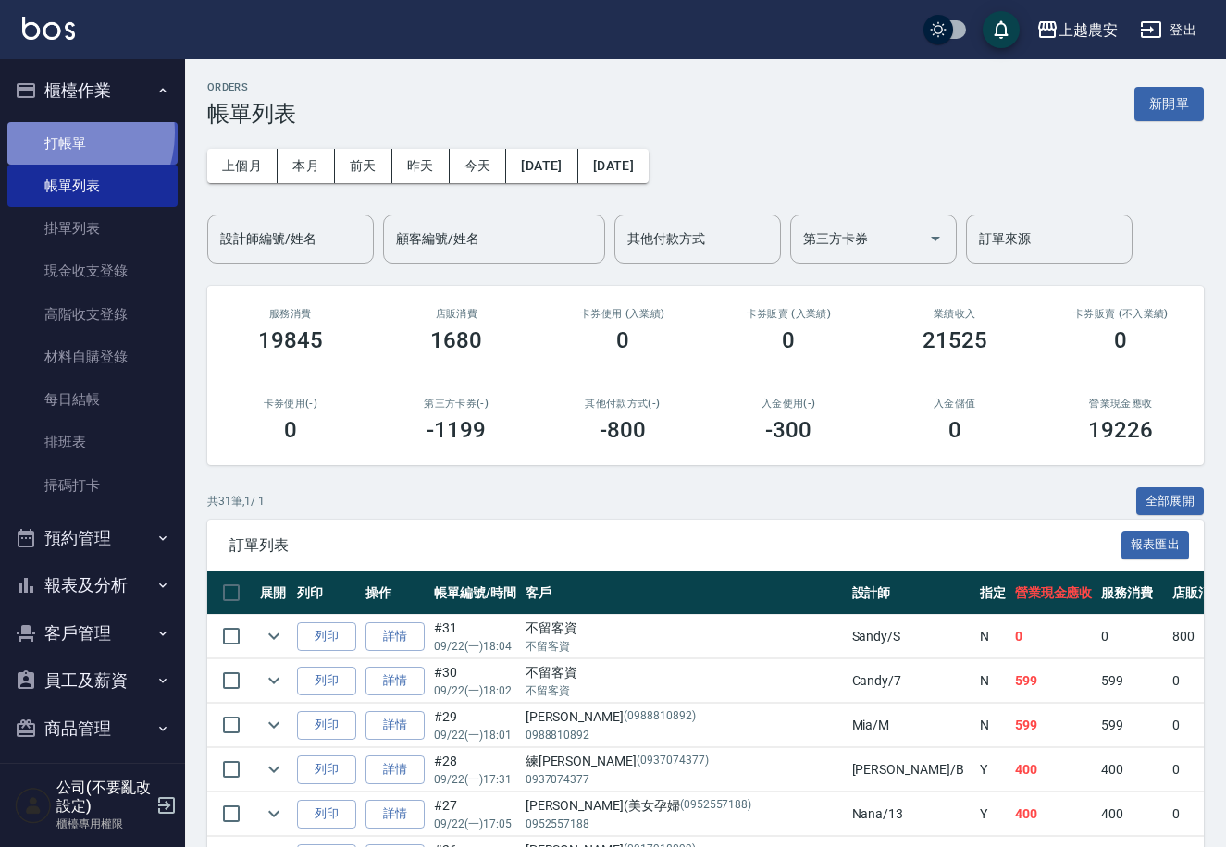
click at [62, 132] on link "打帳單" at bounding box center [92, 143] width 170 height 43
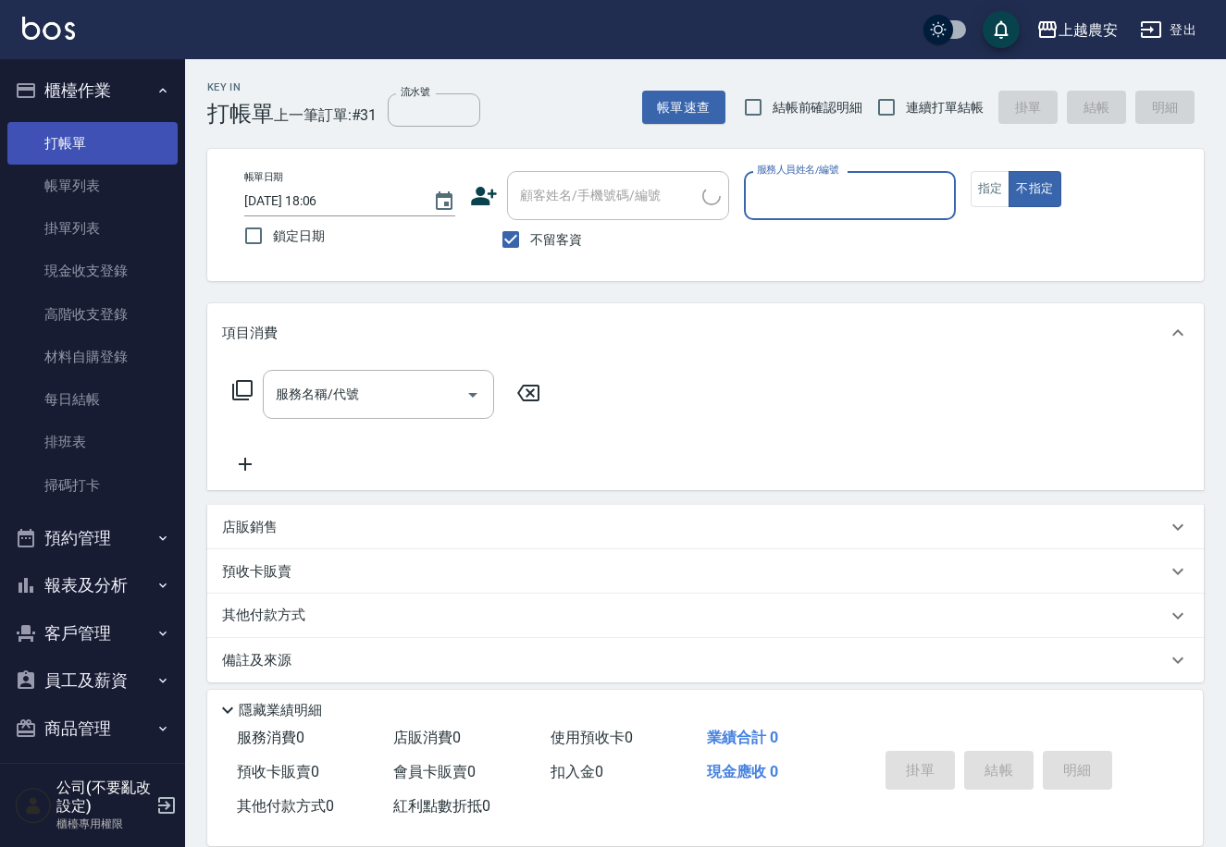
type input "0"
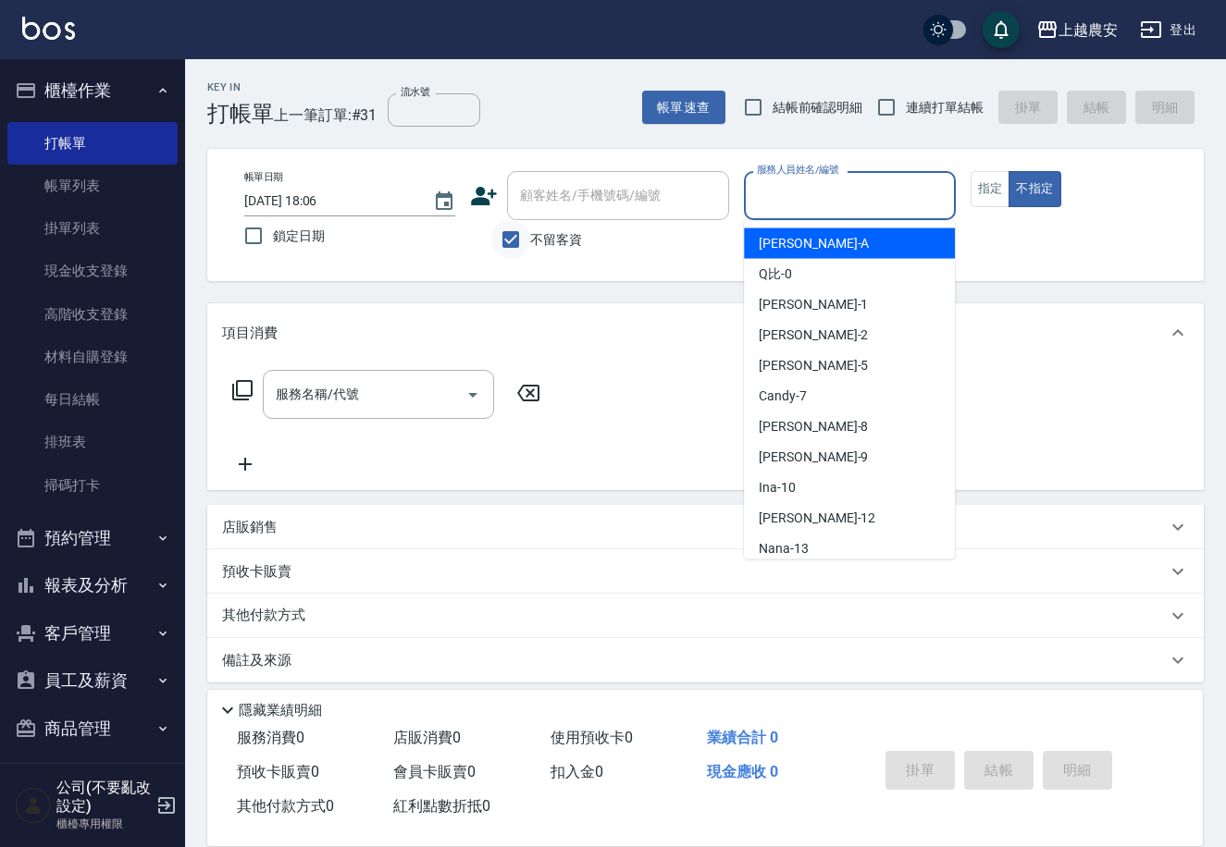
click at [519, 233] on input "不留客資" at bounding box center [510, 239] width 39 height 39
checkbox input "false"
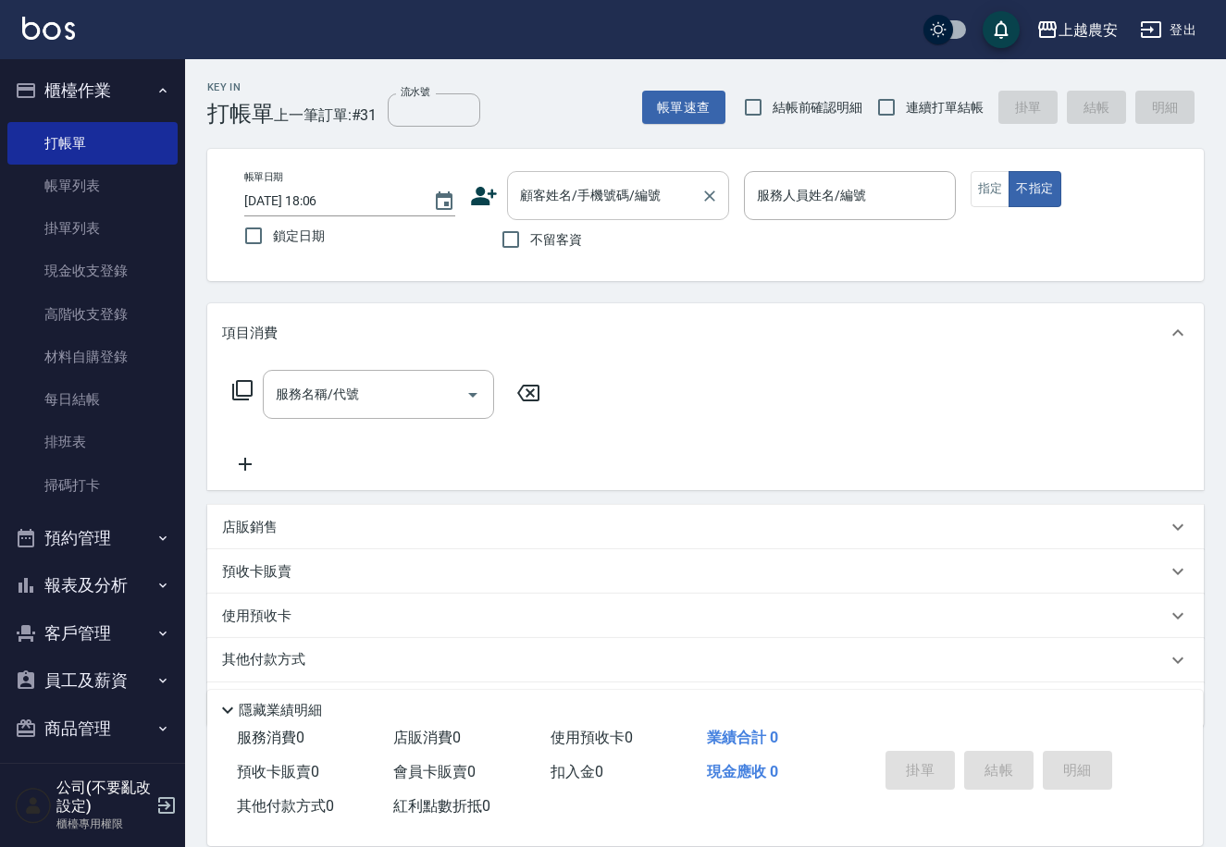
click at [524, 214] on div "顧客姓名/手機號碼/編號" at bounding box center [618, 195] width 222 height 49
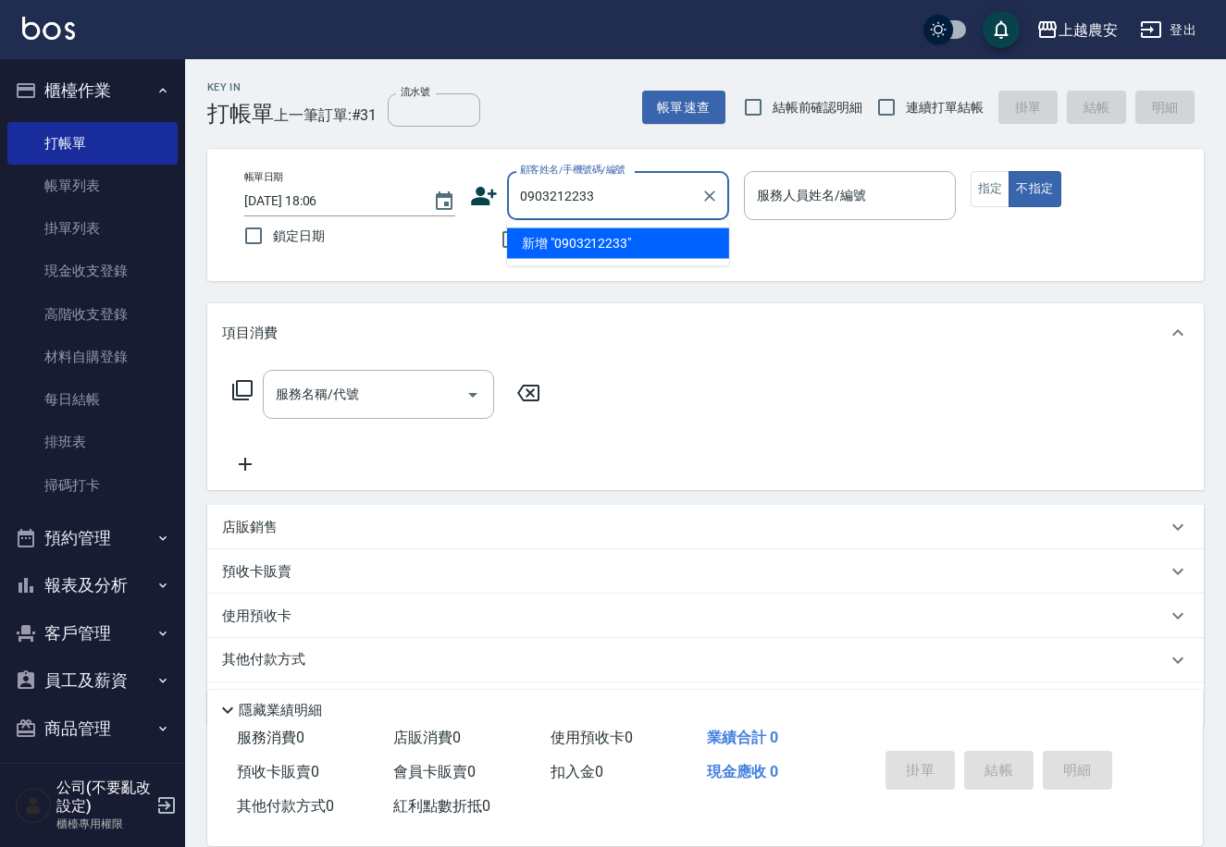
click at [609, 244] on li "新增 "0903212233"" at bounding box center [618, 244] width 222 height 31
type input "0903212233"
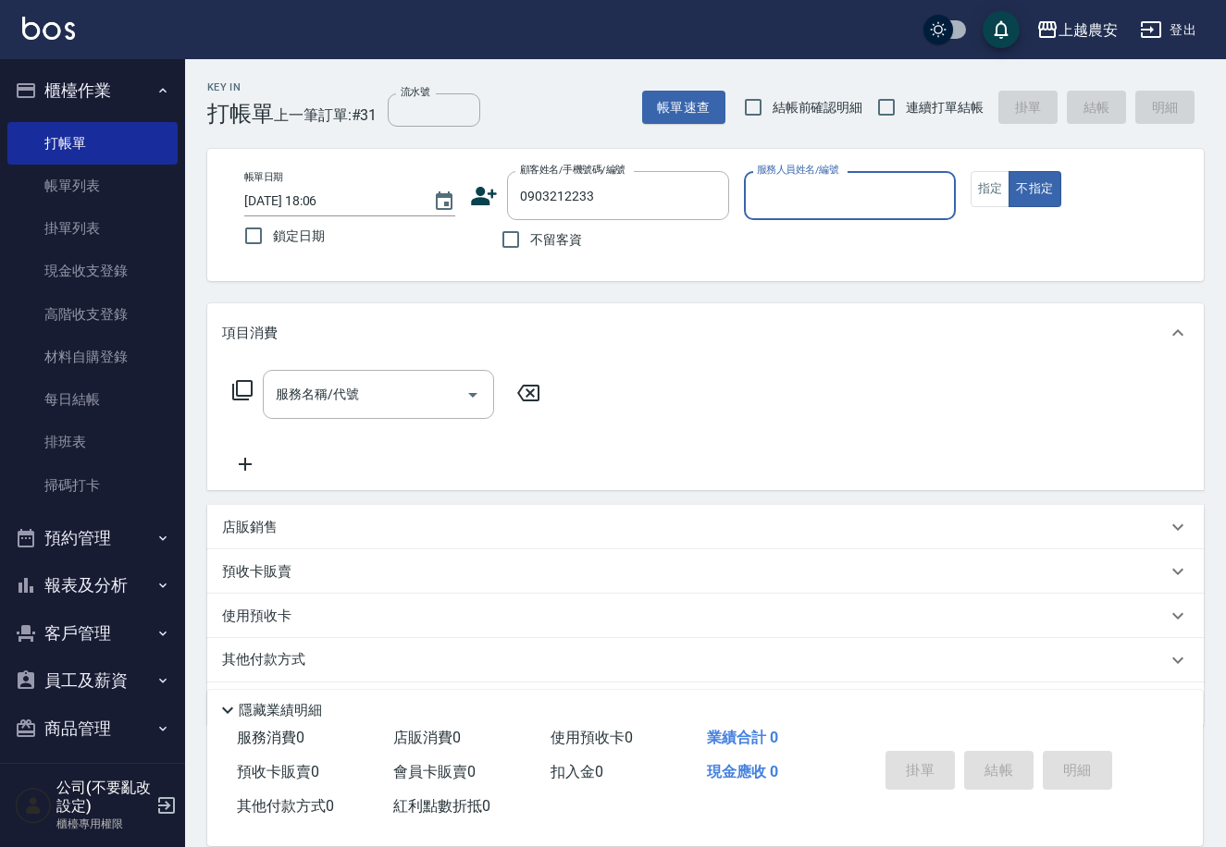
click at [473, 199] on icon at bounding box center [485, 196] width 26 height 19
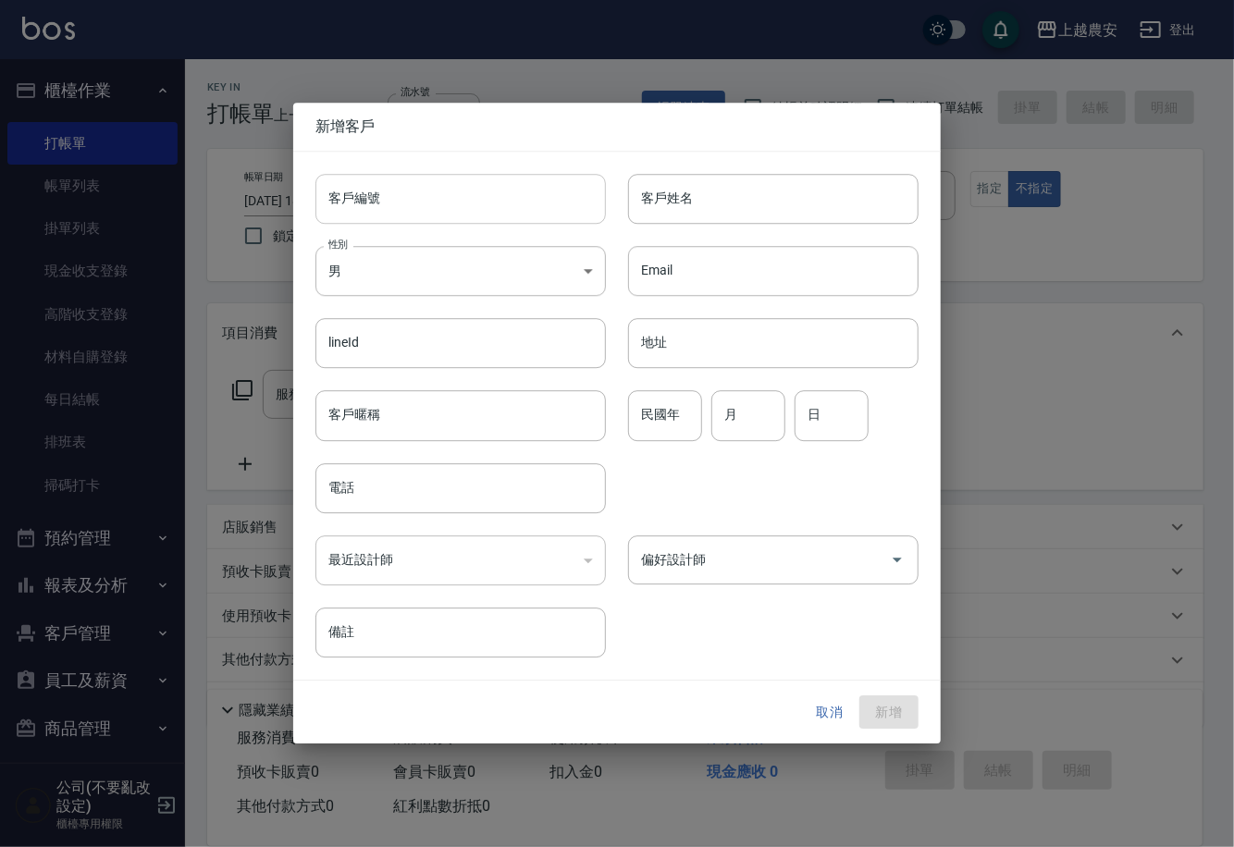
type input "0903212233"
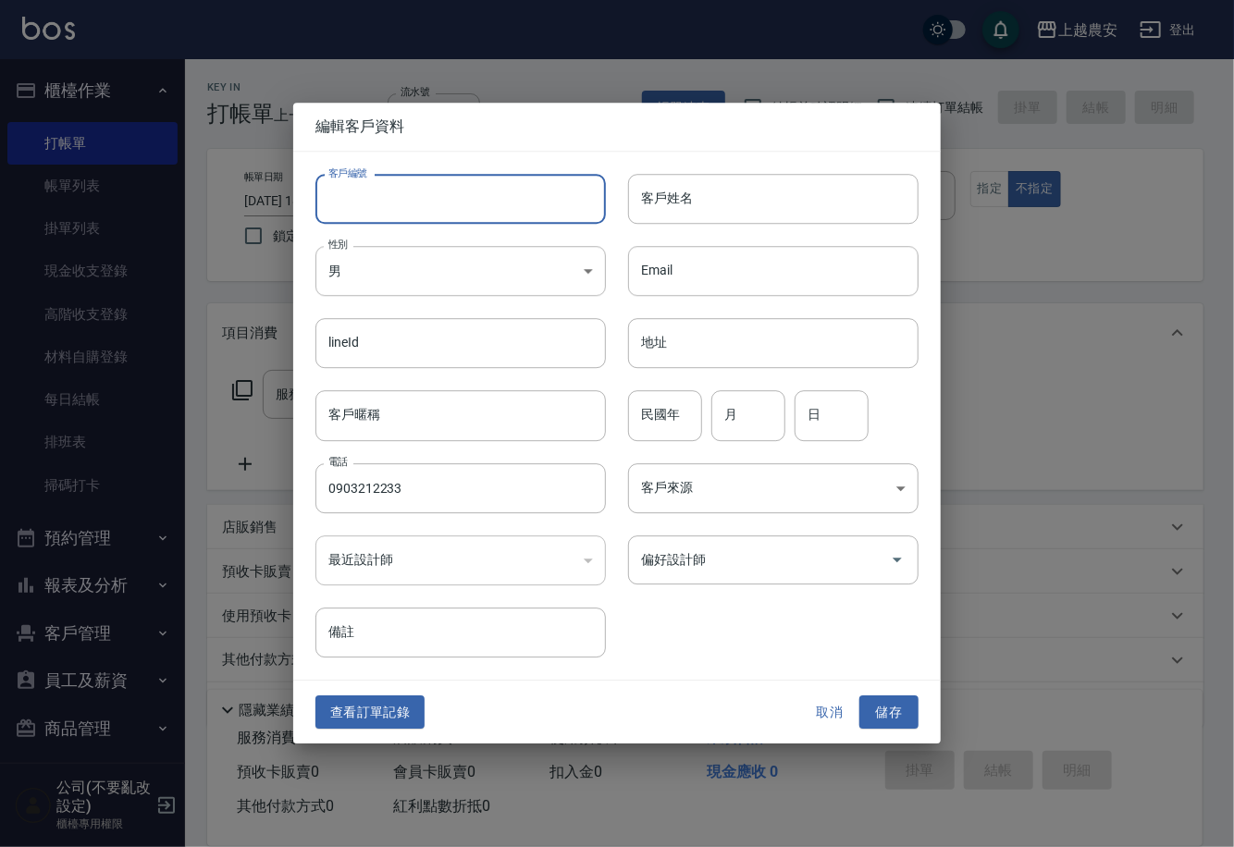
click at [472, 201] on input "客戶編號" at bounding box center [460, 199] width 290 height 50
type input "0903212233"
click at [366, 270] on body "上越農安 登出 櫃檯作業 打帳單 帳單列表 掛單列表 現金收支登錄 高階收支登錄 材料自購登錄 每日結帳 排班表 掃碼打卡 預約管理 預約管理 單日預約紀錄 …" at bounding box center [617, 451] width 1234 height 902
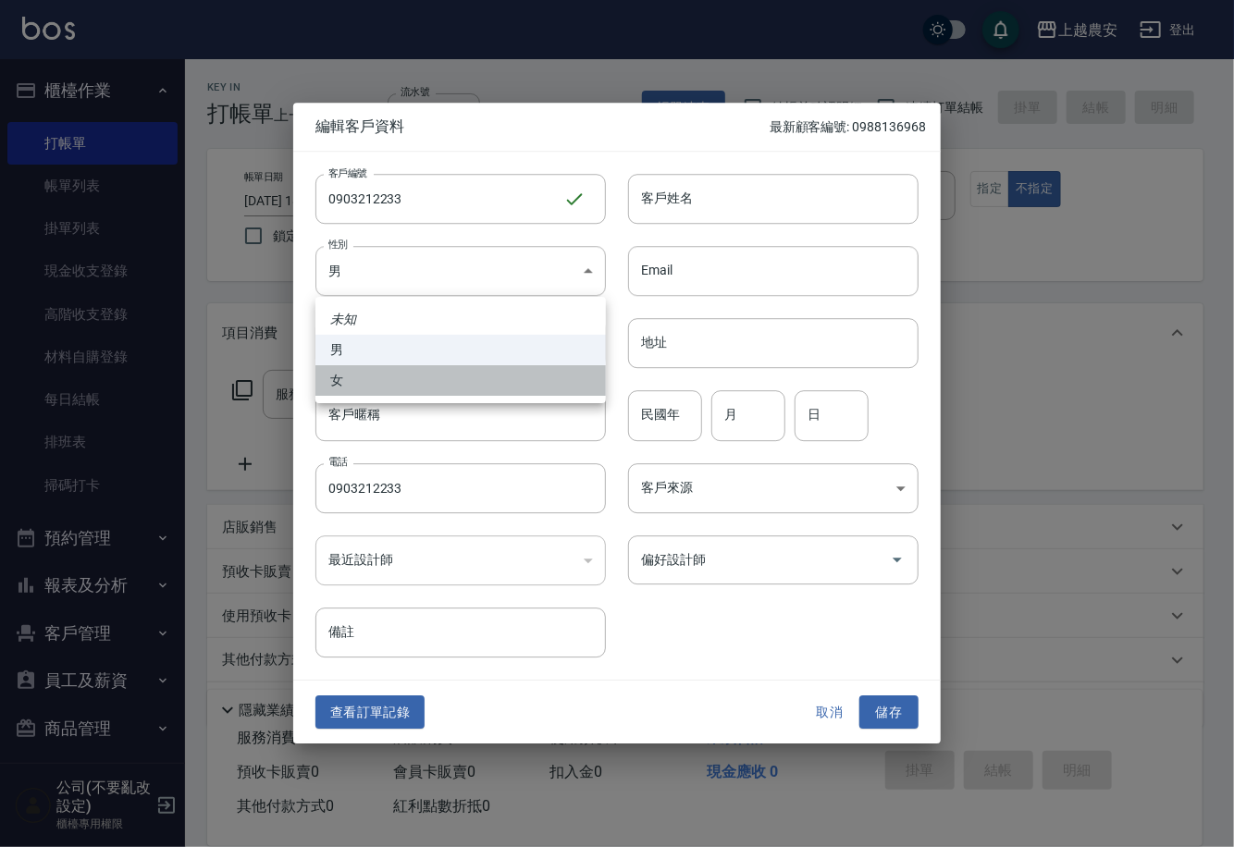
click at [389, 384] on li "女" at bounding box center [460, 380] width 290 height 31
type input "[DEMOGRAPHIC_DATA]"
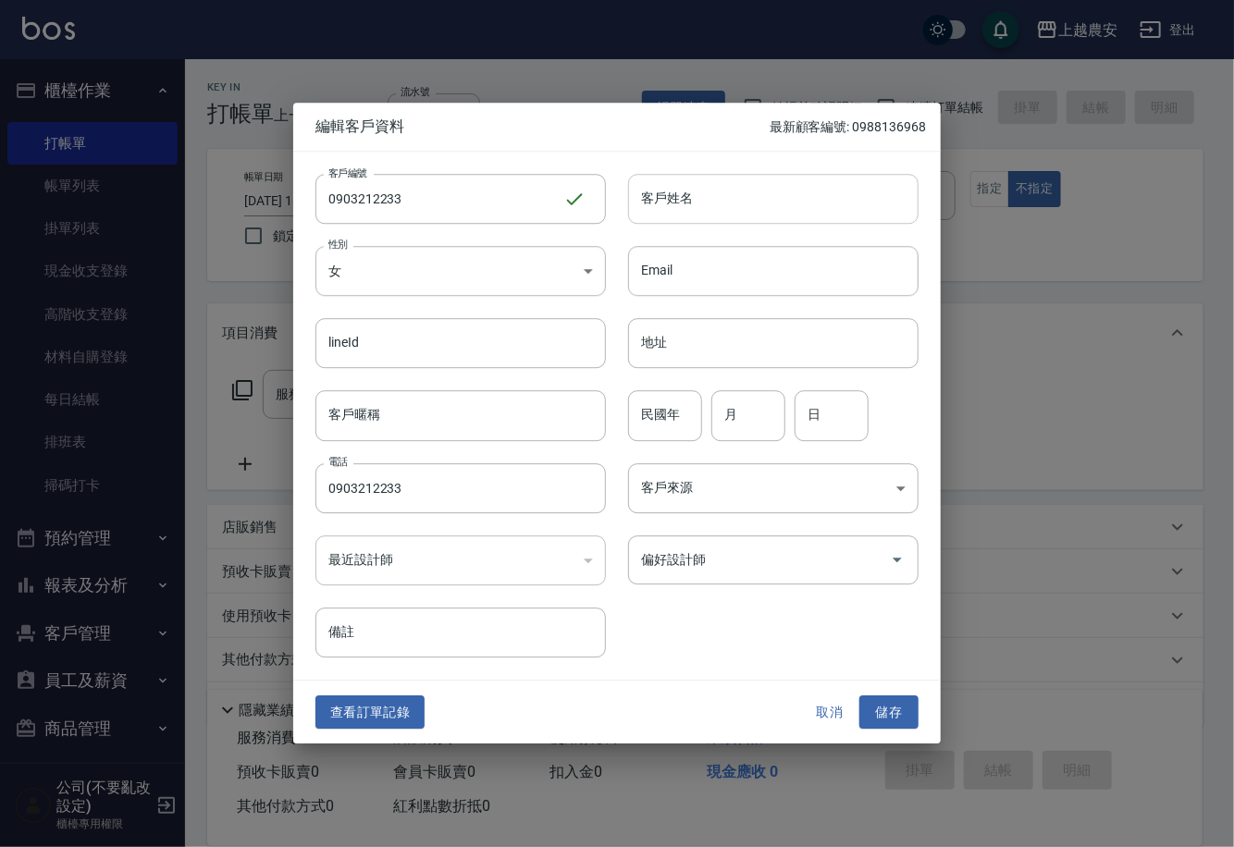
click at [723, 178] on input "客戶姓名" at bounding box center [773, 199] width 290 height 50
type input "羅"
click at [884, 717] on button "儲存" at bounding box center [888, 713] width 59 height 34
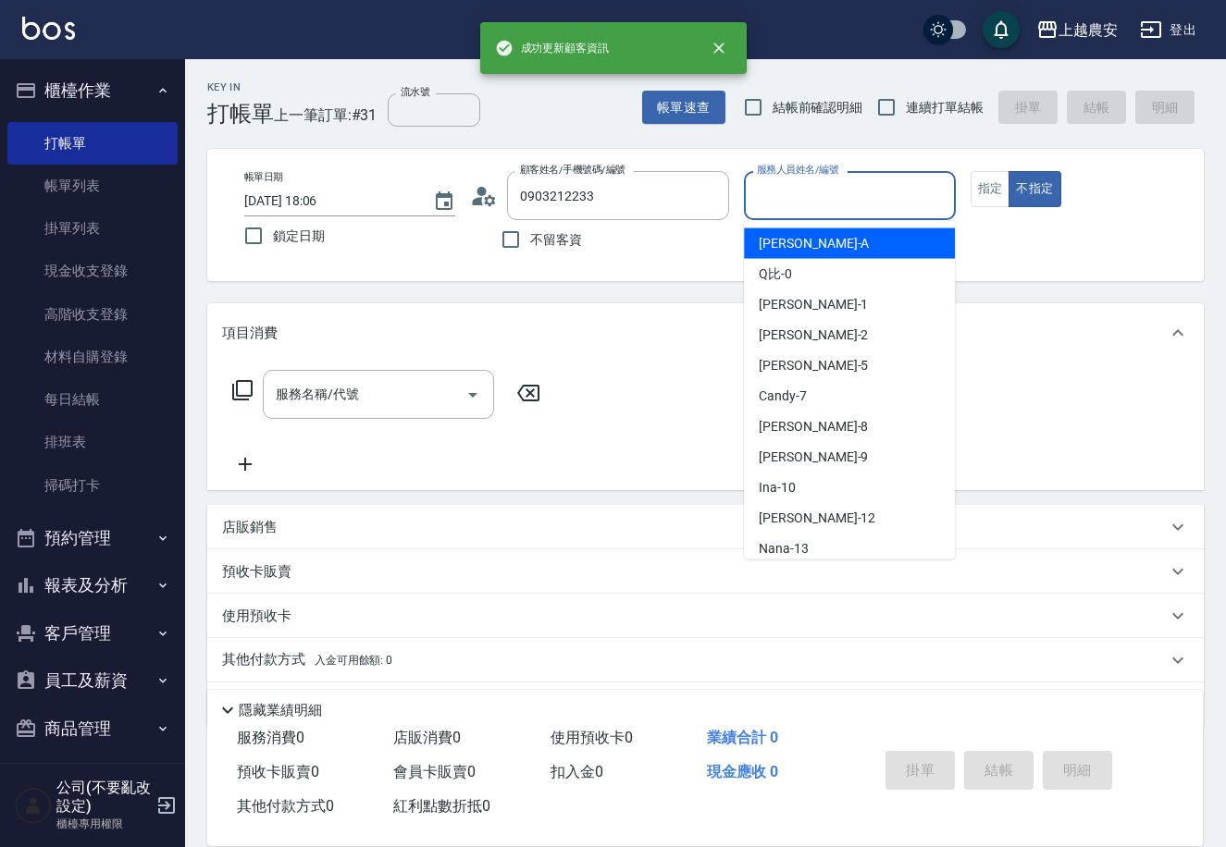
click at [818, 199] on input "服務人員姓名/編號" at bounding box center [849, 195] width 194 height 32
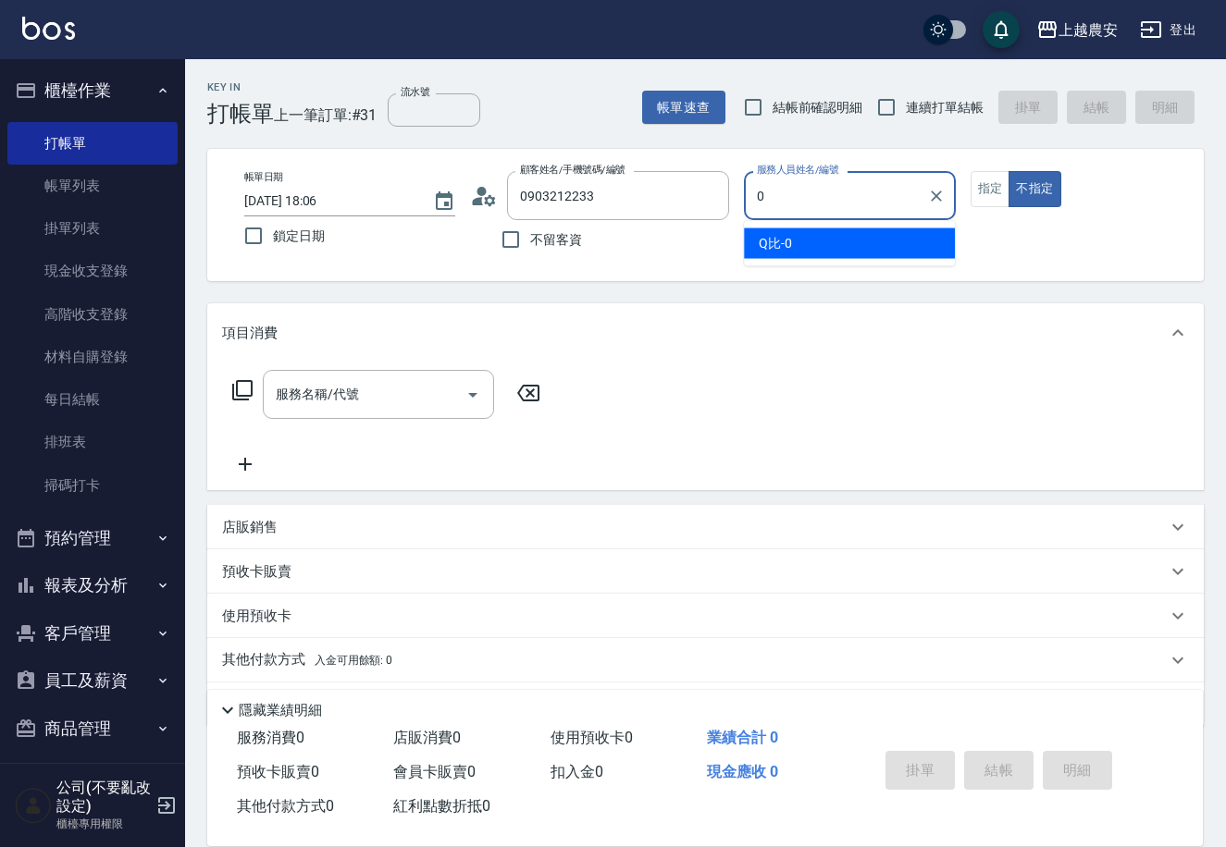
type input "Q比-0"
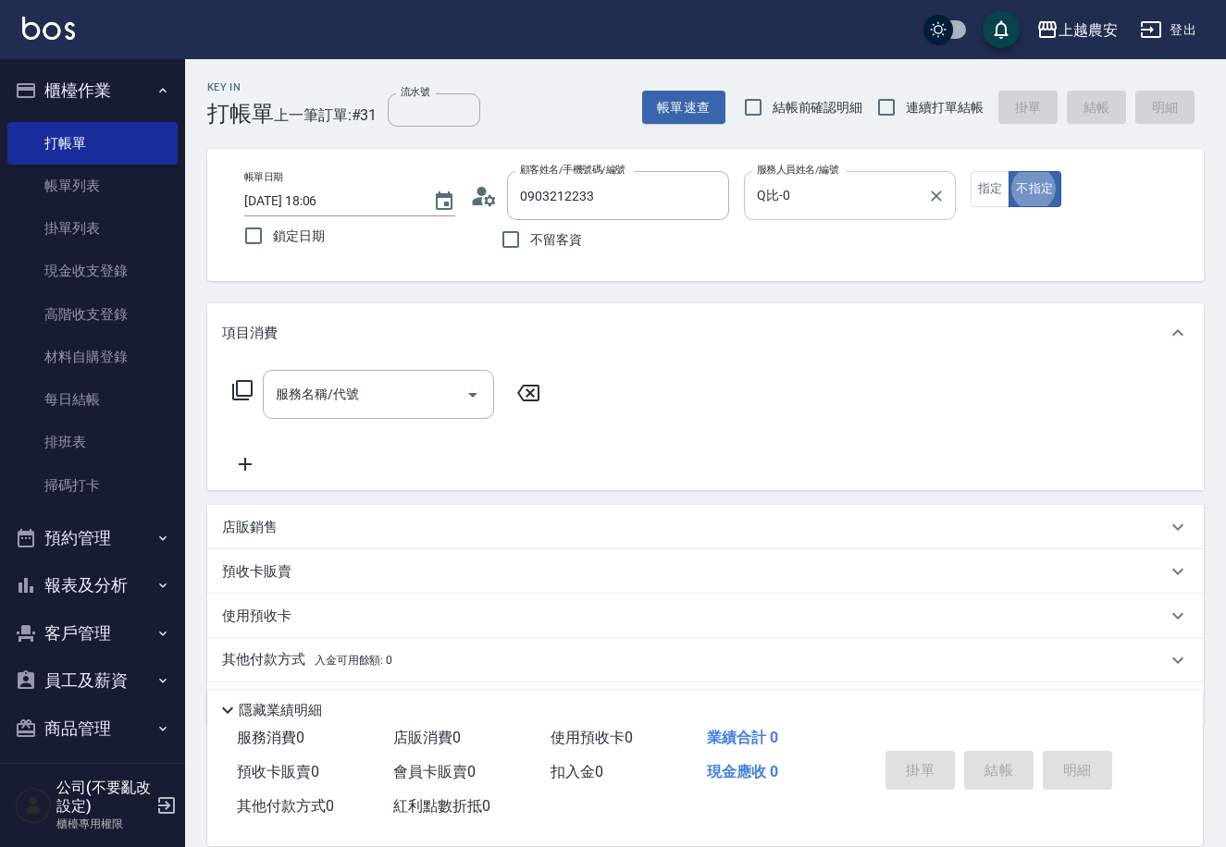
type button "false"
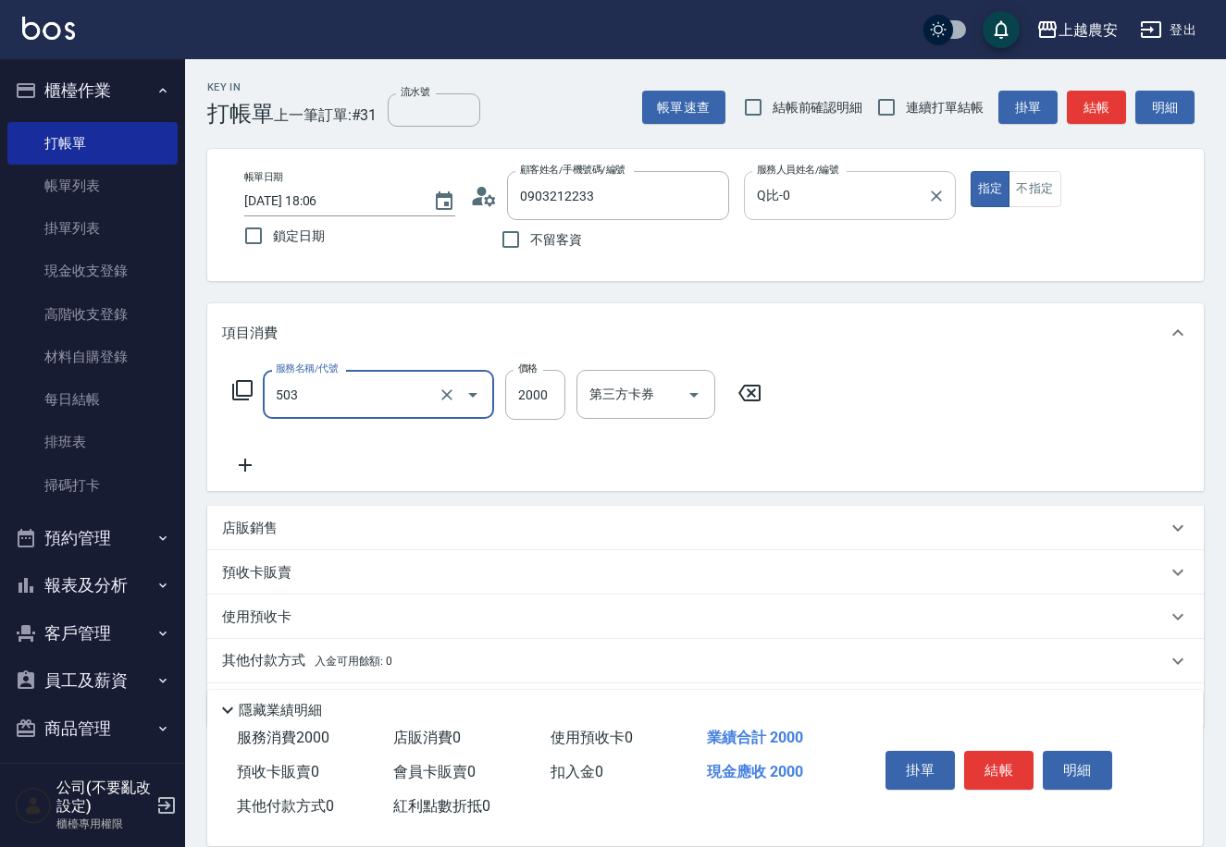
type input "503"
type input "2"
type input "染髮1500↑(503)"
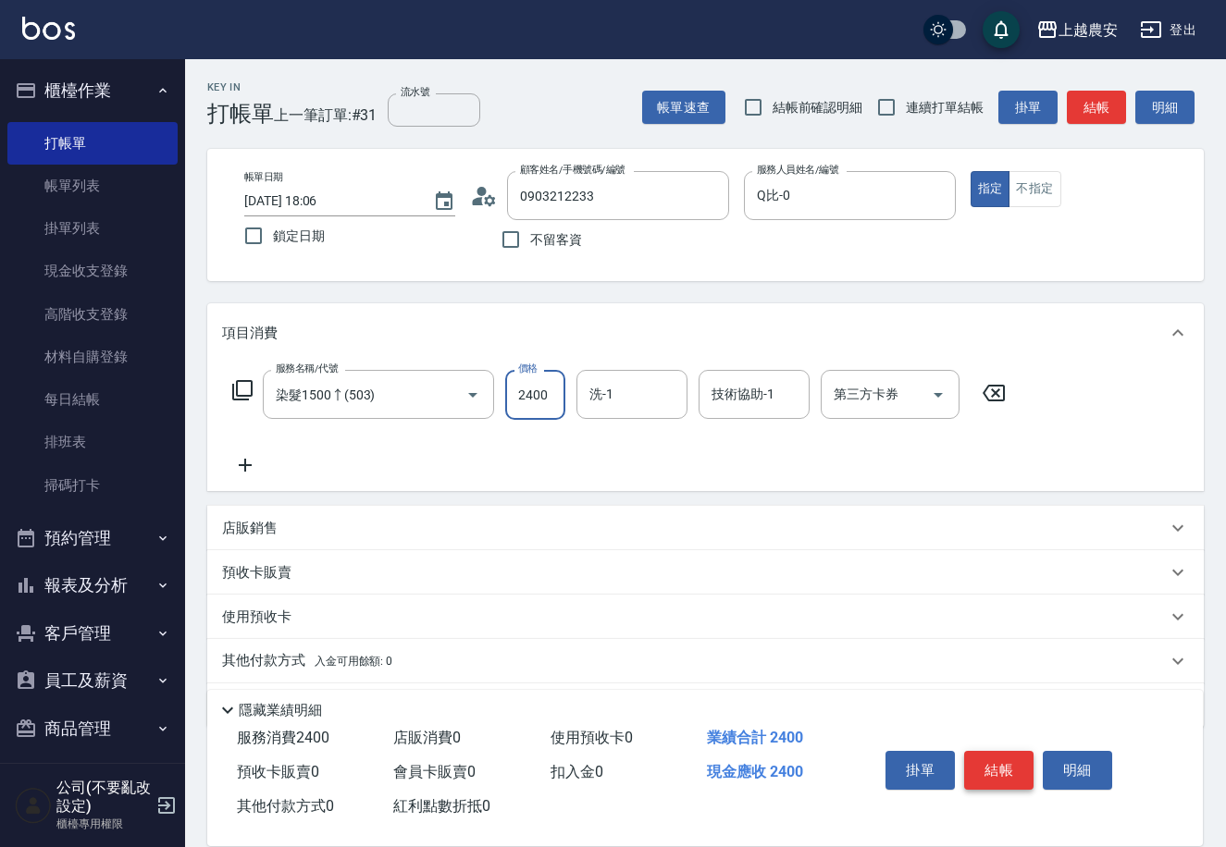
type input "2400"
click at [1021, 779] on button "結帳" at bounding box center [998, 770] width 69 height 39
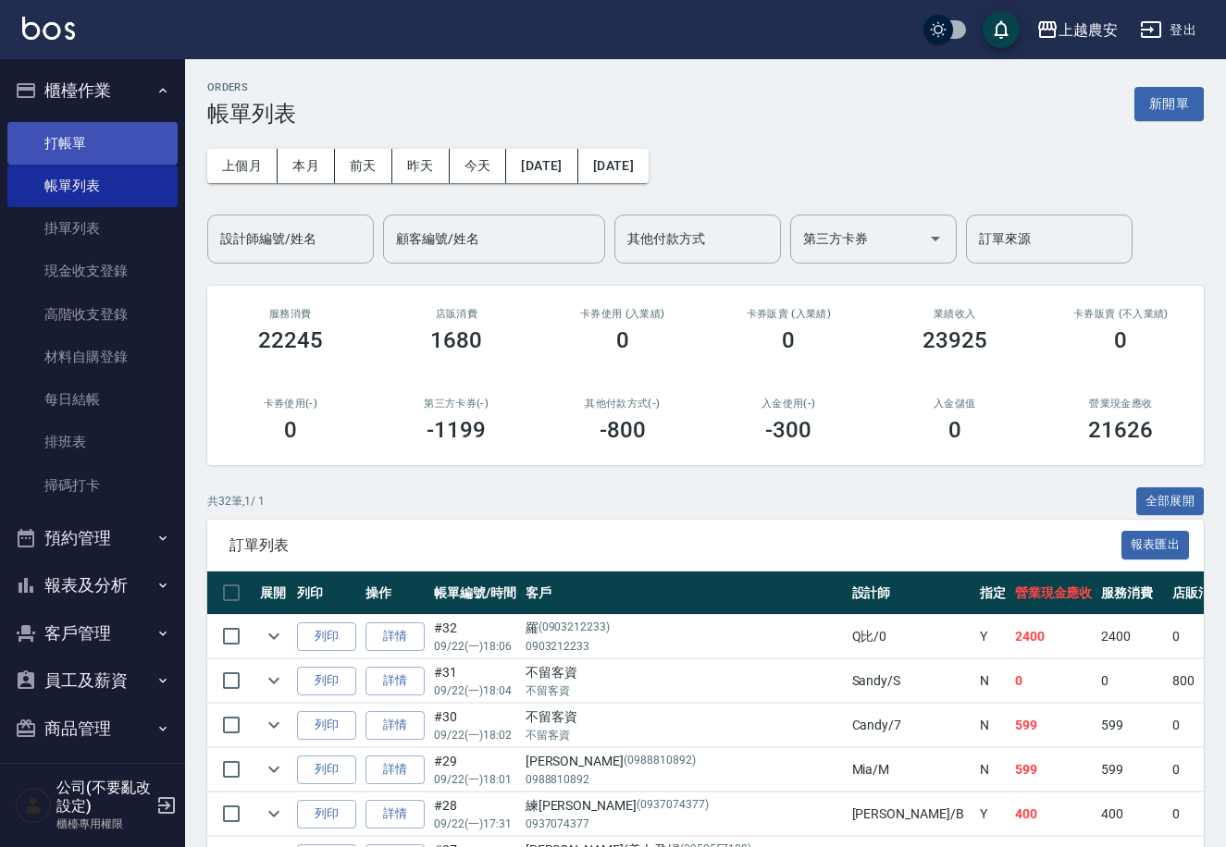
click at [49, 146] on link "打帳單" at bounding box center [92, 143] width 170 height 43
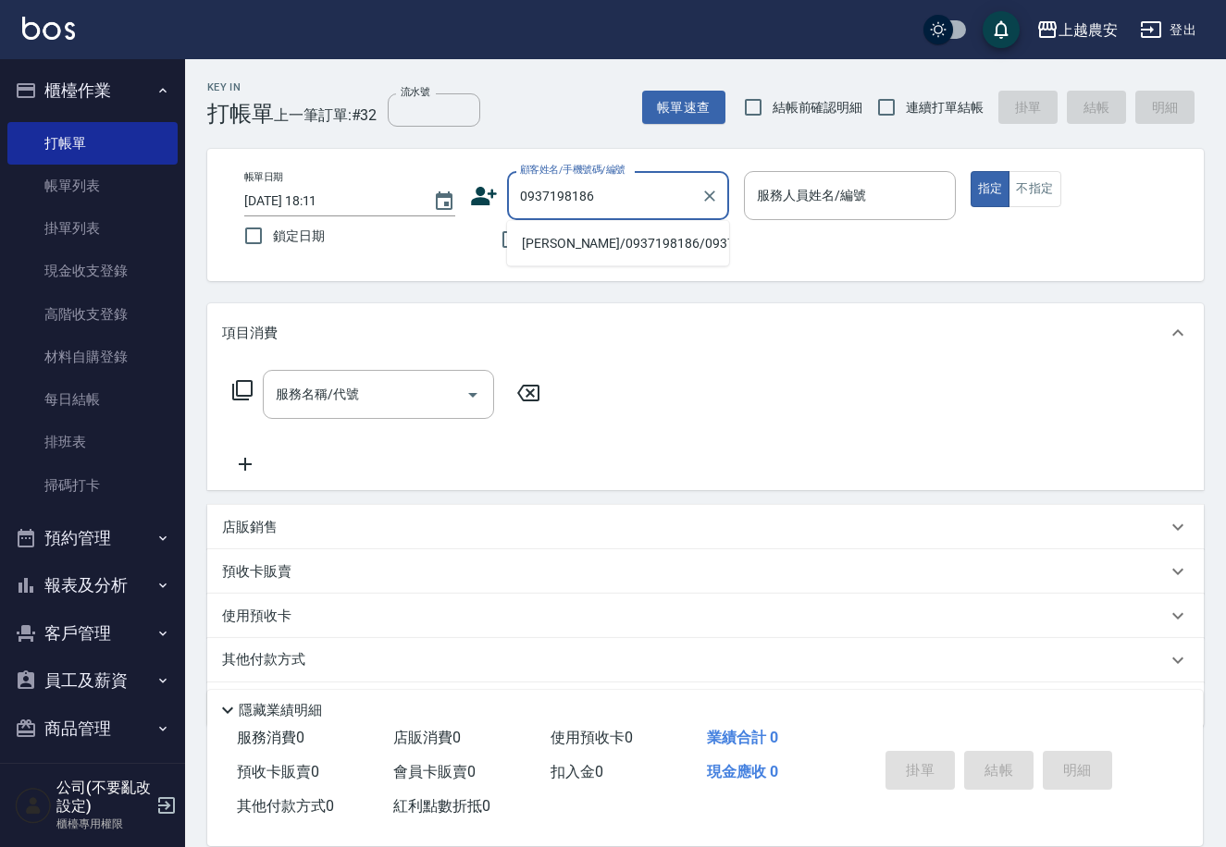
click at [618, 249] on li "[PERSON_NAME]/0937198186/0937198186" at bounding box center [618, 244] width 222 height 31
type input "[PERSON_NAME]/0937198186/0937198186"
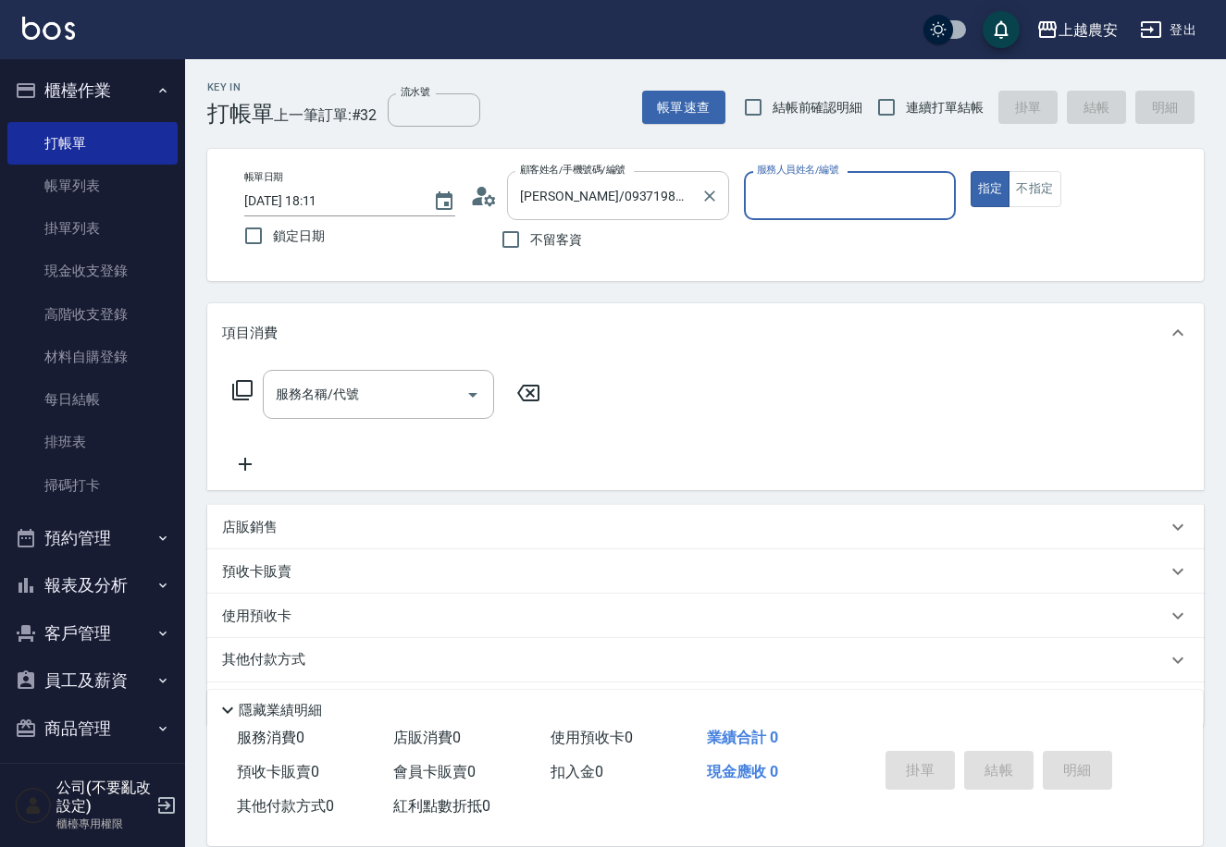
type input "[PERSON_NAME]"
click at [408, 384] on input "服務名稱/代號" at bounding box center [364, 394] width 187 height 32
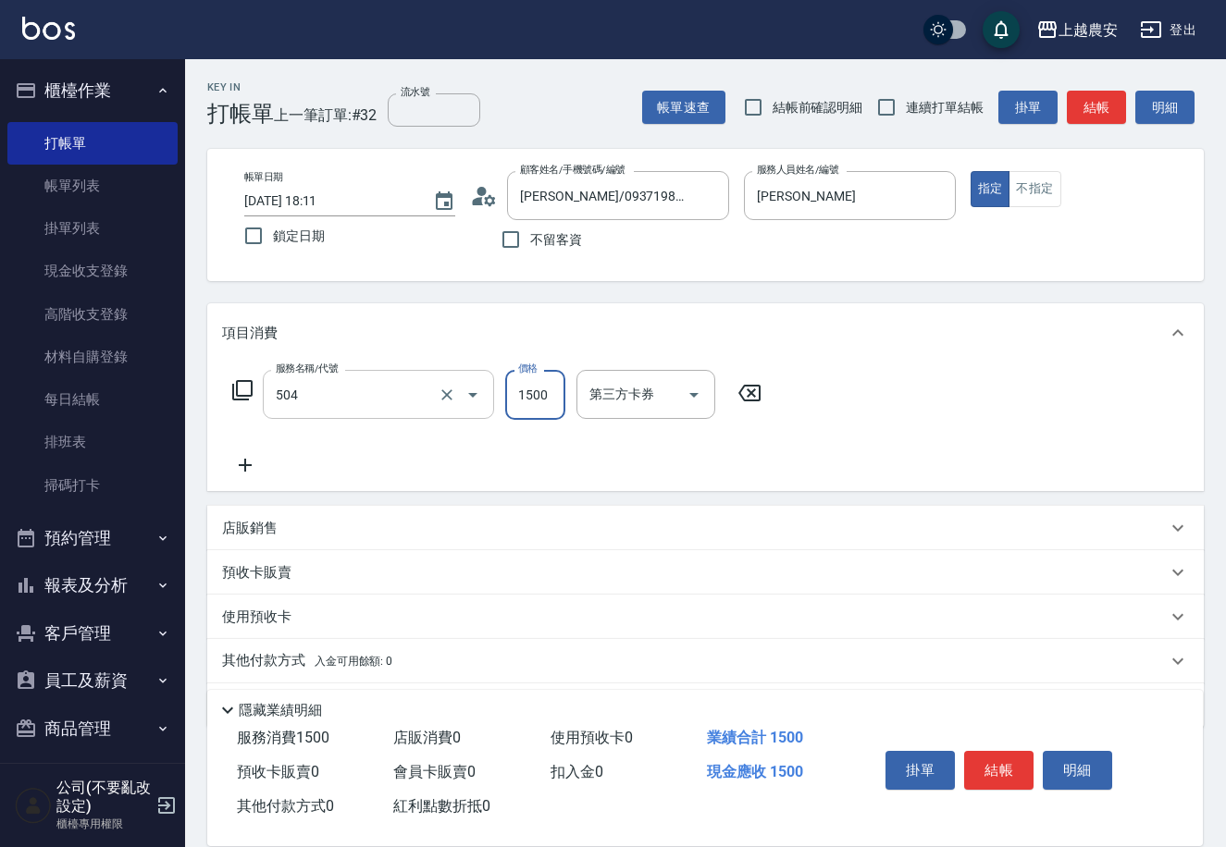
type input "染髮1500↓(504)"
type input "1300"
type input "蘇蘇-25"
click at [981, 773] on button "結帳" at bounding box center [998, 770] width 69 height 39
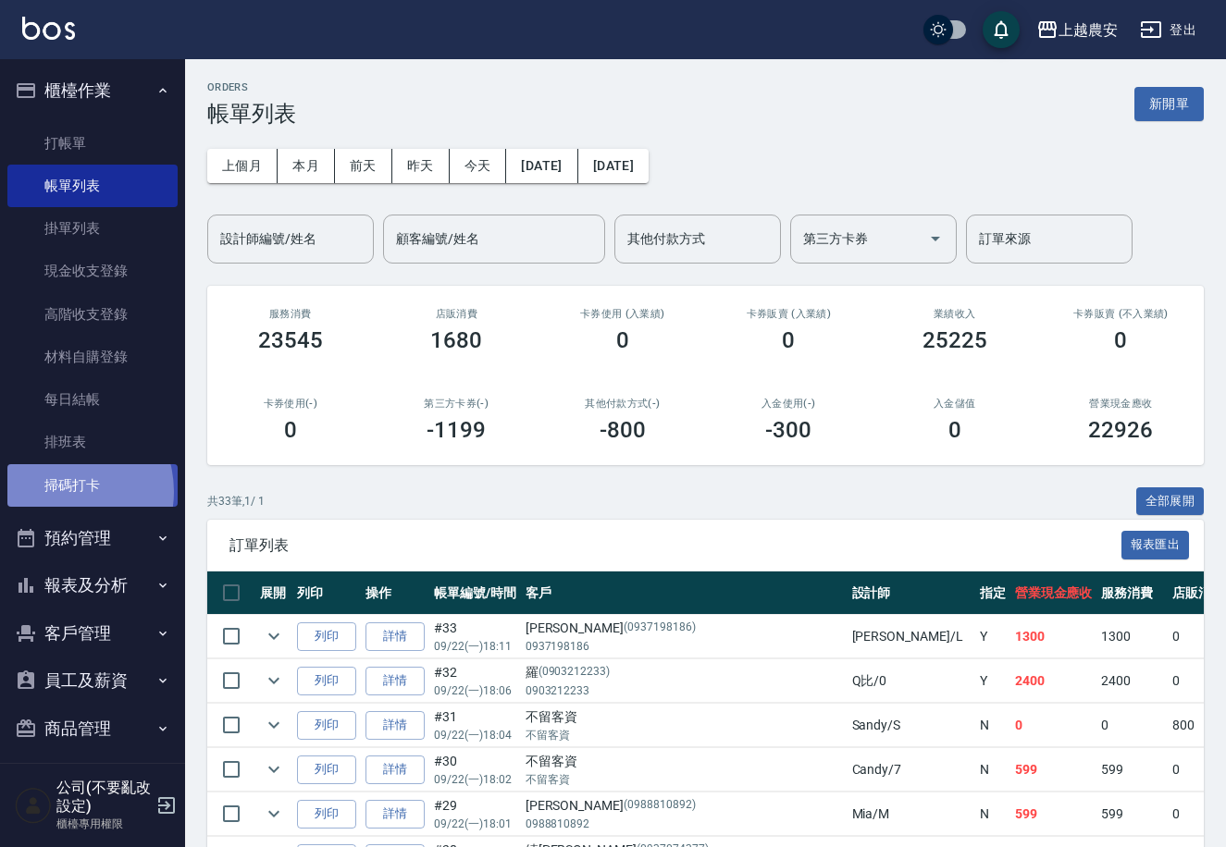
click at [60, 491] on link "掃碼打卡" at bounding box center [92, 485] width 170 height 43
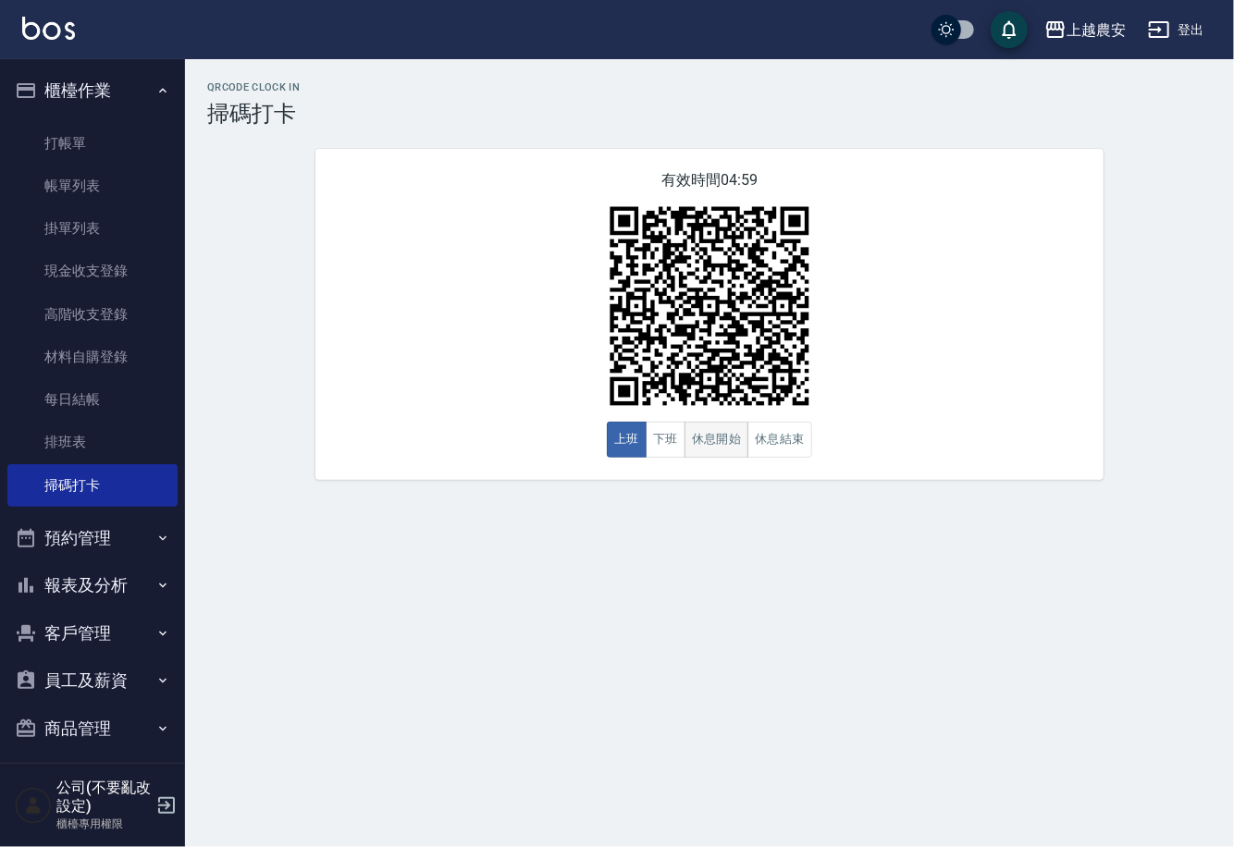
click at [700, 439] on button "休息開始" at bounding box center [717, 440] width 65 height 36
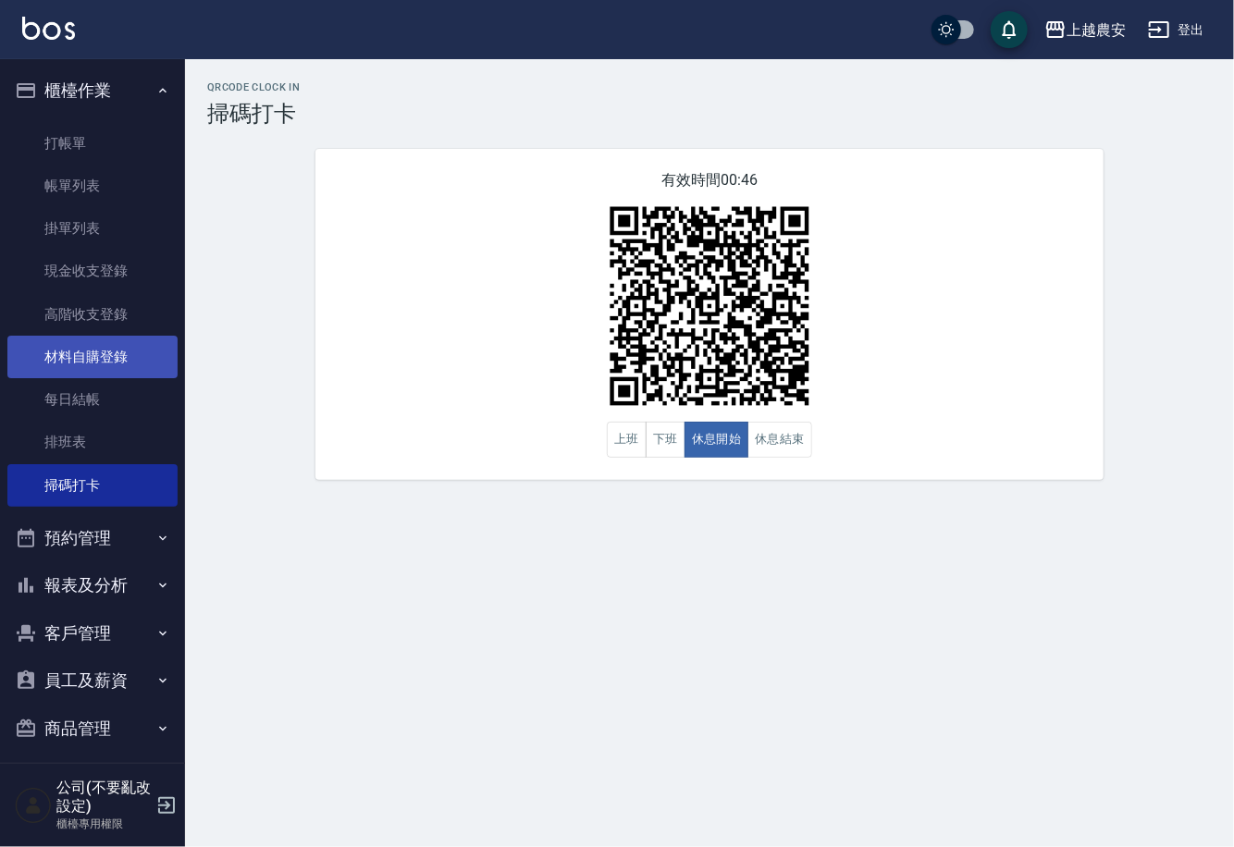
click at [59, 365] on link "材料自購登錄" at bounding box center [92, 357] width 170 height 43
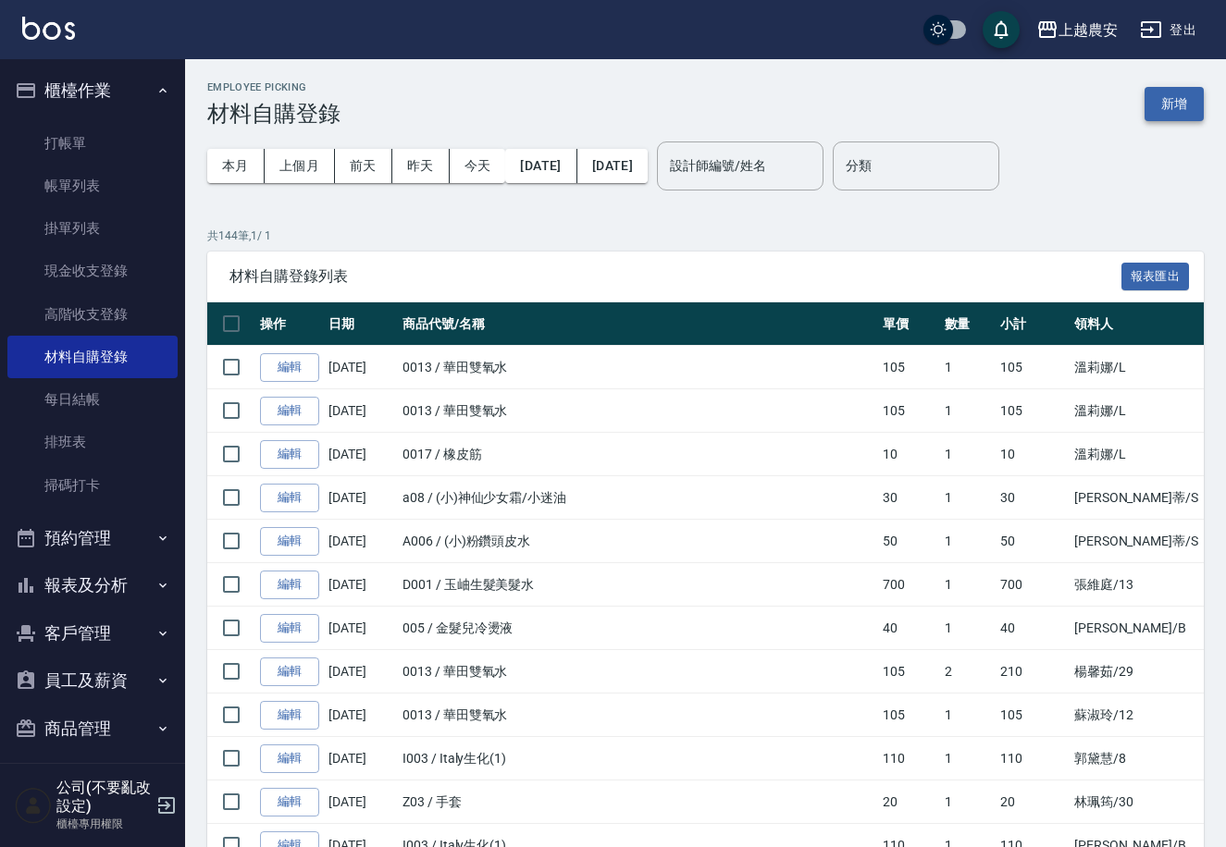
click at [1177, 100] on button "新增" at bounding box center [1173, 104] width 59 height 34
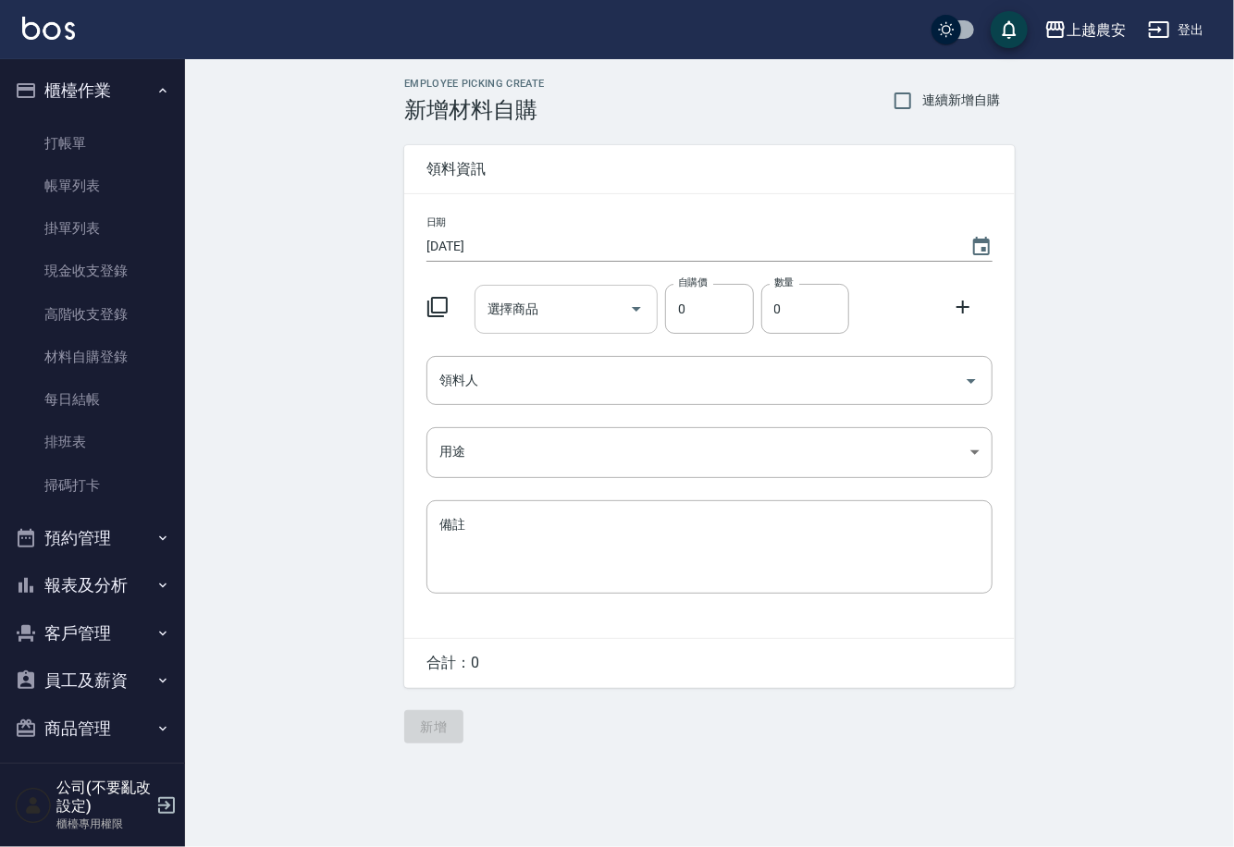
click at [575, 320] on input "選擇商品" at bounding box center [553, 309] width 140 height 32
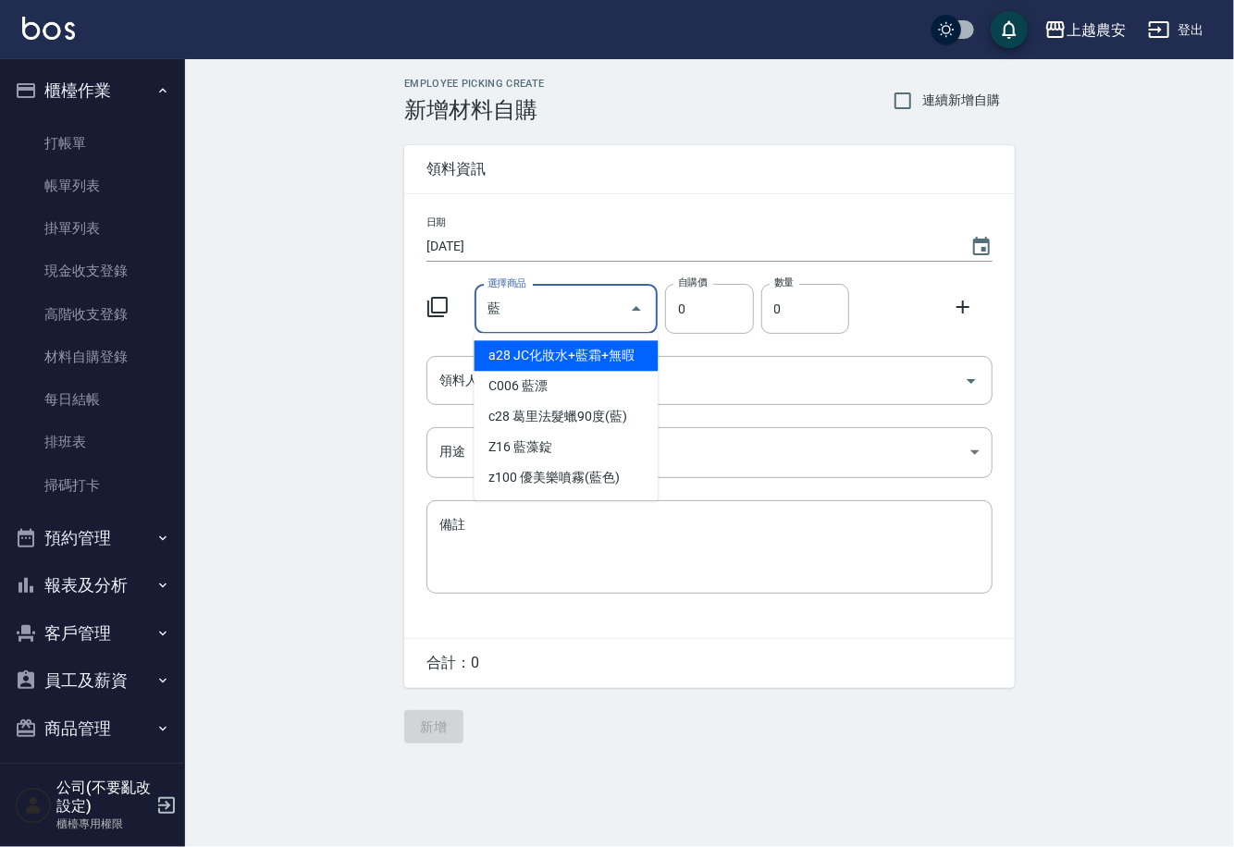
drag, startPoint x: 500, startPoint y: 314, endPoint x: 413, endPoint y: 316, distance: 87.9
click at [454, 320] on div "選擇商品 藍 選擇商品 自購價 0 自購價 數量 0 數量" at bounding box center [706, 305] width 574 height 57
click at [564, 354] on li "a05 [PERSON_NAME]皇家精[PERSON_NAME]" at bounding box center [567, 365] width 184 height 50
type input "[PERSON_NAME]皇家精[PERSON_NAME]"
type input "309"
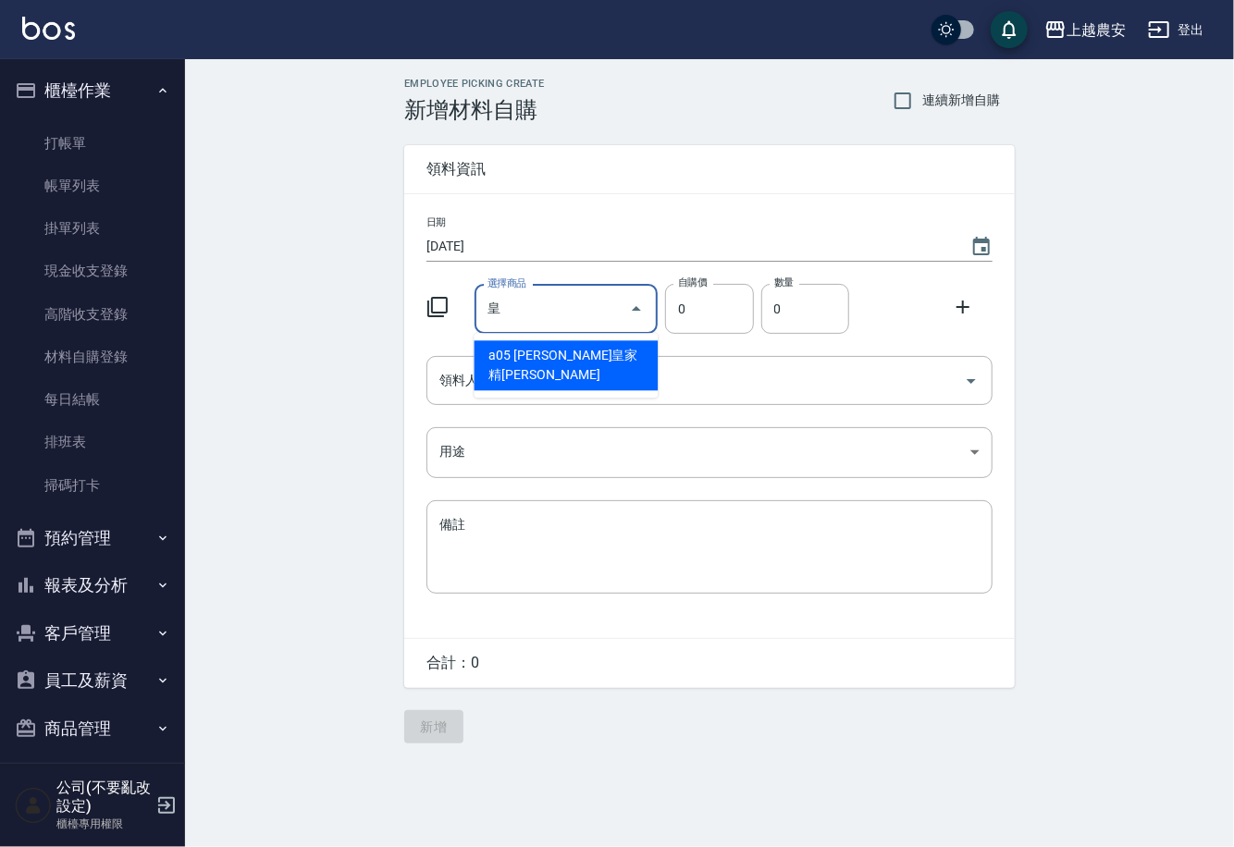
type input "1"
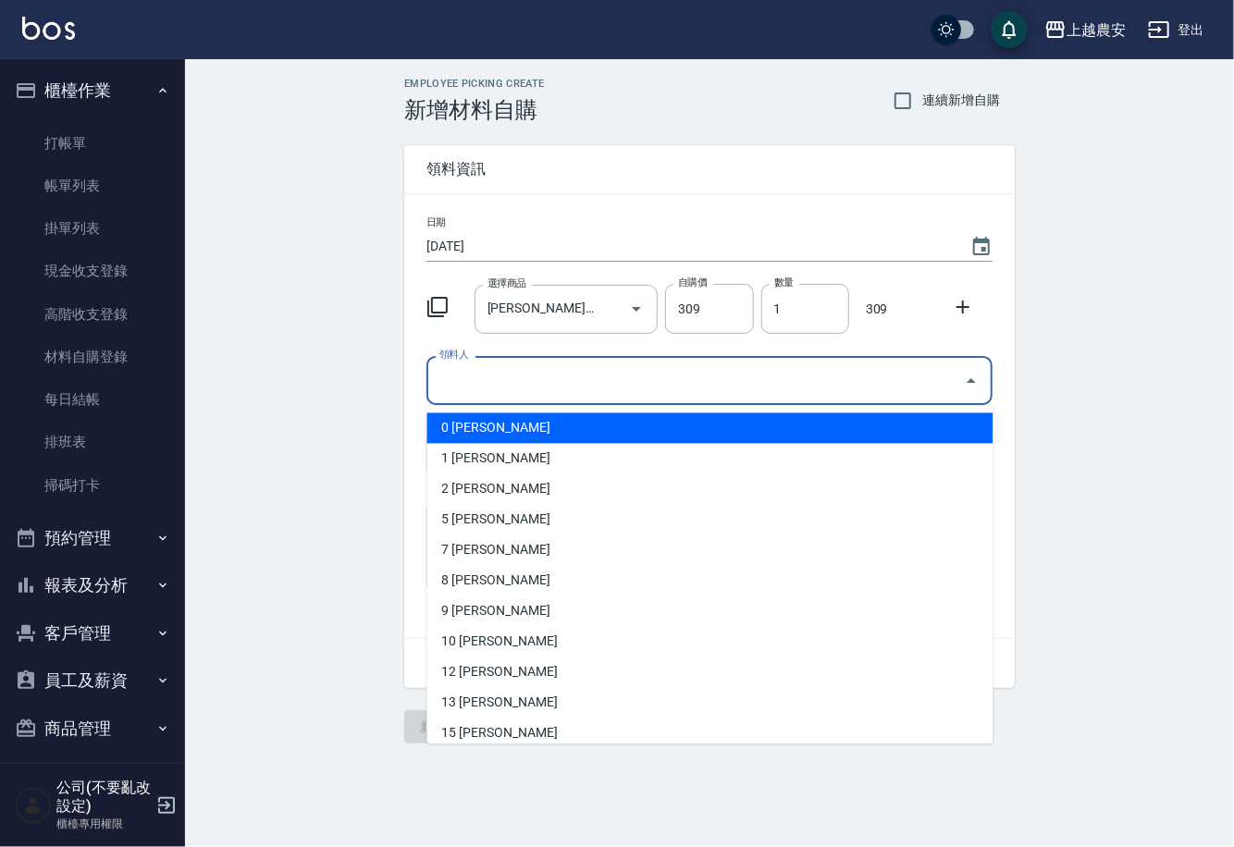
click at [534, 395] on input "領料人" at bounding box center [696, 381] width 522 height 32
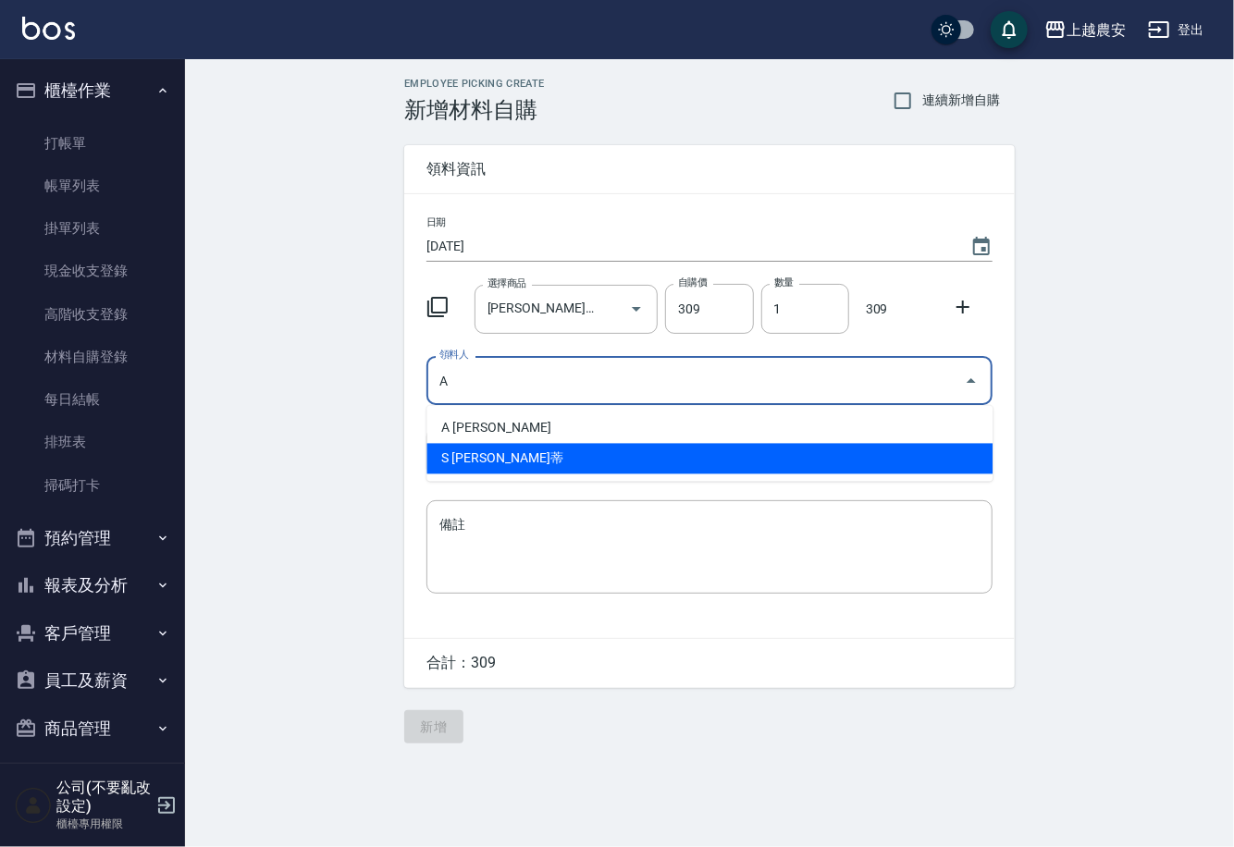
click at [487, 433] on li "A [PERSON_NAME]" at bounding box center [709, 429] width 566 height 31
type input "A [PERSON_NAME]"
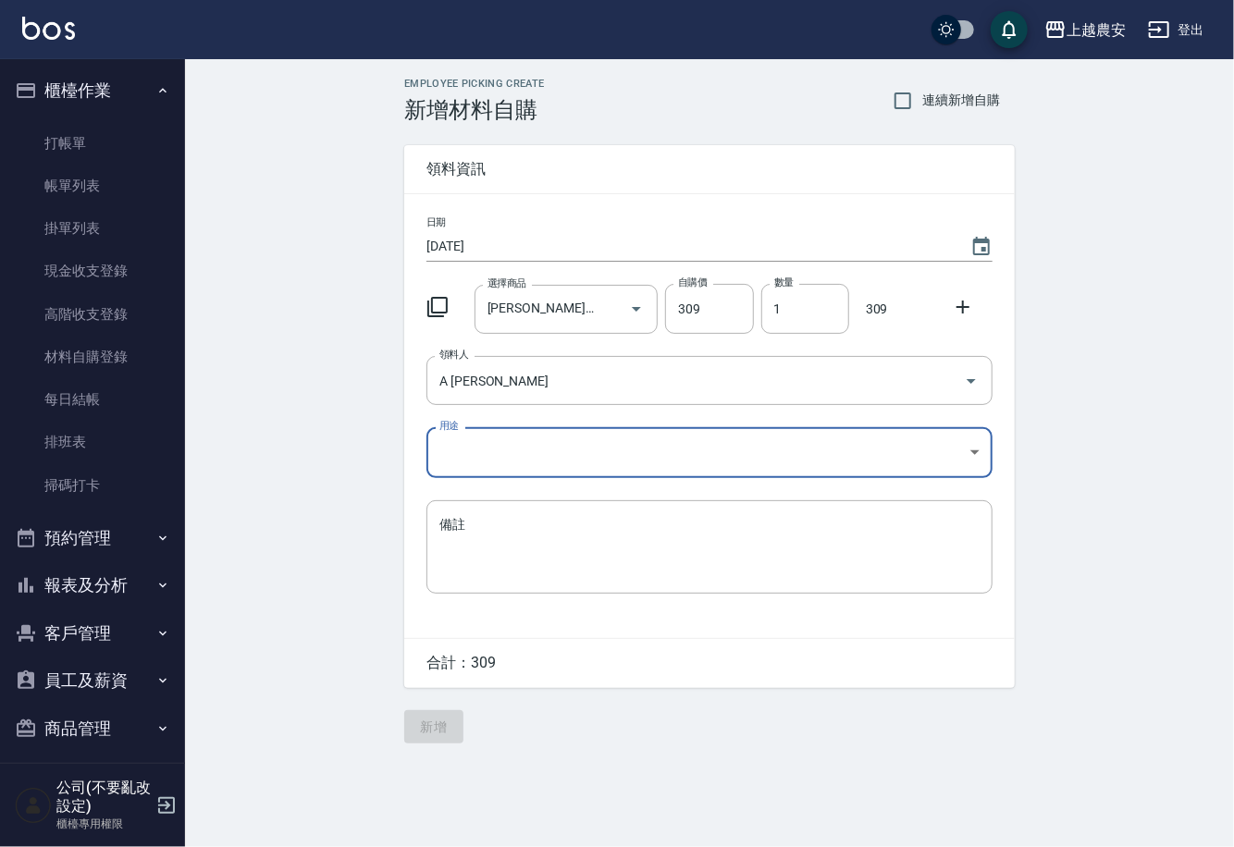
click at [453, 451] on body "上越農安 登出 櫃檯作業 打帳單 帳單列表 掛單列表 現金收支登錄 高階收支登錄 材料自購登錄 每日結帳 排班表 掃碼打卡 預約管理 預約管理 單日預約紀錄 …" at bounding box center [617, 423] width 1234 height 847
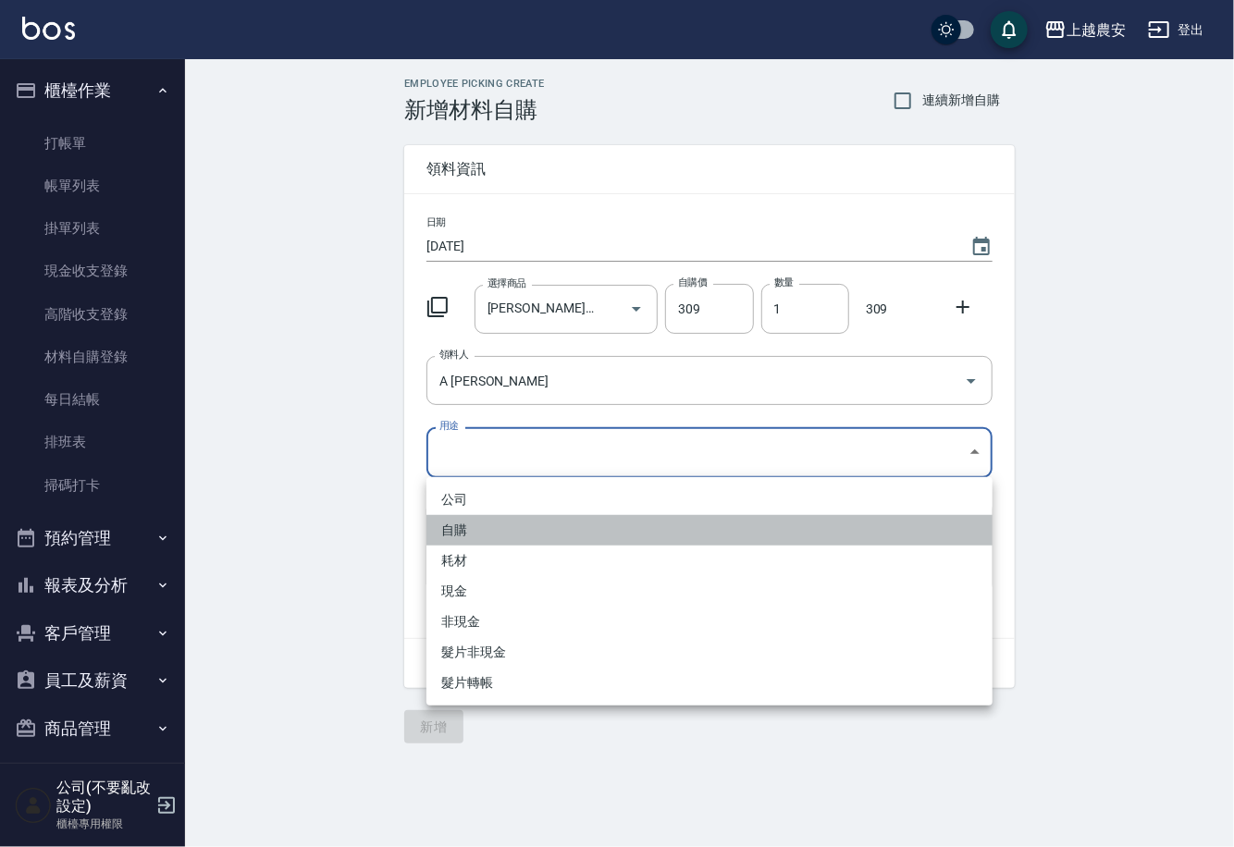
click at [460, 532] on li "自購" at bounding box center [709, 530] width 566 height 31
type input "自購"
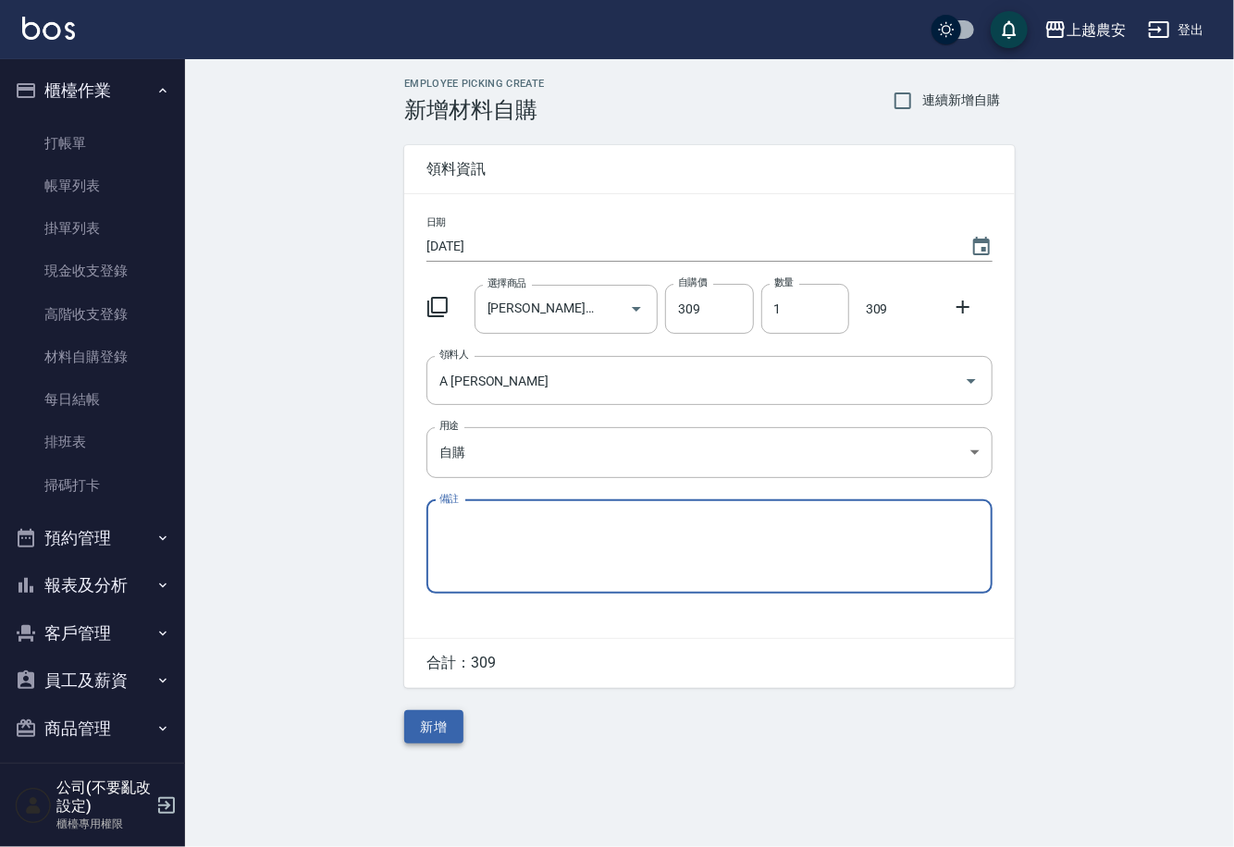
click at [440, 731] on button "新增" at bounding box center [433, 728] width 59 height 34
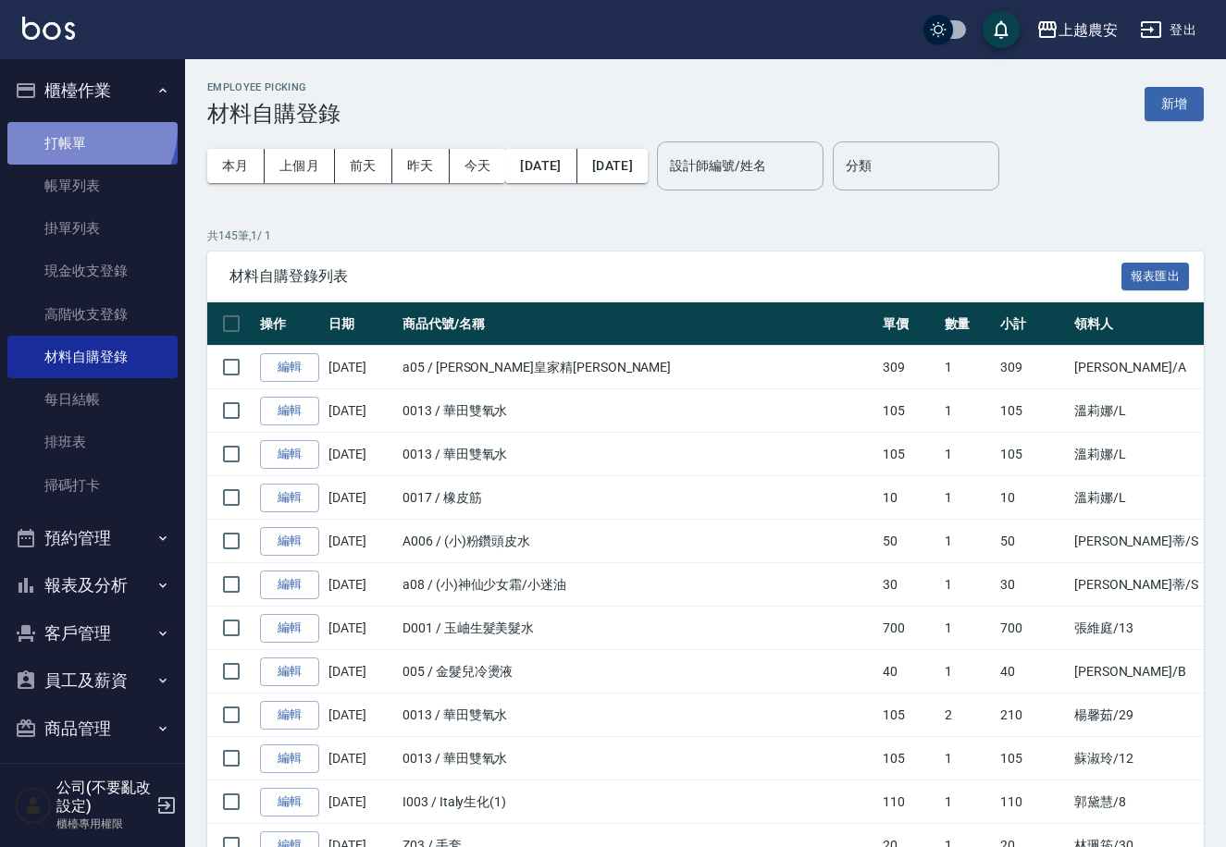
click at [79, 128] on link "打帳單" at bounding box center [92, 143] width 170 height 43
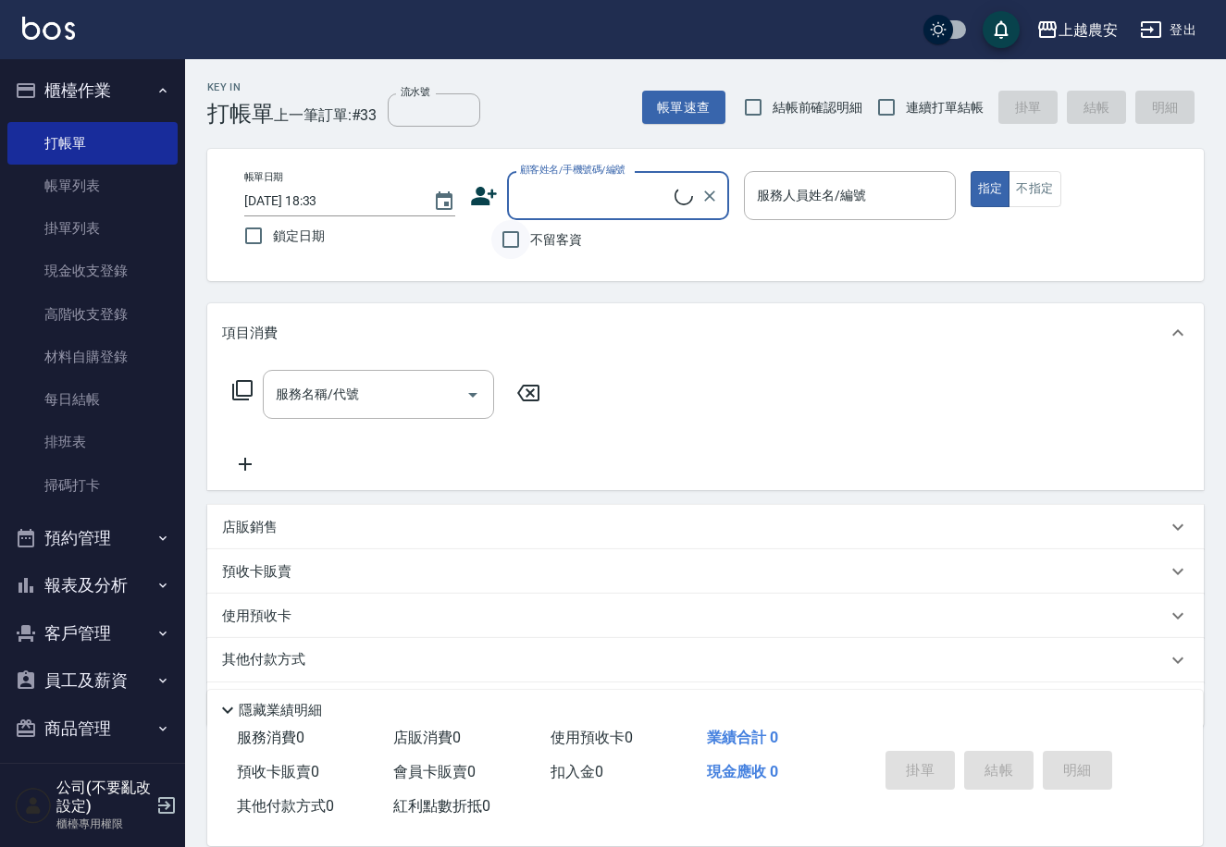
click at [521, 239] on input "不留客資" at bounding box center [510, 239] width 39 height 39
checkbox input "true"
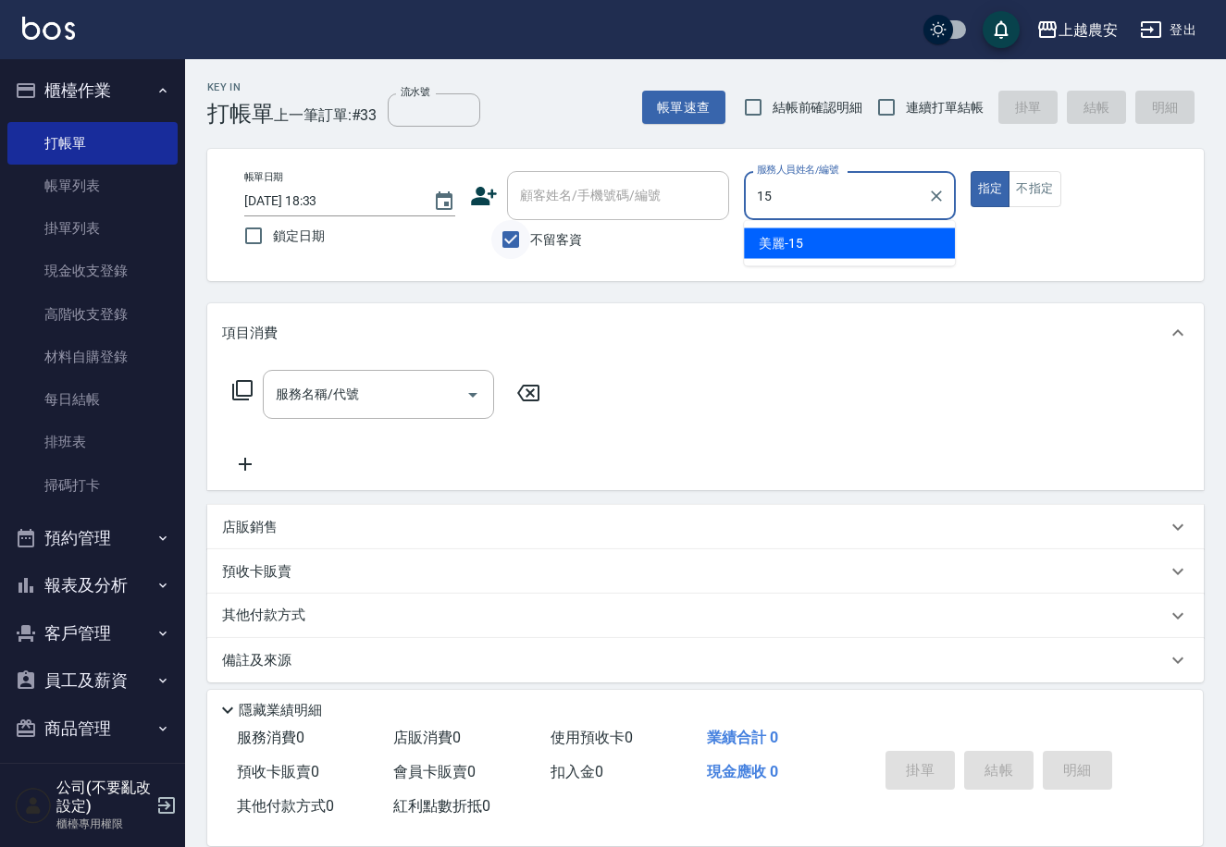
type input "美麗-15"
type button "true"
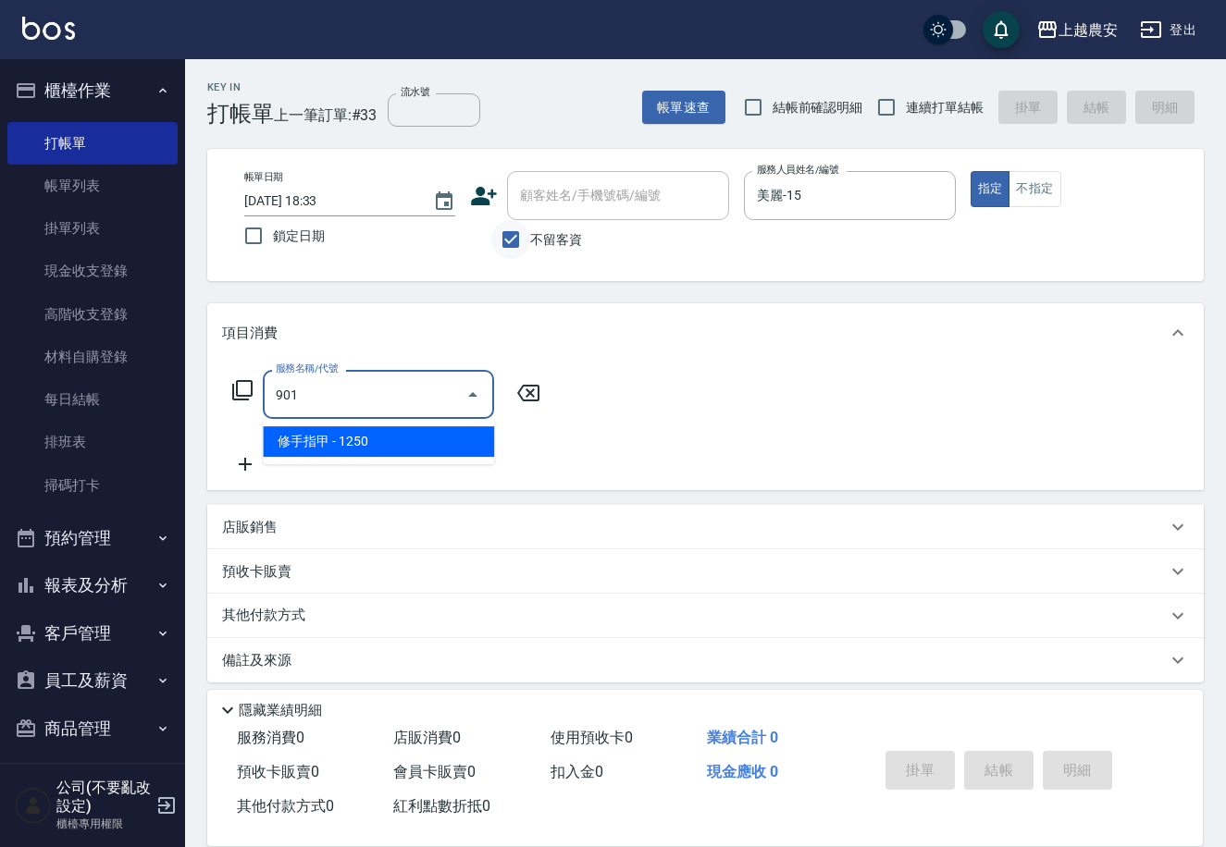
type input "修手指甲(901)"
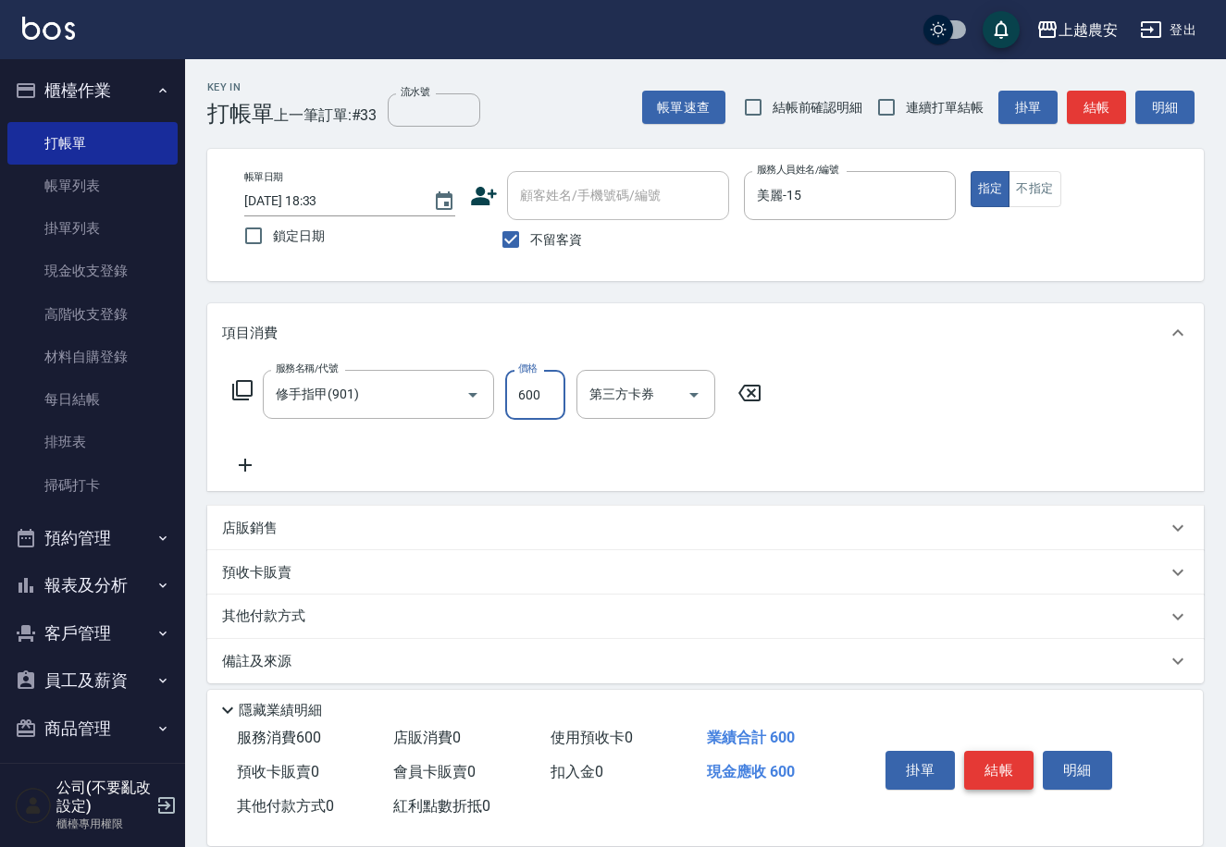
type input "600"
click at [995, 759] on button "結帳" at bounding box center [998, 770] width 69 height 39
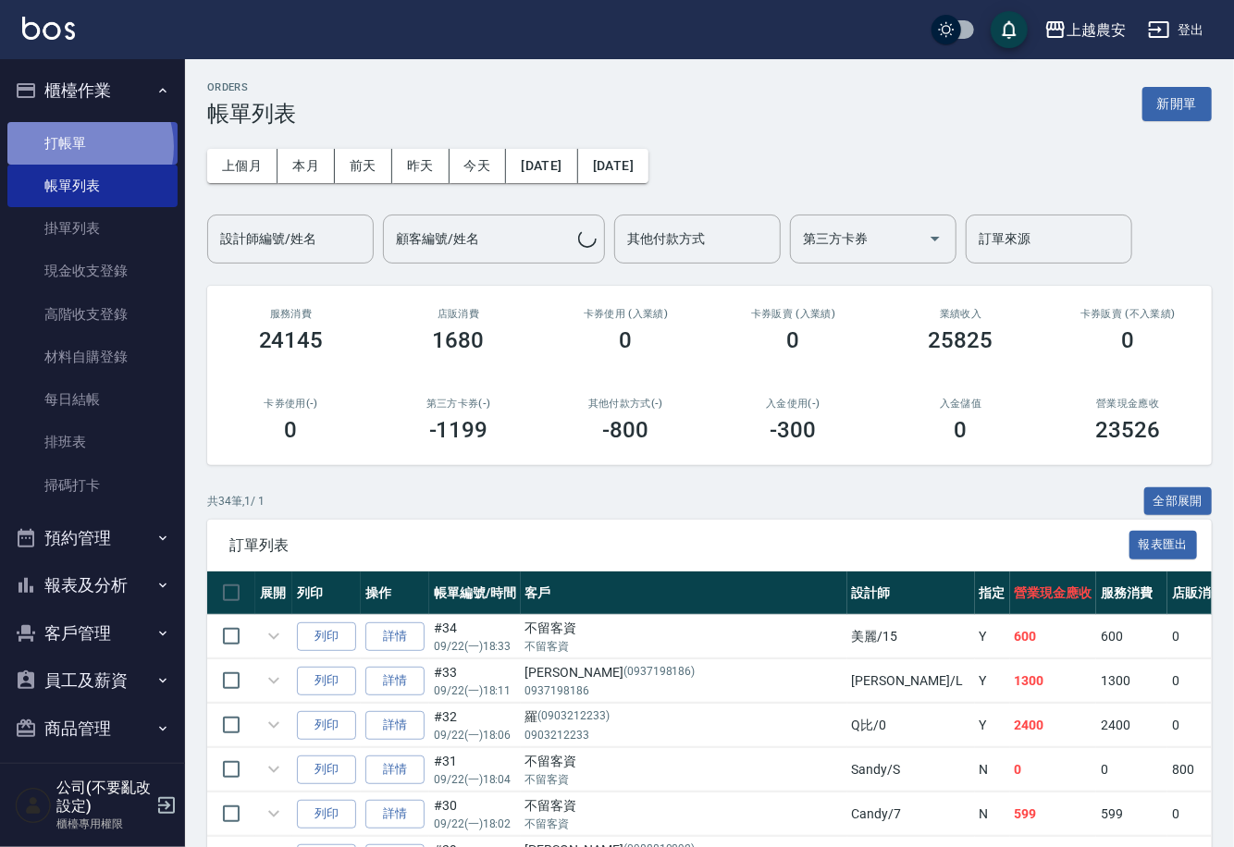
click at [82, 146] on link "打帳單" at bounding box center [92, 143] width 170 height 43
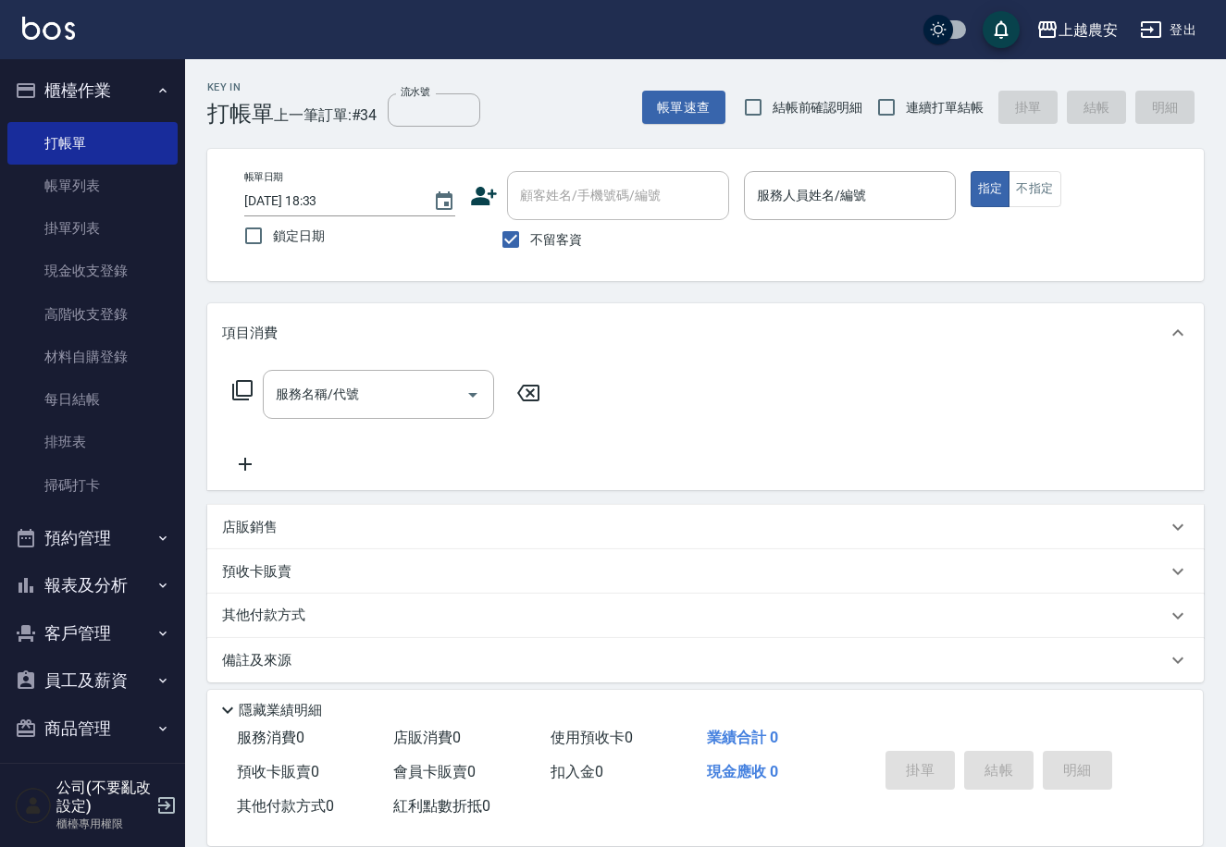
click at [533, 238] on span "不留客資" at bounding box center [556, 239] width 52 height 19
click at [530, 238] on input "不留客資" at bounding box center [510, 239] width 39 height 39
checkbox input "false"
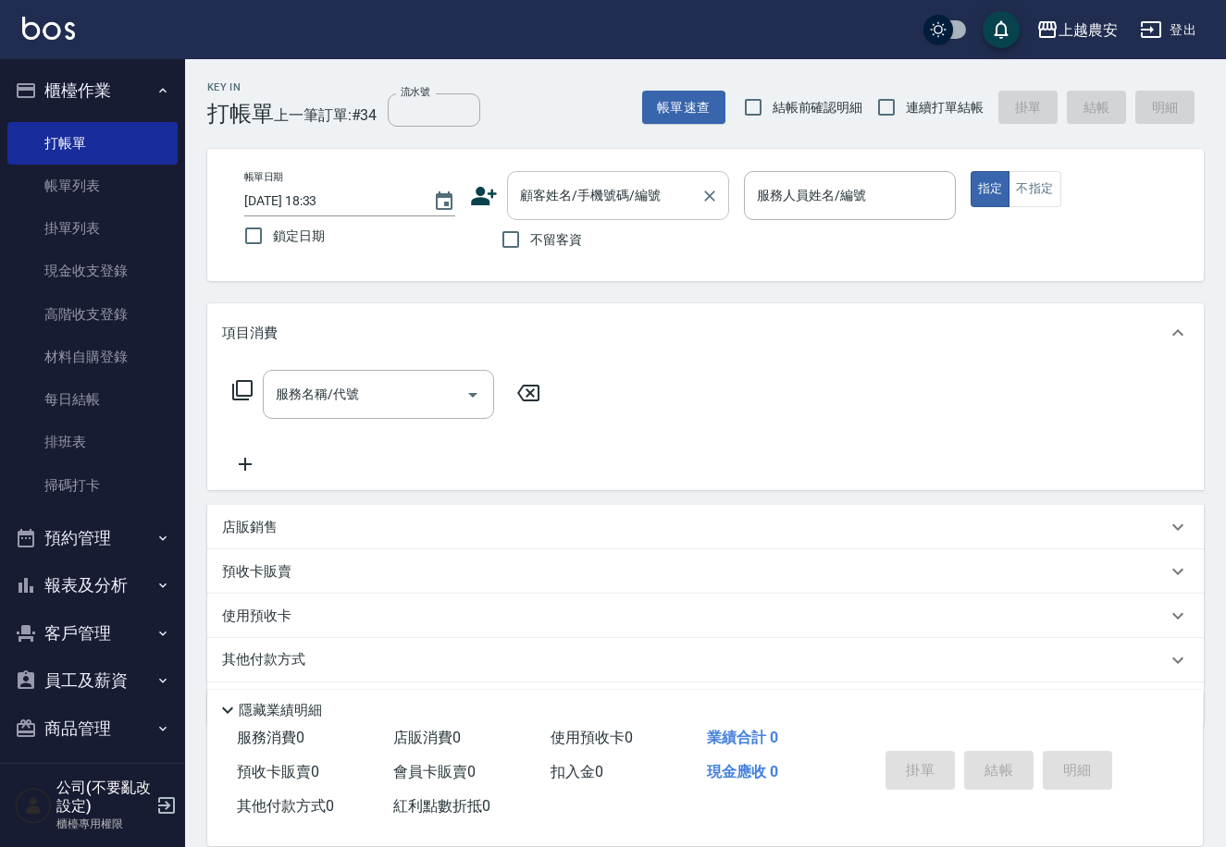
click at [525, 194] on div "顧客姓名/手機號碼/編號 顧客姓名/手機號碼/編號" at bounding box center [618, 195] width 222 height 49
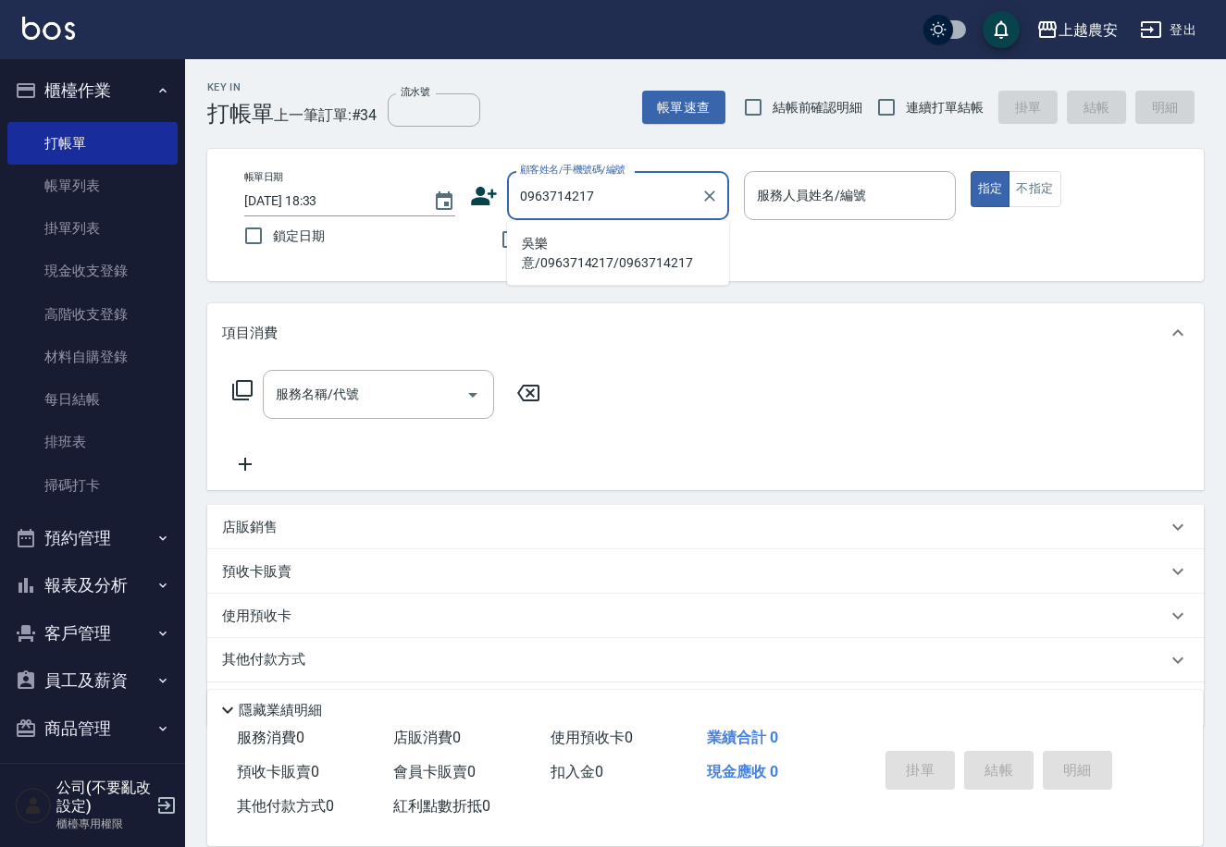
click at [632, 246] on li "吳樂意/0963714217/0963714217" at bounding box center [618, 254] width 222 height 50
type input "吳樂意/0963714217/0963714217"
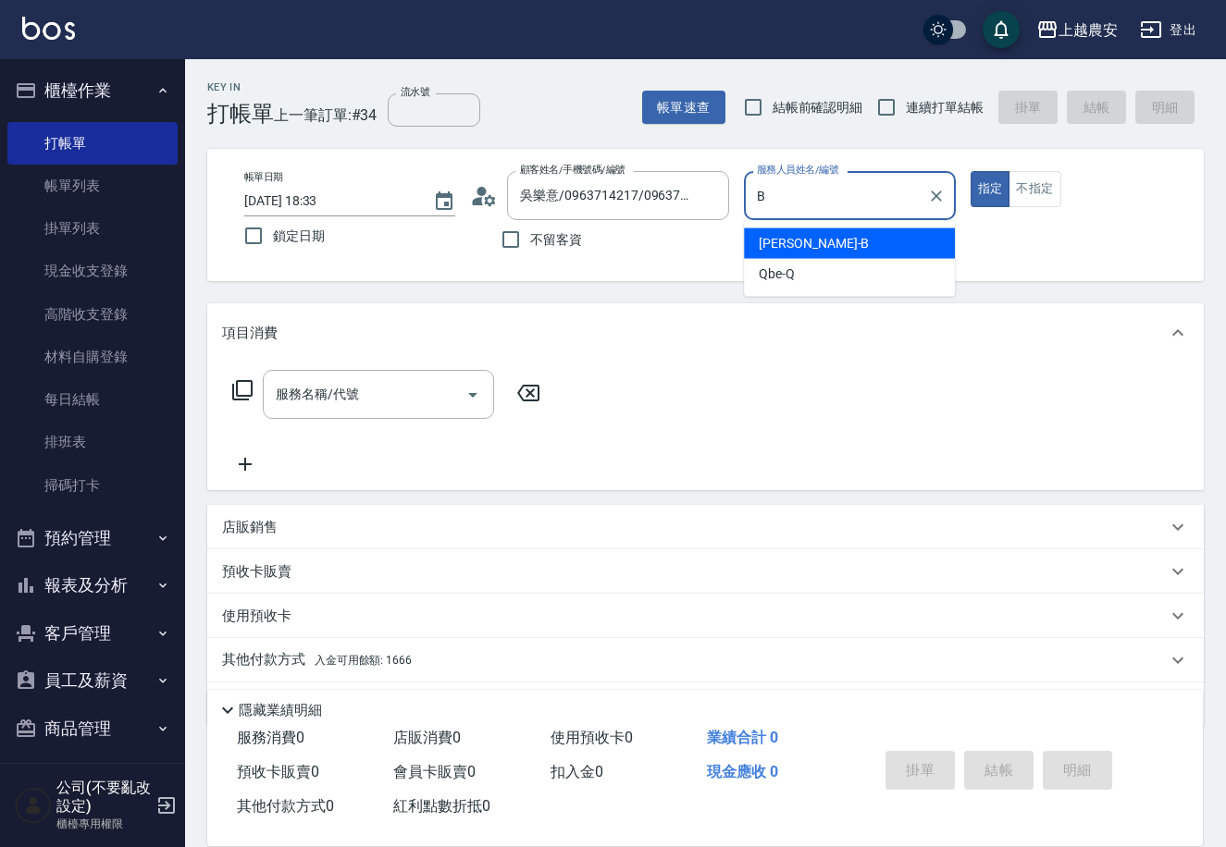
type input "美雅-B"
type button "true"
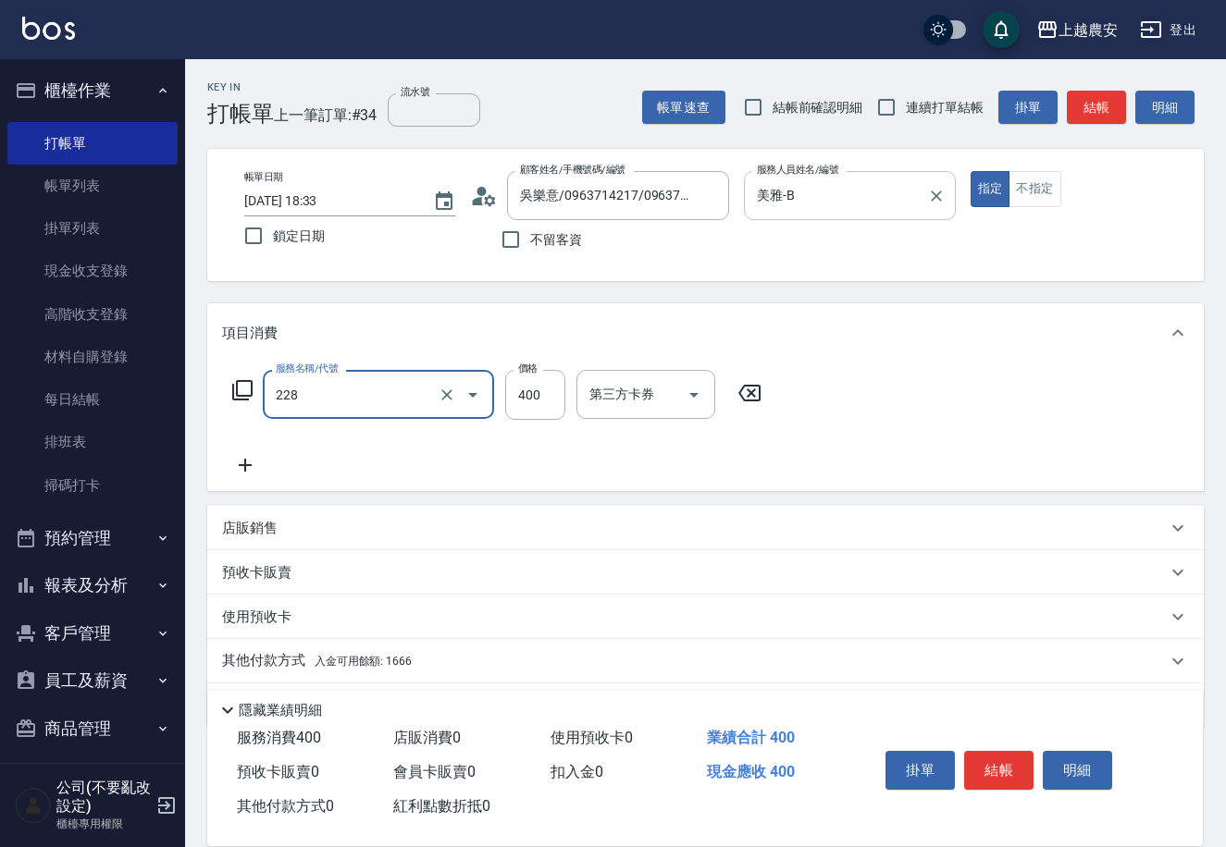
type input "洗髮(228)"
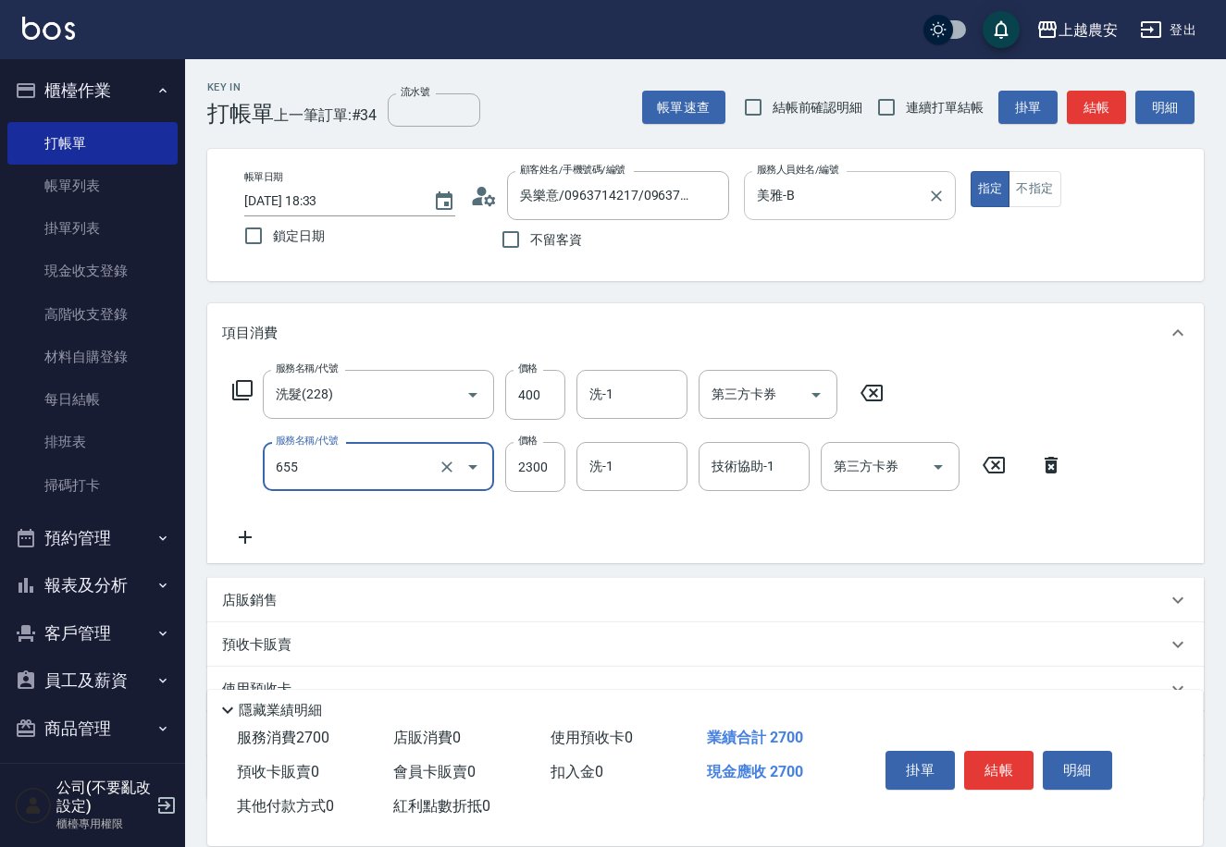
type input "結構2段式(自)(655)"
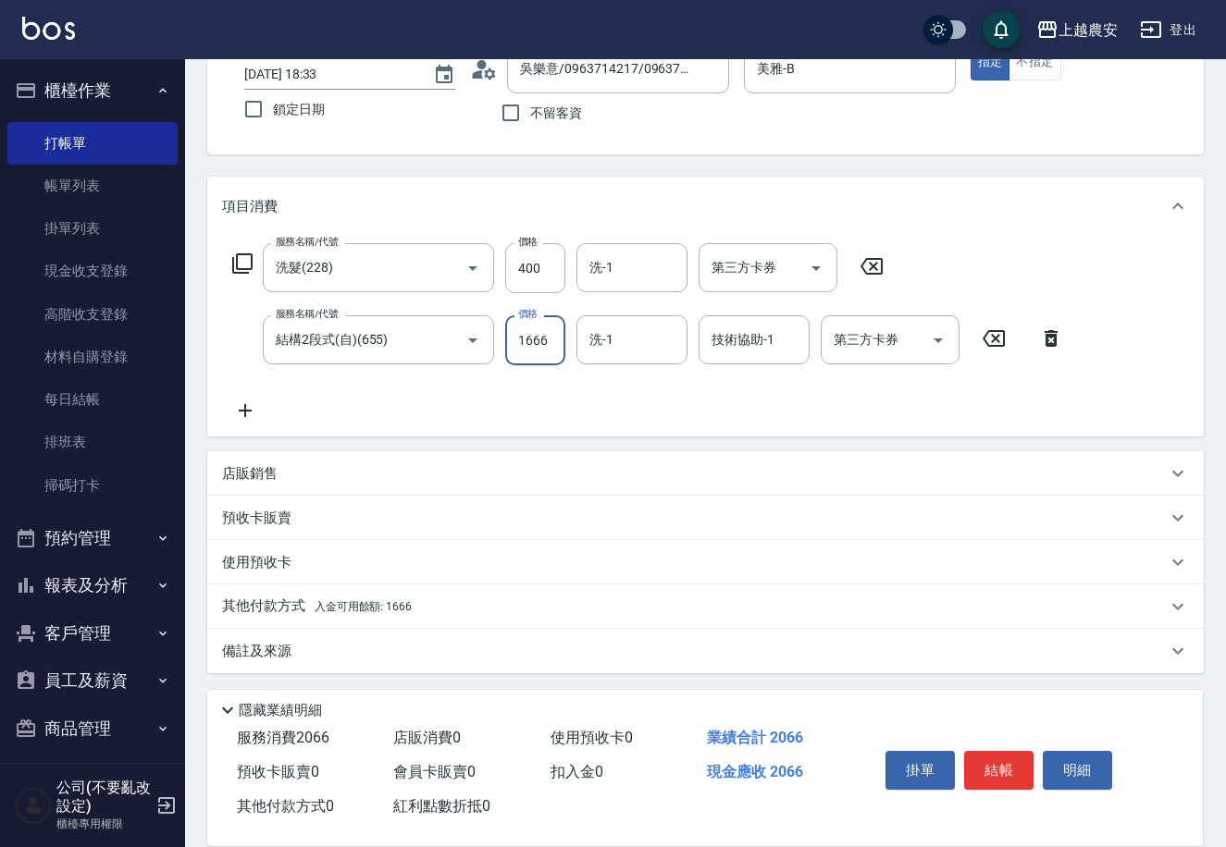
type input "1666"
click at [334, 605] on span "入金可用餘額: 1666" at bounding box center [363, 606] width 97 height 13
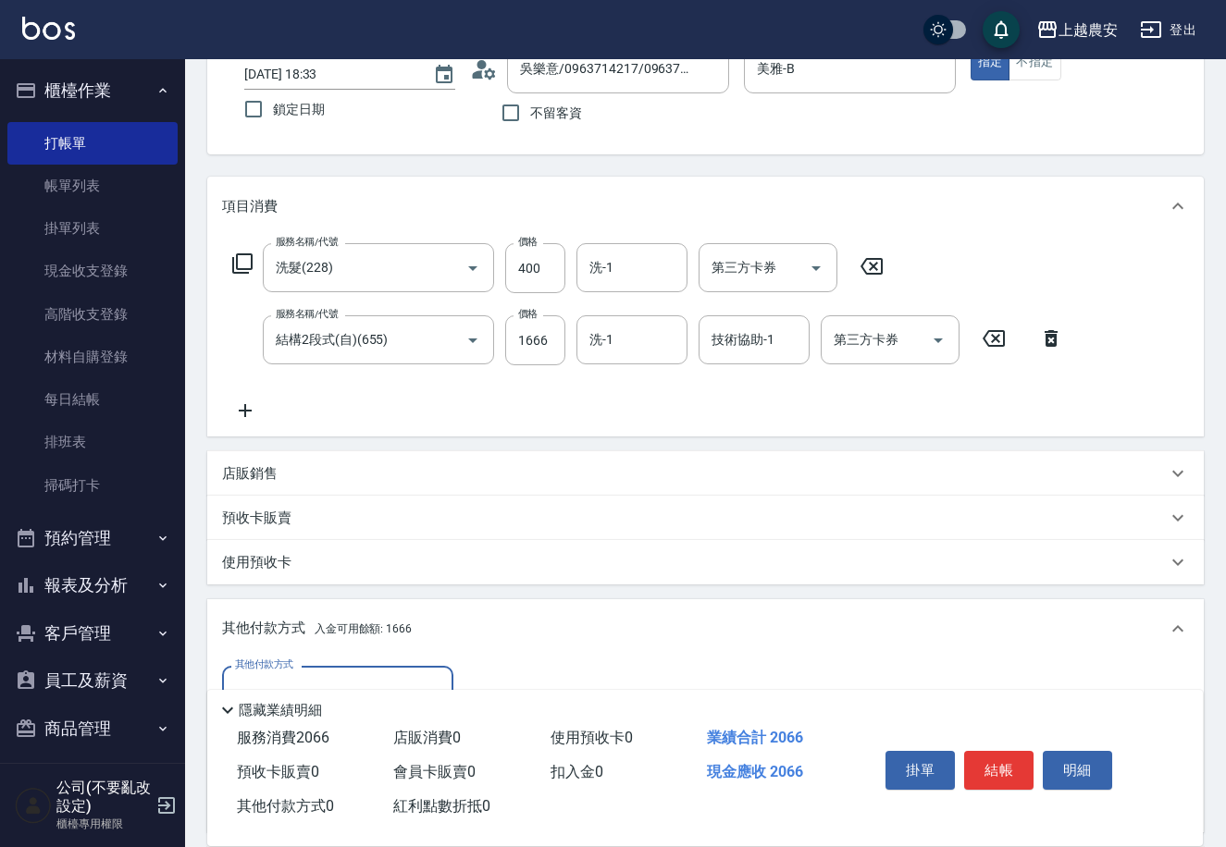
scroll to position [344, 0]
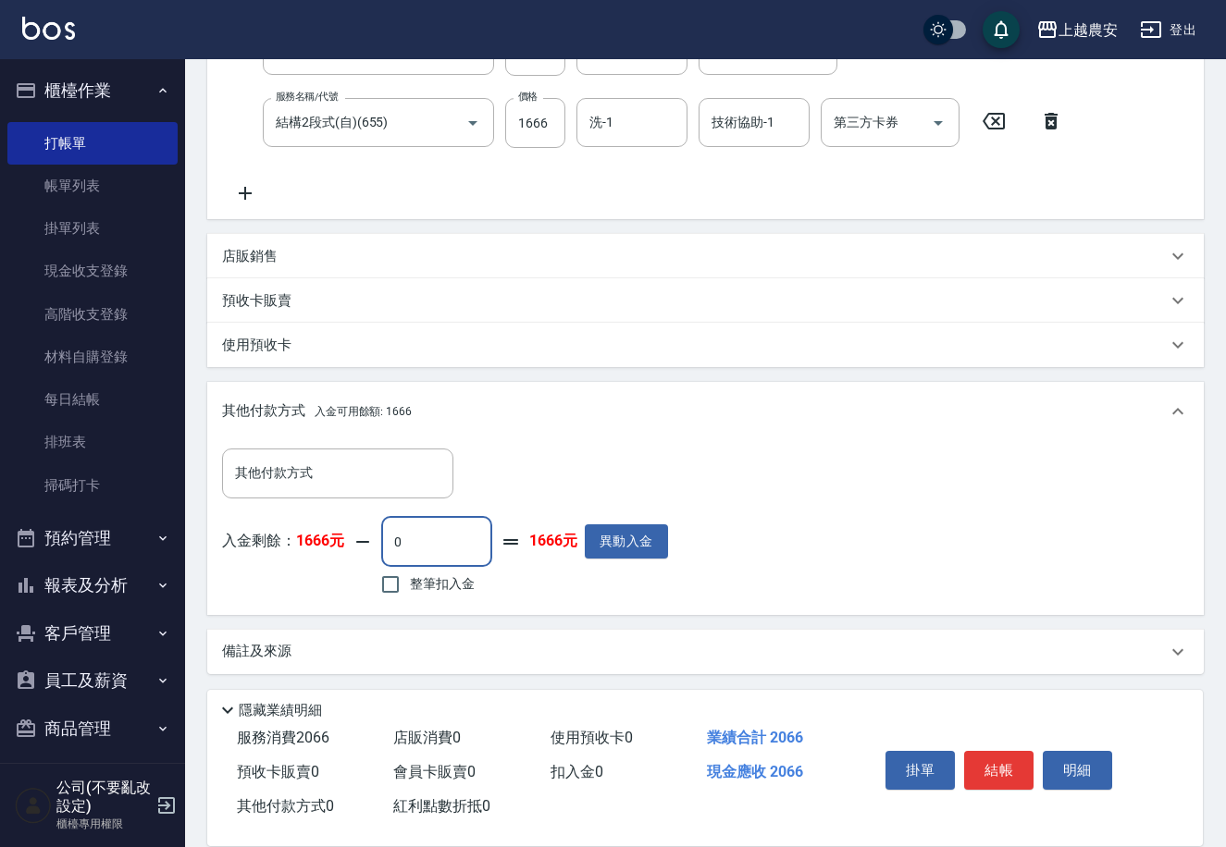
drag, startPoint x: 391, startPoint y: 537, endPoint x: 426, endPoint y: 534, distance: 34.3
click at [426, 534] on input "0" at bounding box center [436, 542] width 111 height 50
type input "1666"
click at [1004, 771] on button "結帳" at bounding box center [998, 770] width 69 height 39
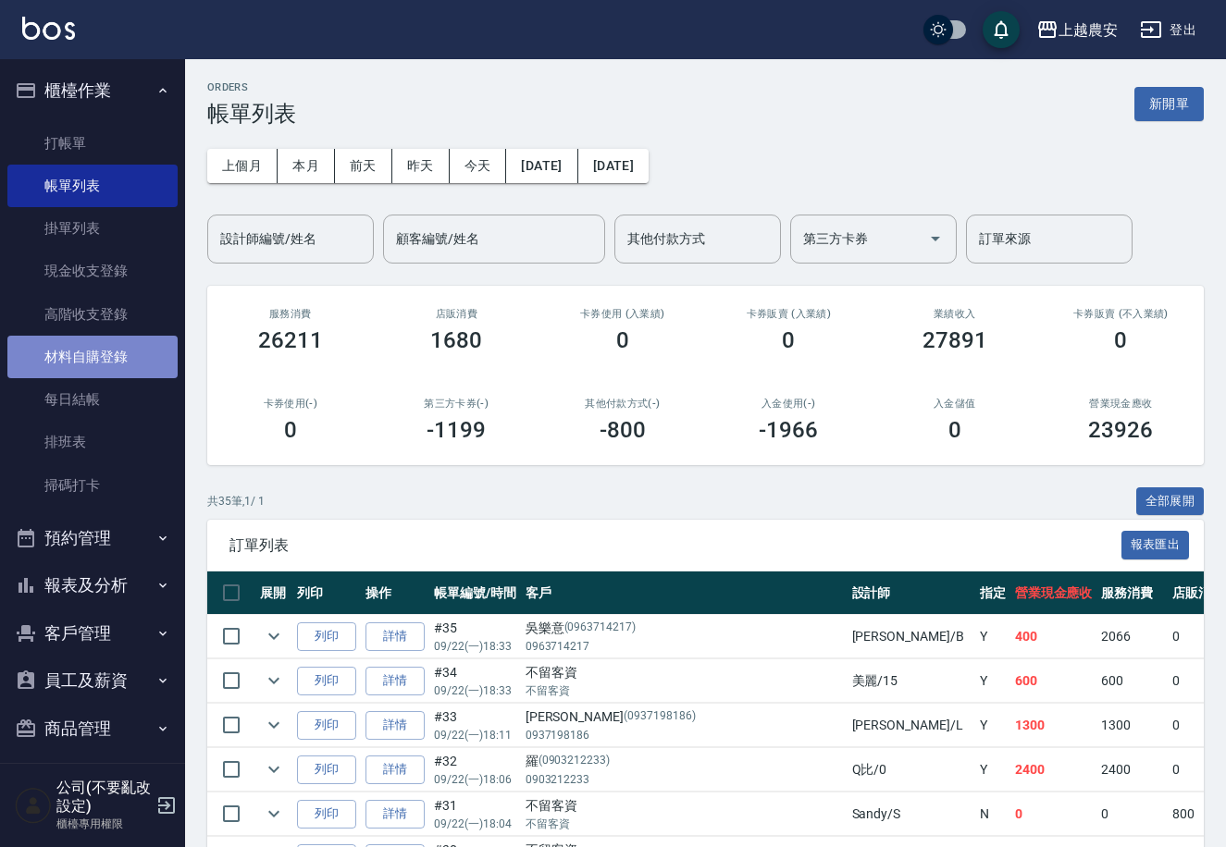
click at [117, 365] on link "材料自購登錄" at bounding box center [92, 357] width 170 height 43
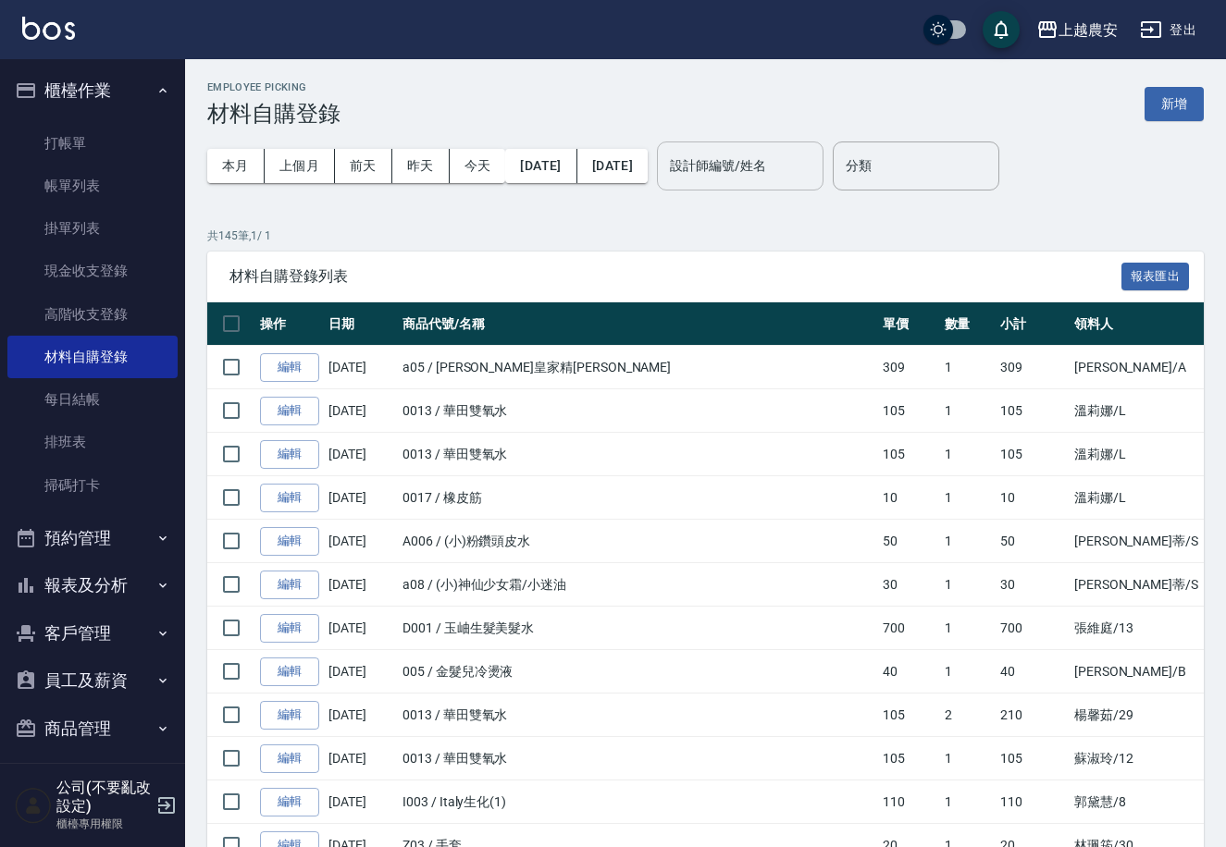
click at [815, 175] on input "設計師編號/姓名" at bounding box center [740, 166] width 150 height 32
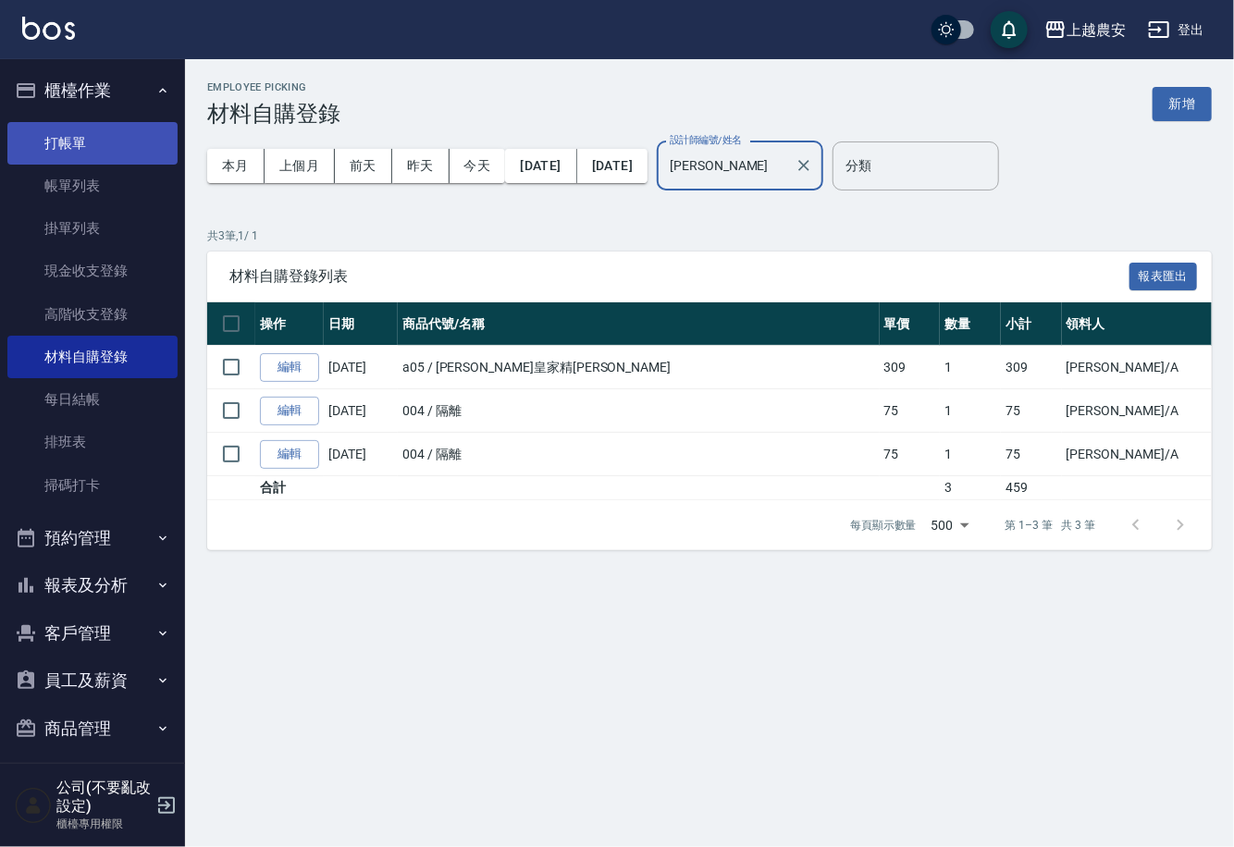
type input "[PERSON_NAME]"
click at [43, 143] on link "打帳單" at bounding box center [92, 143] width 170 height 43
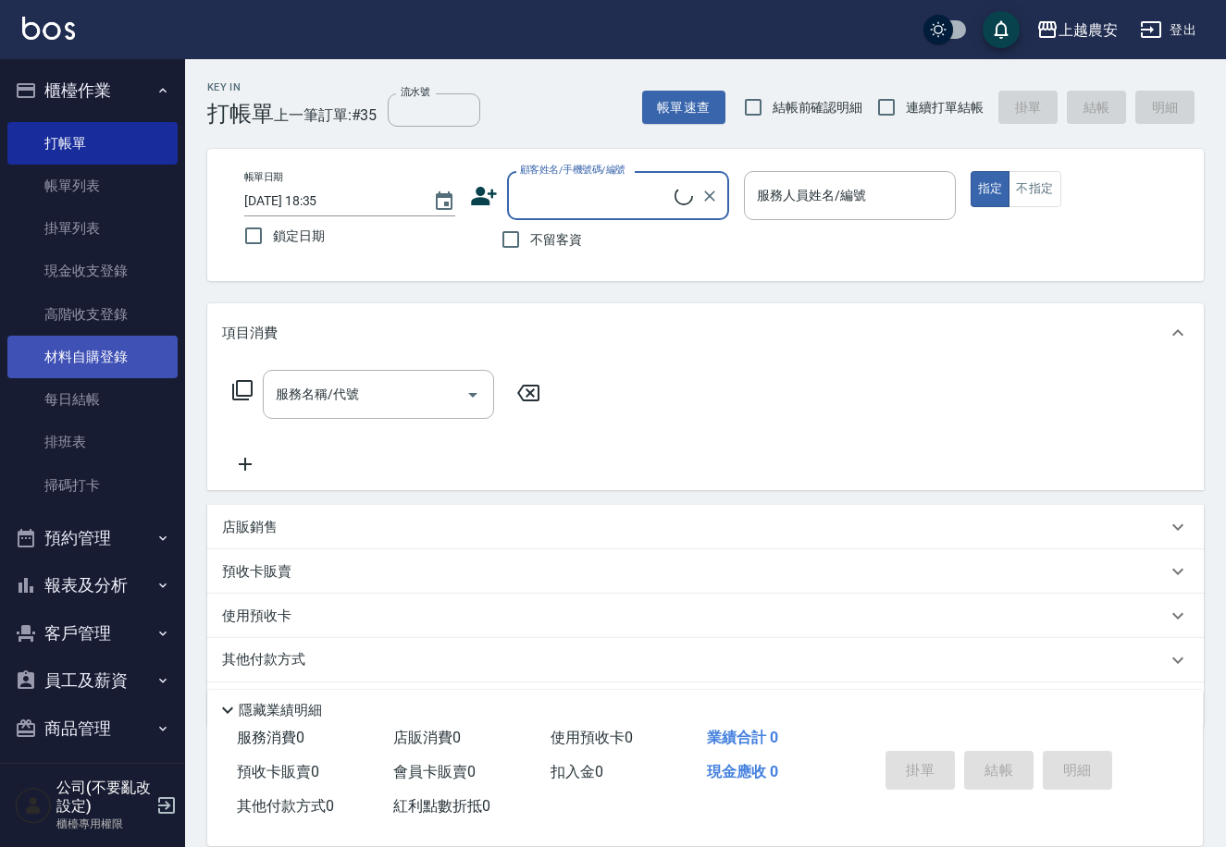
click at [109, 363] on link "材料自購登錄" at bounding box center [92, 357] width 170 height 43
click at [110, 363] on link "材料自購登錄" at bounding box center [92, 357] width 170 height 43
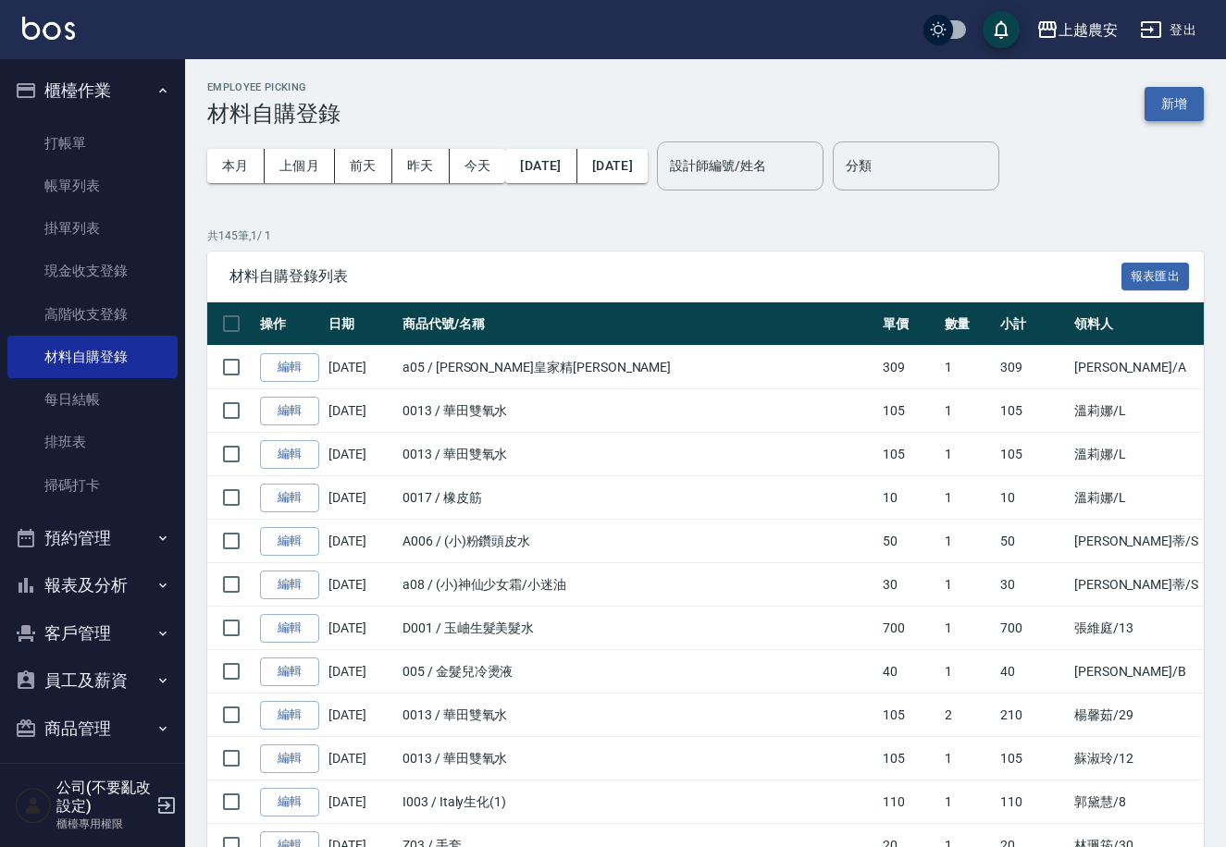
click at [1178, 116] on button "新增" at bounding box center [1173, 104] width 59 height 34
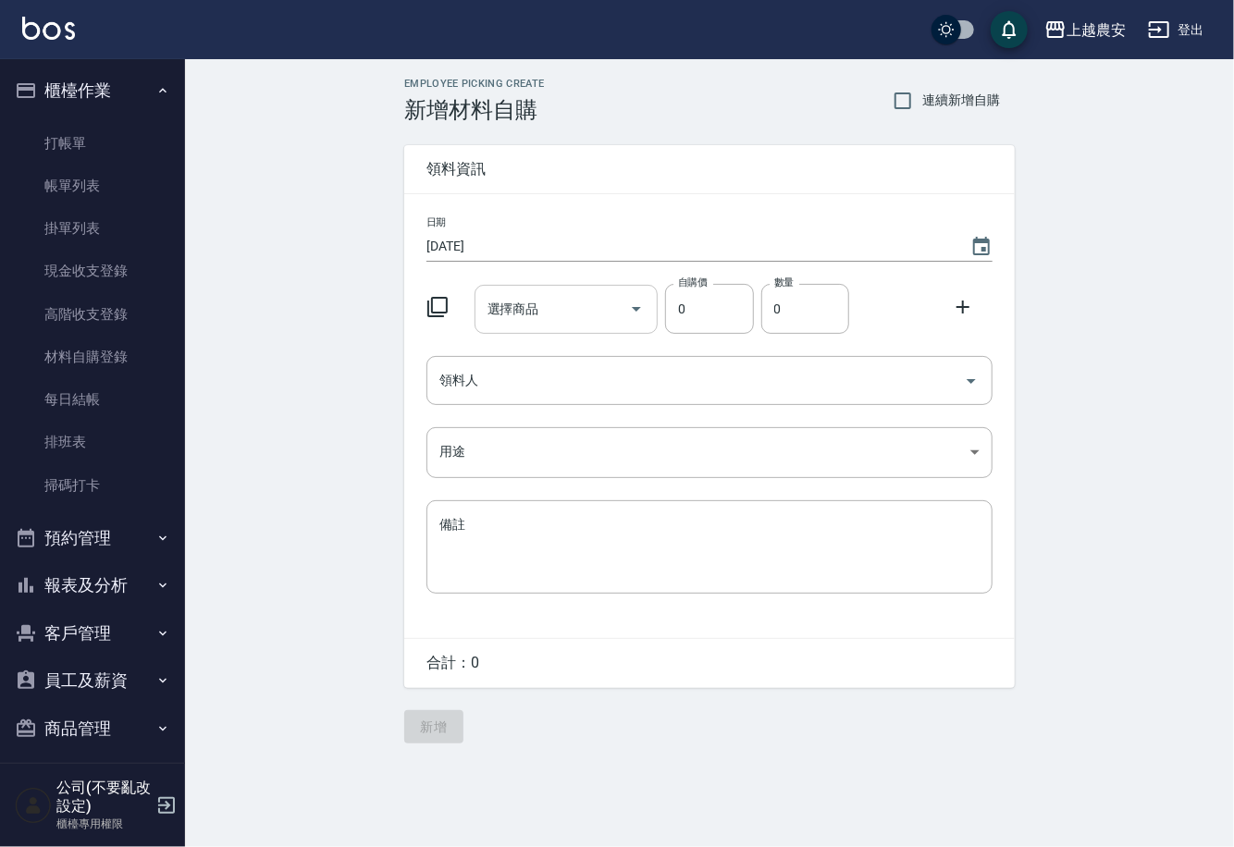
click at [562, 324] on input "選擇商品" at bounding box center [553, 309] width 140 height 32
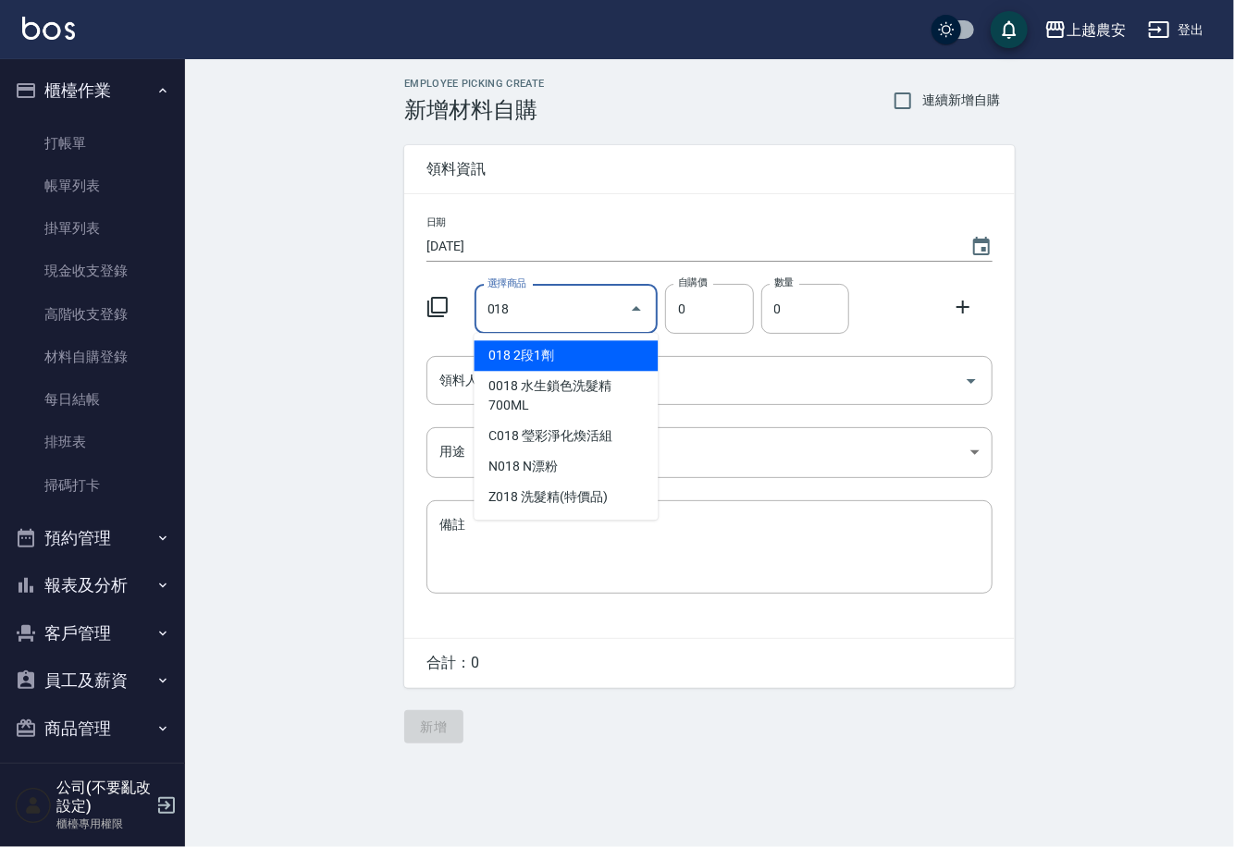
type input "2段1劑"
type input "1170"
type input "1"
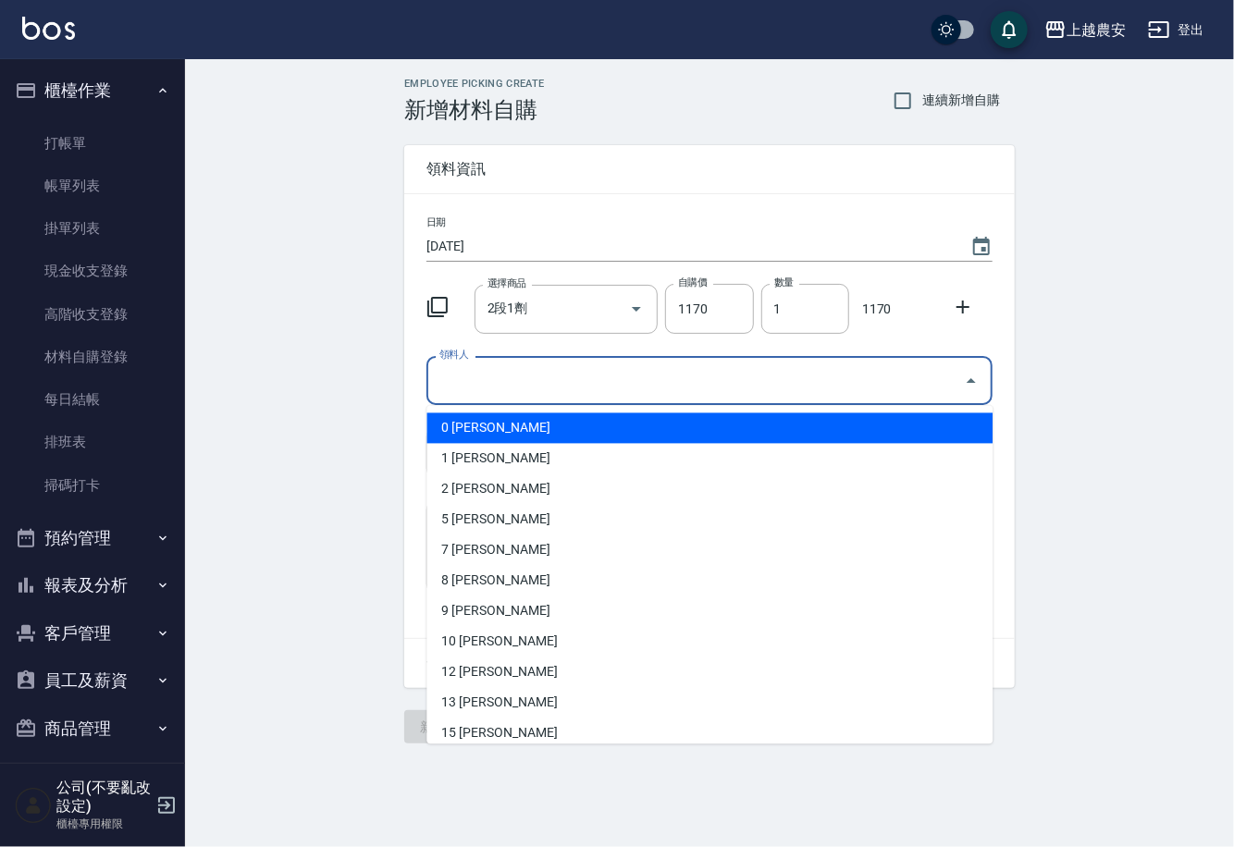
click at [547, 377] on input "領料人" at bounding box center [696, 381] width 522 height 32
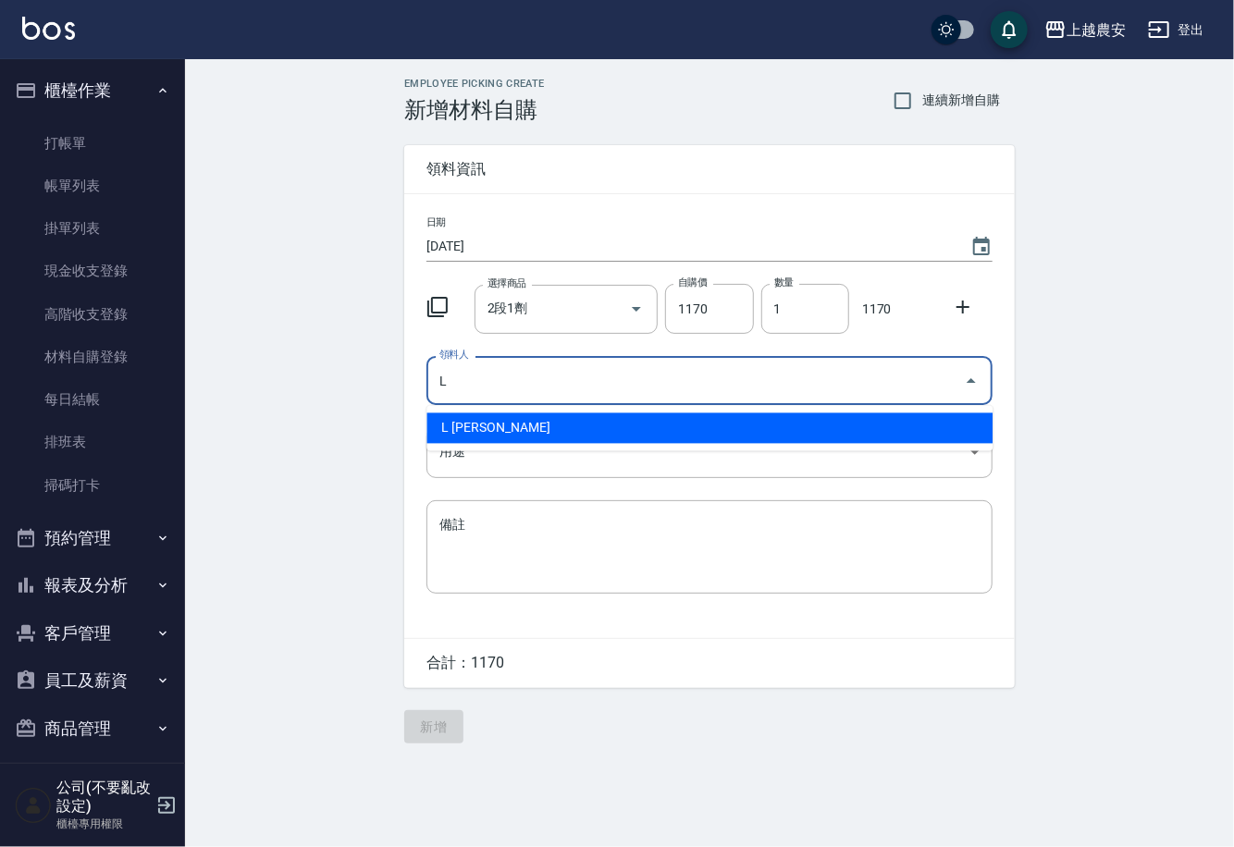
click at [504, 430] on li "L 溫莉娜" at bounding box center [709, 429] width 566 height 31
type input "L 溫莉娜"
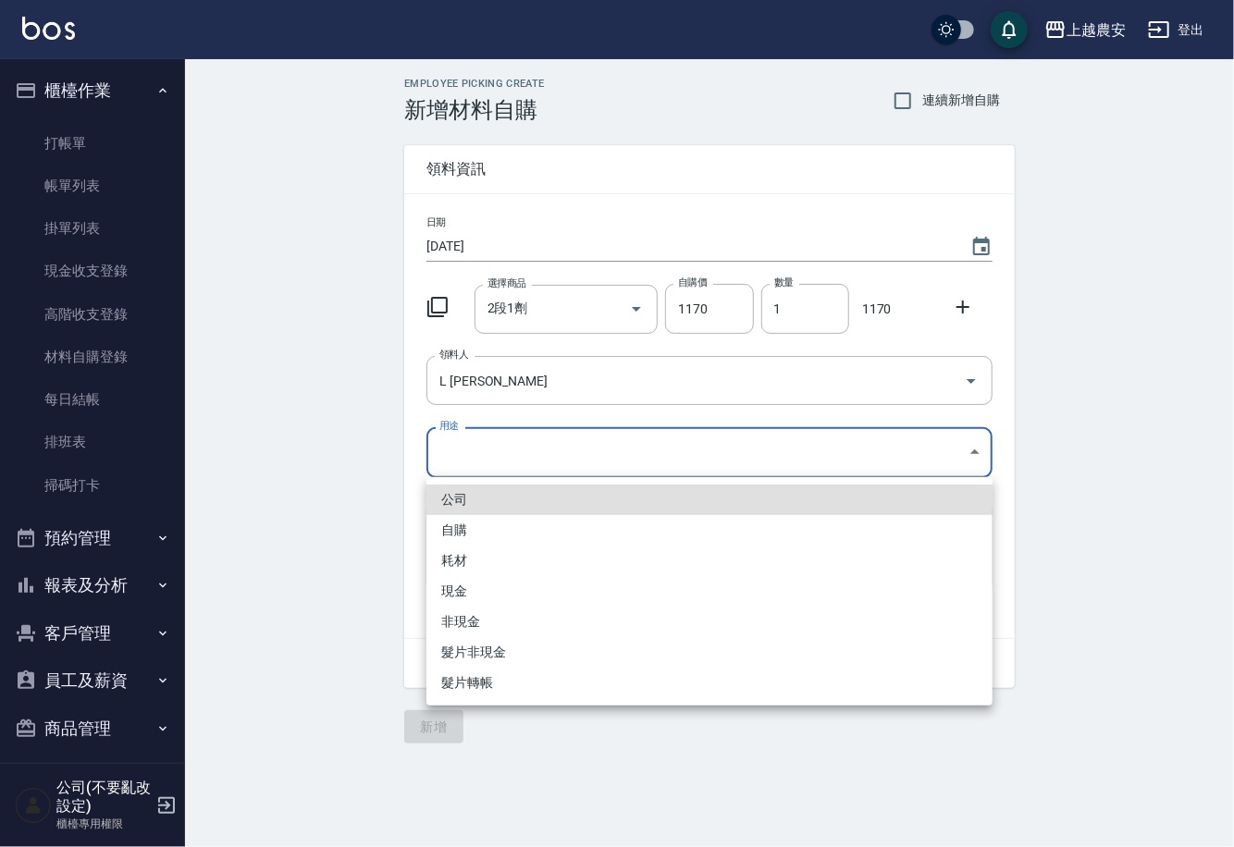
click at [449, 459] on body "上越農安 登出 櫃檯作業 打帳單 帳單列表 掛單列表 現金收支登錄 高階收支登錄 材料自購登錄 每日結帳 排班表 掃碼打卡 預約管理 預約管理 單日預約紀錄 …" at bounding box center [617, 423] width 1234 height 847
click at [445, 528] on li "自購" at bounding box center [709, 530] width 566 height 31
type input "自購"
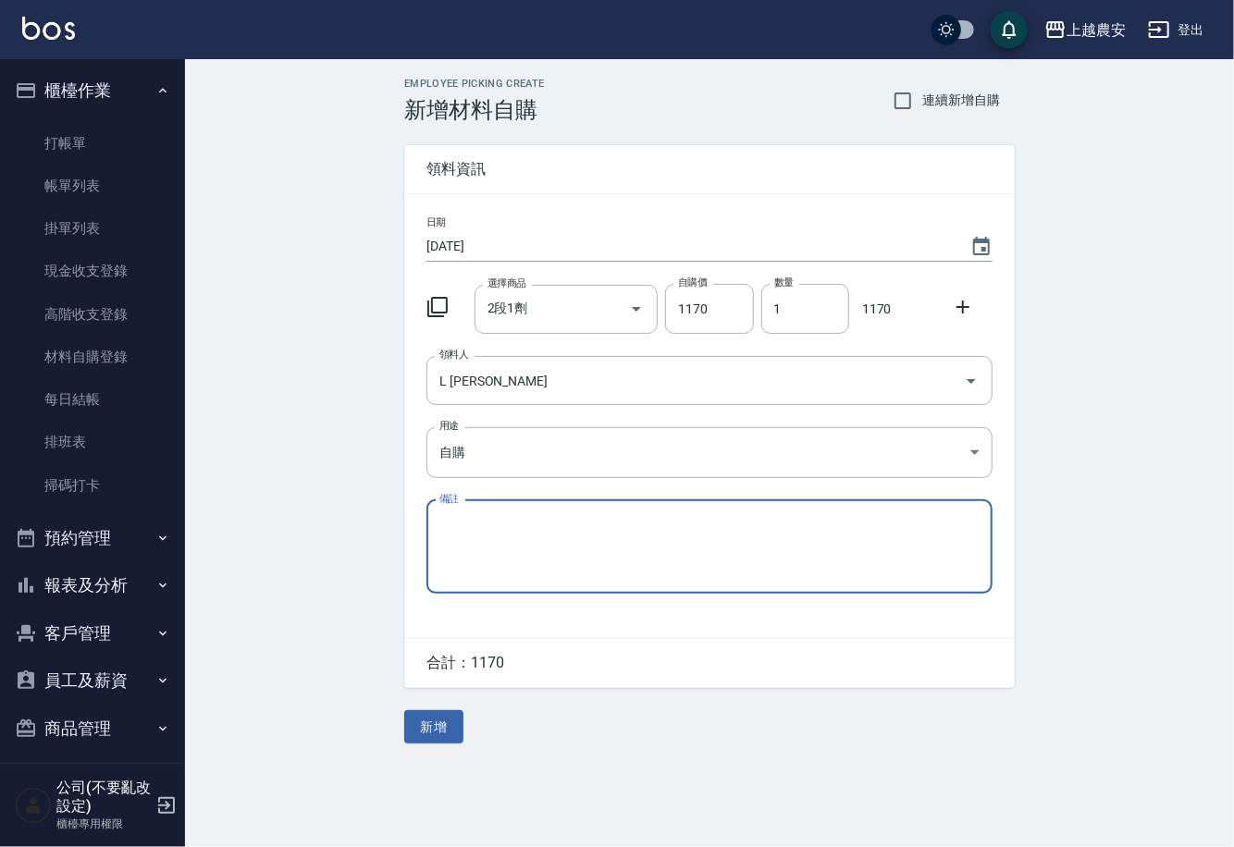
click at [969, 307] on icon at bounding box center [963, 307] width 13 height 13
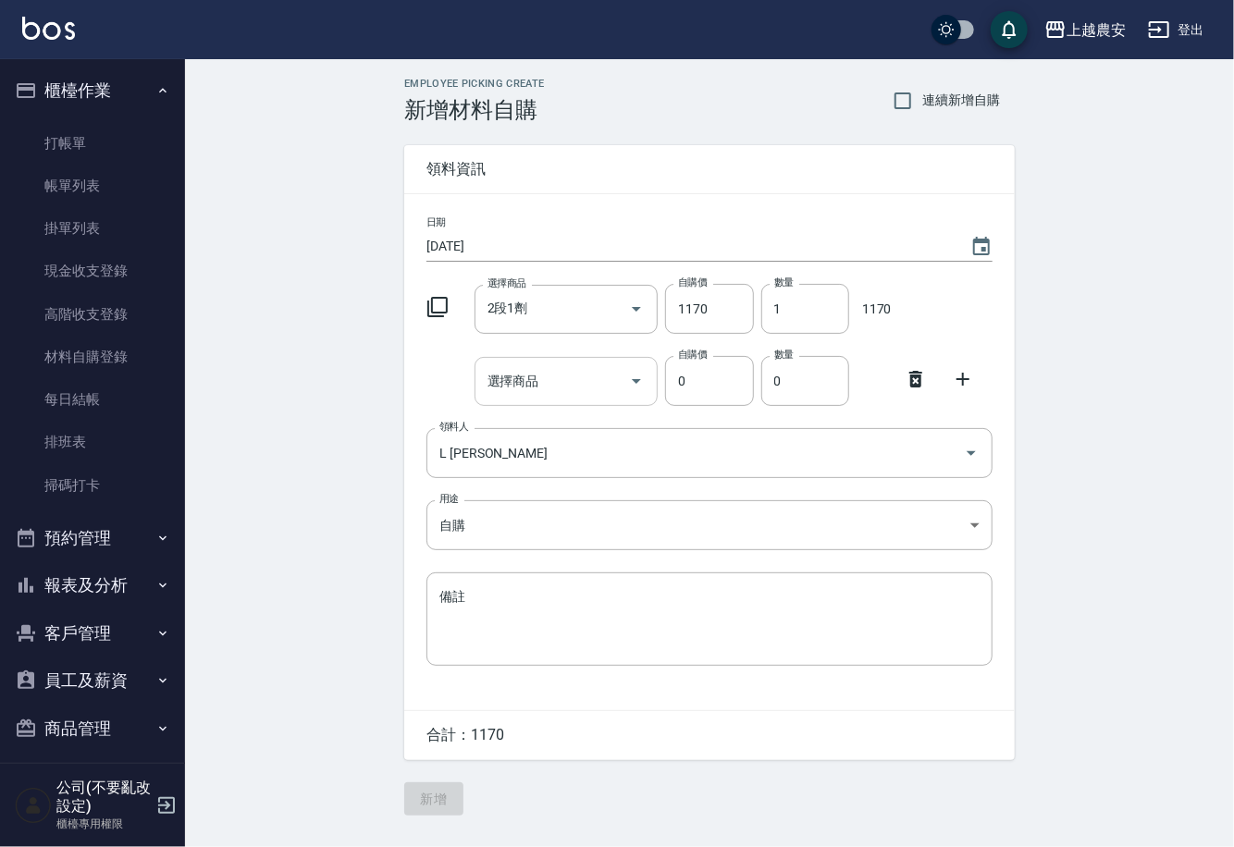
click at [606, 380] on input "選擇商品" at bounding box center [553, 381] width 140 height 32
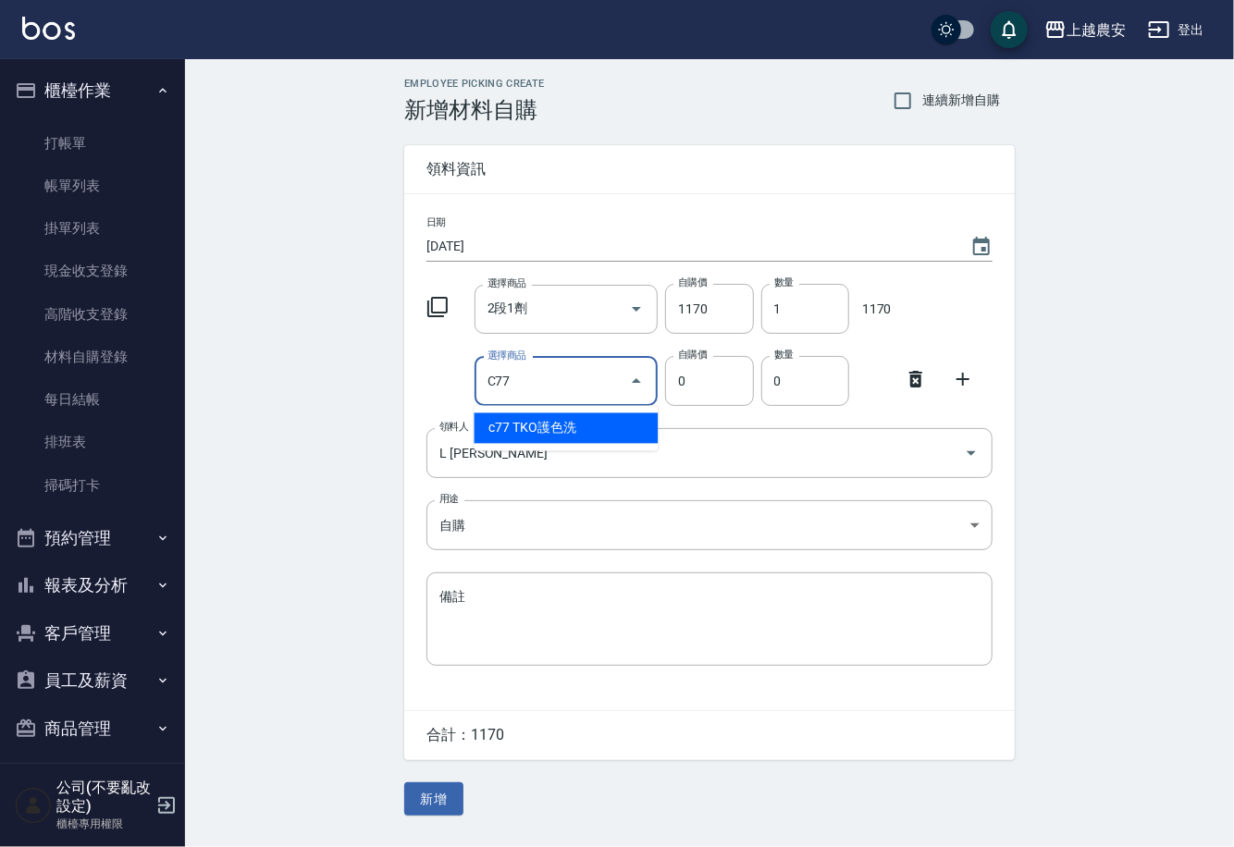
type input "TKO護色洗"
type input "200"
type input "1"
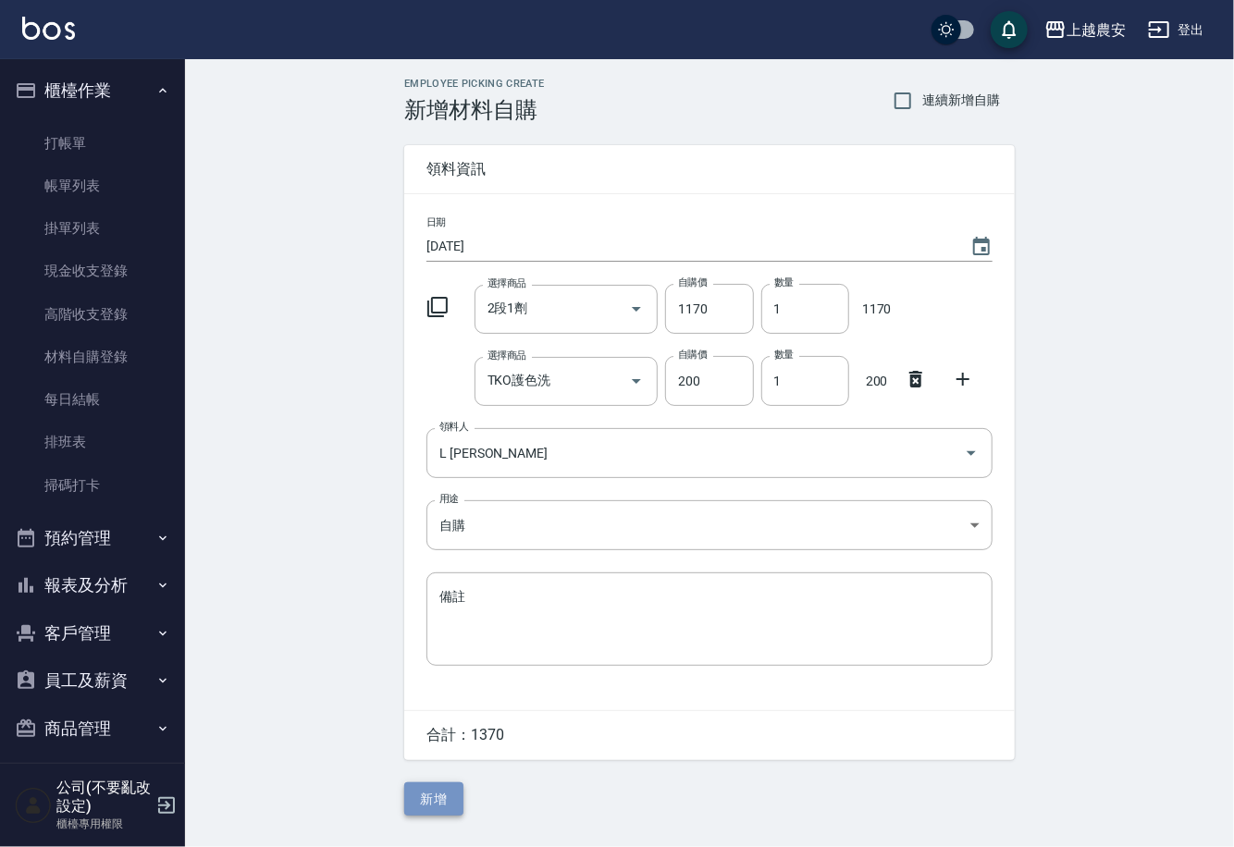
click at [447, 799] on button "新增" at bounding box center [433, 800] width 59 height 34
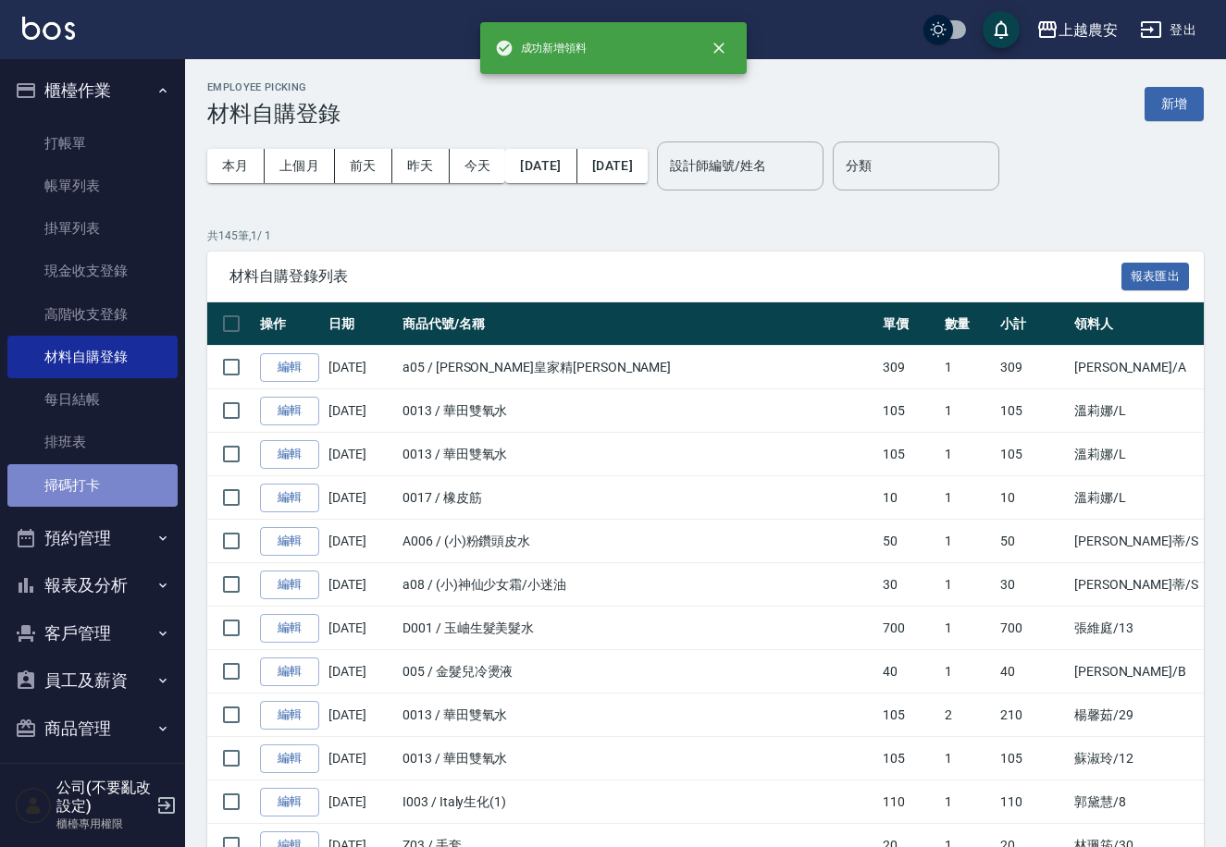
click at [111, 485] on link "掃碼打卡" at bounding box center [92, 485] width 170 height 43
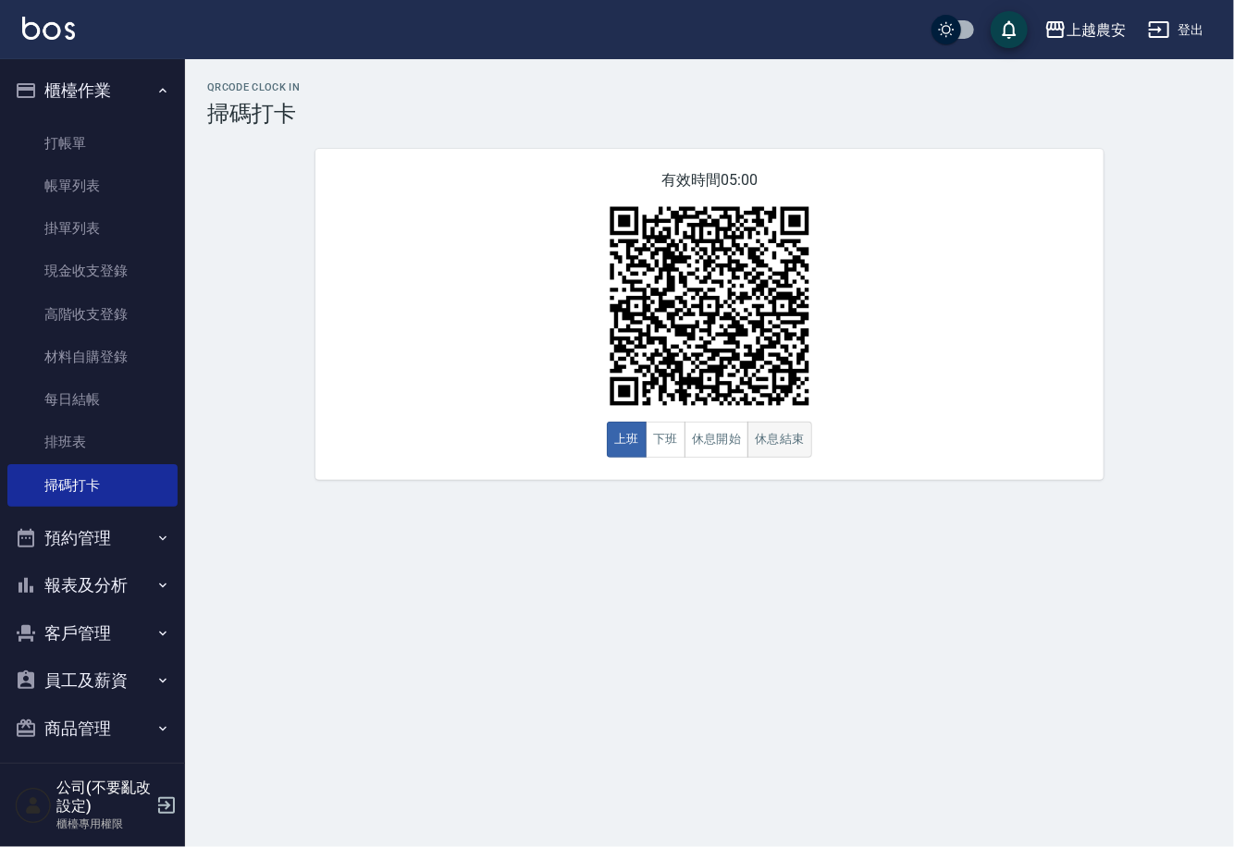
click at [759, 442] on button "休息結束" at bounding box center [780, 440] width 65 height 36
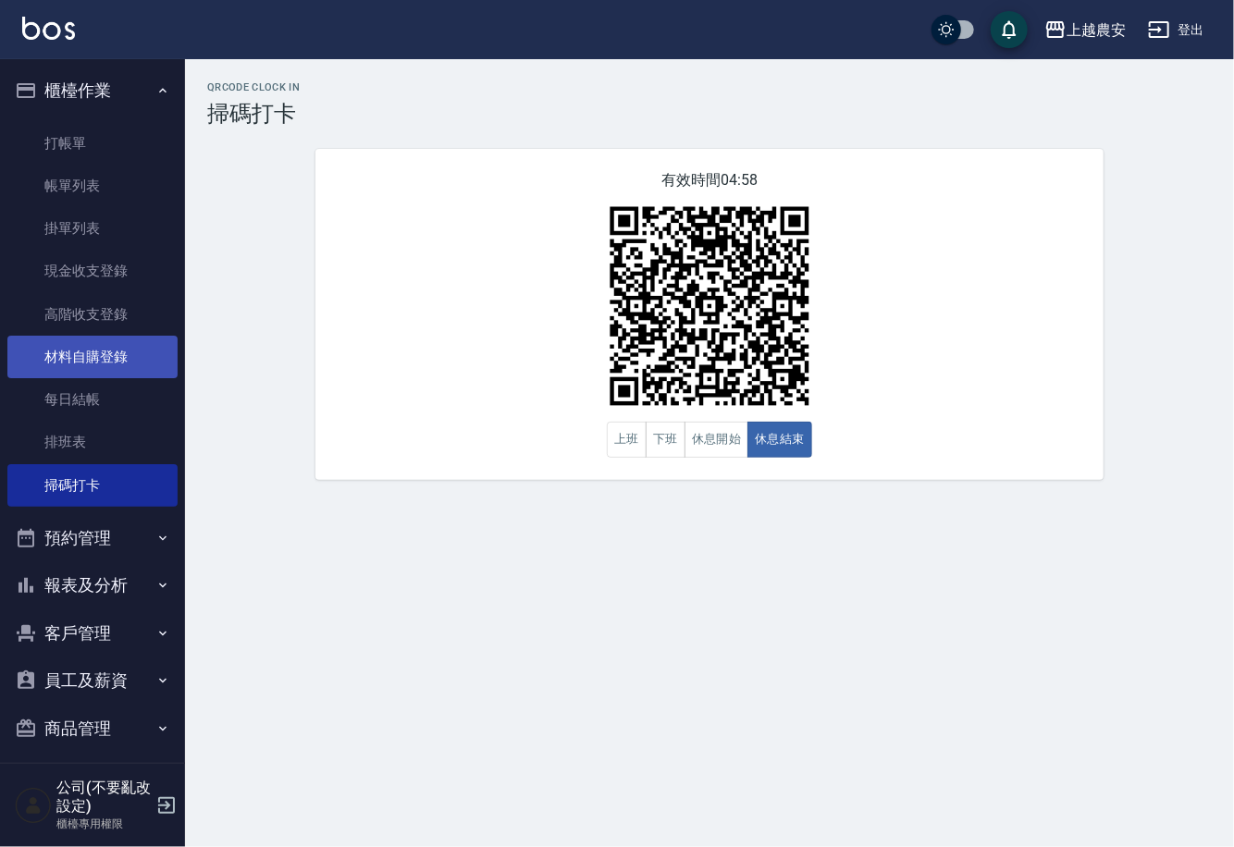
click at [117, 370] on link "材料自購登錄" at bounding box center [92, 357] width 170 height 43
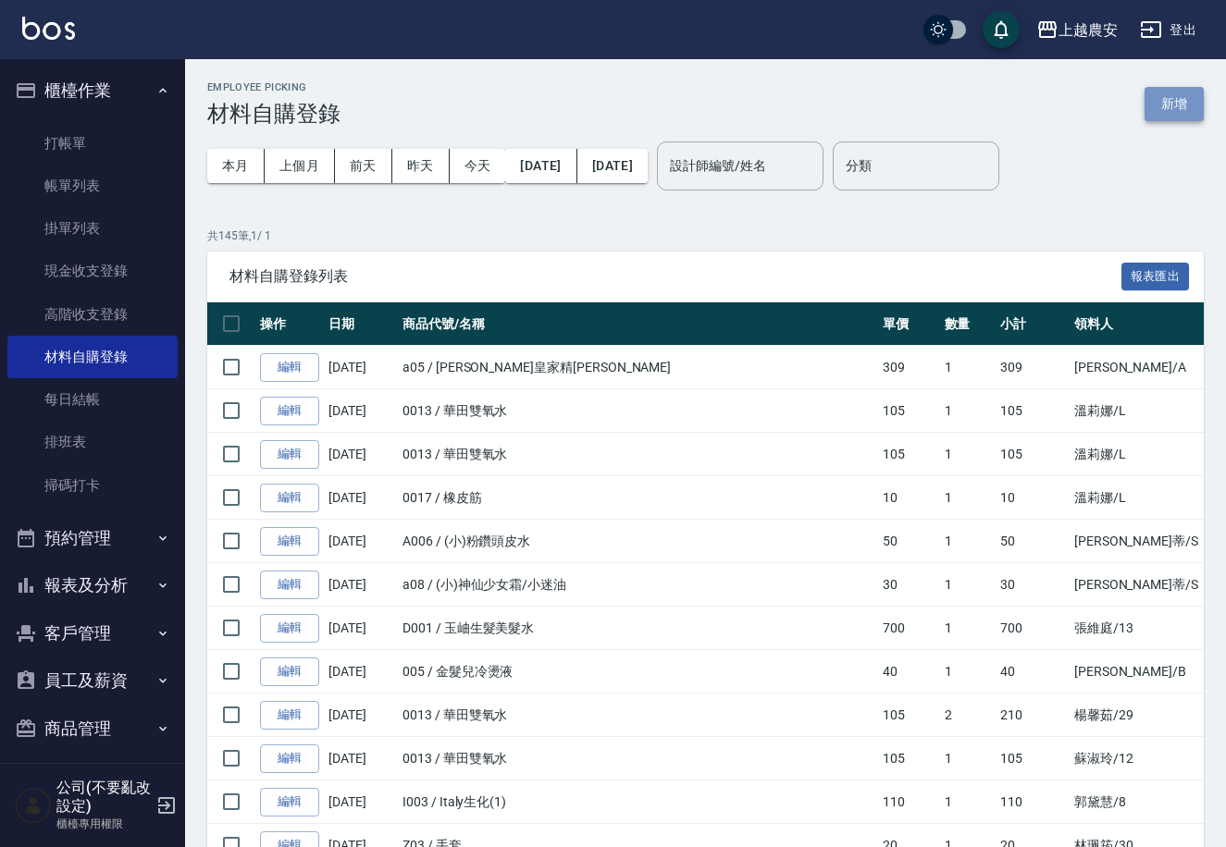
click at [1171, 102] on button "新增" at bounding box center [1173, 104] width 59 height 34
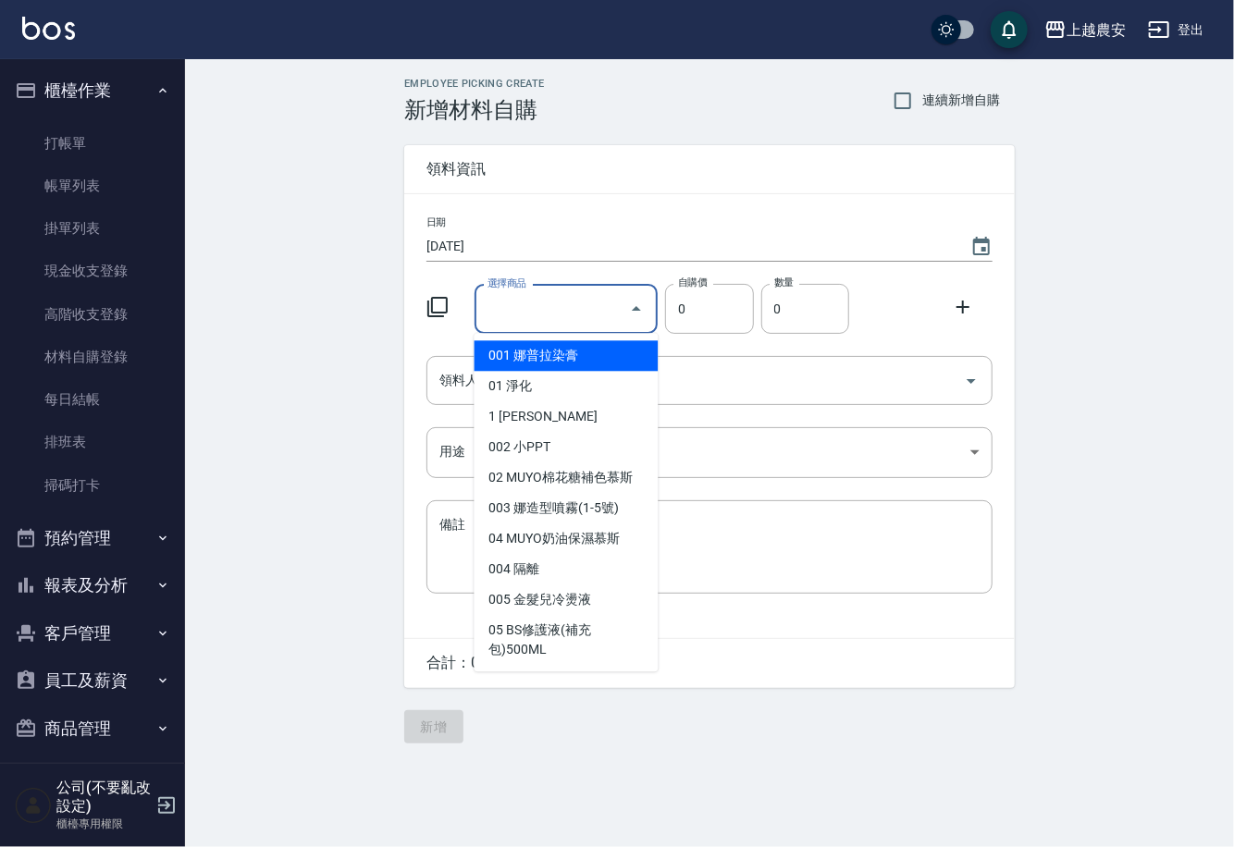
click at [525, 320] on input "選擇商品" at bounding box center [553, 309] width 140 height 32
type input "A"
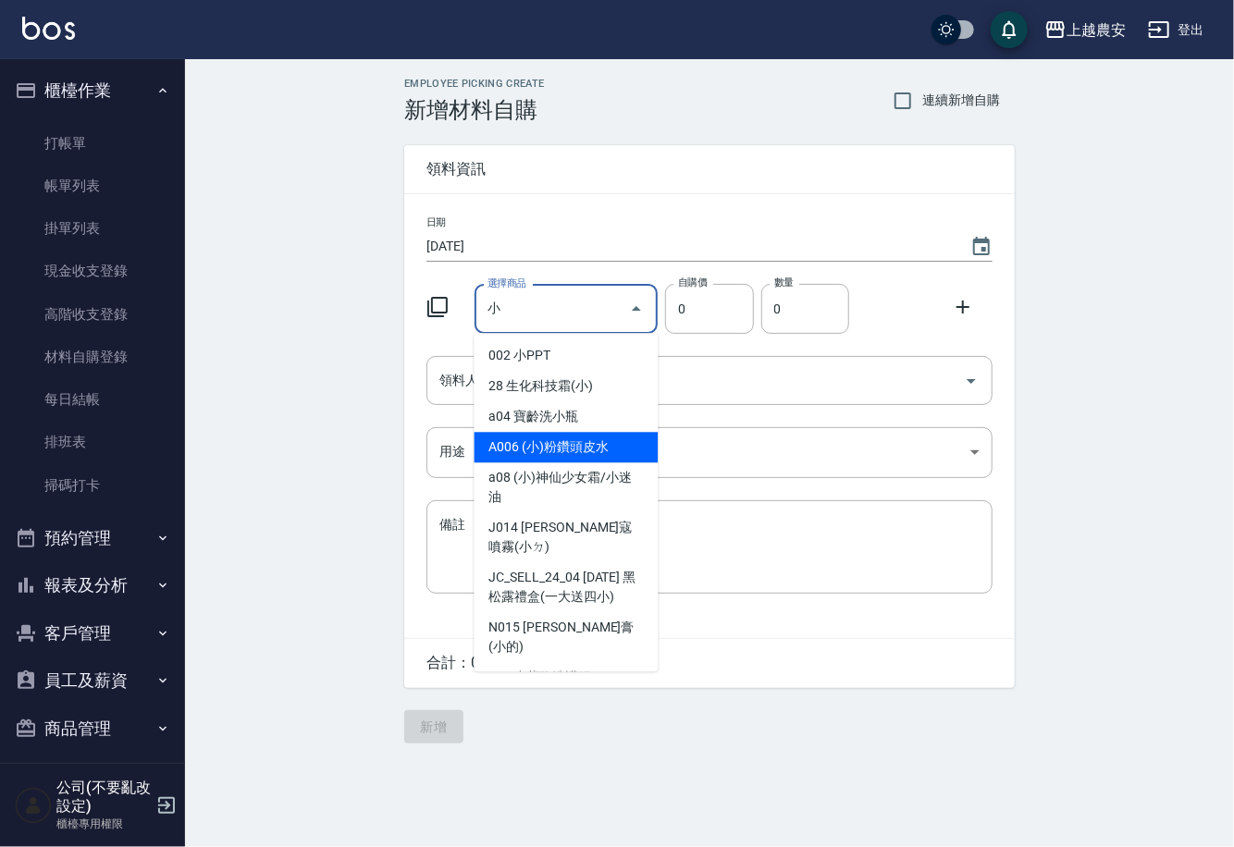
click at [539, 451] on li "A006 (小)粉鑽頭皮水" at bounding box center [567, 447] width 184 height 31
type input "(小)粉鑽頭皮水"
type input "50"
type input "1"
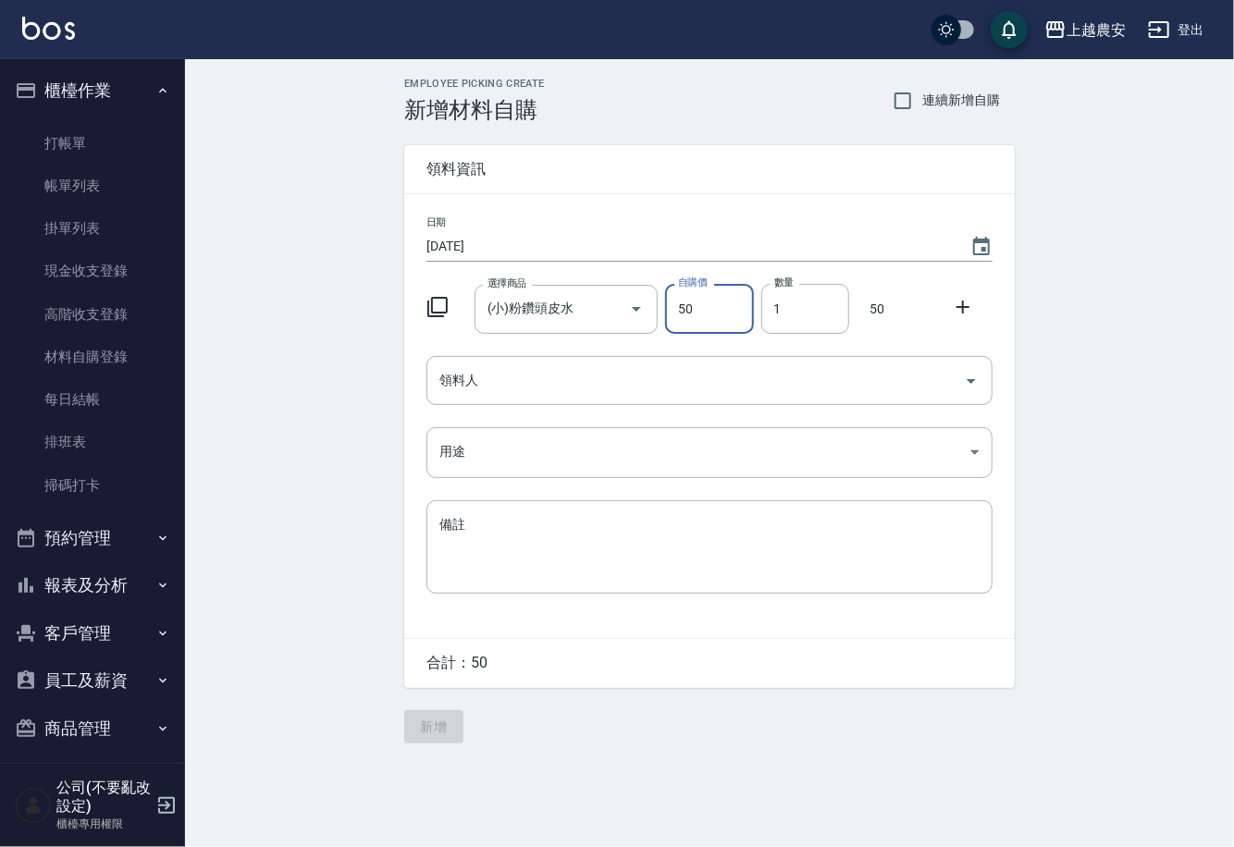
drag, startPoint x: 964, startPoint y: 306, endPoint x: 917, endPoint y: 313, distance: 47.6
click at [964, 305] on icon at bounding box center [963, 307] width 22 height 22
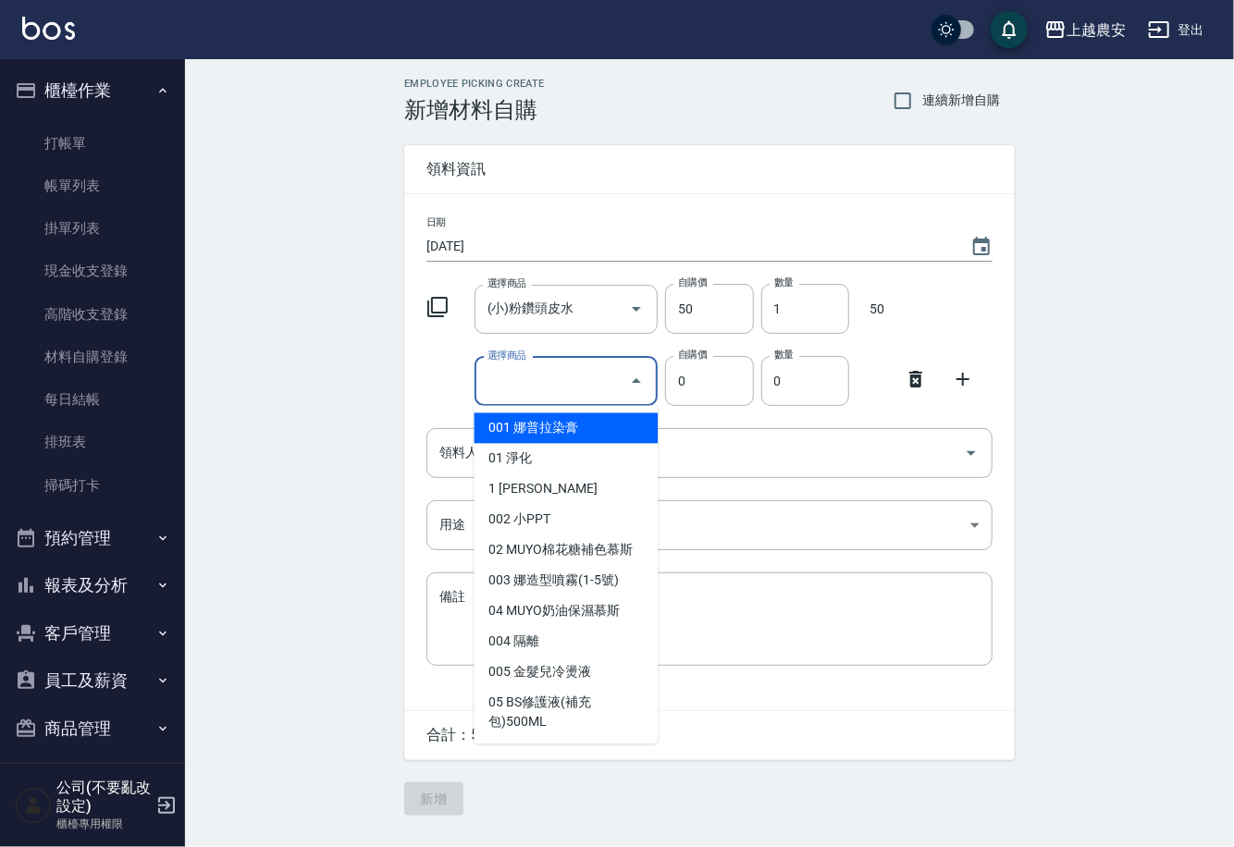
click at [556, 388] on input "選擇商品" at bounding box center [553, 381] width 140 height 32
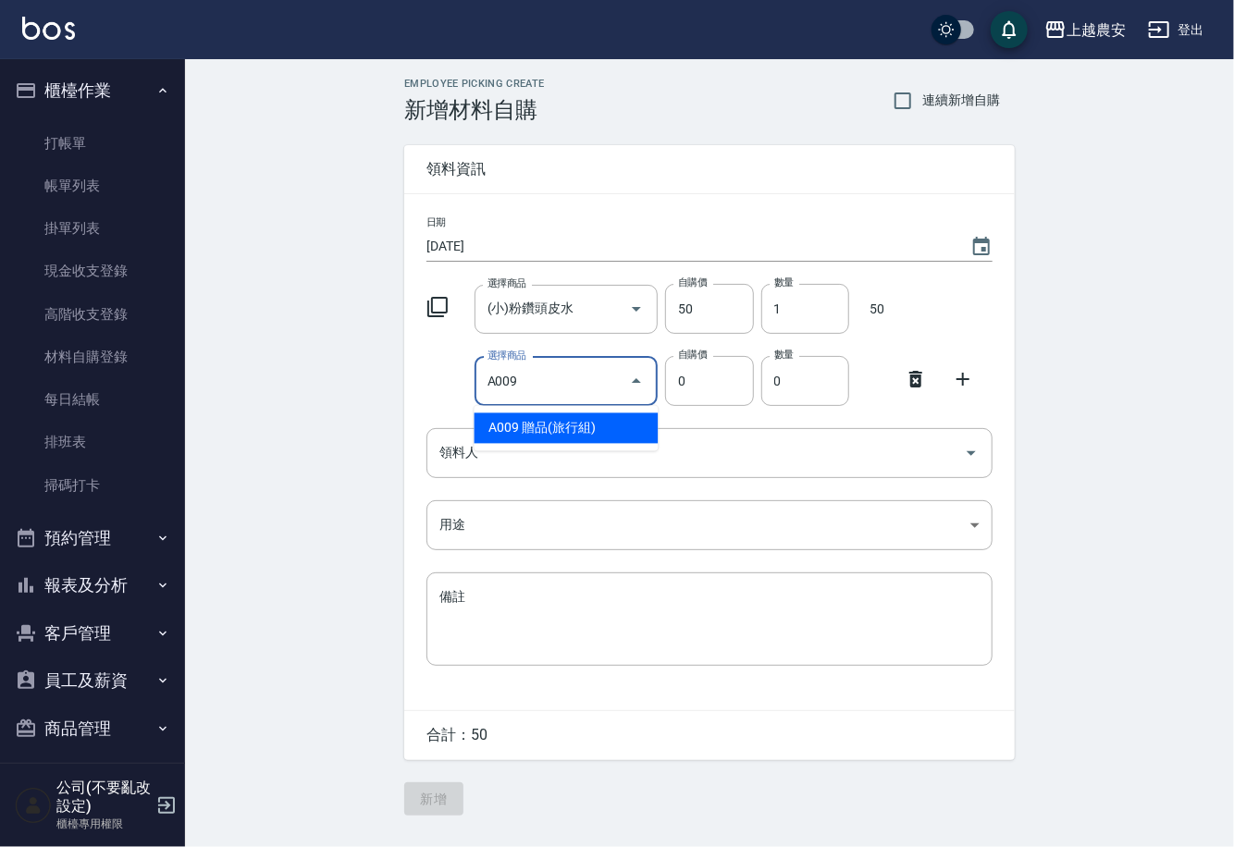
type input "贈品(旅行組)"
type input "50"
type input "1"
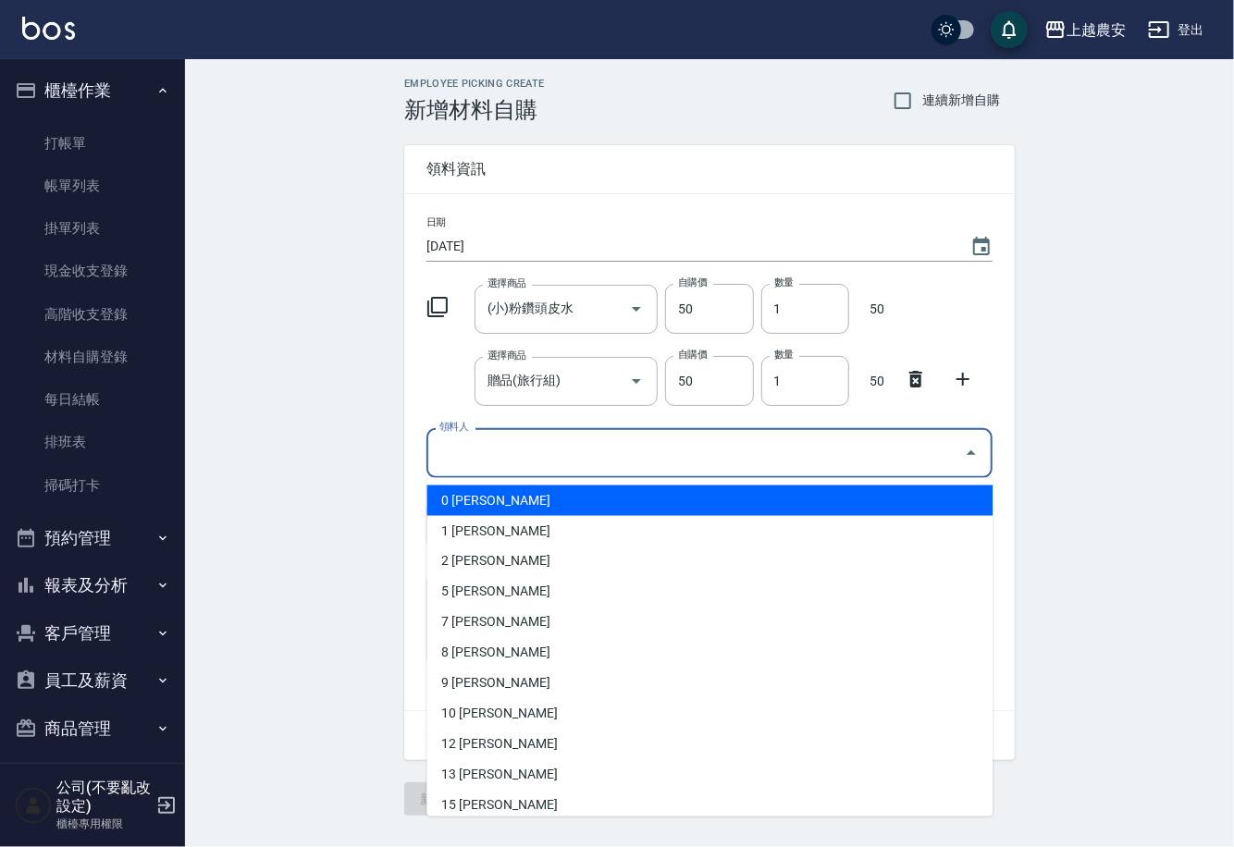
click at [527, 458] on input "領料人" at bounding box center [696, 453] width 522 height 32
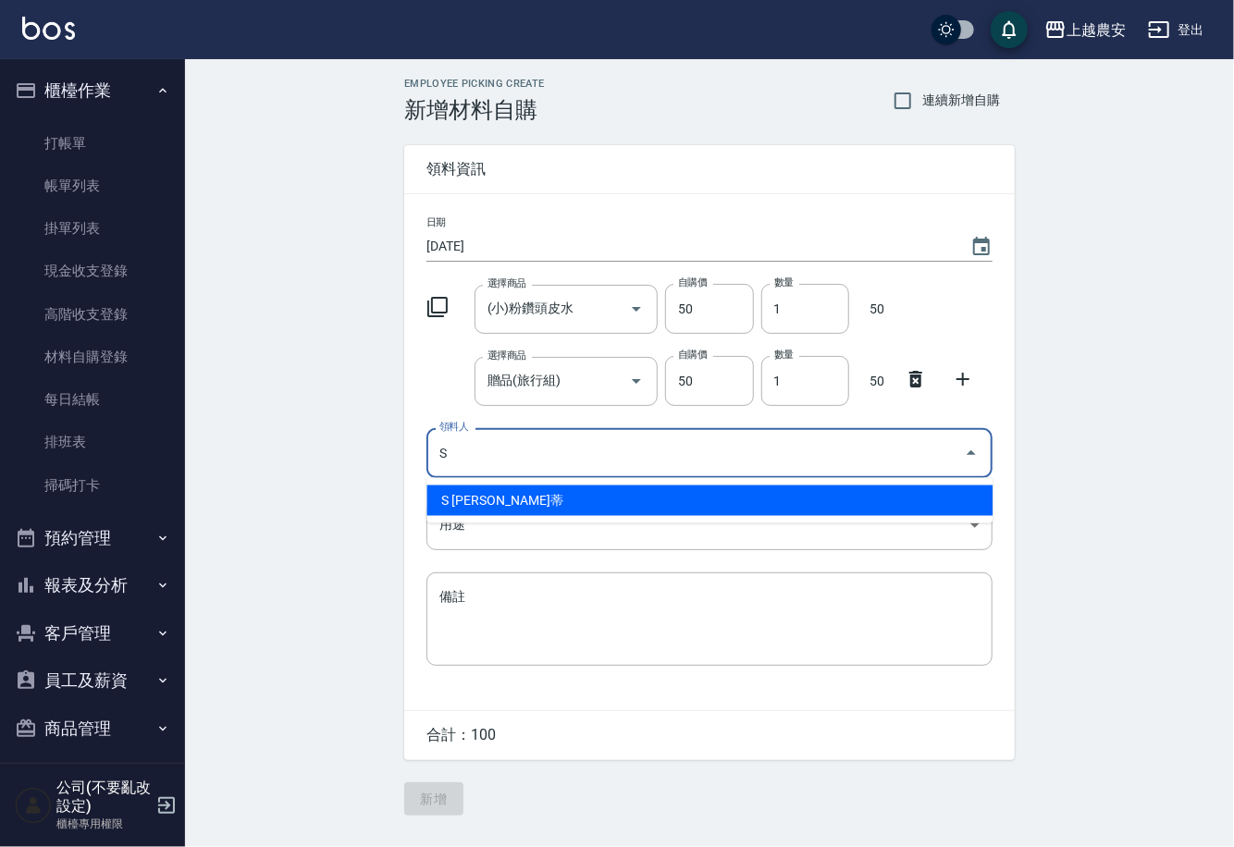
click at [513, 495] on li "S Sandy珊蒂" at bounding box center [709, 501] width 566 height 31
type input "S Sandy珊蒂"
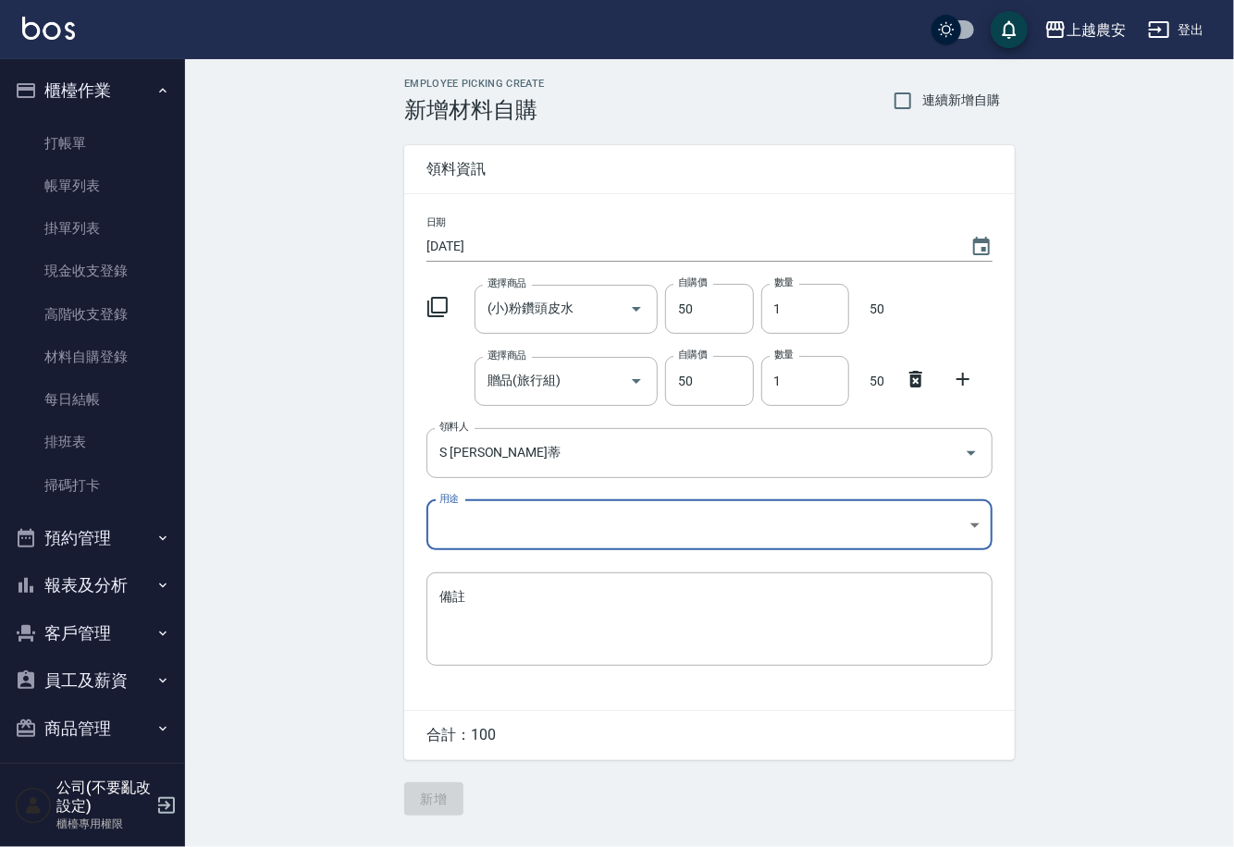
click at [481, 530] on body "上越農安 登出 櫃檯作業 打帳單 帳單列表 掛單列表 現金收支登錄 高階收支登錄 材料自購登錄 每日結帳 排班表 掃碼打卡 預約管理 預約管理 單日預約紀錄 …" at bounding box center [617, 423] width 1234 height 847
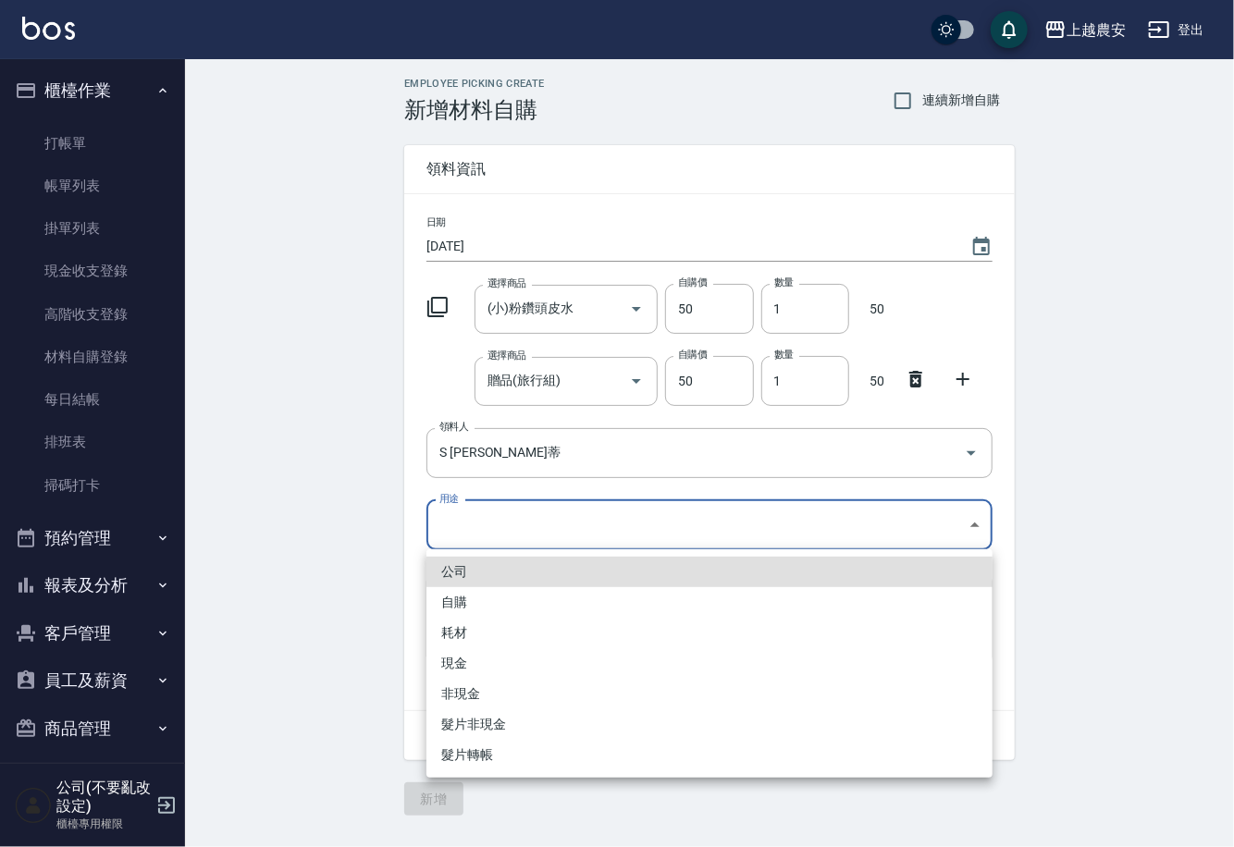
click at [466, 605] on li "自購" at bounding box center [709, 602] width 566 height 31
type input "自購"
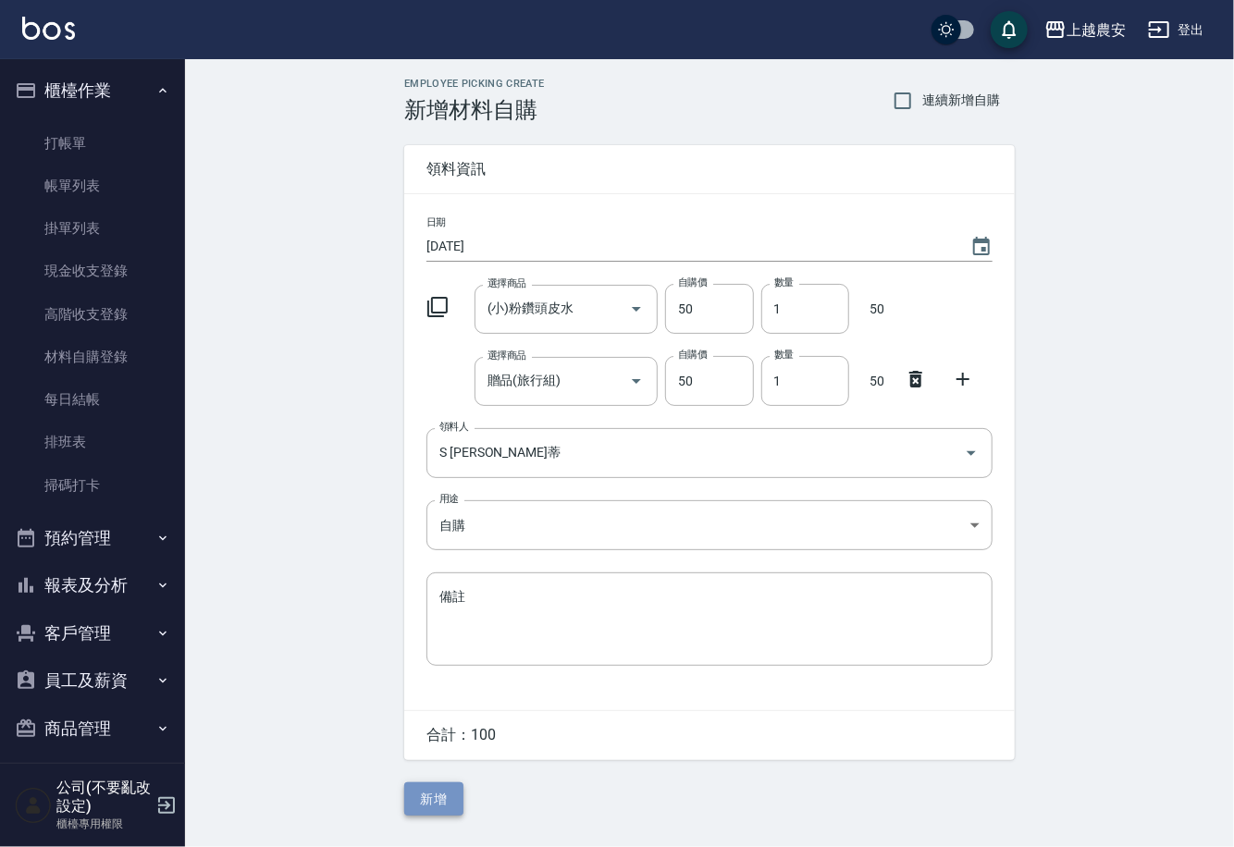
click at [452, 799] on button "新增" at bounding box center [433, 800] width 59 height 34
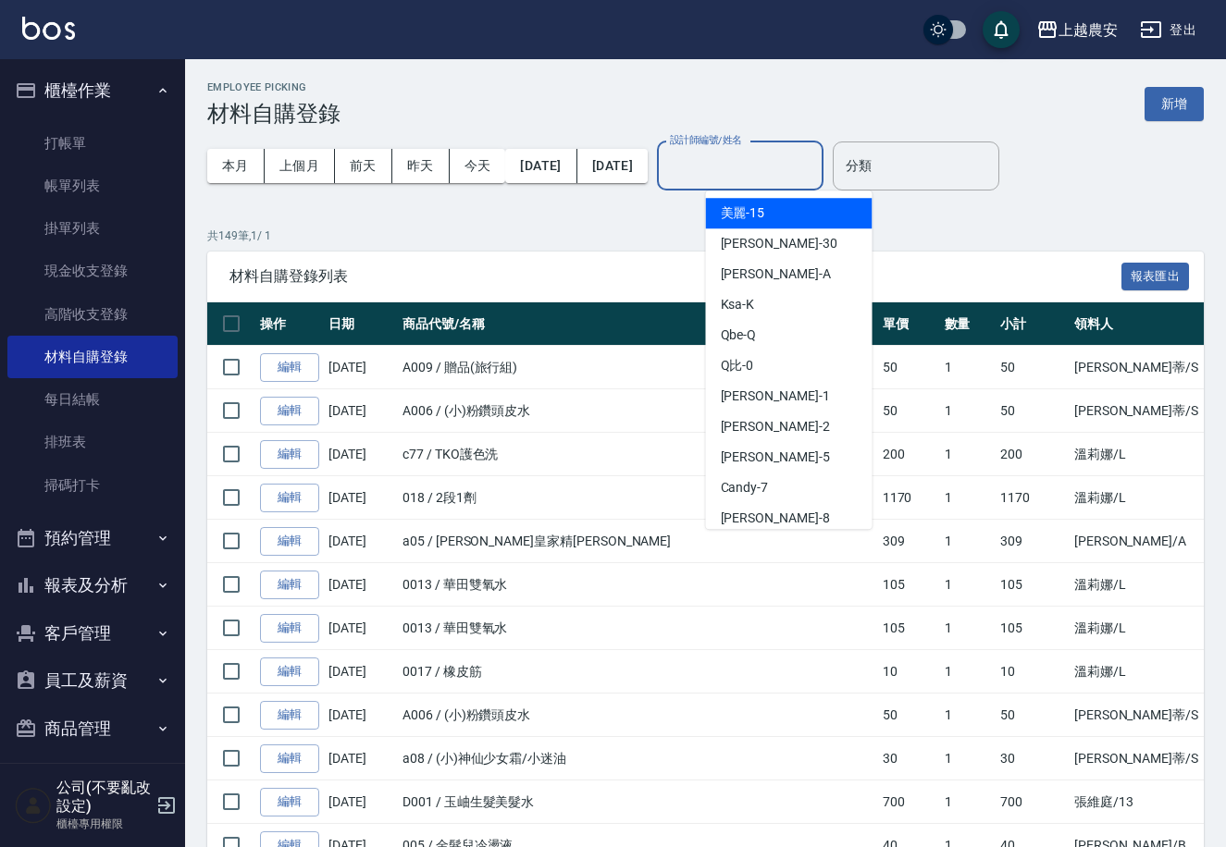
click at [783, 168] on input "設計師編號/姓名" at bounding box center [740, 166] width 150 height 32
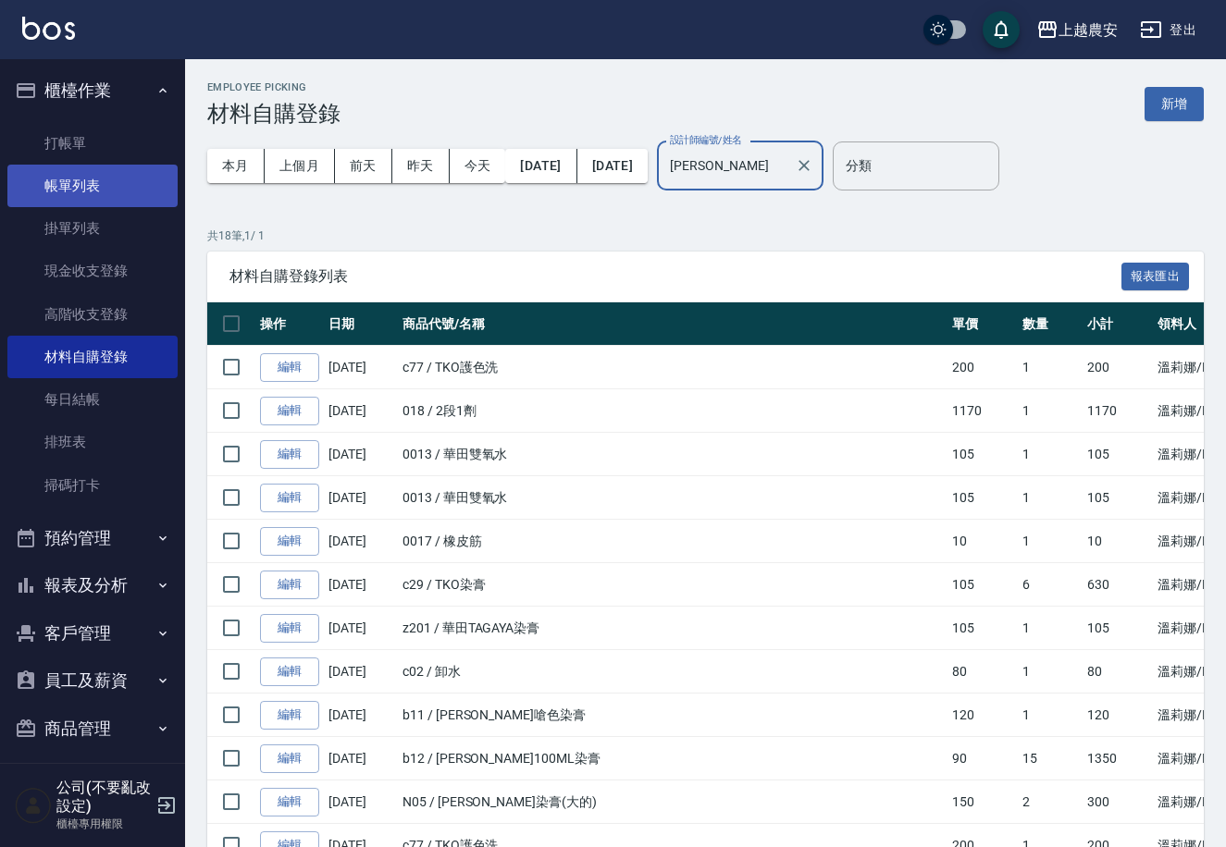
type input "[PERSON_NAME]"
click at [61, 184] on link "帳單列表" at bounding box center [92, 186] width 170 height 43
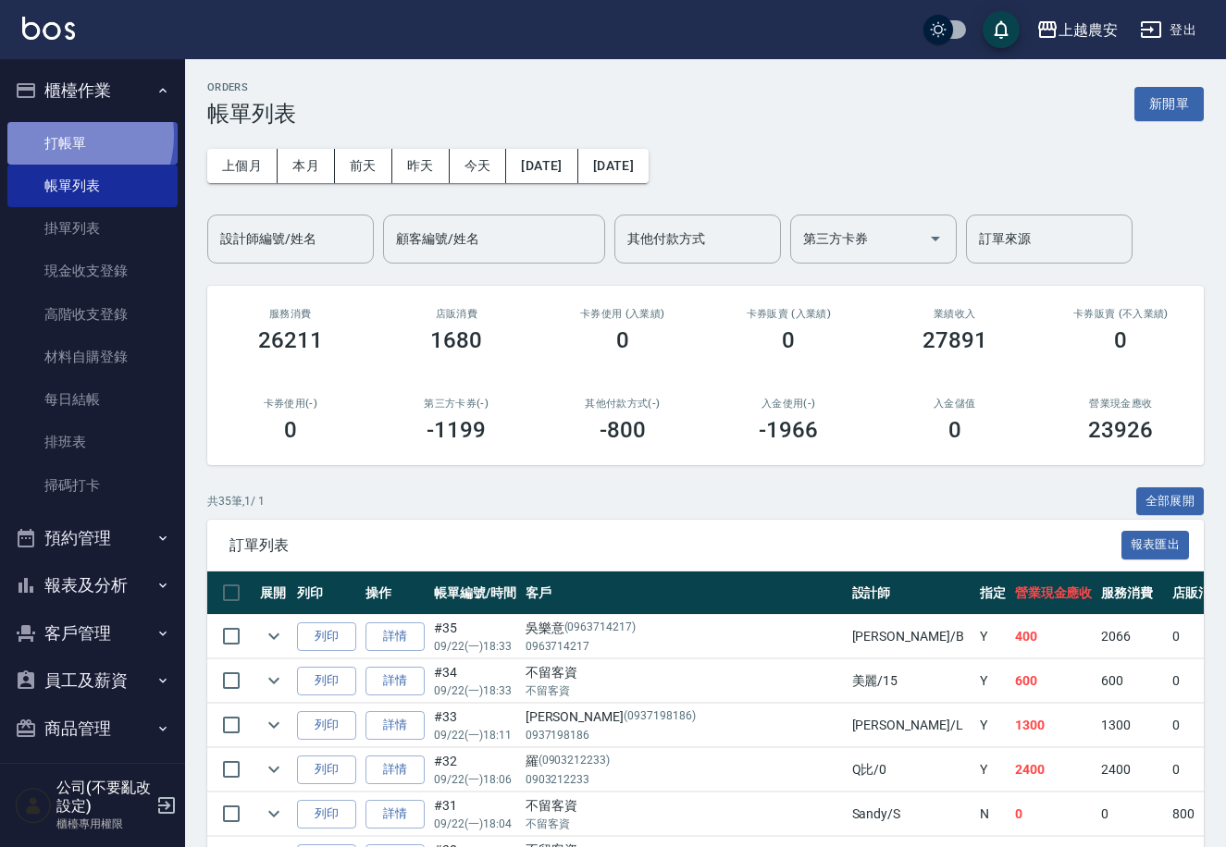
click at [64, 135] on link "打帳單" at bounding box center [92, 143] width 170 height 43
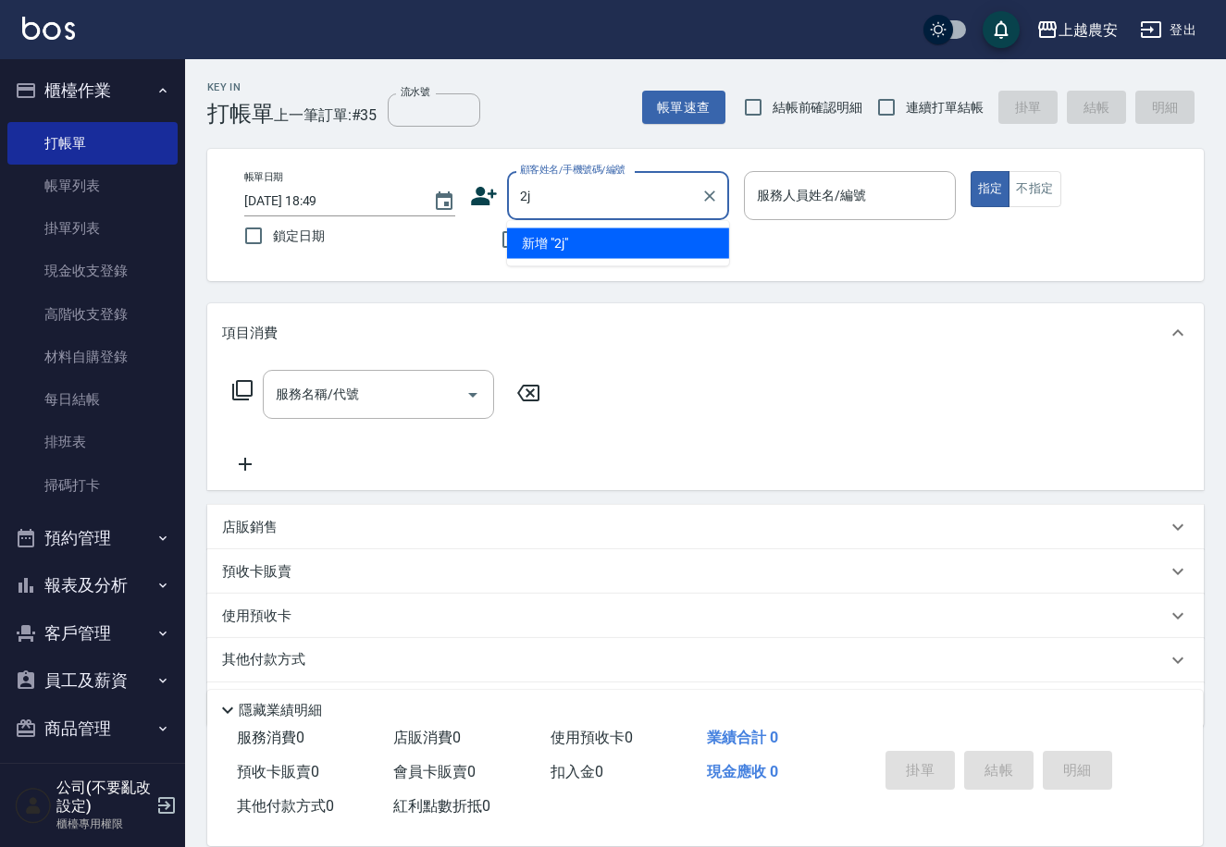
type input "2"
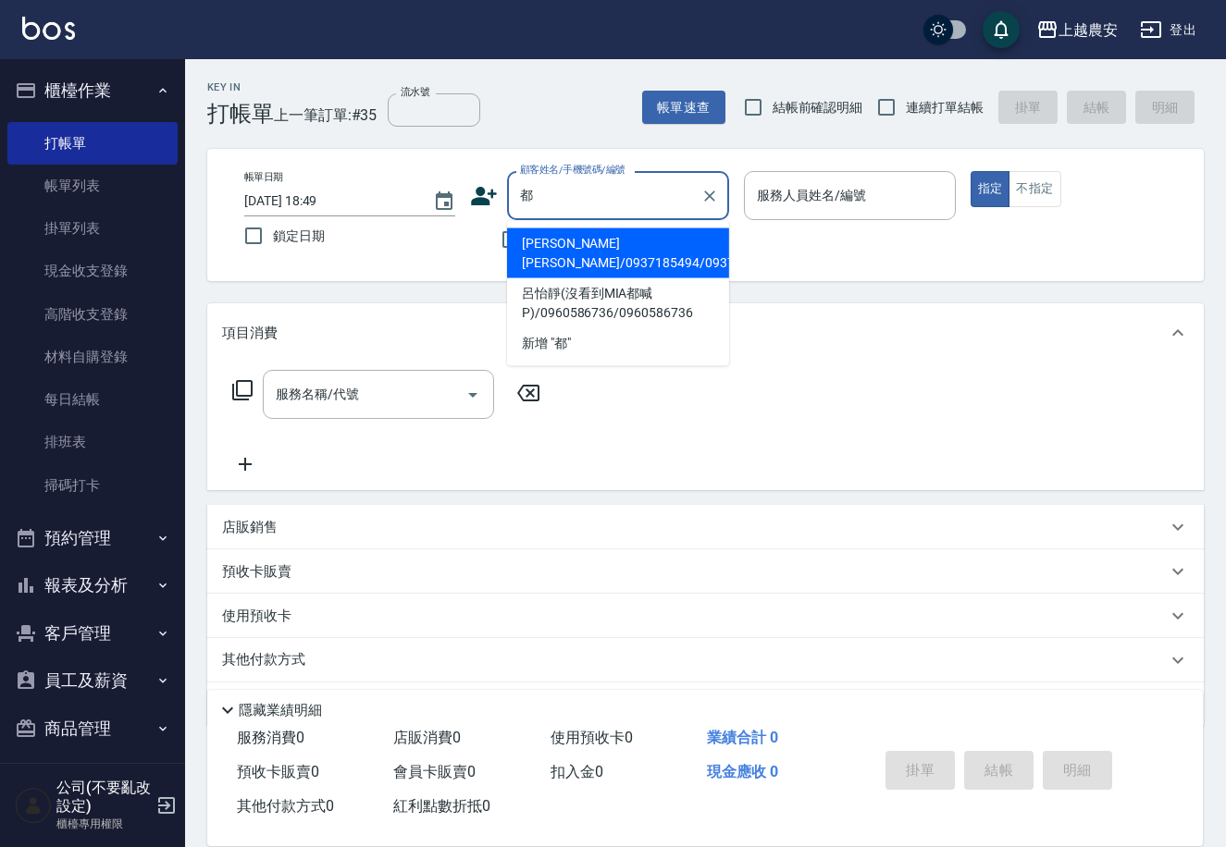
click at [553, 257] on li "[PERSON_NAME][PERSON_NAME]/0937185494/0937185494" at bounding box center [618, 254] width 222 height 50
type input "[PERSON_NAME][PERSON_NAME]/0937185494/0937185494"
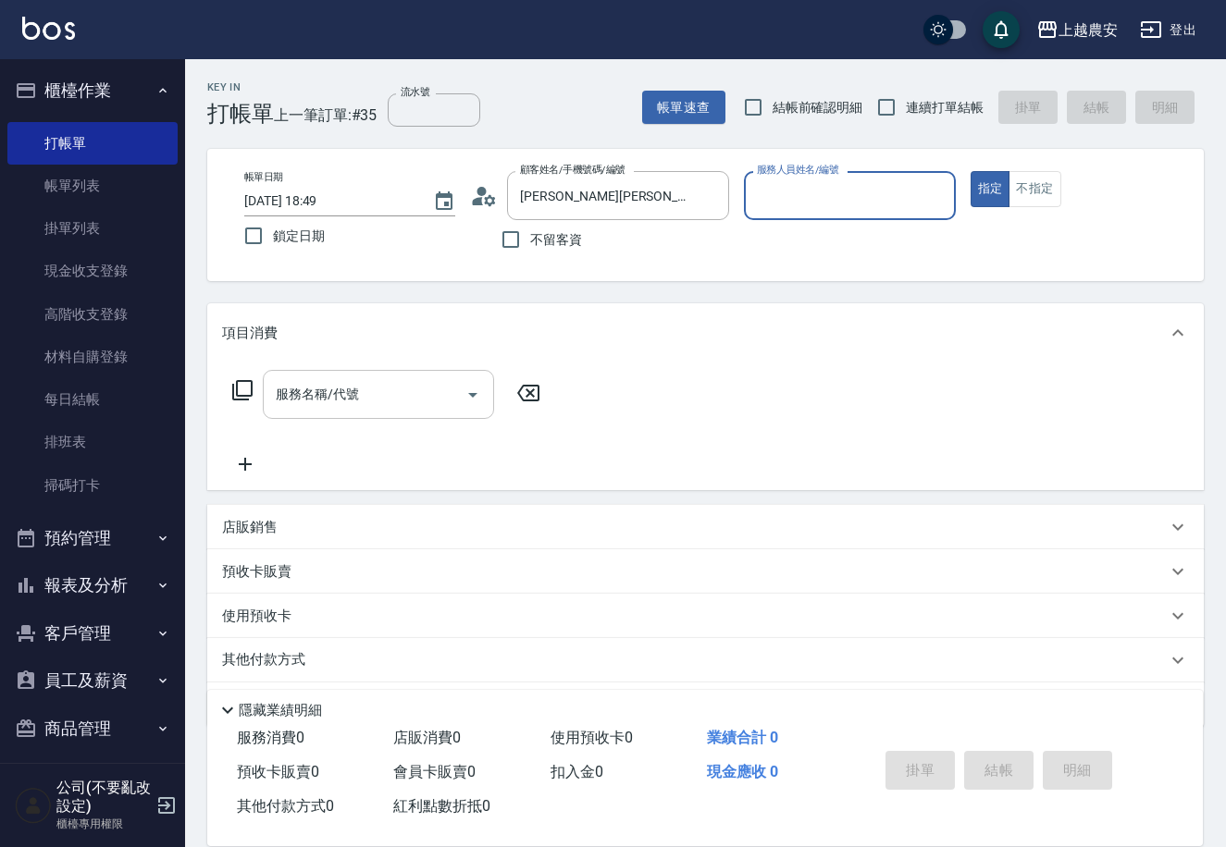
type input "[PERSON_NAME]-12"
click at [397, 397] on input "服務名稱/代號" at bounding box center [364, 394] width 187 height 32
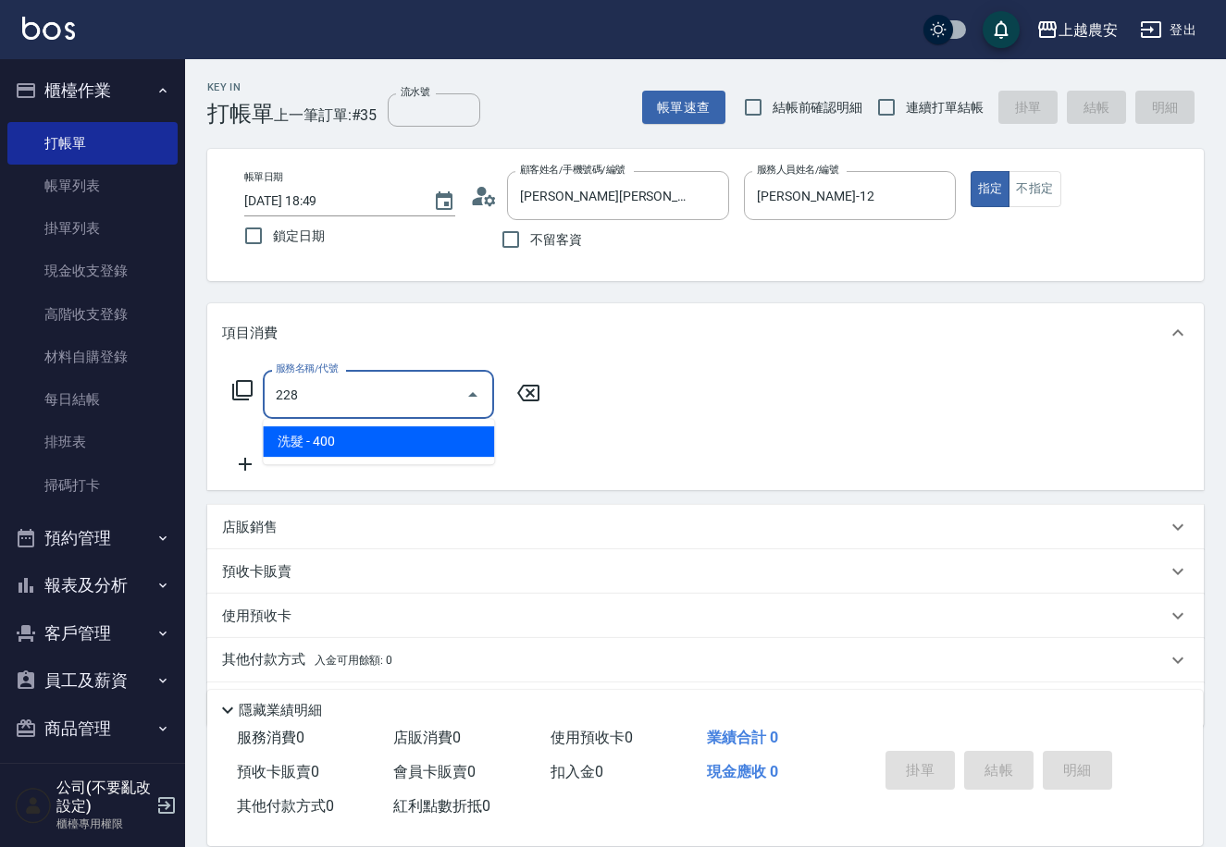
type input "洗髮(228)"
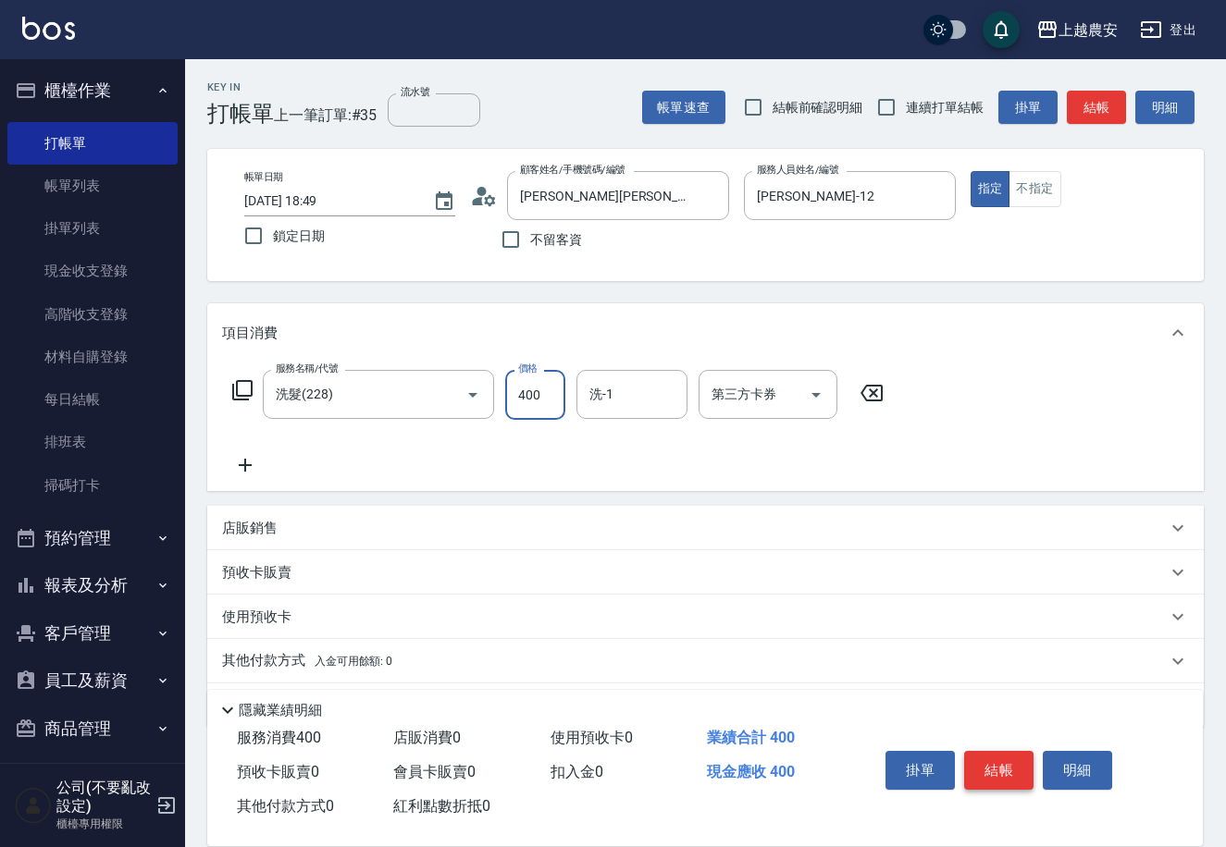
click at [977, 772] on button "結帳" at bounding box center [998, 770] width 69 height 39
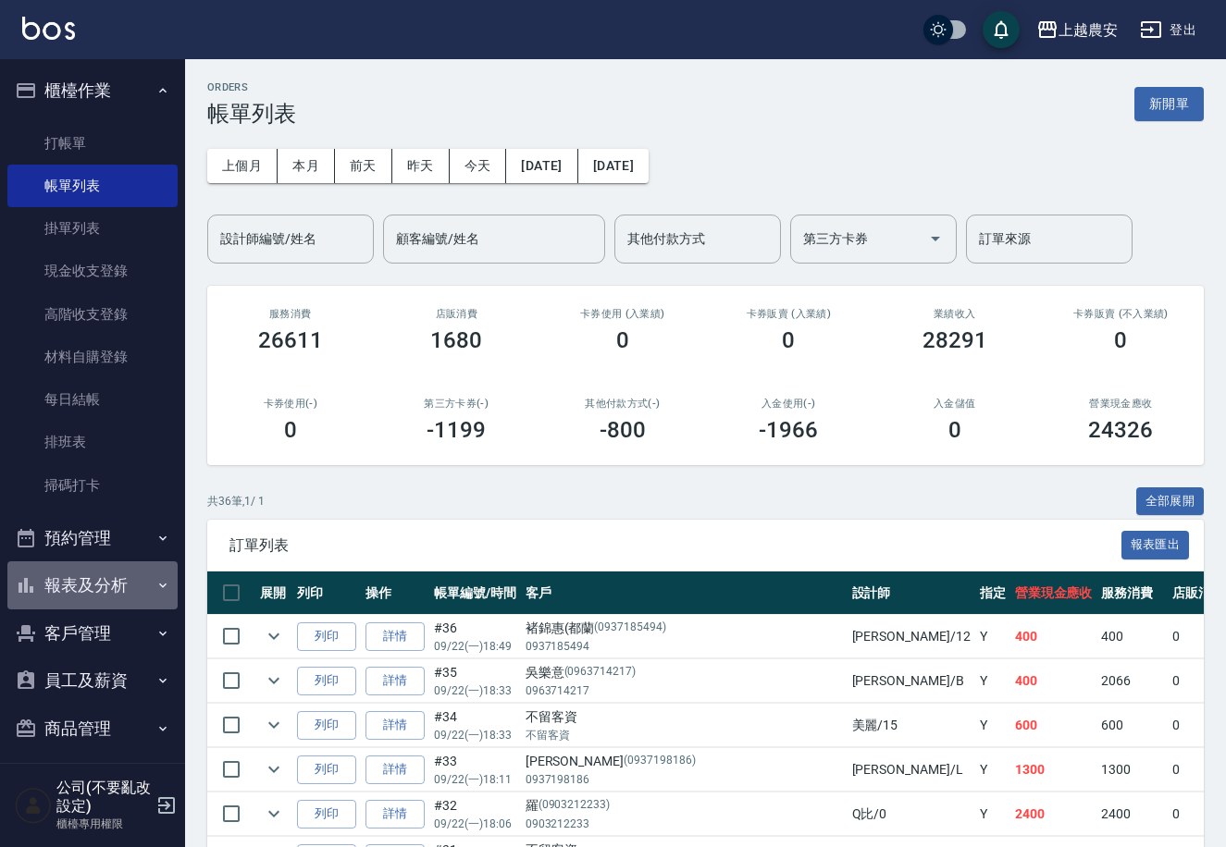
click at [94, 582] on button "報表及分析" at bounding box center [92, 586] width 170 height 48
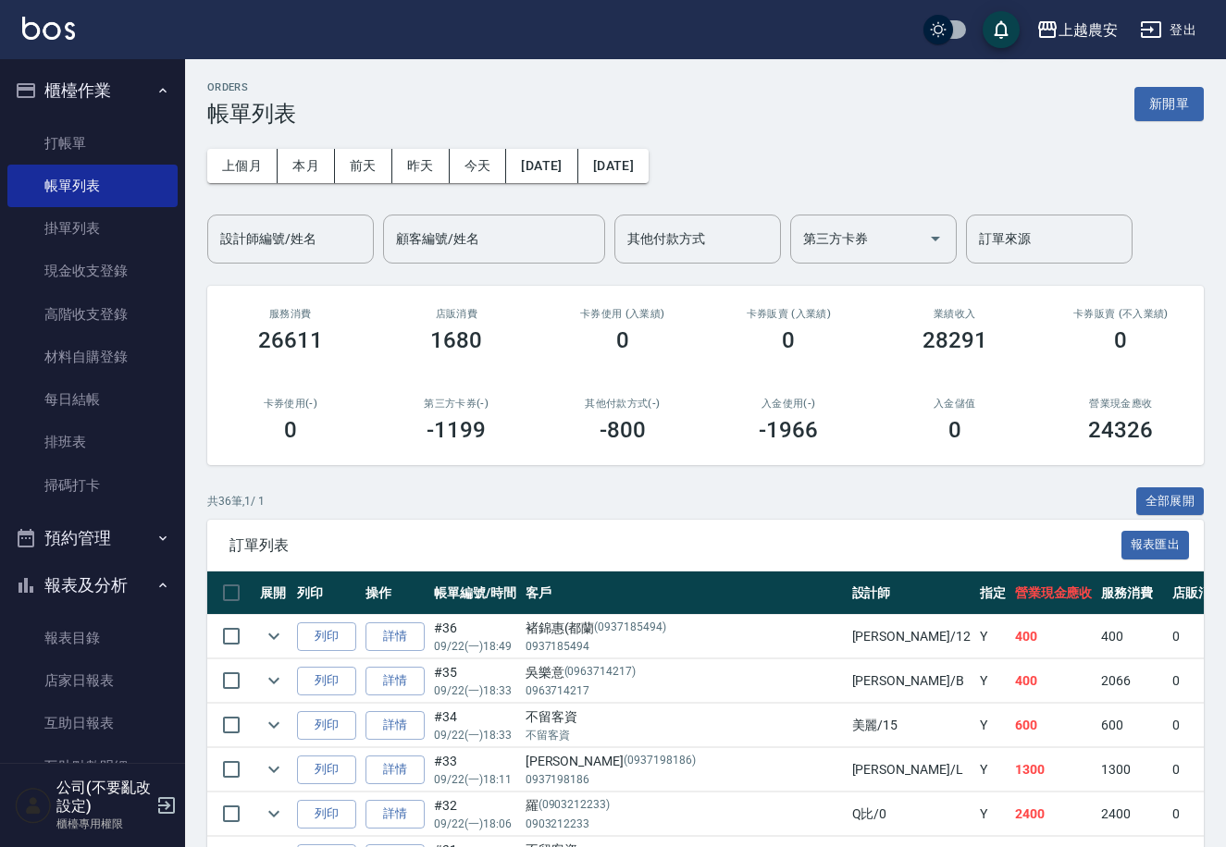
scroll to position [281, 0]
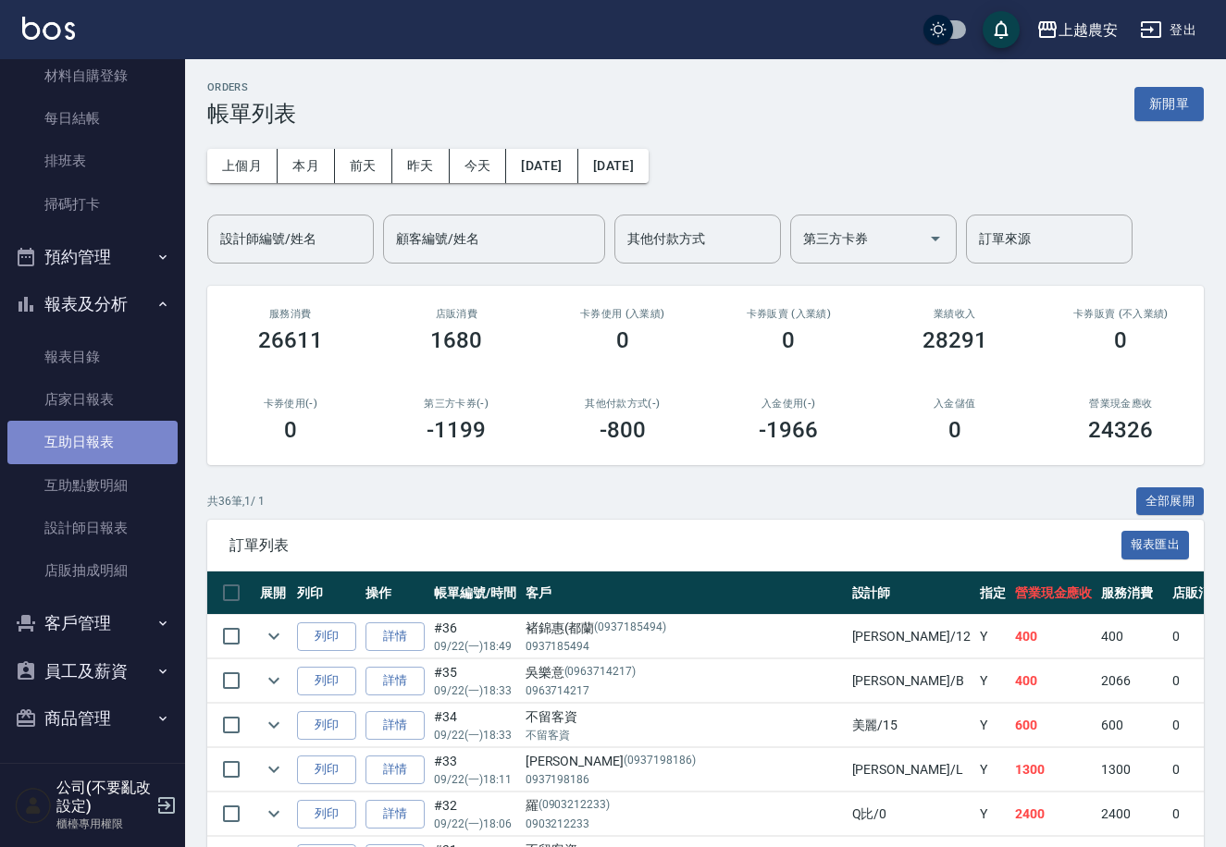
click at [109, 454] on link "互助日報表" at bounding box center [92, 442] width 170 height 43
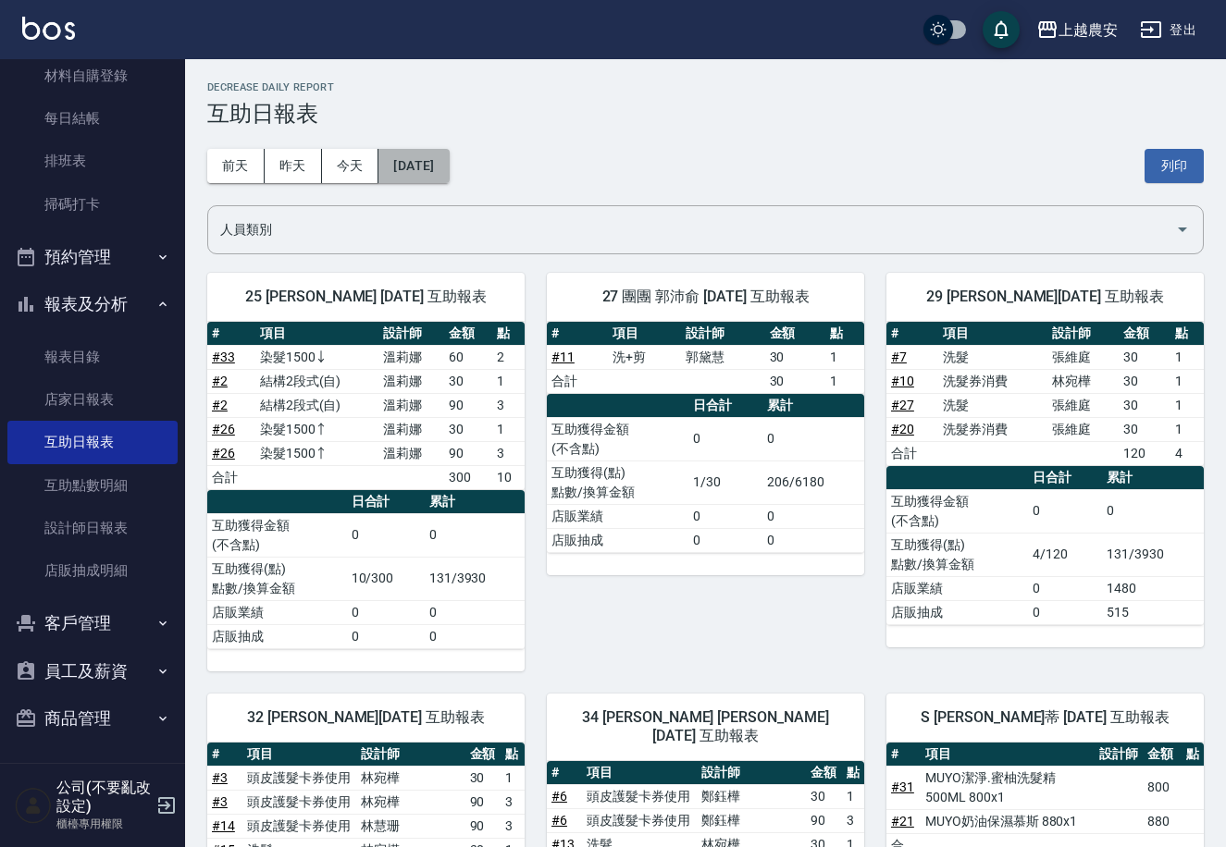
click at [440, 172] on button "[DATE]" at bounding box center [413, 166] width 70 height 34
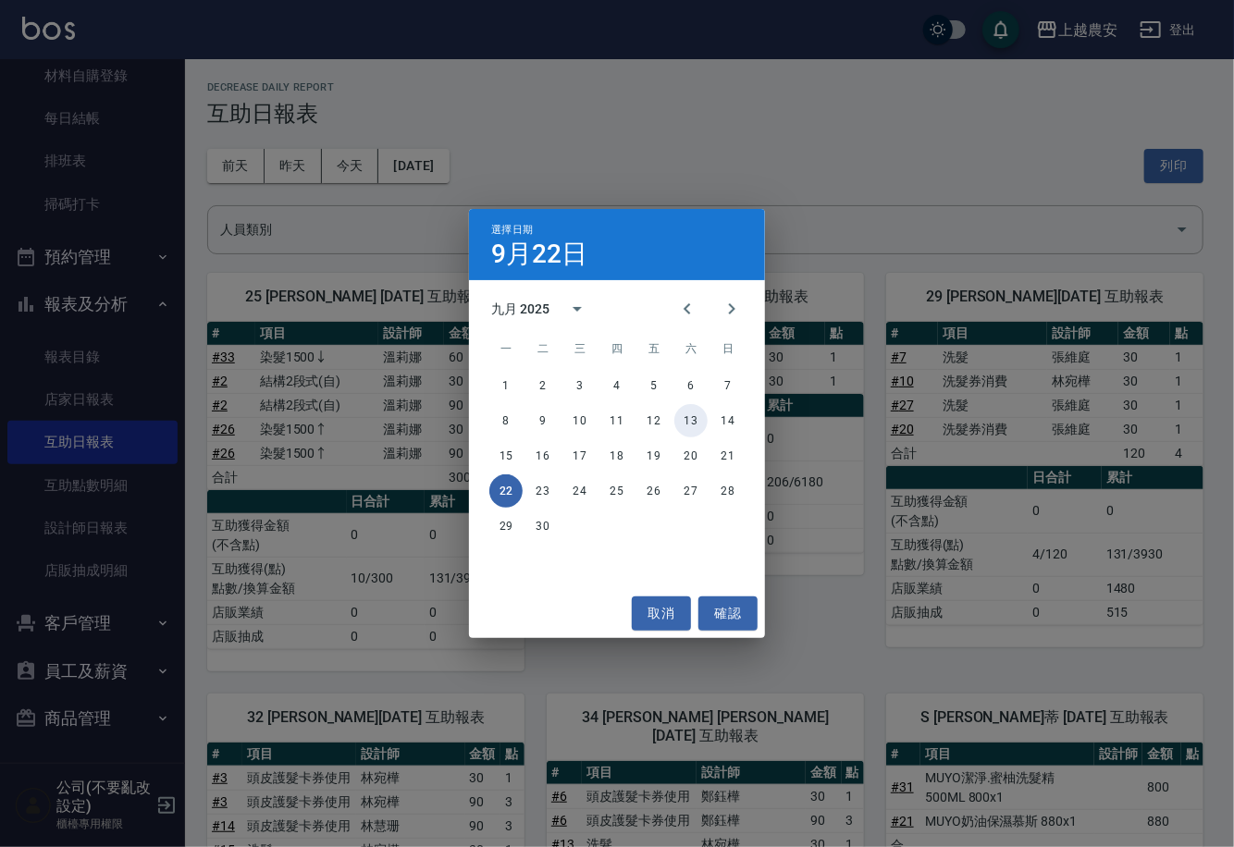
click at [688, 424] on button "13" at bounding box center [690, 420] width 33 height 33
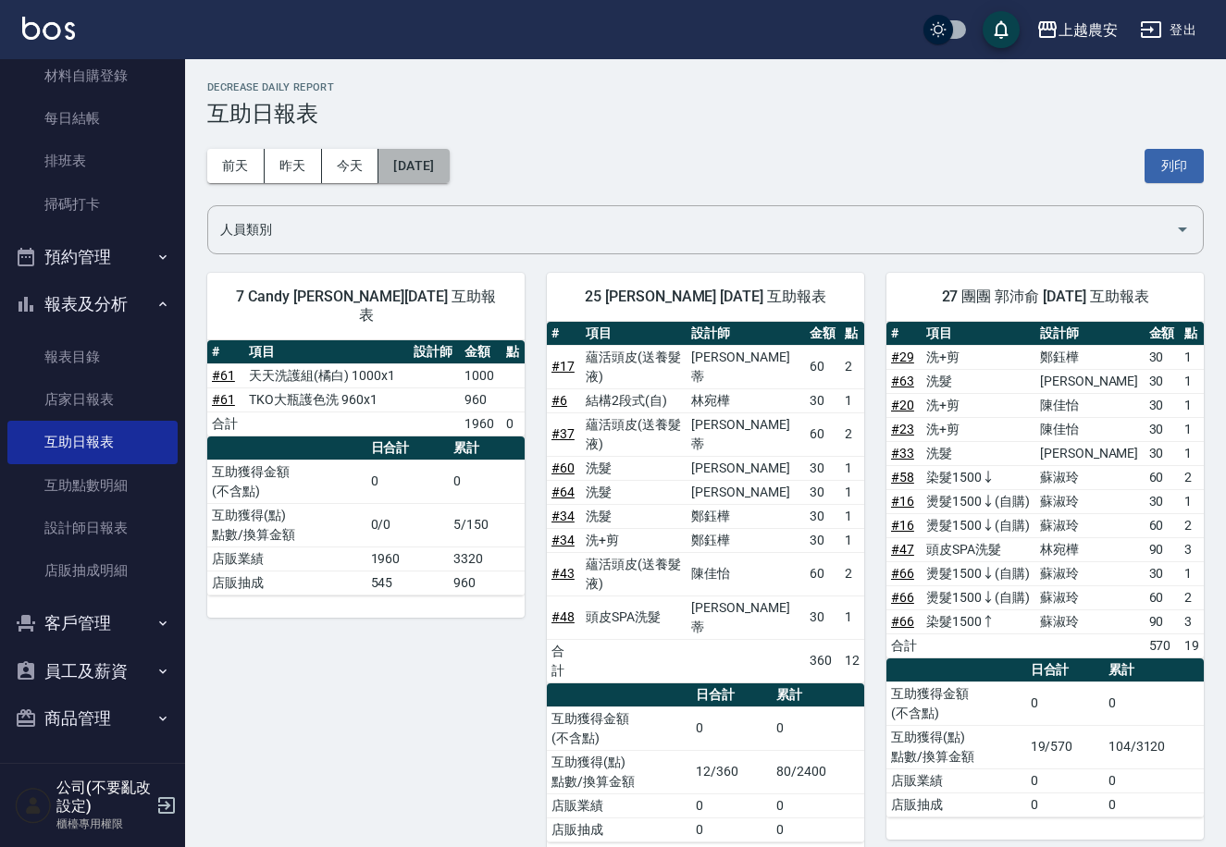
click at [426, 167] on button "2025/09/13" at bounding box center [413, 166] width 70 height 34
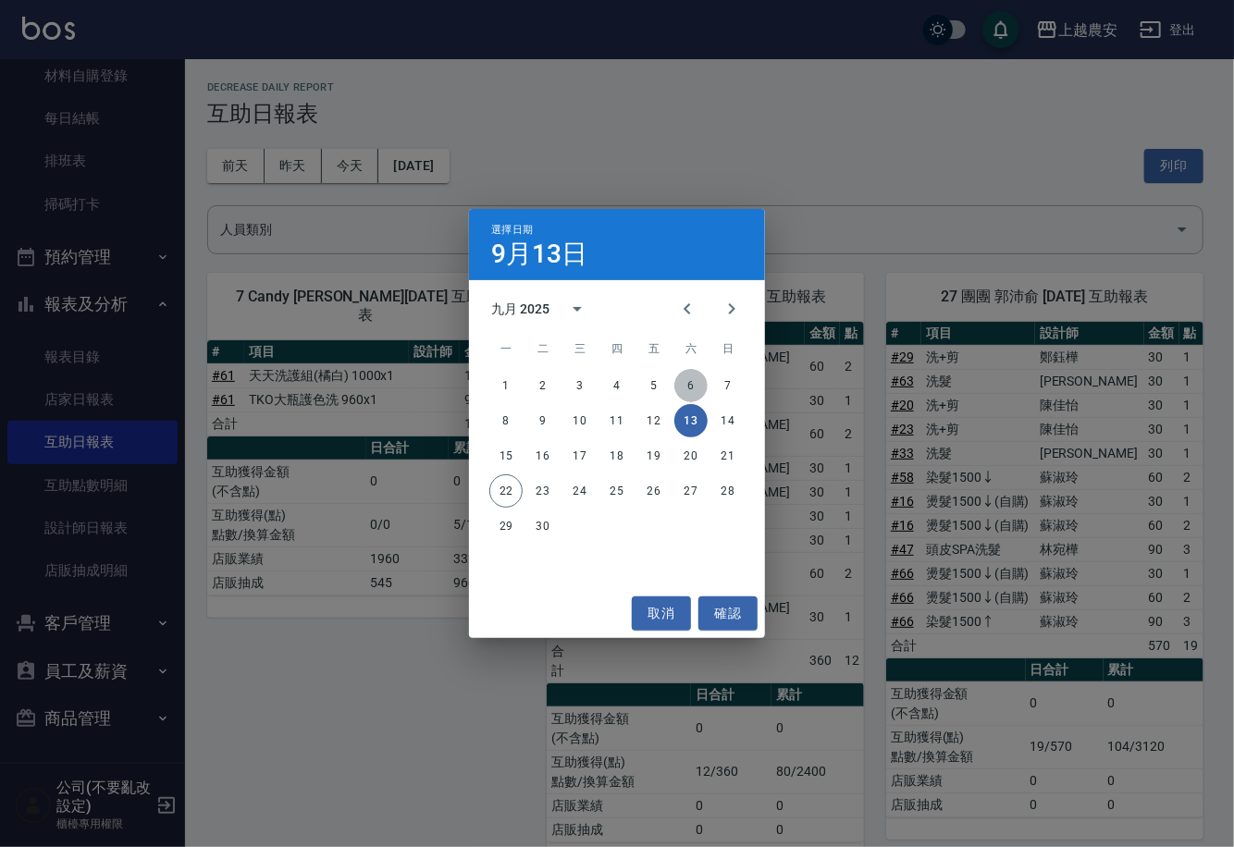
click at [695, 384] on button "6" at bounding box center [690, 385] width 33 height 33
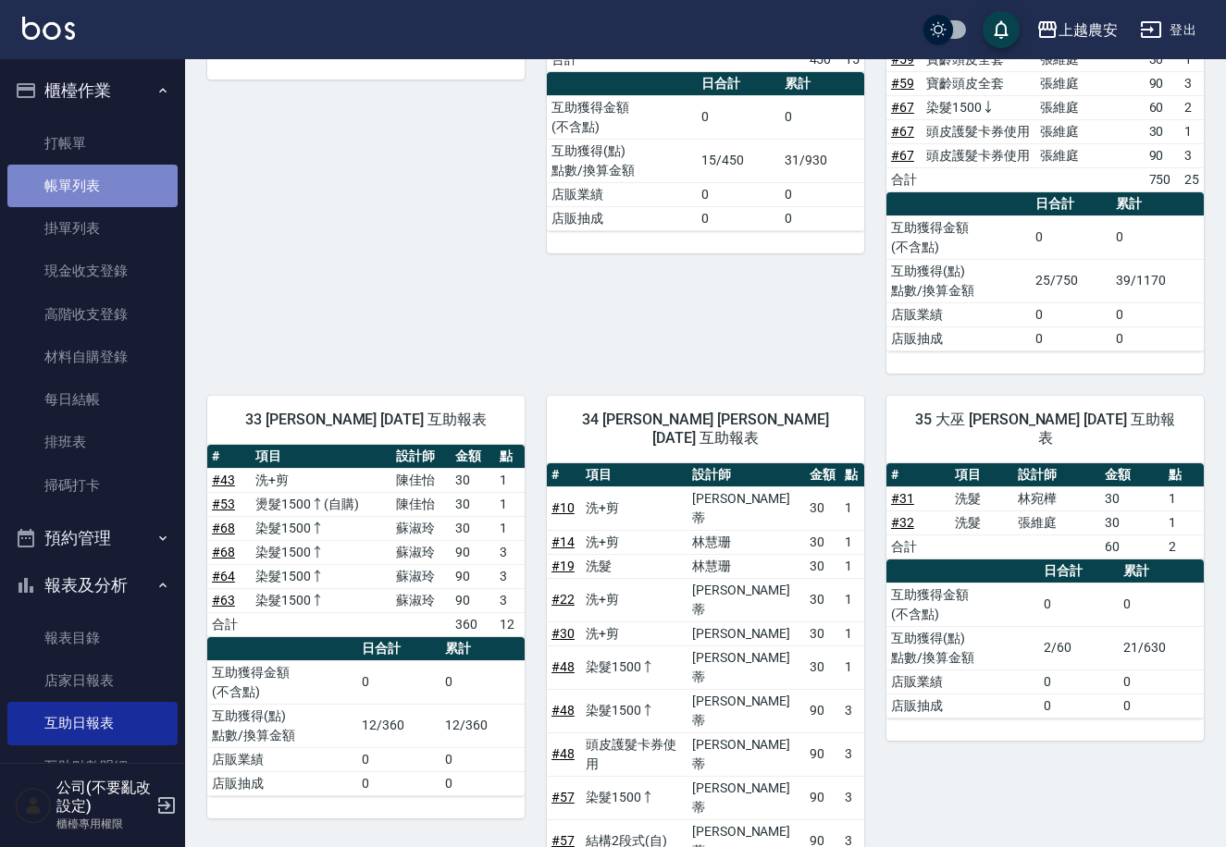
click at [98, 186] on link "帳單列表" at bounding box center [92, 186] width 170 height 43
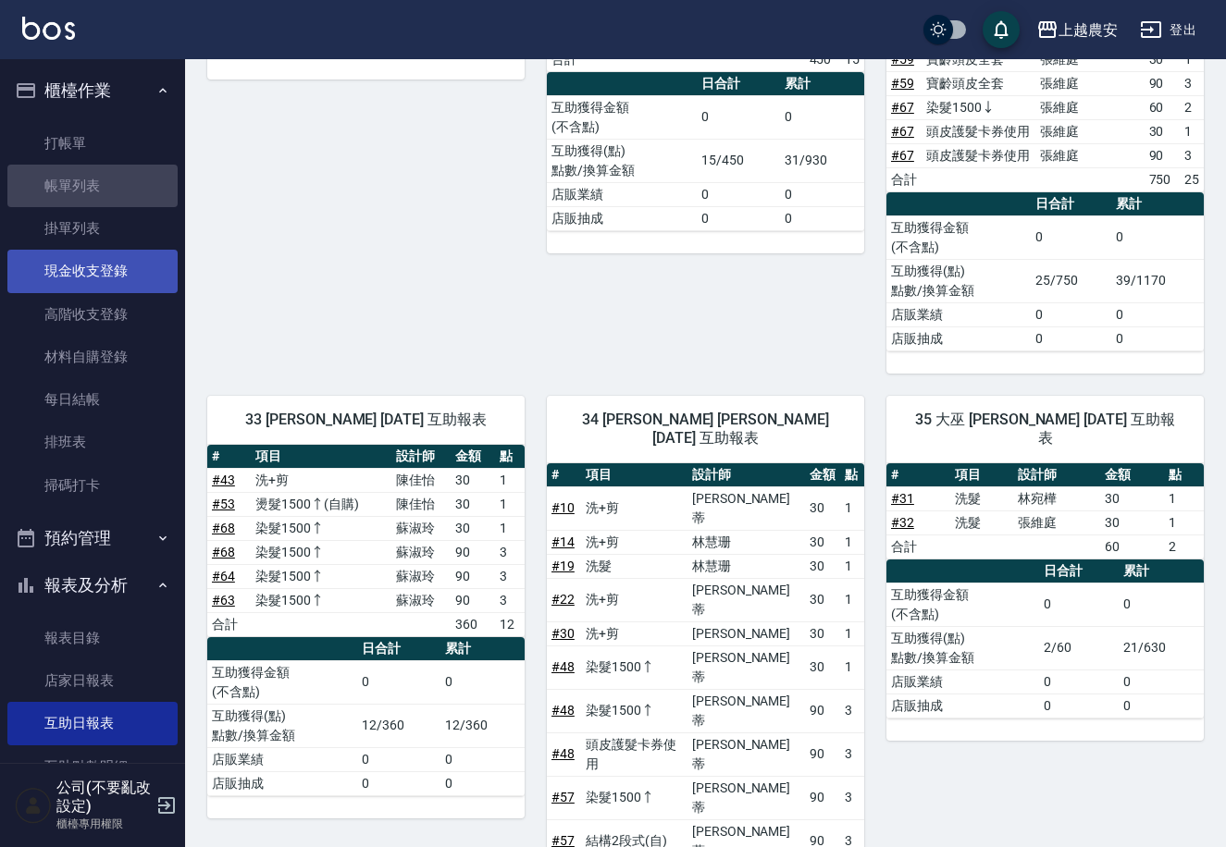
click at [100, 272] on link "現金收支登錄" at bounding box center [92, 271] width 170 height 43
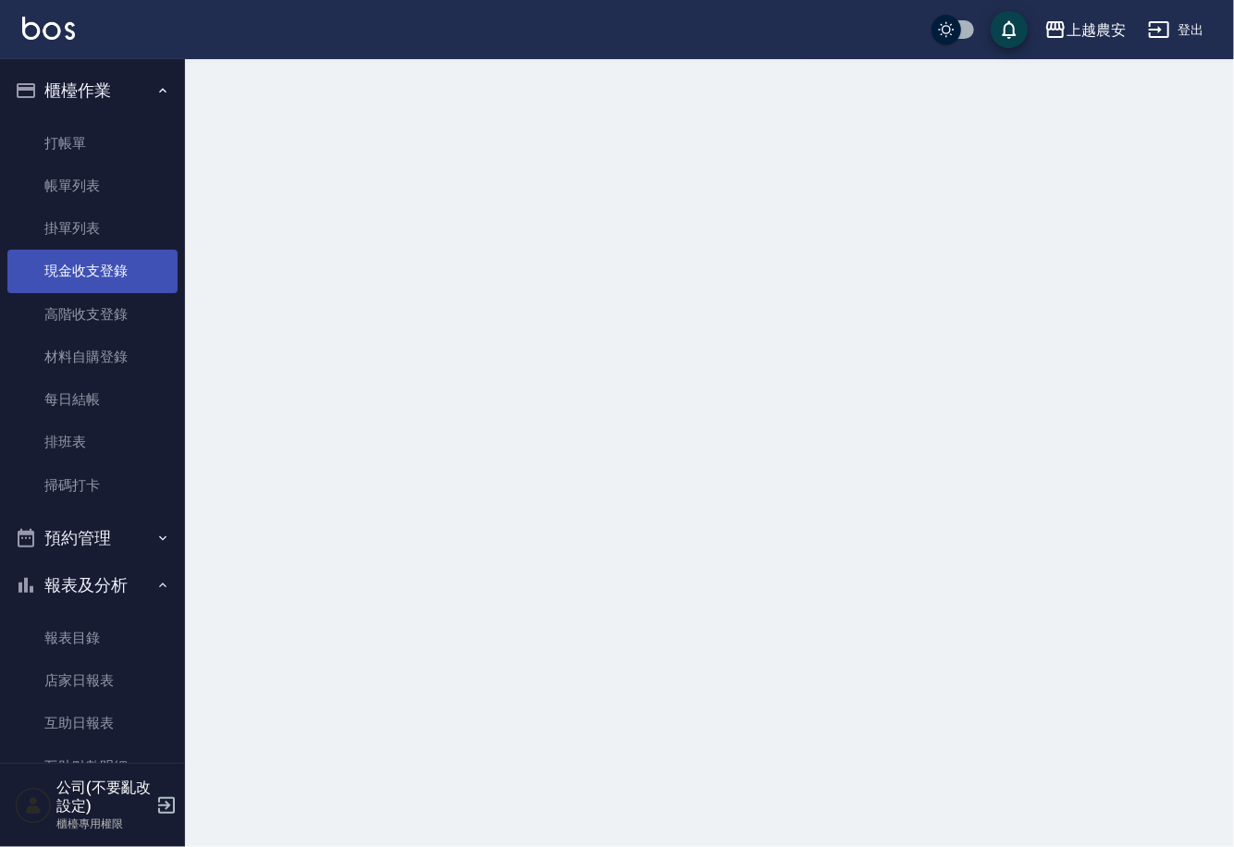
click at [96, 271] on link "現金收支登錄" at bounding box center [92, 271] width 170 height 43
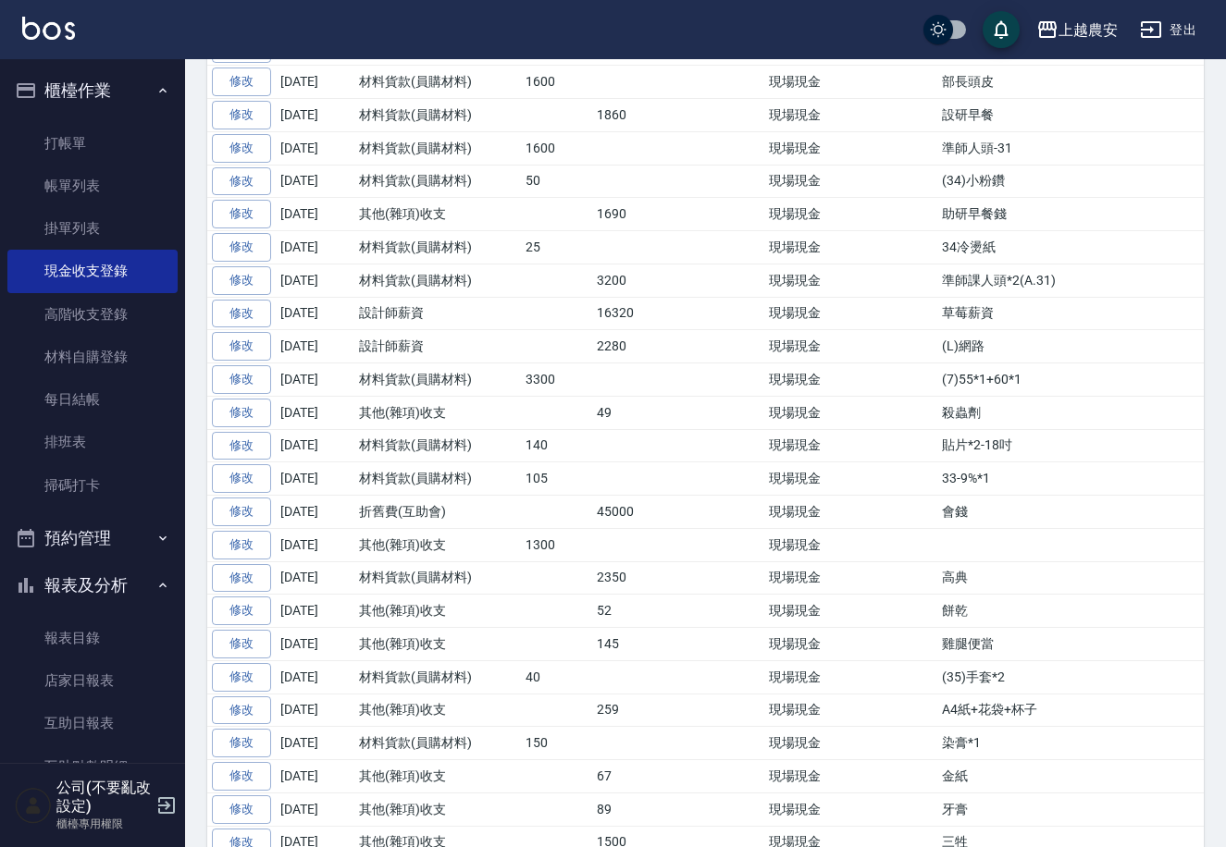
scroll to position [1486, 0]
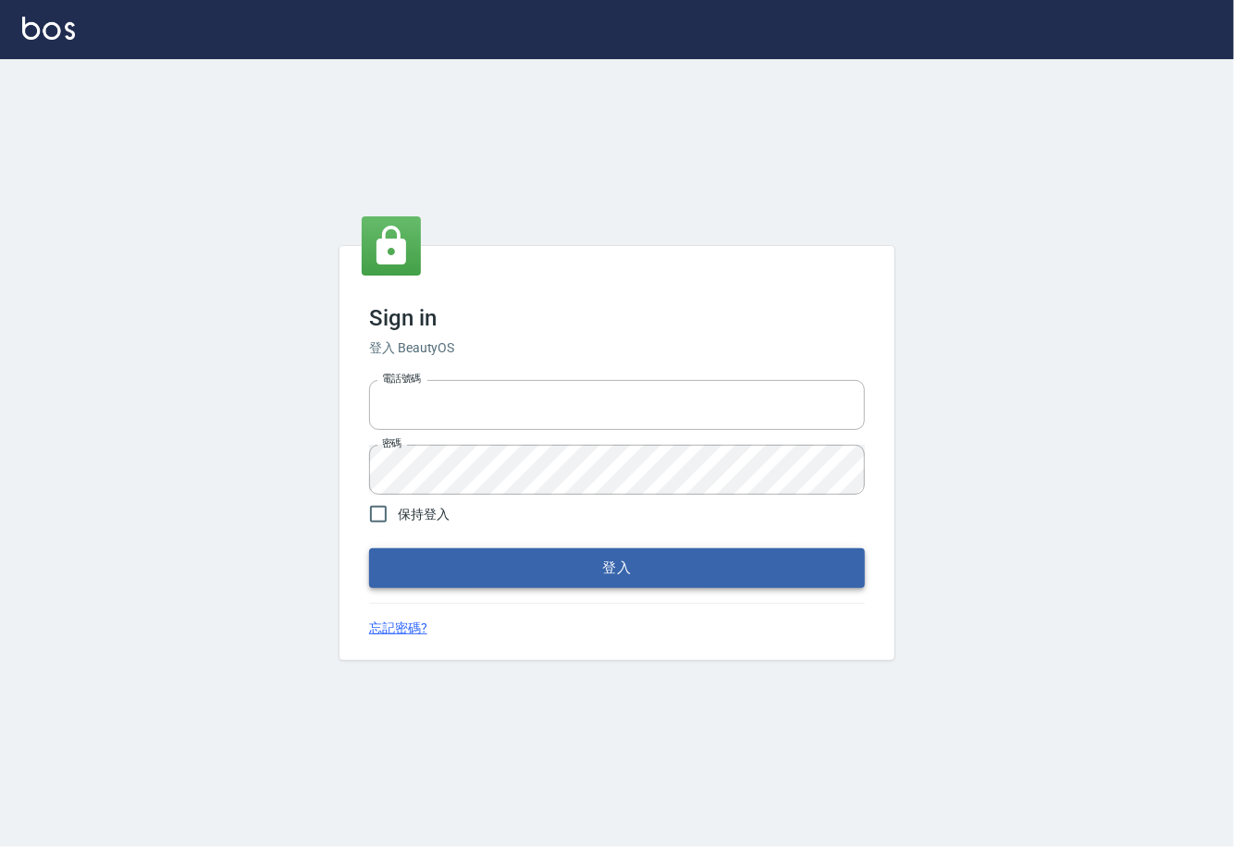
type input "0225929166"
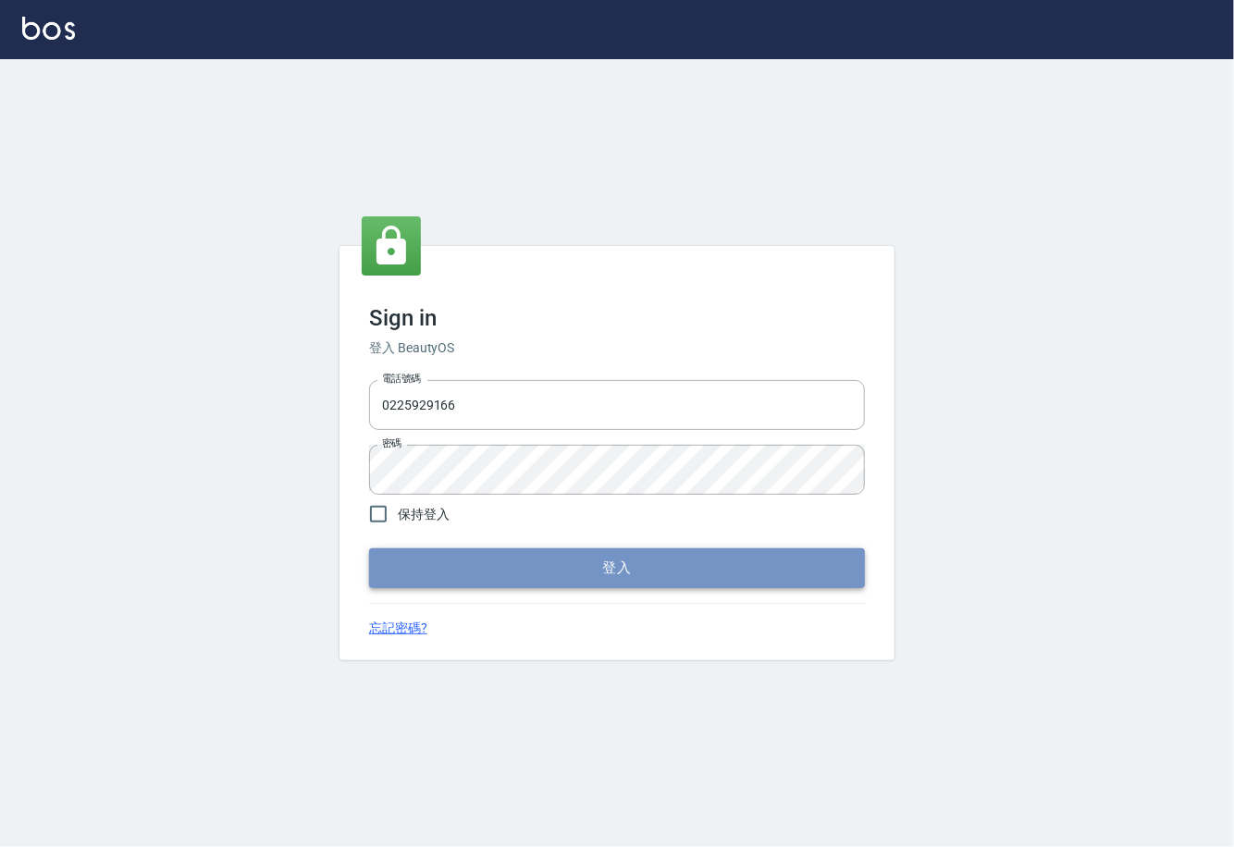
click at [606, 578] on button "登入" at bounding box center [617, 568] width 496 height 39
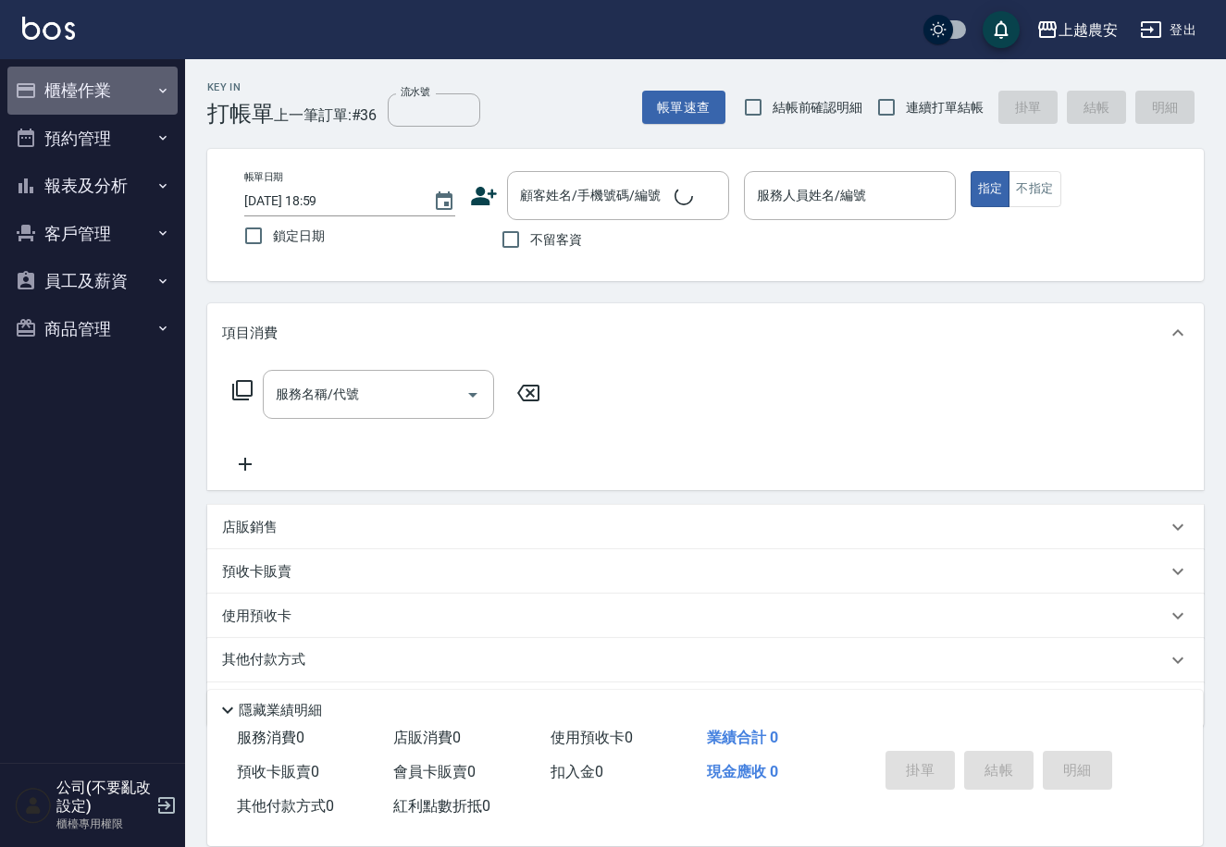
click at [89, 90] on button "櫃檯作業" at bounding box center [92, 91] width 170 height 48
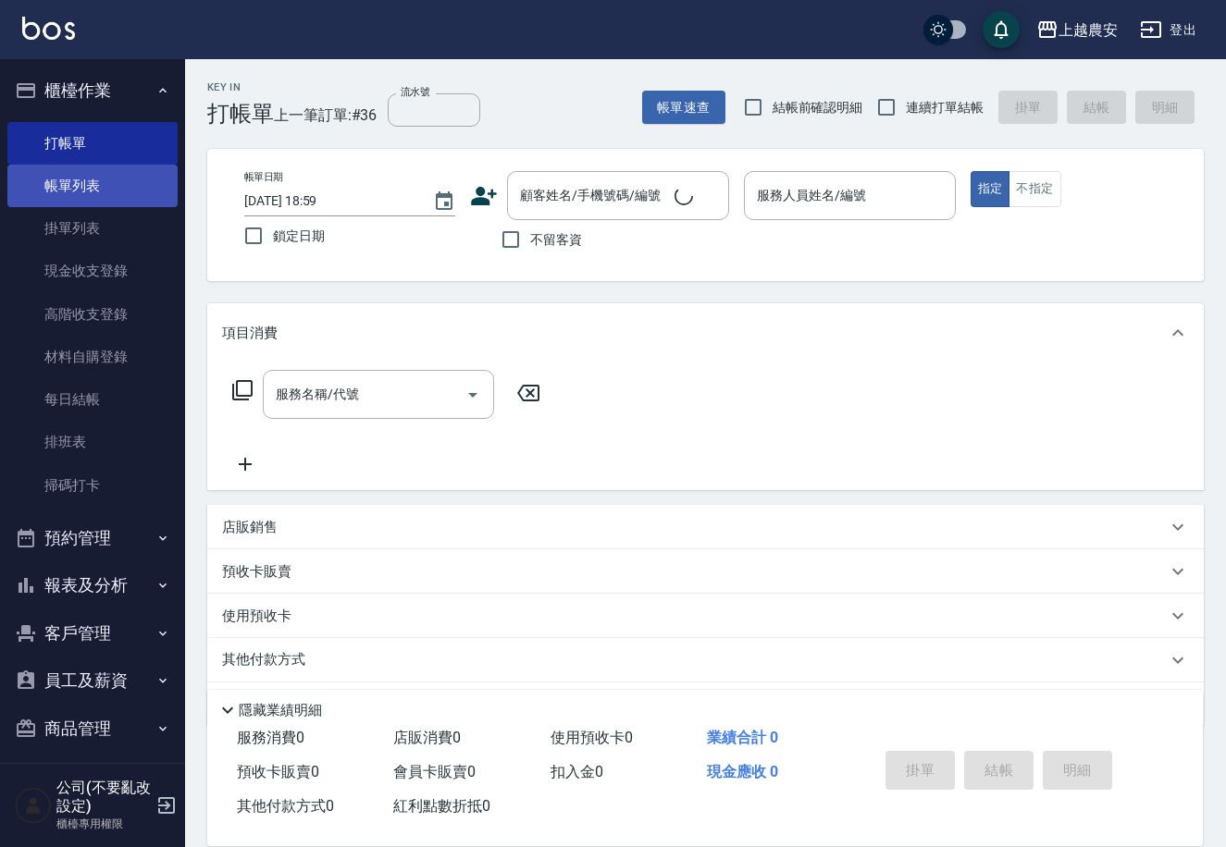
click at [80, 184] on link "帳單列表" at bounding box center [92, 186] width 170 height 43
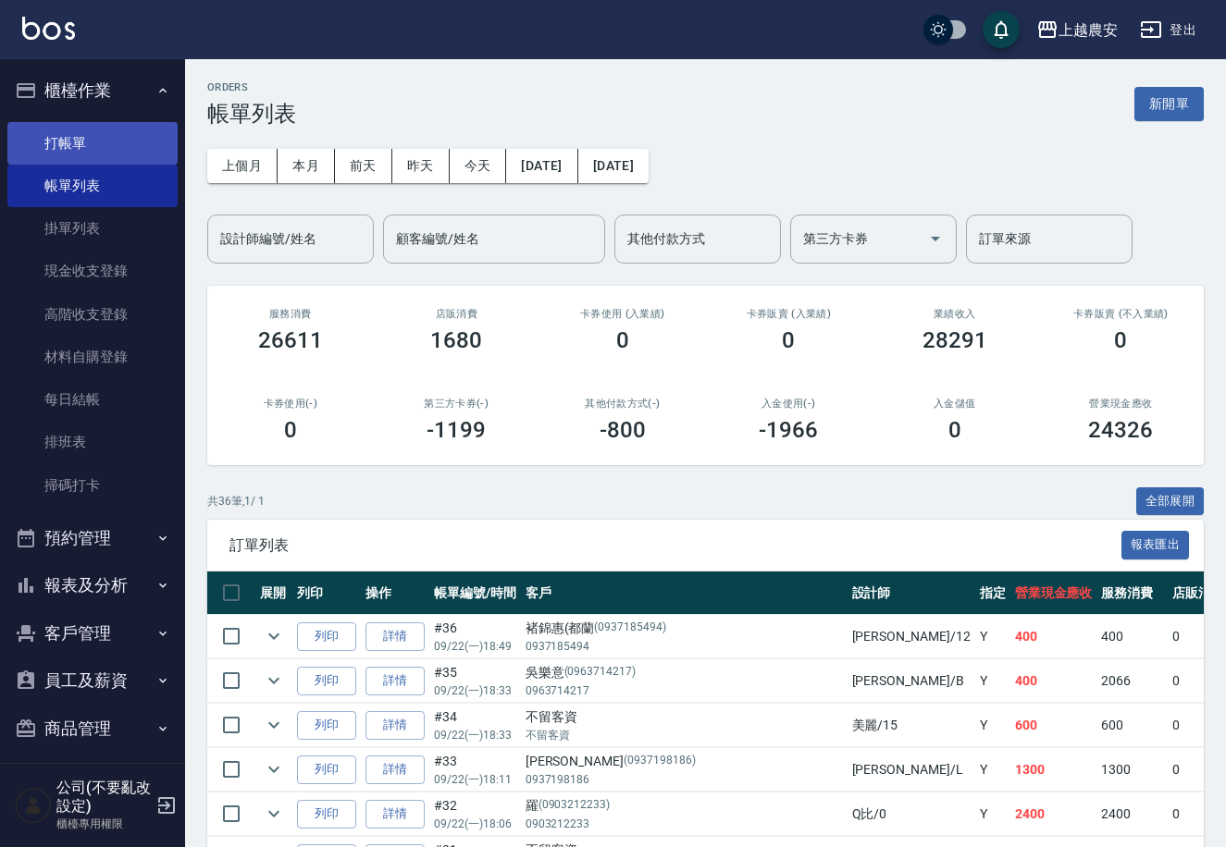
click at [46, 132] on link "打帳單" at bounding box center [92, 143] width 170 height 43
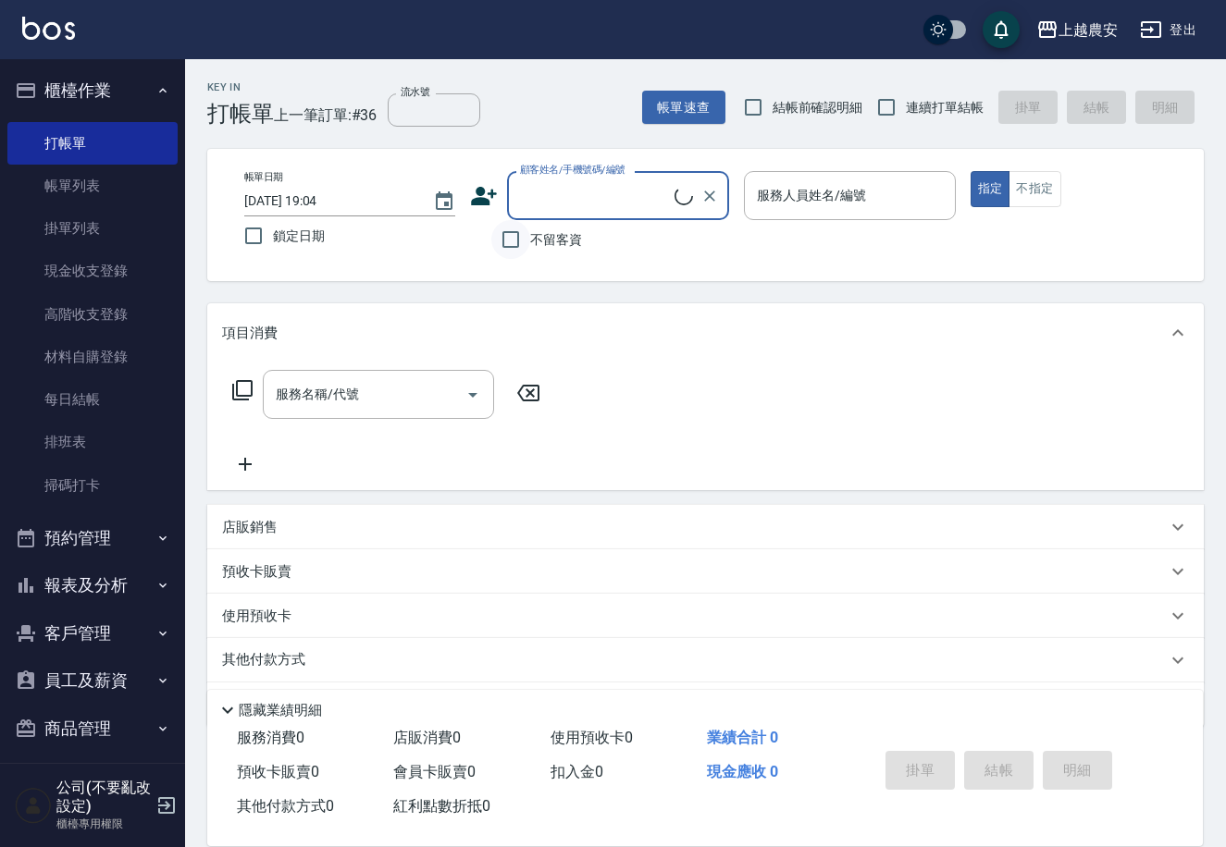
click at [522, 235] on input "不留客資" at bounding box center [510, 239] width 39 height 39
checkbox input "true"
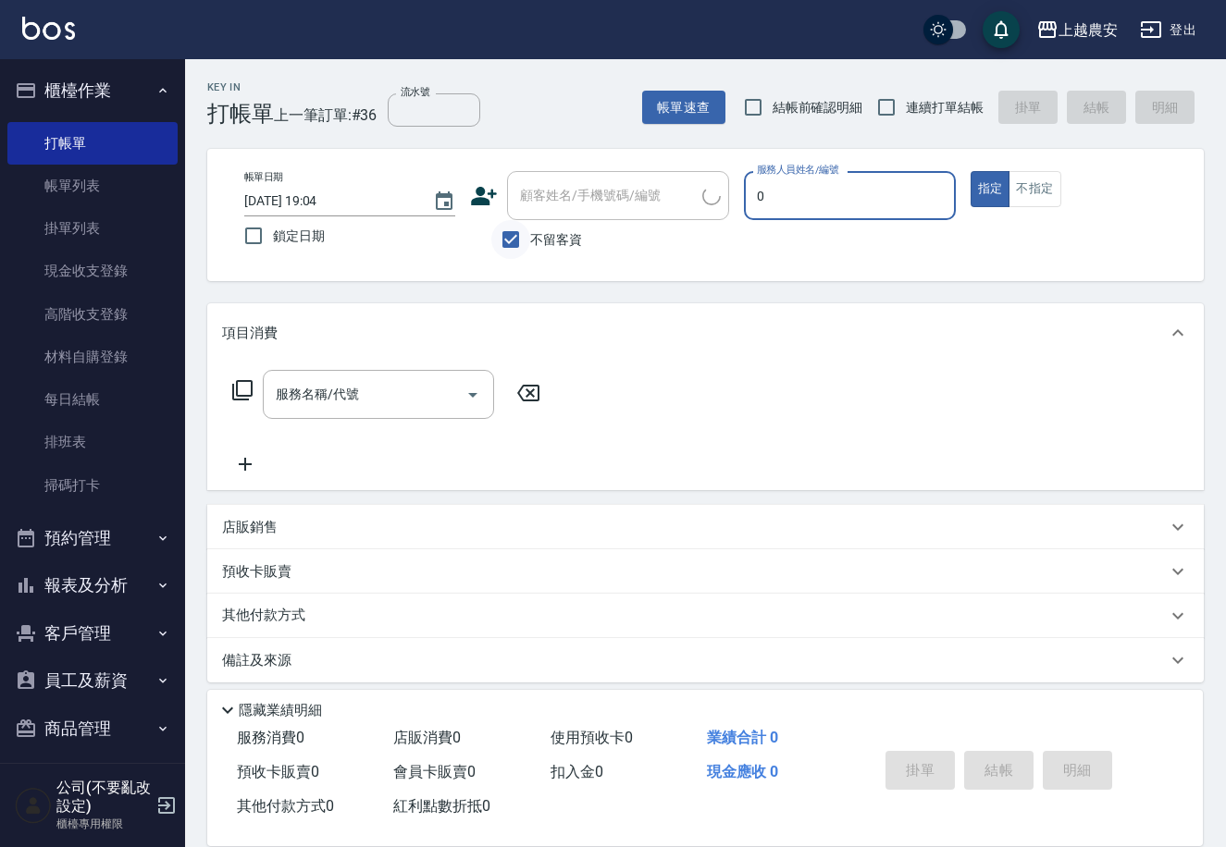
type input "0"
type button "true"
type input "Q比-0"
click at [1037, 198] on button "不指定" at bounding box center [1034, 189] width 52 height 36
click at [332, 414] on div "服務名稱/代號" at bounding box center [378, 394] width 231 height 49
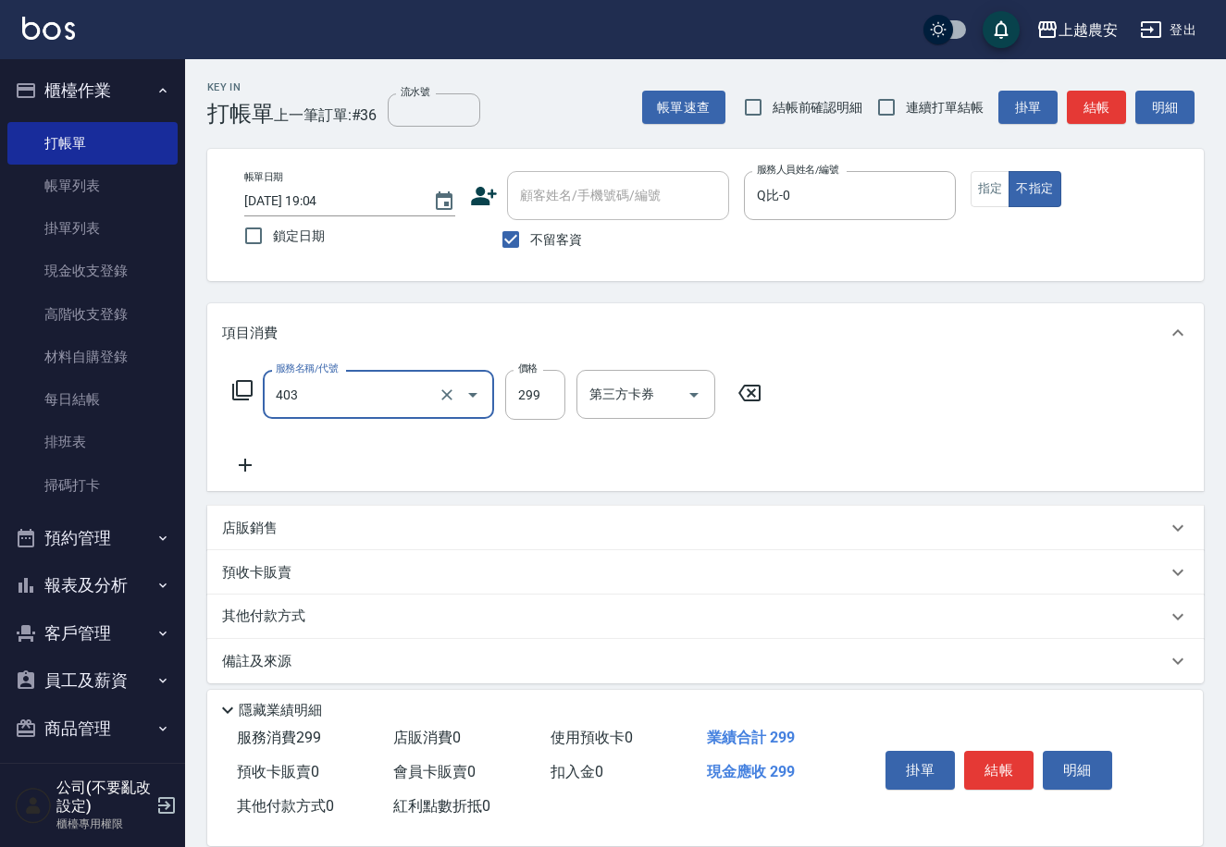
type input "剪髮(403)"
click at [978, 764] on button "結帳" at bounding box center [998, 770] width 69 height 39
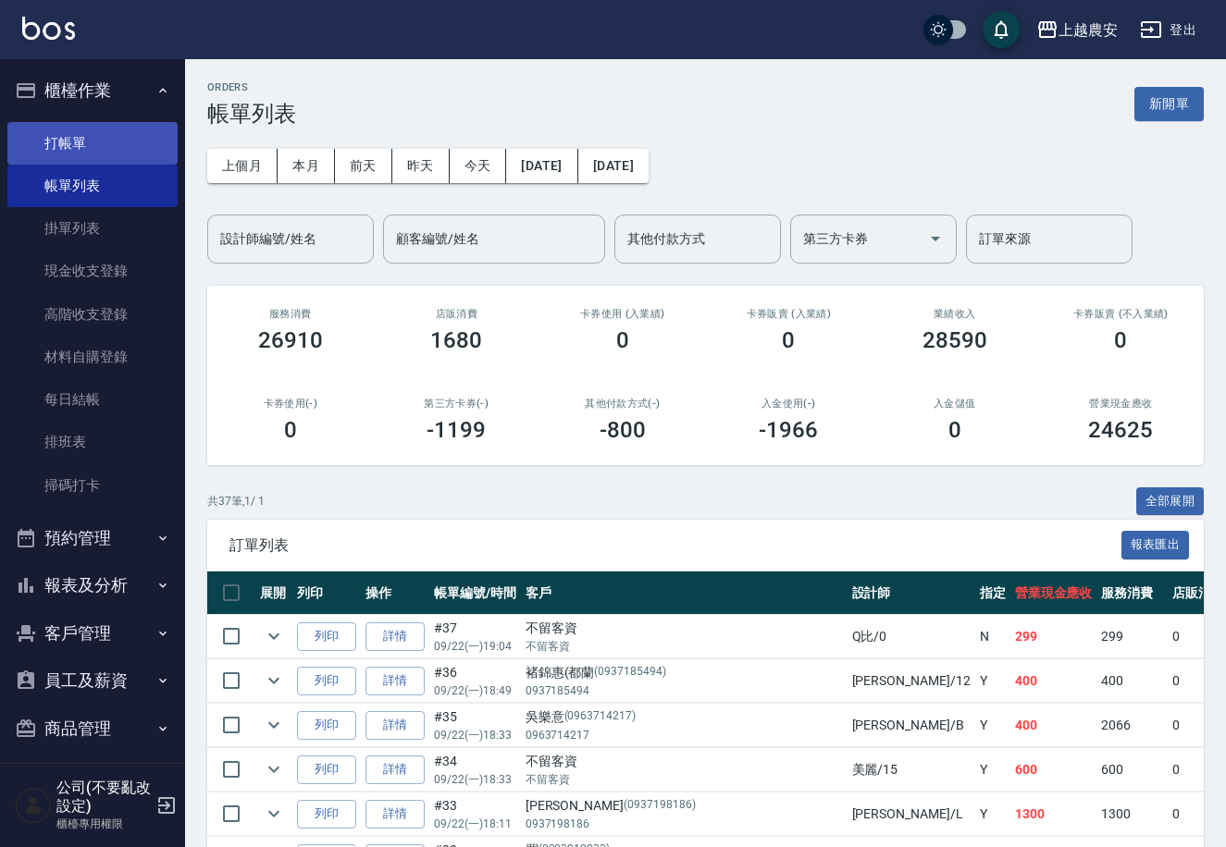
click at [69, 146] on link "打帳單" at bounding box center [92, 143] width 170 height 43
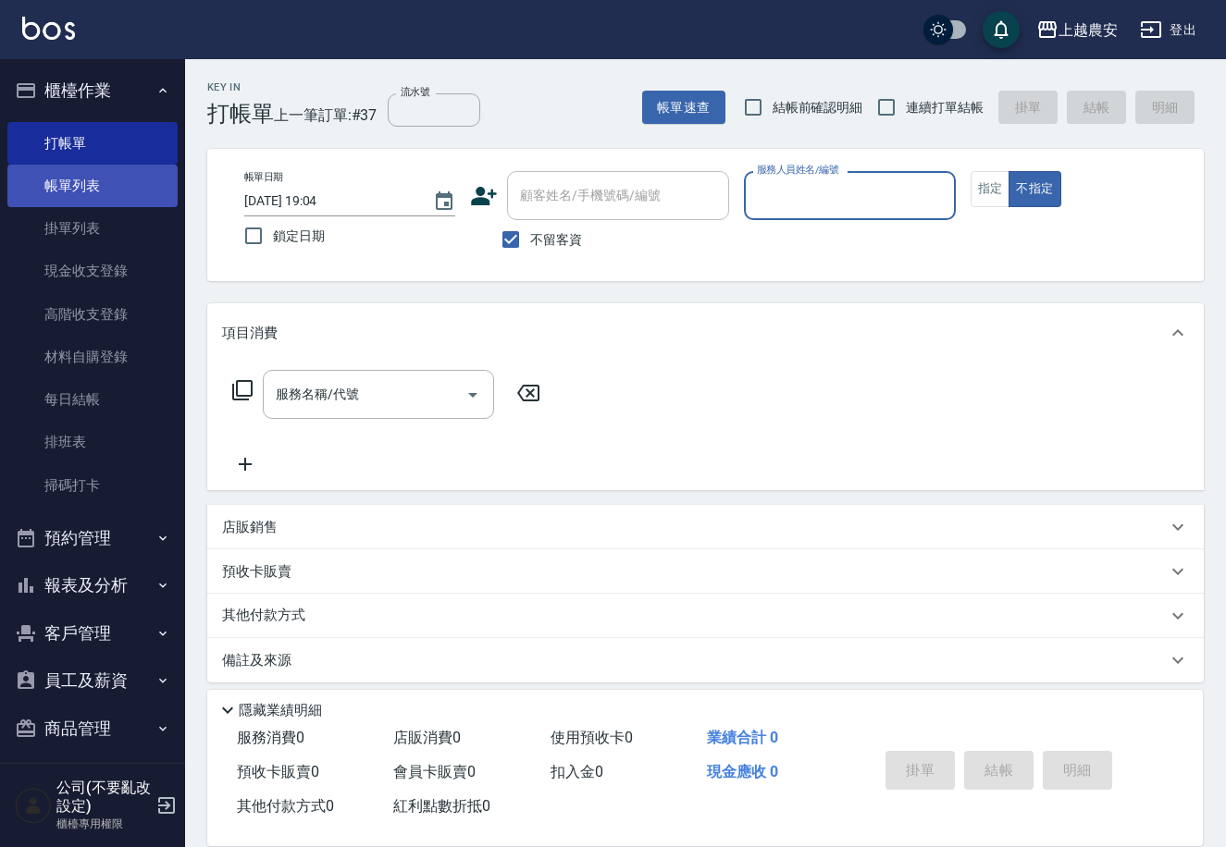
click at [117, 181] on link "帳單列表" at bounding box center [92, 186] width 170 height 43
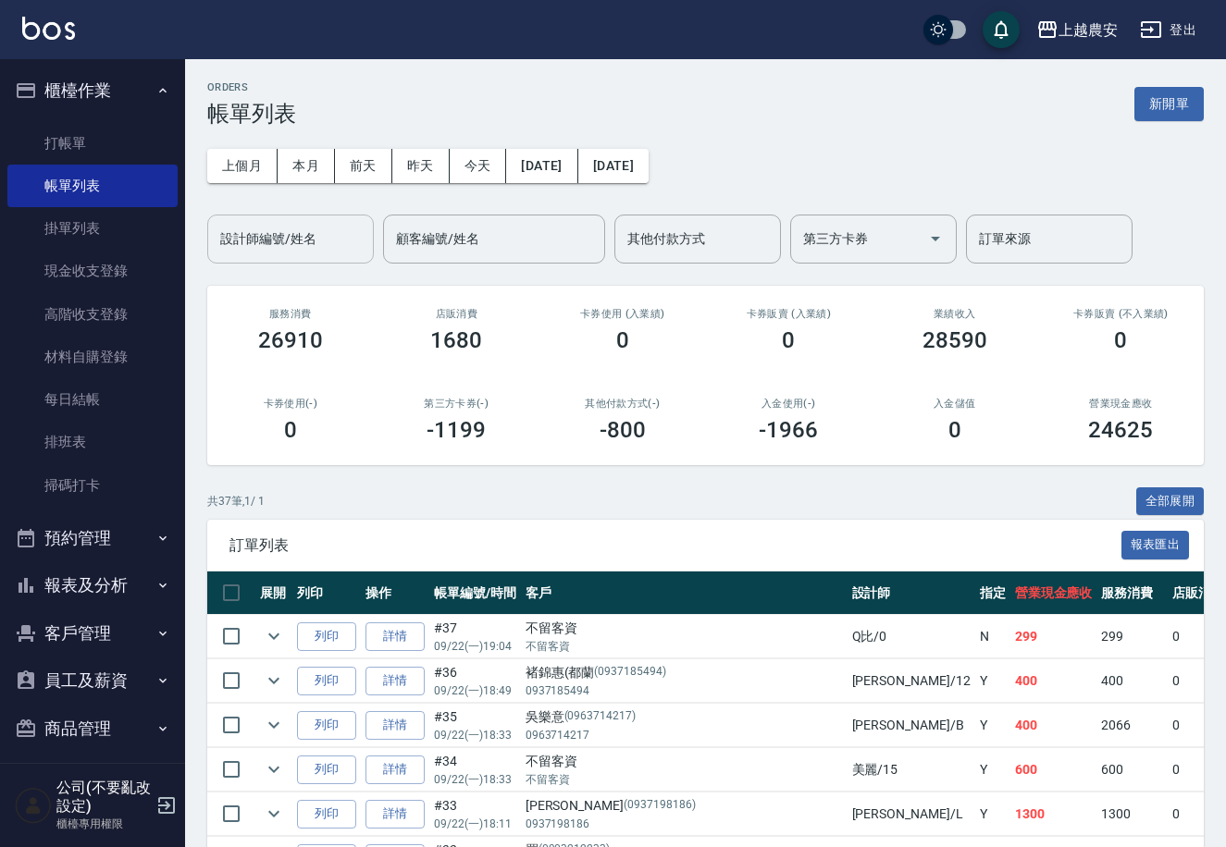
click at [327, 255] on div "設計師編號/姓名" at bounding box center [290, 239] width 167 height 49
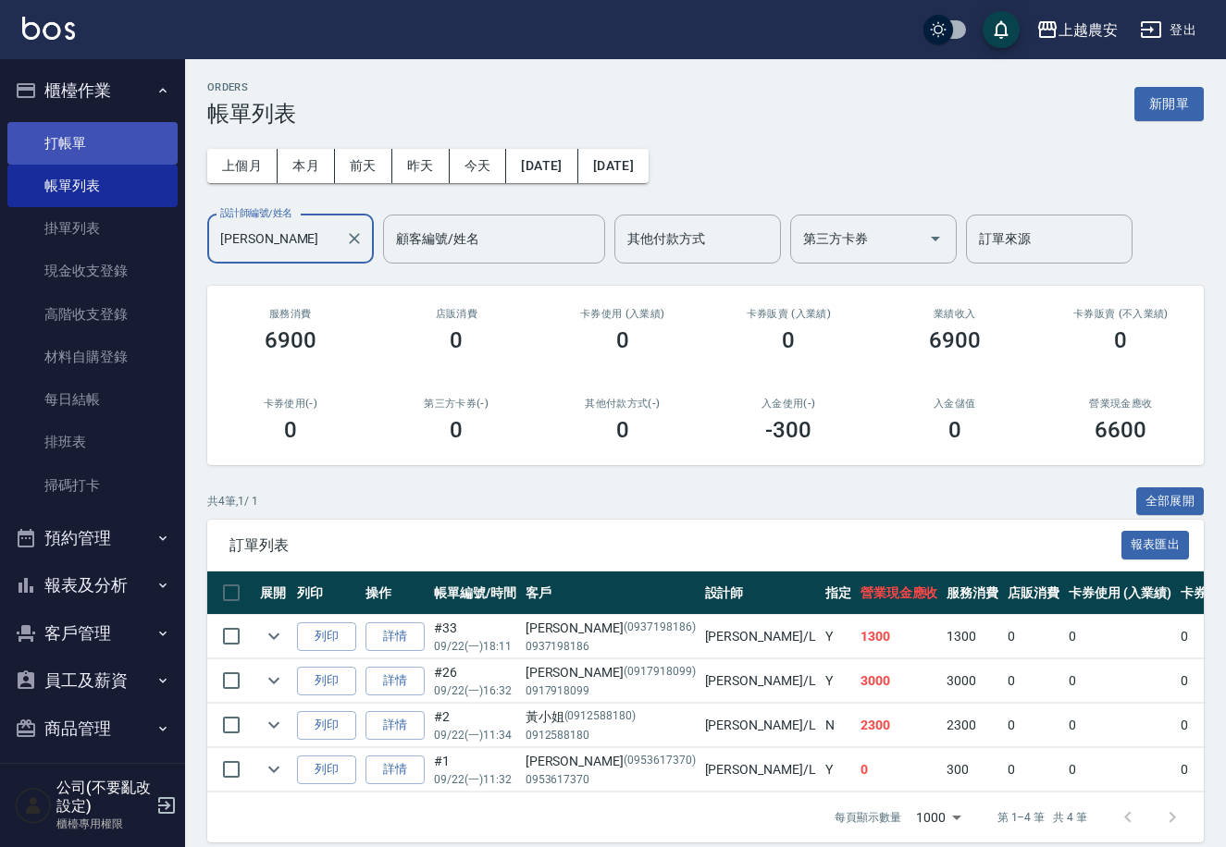
type input "[PERSON_NAME]"
click at [80, 142] on link "打帳單" at bounding box center [92, 143] width 170 height 43
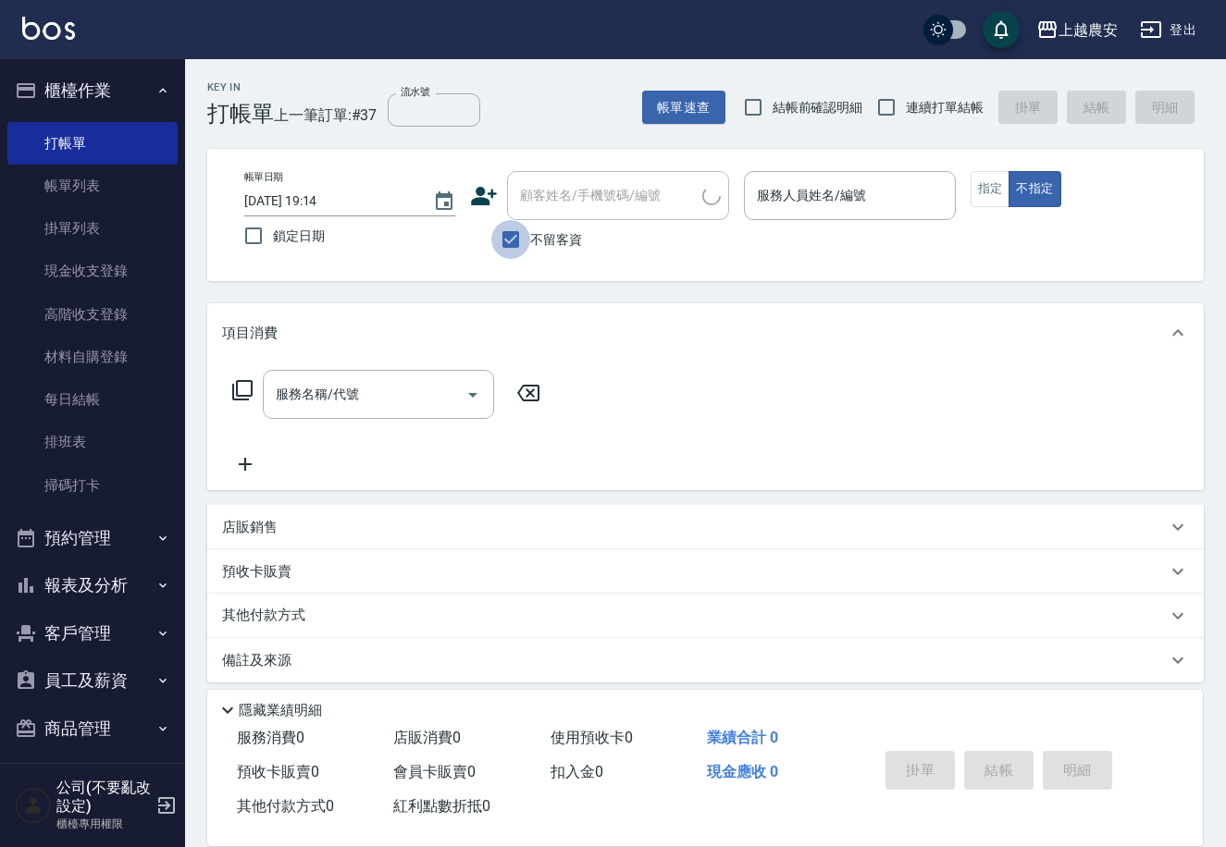
click at [520, 229] on input "不留客資" at bounding box center [510, 239] width 39 height 39
checkbox input "false"
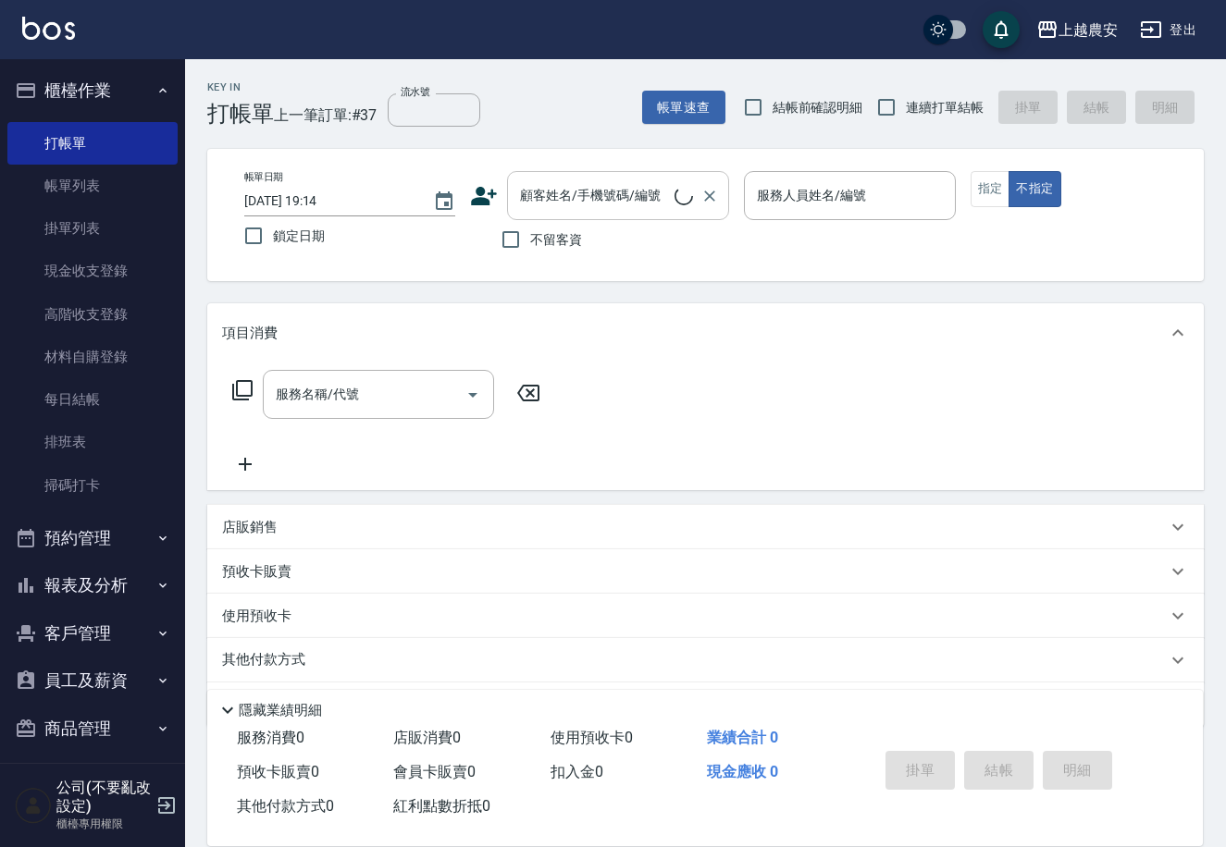
click at [525, 204] on input "顧客姓名/手機號碼/編號" at bounding box center [594, 195] width 159 height 32
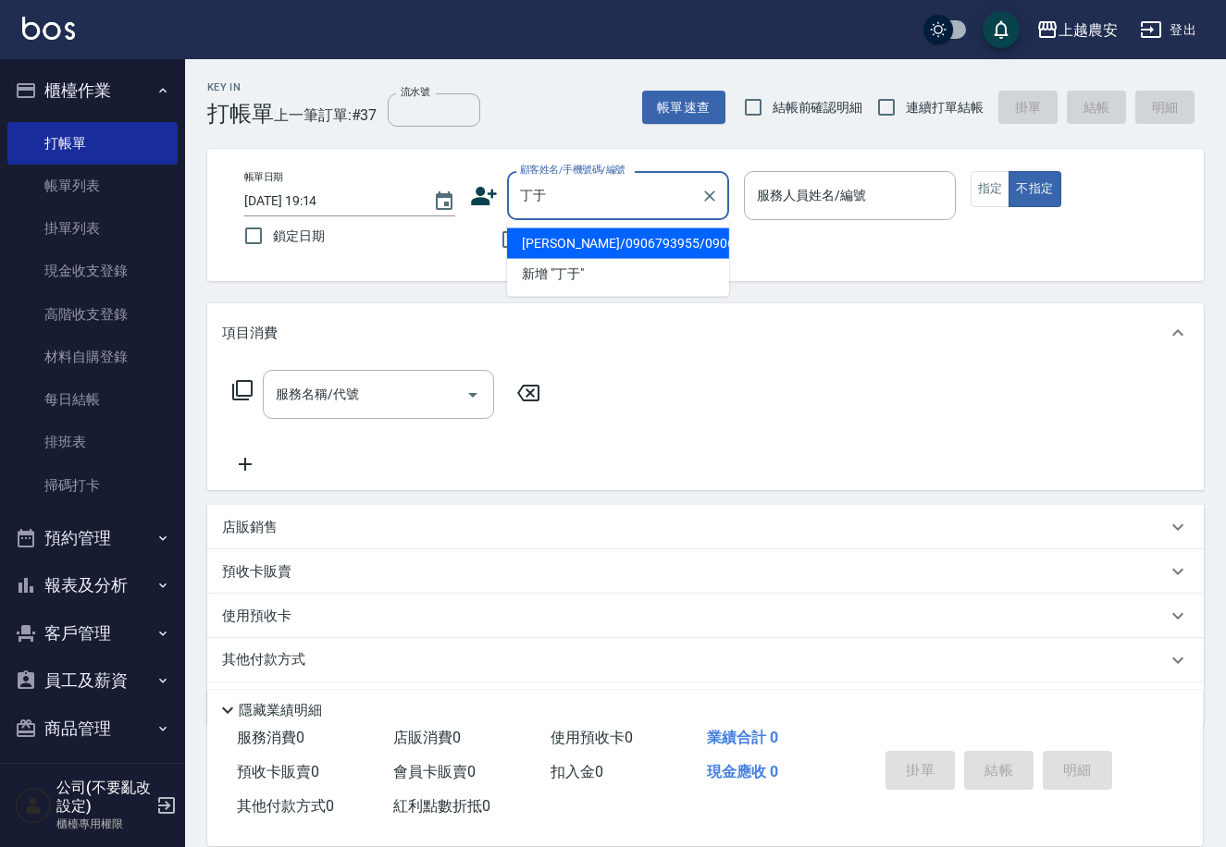
click at [655, 248] on li "[PERSON_NAME]/0906793955/0906793955" at bounding box center [618, 244] width 222 height 31
click at [655, 248] on div "不留客資" at bounding box center [599, 239] width 259 height 39
type input "[PERSON_NAME]/0906793955/0906793955"
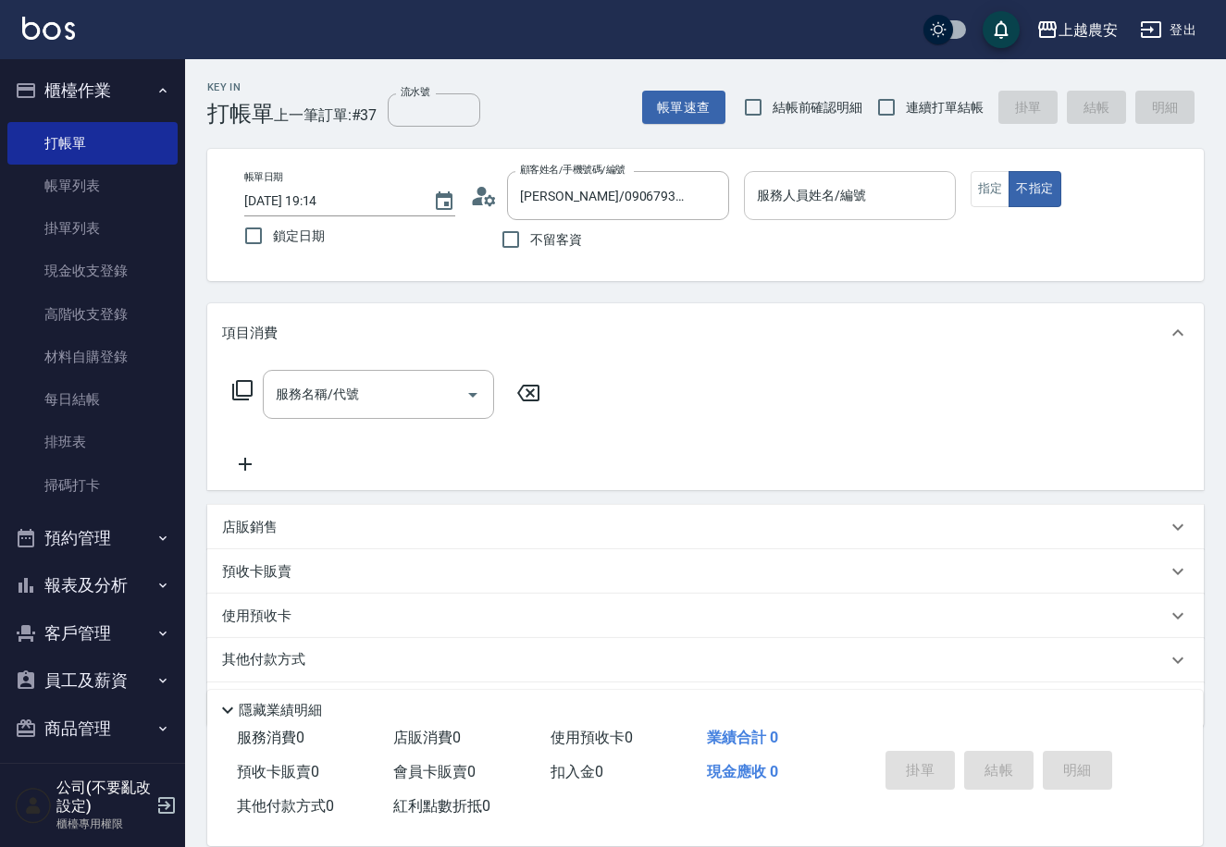
type input "[PERSON_NAME]"
click at [989, 196] on button "指定" at bounding box center [990, 189] width 40 height 36
click at [359, 395] on input "服務名稱/代號" at bounding box center [364, 394] width 187 height 32
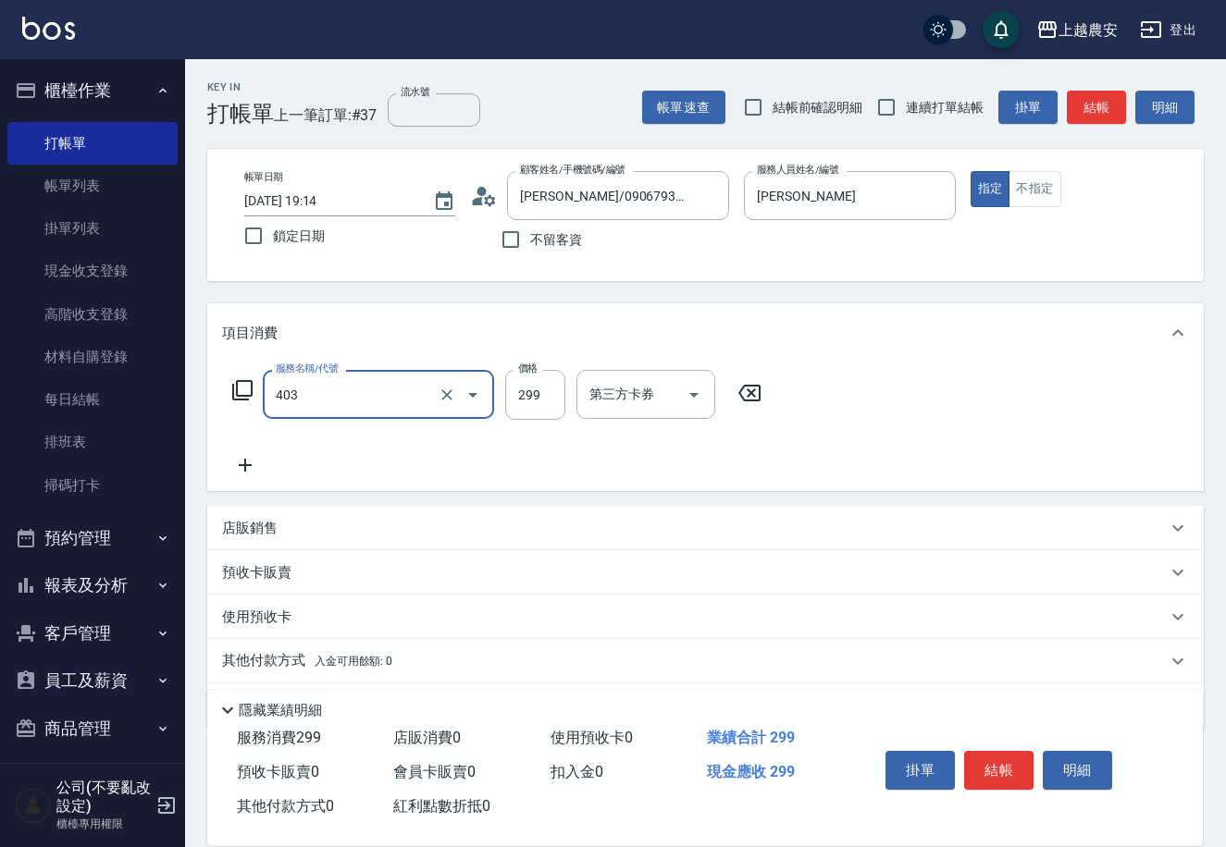
type input "剪髮(403)"
type input "400"
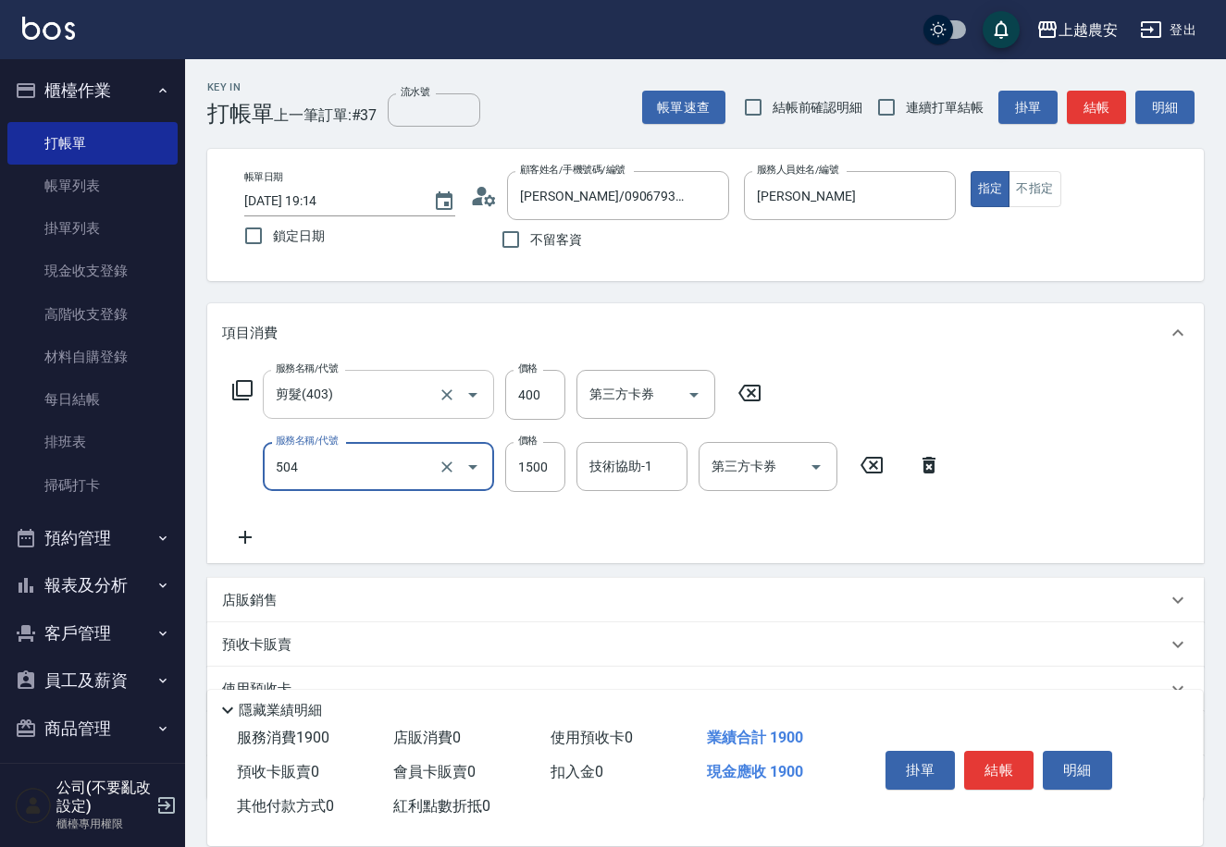
type input "染髮1500↓(504)"
type input "[PERSON_NAME]-32"
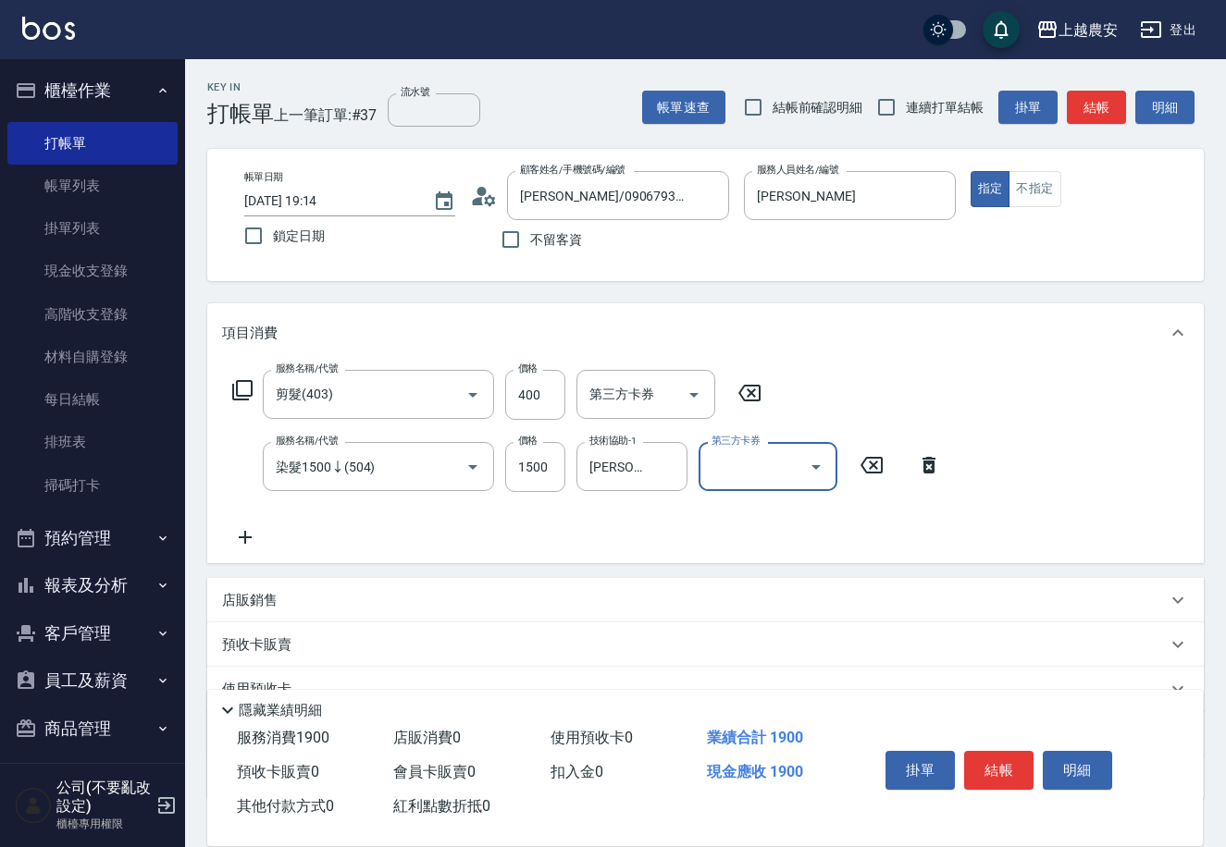
scroll to position [127, 0]
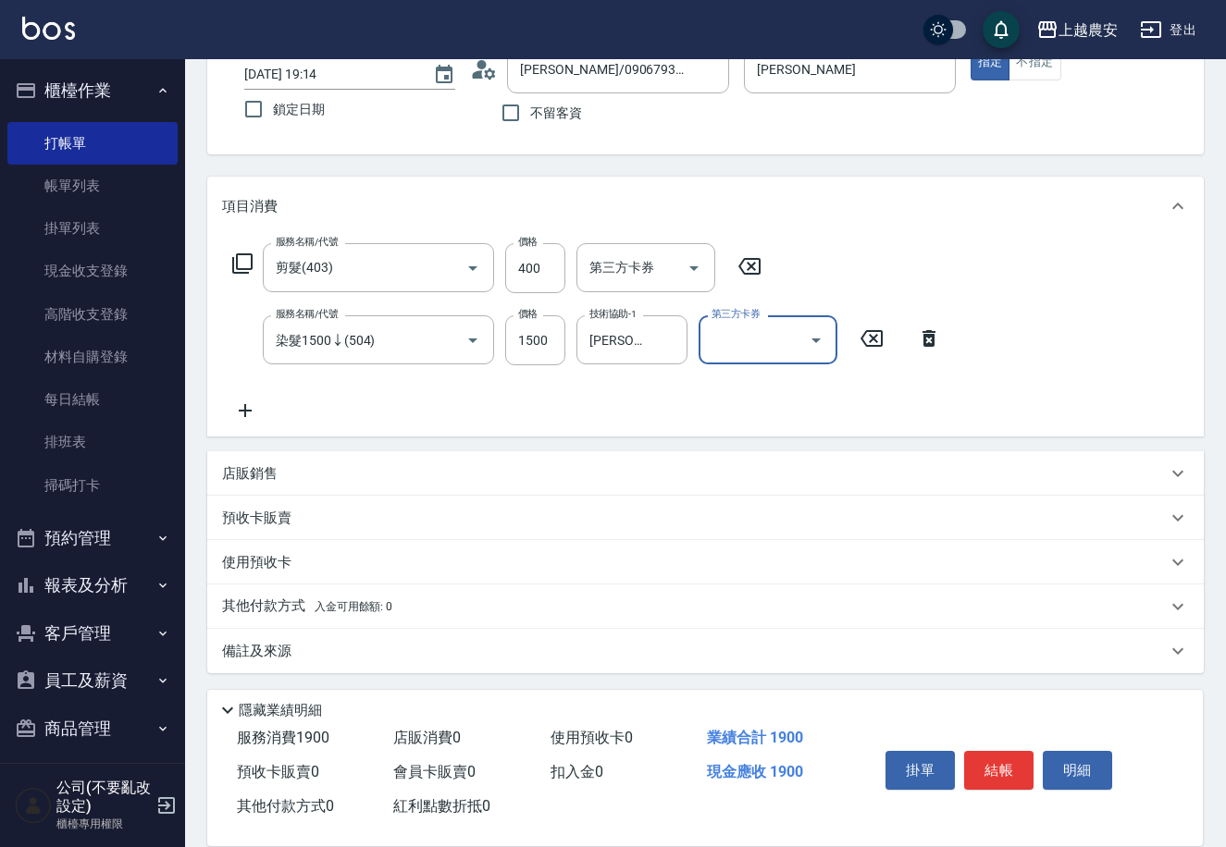
click at [345, 598] on p "其他付款方式 入金可用餘額: 0" at bounding box center [307, 607] width 170 height 20
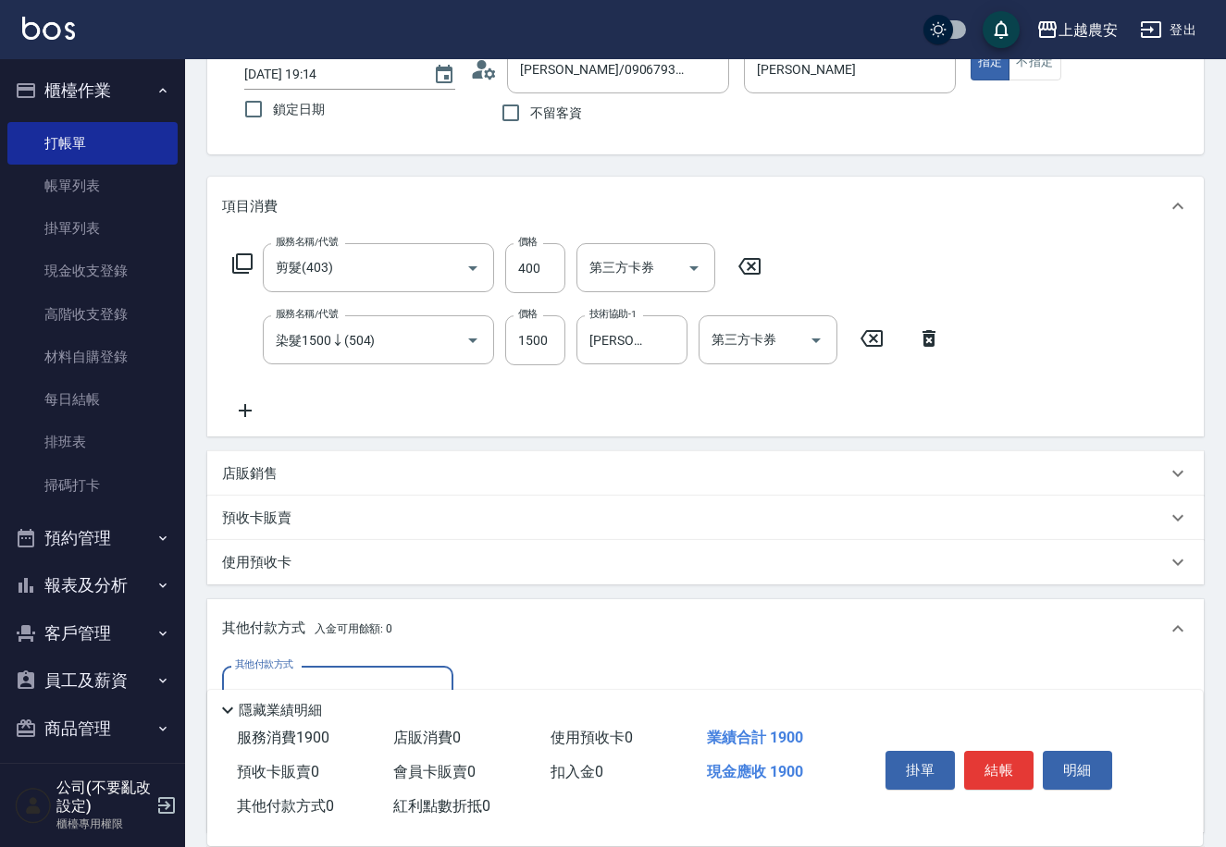
scroll to position [344, 0]
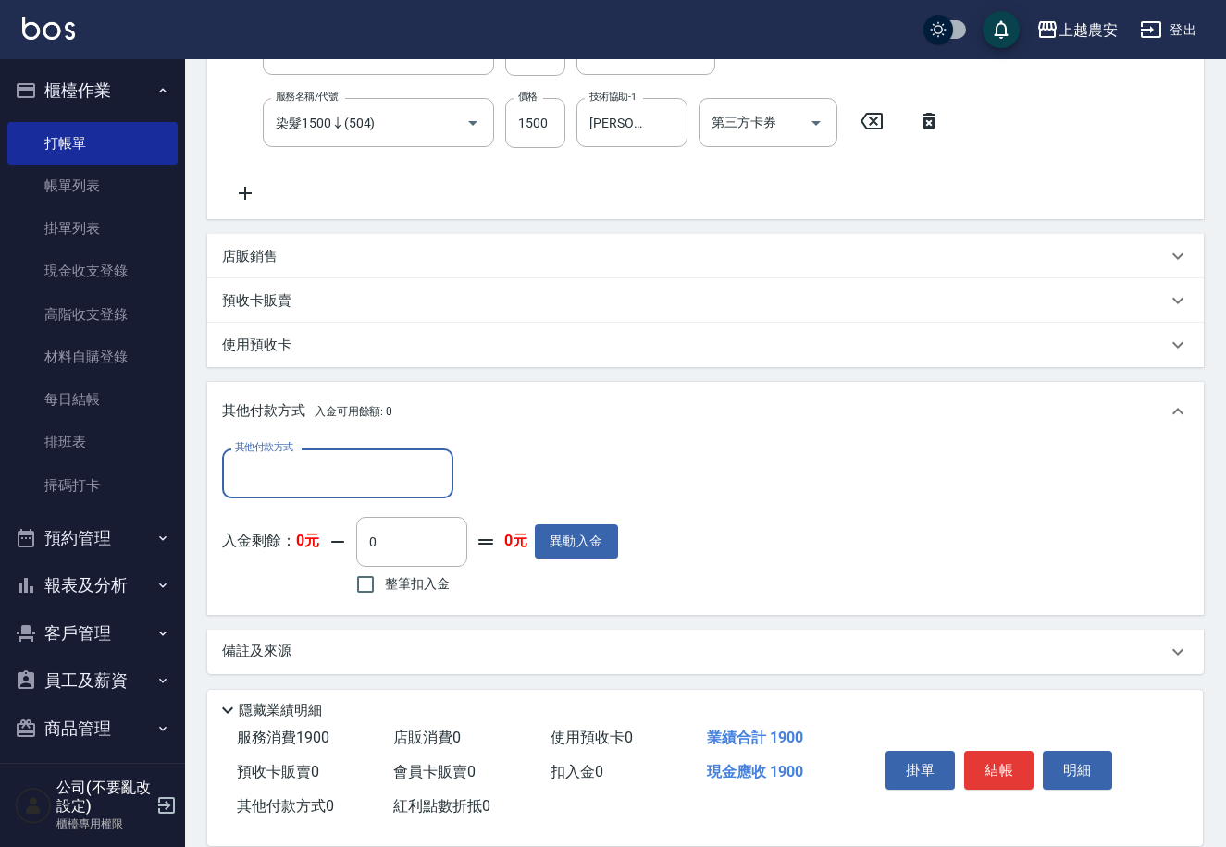
click at [319, 485] on input "其他付款方式" at bounding box center [337, 473] width 215 height 32
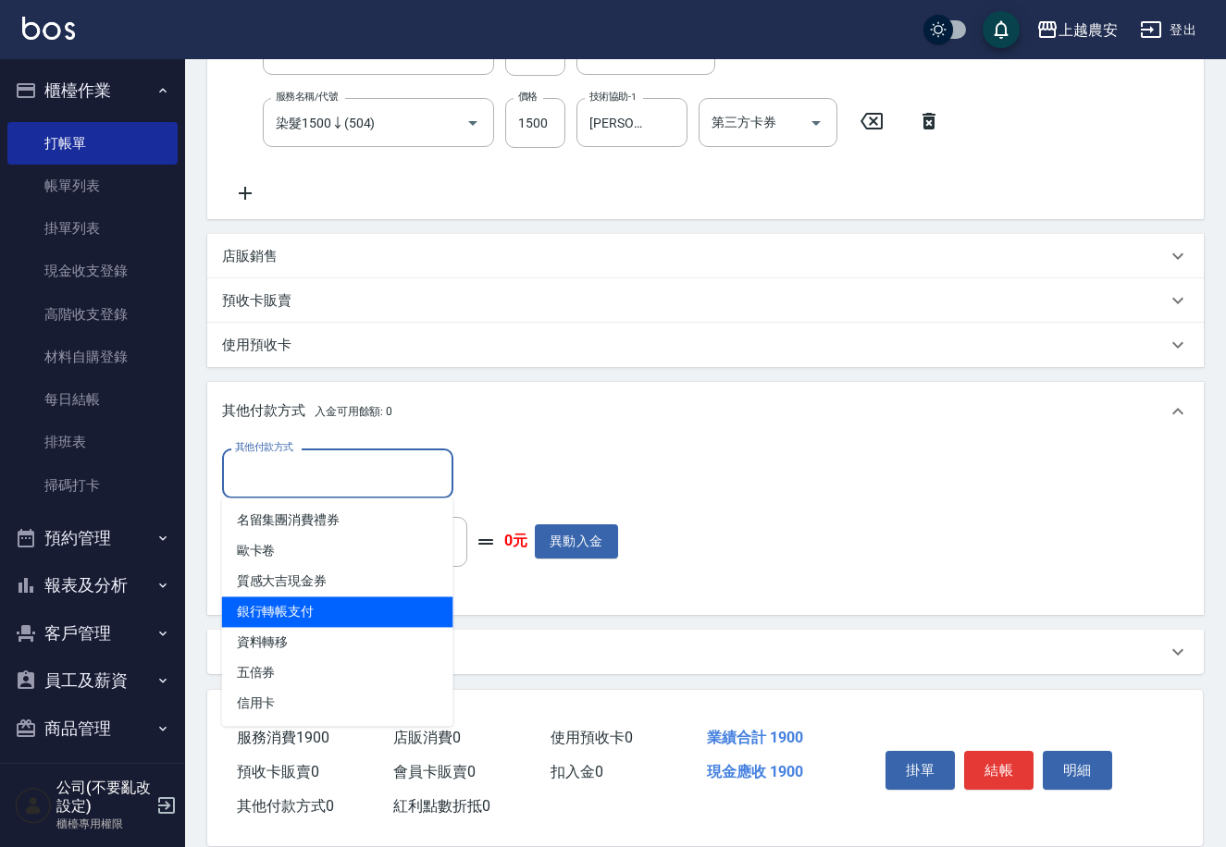
drag, startPoint x: 327, startPoint y: 615, endPoint x: 393, endPoint y: 567, distance: 82.2
click at [329, 615] on span "銀行轉帳支付" at bounding box center [337, 612] width 231 height 31
type input "銀行轉帳支付"
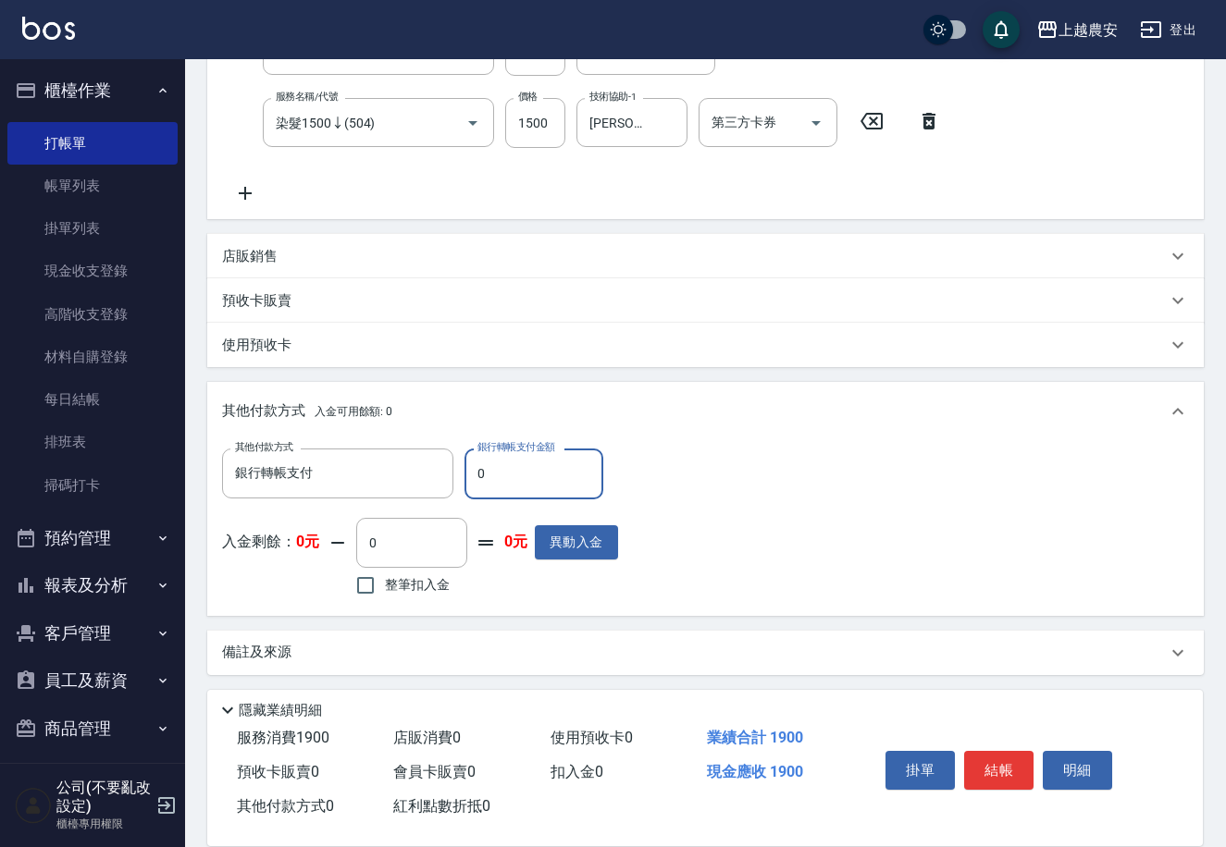
drag, startPoint x: 470, startPoint y: 483, endPoint x: 549, endPoint y: 481, distance: 78.7
click at [549, 481] on input "0" at bounding box center [533, 474] width 139 height 50
type input "1900"
click at [978, 757] on button "結帳" at bounding box center [998, 770] width 69 height 39
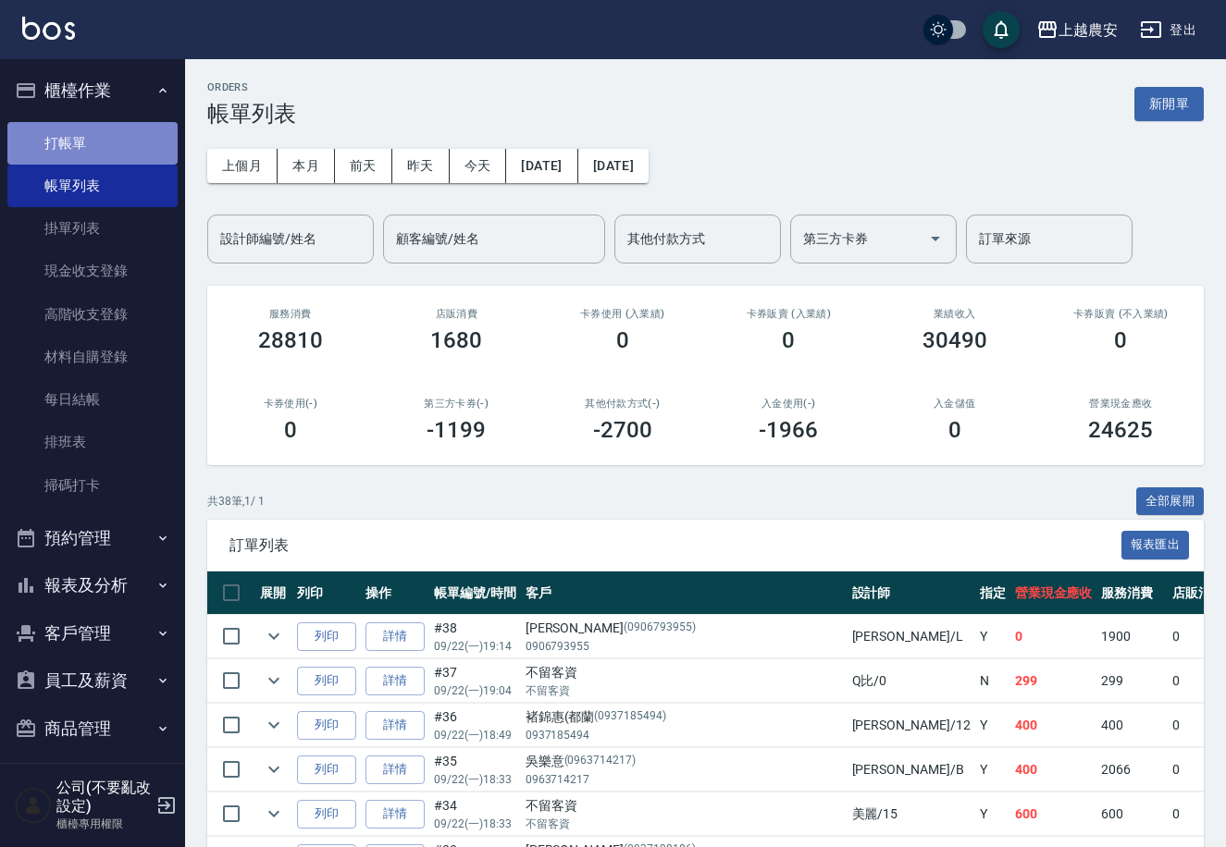
click at [98, 149] on link "打帳單" at bounding box center [92, 143] width 170 height 43
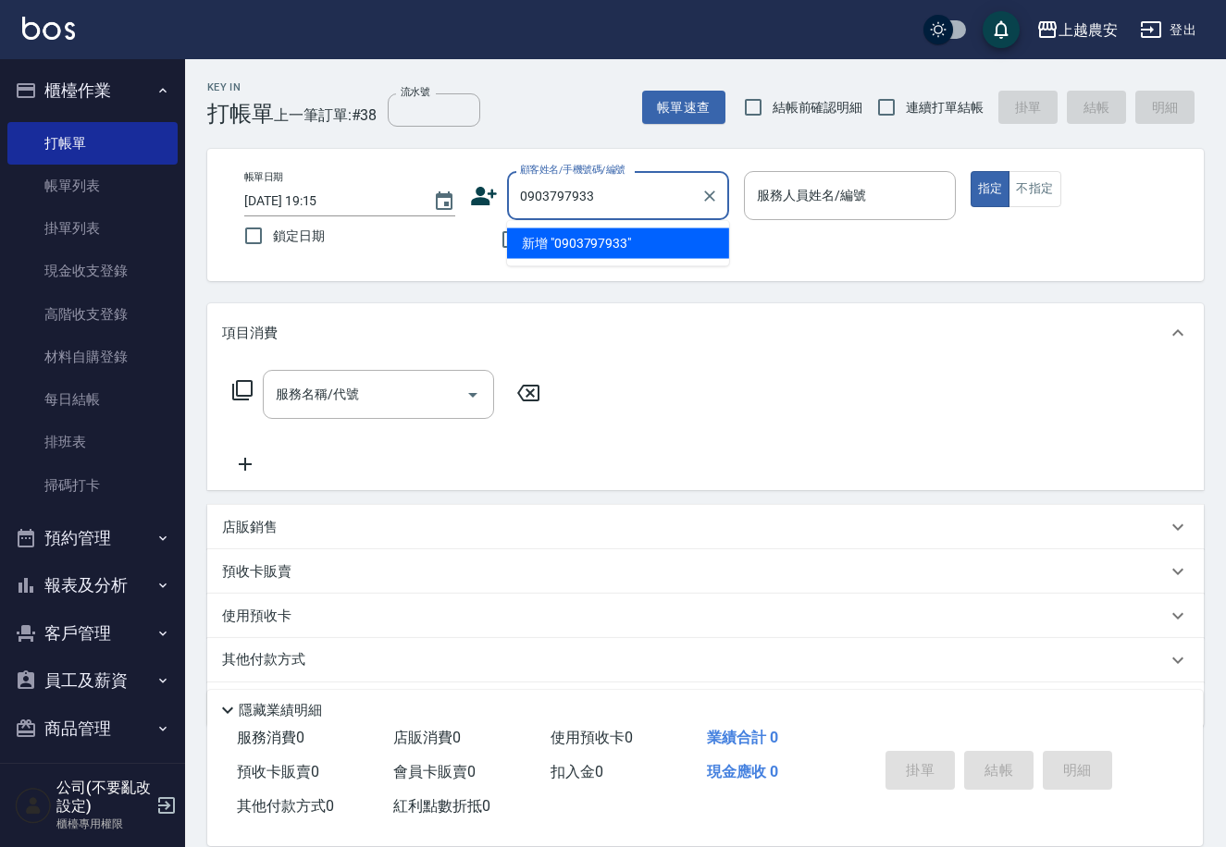
click at [612, 248] on li "新增 "0903797933"" at bounding box center [618, 244] width 222 height 31
type input "0903797933"
click at [620, 209] on input "0903797933" at bounding box center [604, 195] width 178 height 32
click at [476, 195] on icon at bounding box center [484, 196] width 28 height 28
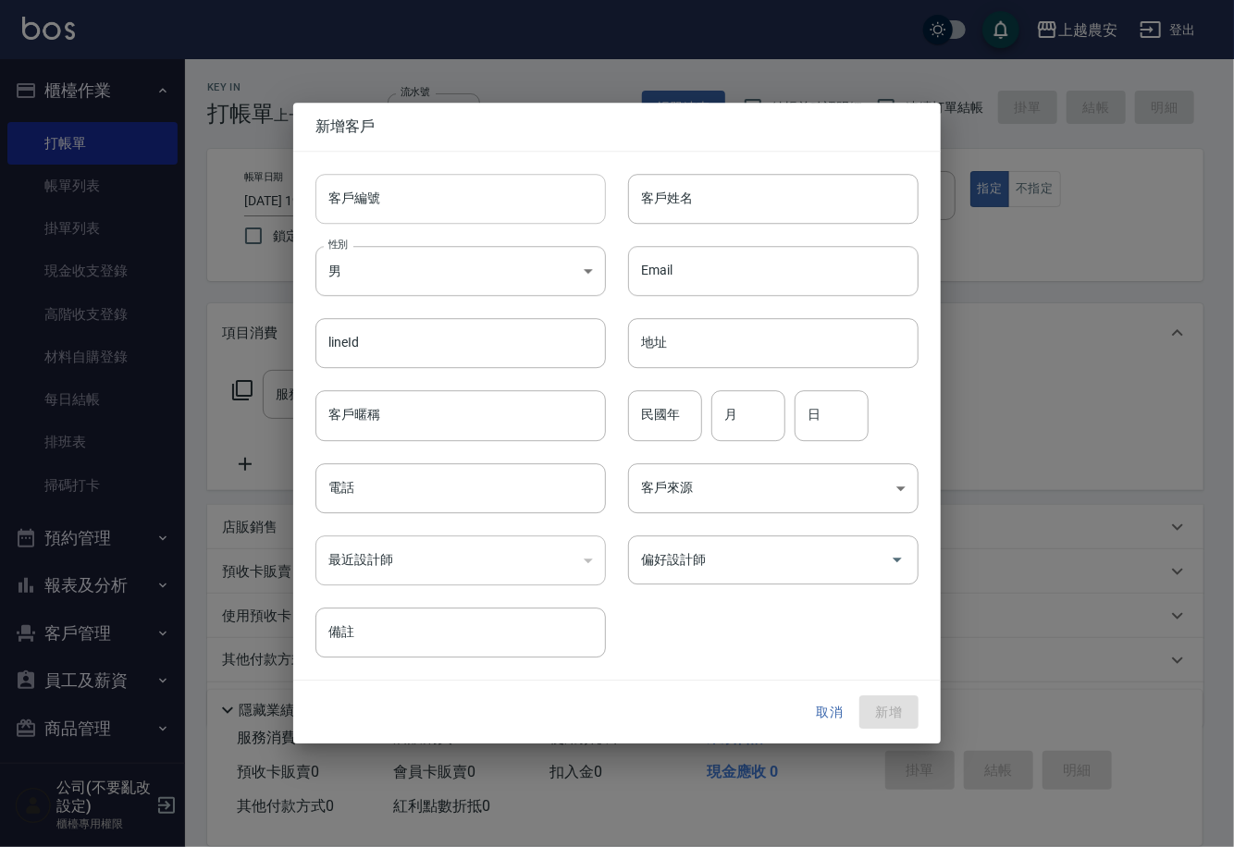
type input "0903797933"
click at [477, 203] on input "客戶編號" at bounding box center [460, 199] width 290 height 50
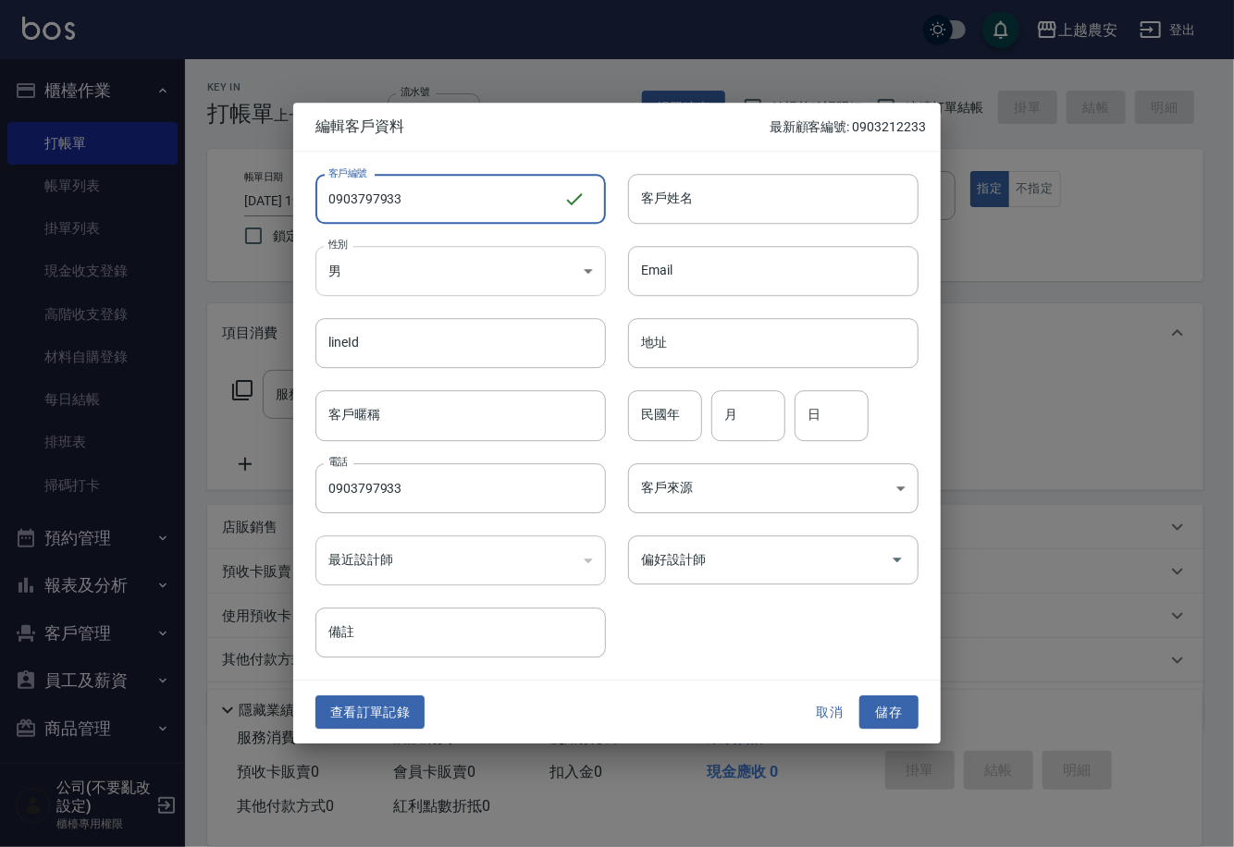
type input "0903797933"
click at [451, 274] on body "上越農安 登出 櫃檯作業 打帳單 帳單列表 掛單列表 現金收支登錄 高階收支登錄 材料自購登錄 每日結帳 排班表 掃碼打卡 預約管理 預約管理 單日預約紀錄 …" at bounding box center [617, 451] width 1234 height 902
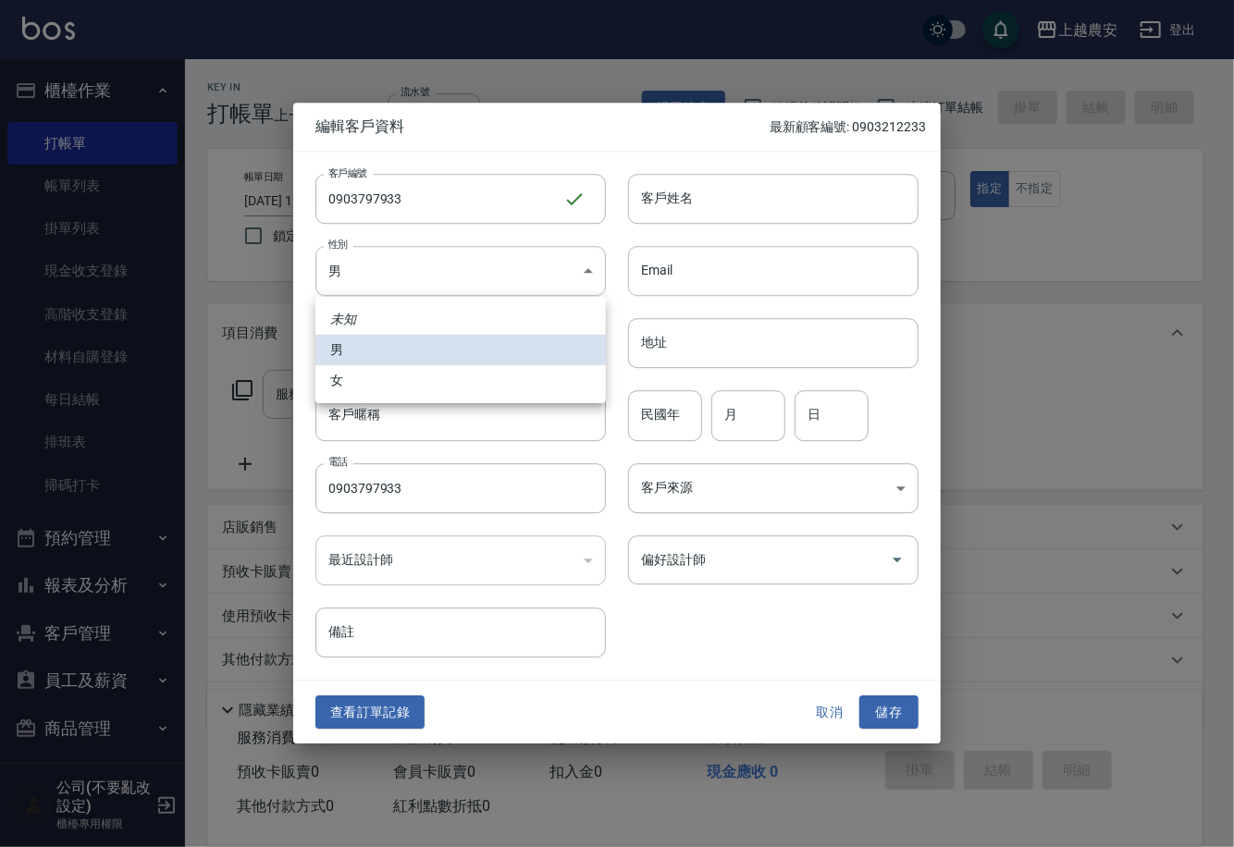
click at [448, 381] on li "女" at bounding box center [460, 380] width 290 height 31
type input "[DEMOGRAPHIC_DATA]"
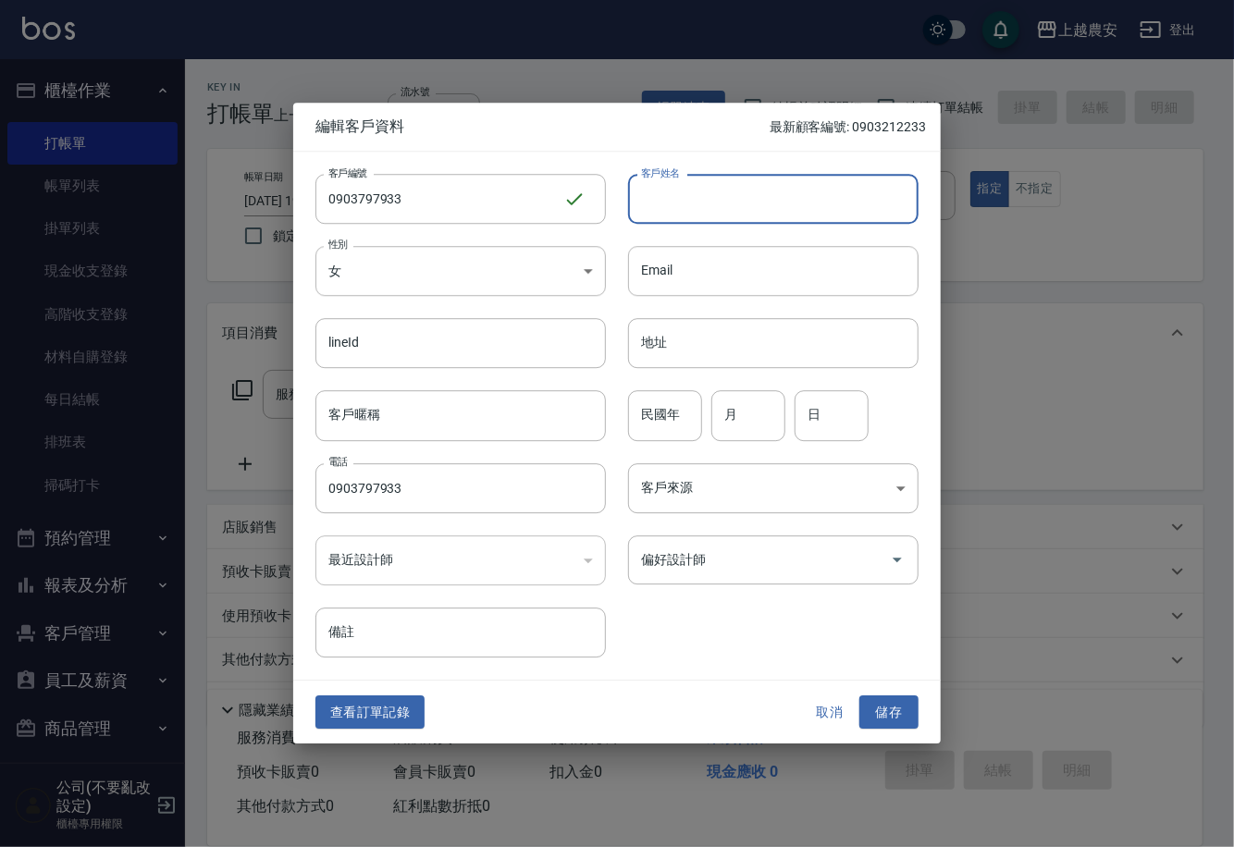
click at [684, 215] on input "客戶姓名" at bounding box center [773, 199] width 290 height 50
type input "陳維今"
click at [892, 704] on button "儲存" at bounding box center [888, 713] width 59 height 34
click at [892, 704] on div "取消 儲存" at bounding box center [859, 713] width 118 height 34
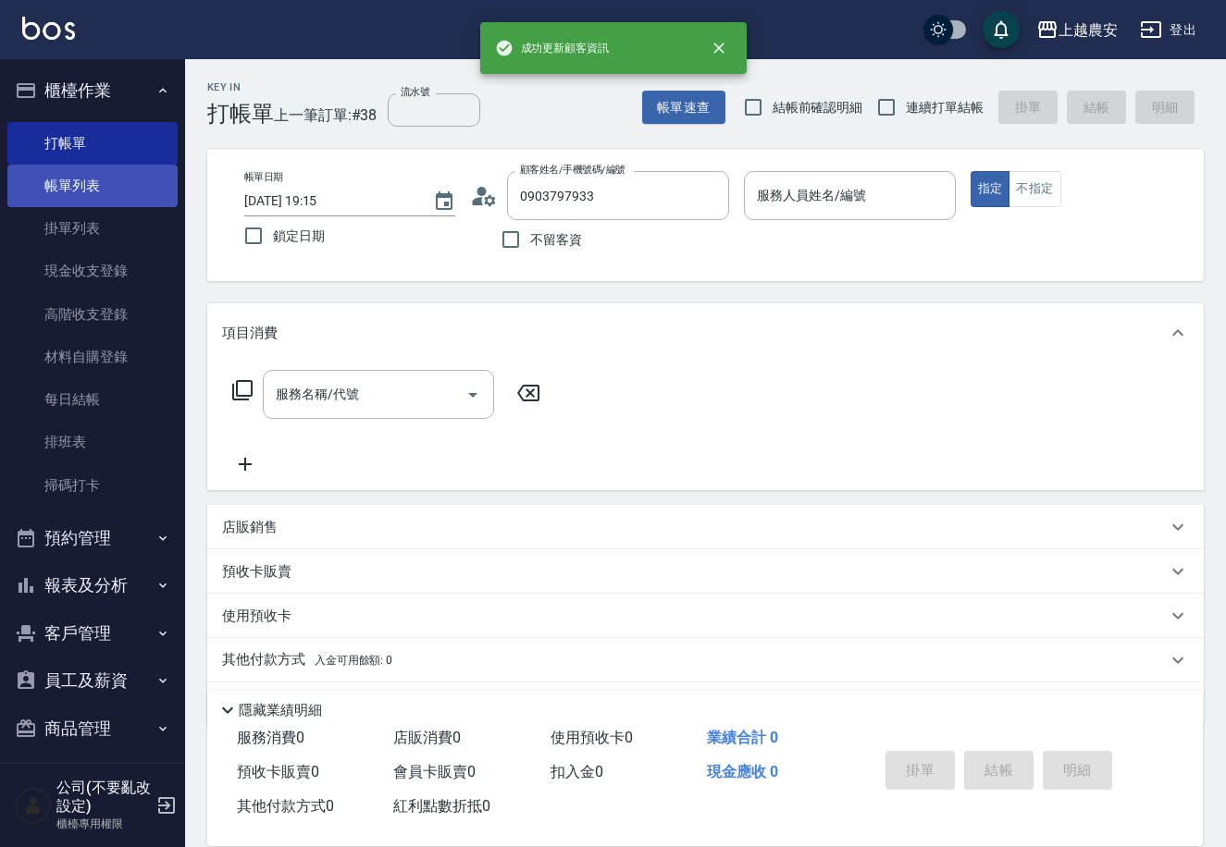
click at [71, 194] on link "帳單列表" at bounding box center [92, 186] width 170 height 43
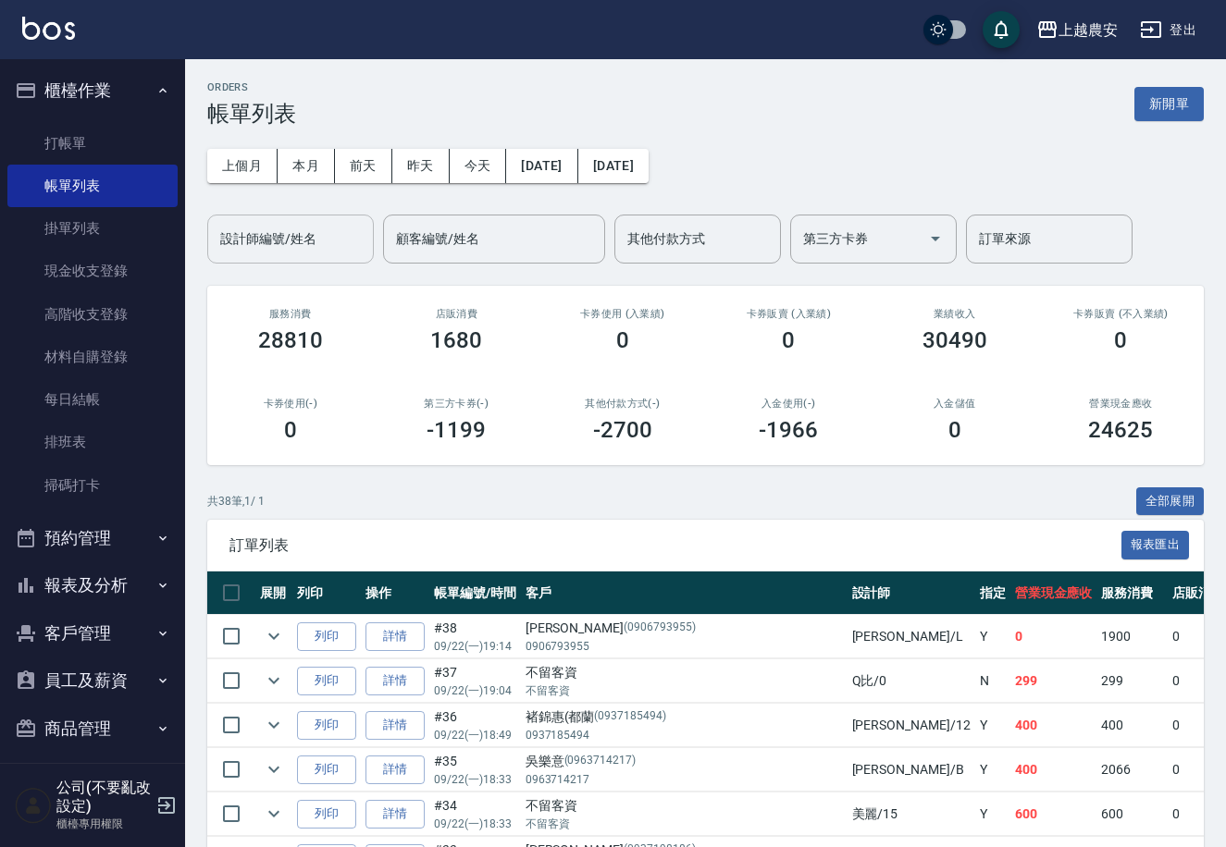
click at [335, 247] on input "設計師編號/姓名" at bounding box center [291, 239] width 150 height 32
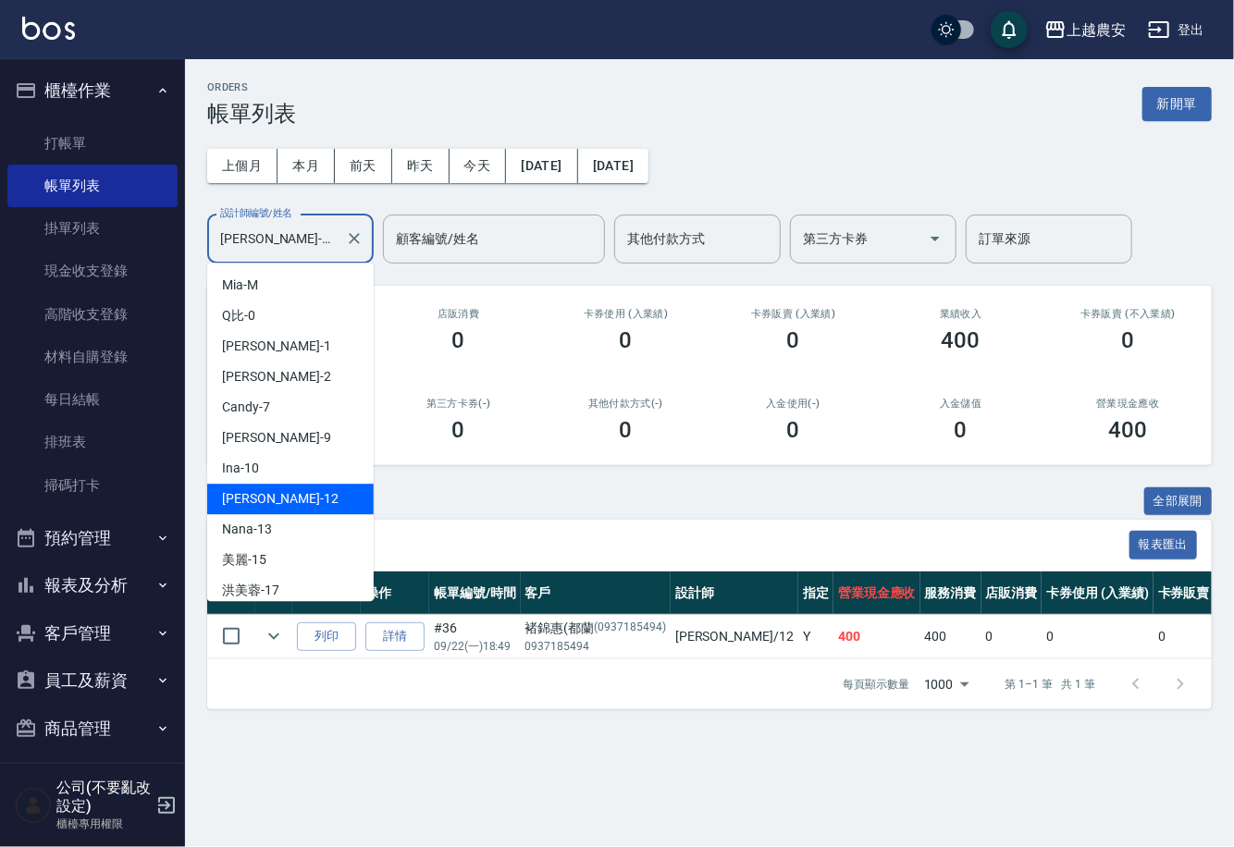
drag, startPoint x: 294, startPoint y: 251, endPoint x: 206, endPoint y: 251, distance: 87.9
click at [207, 251] on div "[PERSON_NAME]-12 設計師編號/姓名" at bounding box center [290, 239] width 167 height 49
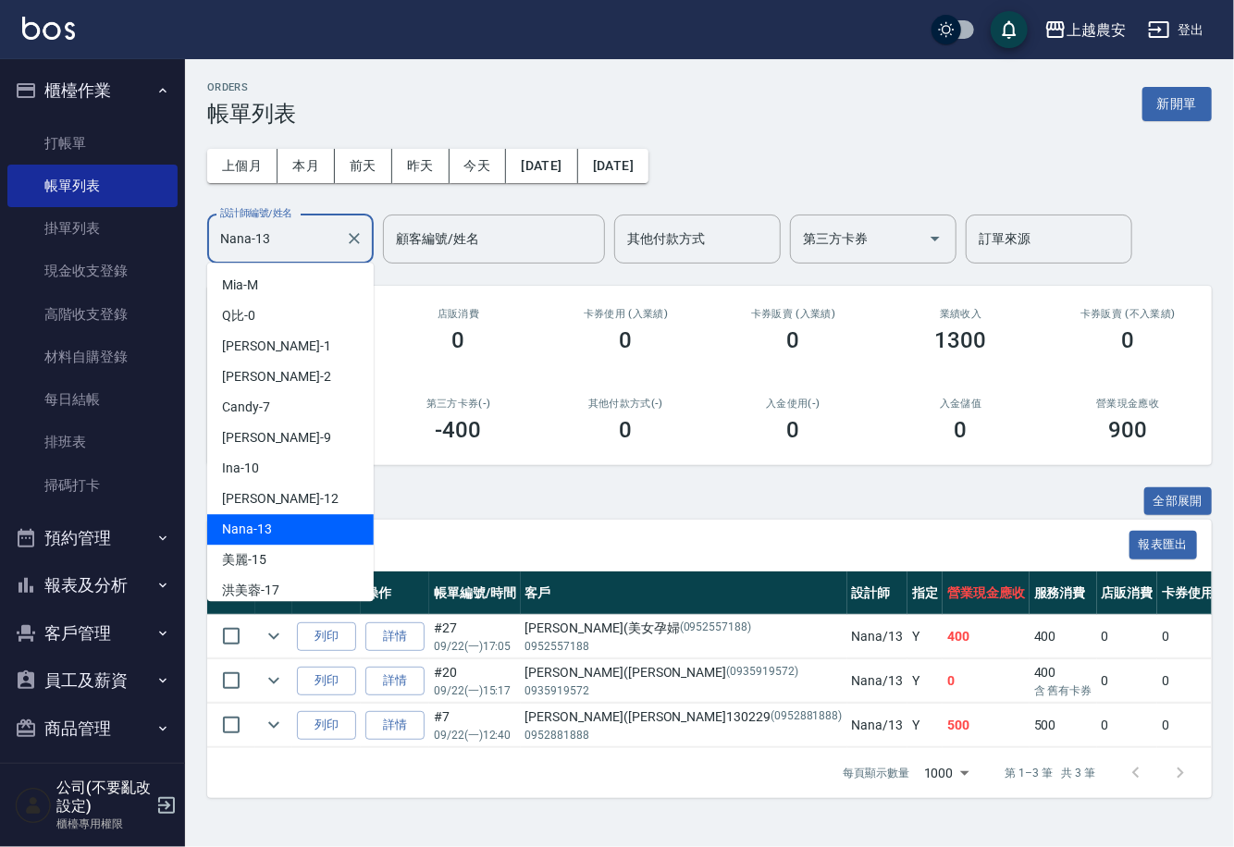
drag, startPoint x: 286, startPoint y: 241, endPoint x: 219, endPoint y: 243, distance: 66.7
click at [219, 243] on input "Nana-13" at bounding box center [277, 239] width 122 height 32
drag, startPoint x: 279, startPoint y: 229, endPoint x: 190, endPoint y: 251, distance: 92.2
click at [190, 251] on div "ORDERS 帳單列表 新開單 上個月 本月 [DATE] [DATE] [DATE] [DATE] [DATE] 設計師編號/姓名 [PERSON_NAME…" at bounding box center [709, 439] width 1049 height 761
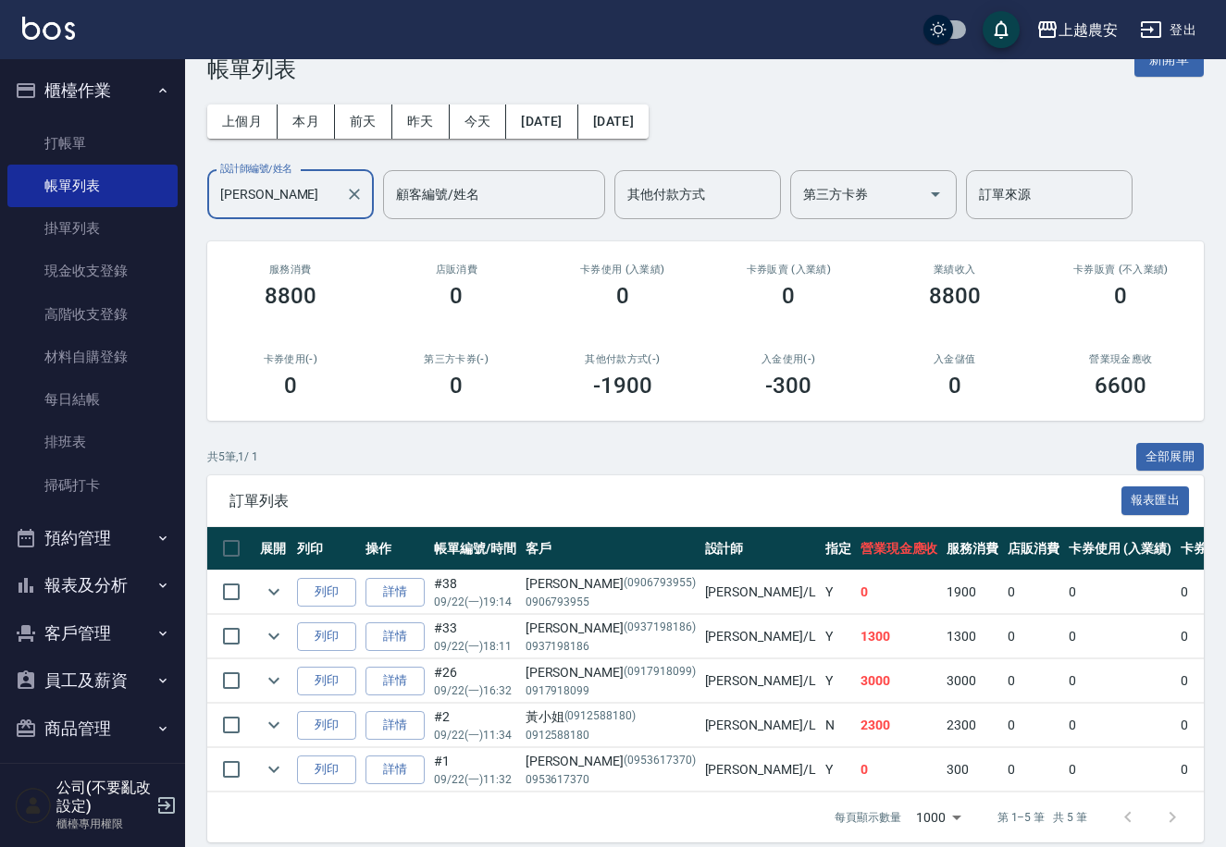
scroll to position [79, 0]
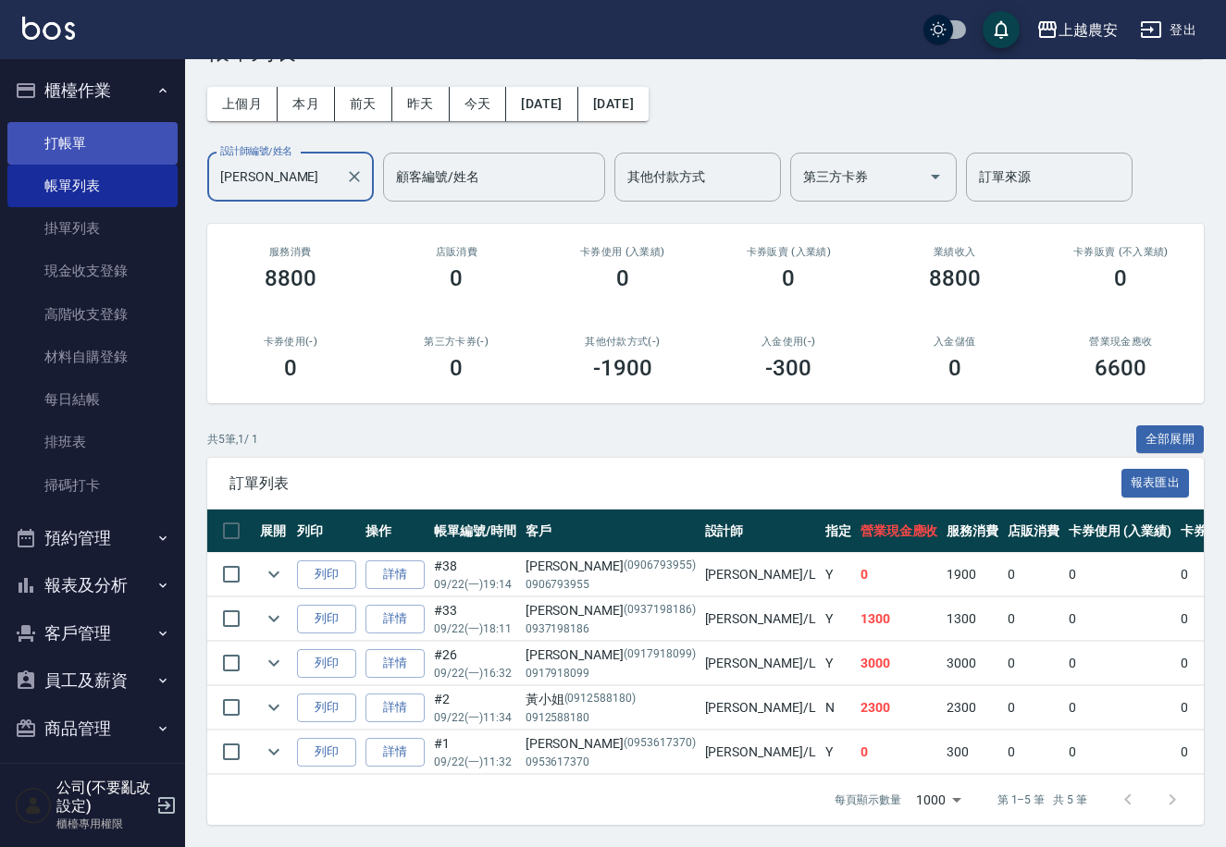
type input "[PERSON_NAME]"
drag, startPoint x: 41, startPoint y: 139, endPoint x: 76, endPoint y: 138, distance: 35.2
click at [41, 138] on link "打帳單" at bounding box center [92, 143] width 170 height 43
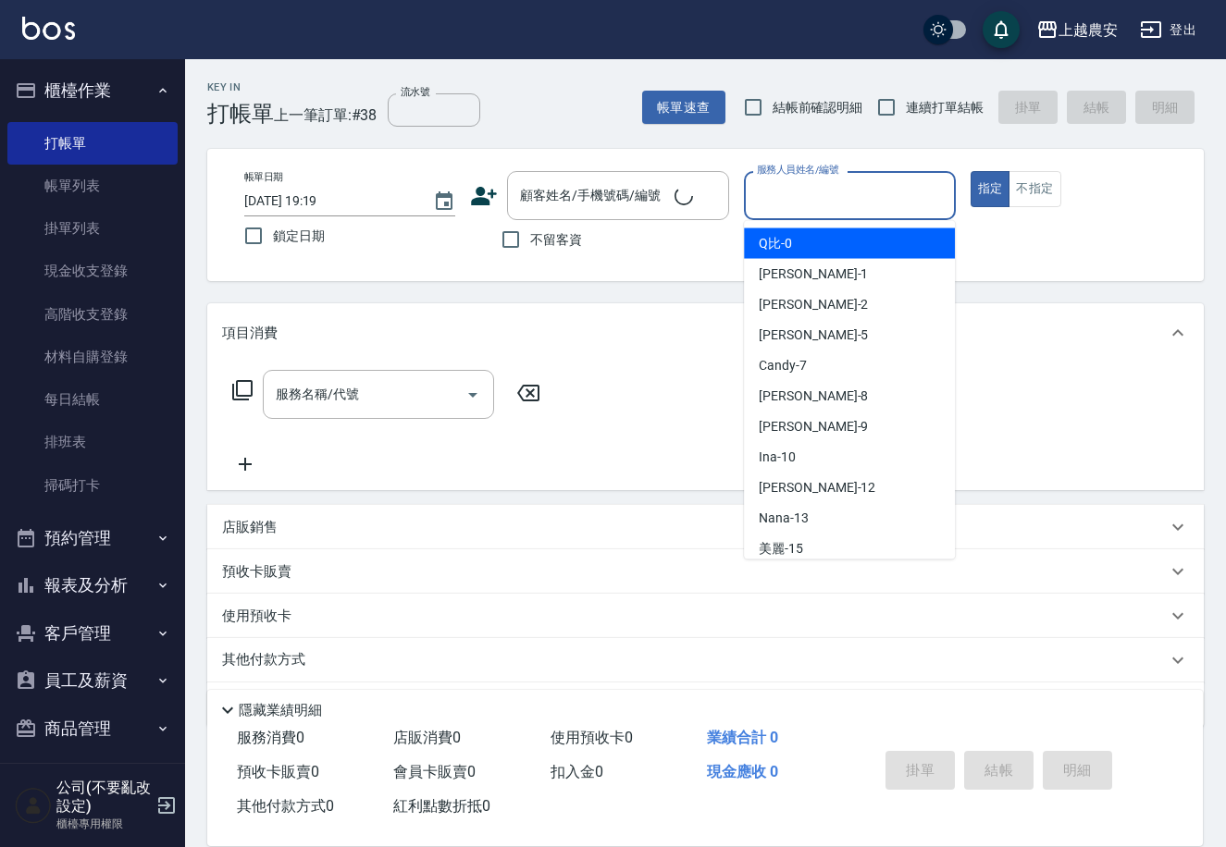
click at [776, 202] on input "服務人員姓名/編號" at bounding box center [849, 195] width 194 height 32
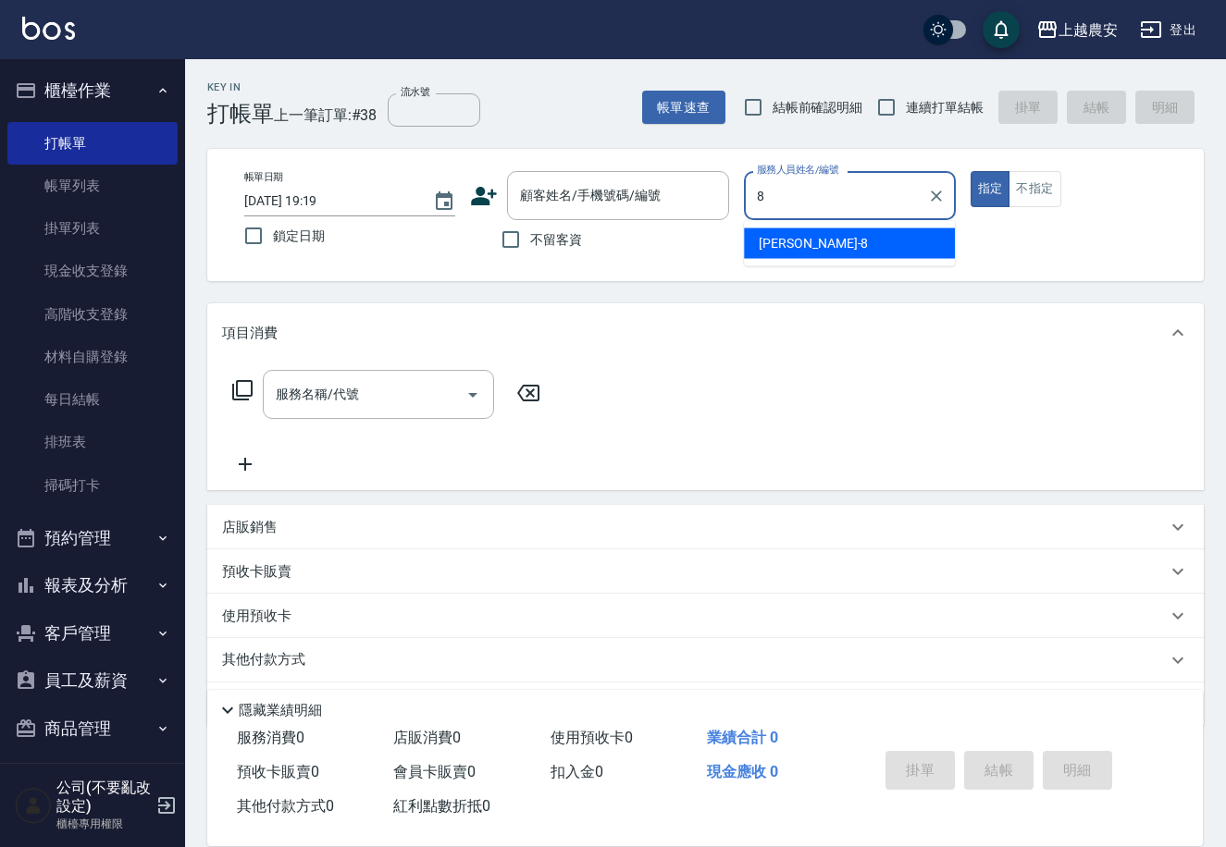
type input "[PERSON_NAME]-8"
type button "true"
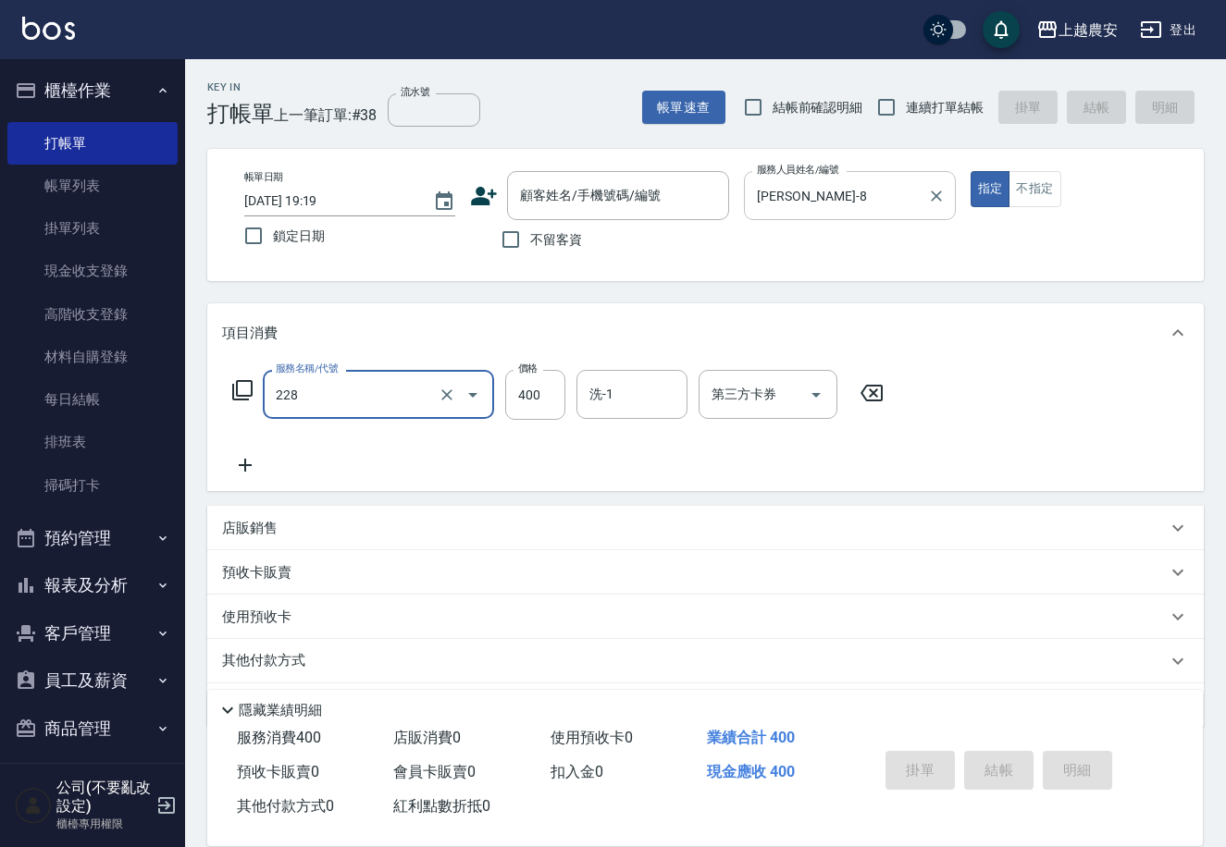
type input "洗髮(228)"
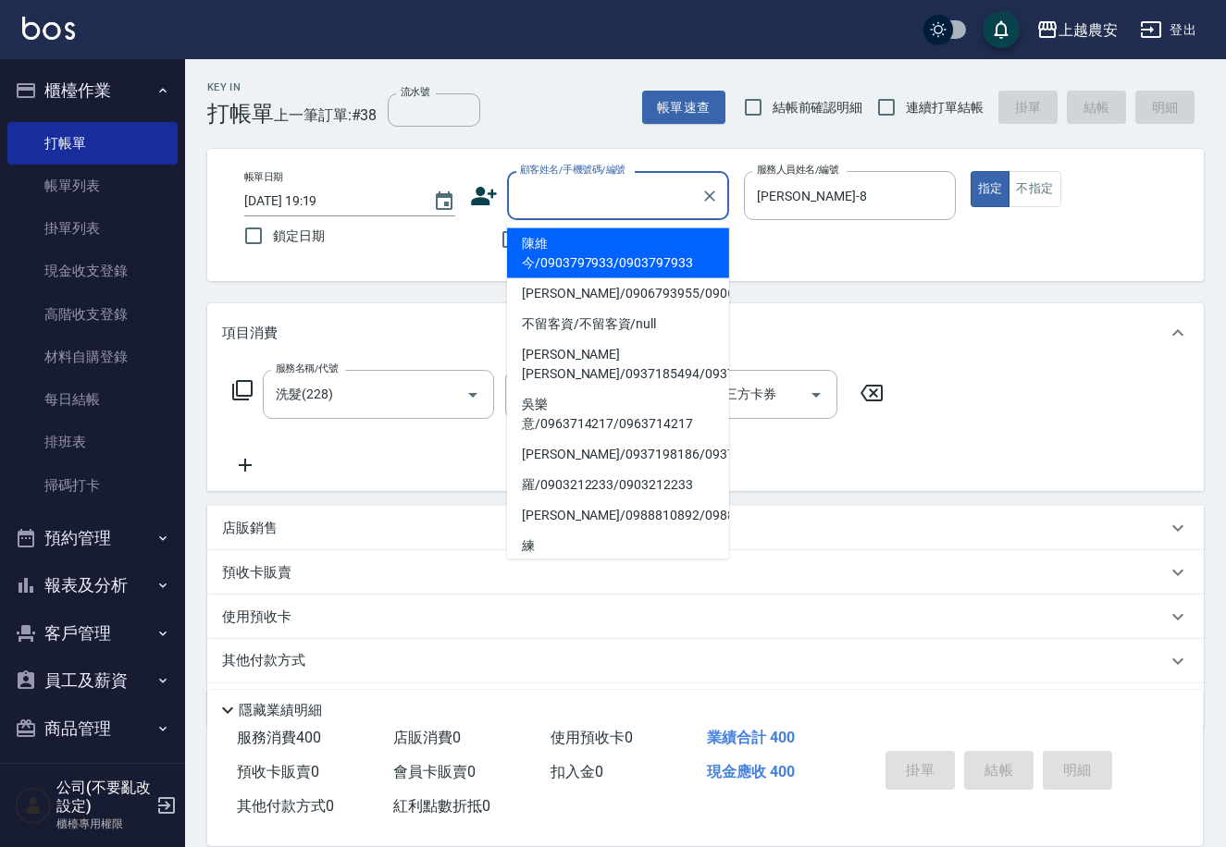
click at [622, 203] on input "顧客姓名/手機號碼/編號" at bounding box center [604, 195] width 178 height 32
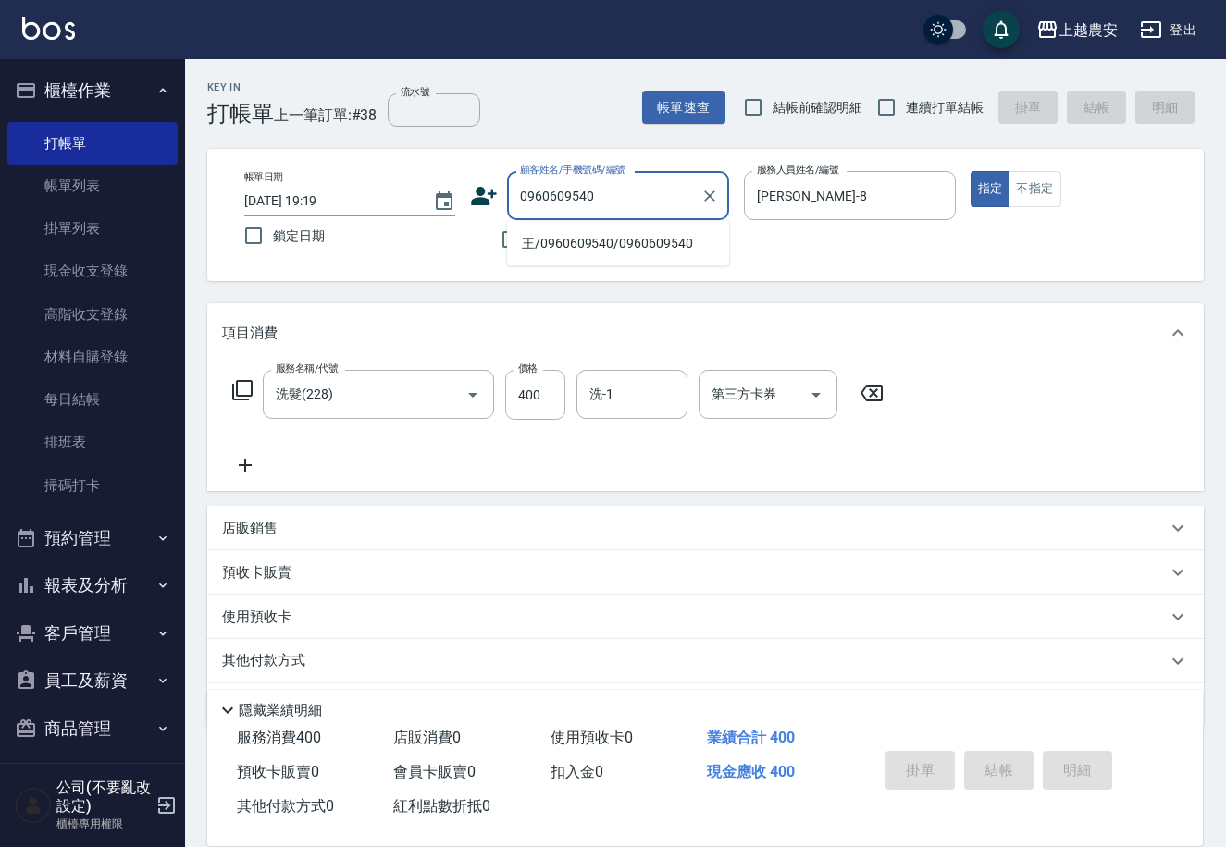
click at [620, 242] on li "王/0960609540/0960609540" at bounding box center [618, 244] width 222 height 31
type input "王/0960609540/0960609540"
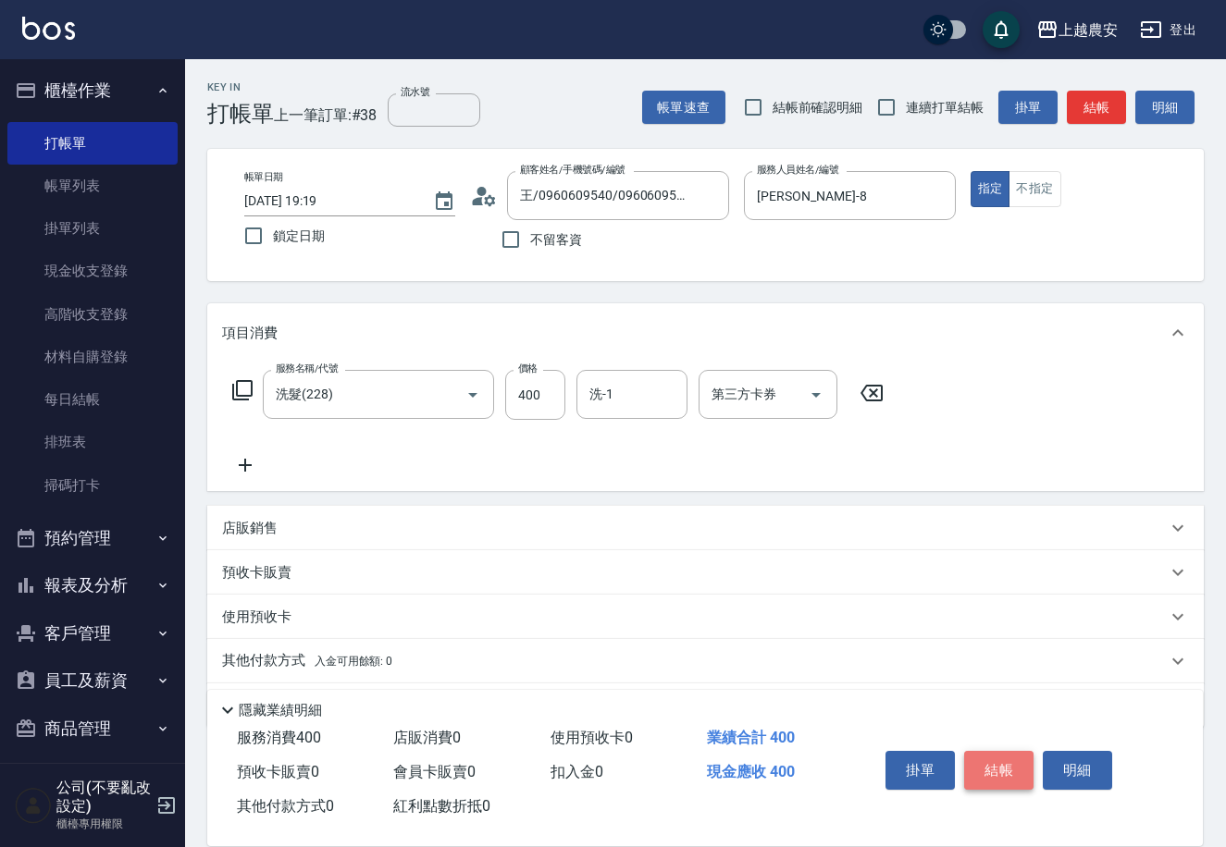
click at [981, 761] on button "結帳" at bounding box center [998, 770] width 69 height 39
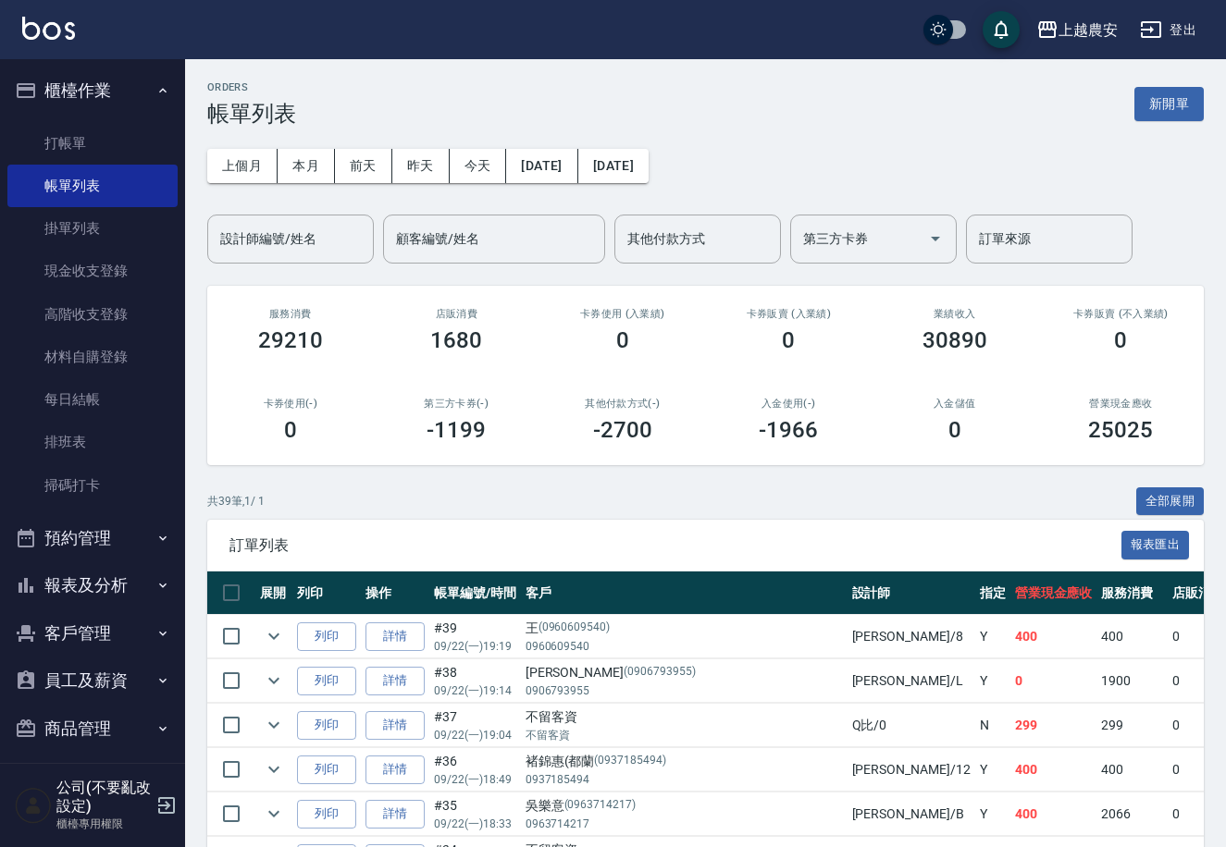
scroll to position [10, 0]
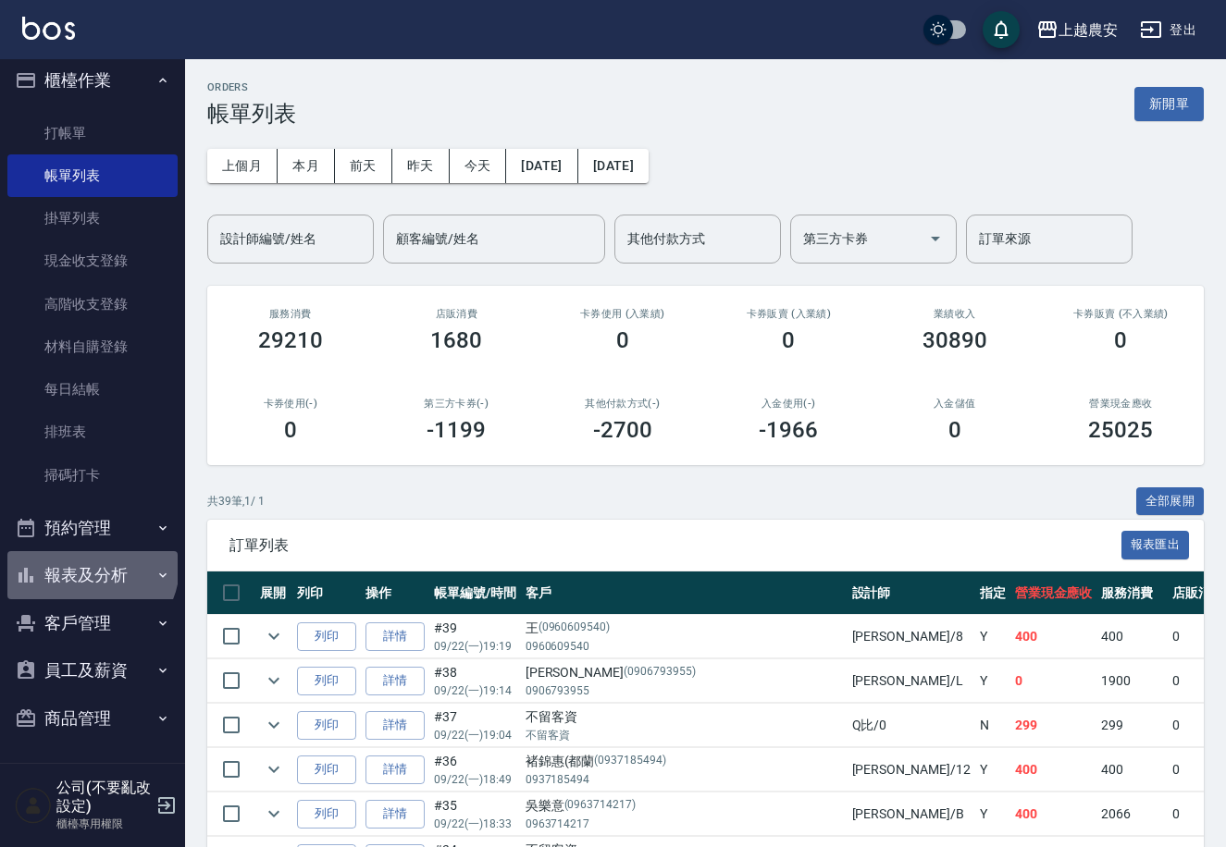
click at [90, 566] on button "報表及分析" at bounding box center [92, 575] width 170 height 48
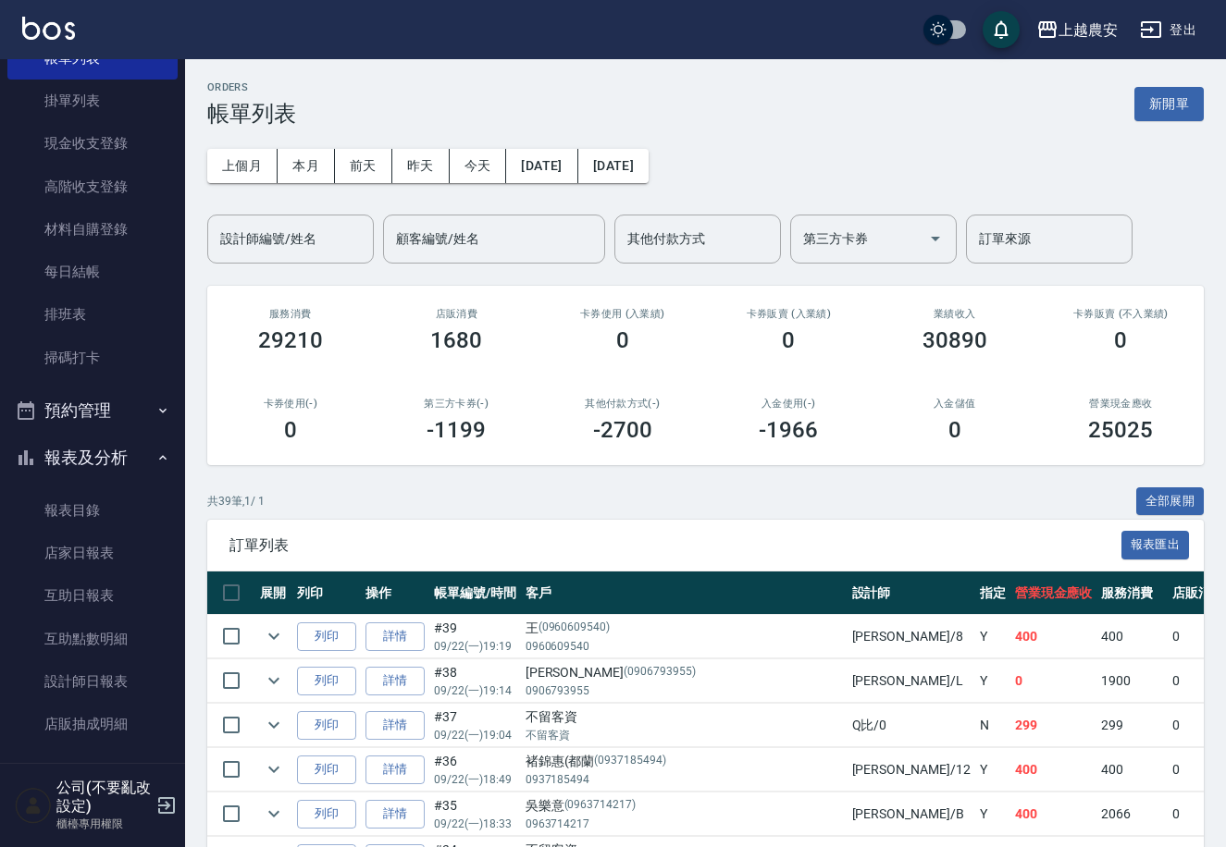
scroll to position [143, 0]
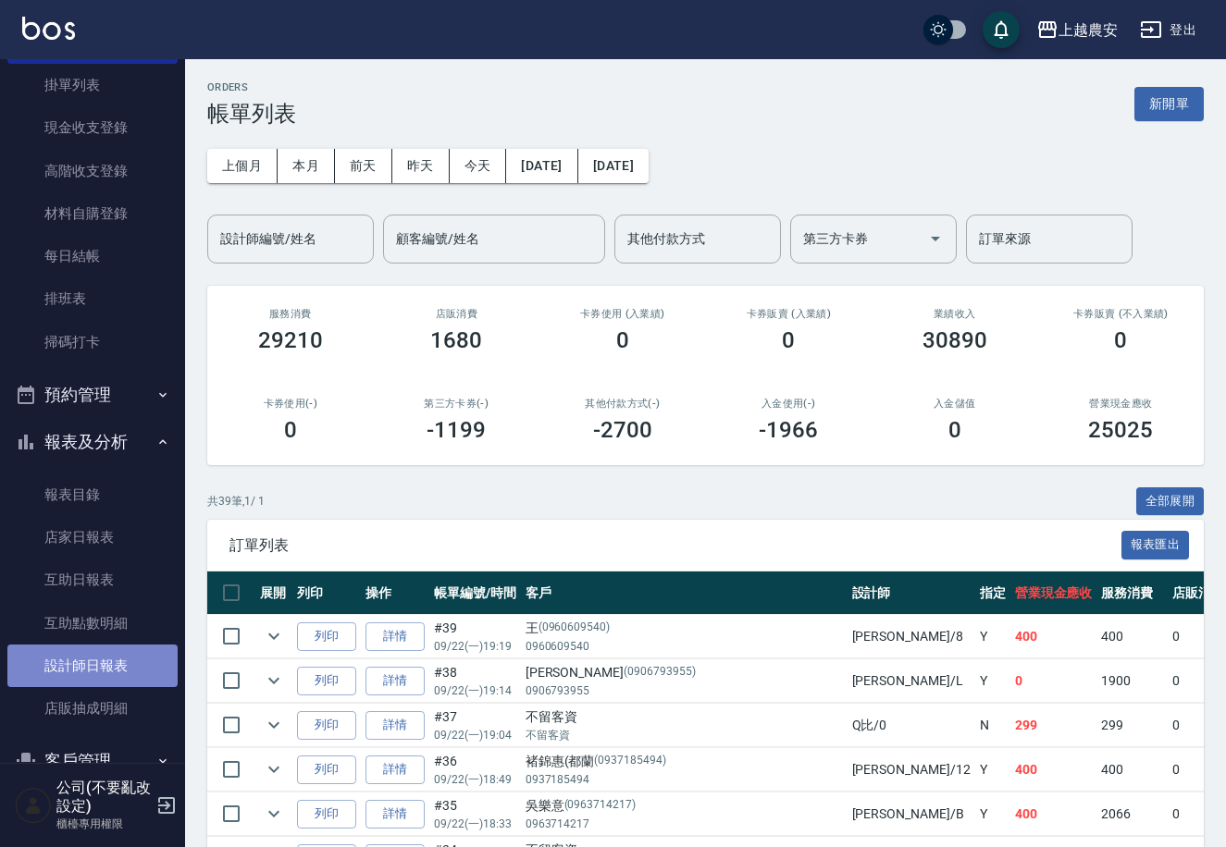
click at [96, 660] on link "設計師日報表" at bounding box center [92, 666] width 170 height 43
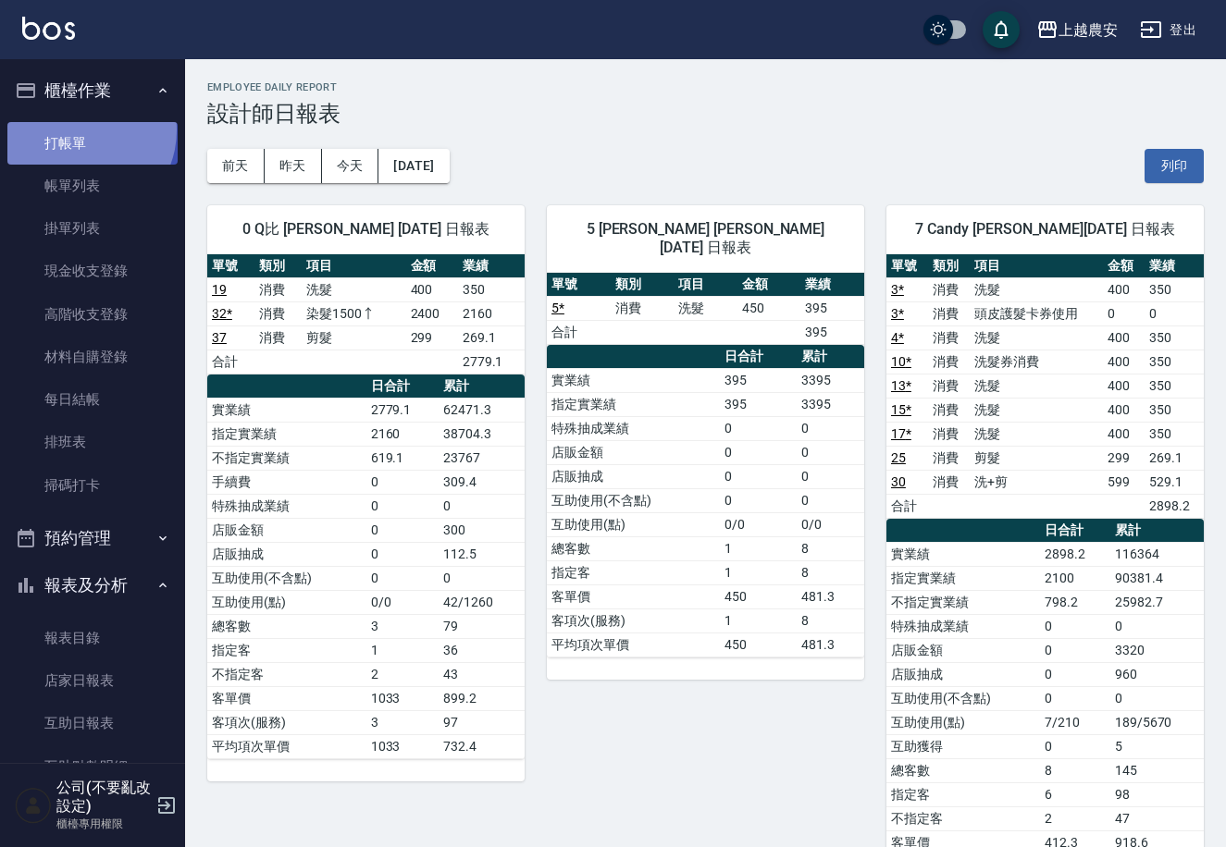
click at [79, 130] on link "打帳單" at bounding box center [92, 143] width 170 height 43
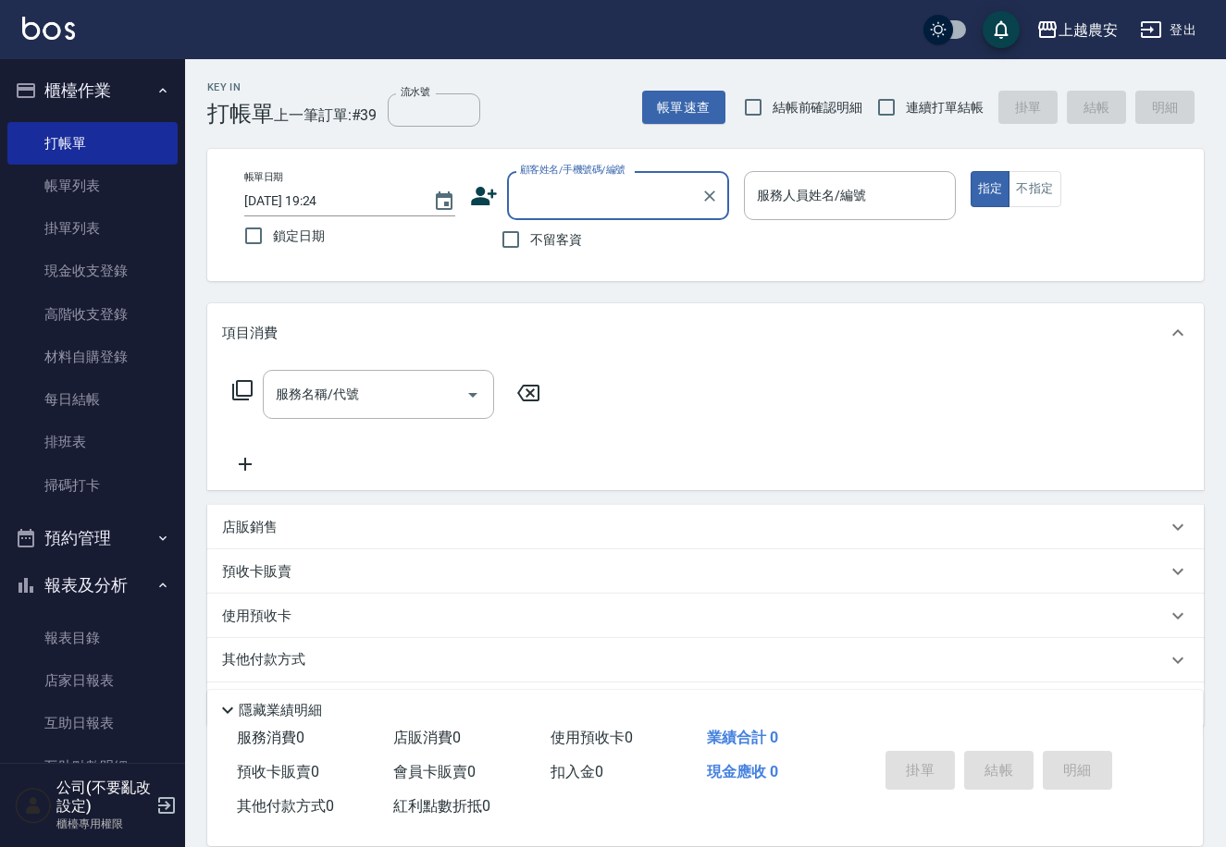
scroll to position [281, 0]
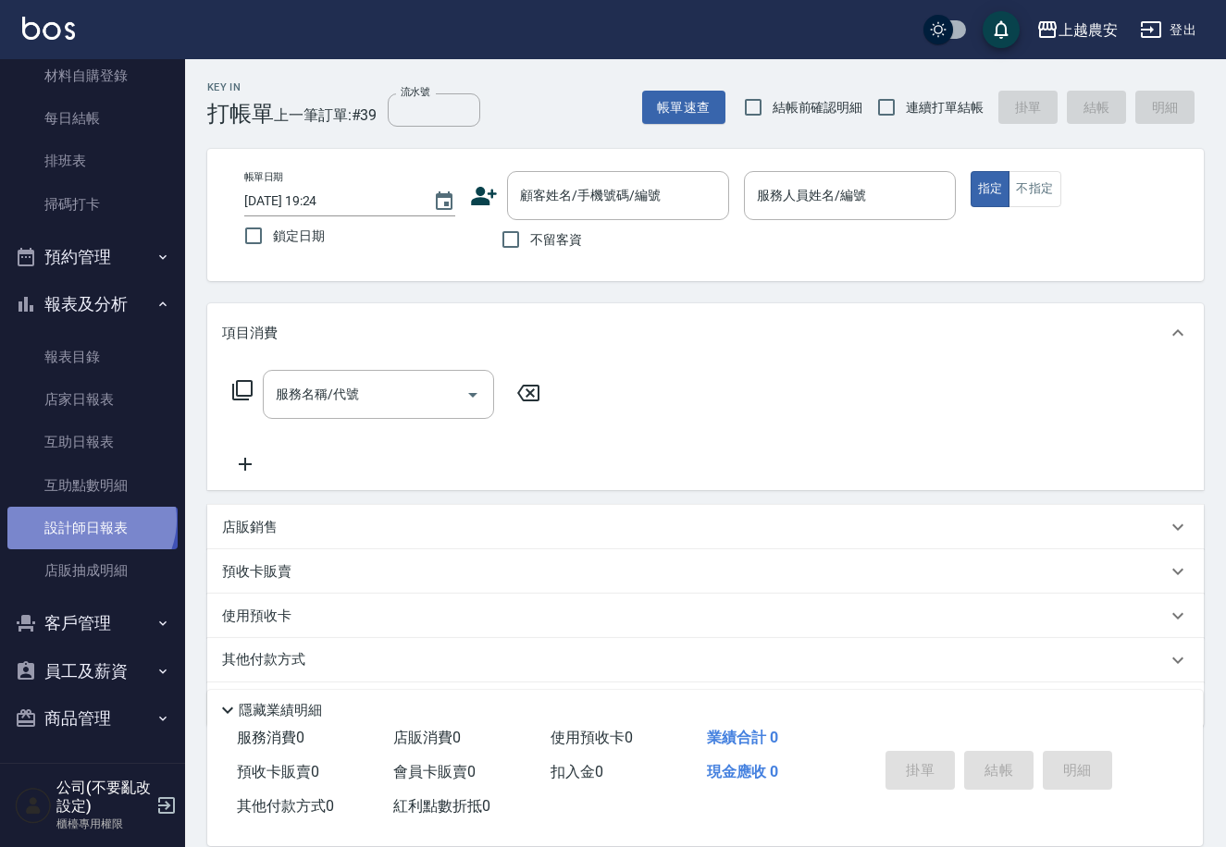
click at [89, 519] on link "設計師日報表" at bounding box center [92, 528] width 170 height 43
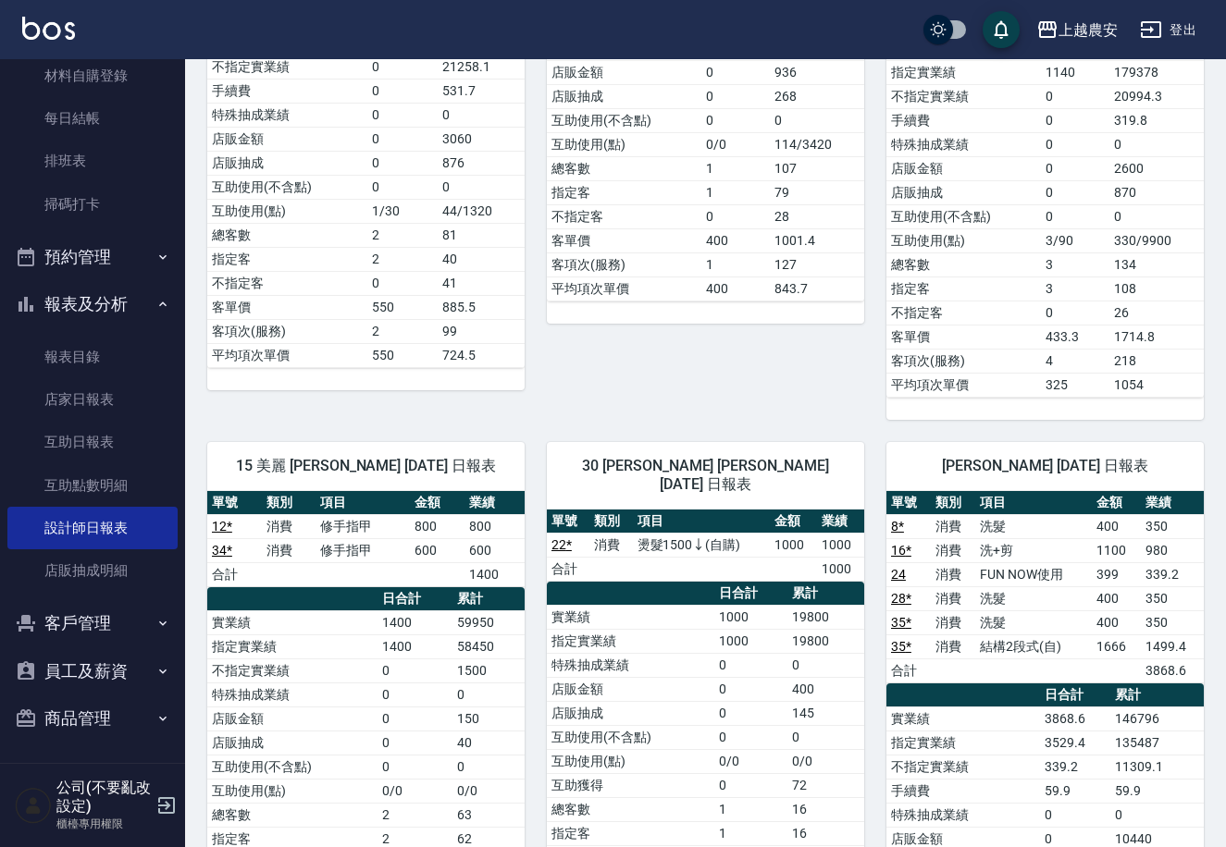
scroll to position [1013, 0]
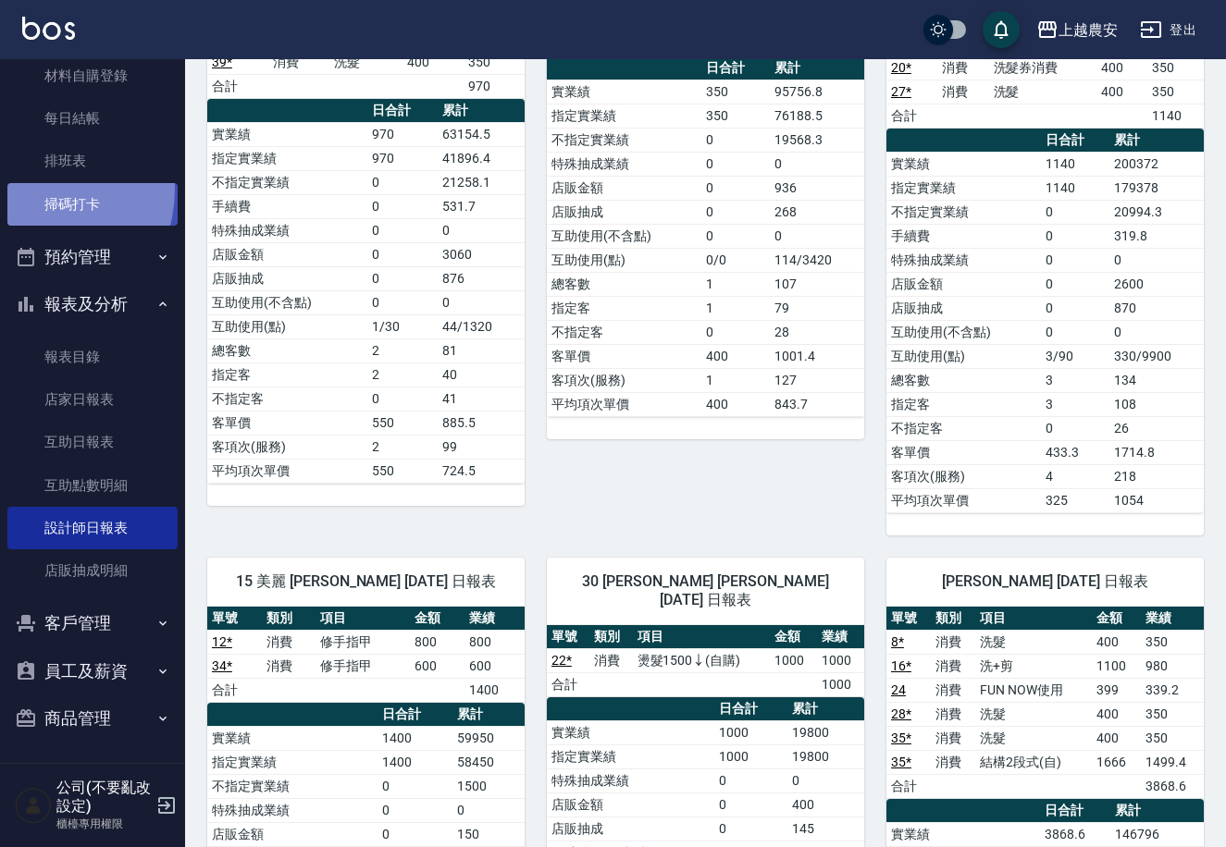
click at [31, 191] on link "掃碼打卡" at bounding box center [92, 204] width 170 height 43
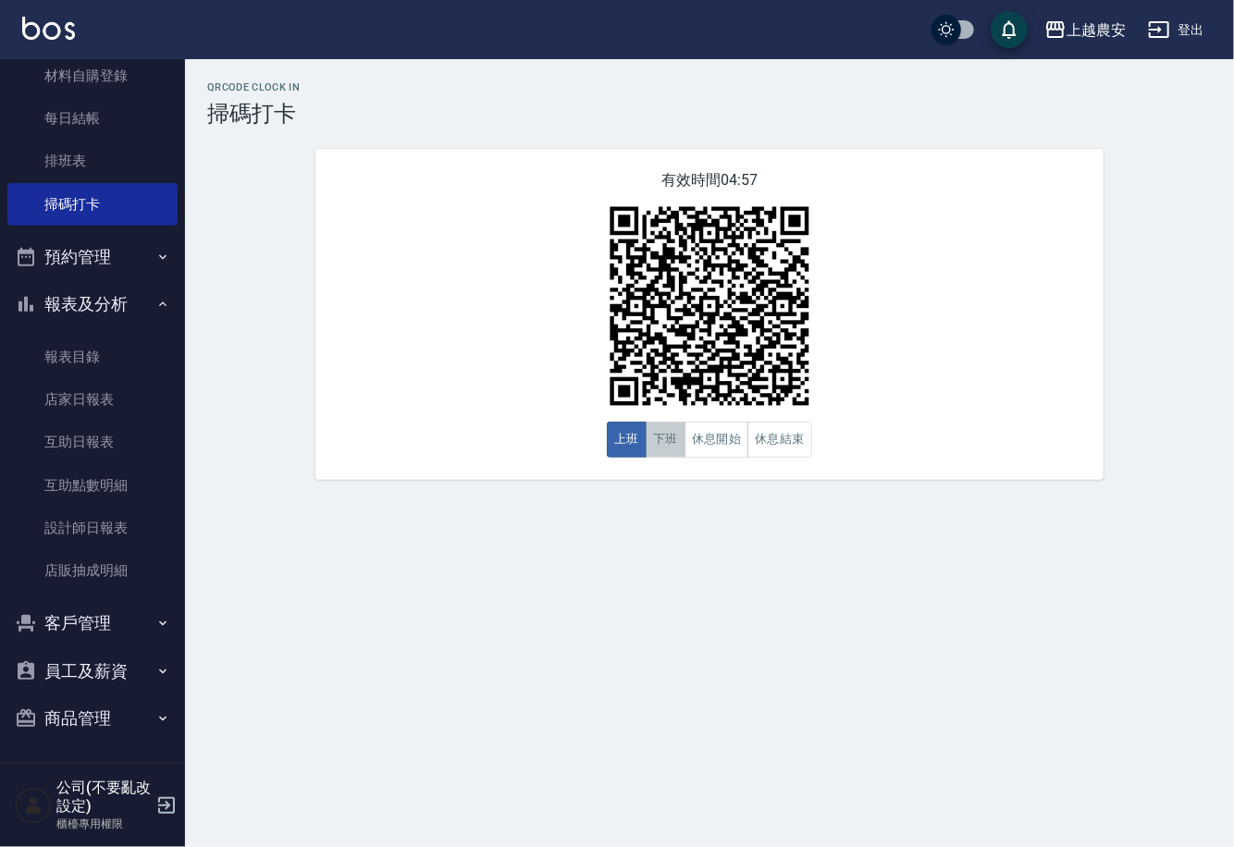
click at [675, 445] on button "下班" at bounding box center [666, 440] width 40 height 36
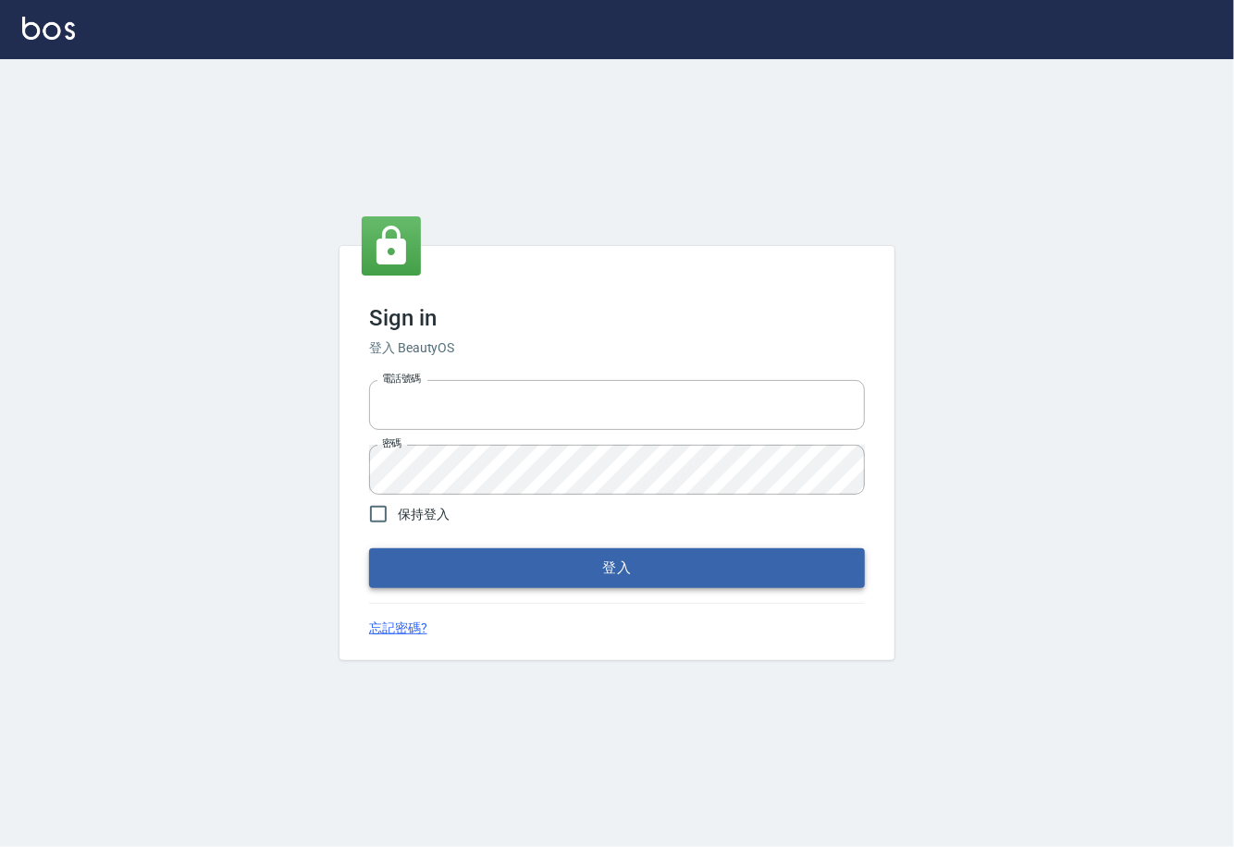
type input "0225929166"
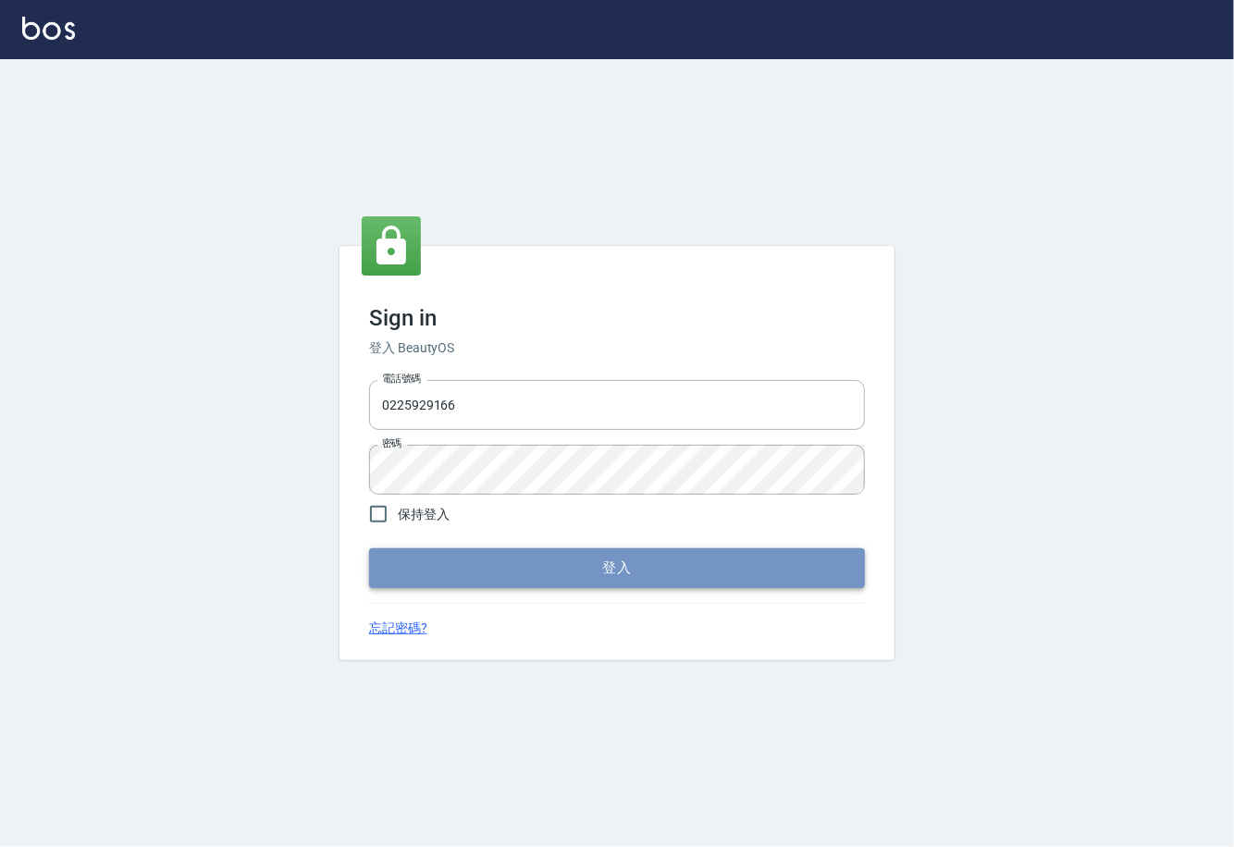
click at [612, 567] on button "登入" at bounding box center [617, 568] width 496 height 39
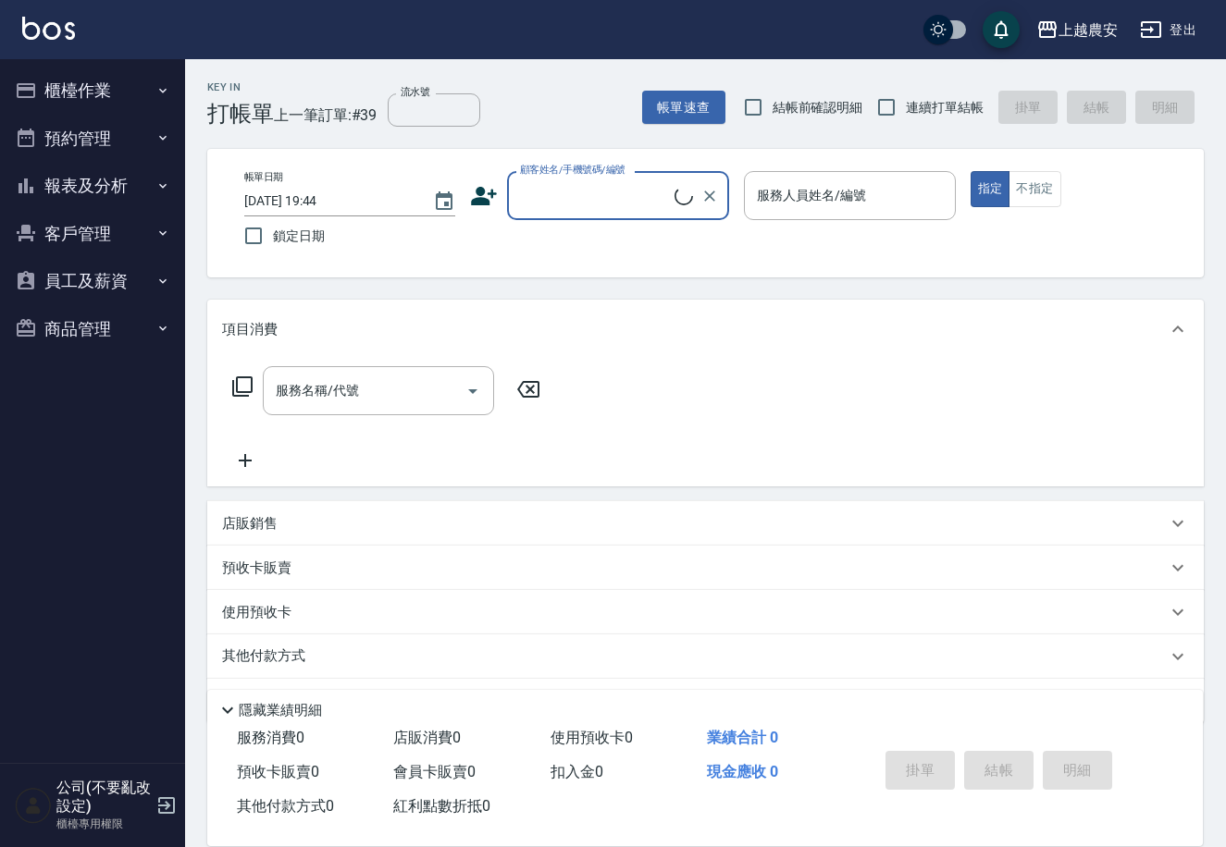
click at [82, 87] on button "櫃檯作業" at bounding box center [92, 91] width 170 height 48
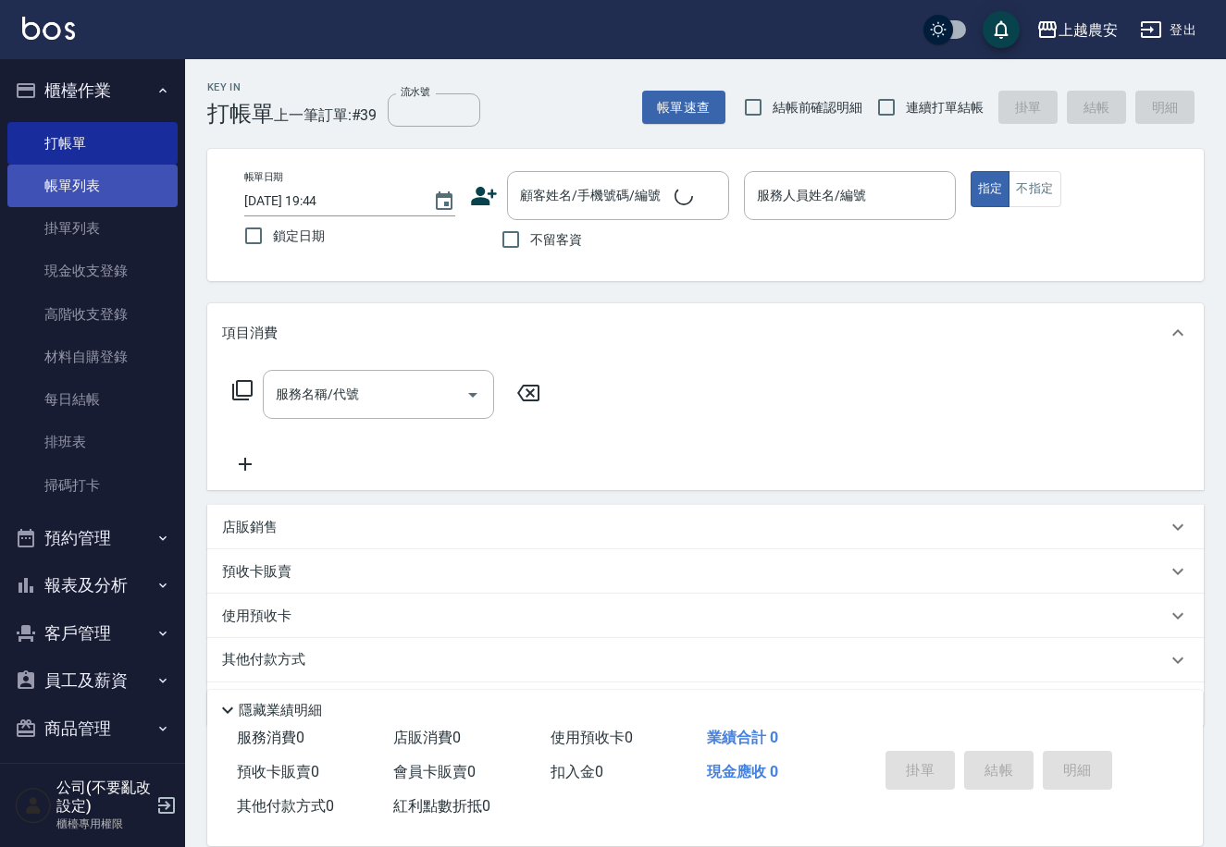
click at [88, 189] on link "帳單列表" at bounding box center [92, 186] width 170 height 43
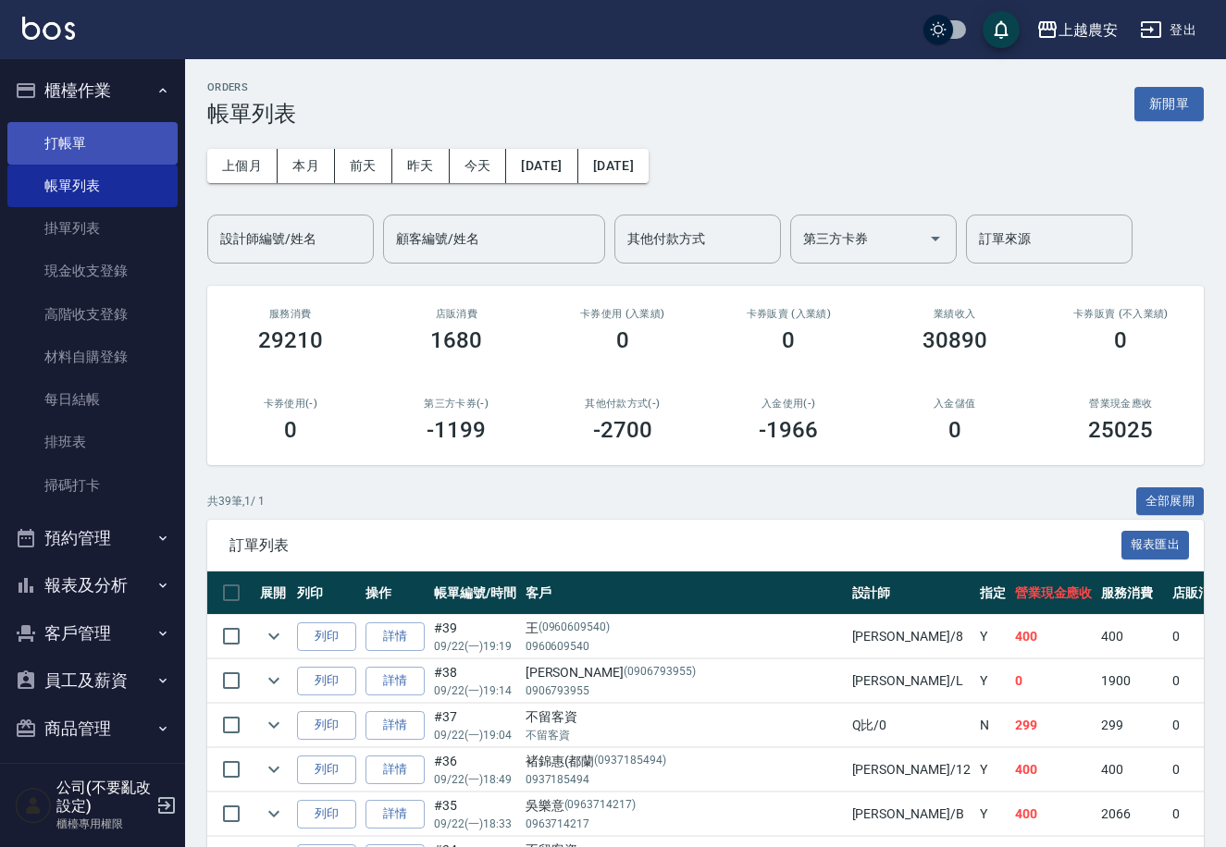
click at [87, 145] on link "打帳單" at bounding box center [92, 143] width 170 height 43
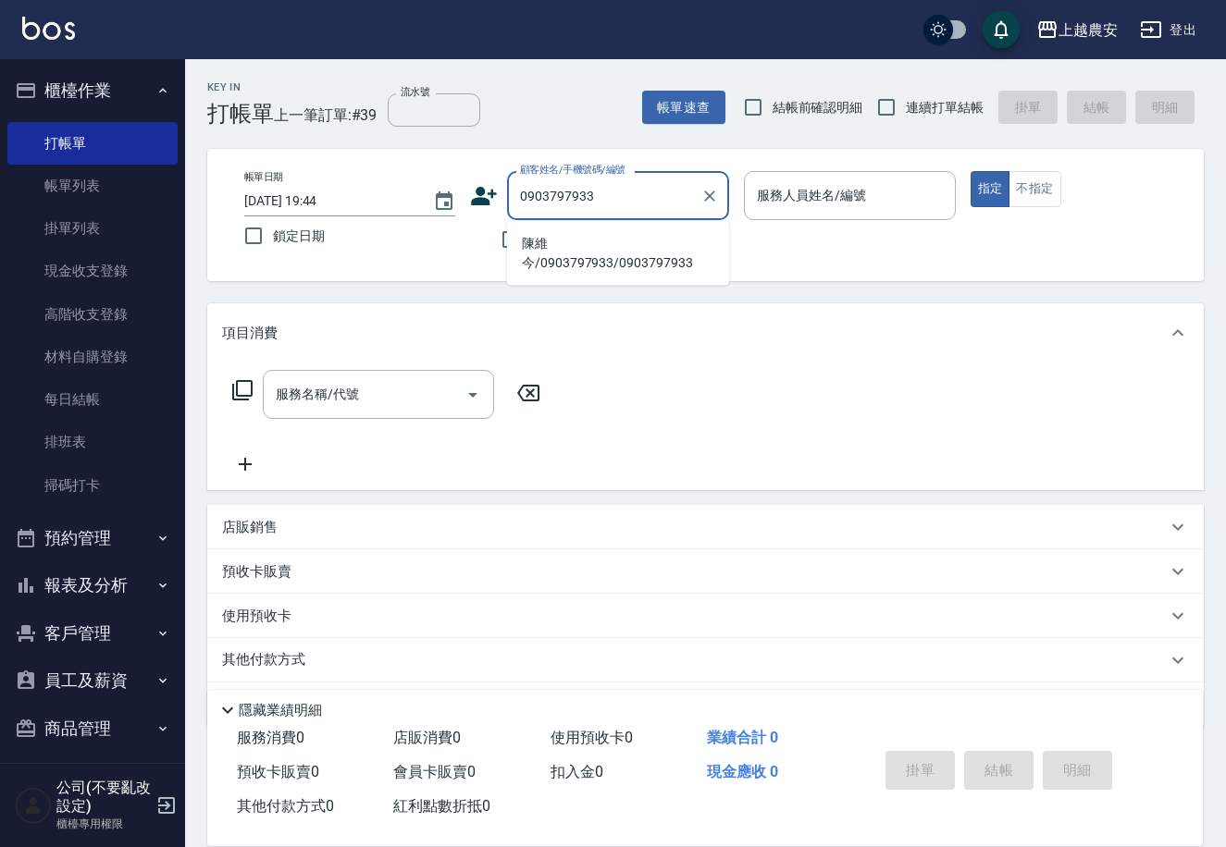
drag, startPoint x: 569, startPoint y: 239, endPoint x: 634, endPoint y: 226, distance: 66.0
click at [571, 238] on li "陳維今/0903797933/0903797933" at bounding box center [618, 254] width 222 height 50
type input "陳維今/0903797933/0903797933"
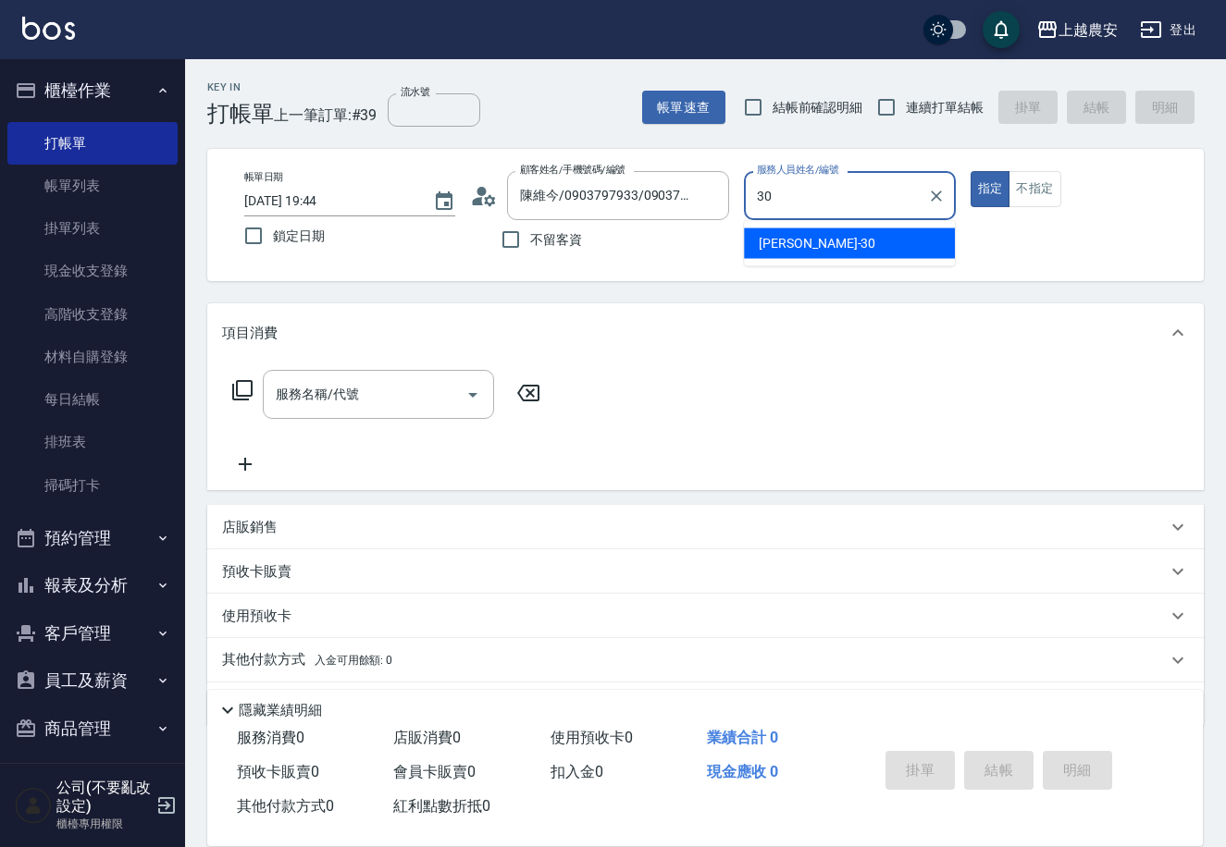
type input "[PERSON_NAME]-30"
type button "true"
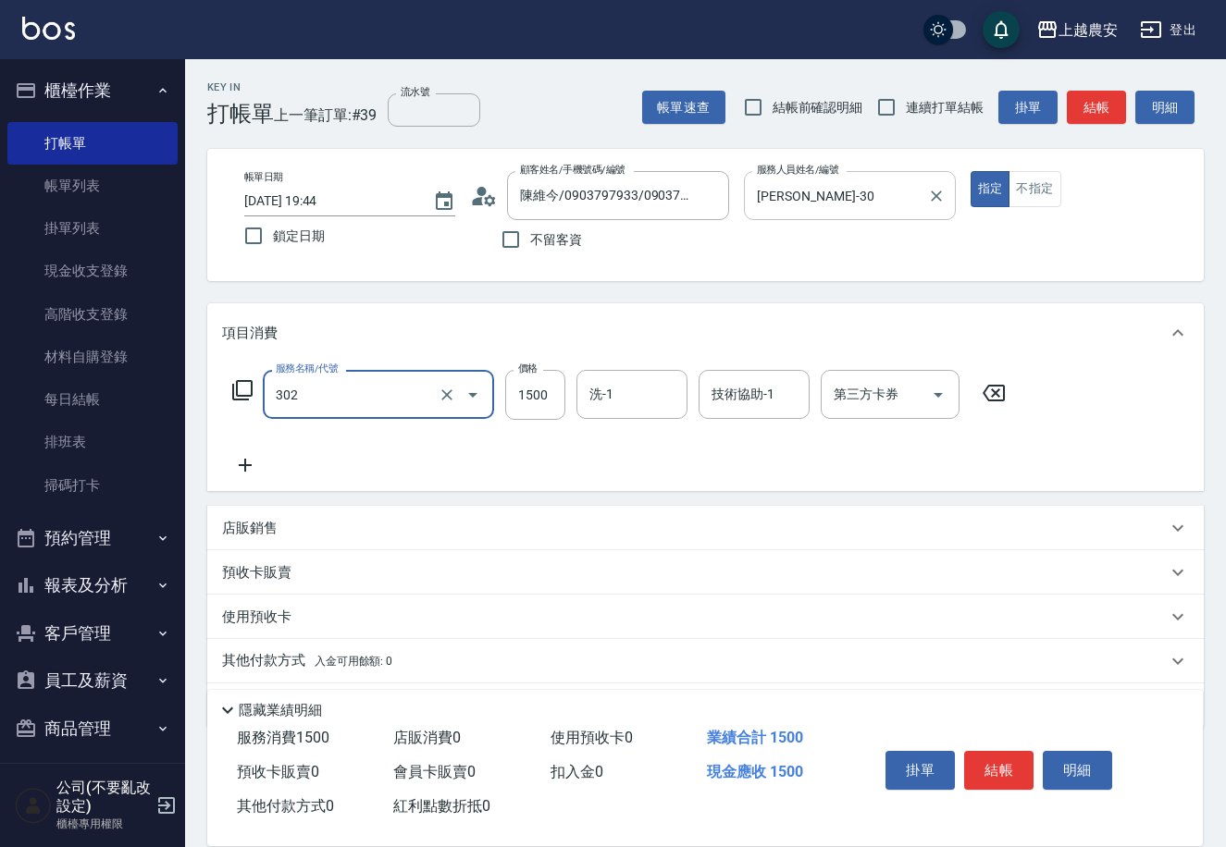
type input "燙髮1500↓(自購)(302)"
type input "1000"
click at [244, 467] on icon at bounding box center [245, 465] width 46 height 22
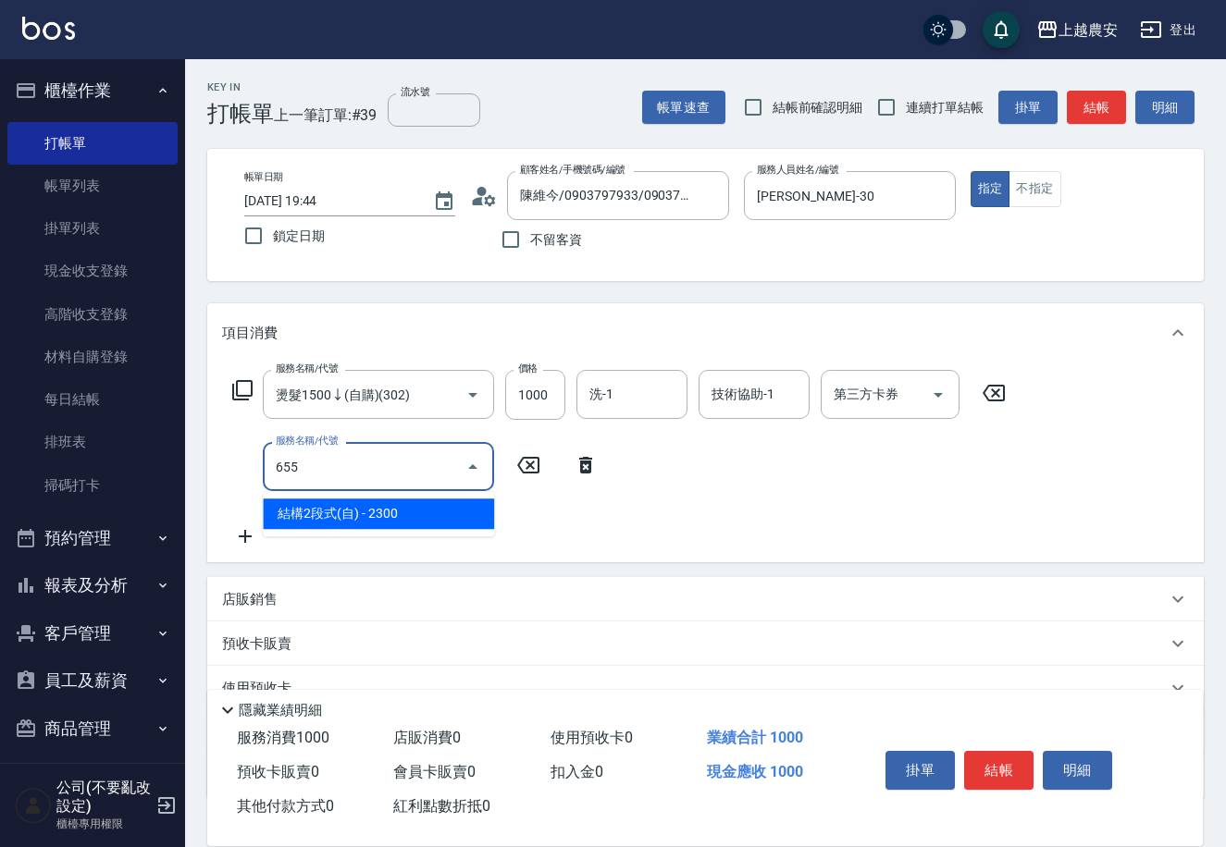
type input "結構2段式(自)(655)"
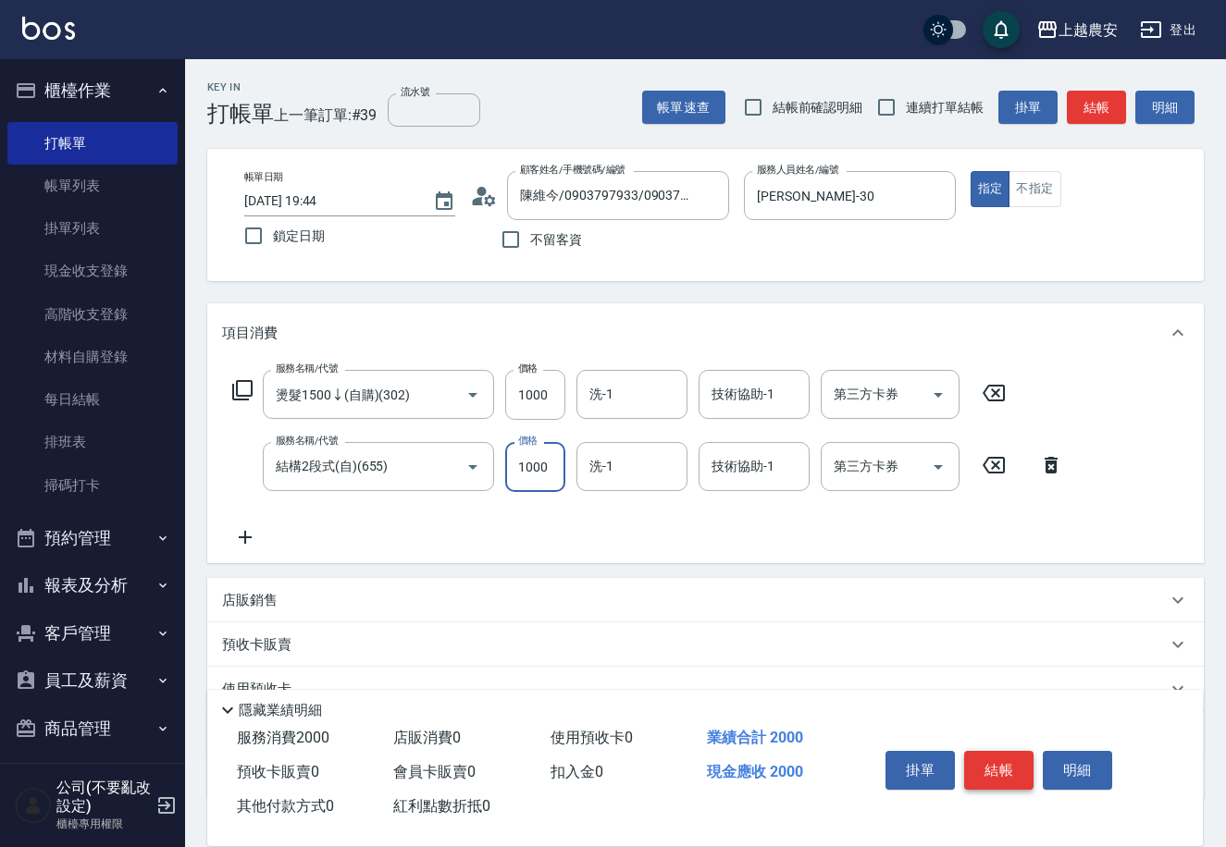
type input "1000"
click at [998, 765] on button "結帳" at bounding box center [998, 770] width 69 height 39
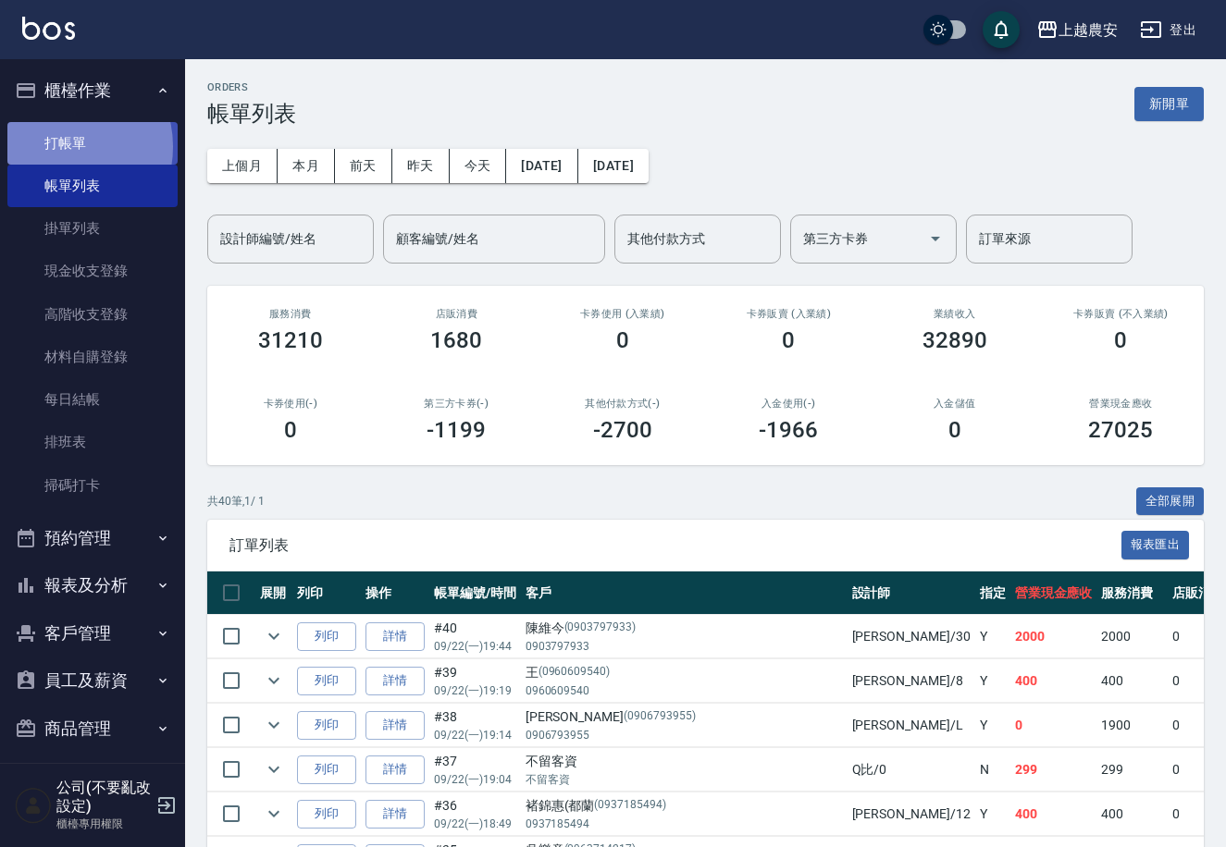
click at [62, 146] on link "打帳單" at bounding box center [92, 143] width 170 height 43
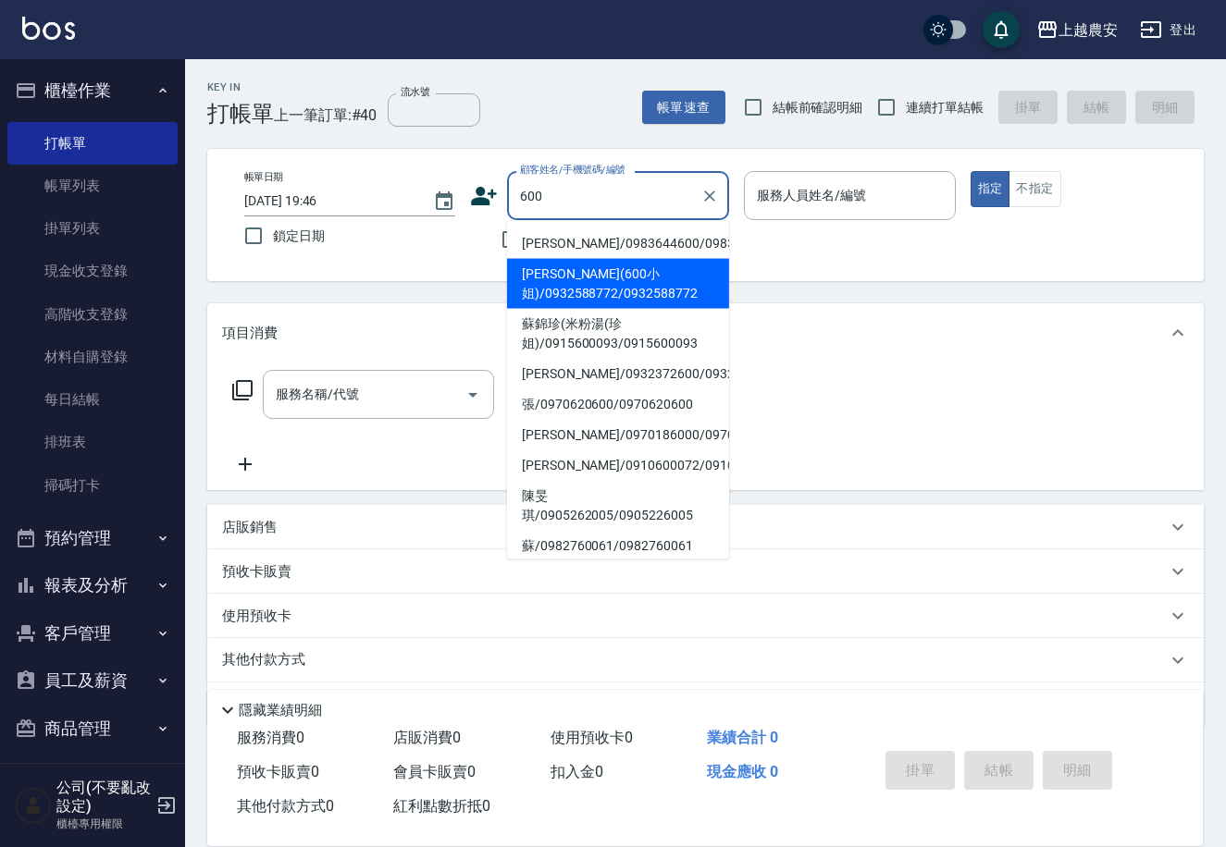
click at [546, 298] on li "徐(600小姐)/0932588772/0932588772" at bounding box center [618, 284] width 222 height 50
type input "徐(600小姐)/0932588772/0932588772"
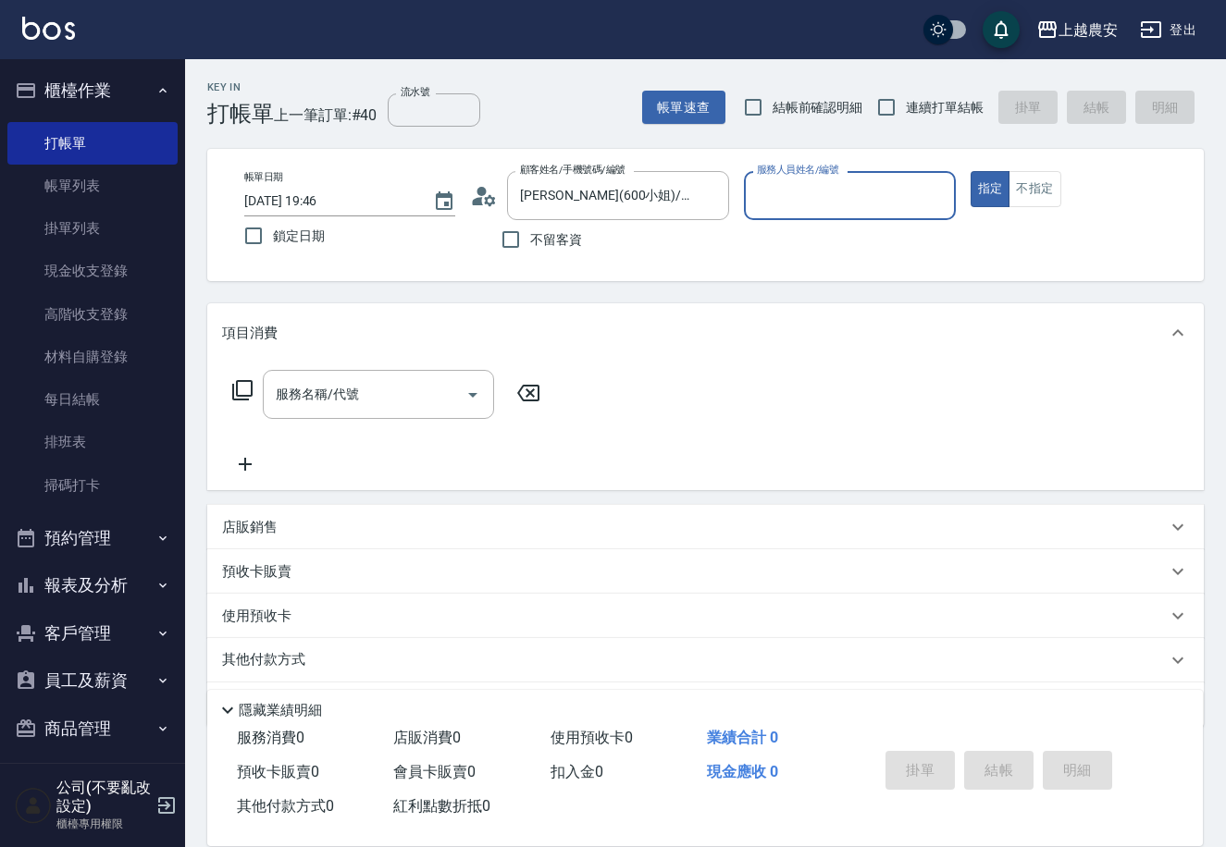
type input "Yoko-12"
click at [379, 397] on input "服務名稱/代號" at bounding box center [364, 394] width 187 height 32
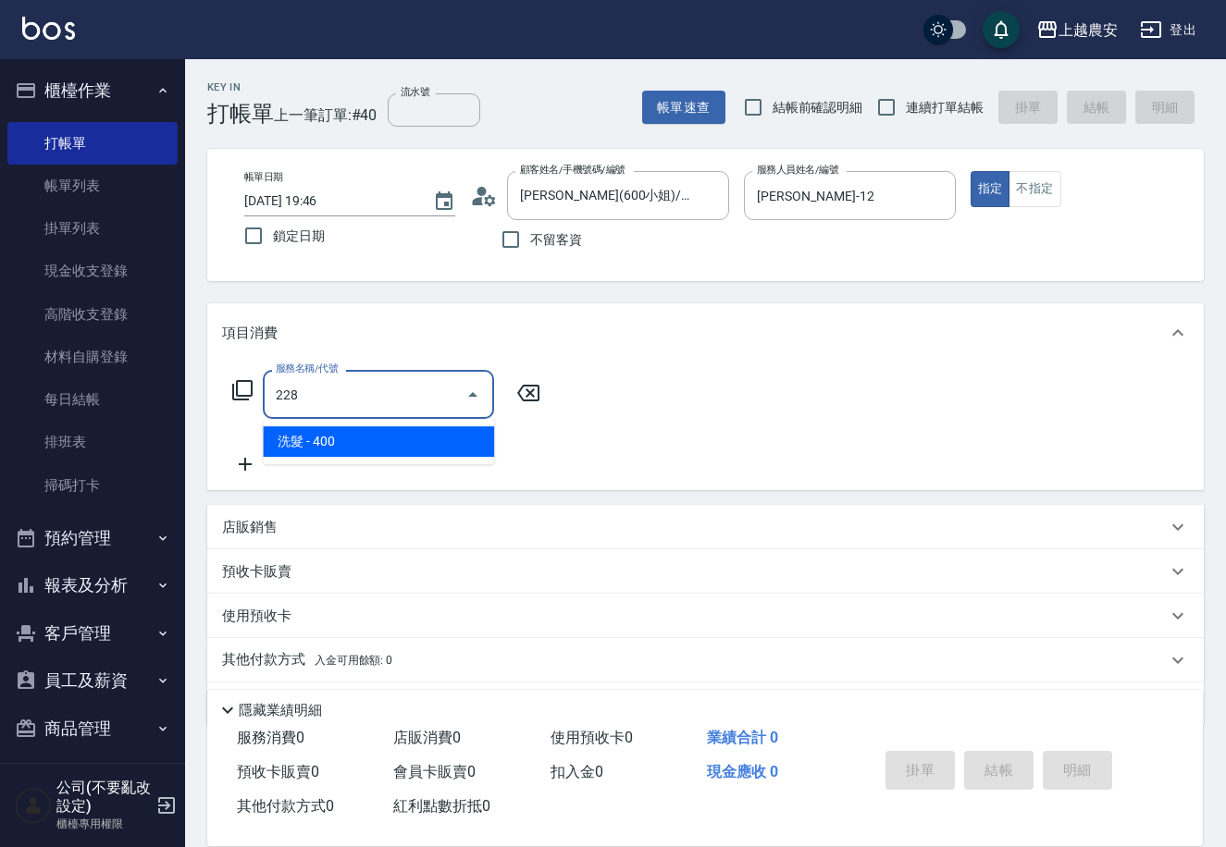
type input "洗髮(228)"
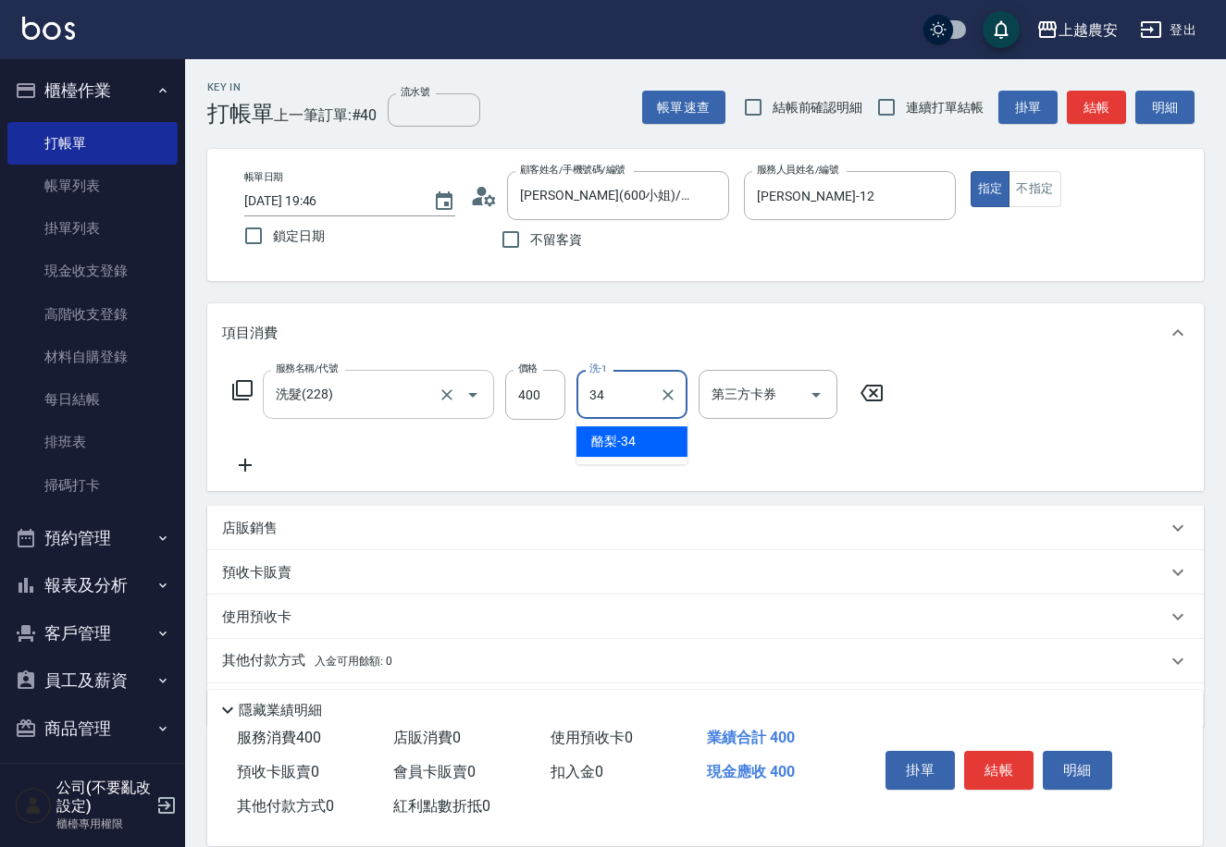
type input "酪梨-34"
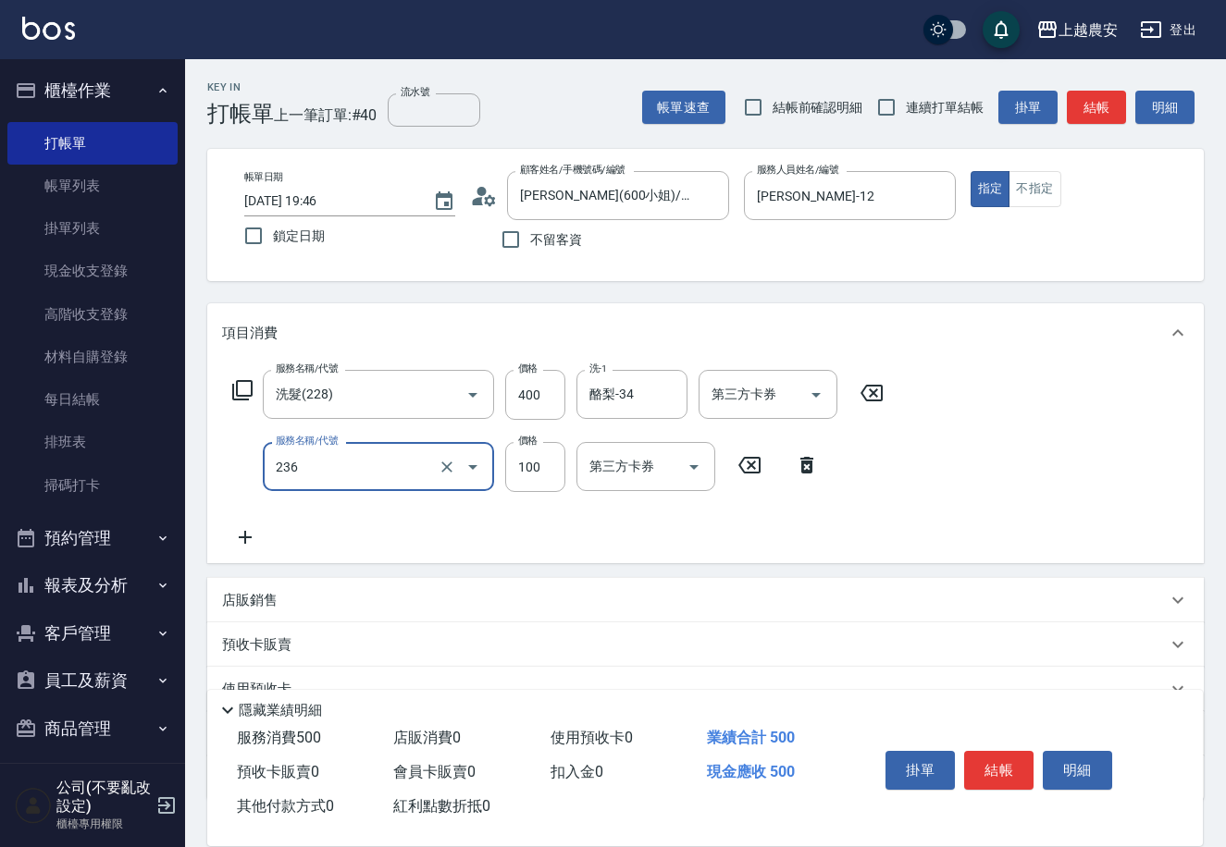
type input "手棒(236)"
click at [991, 768] on button "結帳" at bounding box center [998, 770] width 69 height 39
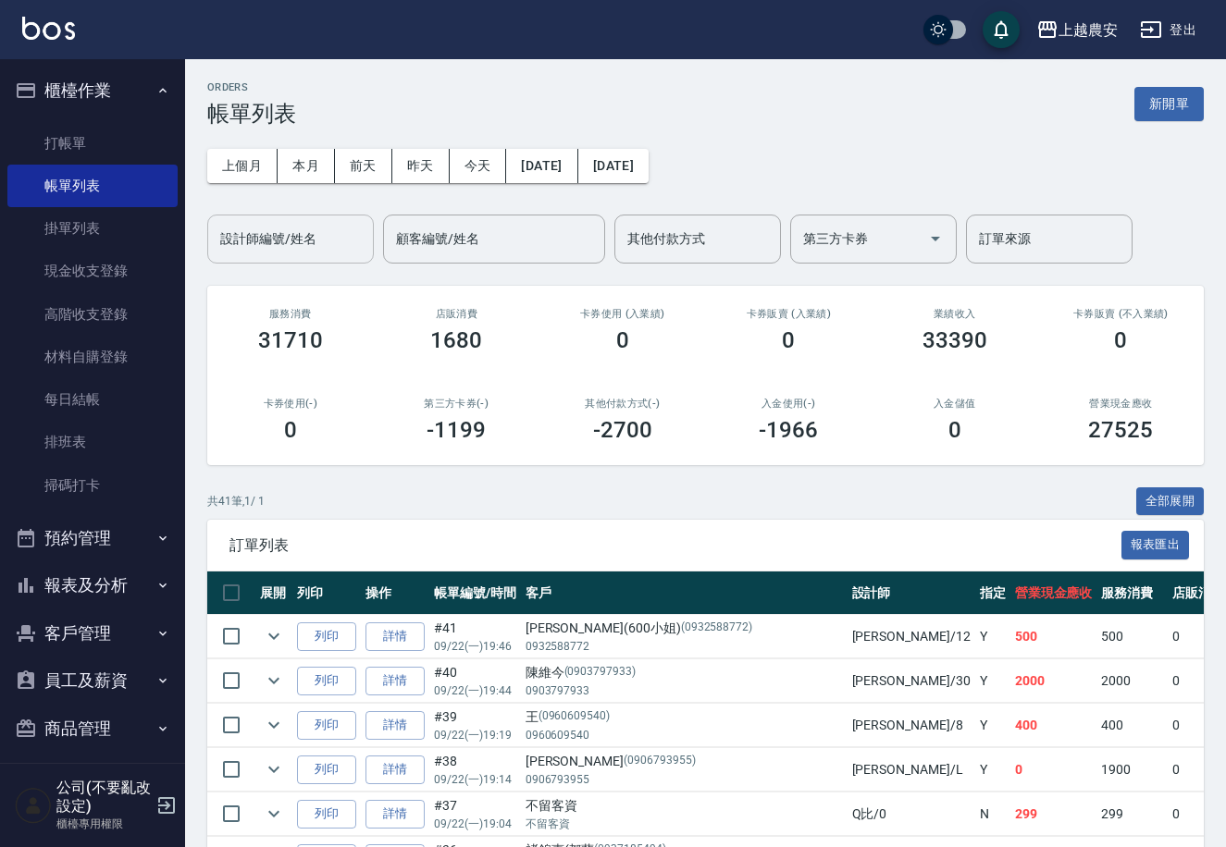
click at [301, 239] on div "設計師編號/姓名 設計師編號/姓名" at bounding box center [290, 239] width 167 height 49
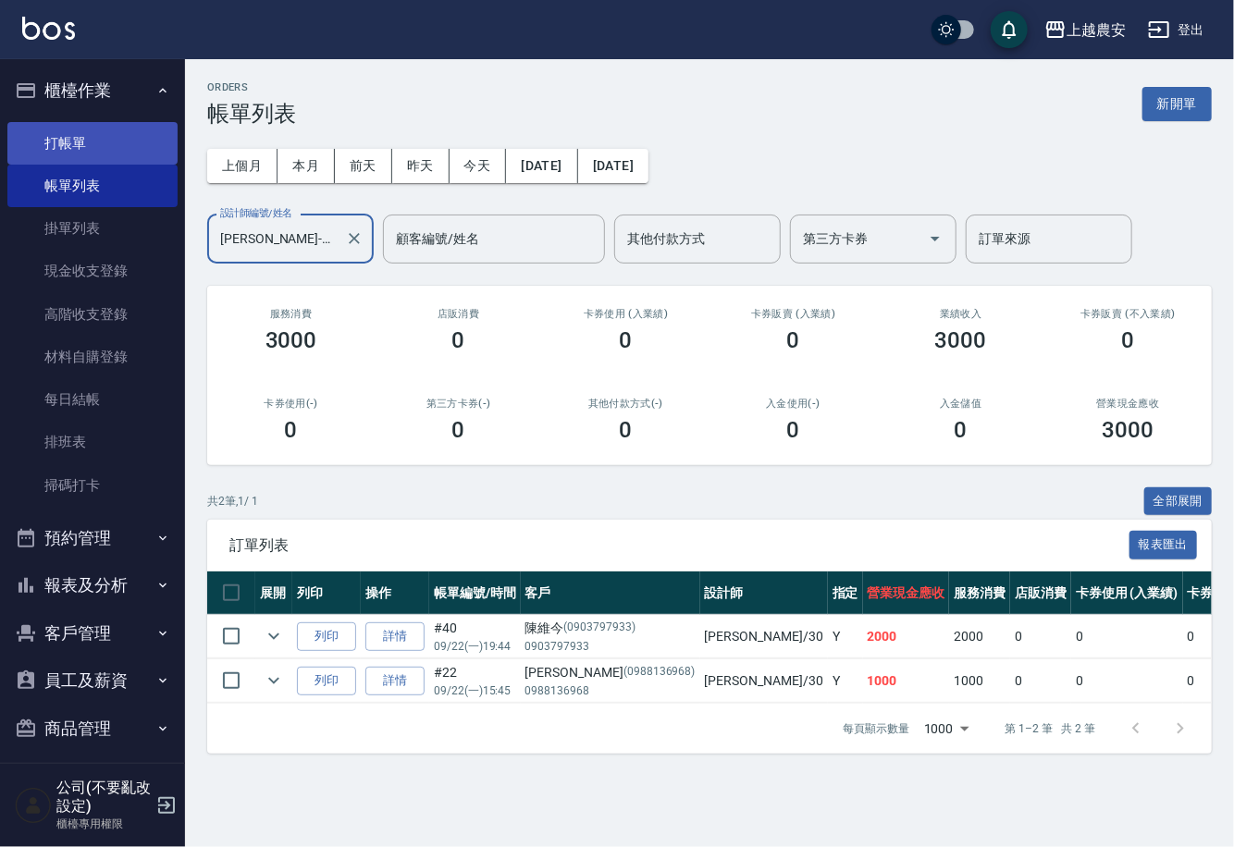
type input "珮珮-30"
click at [56, 150] on link "打帳單" at bounding box center [92, 143] width 170 height 43
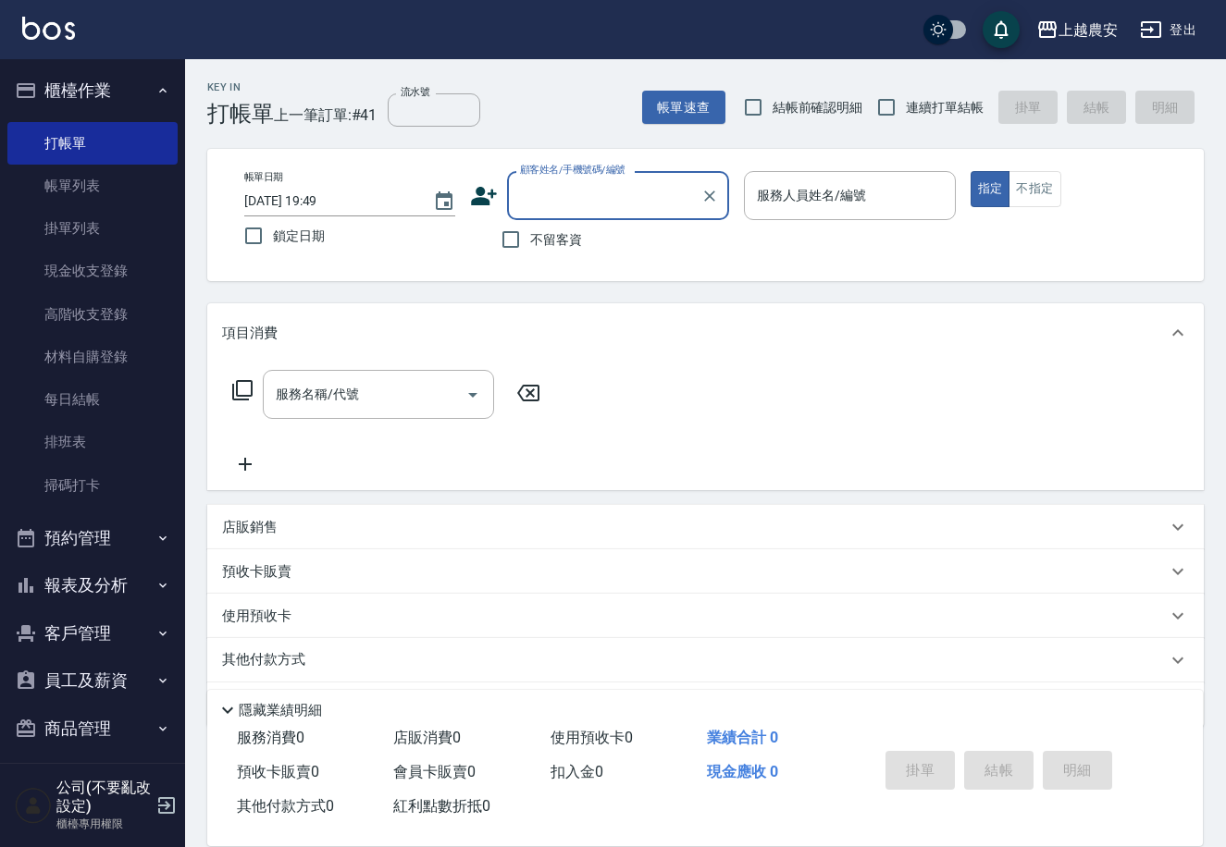
scroll to position [10, 0]
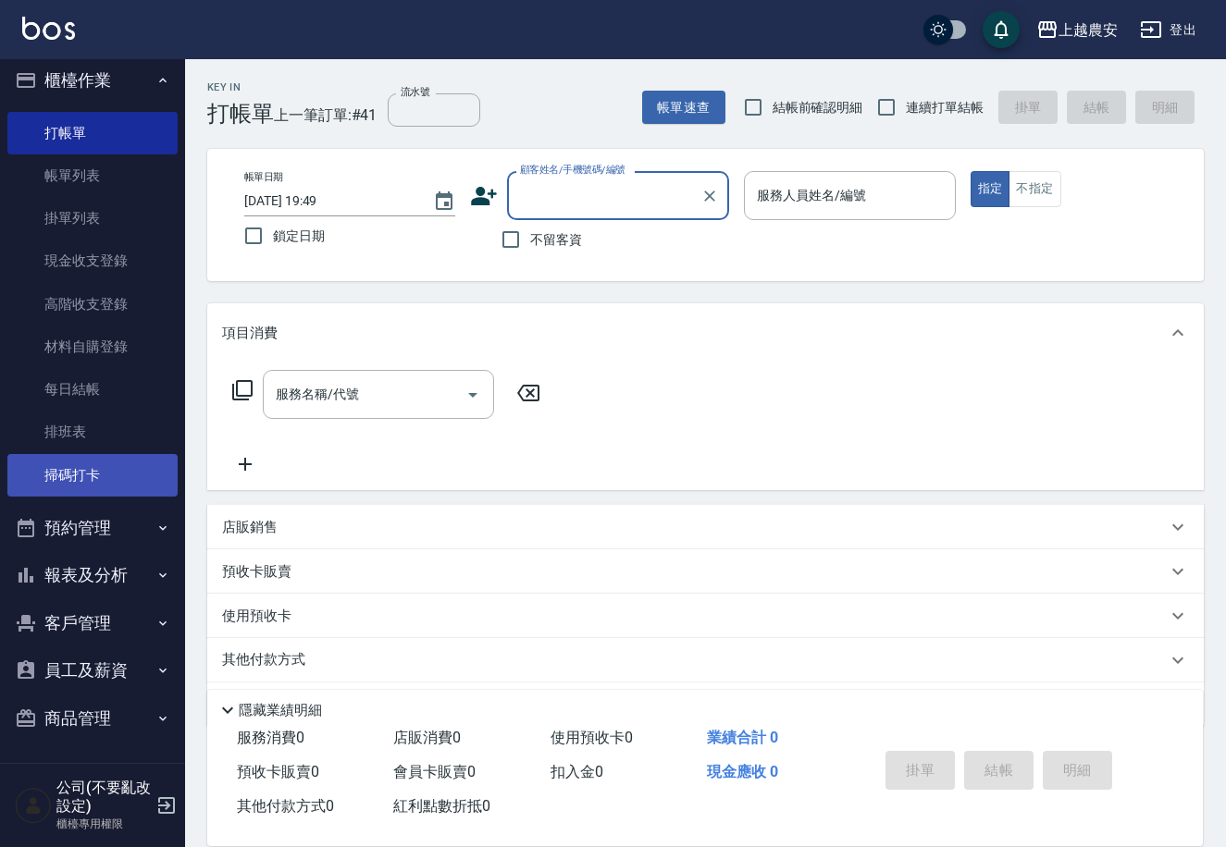
click at [56, 470] on link "掃碼打卡" at bounding box center [92, 475] width 170 height 43
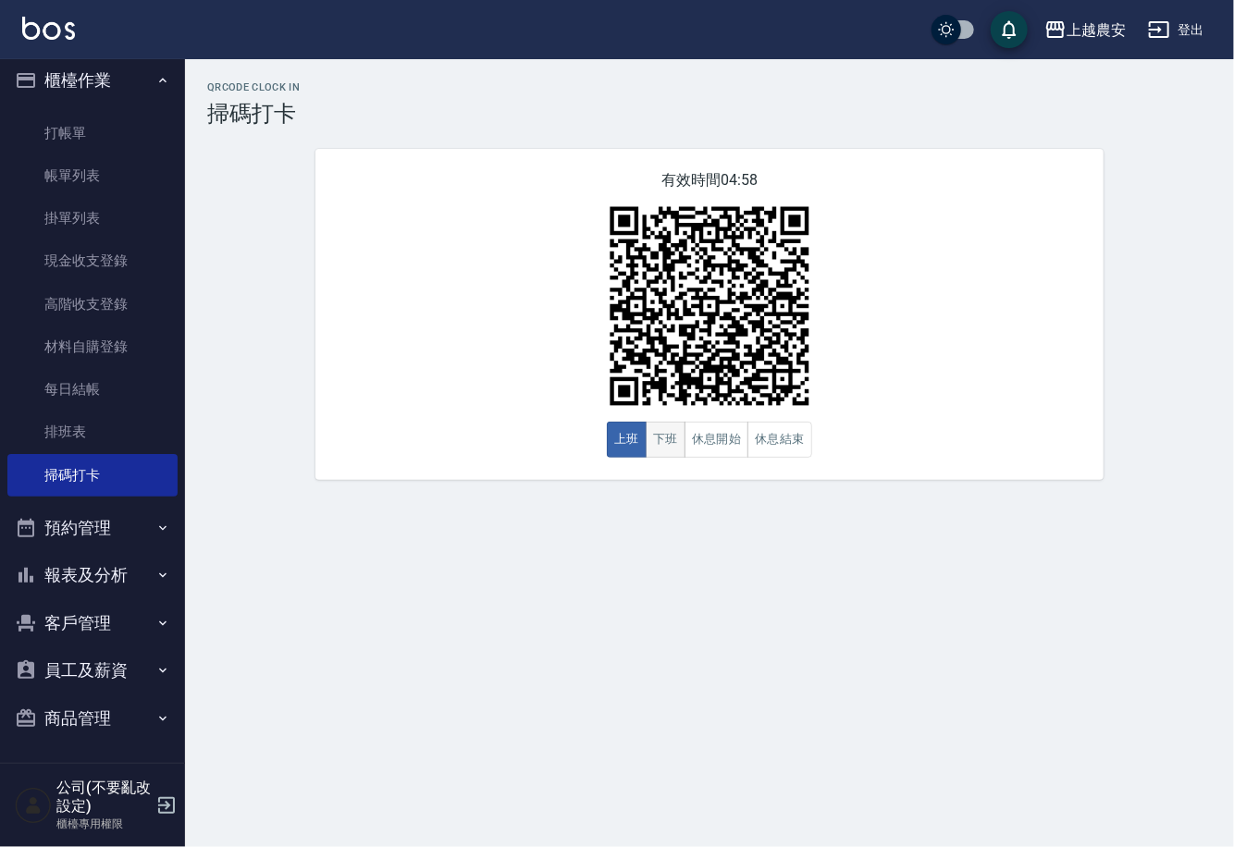
click at [663, 444] on button "下班" at bounding box center [666, 440] width 40 height 36
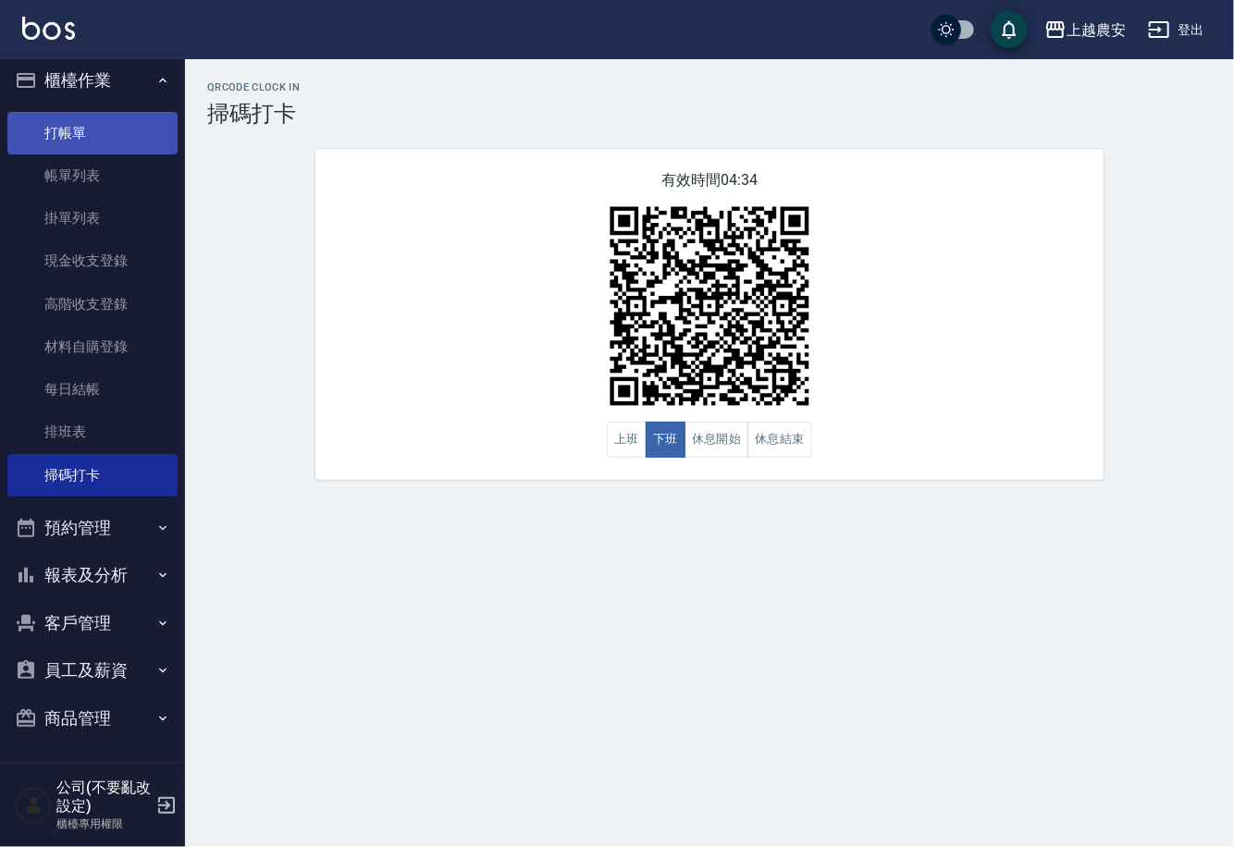
click at [72, 141] on link "打帳單" at bounding box center [92, 133] width 170 height 43
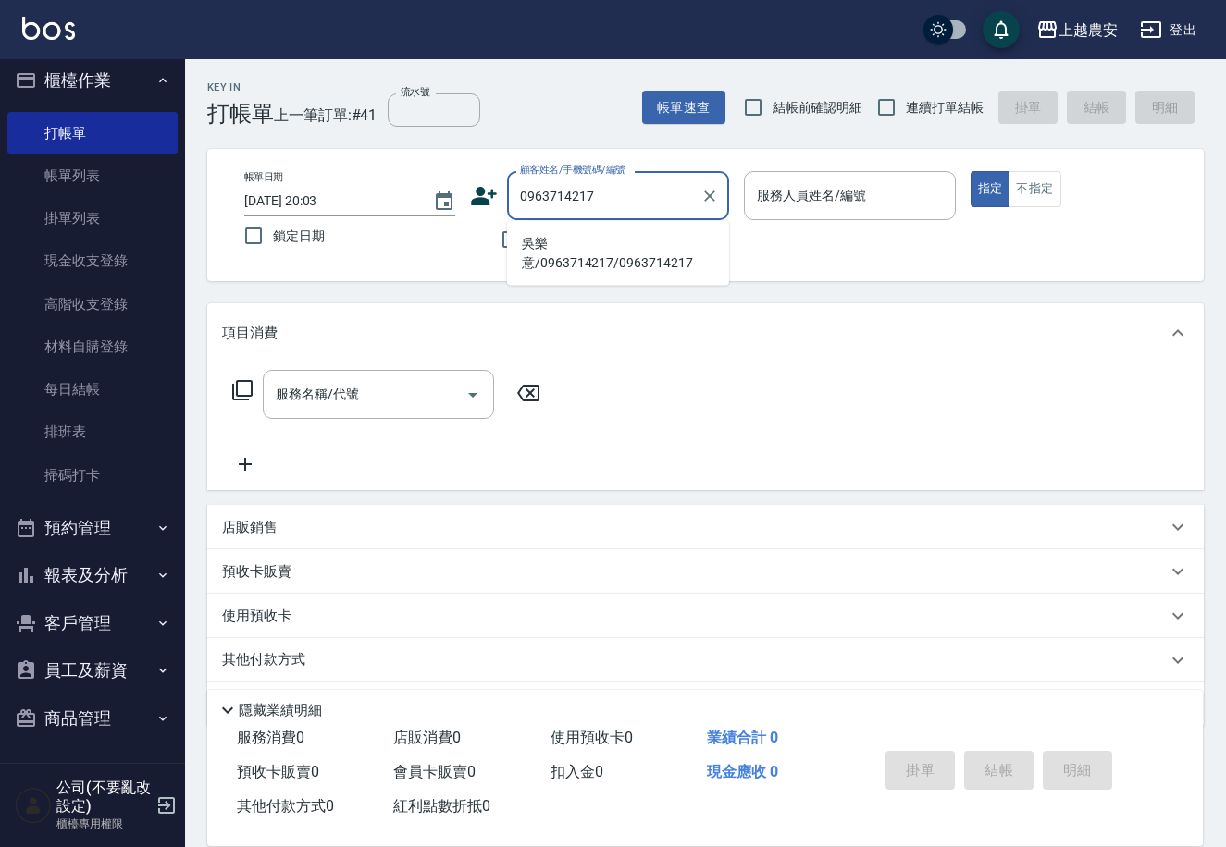
click at [603, 251] on li "吳樂意/0963714217/0963714217" at bounding box center [618, 254] width 222 height 50
type input "吳樂意/0963714217/0963714217"
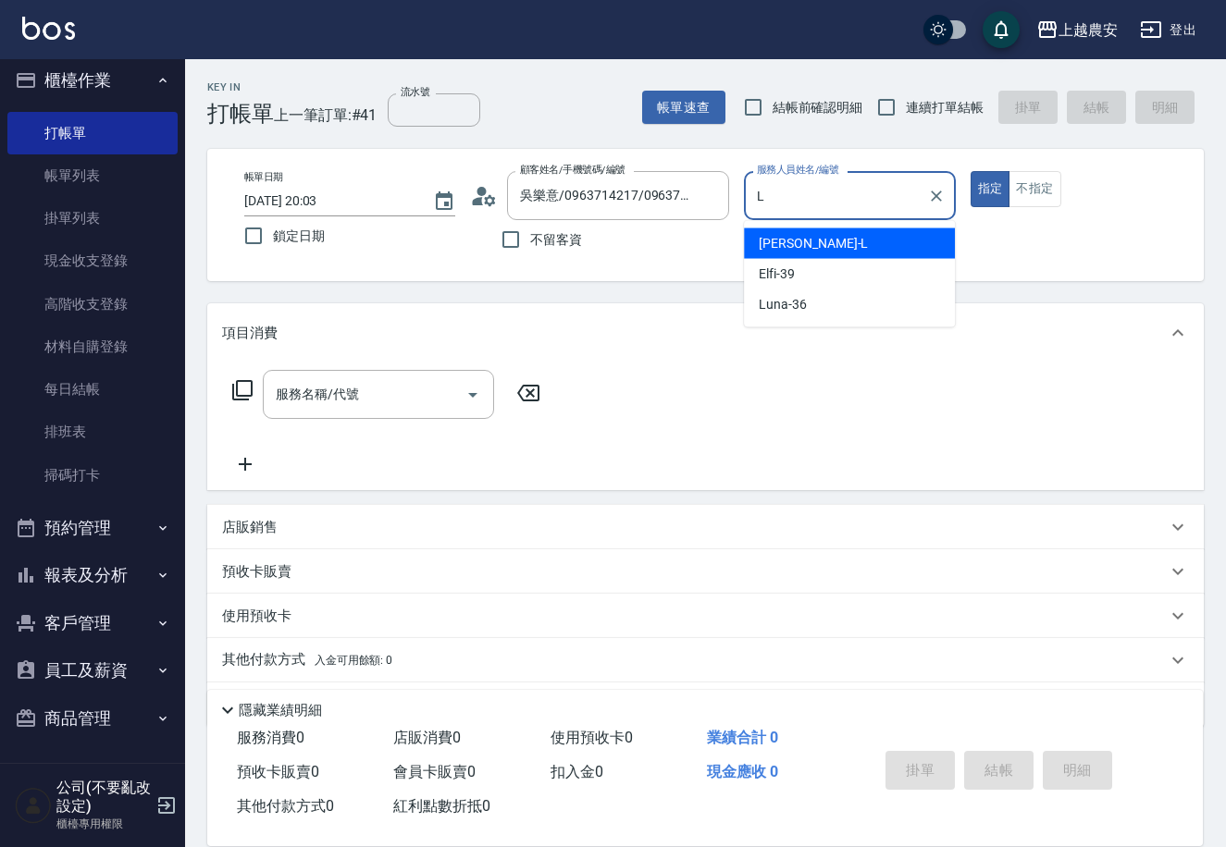
type input "Lina-L"
type button "true"
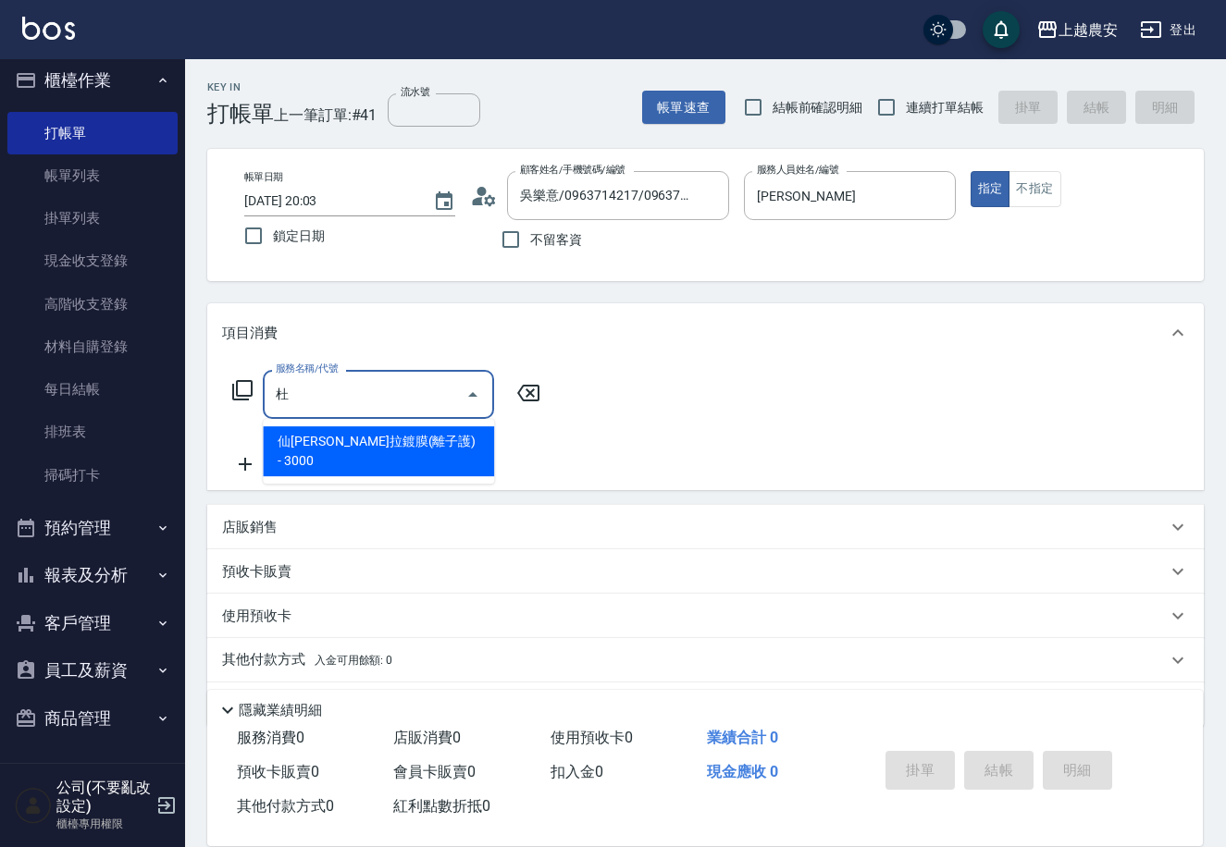
click at [389, 442] on span "仙杜瑞拉鍍膜(離子護) - 3000" at bounding box center [378, 451] width 231 height 50
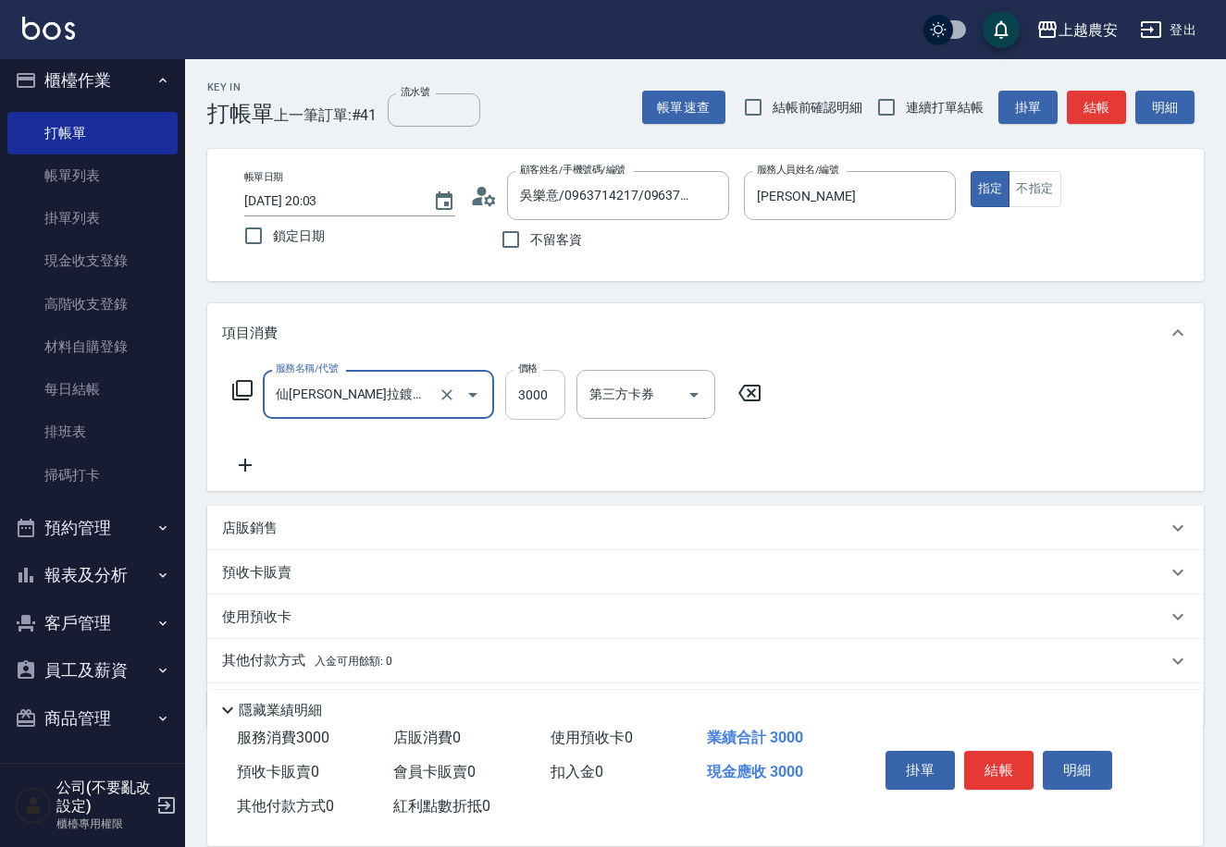
type input "仙杜瑞拉鍍膜(離子護)(663)"
click at [521, 394] on input "3000" at bounding box center [535, 395] width 60 height 50
type input "5000"
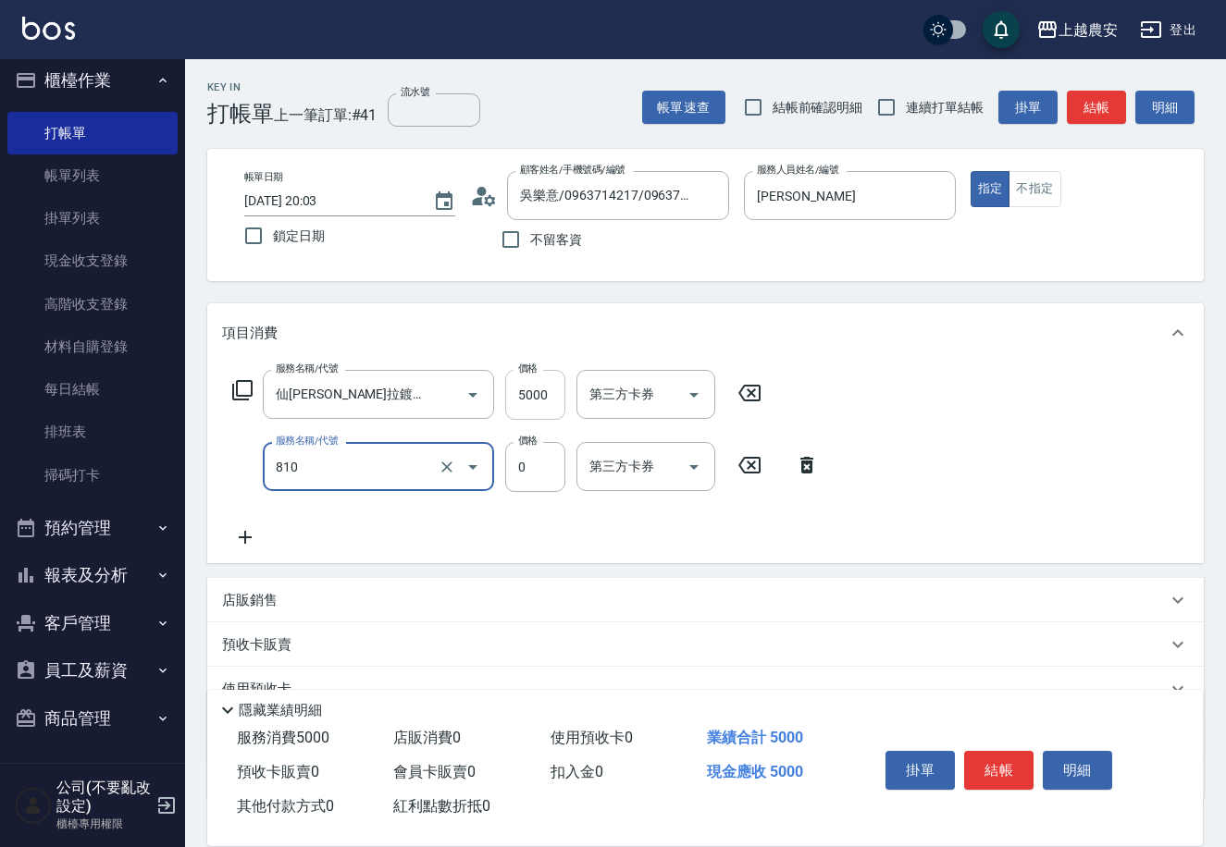
type input "頭皮護髮卡券使用(810)"
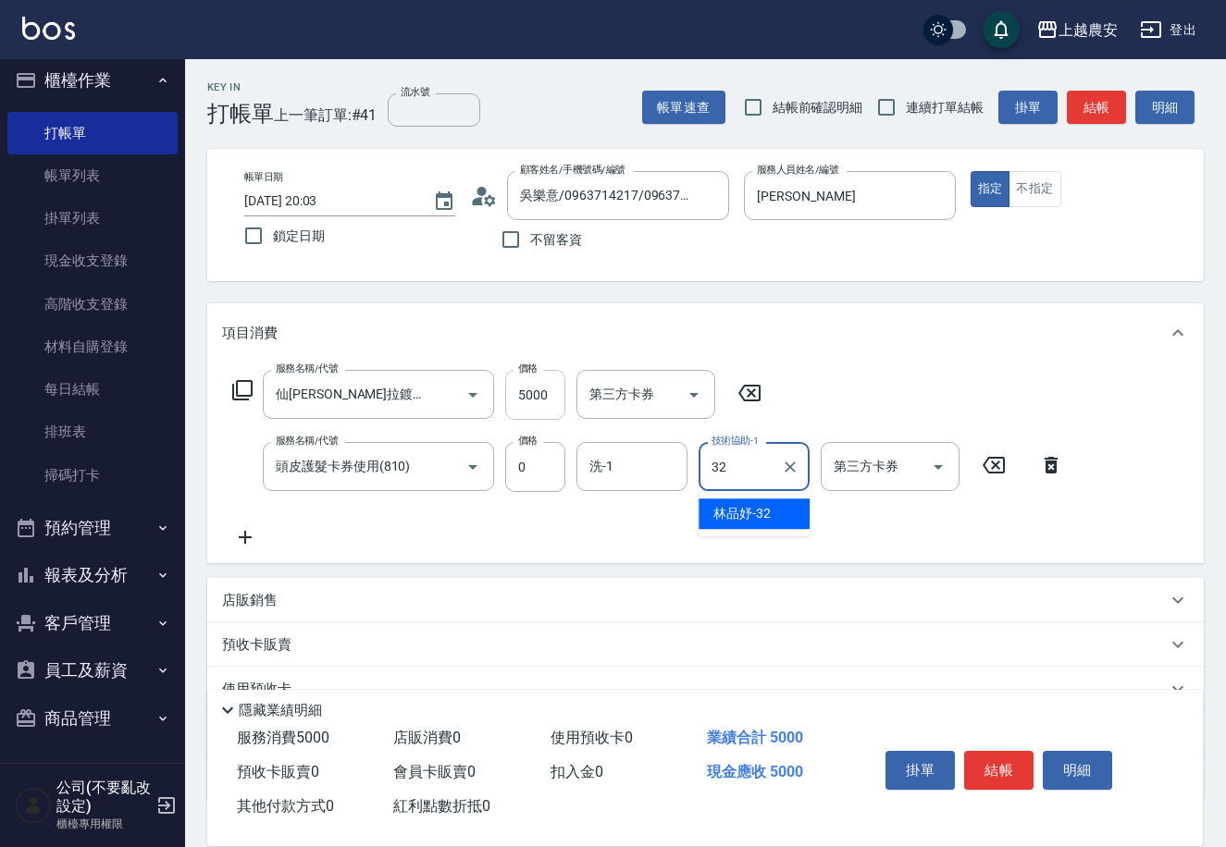
type input "林品妤-32"
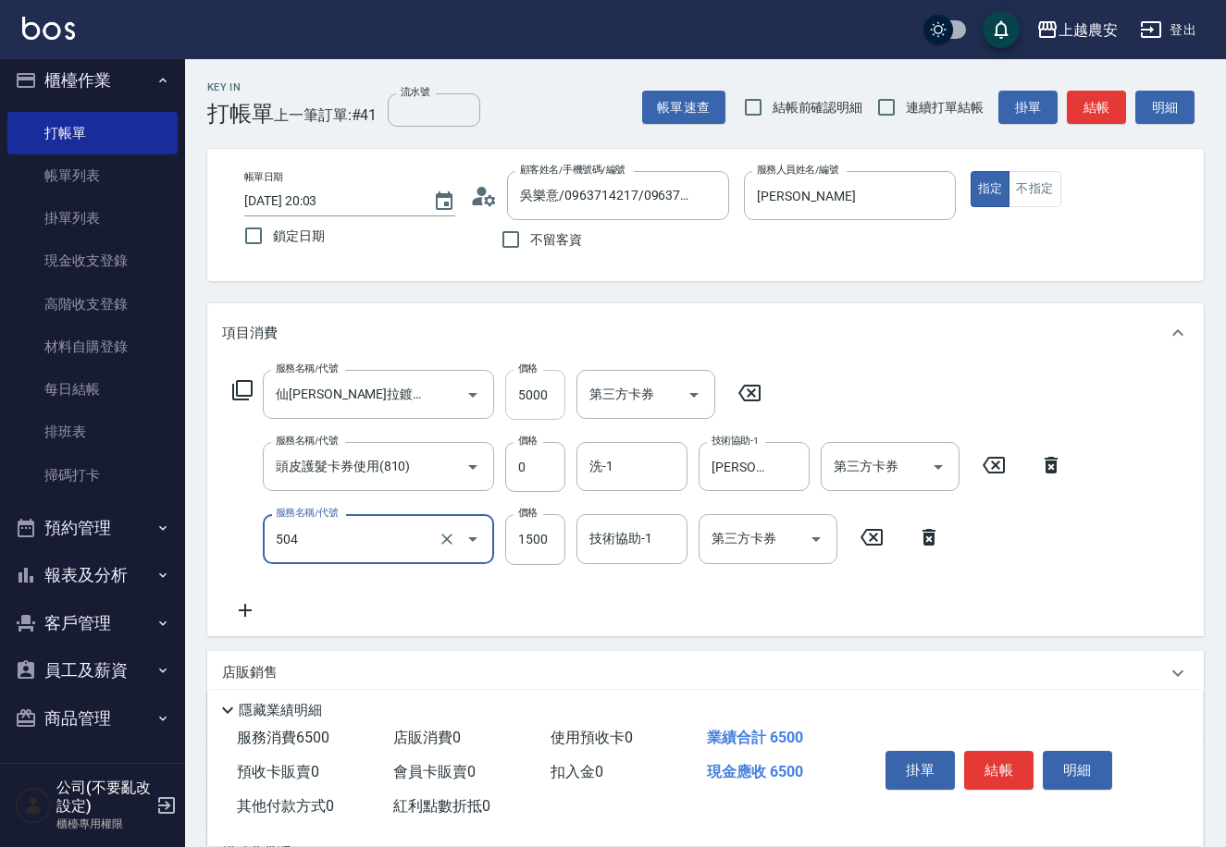
type input "504"
type input "1"
type input "染髮1500↓(504)"
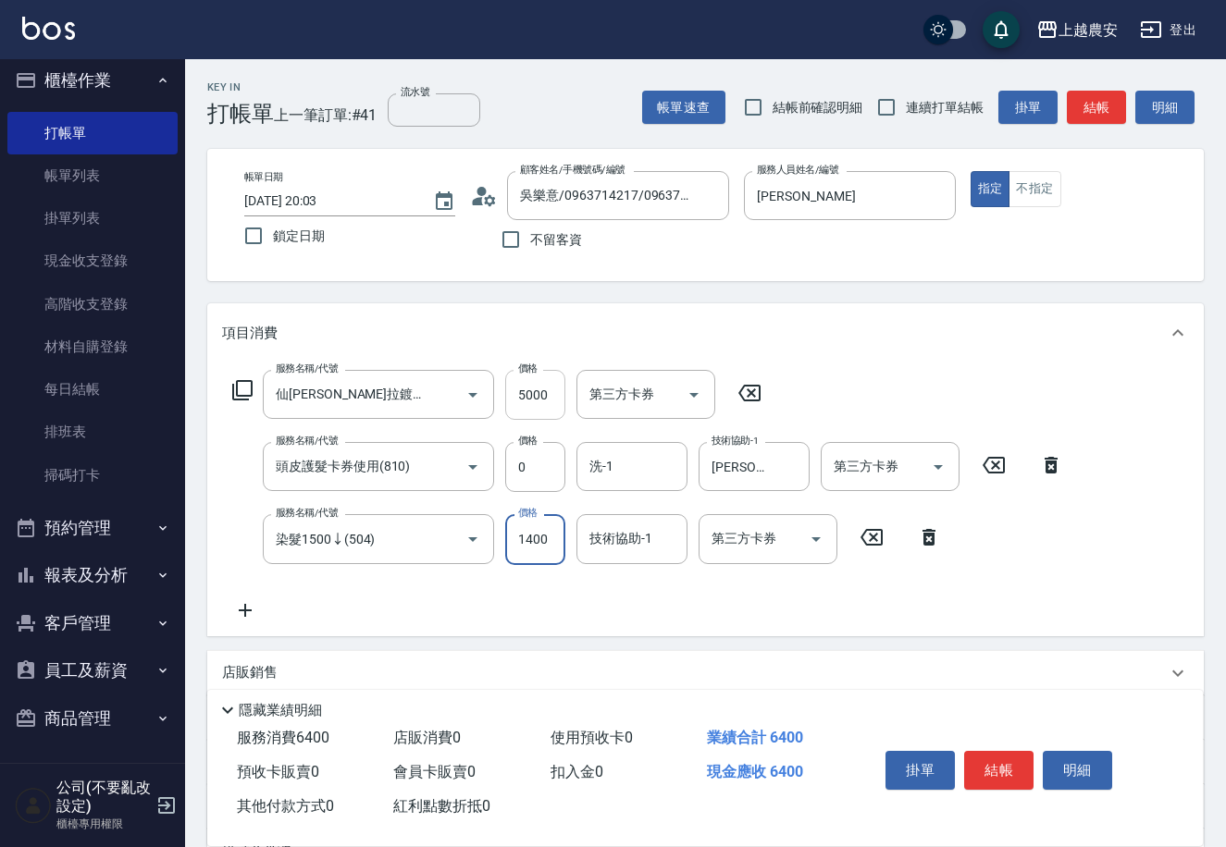
type input "1400"
type input "林品妤-32"
click at [991, 775] on button "結帳" at bounding box center [998, 770] width 69 height 39
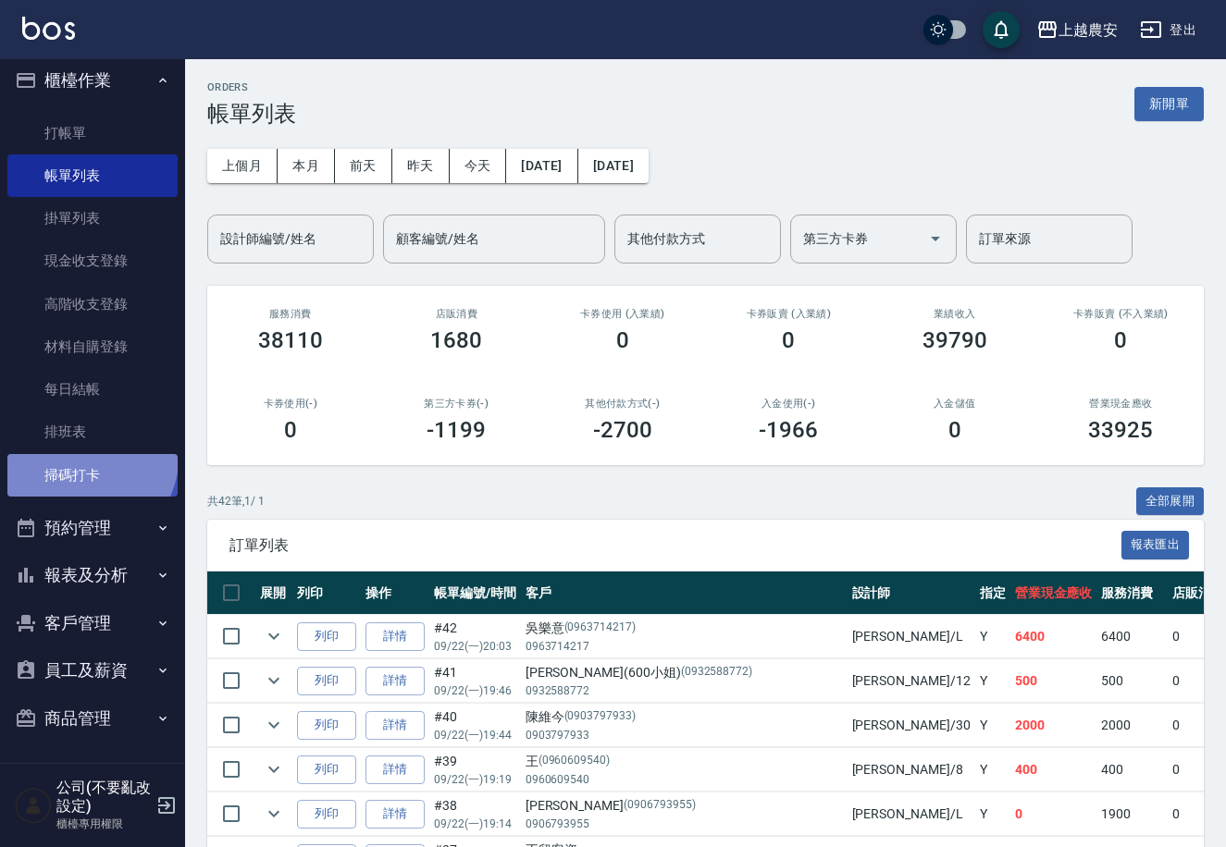
click at [88, 458] on link "掃碼打卡" at bounding box center [92, 475] width 170 height 43
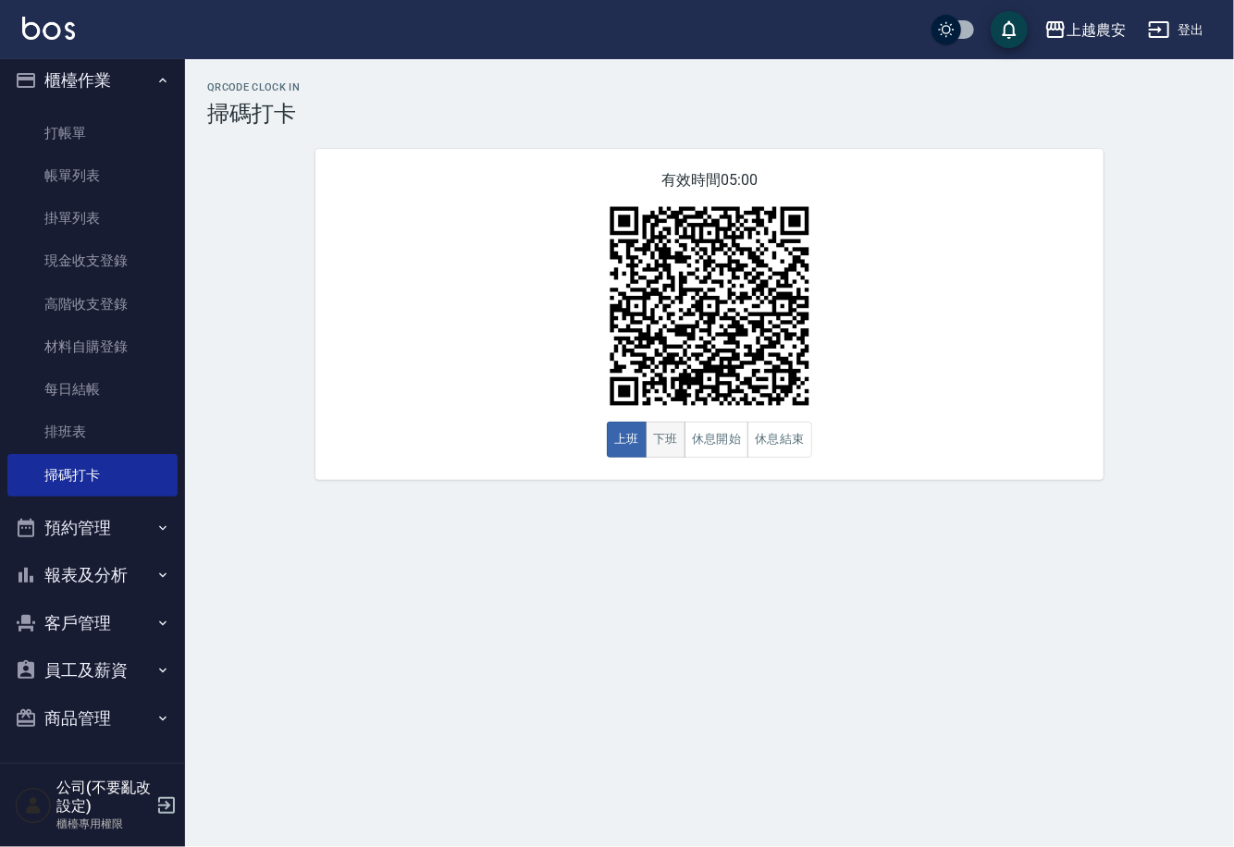
click at [672, 439] on button "下班" at bounding box center [666, 440] width 40 height 36
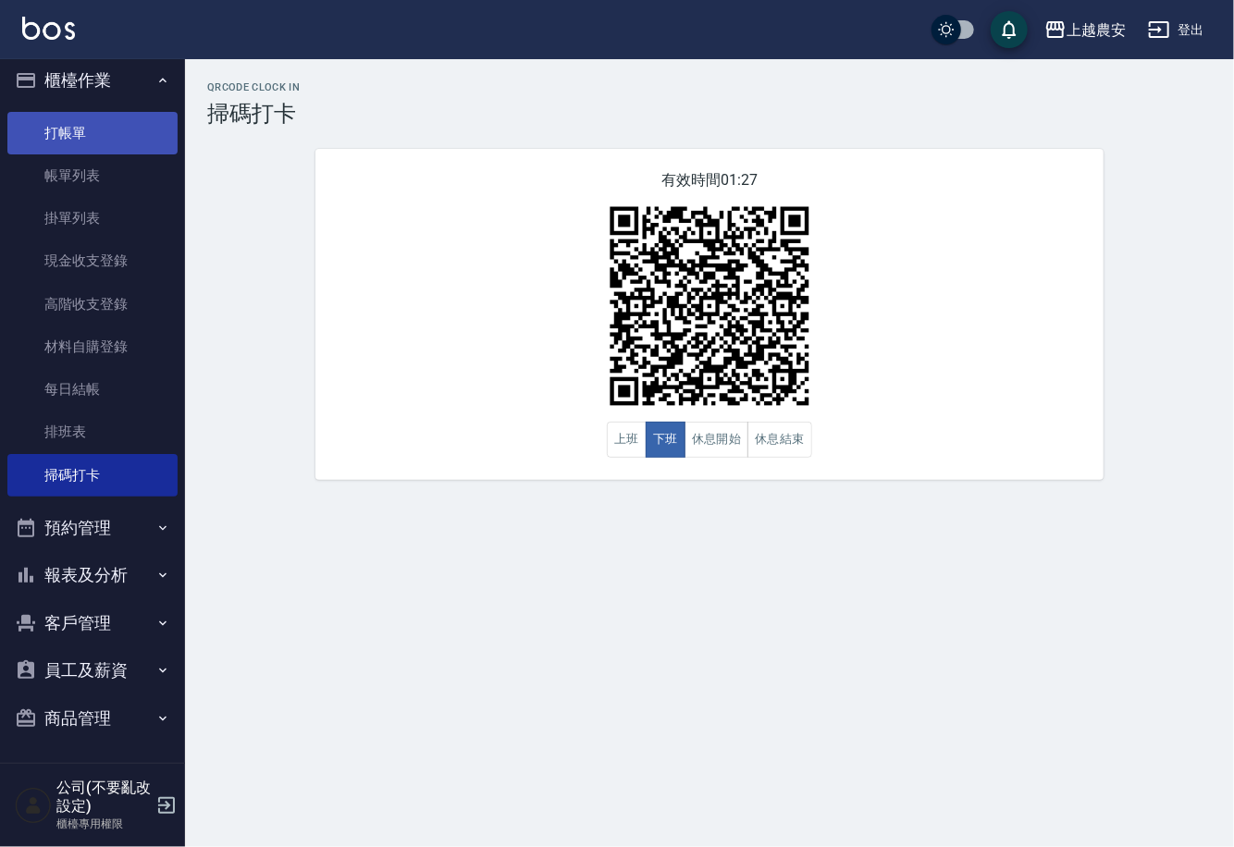
click at [88, 133] on link "打帳單" at bounding box center [92, 133] width 170 height 43
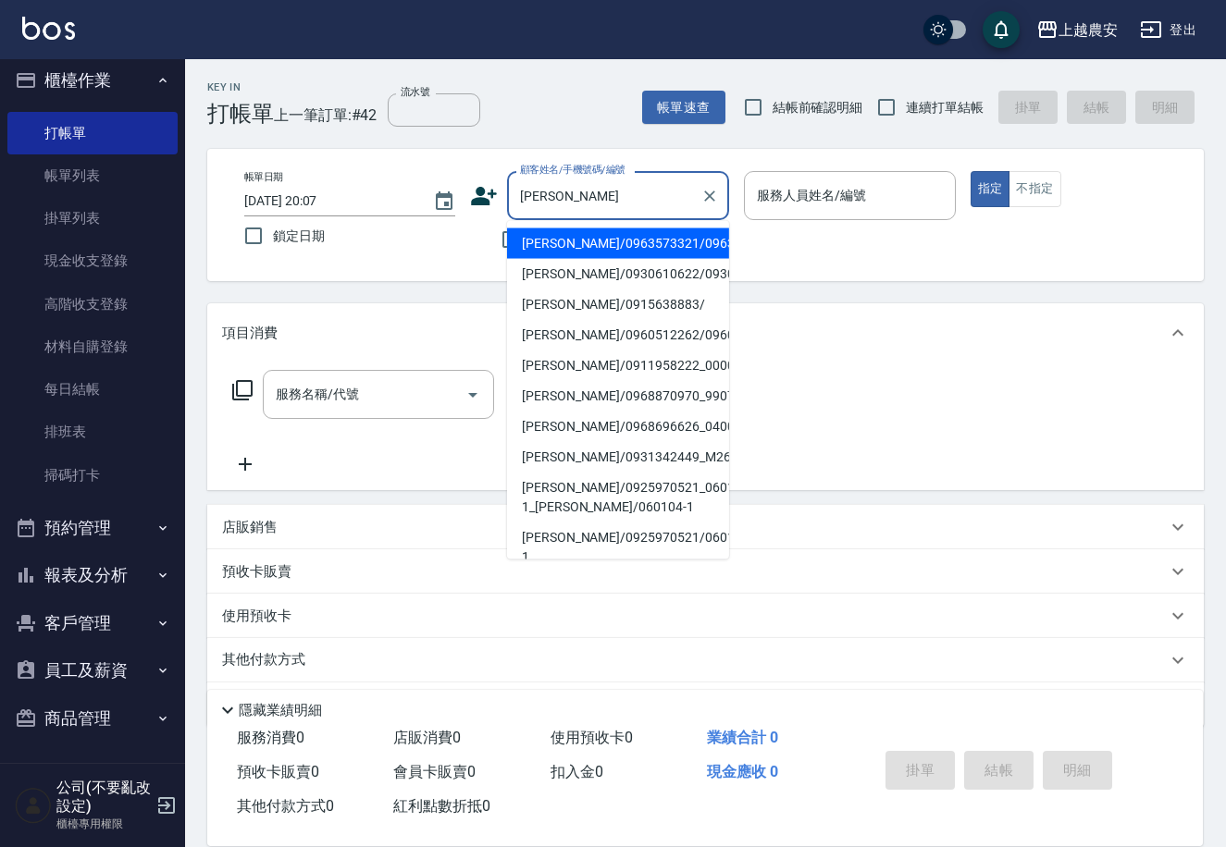
click at [585, 283] on li "蔡承達/0930610622/0930610622" at bounding box center [618, 274] width 222 height 31
type input "蔡承達/0930610622/0930610622"
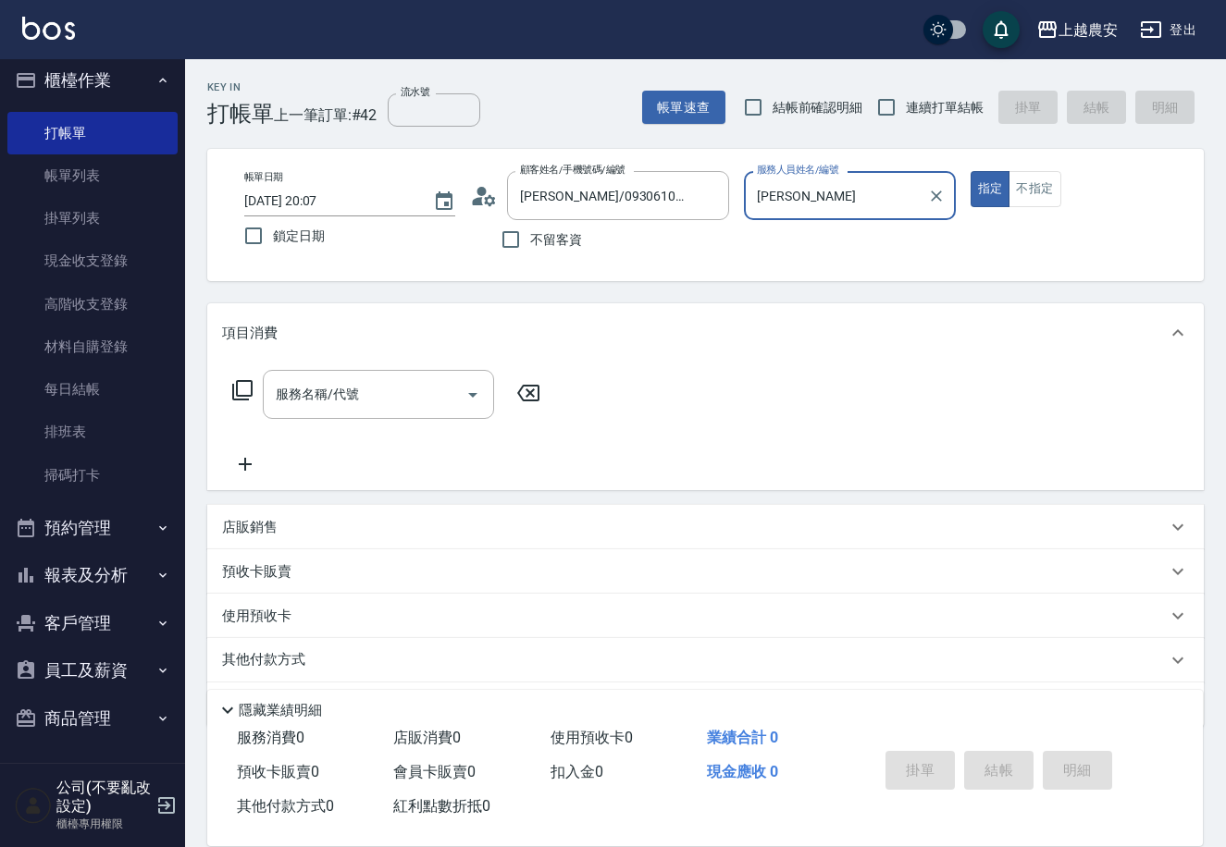
type input "Lina-L"
click at [347, 393] on div "服務名稱/代號 服務名稱/代號" at bounding box center [378, 394] width 231 height 49
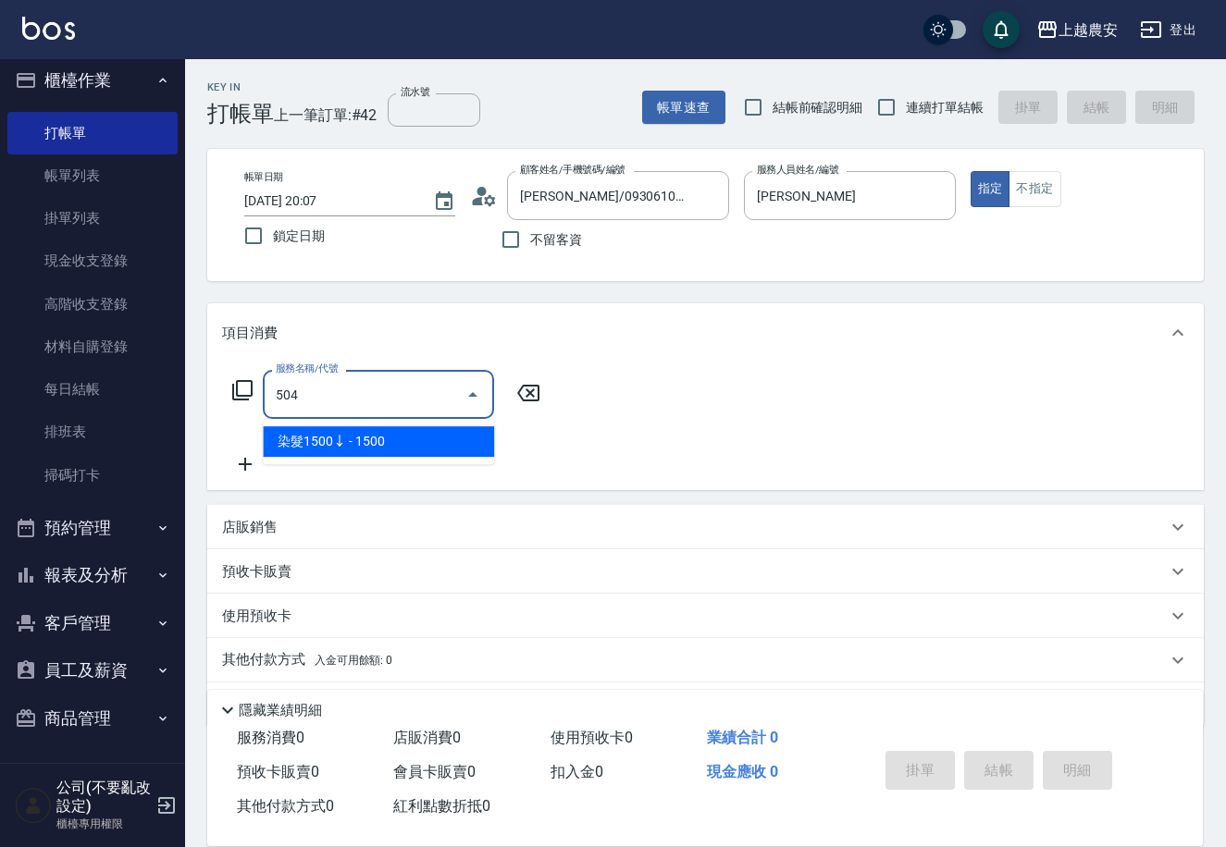
type input "染髮1500↓(504)"
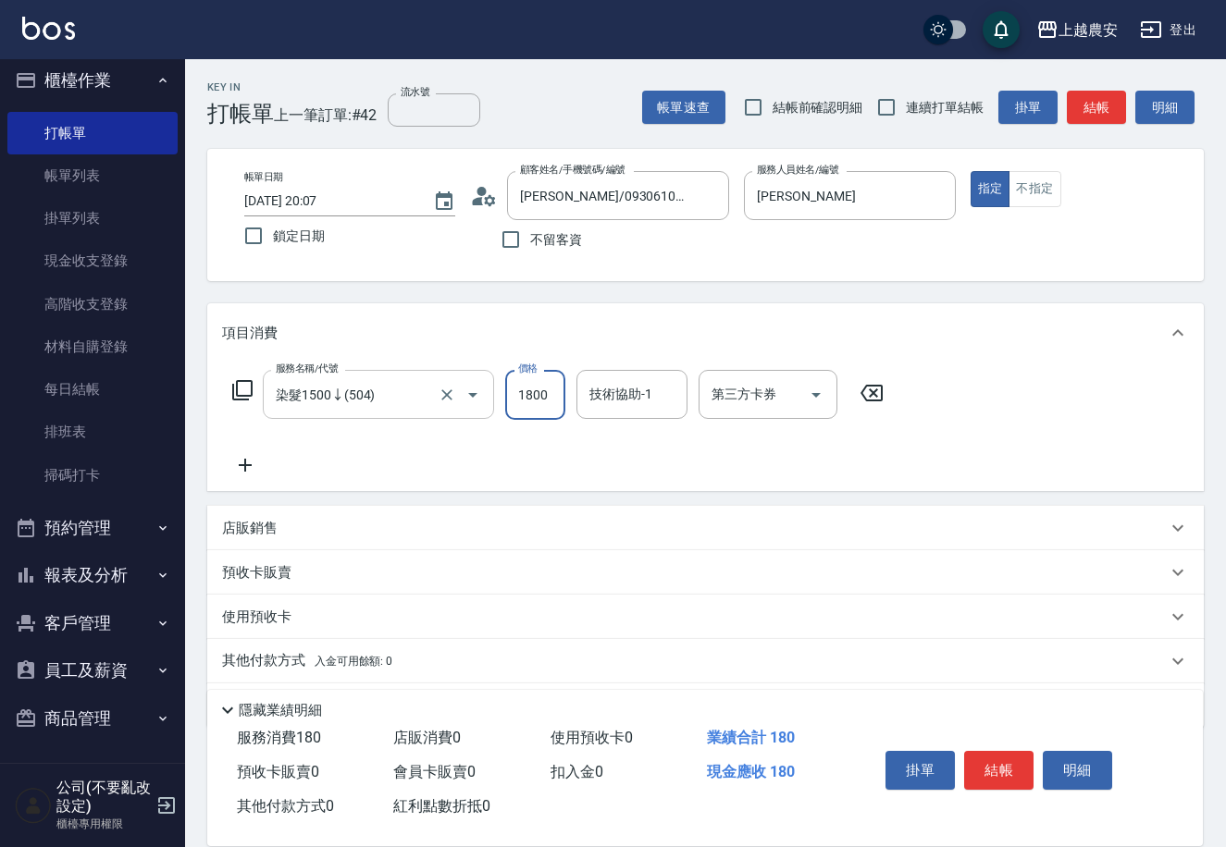
type input "1800"
type input "蘇蘇-25"
click at [1007, 766] on button "結帳" at bounding box center [998, 770] width 69 height 39
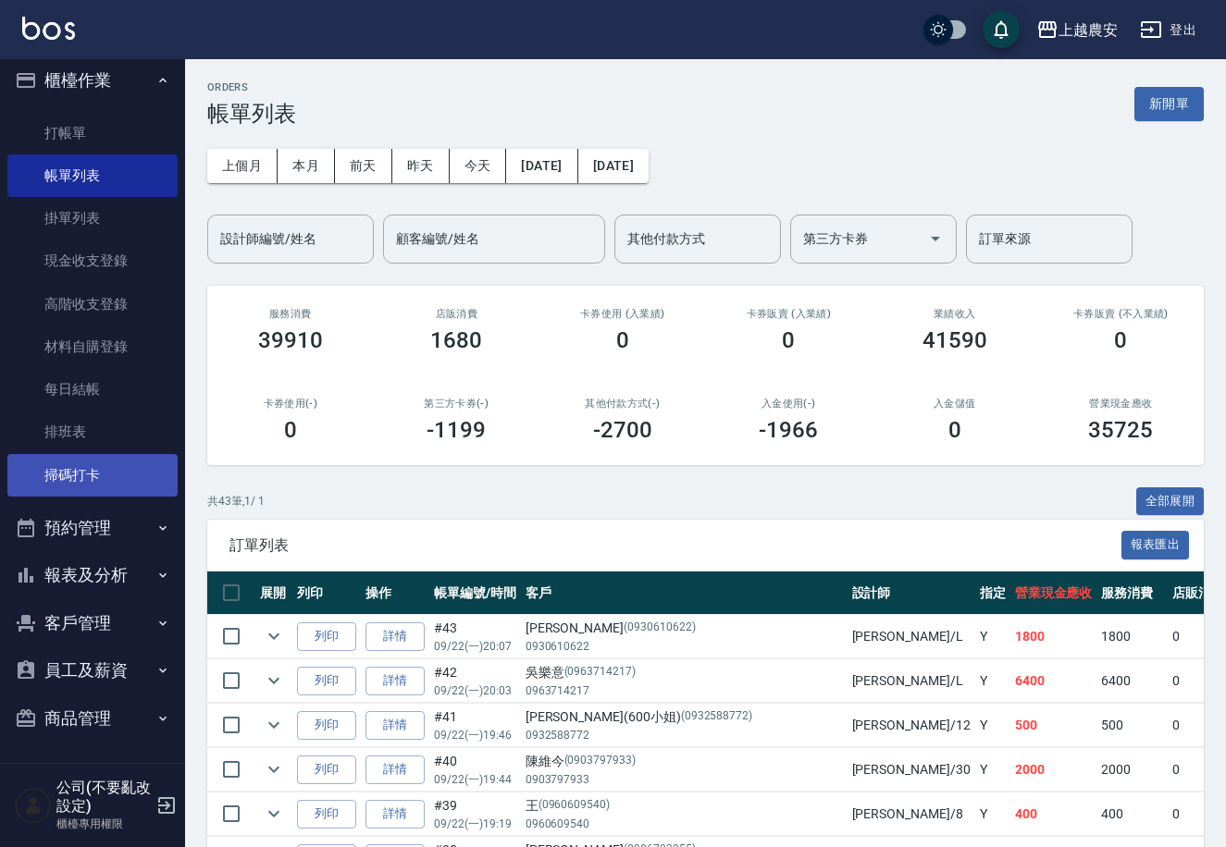
click at [73, 477] on link "掃碼打卡" at bounding box center [92, 475] width 170 height 43
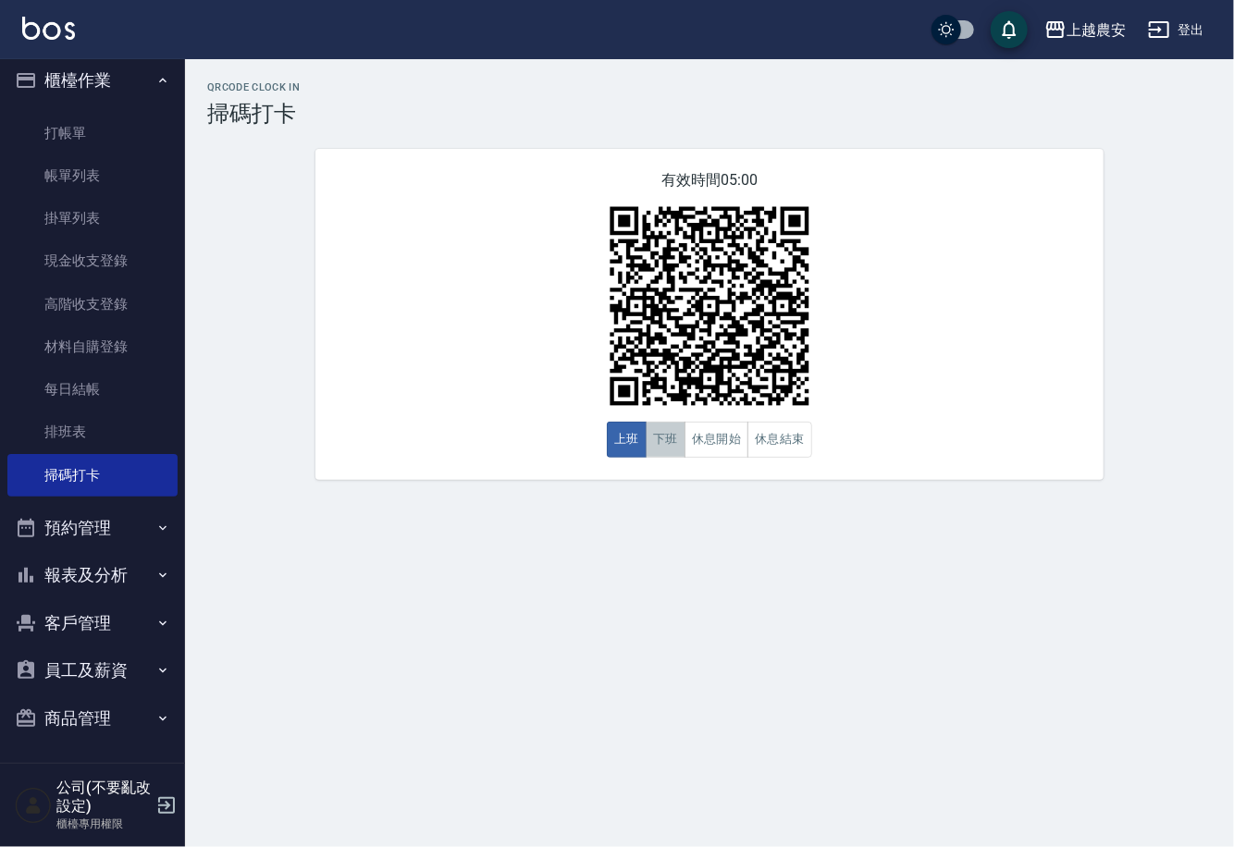
click at [665, 445] on button "下班" at bounding box center [666, 440] width 40 height 36
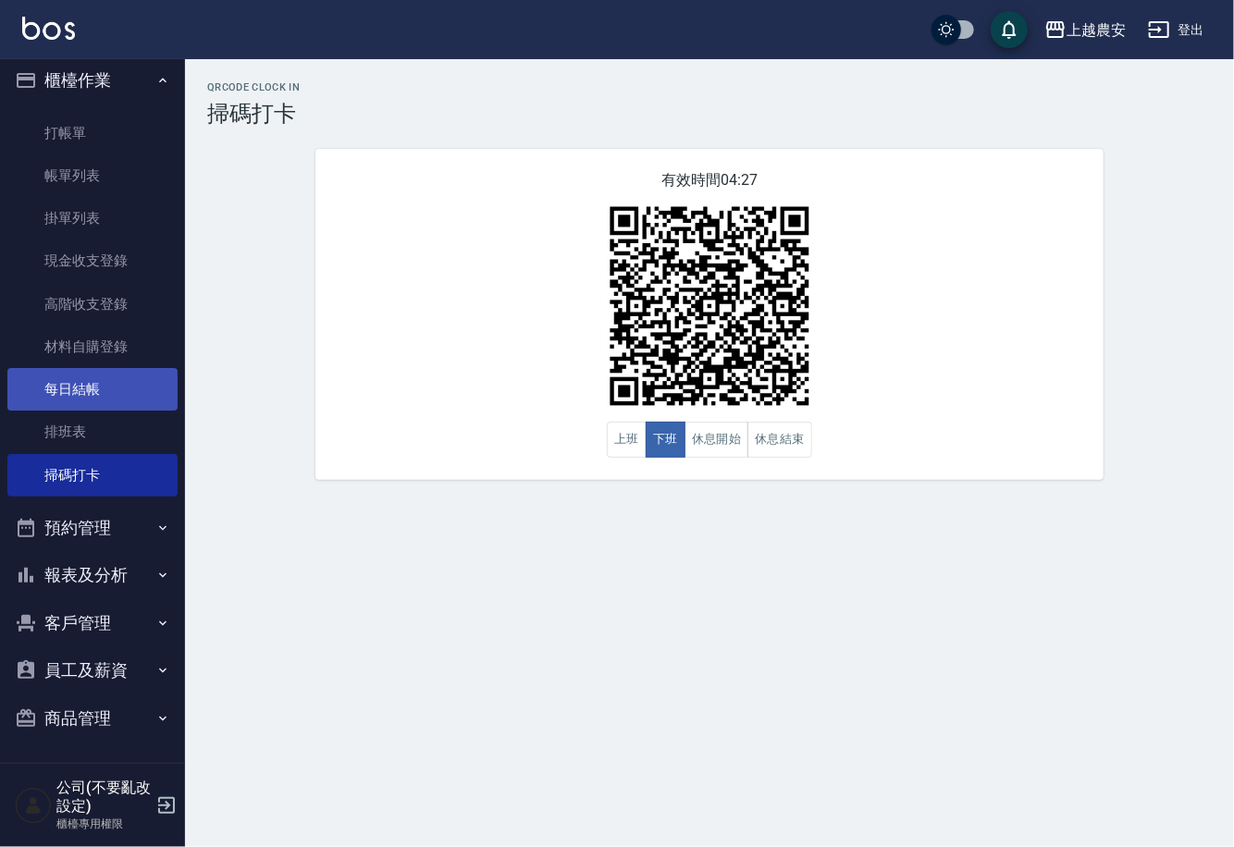
click at [101, 385] on link "每日結帳" at bounding box center [92, 389] width 170 height 43
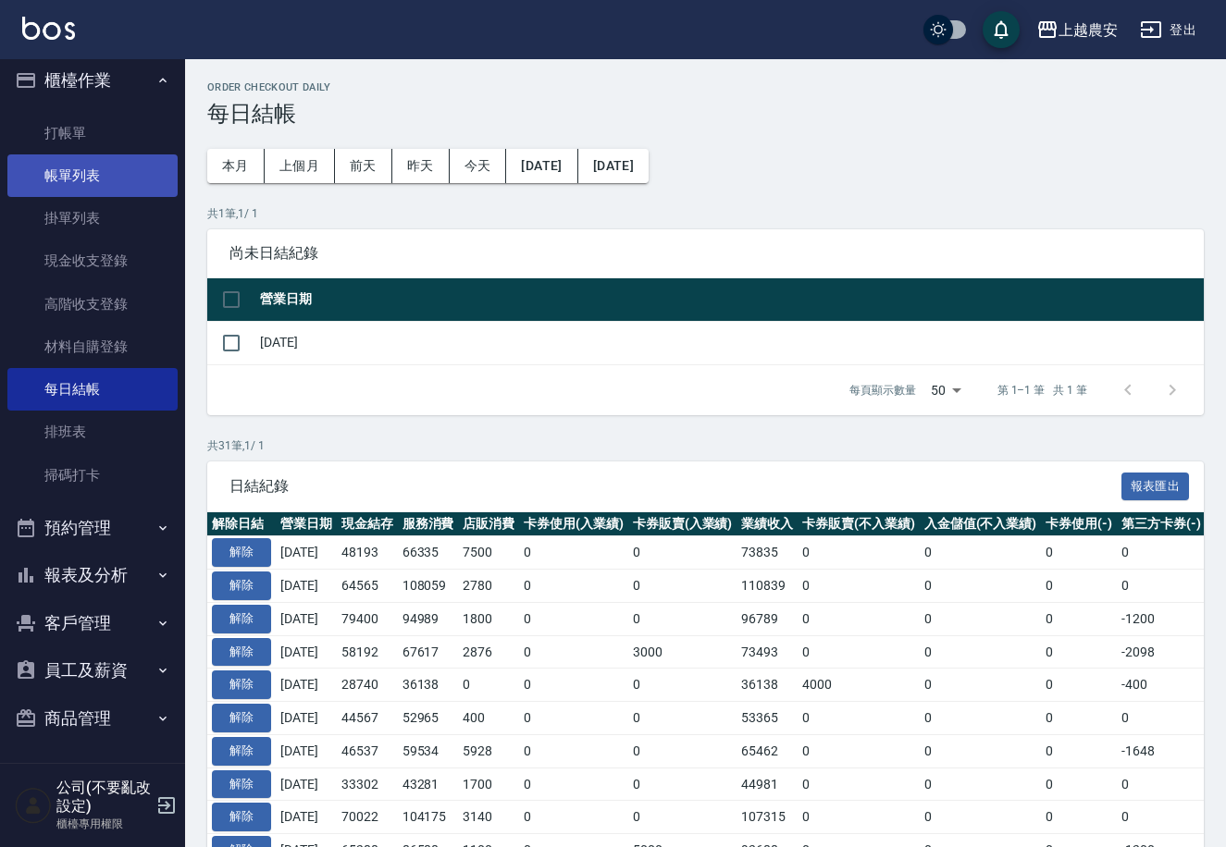
click at [62, 177] on link "帳單列表" at bounding box center [92, 175] width 170 height 43
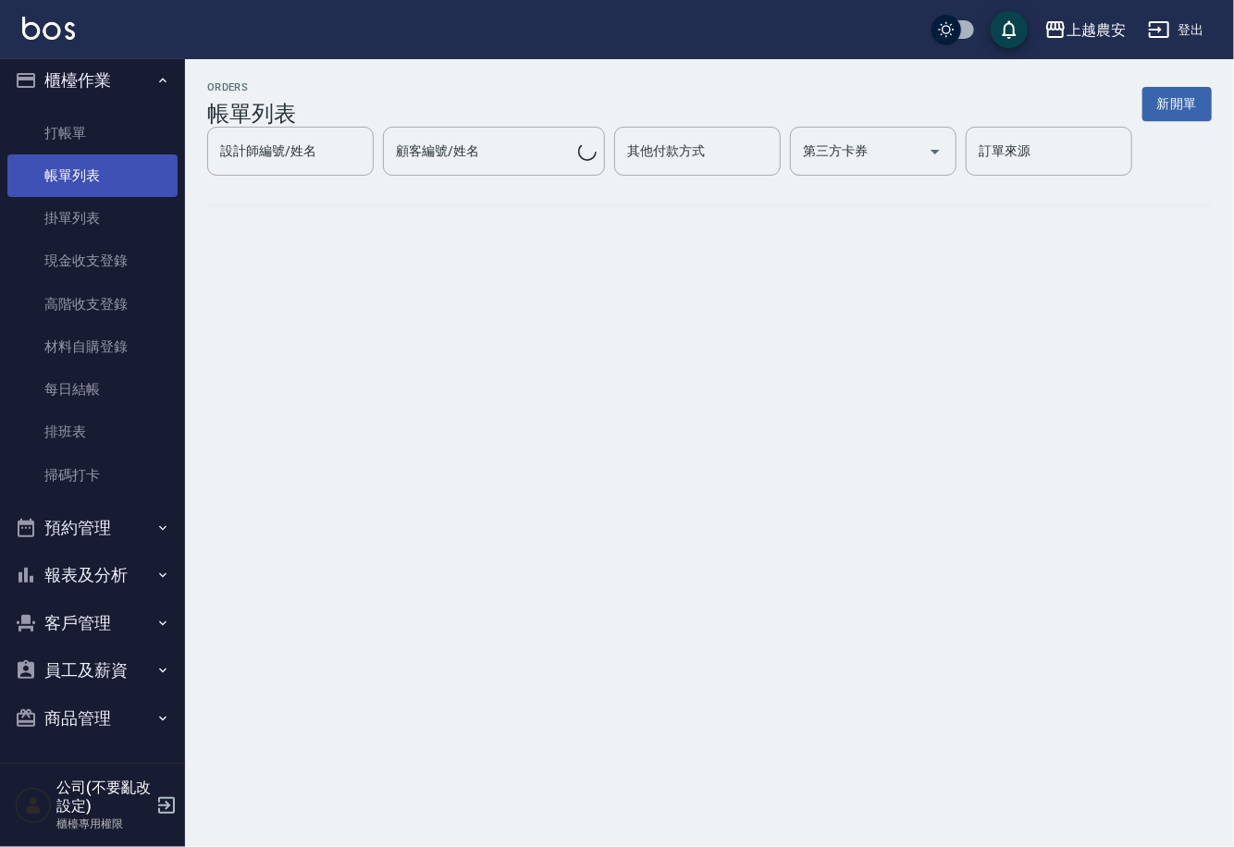
click at [95, 174] on link "帳單列表" at bounding box center [92, 175] width 170 height 43
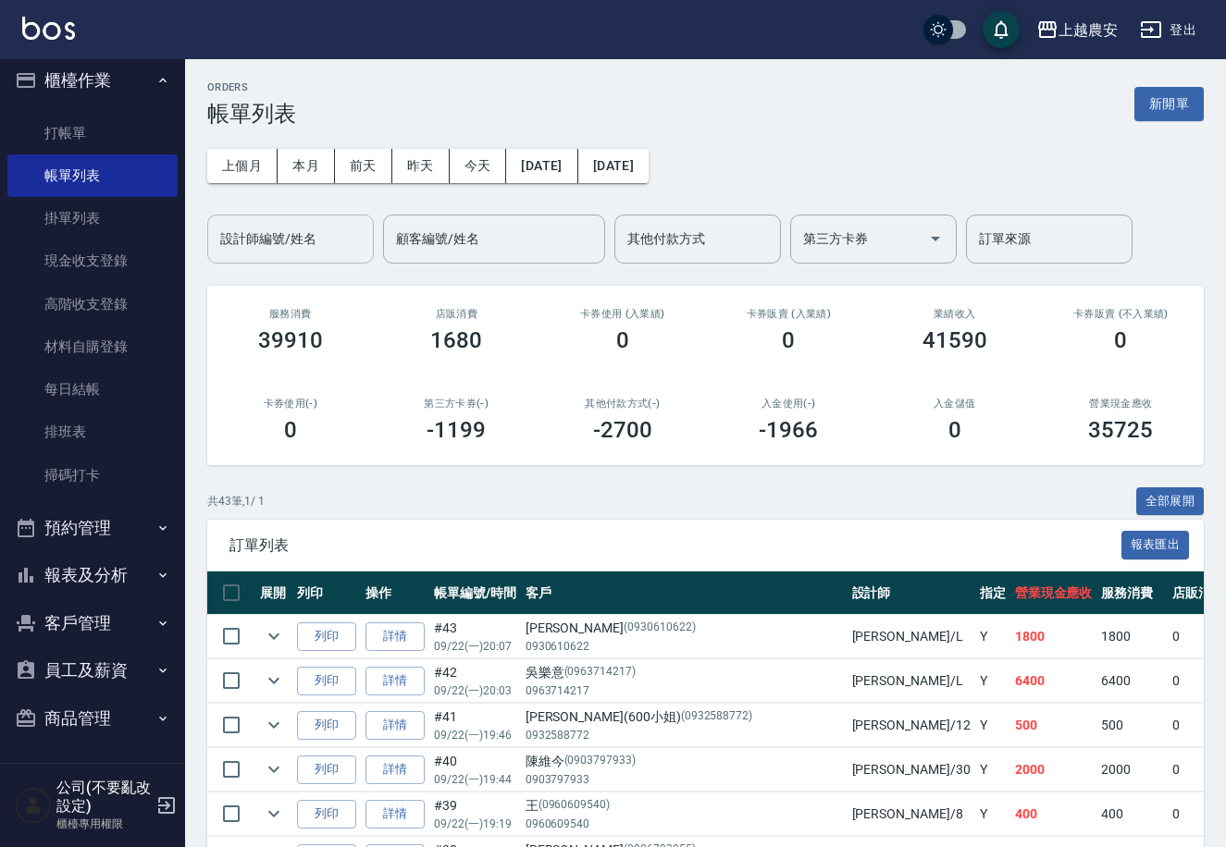
click at [311, 242] on input "設計師編號/姓名" at bounding box center [291, 239] width 150 height 32
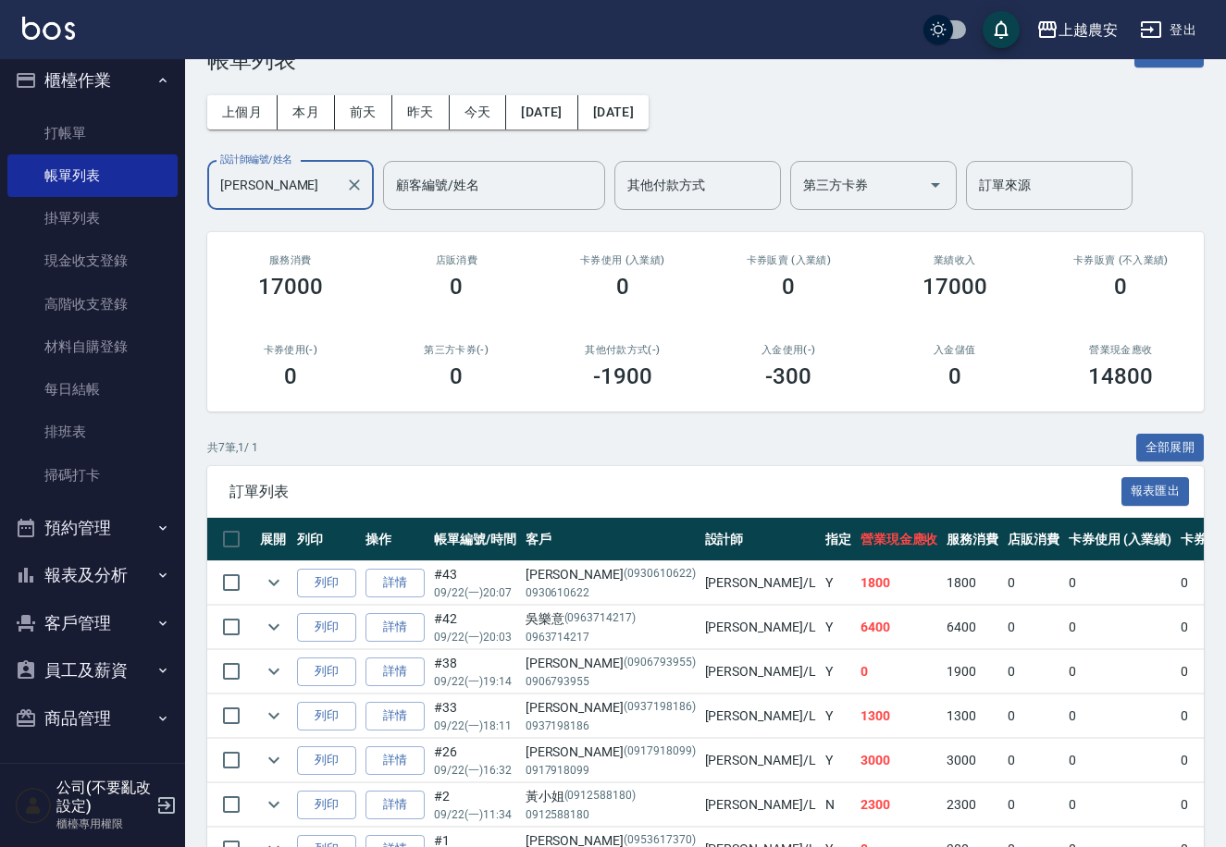
scroll to position [91, 0]
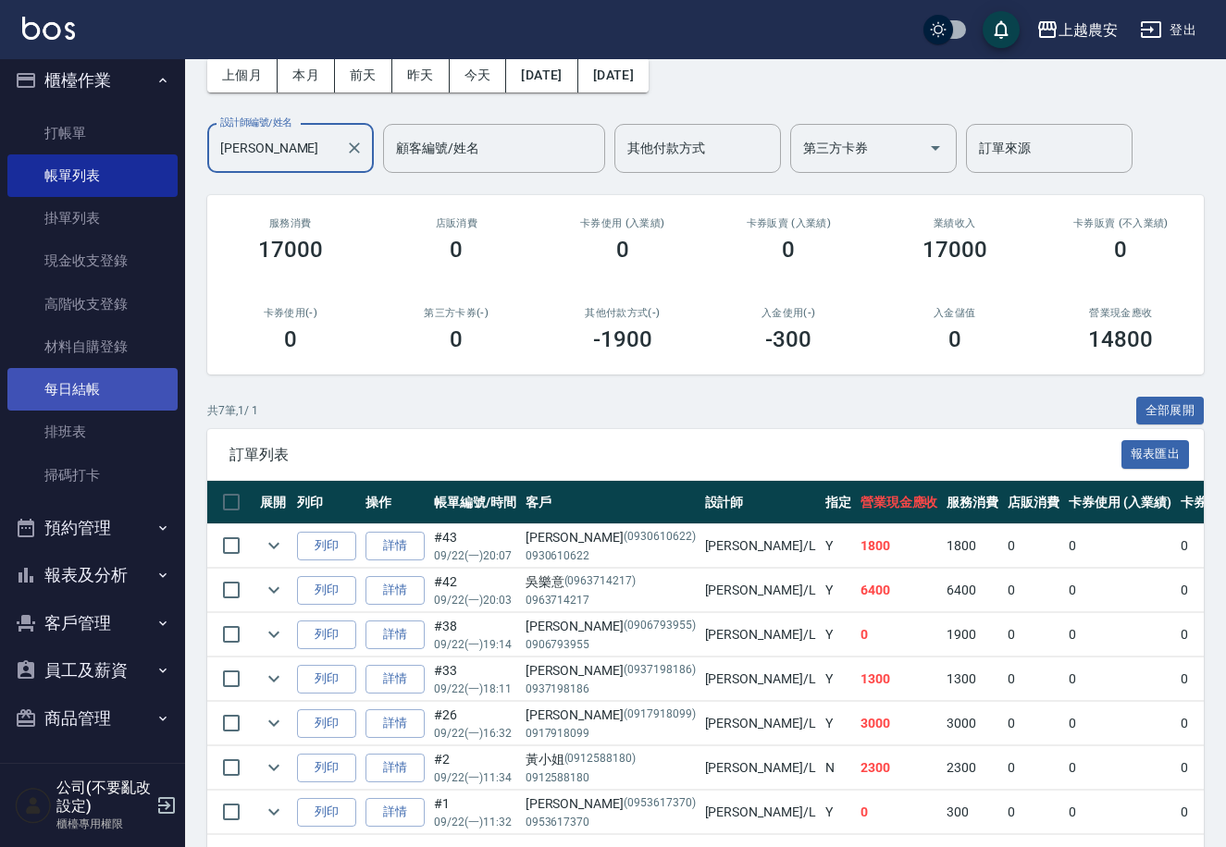
type input "Lina-L"
click at [90, 396] on link "每日結帳" at bounding box center [92, 389] width 170 height 43
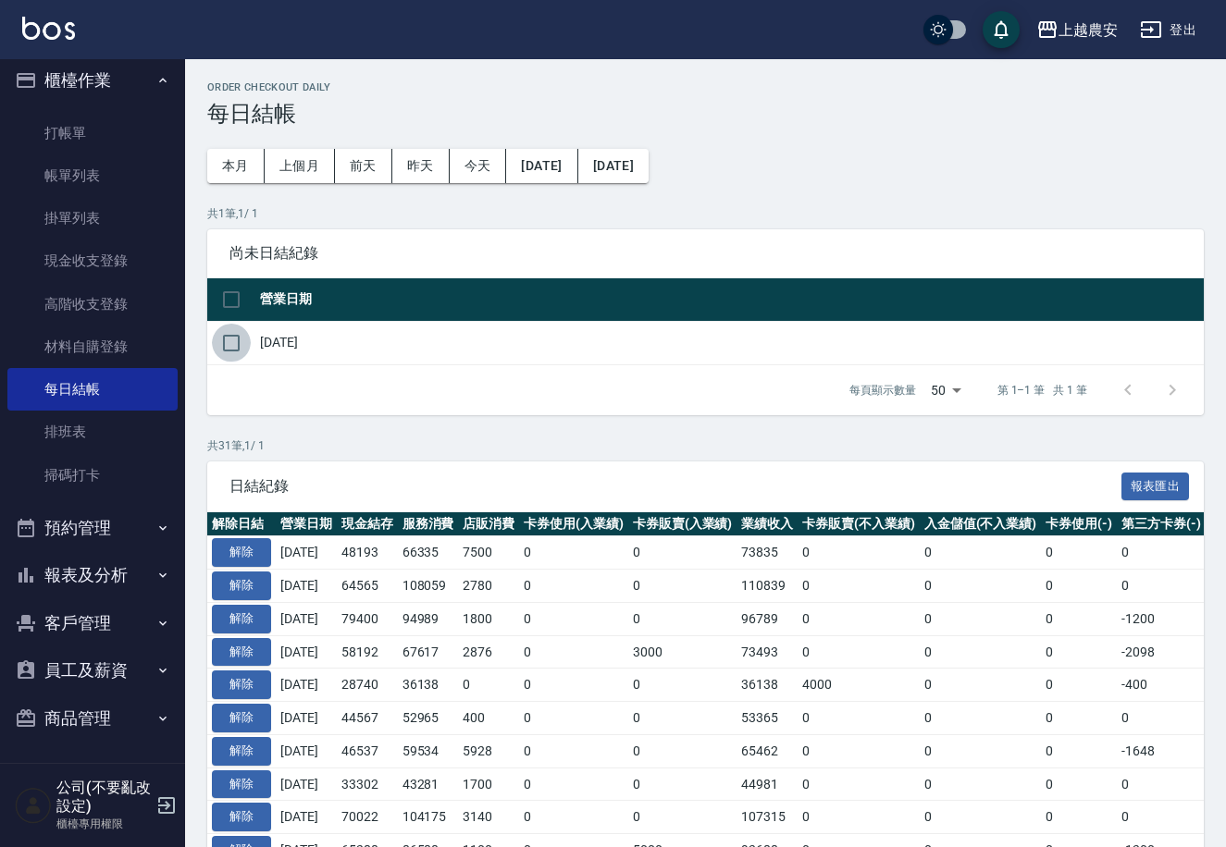
click at [226, 346] on input "checkbox" at bounding box center [231, 343] width 39 height 39
checkbox input "true"
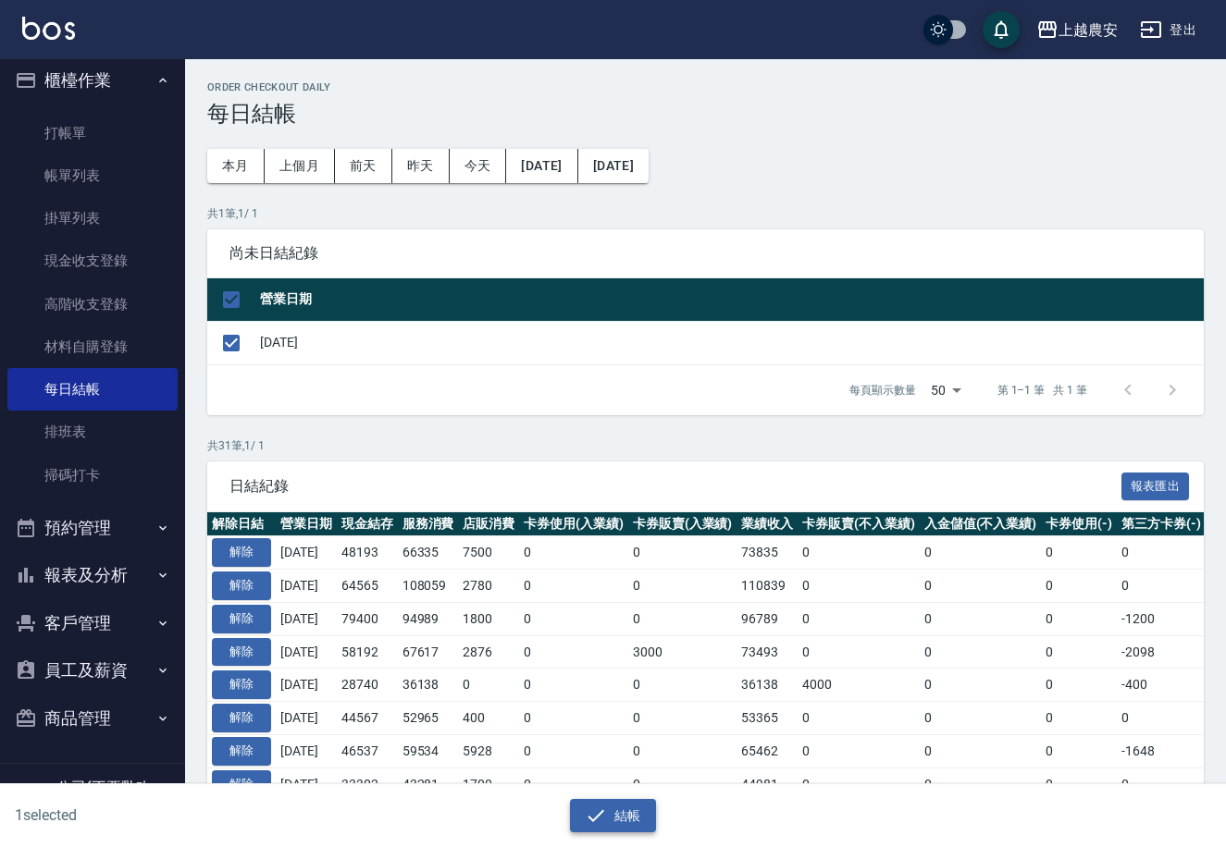
click at [614, 804] on button "結帳" at bounding box center [613, 816] width 86 height 34
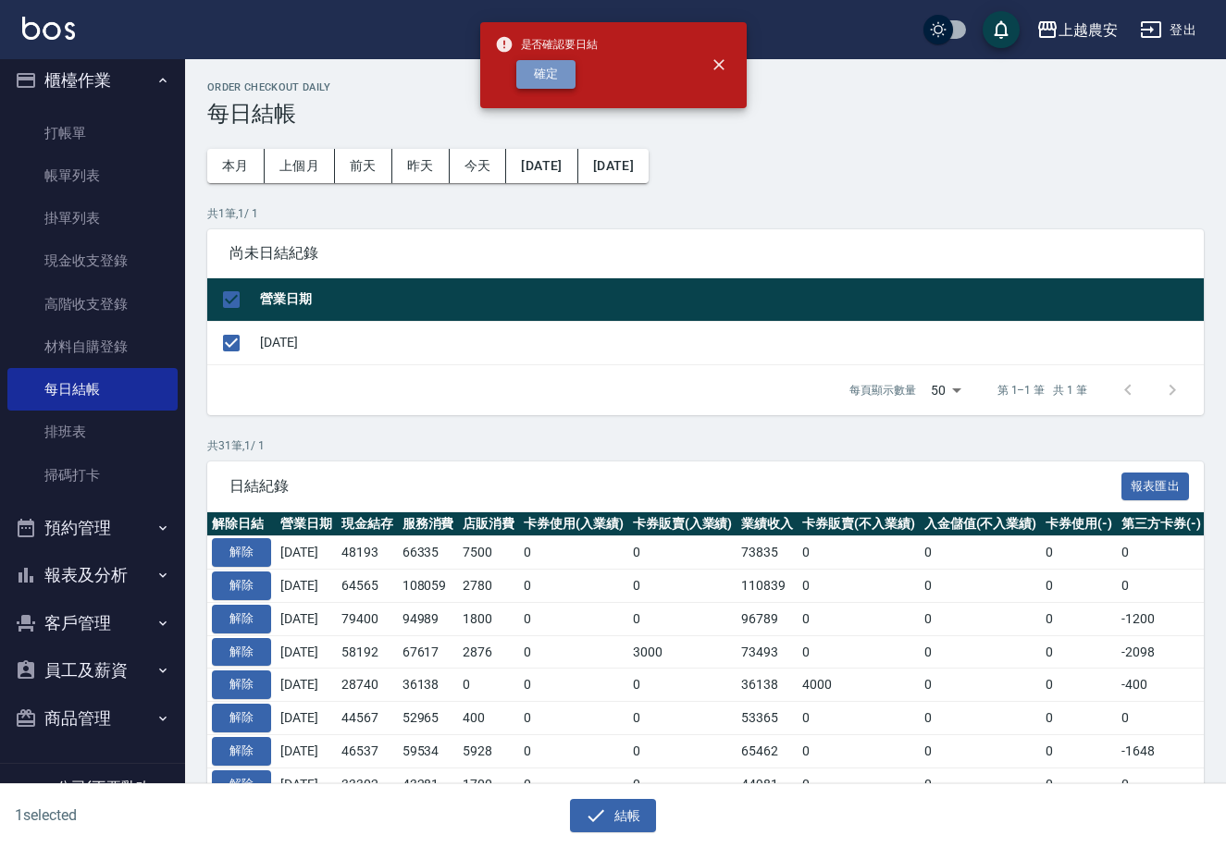
click at [542, 62] on button "確定" at bounding box center [545, 74] width 59 height 29
checkbox input "false"
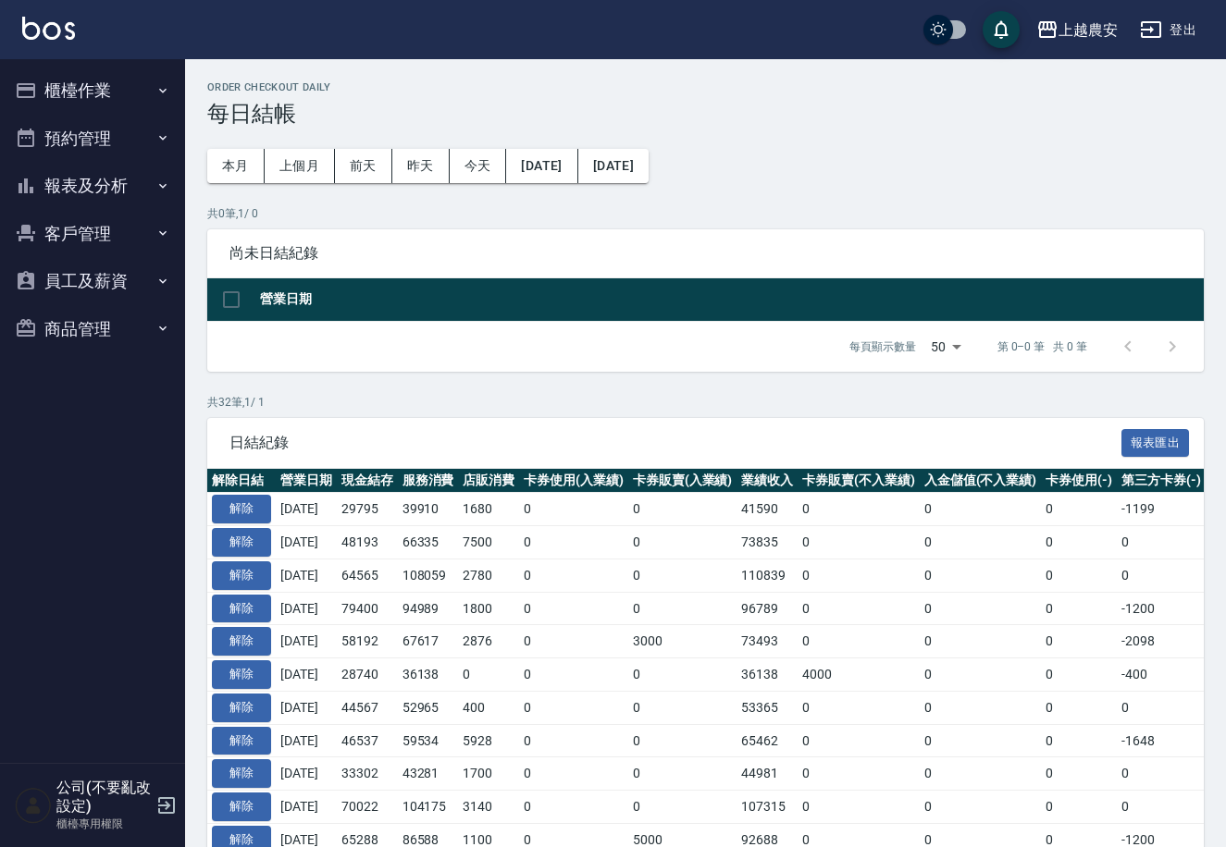
click at [94, 181] on button "報表及分析" at bounding box center [92, 186] width 170 height 48
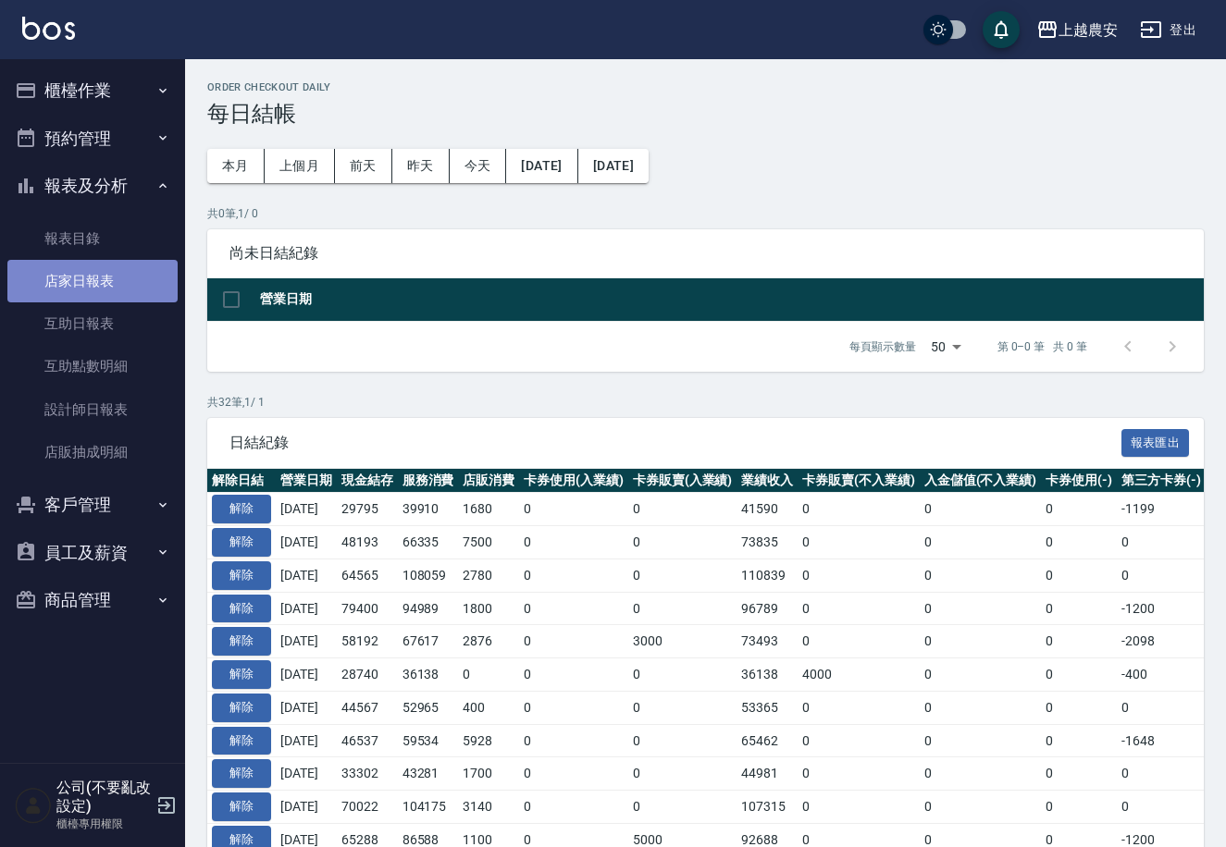
click at [105, 288] on link "店家日報表" at bounding box center [92, 281] width 170 height 43
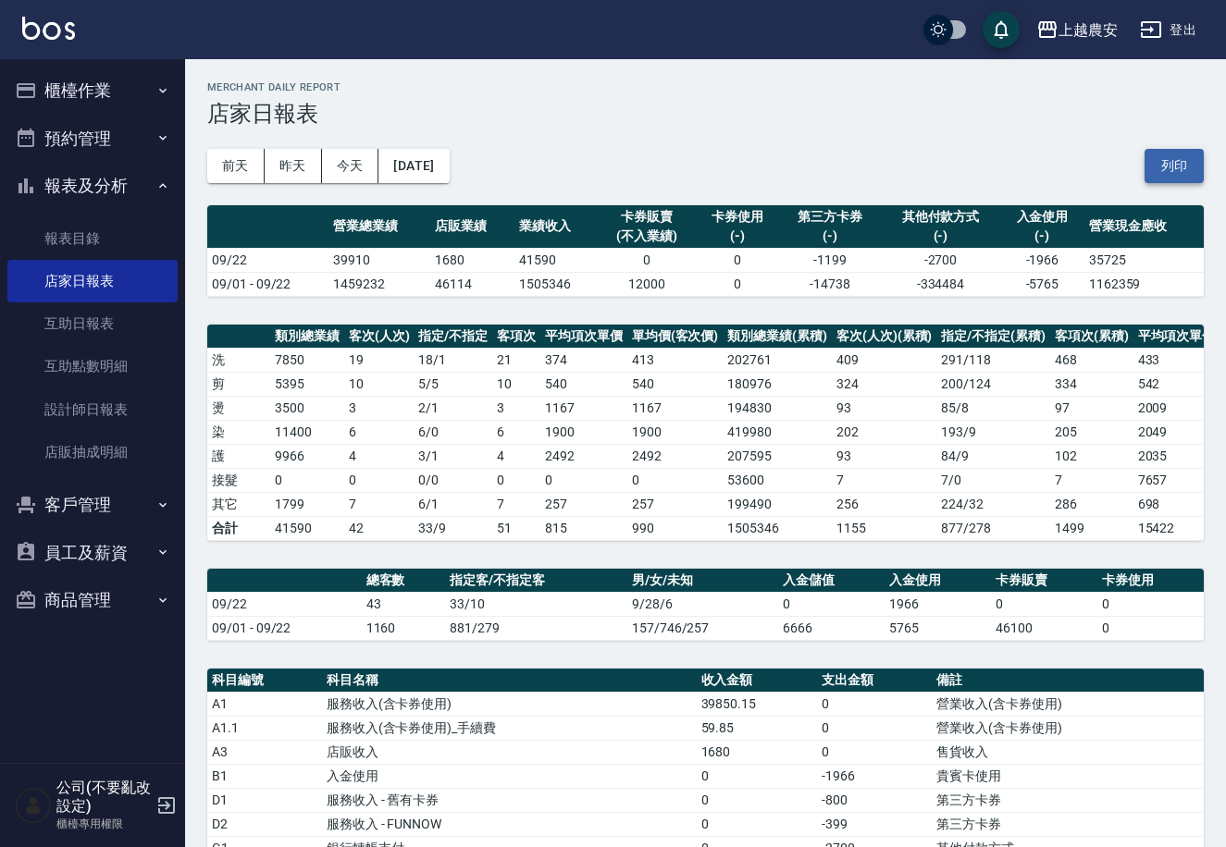
click at [1191, 159] on button "列印" at bounding box center [1173, 166] width 59 height 34
click at [124, 93] on button "櫃檯作業" at bounding box center [92, 91] width 170 height 48
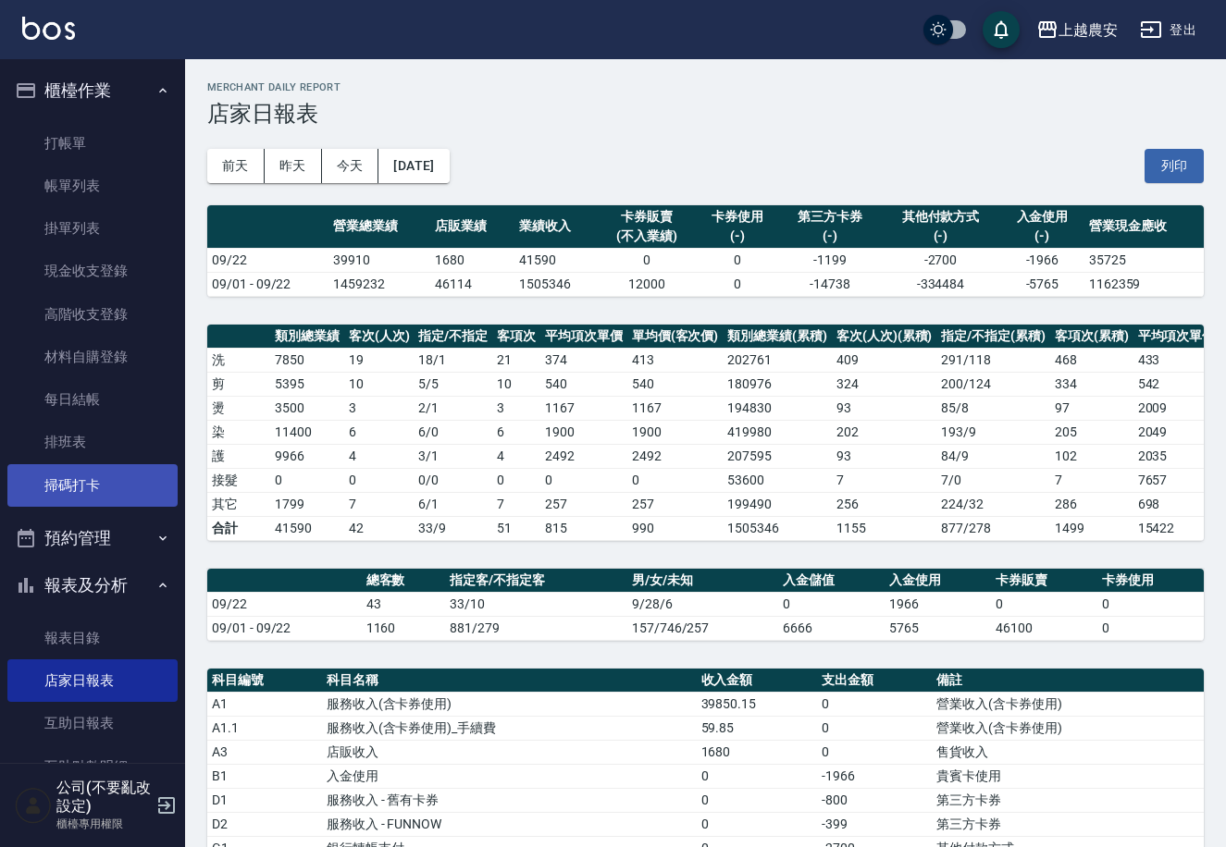
click at [98, 488] on link "掃碼打卡" at bounding box center [92, 485] width 170 height 43
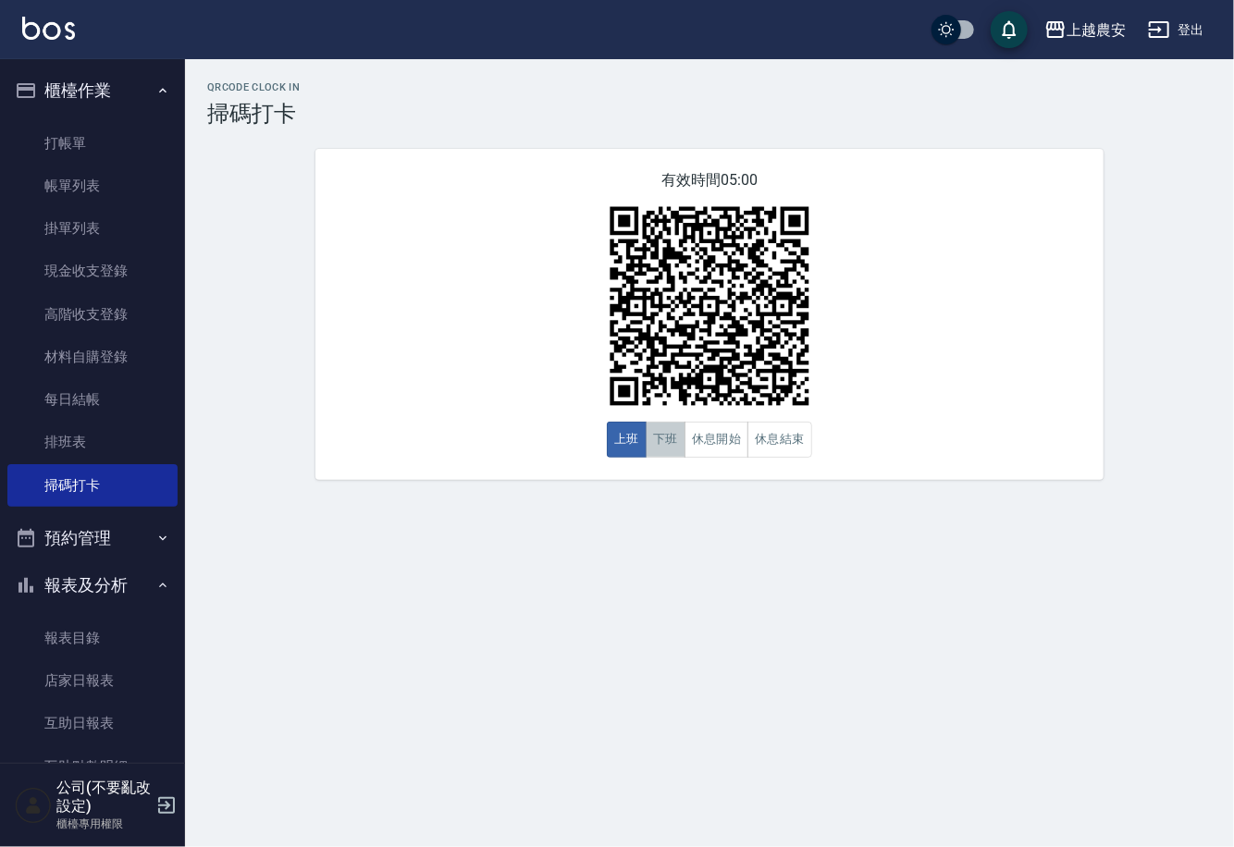
click at [671, 442] on button "下班" at bounding box center [666, 440] width 40 height 36
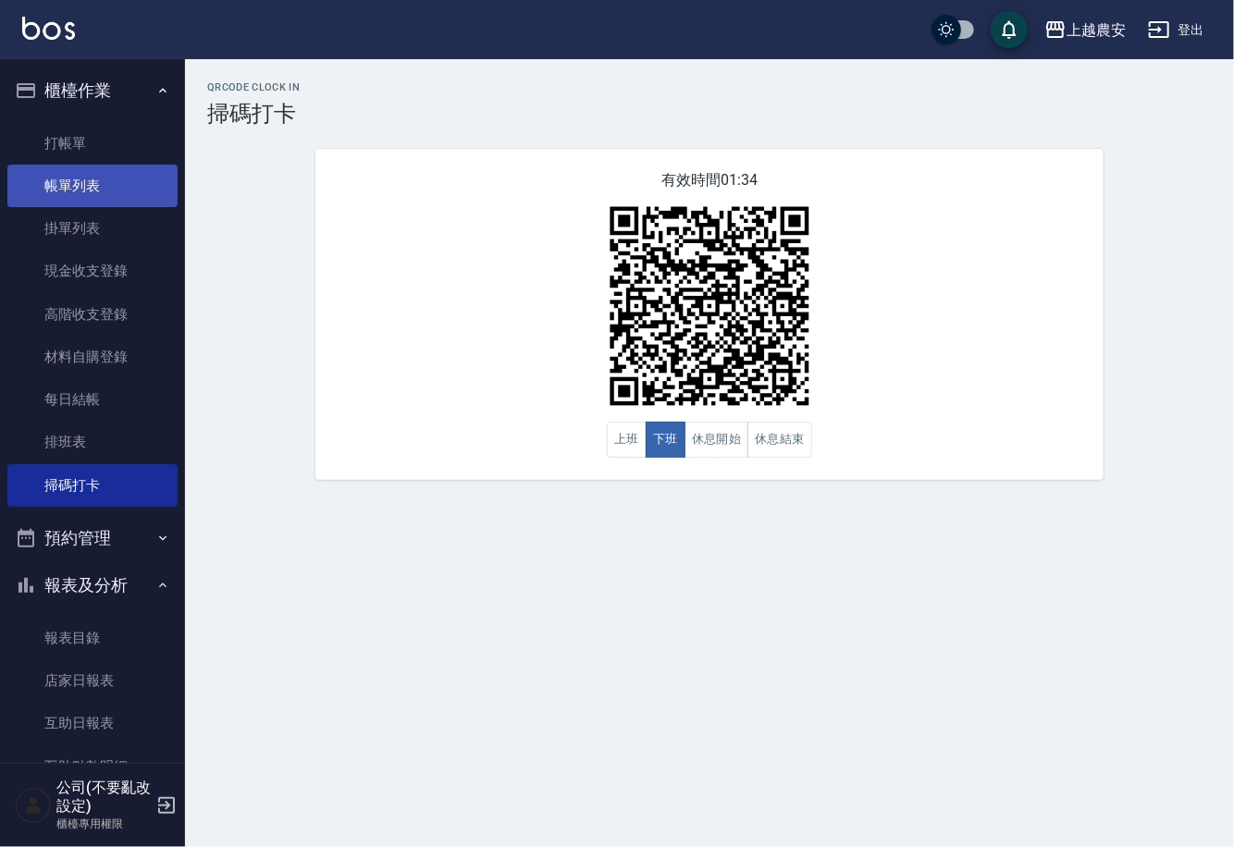
click at [64, 182] on link "帳單列表" at bounding box center [92, 186] width 170 height 43
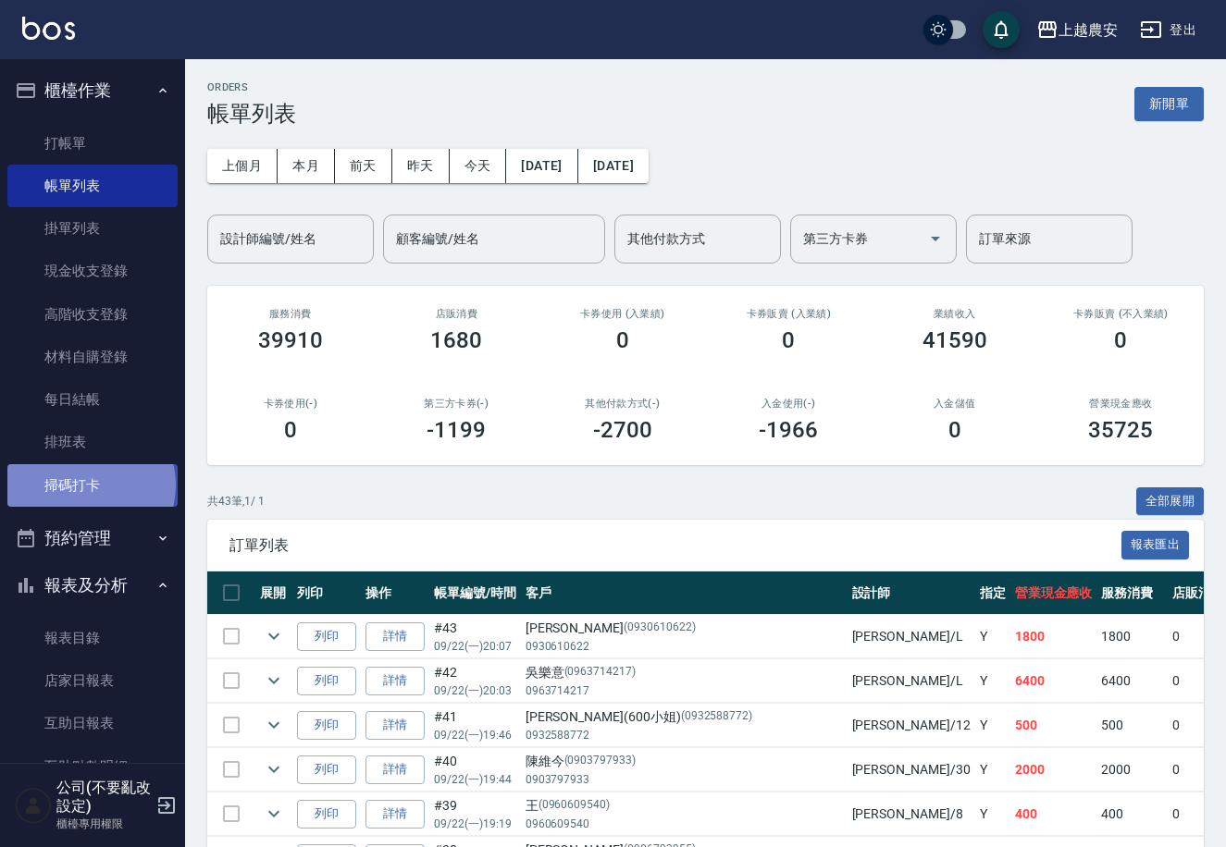
click at [90, 485] on link "掃碼打卡" at bounding box center [92, 485] width 170 height 43
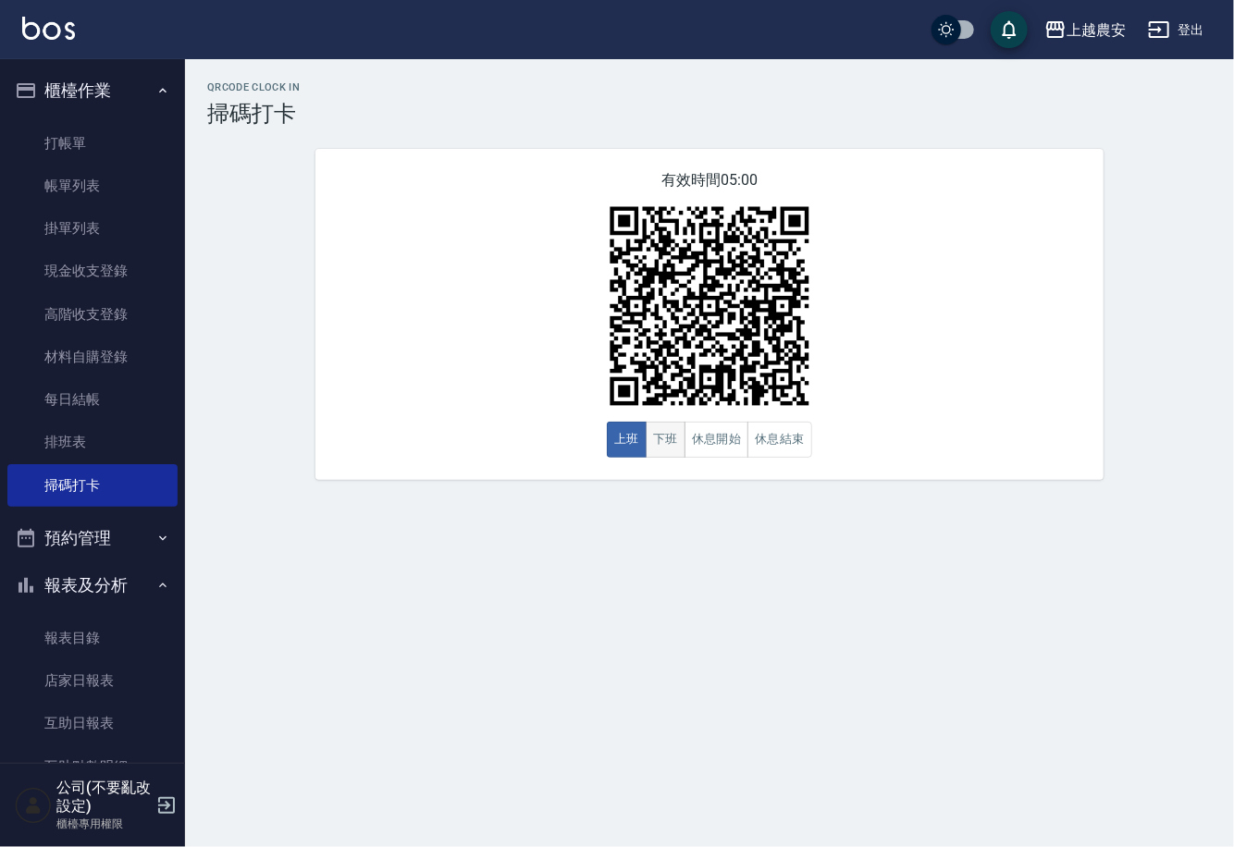
click at [658, 450] on button "下班" at bounding box center [666, 440] width 40 height 36
